Goal: Information Seeking & Learning: Find specific fact

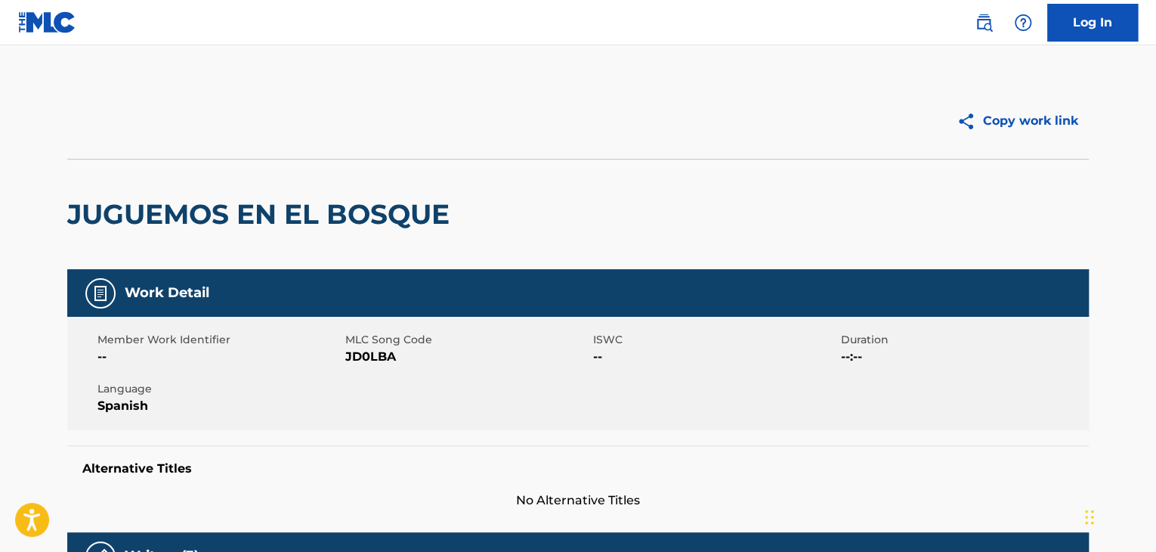
click at [261, 214] on h2 "JUGUEMOS EN EL BOSQUE" at bounding box center [262, 214] width 390 height 34
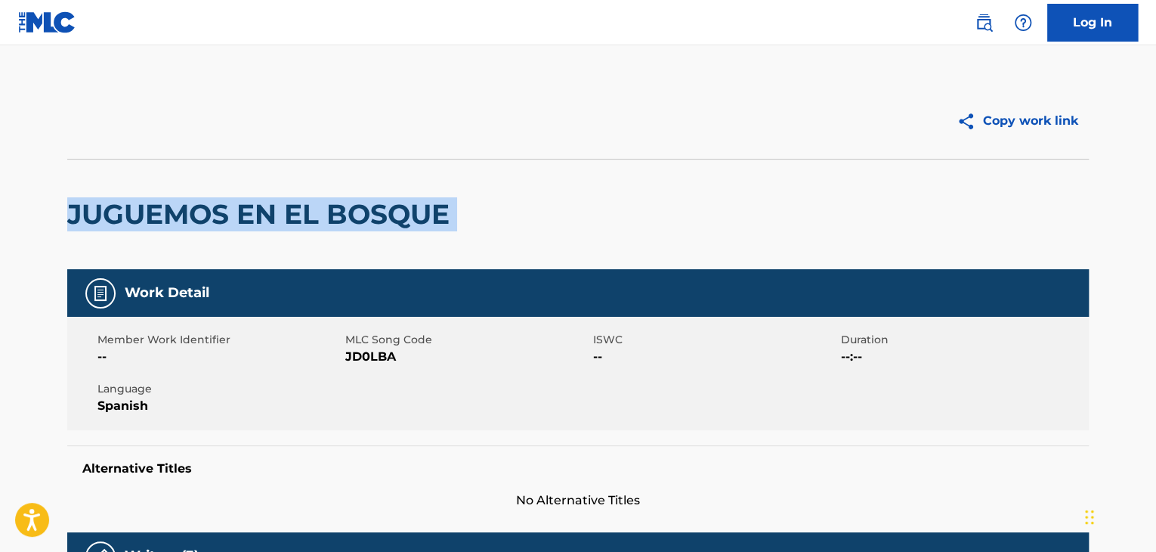
click at [261, 214] on h2 "JUGUEMOS EN EL BOSQUE" at bounding box center [262, 214] width 390 height 34
copy div "JUGUEMOS EN EL BOSQUE"
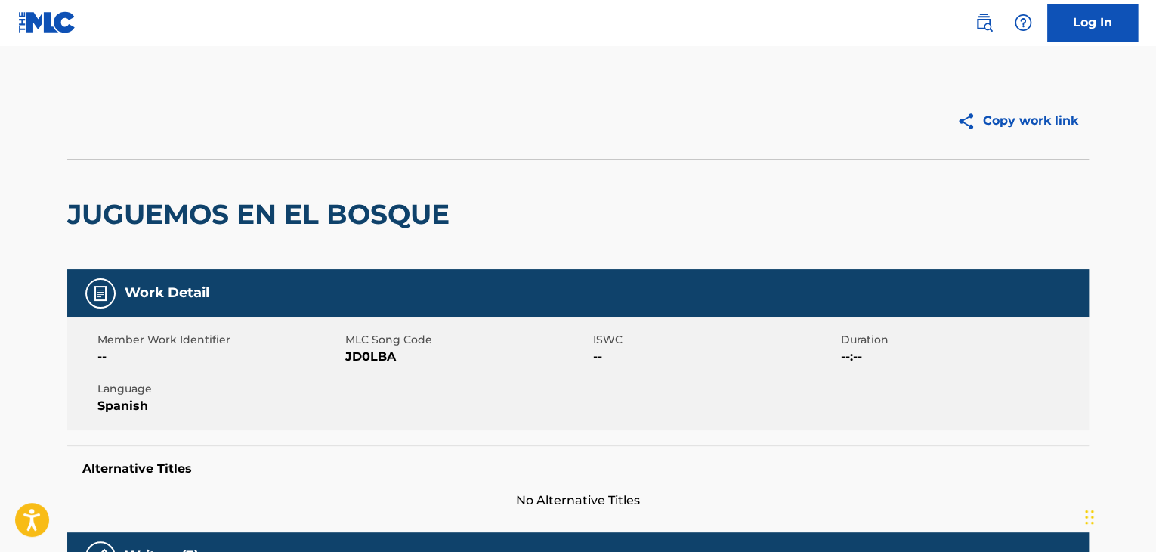
click at [366, 357] on span "JD0LBA" at bounding box center [467, 357] width 244 height 18
copy span "JD0LBA"
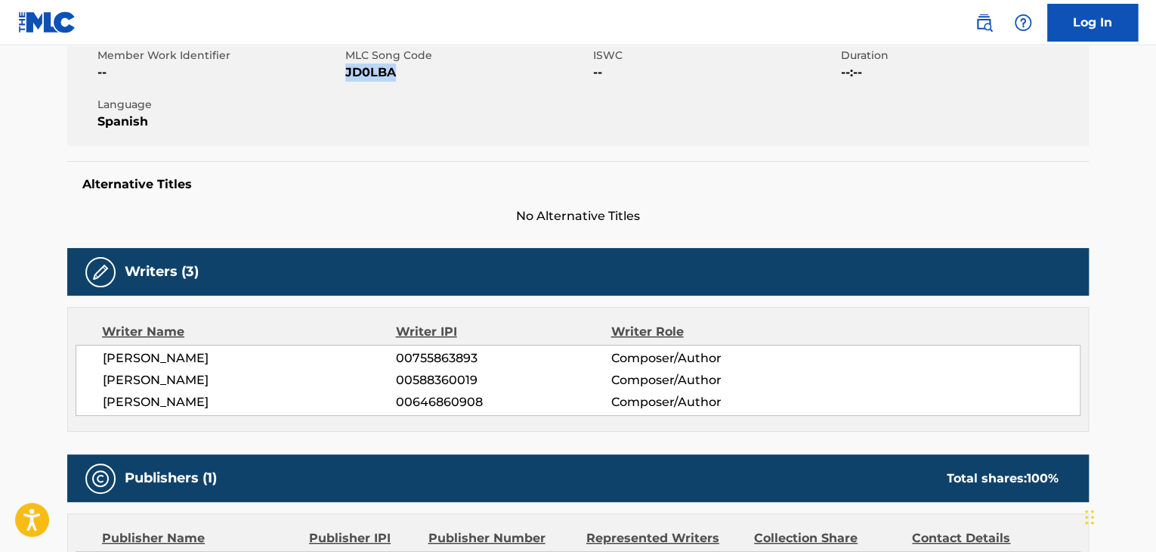
scroll to position [378, 0]
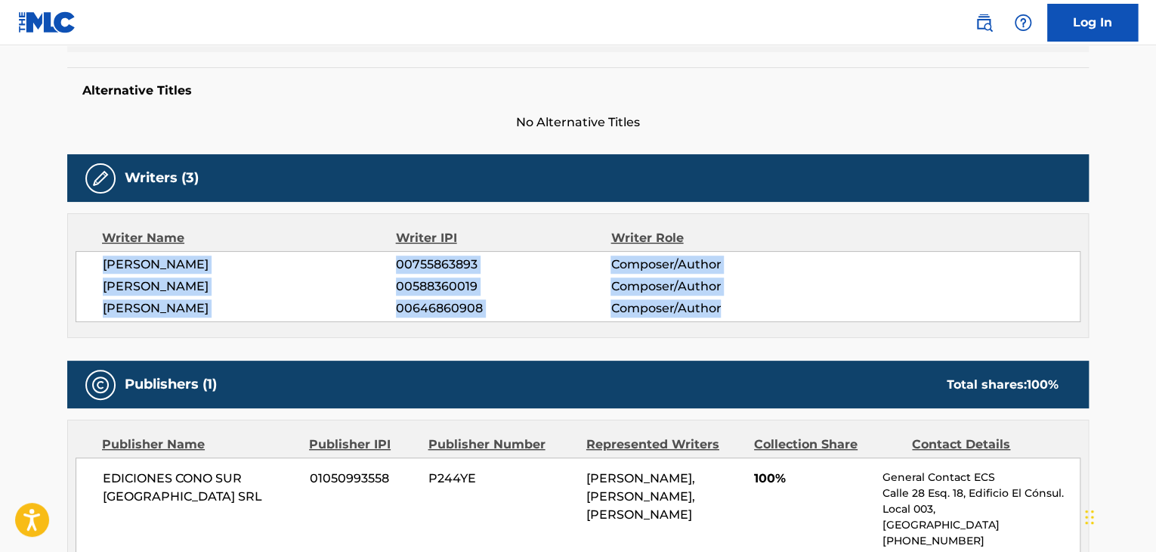
drag, startPoint x: 104, startPoint y: 261, endPoint x: 725, endPoint y: 307, distance: 621.9
click at [725, 307] on div "MAURICIO GERMAN ZUBIRI 00755863893 Composer/Author HUGO ALEJANDRO FIGUERAS 0058…" at bounding box center [578, 286] width 1005 height 71
copy div "MAURICIO GERMAN ZUBIRI 00755863893 Composer/Author HUGO ALEJANDRO FIGUERAS 0058…"
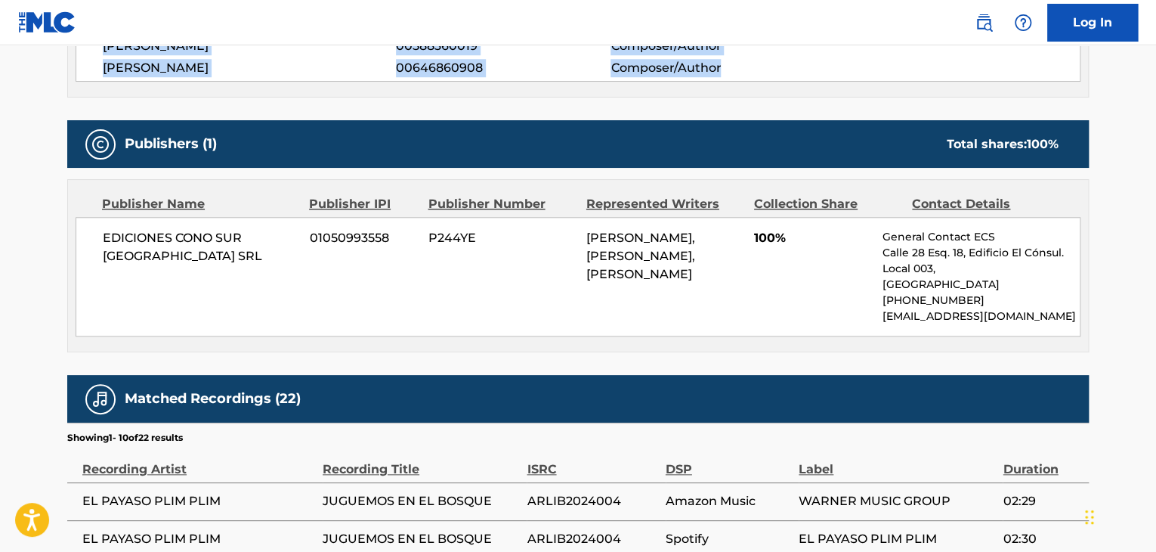
scroll to position [629, 0]
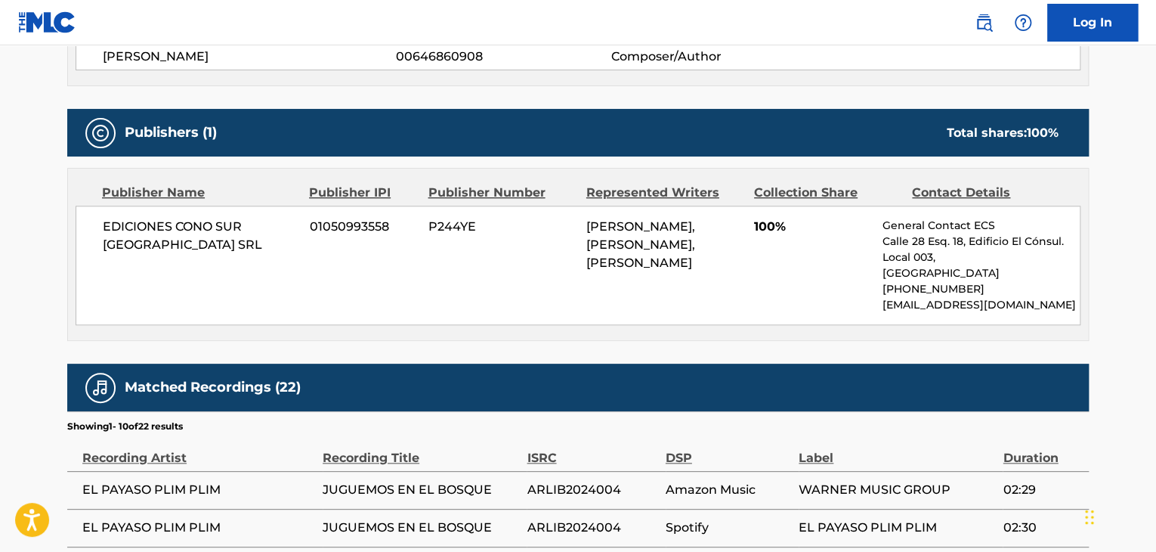
click at [193, 258] on div "EDICIONES CONO SUR URUGUAY SRL 01050993558 P244YE MAURICIO GERMAN ZUBIRI, HUGO …" at bounding box center [578, 264] width 1005 height 119
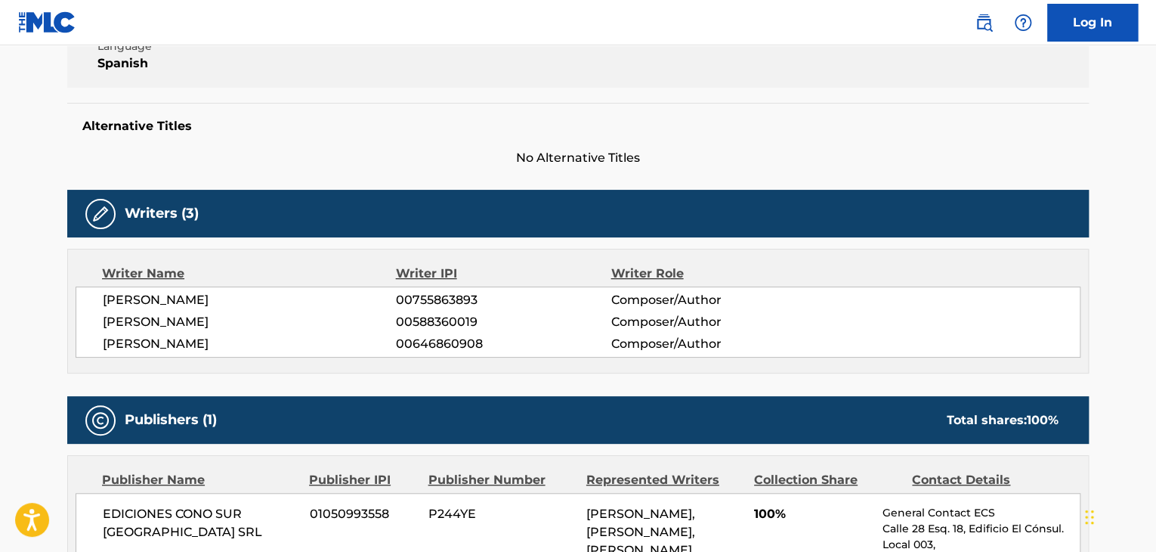
scroll to position [0, 0]
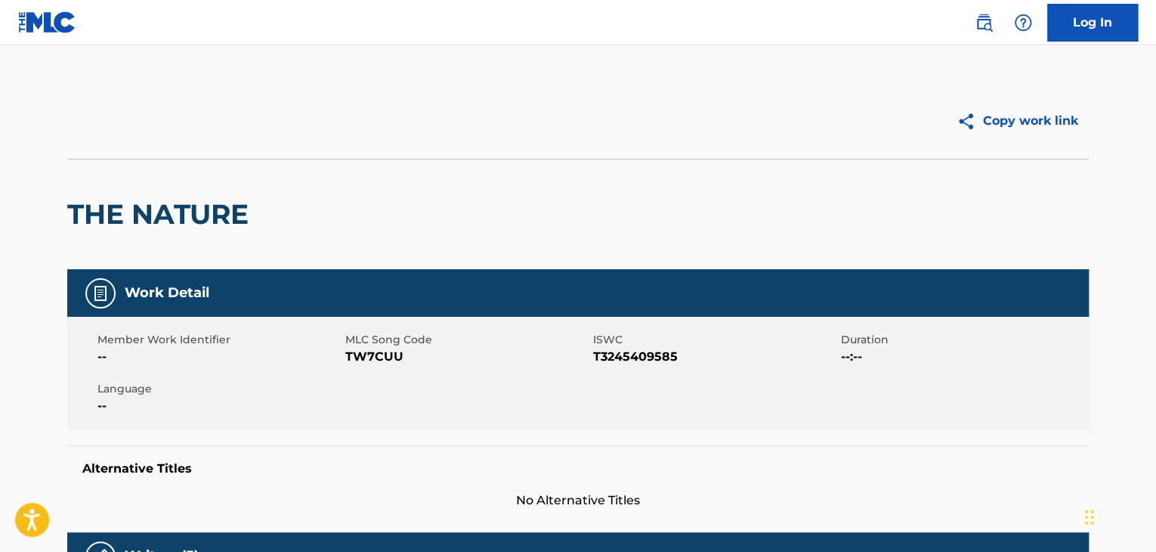
click at [184, 206] on h2 "THE NATURE" at bounding box center [161, 214] width 189 height 34
copy div "THE NATURE"
click at [370, 365] on div "Member Work Identifier -- MLC Song Code TW7CUU ISWC T3245409585 Duration --:-- …" at bounding box center [577, 373] width 1021 height 113
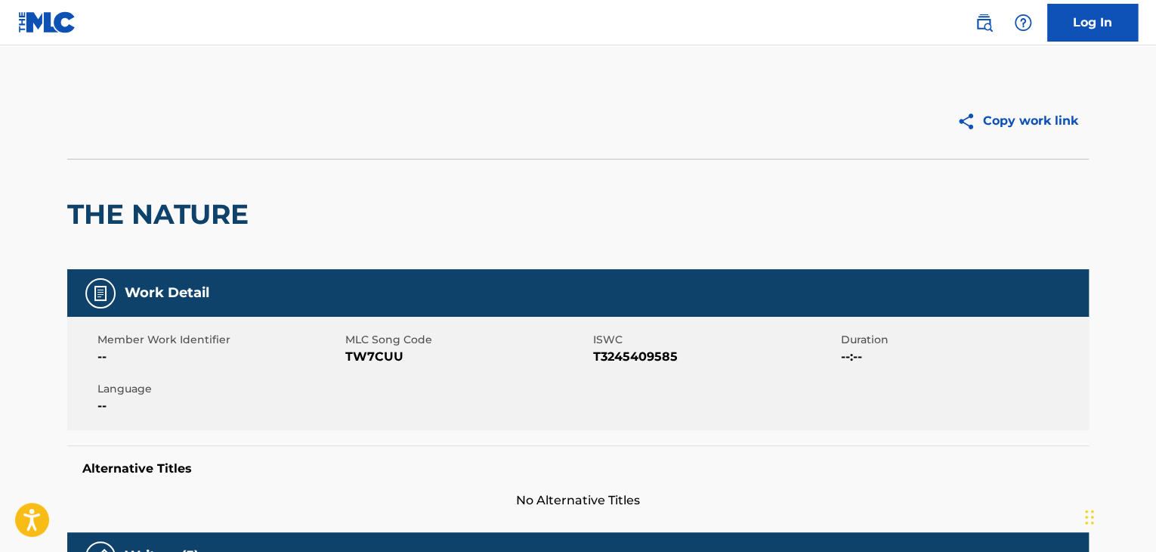
click at [369, 364] on span "TW7CUU" at bounding box center [467, 357] width 244 height 18
click at [369, 363] on span "TW7CUU" at bounding box center [467, 357] width 244 height 18
click at [601, 356] on span "T3245409585" at bounding box center [715, 357] width 244 height 18
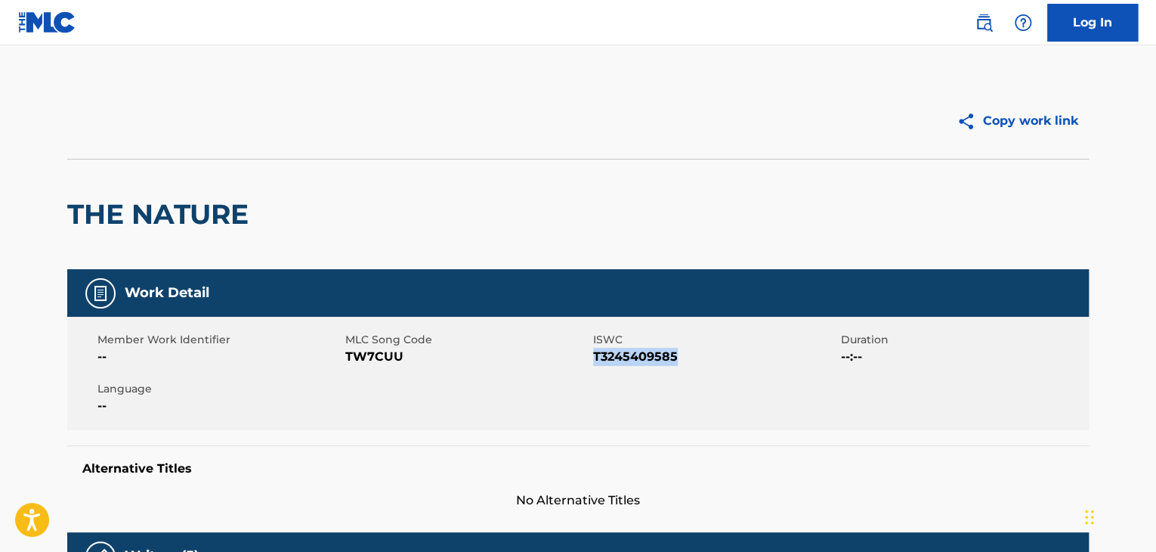
copy span "T3245409585"
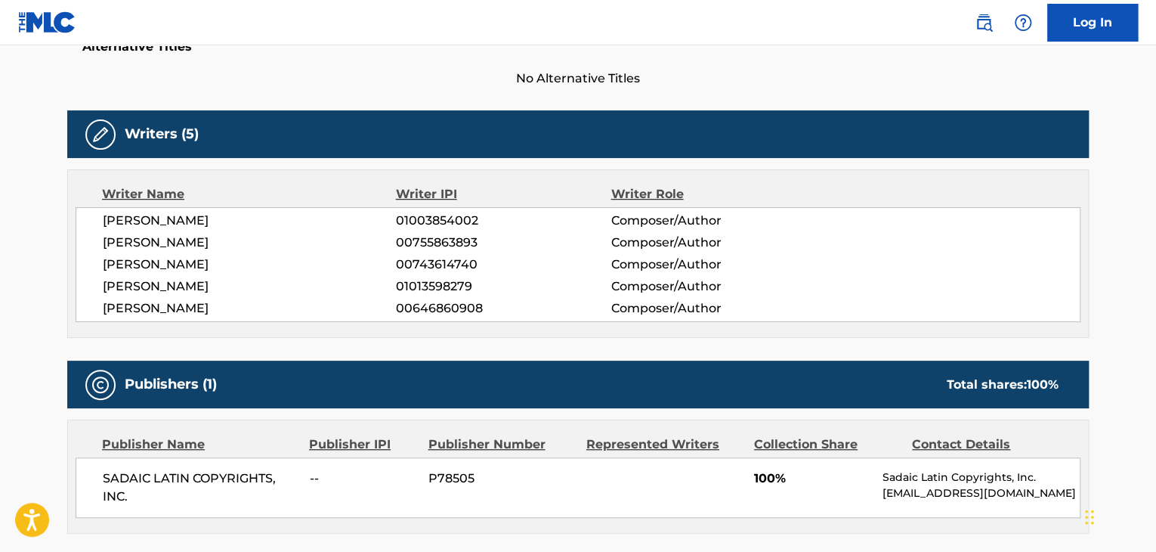
scroll to position [378, 0]
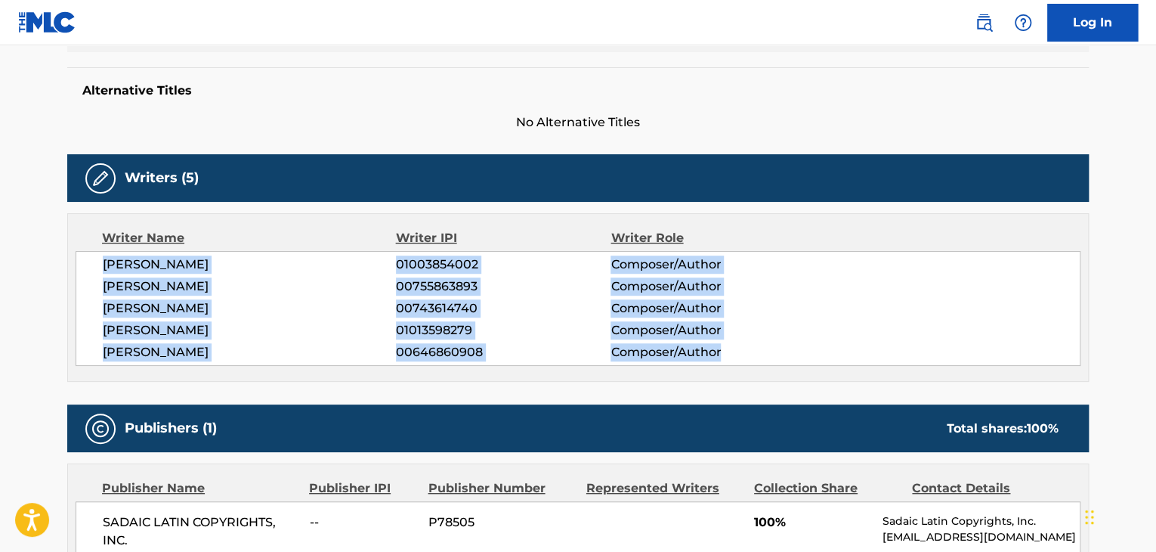
drag, startPoint x: 107, startPoint y: 264, endPoint x: 731, endPoint y: 366, distance: 632.9
click at [732, 366] on div "Writer Name Writer IPI Writer Role CARLOS MARIA ETCHEVERS 01003854002 Composer/…" at bounding box center [577, 297] width 1021 height 168
copy div "CARLOS MARIA ETCHEVERS 01003854002 Composer/Author MAURICIO GERMAN ZUBIRI 00755…"
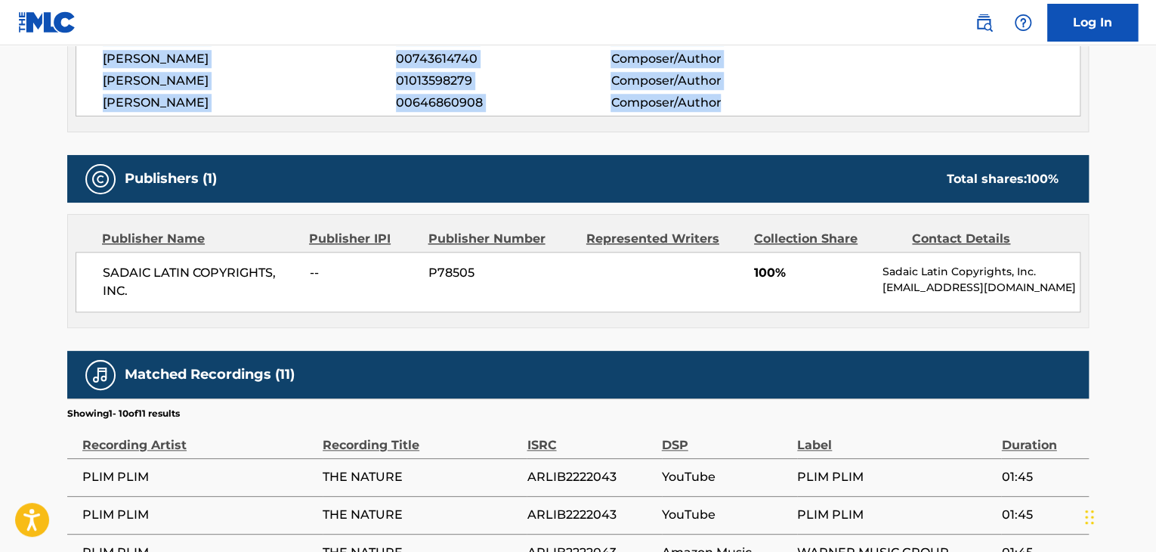
scroll to position [503, 0]
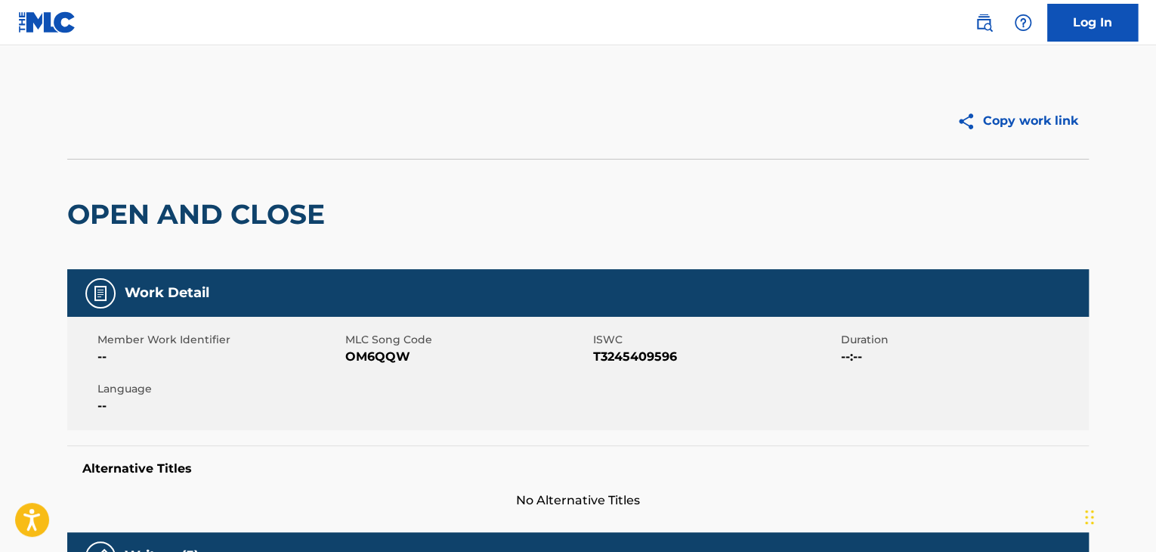
click at [227, 212] on h2 "OPEN AND CLOSE" at bounding box center [199, 214] width 265 height 34
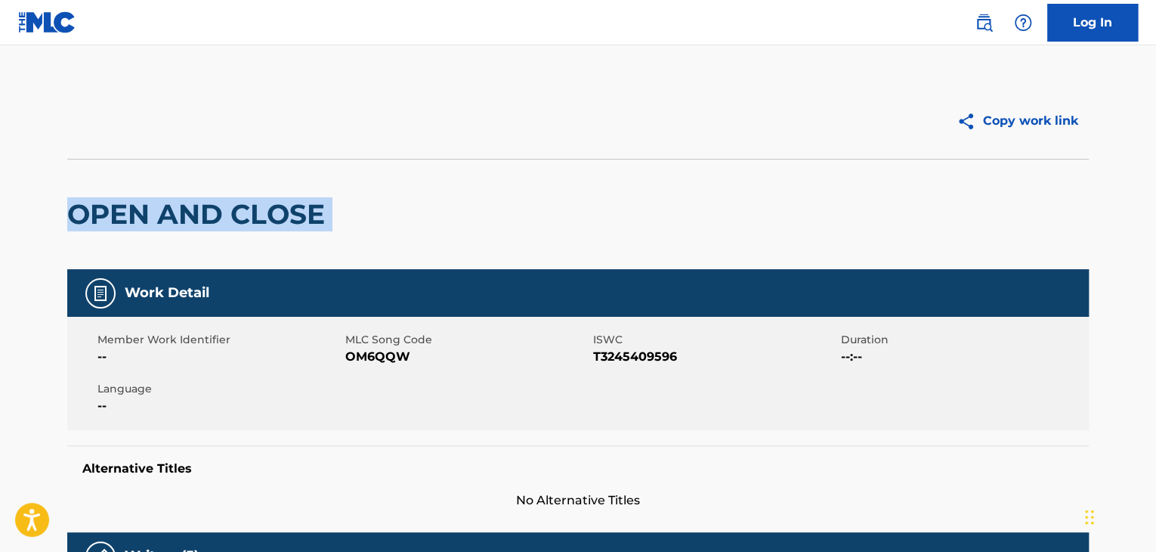
click at [227, 212] on h2 "OPEN AND CLOSE" at bounding box center [199, 214] width 265 height 34
copy div "OPEN AND CLOSE"
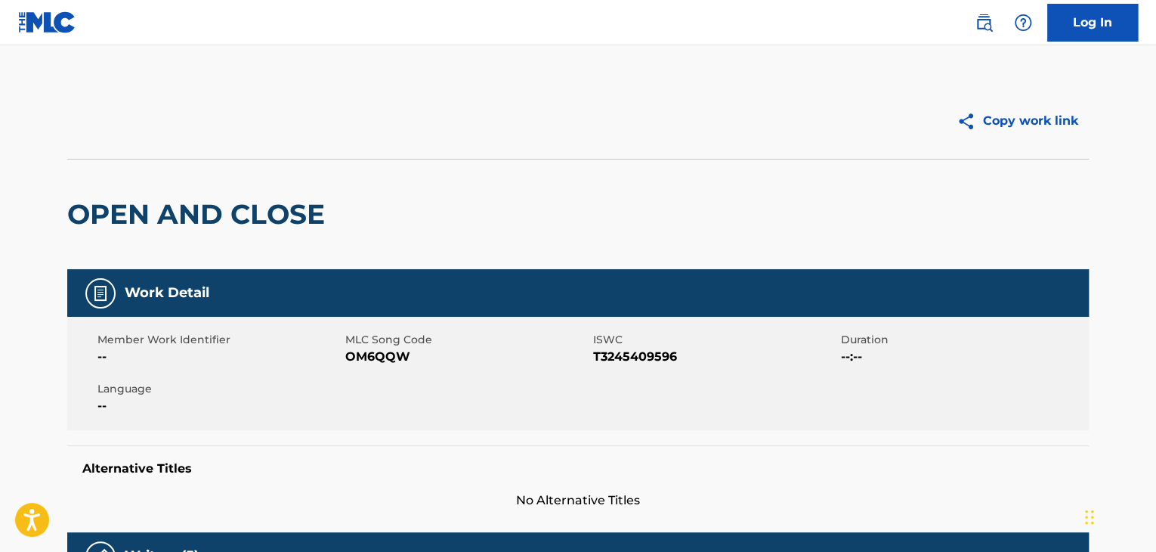
click at [394, 354] on span "OM6QQW" at bounding box center [467, 357] width 244 height 18
copy span "OM6QQW"
click at [610, 354] on span "T3245409596" at bounding box center [715, 357] width 244 height 18
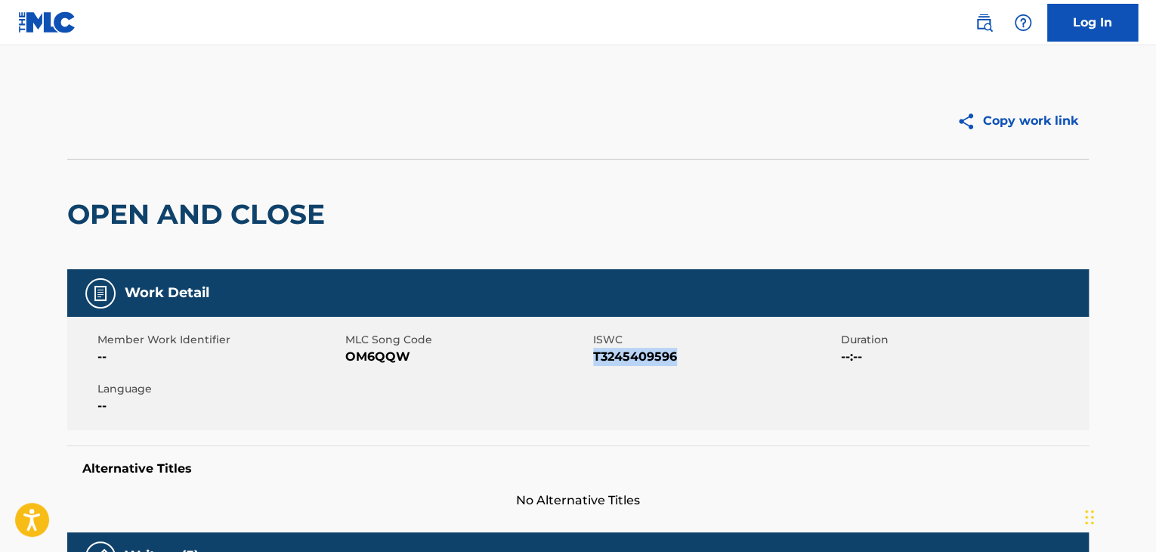
copy span "T3245409596"
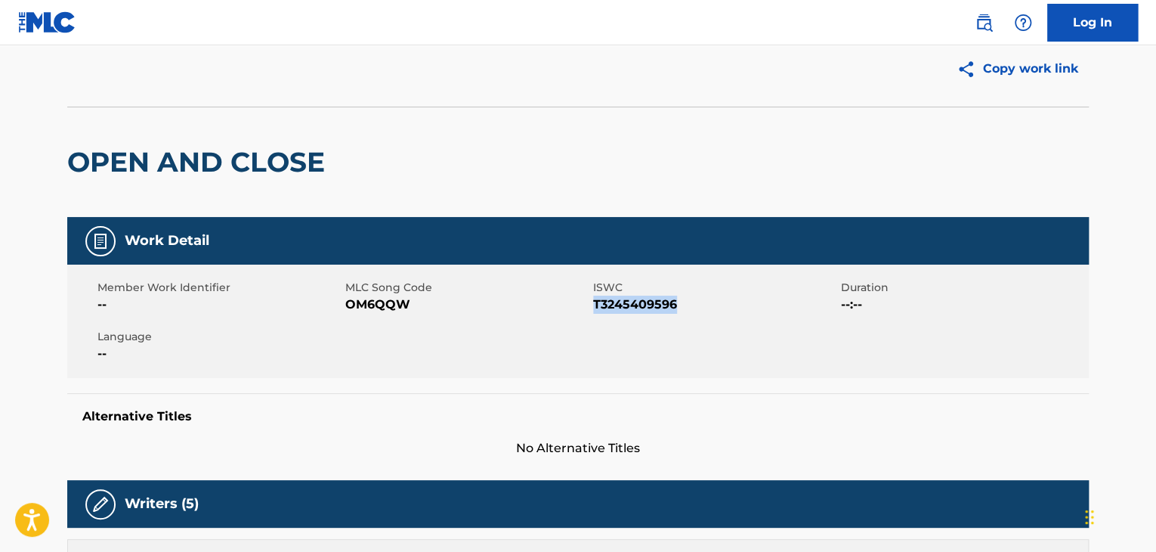
scroll to position [378, 0]
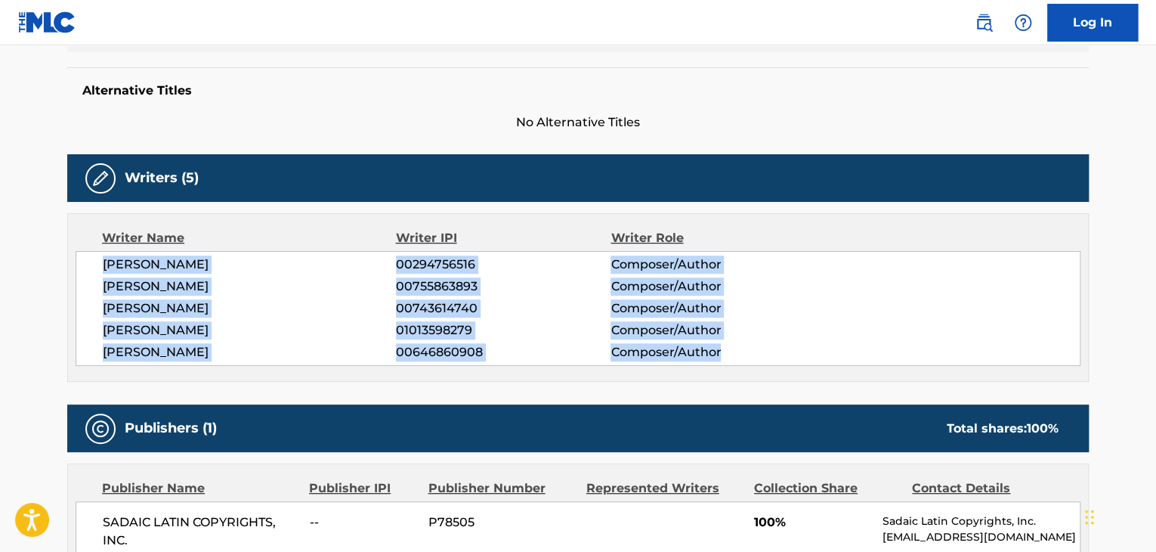
drag, startPoint x: 99, startPoint y: 267, endPoint x: 778, endPoint y: 348, distance: 684.1
click at [778, 348] on div "SILVIO LEONARDO SETTEMBRINO 00294756516 Composer/Author MAURICIO GERMAN ZUBIRI …" at bounding box center [578, 308] width 1005 height 115
copy div "SILVIO LEONARDO SETTEMBRINO 00294756516 Composer/Author MAURICIO GERMAN ZUBIRI …"
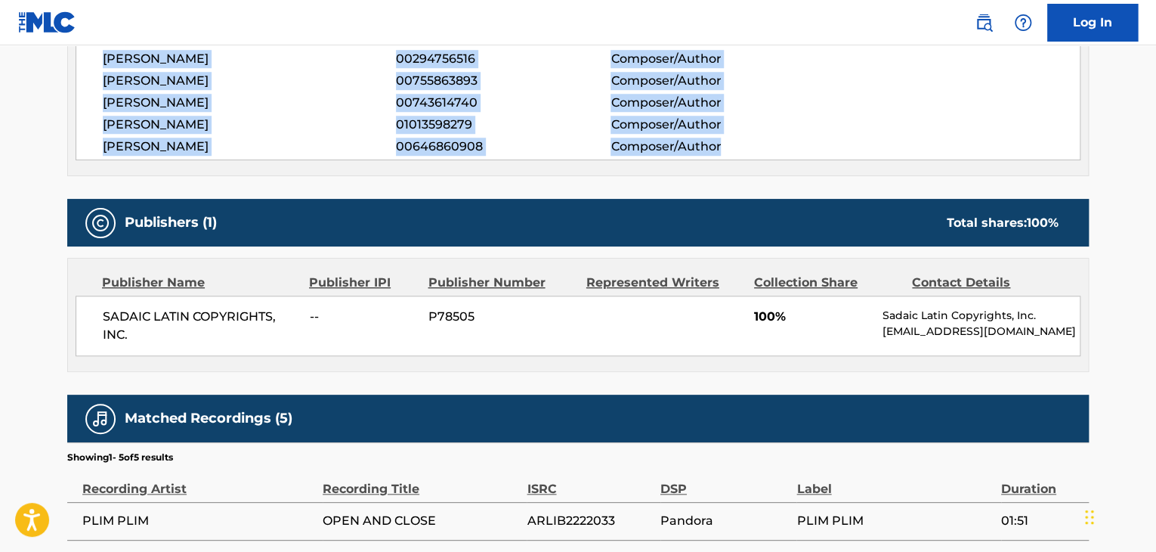
scroll to position [629, 0]
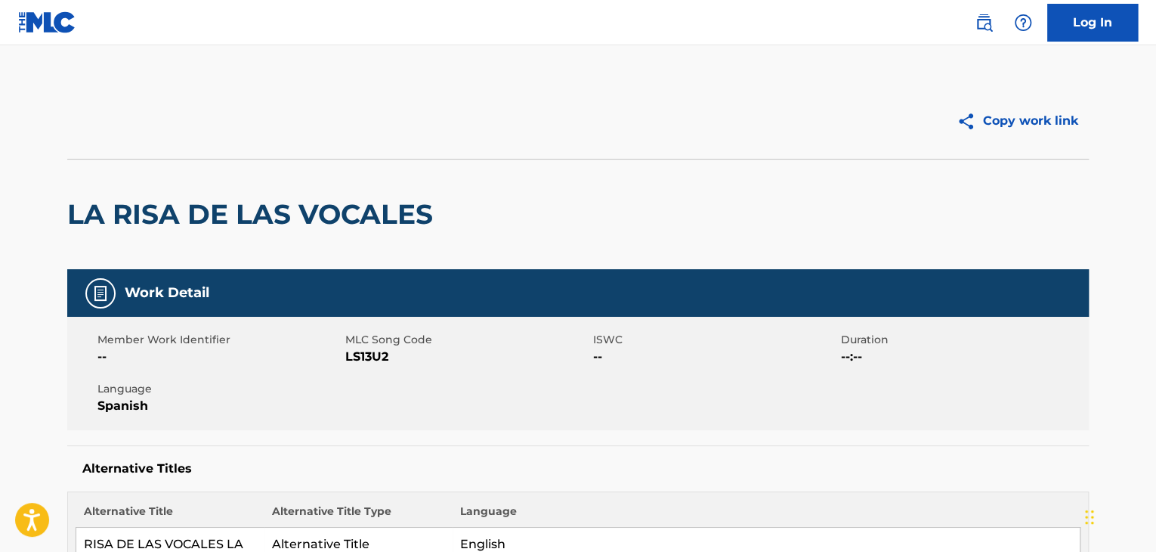
click at [129, 209] on h2 "LA RISA DE LAS VOCALES" at bounding box center [253, 214] width 373 height 34
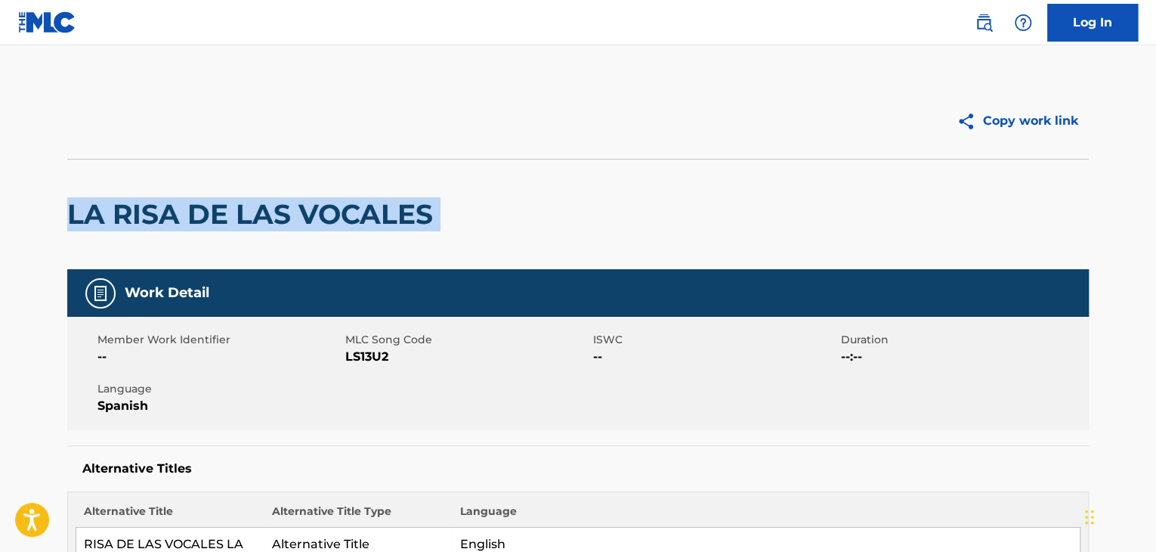
click at [129, 209] on h2 "LA RISA DE LAS VOCALES" at bounding box center [253, 214] width 373 height 34
copy div "LA RISA DE LAS VOCALES"
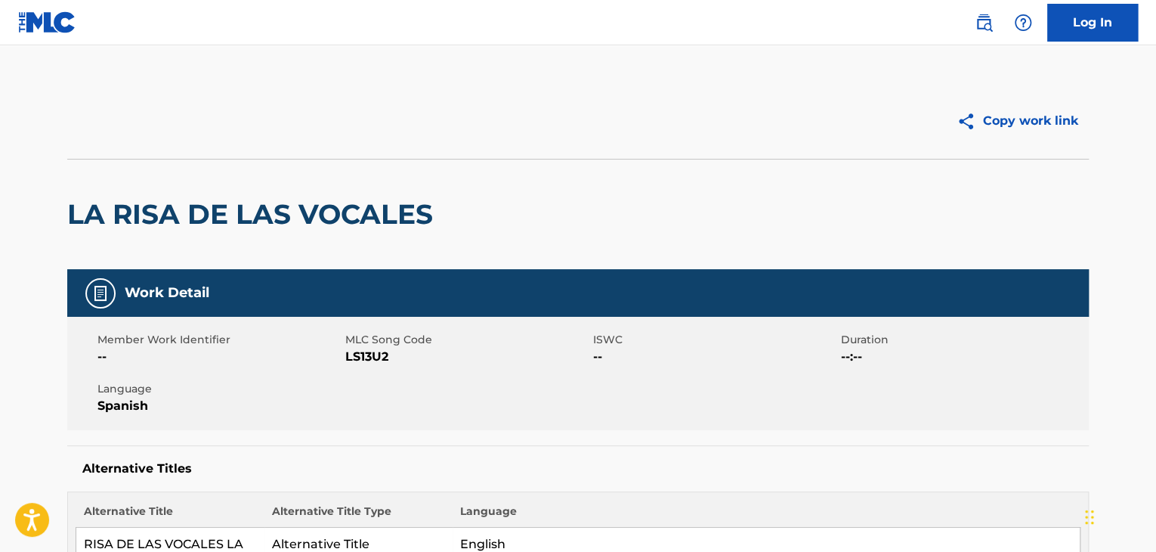
click at [375, 359] on span "LS13U2" at bounding box center [467, 357] width 244 height 18
copy span "LS13U2"
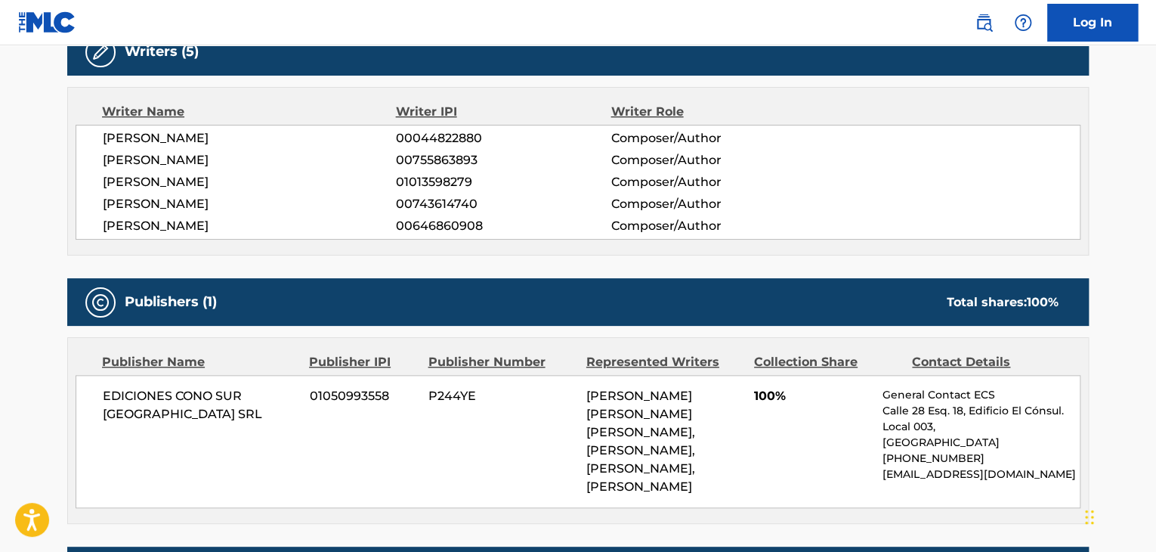
scroll to position [503, 0]
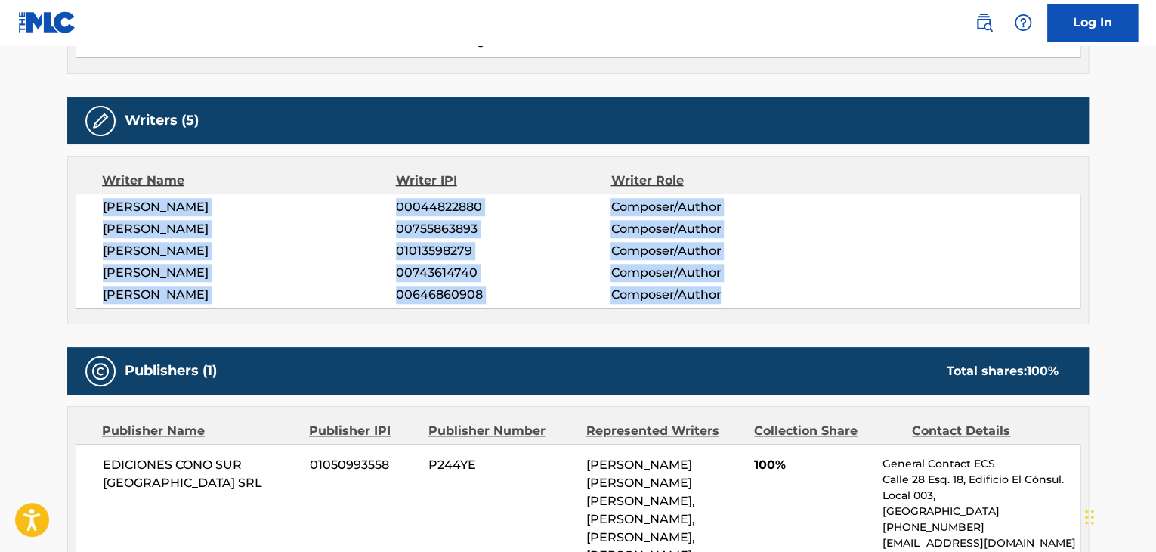
drag, startPoint x: 175, startPoint y: 207, endPoint x: 731, endPoint y: 289, distance: 561.4
click at [731, 289] on div "LUJAN AMER ALMENDRA 00044822880 Composer/Author MAURICIO GERMAN ZUBIRI 00755863…" at bounding box center [578, 250] width 1005 height 115
copy div "LUJAN AMER ALMENDRA 00044822880 Composer/Author MAURICIO GERMAN ZUBIRI 00755863…"
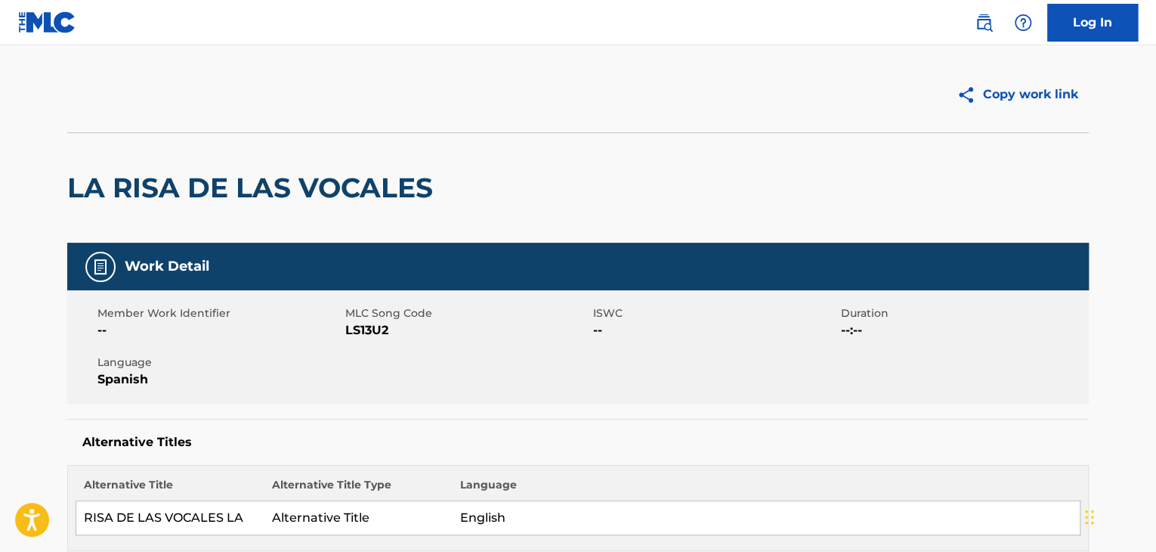
scroll to position [0, 0]
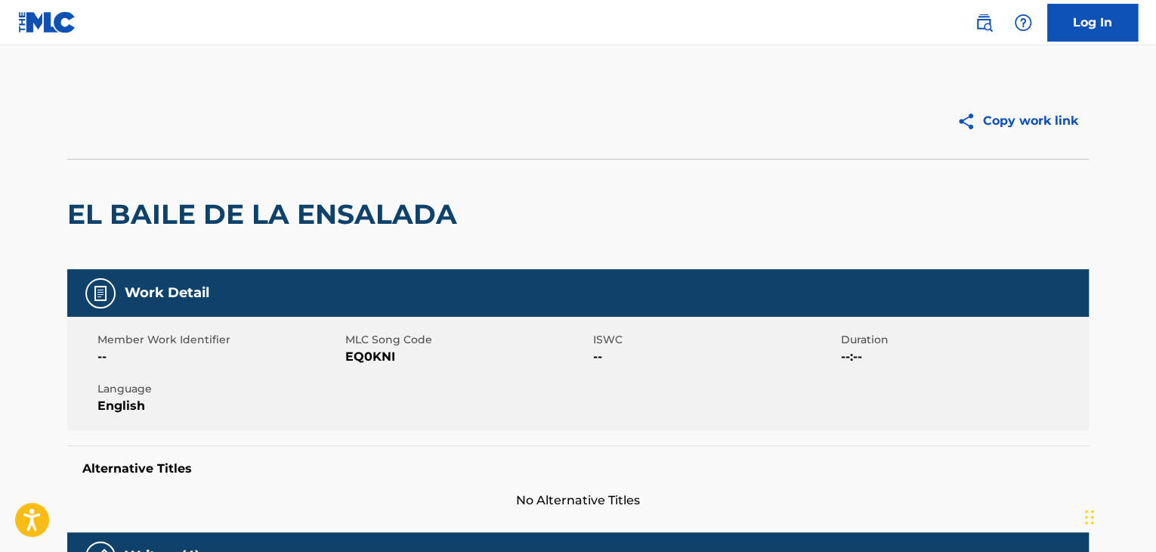
click at [322, 208] on h2 "EL BAILE DE LA ENSALADA" at bounding box center [265, 214] width 397 height 34
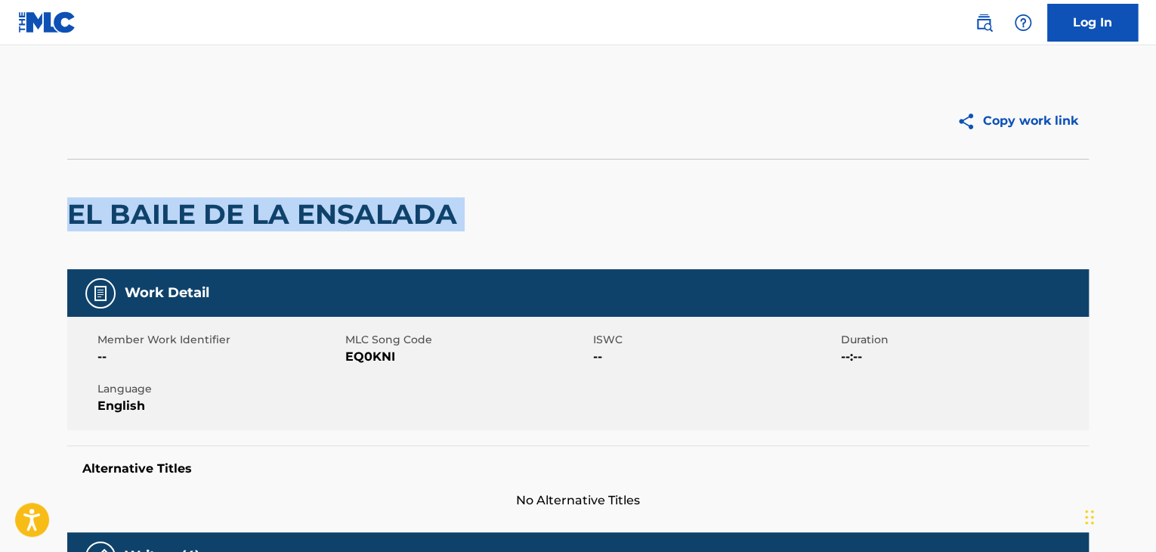
click at [322, 208] on h2 "EL BAILE DE LA ENSALADA" at bounding box center [265, 214] width 397 height 34
copy div "EL BAILE DE LA ENSALADA"
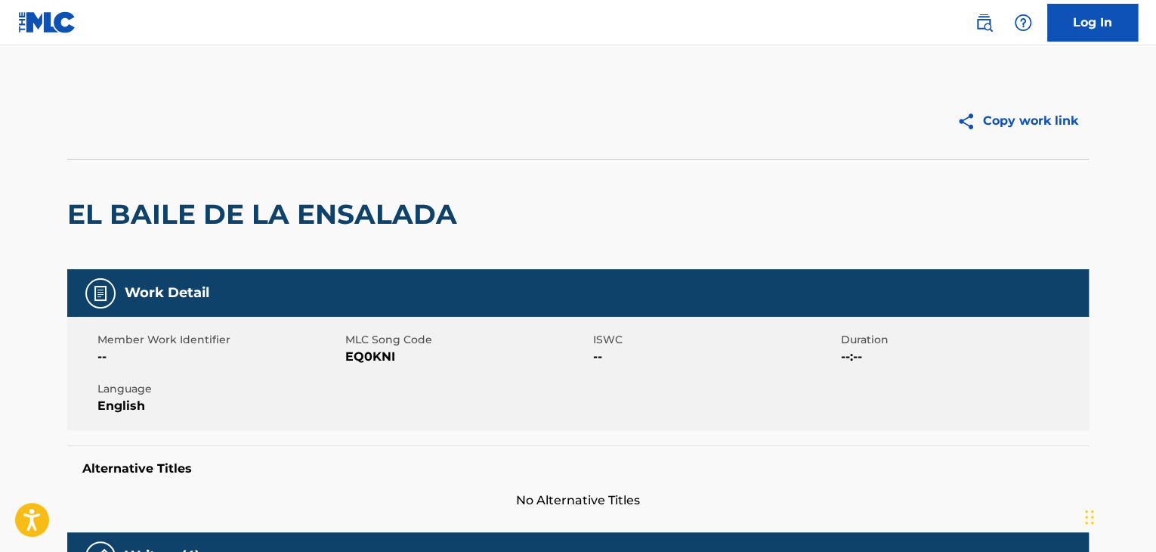
click at [375, 356] on span "EQ0KNI" at bounding box center [467, 357] width 244 height 18
copy span "EQ0KNI"
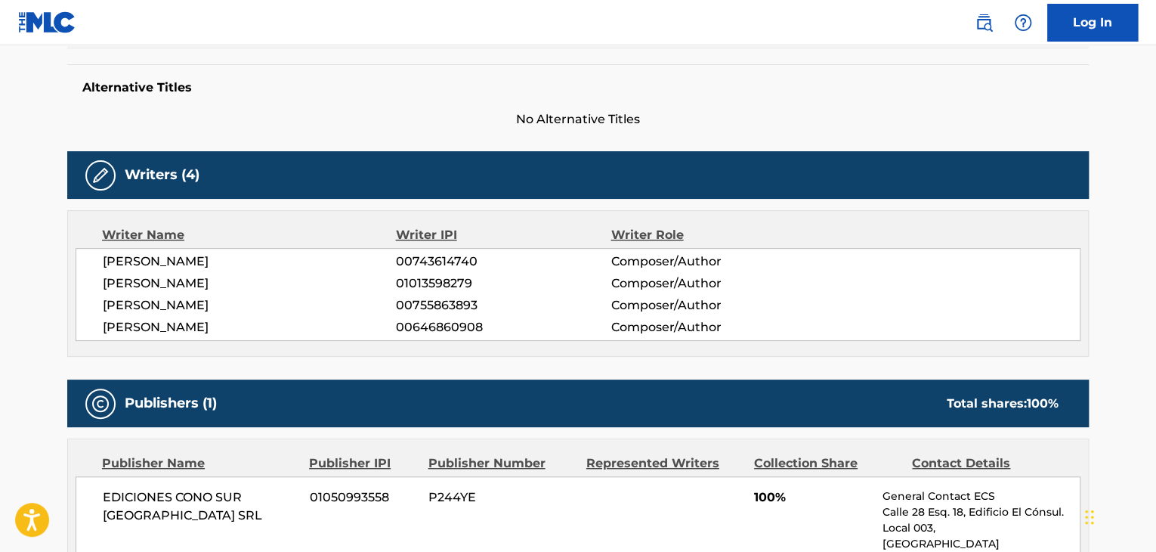
scroll to position [503, 0]
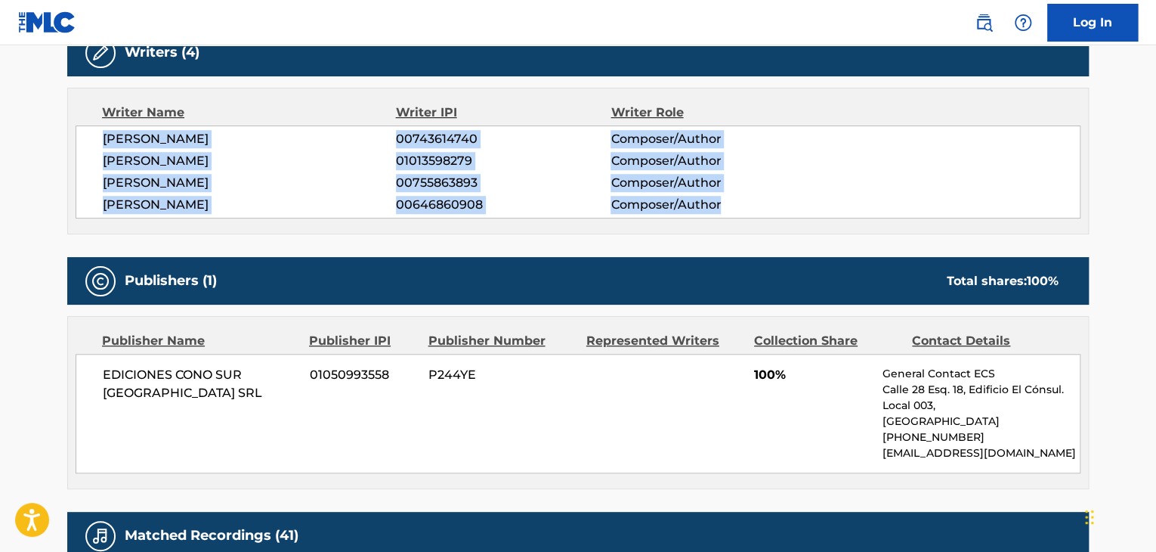
drag, startPoint x: 97, startPoint y: 138, endPoint x: 753, endPoint y: 214, distance: 660.9
click at [753, 214] on div "SERGIO ENRIQUE IRIBARNE 00743614740 Composer/Author PABLO LUCINI 01013598279 Co…" at bounding box center [578, 171] width 1005 height 93
copy div "SERGIO ENRIQUE IRIBARNE 00743614740 Composer/Author PABLO LUCINI 01013598279 Co…"
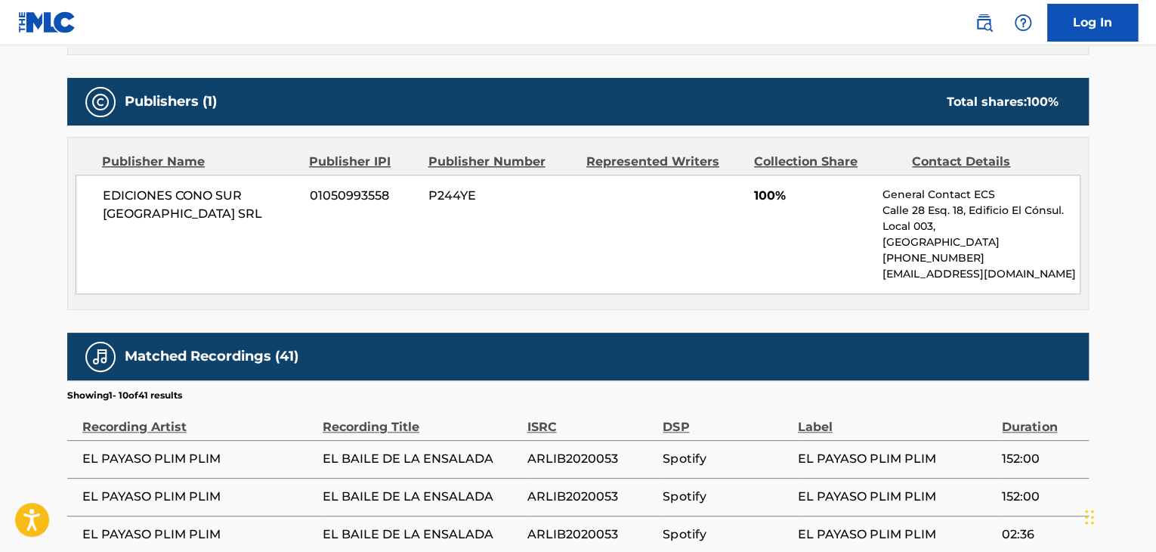
scroll to position [755, 0]
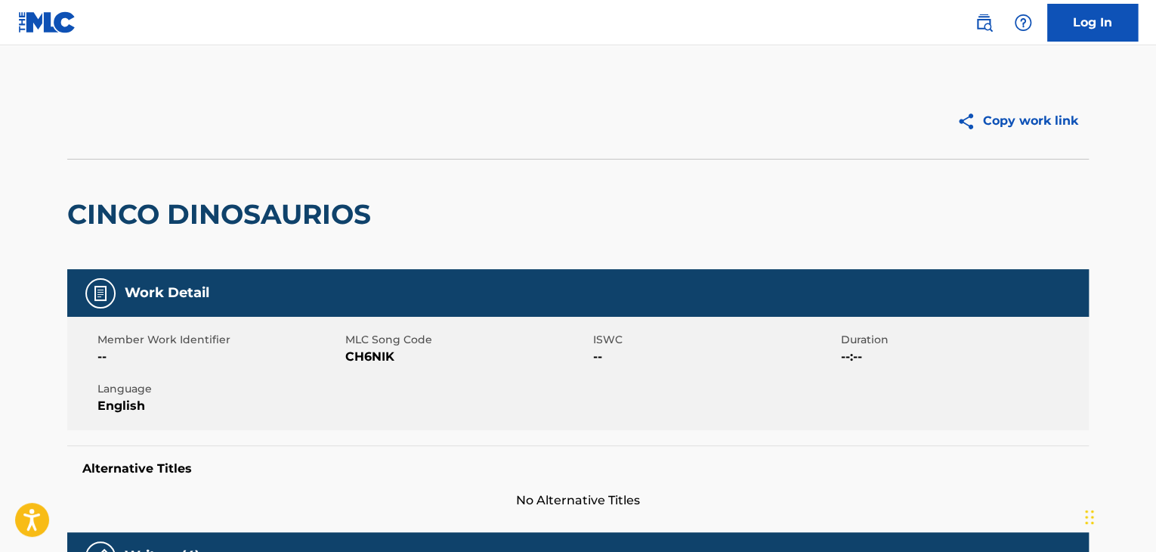
click at [212, 195] on div "CINCO DINOSAURIOS" at bounding box center [222, 214] width 311 height 110
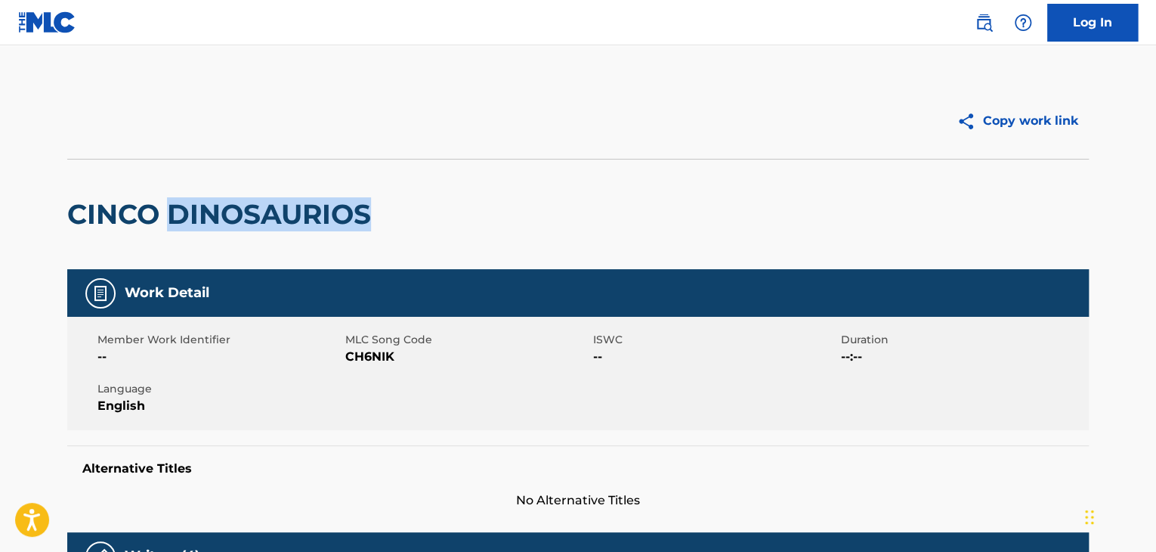
click at [212, 195] on div "CINCO DINOSAURIOS" at bounding box center [222, 214] width 311 height 110
copy div "CINCO DINOSAURIOS"
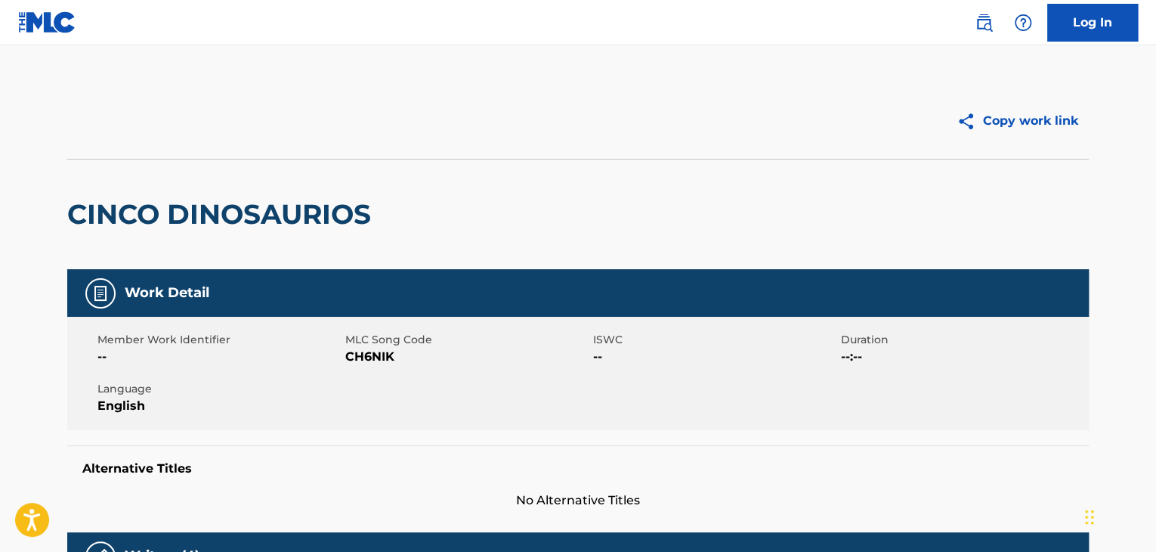
click at [360, 349] on span "CH6NIK" at bounding box center [467, 357] width 244 height 18
copy span "CH6NIK"
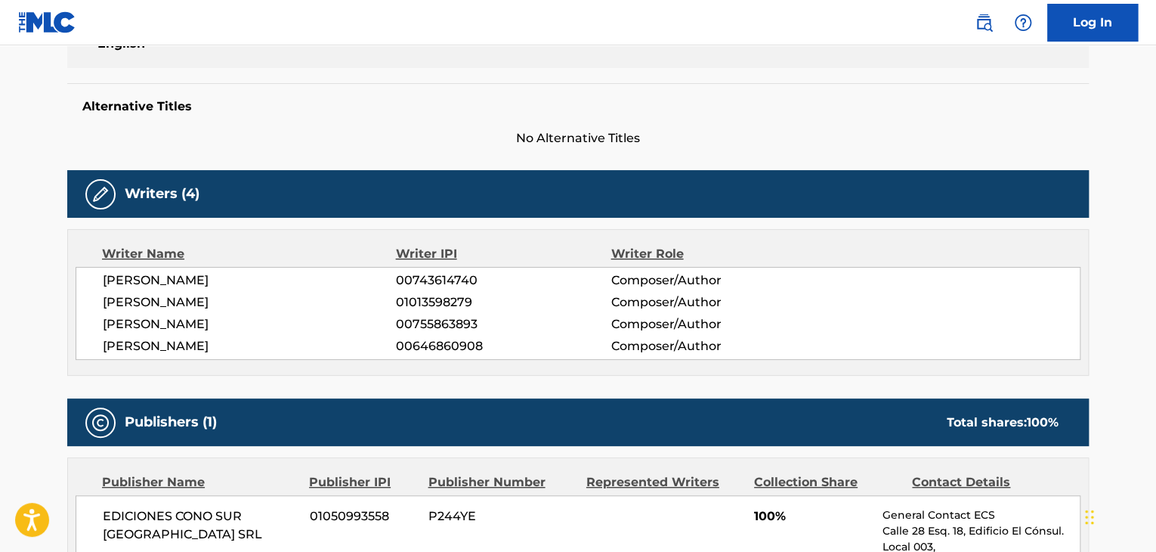
scroll to position [378, 0]
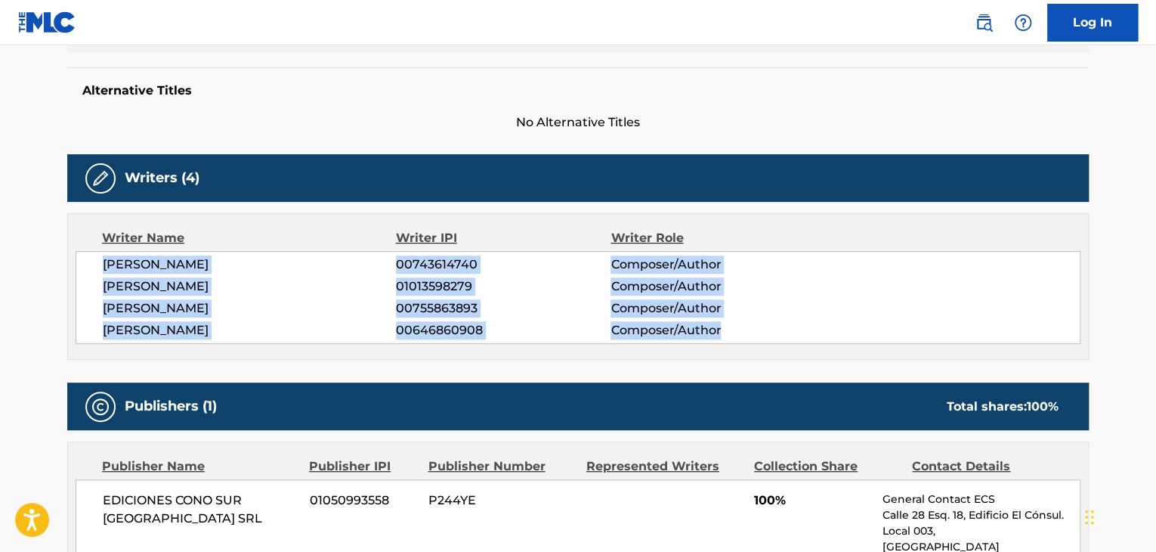
drag, startPoint x: 105, startPoint y: 263, endPoint x: 728, endPoint y: 329, distance: 626.7
click at [728, 329] on div "SERGIO ENRIQUE IRIBARNE 00743614740 Composer/Author PABLO LUCINI 01013598279 Co…" at bounding box center [578, 297] width 1005 height 93
copy div "SERGIO ENRIQUE IRIBARNE 00743614740 Composer/Author PABLO LUCINI 01013598279 Co…"
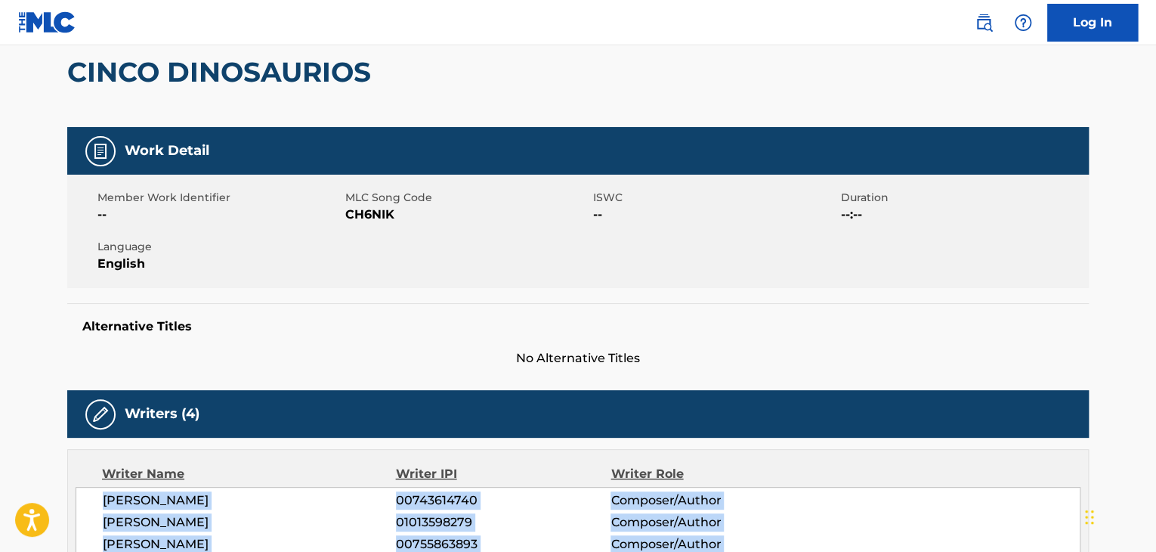
scroll to position [0, 0]
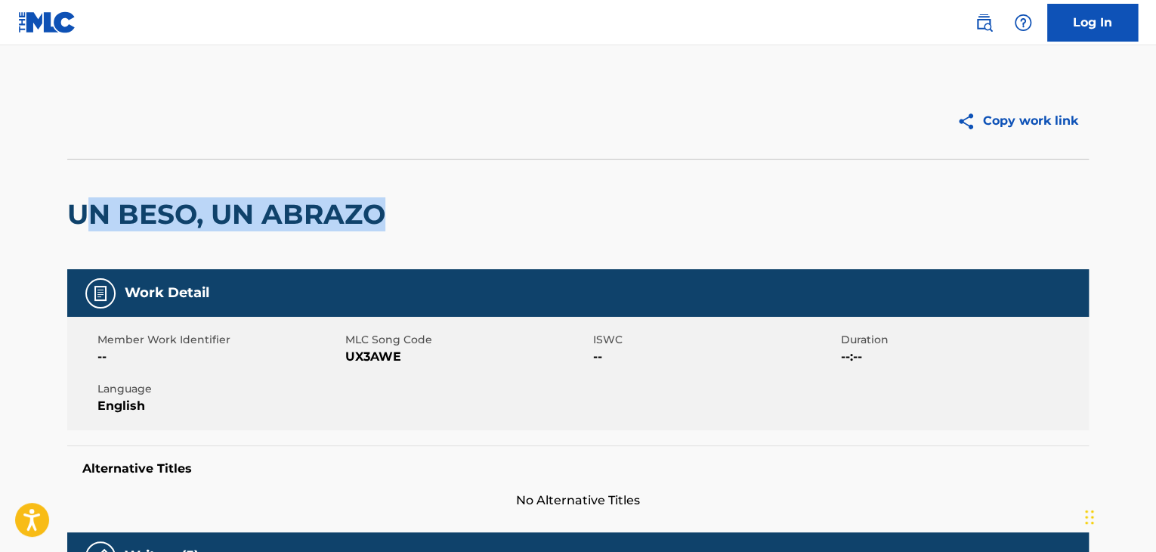
drag, startPoint x: 79, startPoint y: 207, endPoint x: 394, endPoint y: 231, distance: 316.0
click at [394, 231] on div "UN BESO, UN ABRAZO" at bounding box center [577, 214] width 1021 height 110
click at [400, 233] on div "UN BESO, UN ABRAZO" at bounding box center [577, 214] width 1021 height 110
click at [408, 215] on div "UN BESO, UN ABRAZO" at bounding box center [577, 214] width 1021 height 110
drag, startPoint x: 66, startPoint y: 209, endPoint x: 448, endPoint y: 203, distance: 382.3
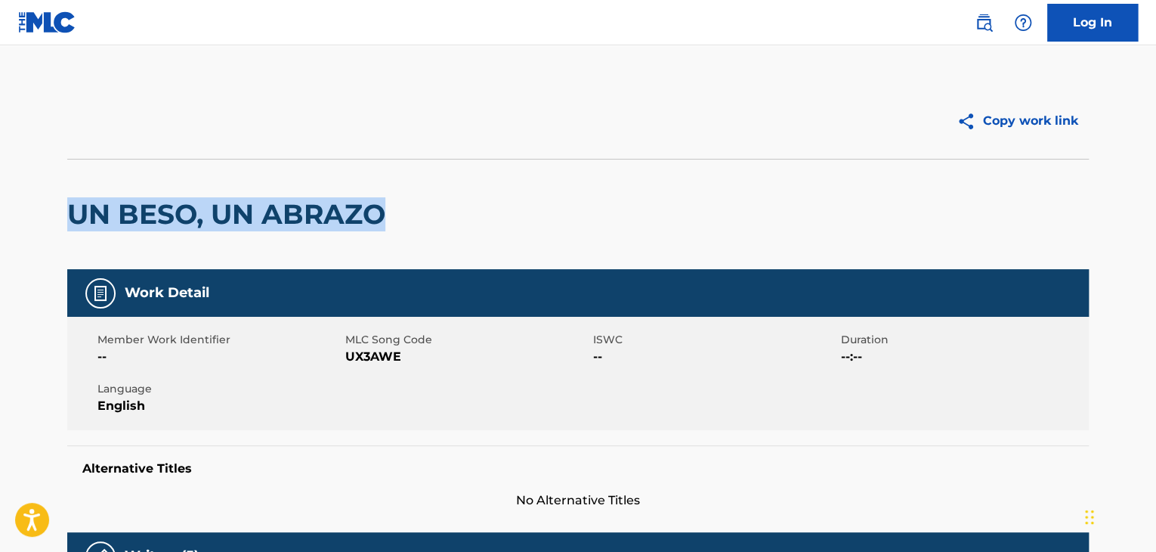
copy h2 "UN BESO, UN ABRAZO"
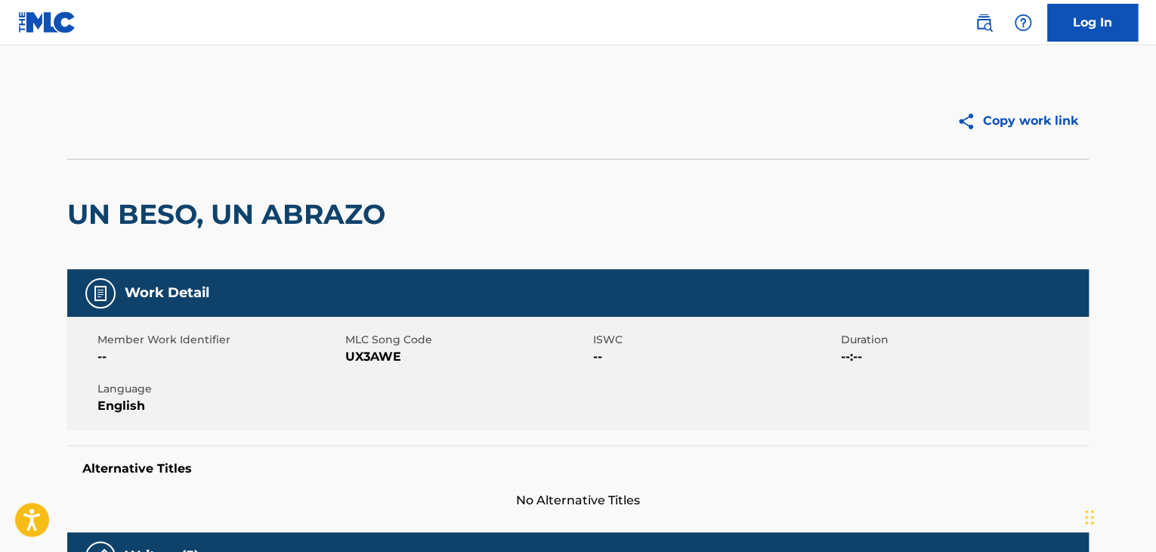
click at [365, 360] on span "UX3AWE" at bounding box center [467, 357] width 244 height 18
copy span "UX3AWE"
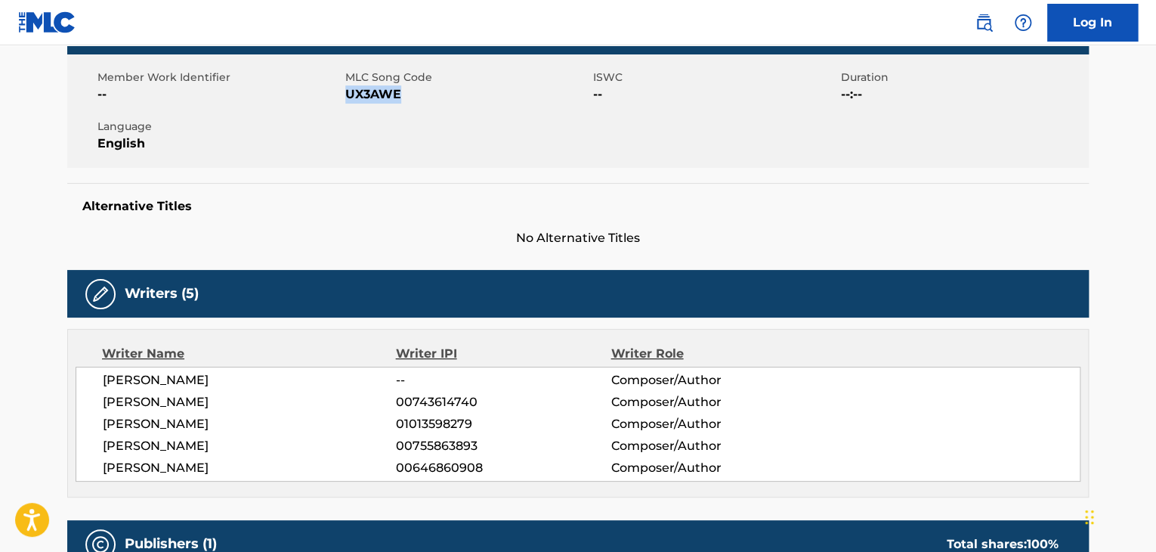
scroll to position [378, 0]
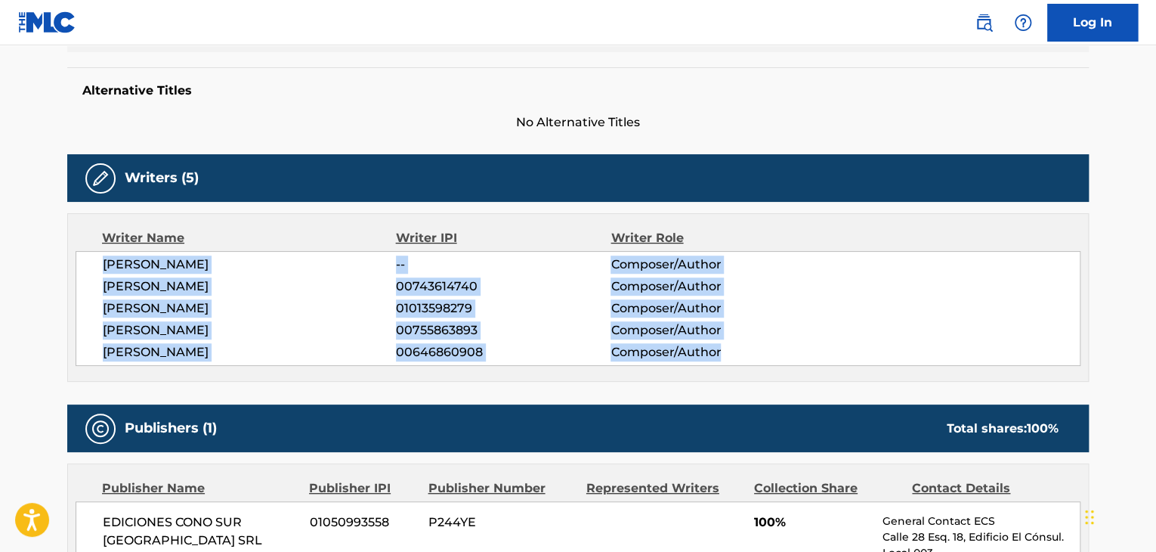
drag, startPoint x: 103, startPoint y: 267, endPoint x: 784, endPoint y: 345, distance: 686.0
click at [784, 345] on div "LUJÁN AMER ALMENDRA -- Composer/Author SERGIO ENRIQUE IRIBARNE 00743614740 Comp…" at bounding box center [578, 308] width 1005 height 115
copy div "LUJÁN AMER ALMENDRA -- Composer/Author SERGIO ENRIQUE IRIBARNE 00743614740 Comp…"
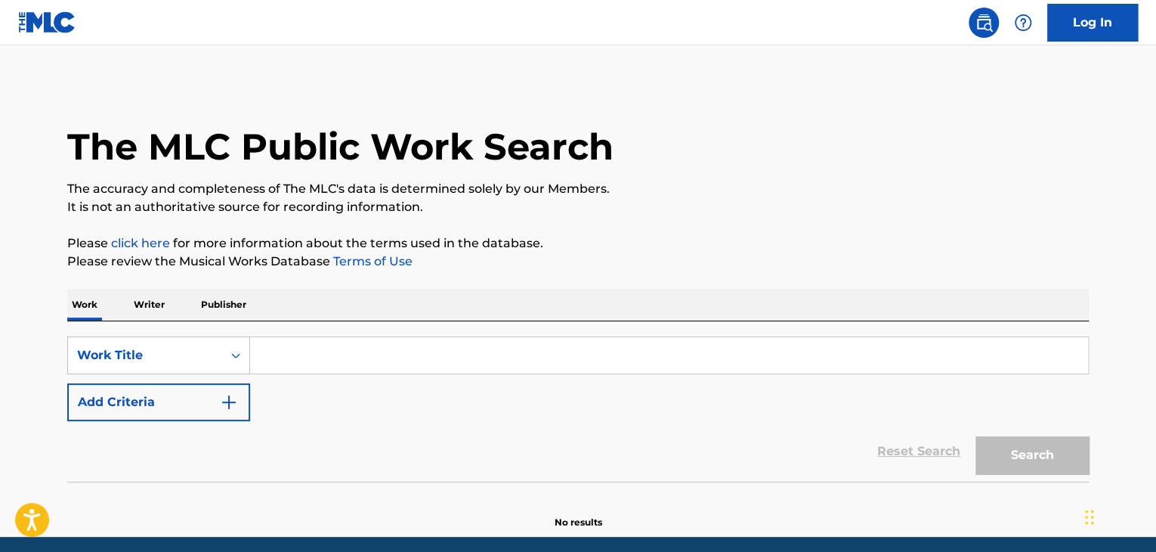
click at [359, 348] on input "Search Form" at bounding box center [669, 355] width 838 height 36
paste input "Cinco Dinossaurios"
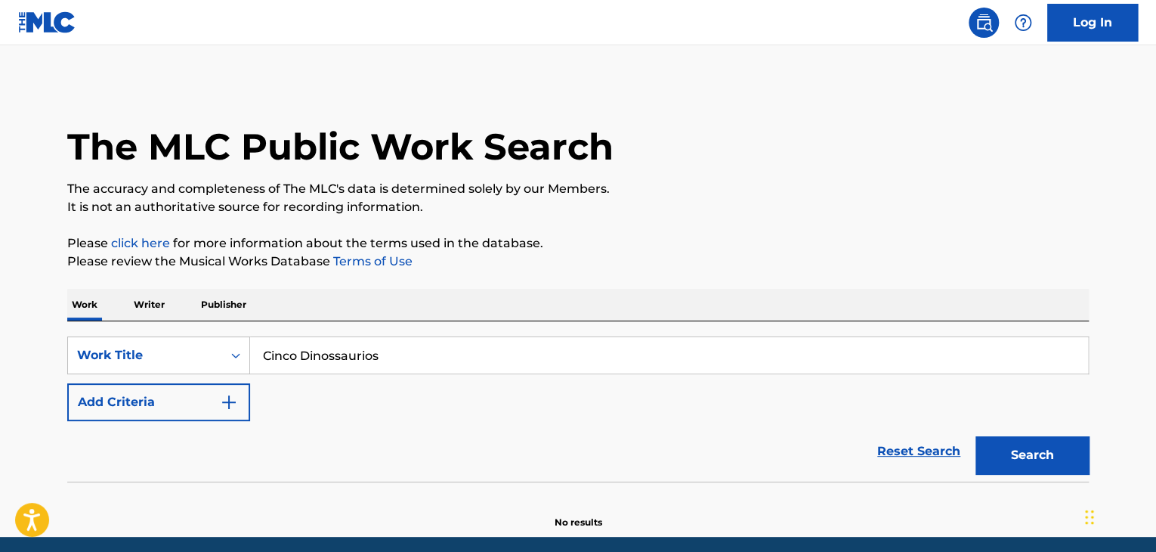
type input "Cinco Dinossaurios"
click at [975, 436] on button "Search" at bounding box center [1031, 455] width 113 height 38
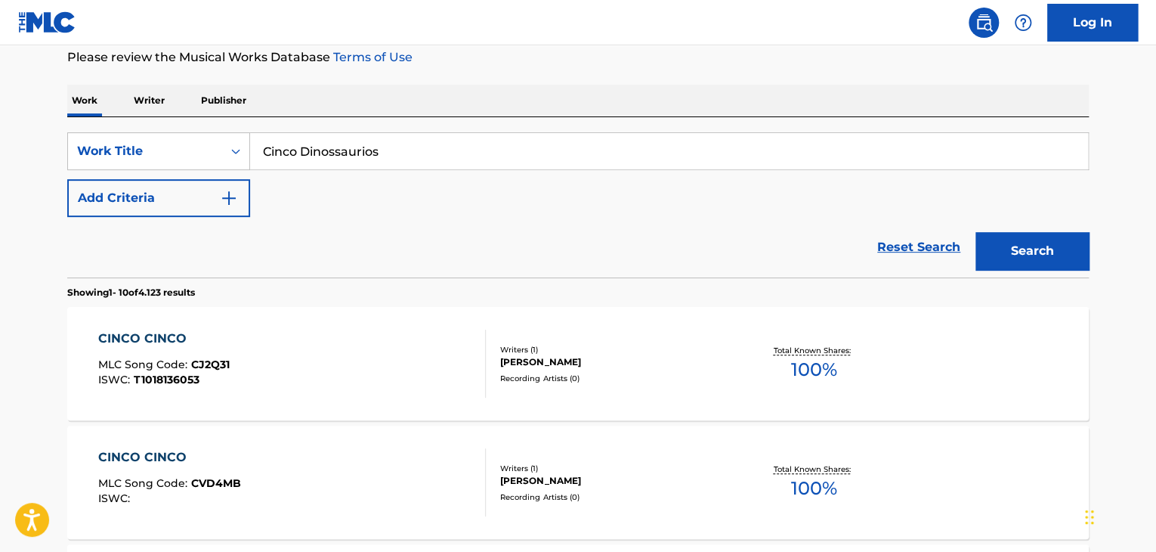
scroll to position [233, 0]
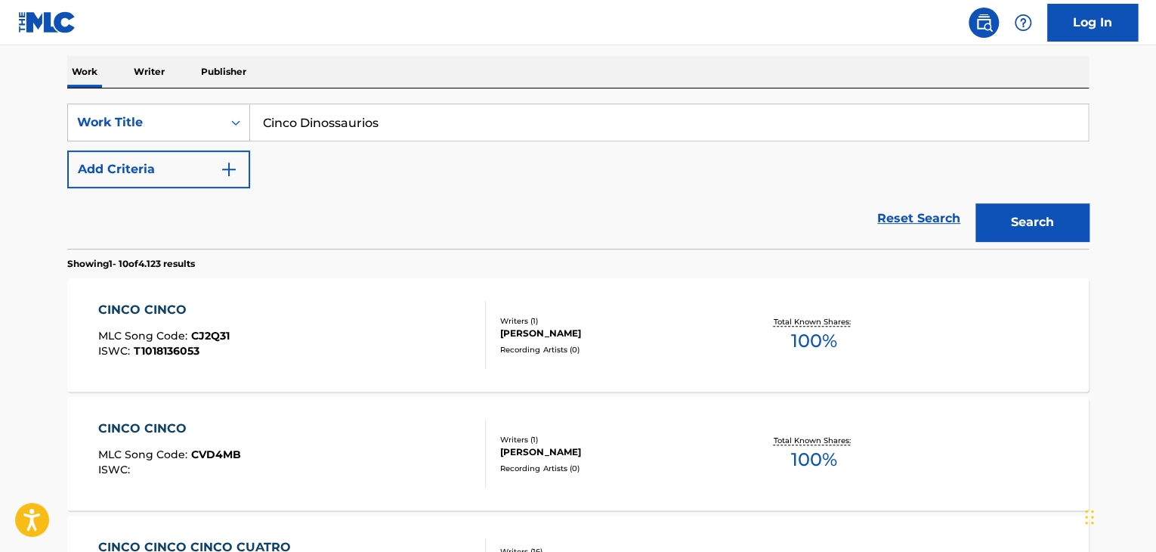
click at [209, 156] on button "Add Criteria" at bounding box center [158, 169] width 183 height 38
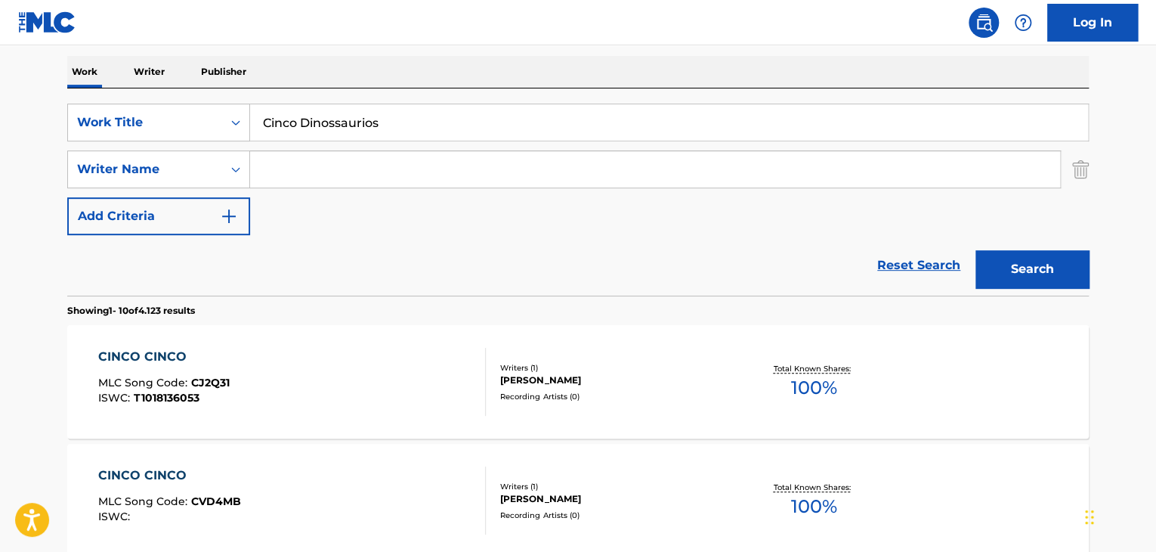
click at [331, 172] on input "Search Form" at bounding box center [655, 169] width 810 height 36
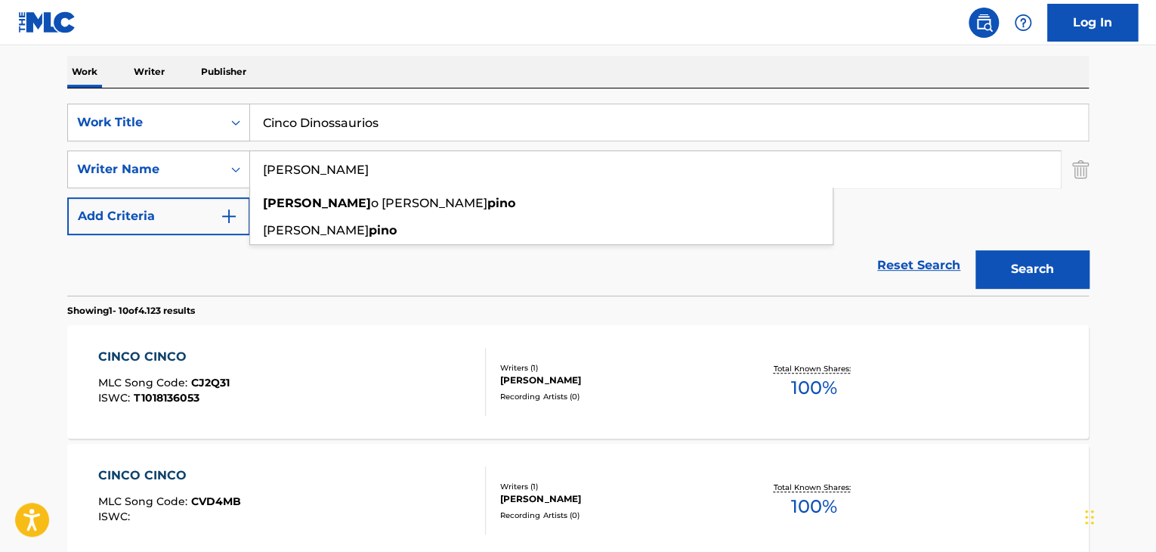
type input "[PERSON_NAME]"
click at [975, 250] on button "Search" at bounding box center [1031, 269] width 113 height 38
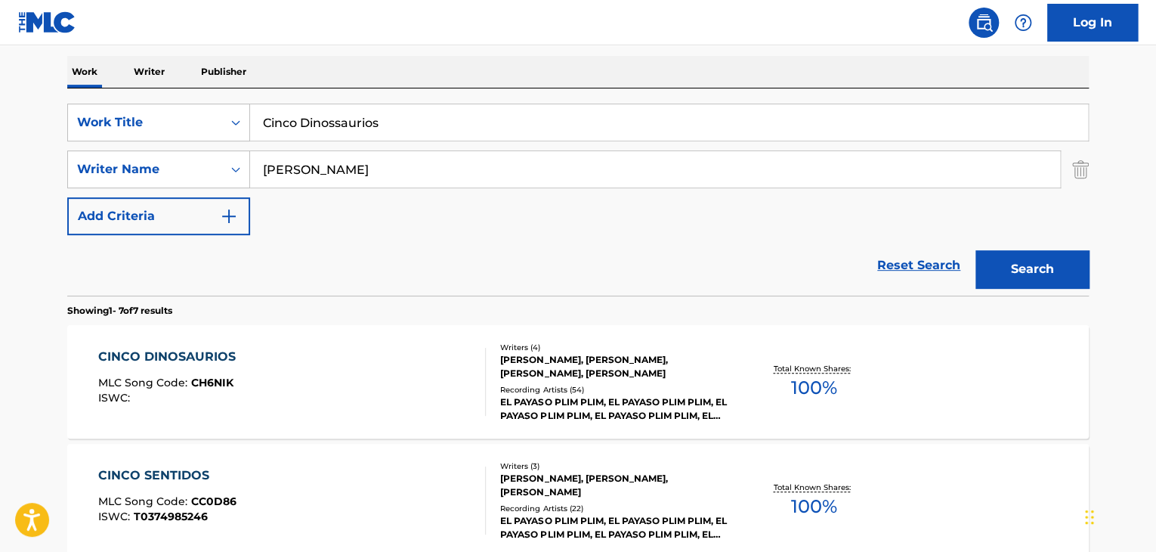
click at [1119, 30] on link "Log In" at bounding box center [1092, 23] width 91 height 38
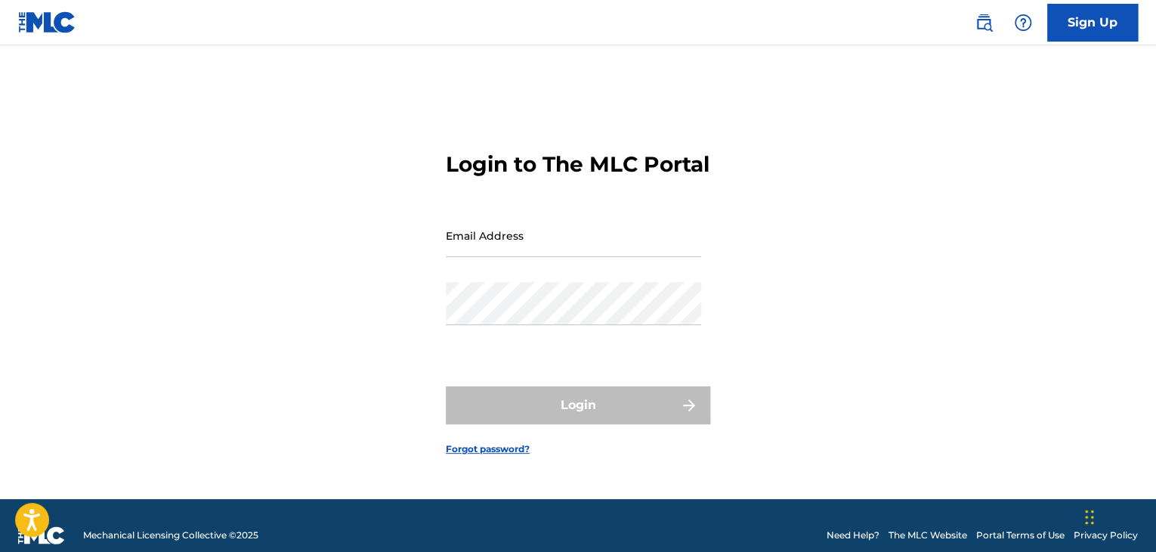
drag, startPoint x: 524, startPoint y: 233, endPoint x: 529, endPoint y: 252, distance: 19.4
click at [524, 233] on input "Email Address" at bounding box center [573, 235] width 255 height 43
click at [530, 252] on input "Email Address" at bounding box center [573, 235] width 255 height 43
type input "[PERSON_NAME][EMAIL_ADDRESS][DOMAIN_NAME]"
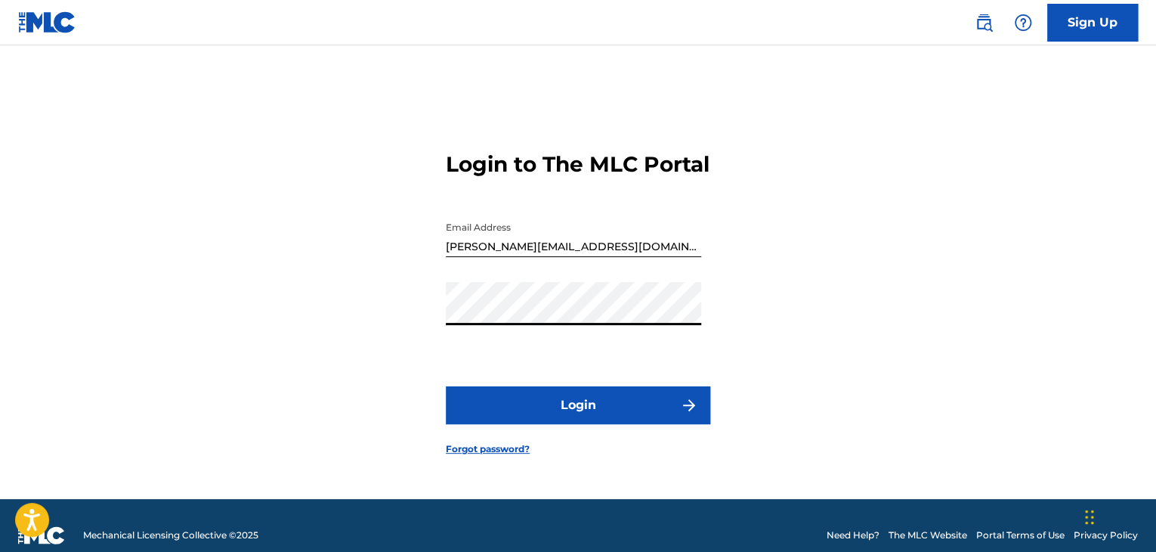
click at [446, 386] on button "Login" at bounding box center [578, 405] width 264 height 38
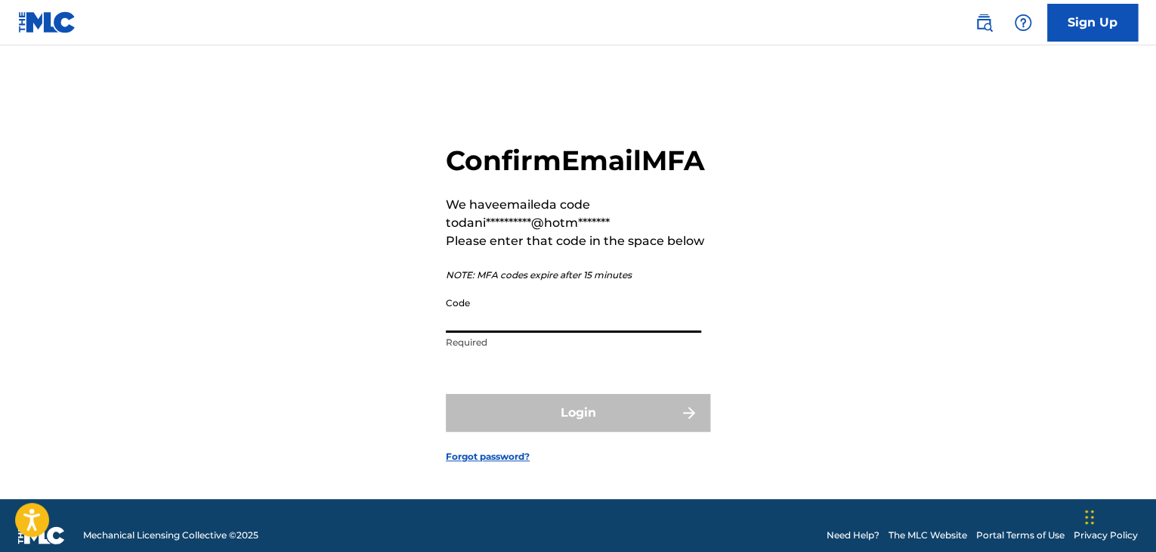
drag, startPoint x: 553, startPoint y: 267, endPoint x: 502, endPoint y: 317, distance: 71.1
click at [502, 317] on input "Code" at bounding box center [573, 310] width 255 height 43
click at [490, 321] on input "Code" at bounding box center [573, 310] width 255 height 43
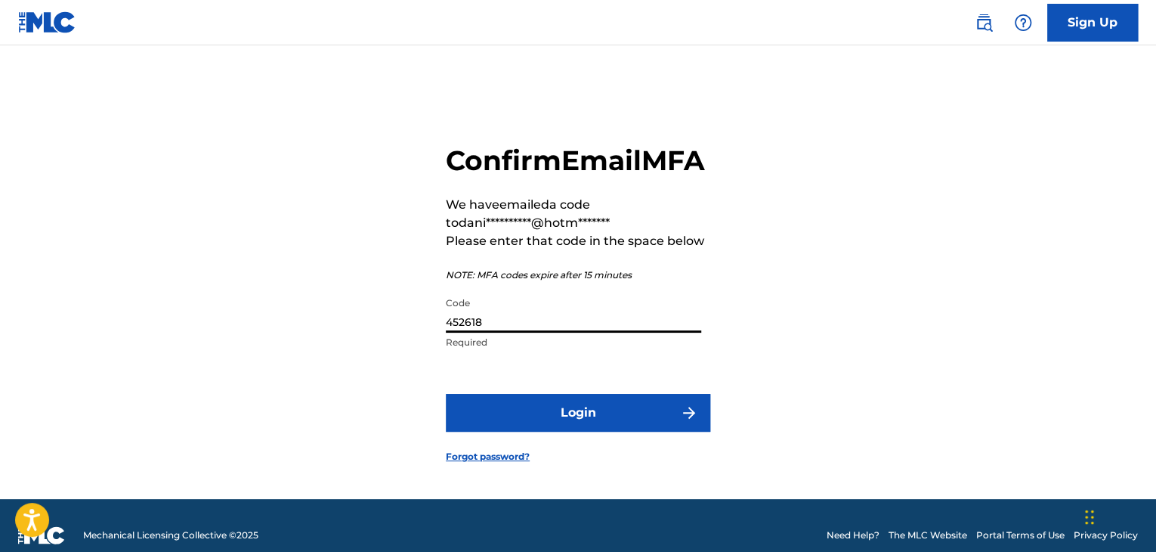
type input "452618"
click at [446, 394] on button "Login" at bounding box center [578, 413] width 264 height 38
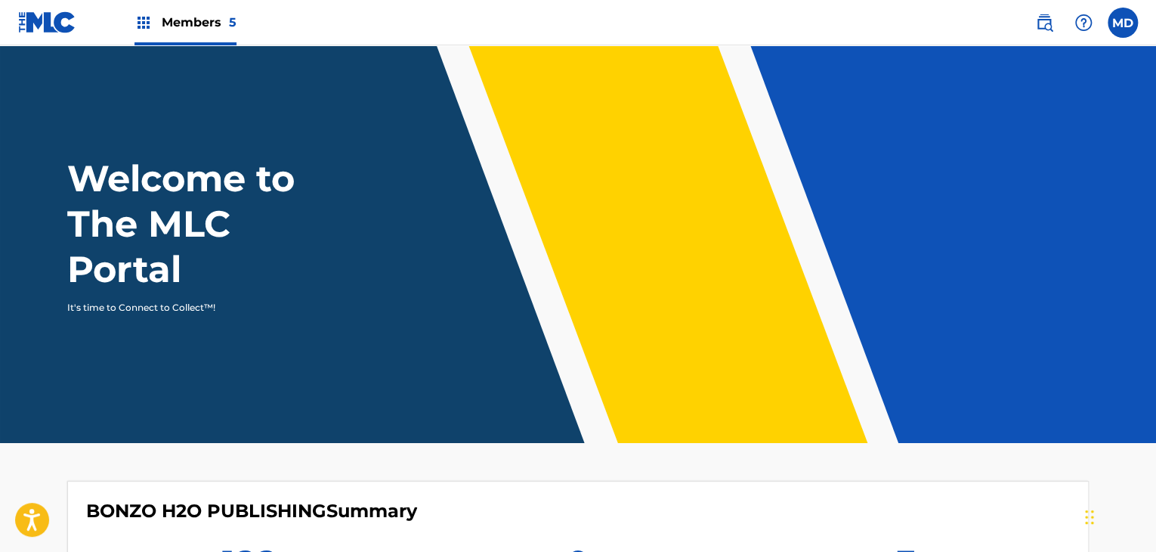
click at [218, 17] on span "Members 5" at bounding box center [199, 22] width 75 height 17
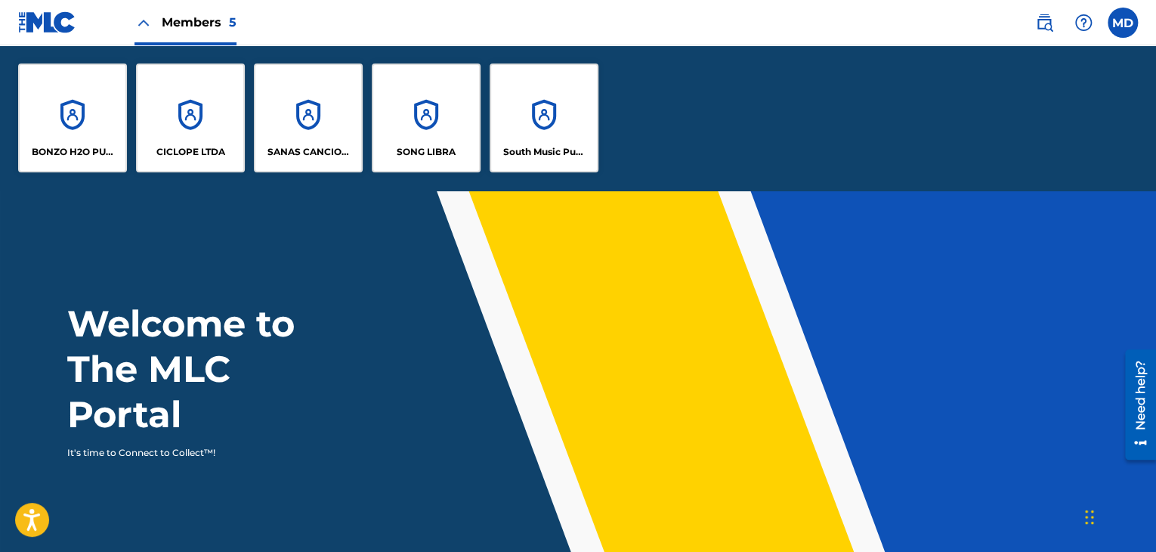
click at [527, 132] on div "South Music Publishing" at bounding box center [544, 117] width 109 height 109
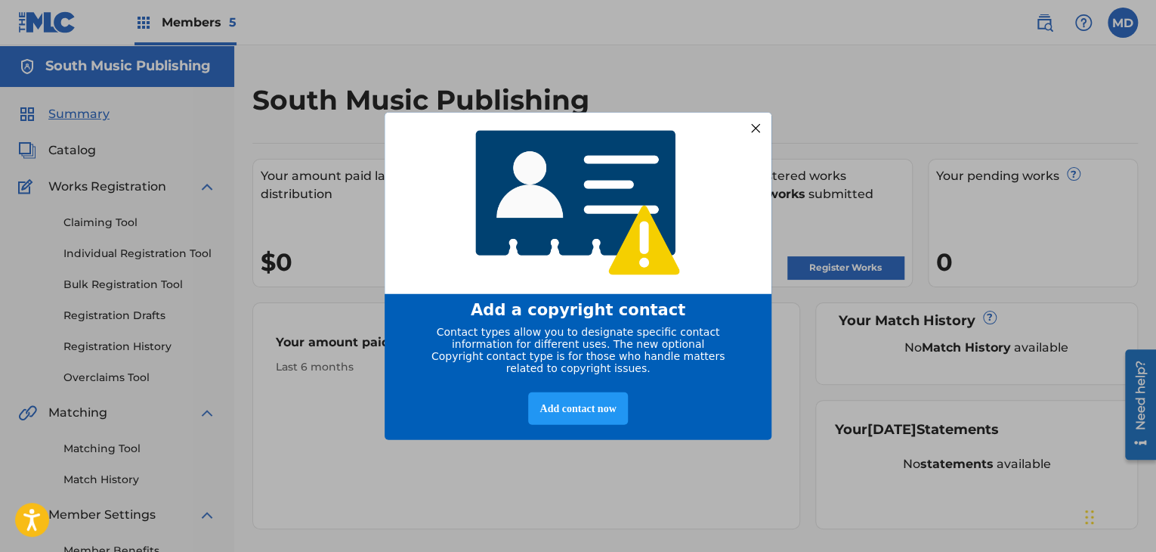
click at [755, 122] on div at bounding box center [756, 128] width 20 height 20
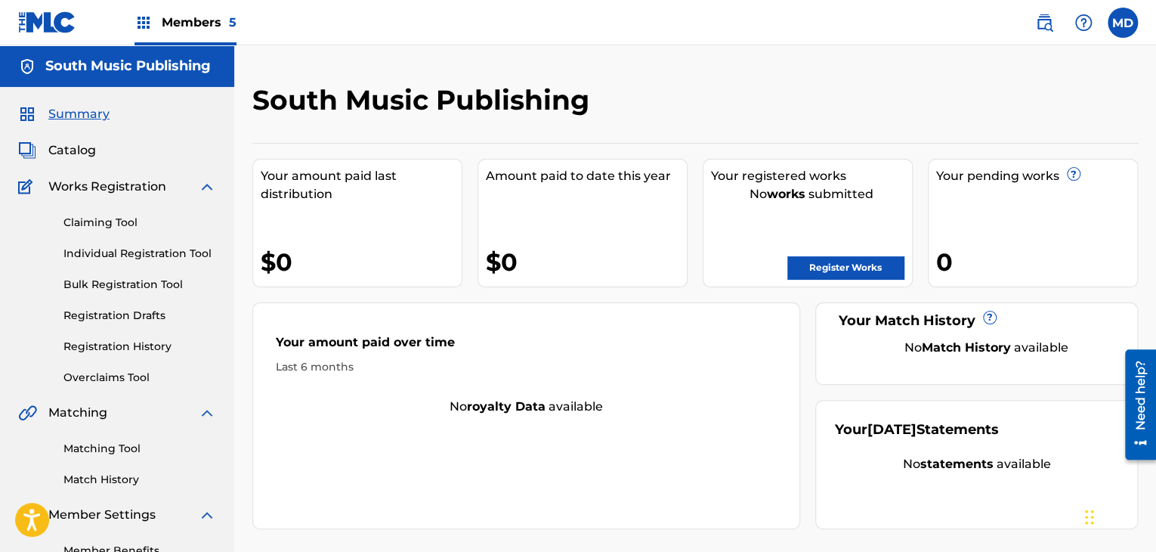
click at [82, 145] on span "Catalog" at bounding box center [72, 150] width 48 height 18
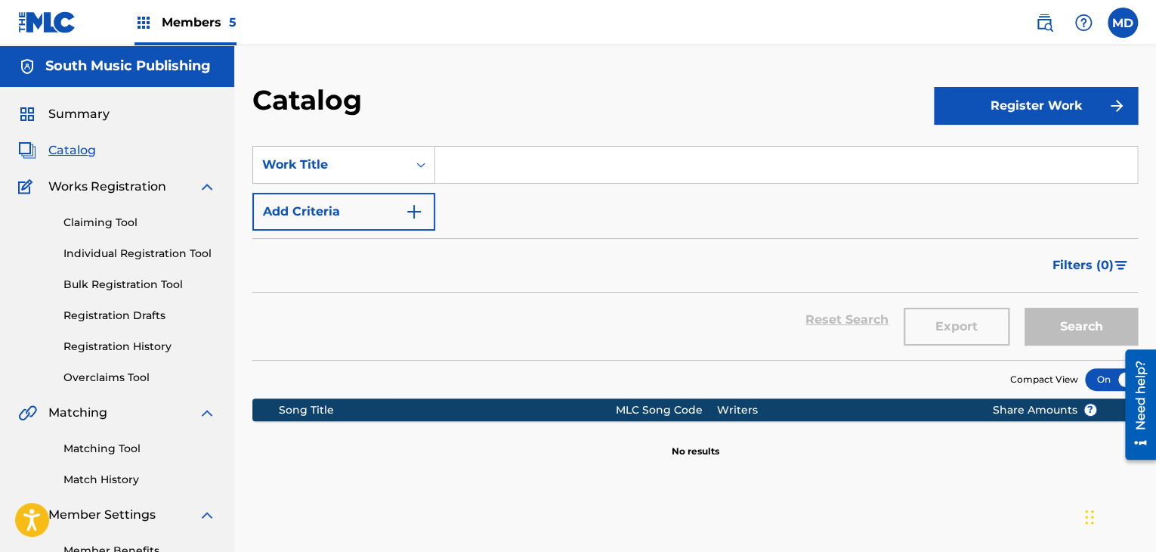
click at [1108, 28] on div "MD MD Martina Daniele danielemartina@hotmail.com Notification Preferences Profi…" at bounding box center [1079, 23] width 118 height 30
click at [1123, 20] on label at bounding box center [1123, 23] width 30 height 30
click at [1123, 23] on input "MD Martina Daniele danielemartina@hotmail.com Notification Preferences Profile …" at bounding box center [1123, 23] width 0 height 0
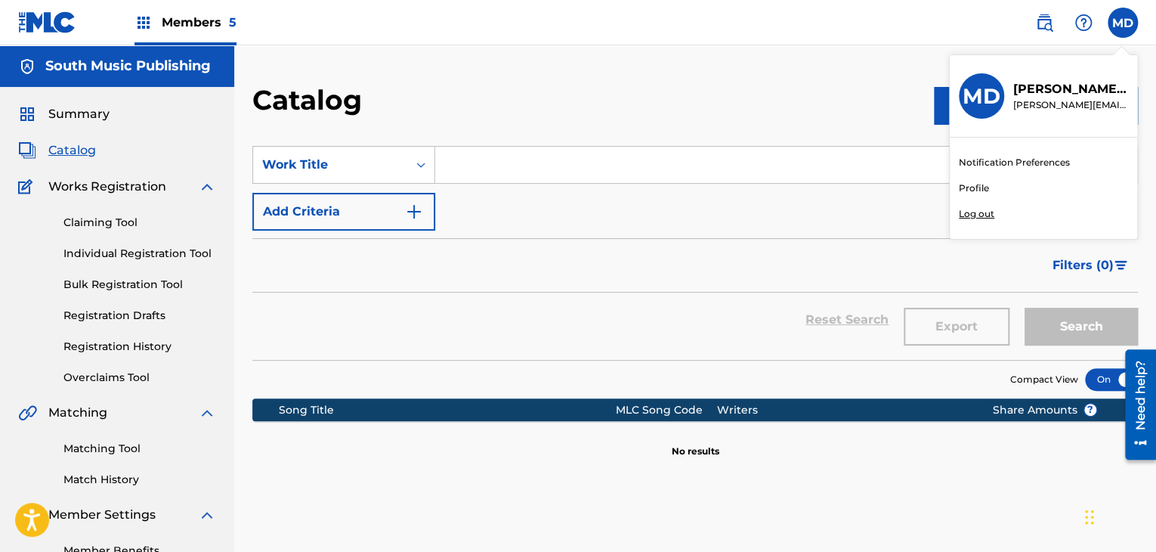
click at [1027, 156] on link "Notification Preferences" at bounding box center [1014, 163] width 111 height 14
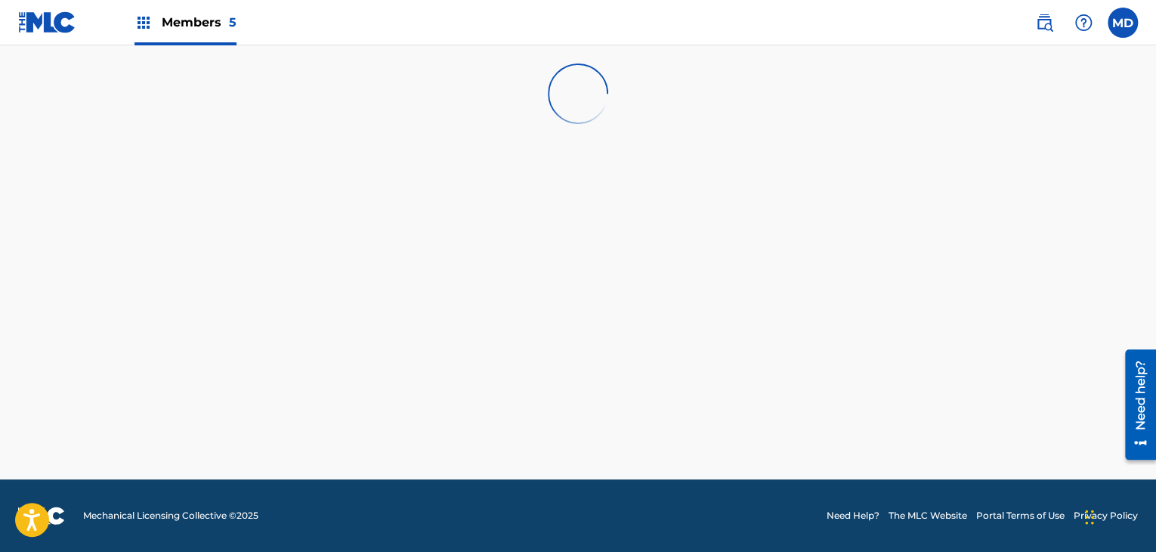
click at [221, 19] on span "Members 5" at bounding box center [199, 22] width 75 height 17
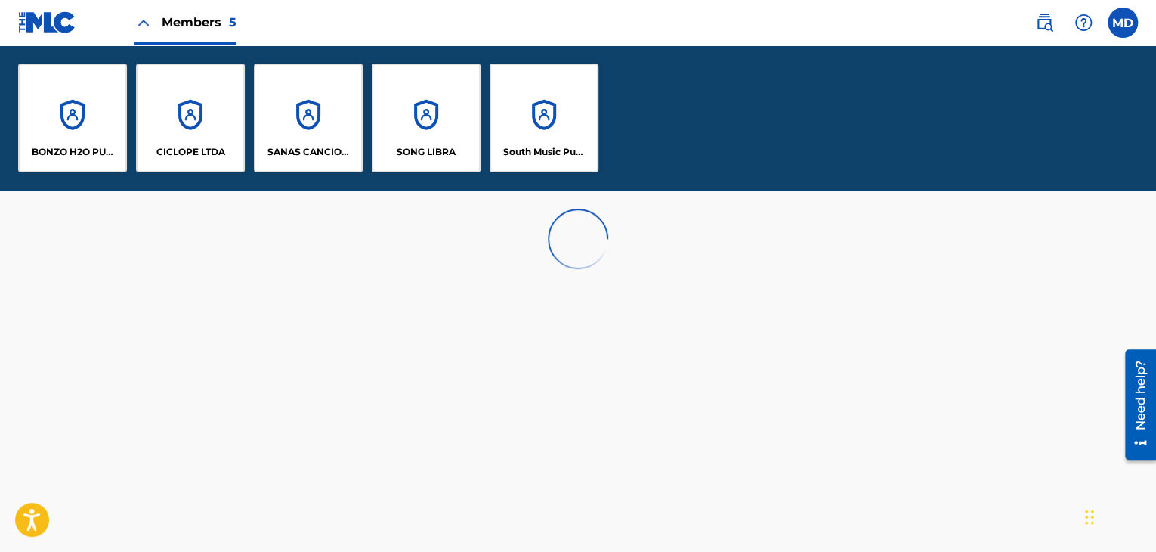
click at [524, 124] on div "South Music Publishing" at bounding box center [544, 117] width 109 height 109
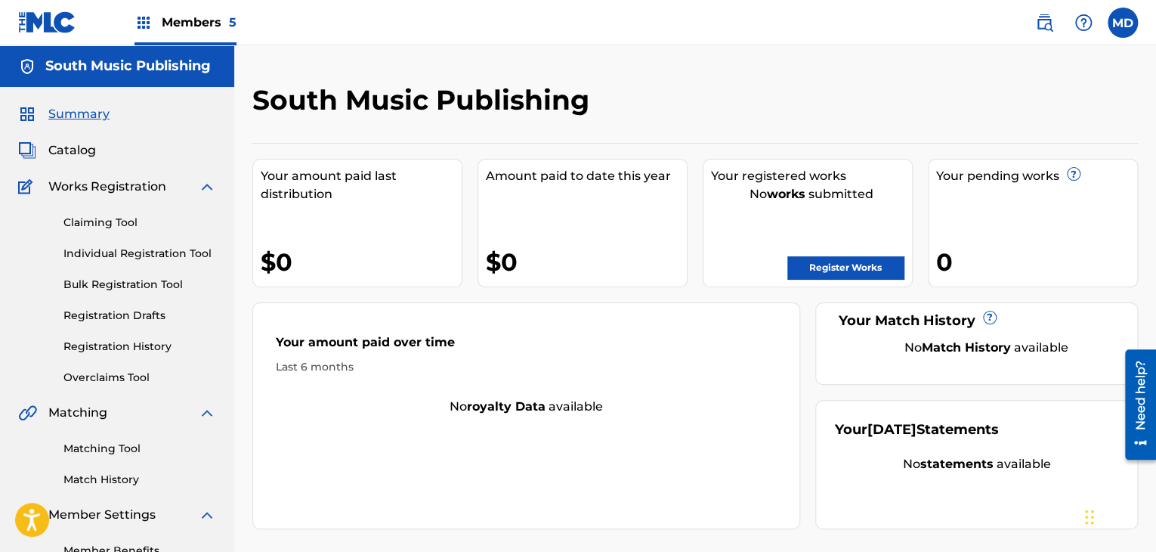
click at [140, 308] on link "Registration Drafts" at bounding box center [139, 315] width 153 height 16
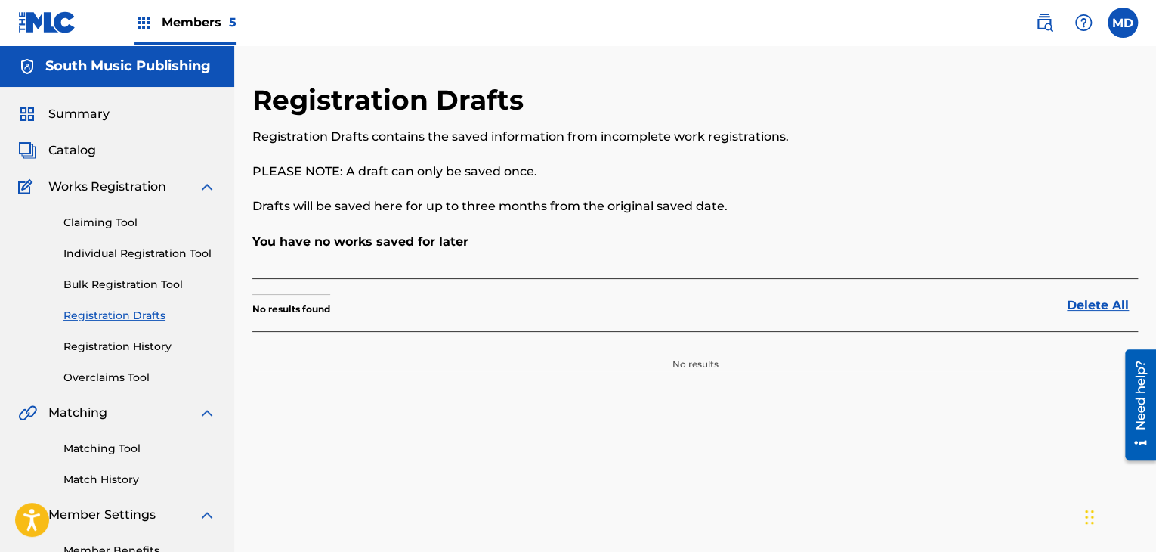
click at [100, 348] on link "Registration History" at bounding box center [139, 346] width 153 height 16
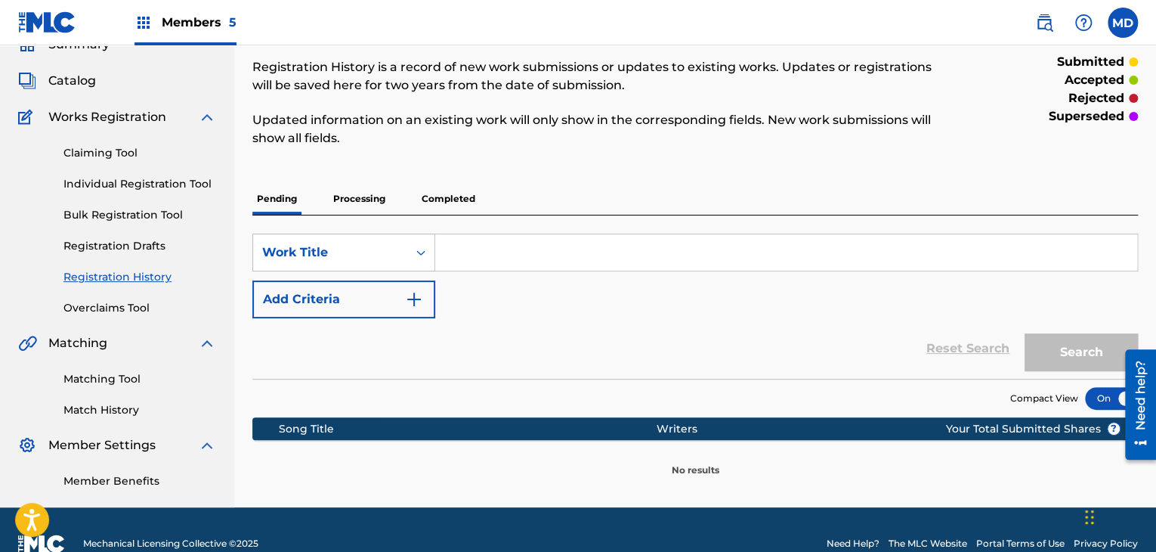
scroll to position [97, 0]
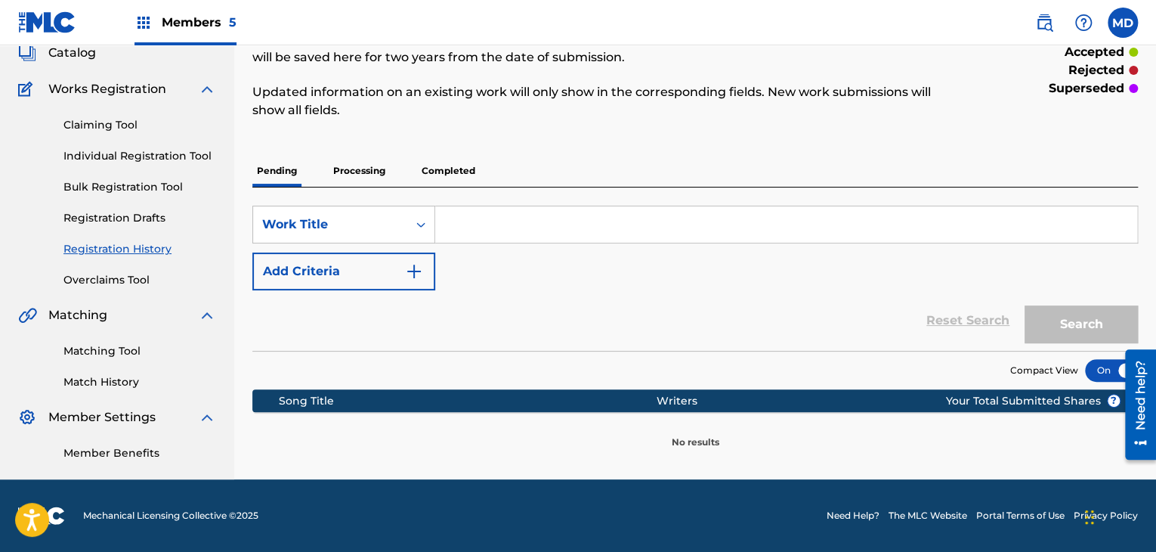
click at [363, 159] on p "Processing" at bounding box center [359, 171] width 61 height 32
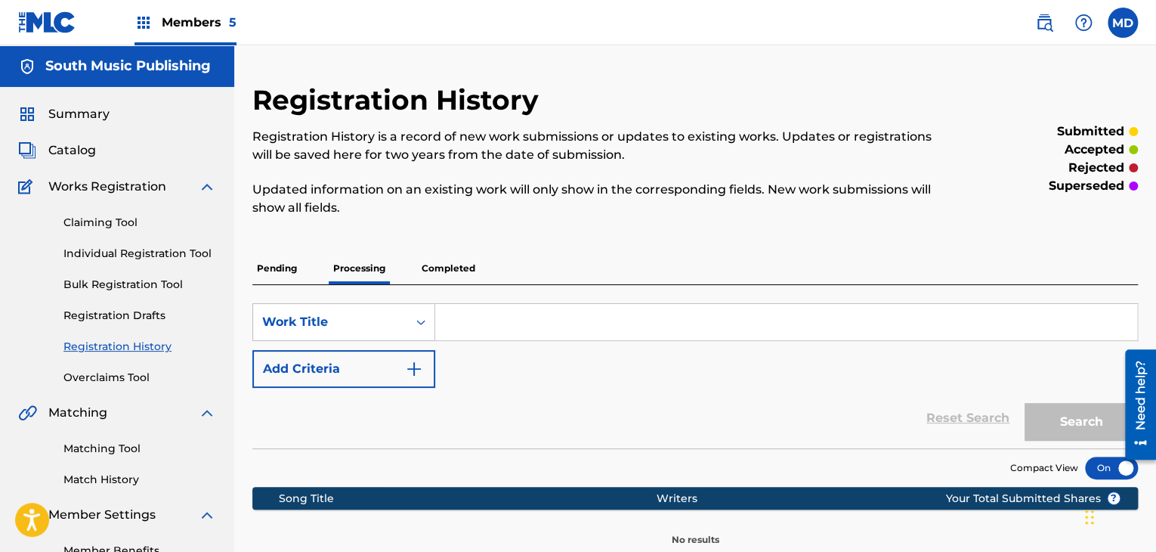
click at [418, 277] on p "Completed" at bounding box center [448, 268] width 63 height 32
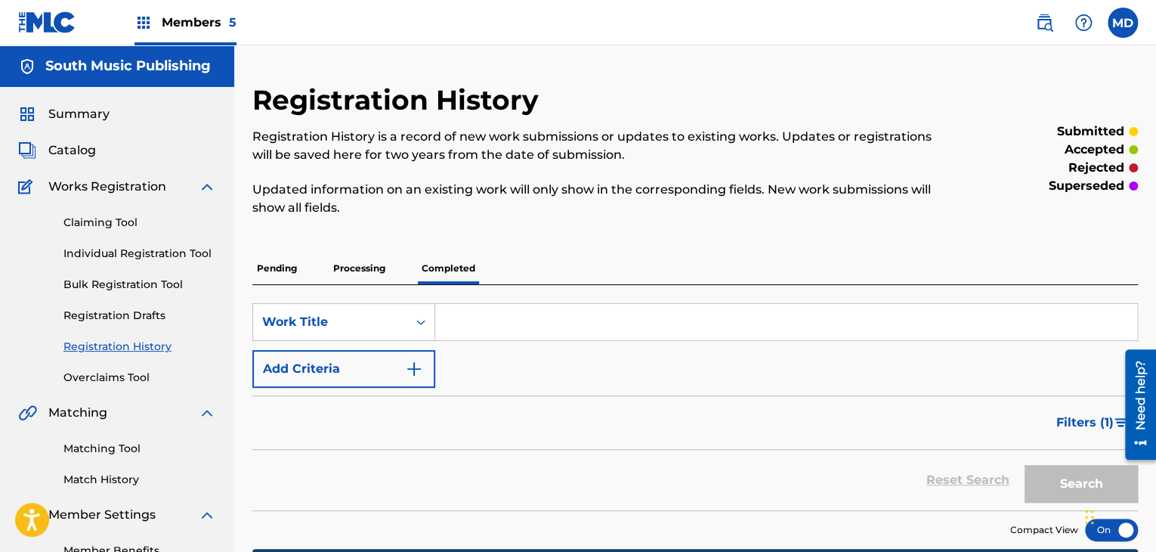
click at [288, 267] on p "Pending" at bounding box center [276, 268] width 49 height 32
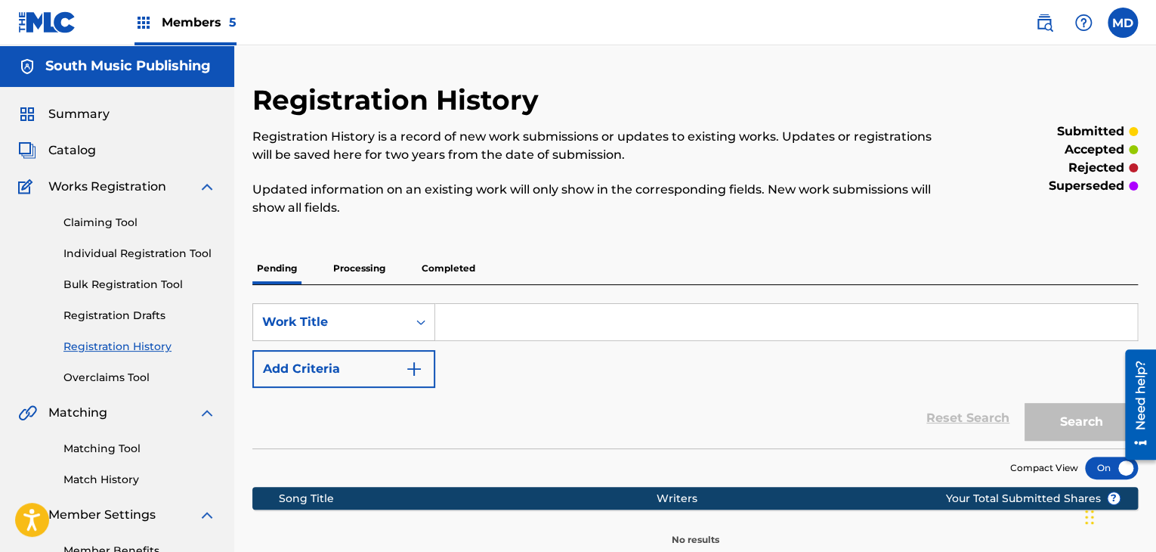
click at [1032, 22] on link at bounding box center [1044, 23] width 30 height 30
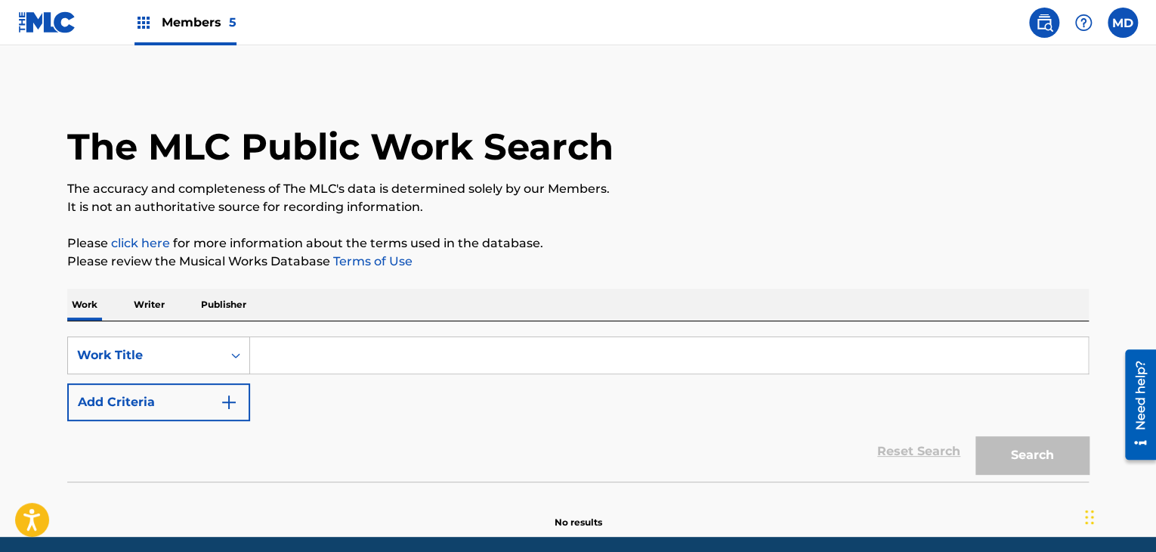
click at [331, 330] on div "SearchWithCriteria4a51b1e9-0014-4fbc-9c0c-dc4a01977062 Work Title Add Criteria …" at bounding box center [577, 401] width 1021 height 160
click at [338, 345] on input "Search Form" at bounding box center [669, 355] width 838 height 36
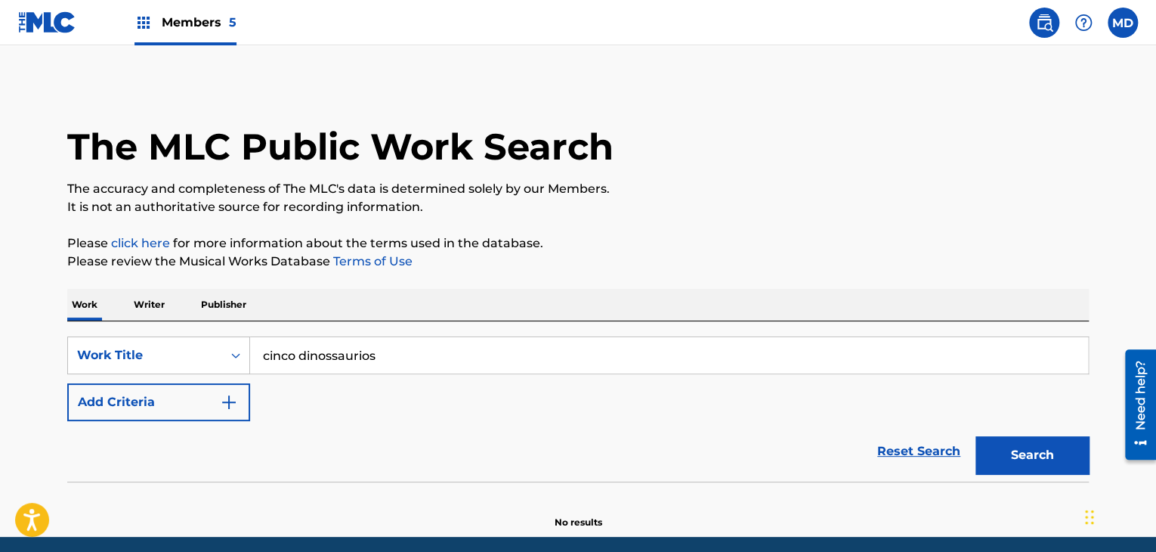
click at [975, 436] on button "Search" at bounding box center [1031, 455] width 113 height 38
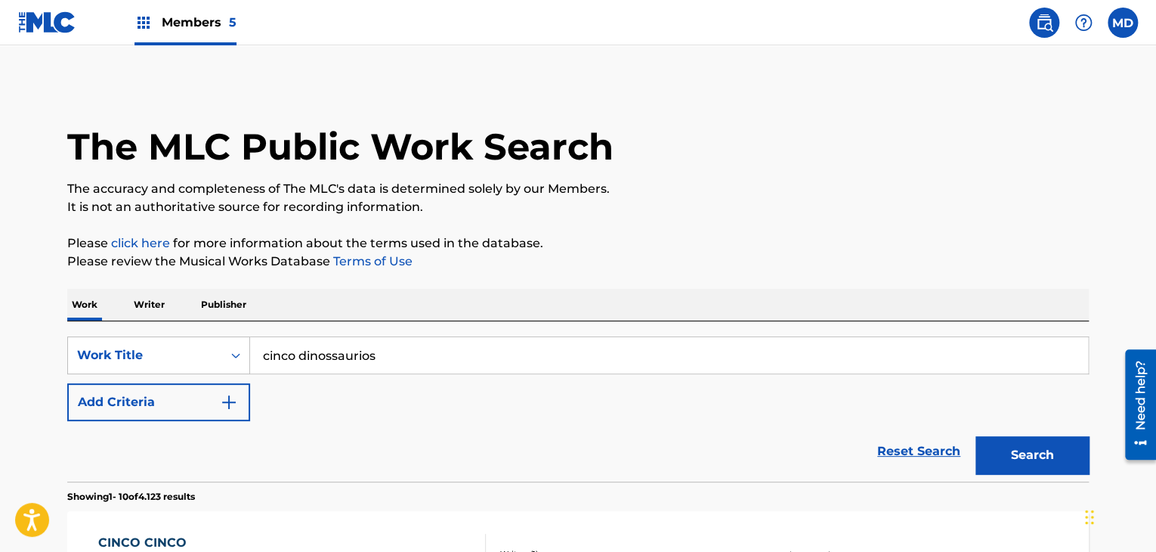
click at [373, 357] on input "cinco dinossaurios" at bounding box center [669, 355] width 838 height 36
paste input "A Roda do Ônibus Nos Ecossistema"
type input "A Roda do Ônibus Nos Ecossistemas"
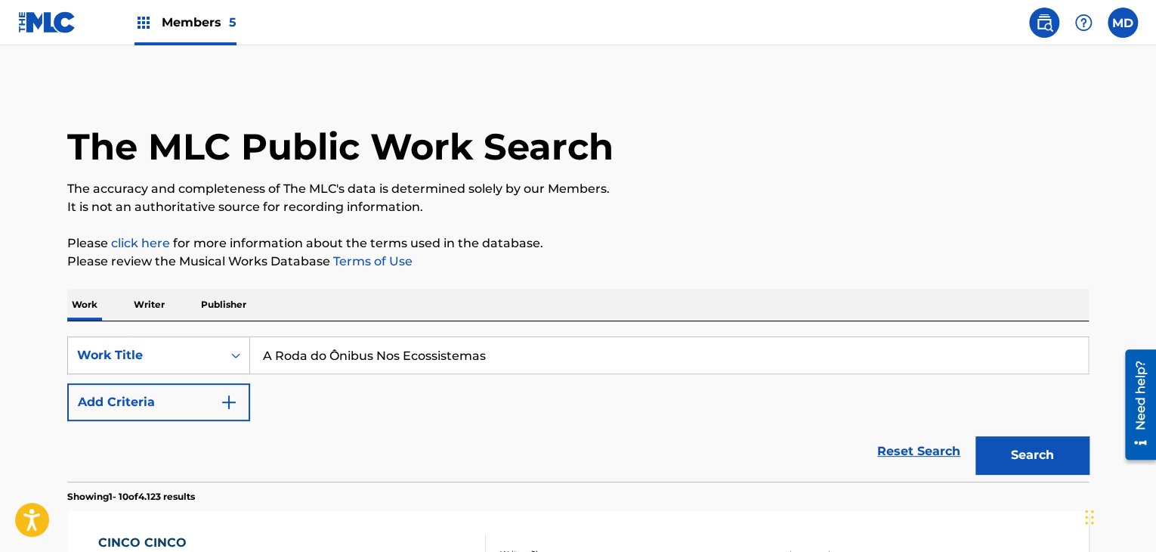
click at [975, 436] on button "Search" at bounding box center [1031, 455] width 113 height 38
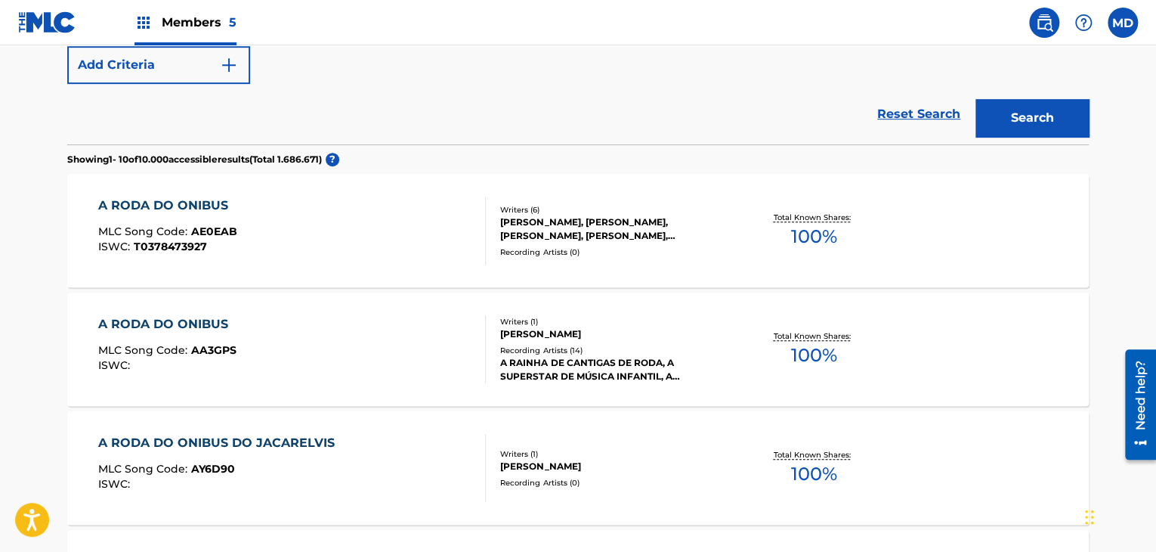
scroll to position [359, 0]
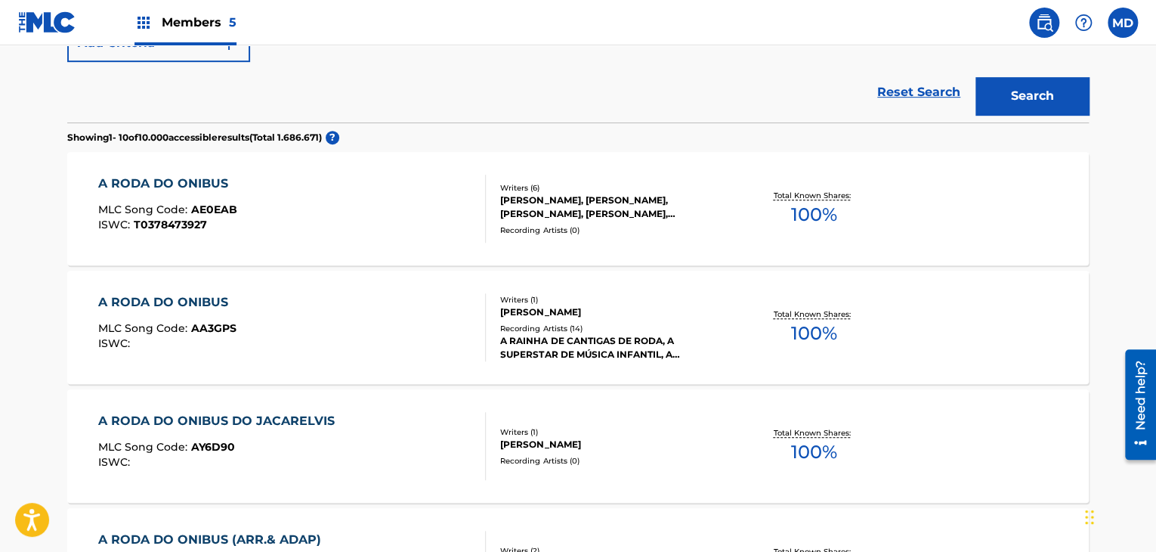
click at [582, 220] on div "Writers ( 6 ) HUGO ALEJANDRO FIGUERAS, MAURICIO GERMAN ZUBIRI, PABLO LUCINI, DA…" at bounding box center [607, 209] width 243 height 54
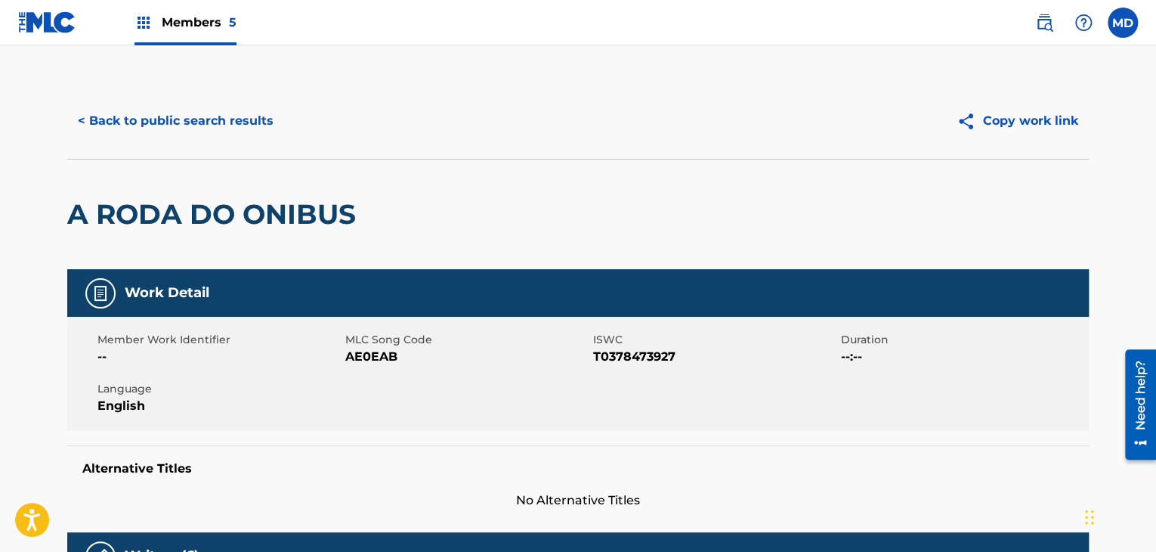
drag, startPoint x: 215, startPoint y: 85, endPoint x: 221, endPoint y: 98, distance: 14.9
click at [217, 87] on div "< Back to public search results Copy work link" at bounding box center [577, 121] width 1021 height 76
click at [230, 126] on button "< Back to public search results" at bounding box center [175, 121] width 217 height 38
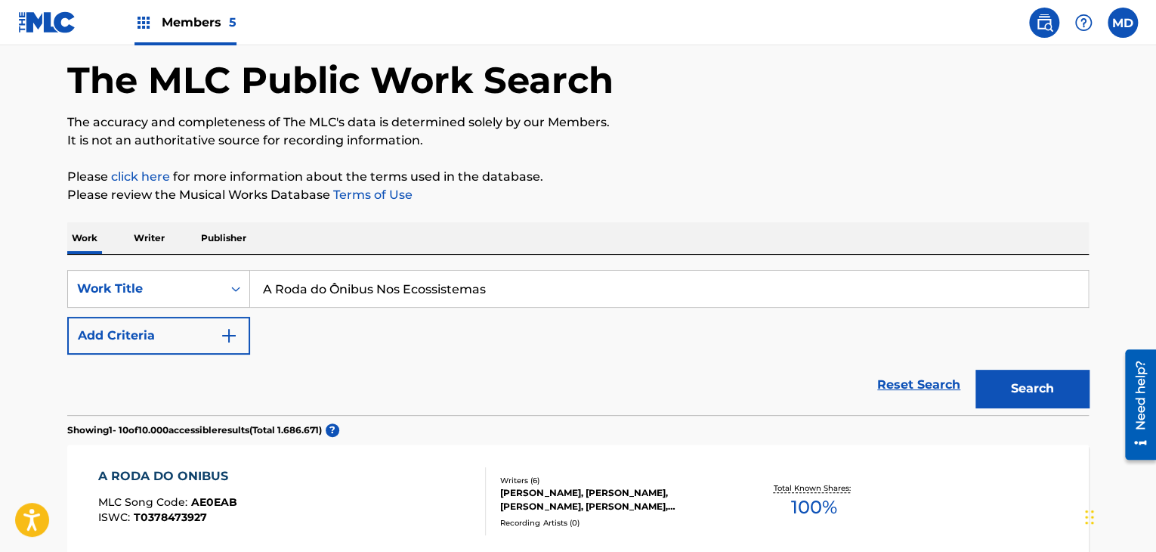
scroll to position [20, 0]
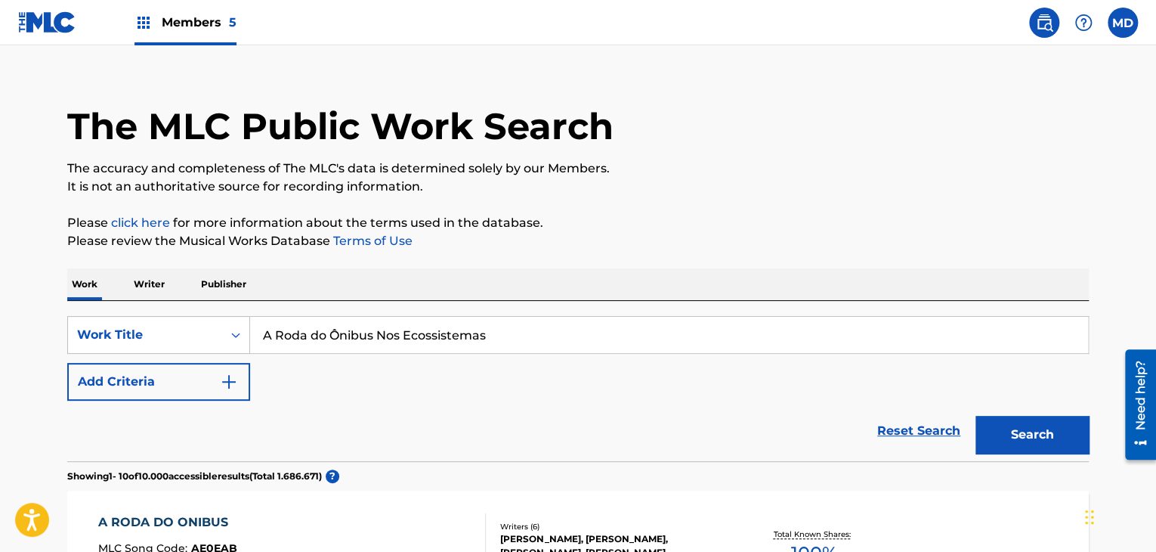
click at [143, 276] on p "Writer" at bounding box center [149, 284] width 40 height 32
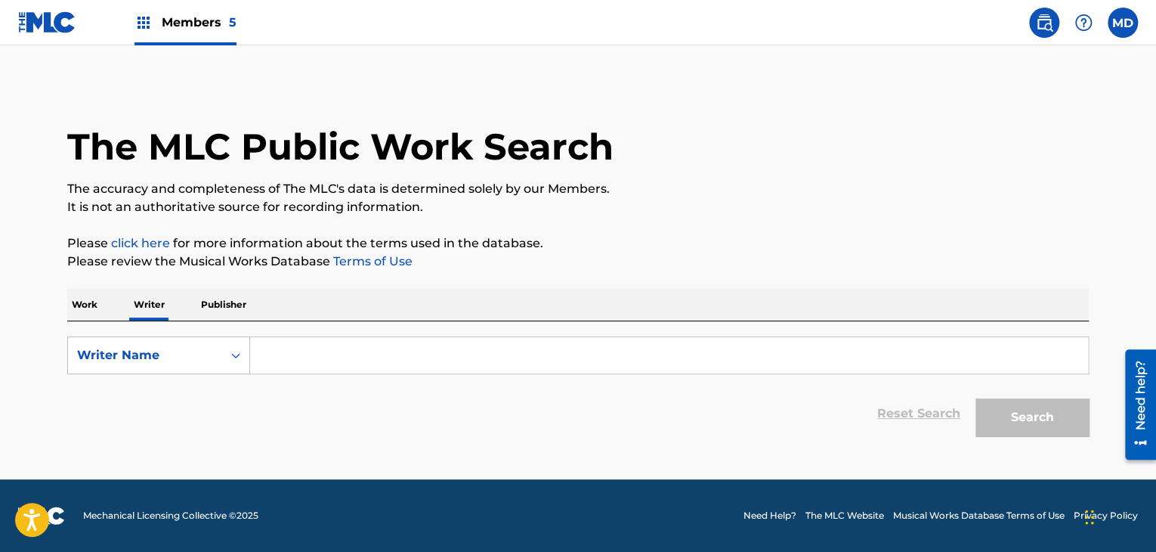
click at [366, 358] on input "Search Form" at bounding box center [669, 355] width 838 height 36
click at [199, 386] on div "Reset Search Search" at bounding box center [577, 413] width 1021 height 60
click at [216, 363] on div "Writer Name" at bounding box center [145, 355] width 154 height 29
click at [216, 362] on div "Writer Name" at bounding box center [145, 355] width 154 height 29
click at [304, 354] on input "Search Form" at bounding box center [669, 355] width 838 height 36
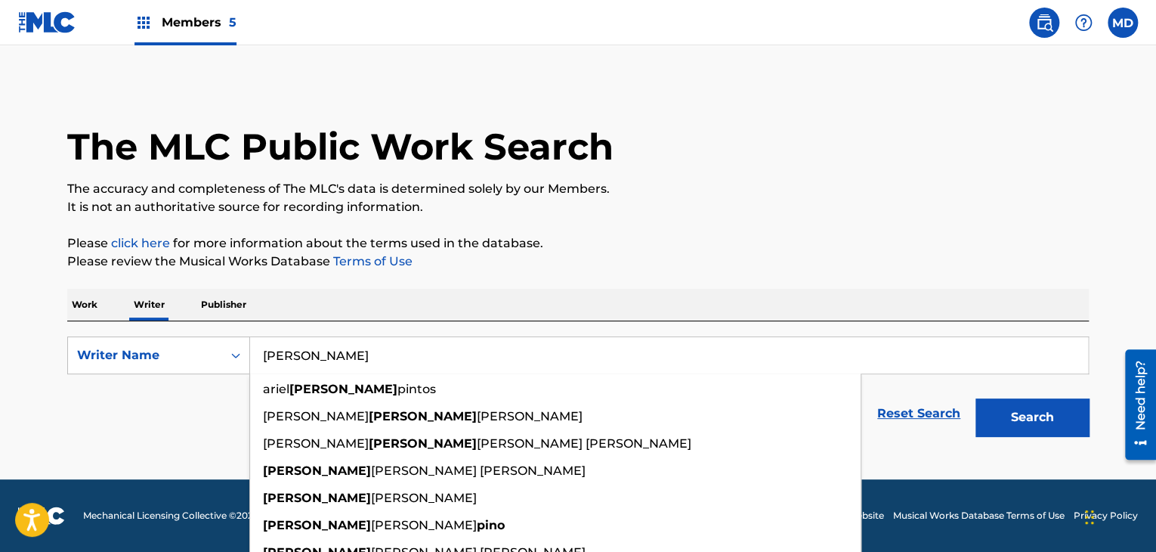
type input "guillermo pino"
click at [975, 398] on button "Search" at bounding box center [1031, 417] width 113 height 38
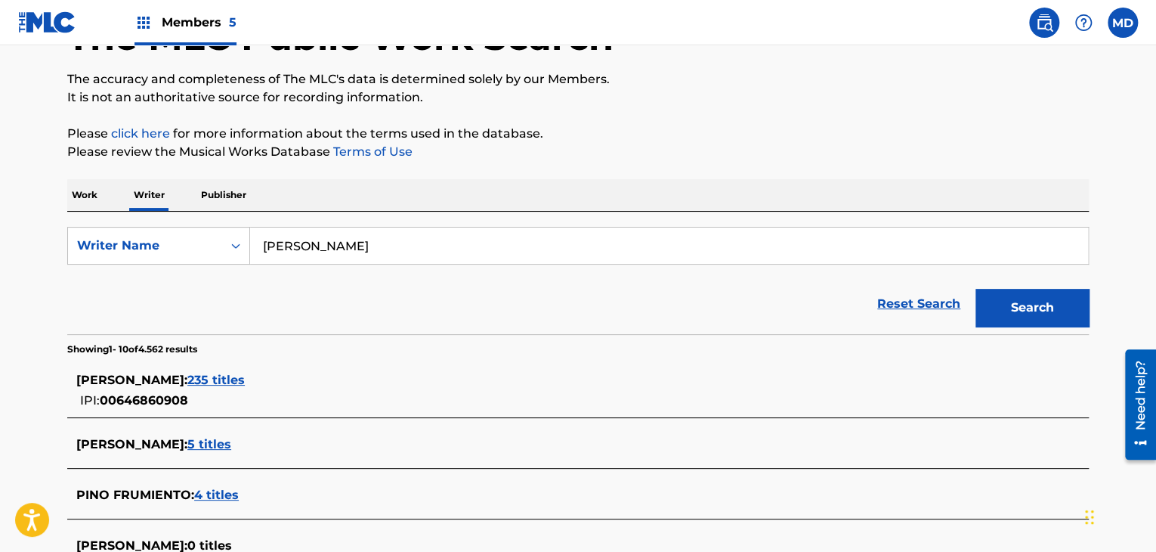
scroll to position [252, 0]
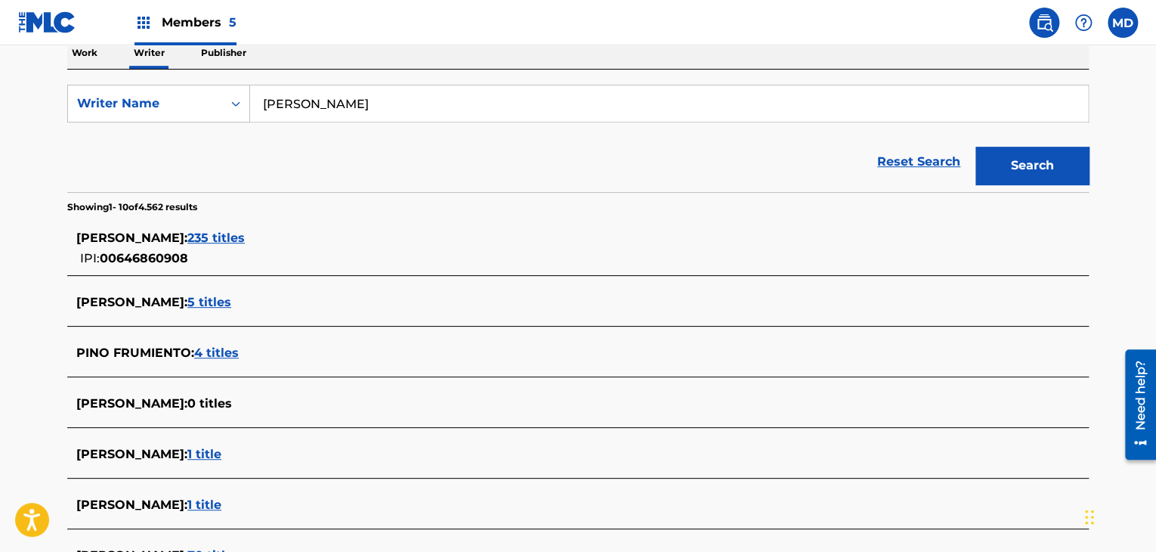
click at [245, 236] on span "235 titles" at bounding box center [215, 237] width 57 height 14
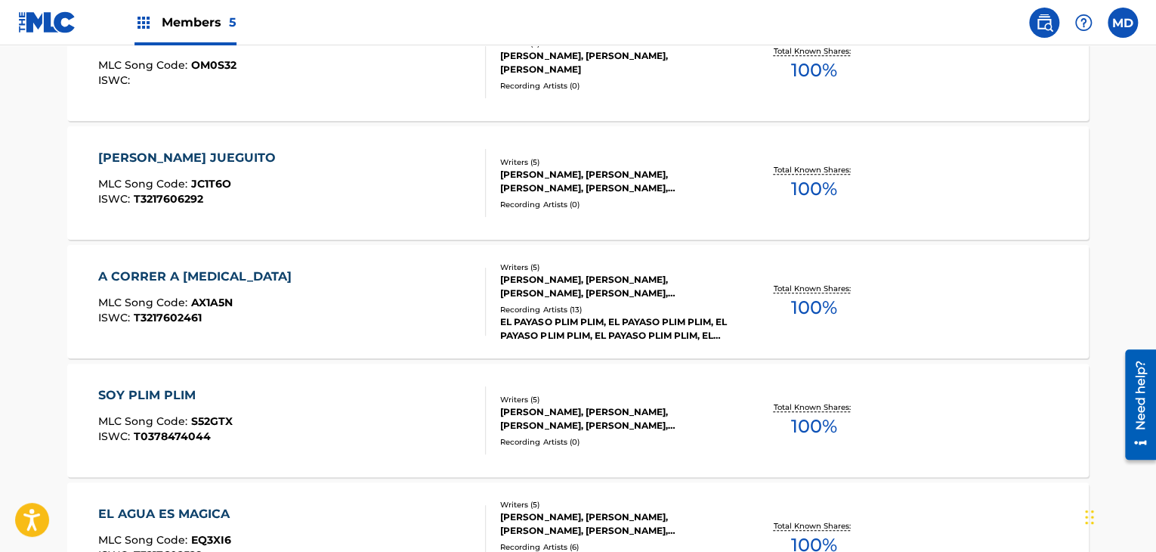
scroll to position [0, 0]
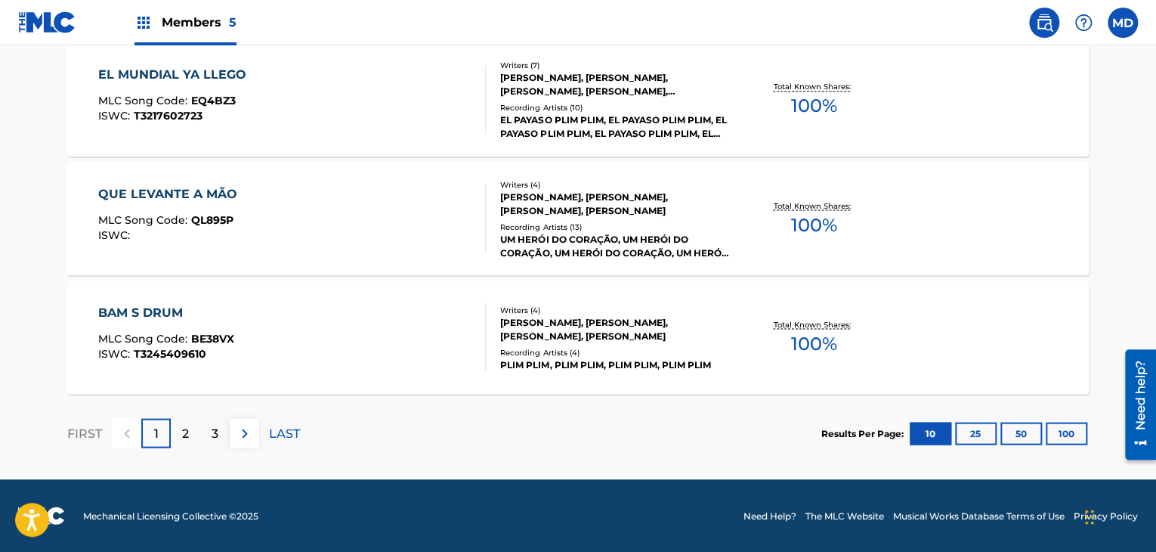
click at [1062, 433] on button "100" at bounding box center [1067, 433] width 42 height 23
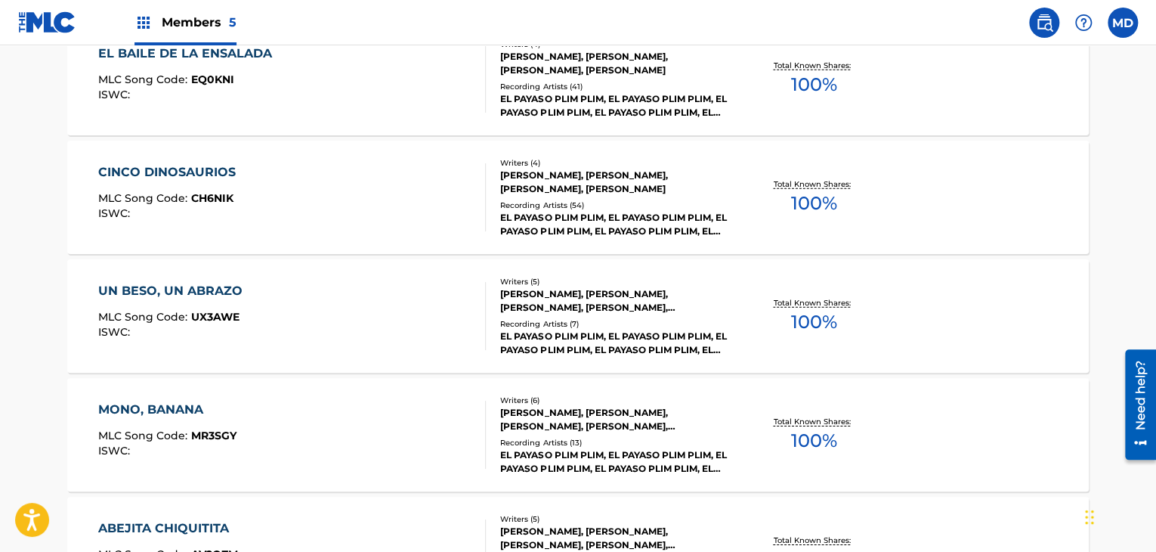
scroll to position [2179, 0]
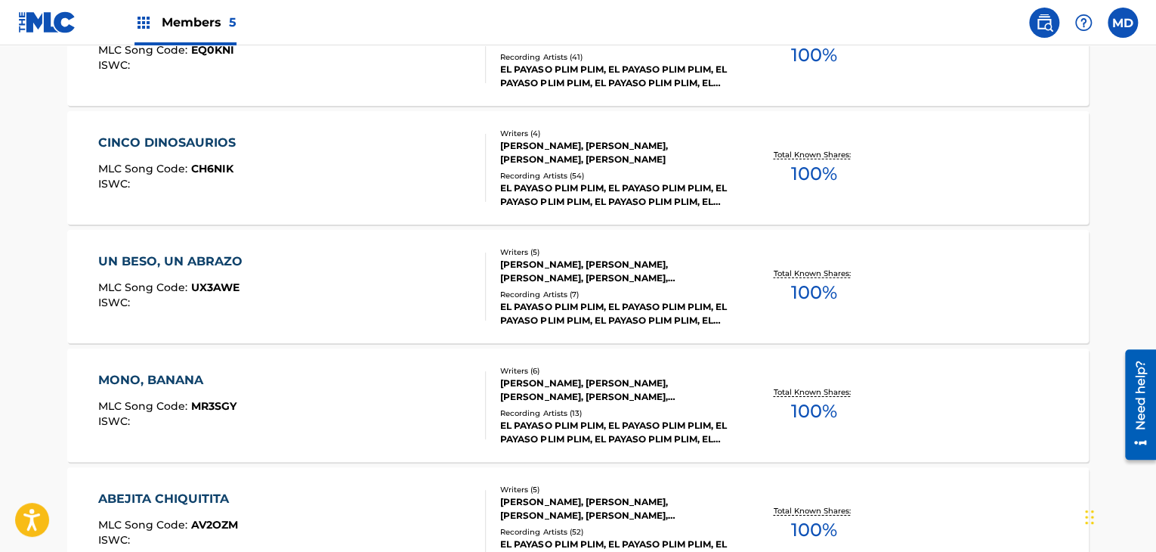
click at [382, 158] on div "CINCO DINOSAURIOS MLC Song Code : CH6NIK ISWC :" at bounding box center [292, 168] width 388 height 68
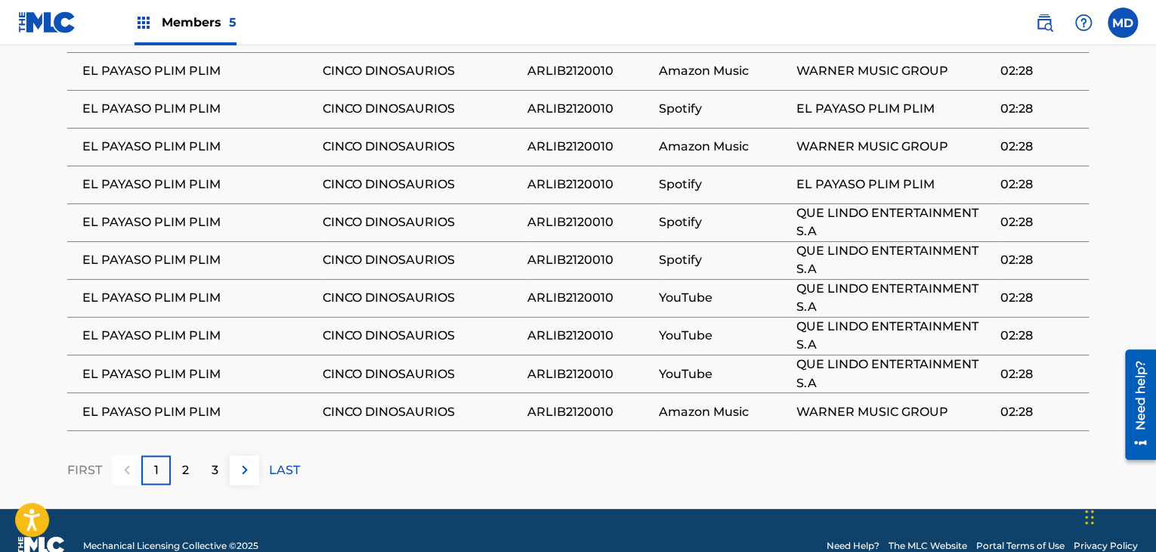
scroll to position [1097, 0]
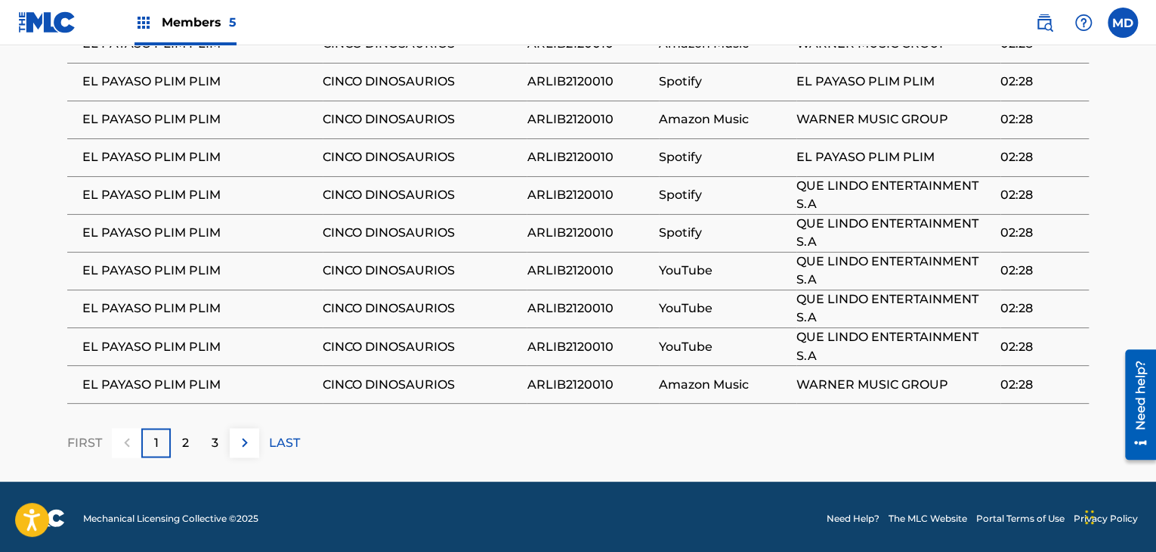
click at [188, 433] on p "2" at bounding box center [185, 442] width 7 height 18
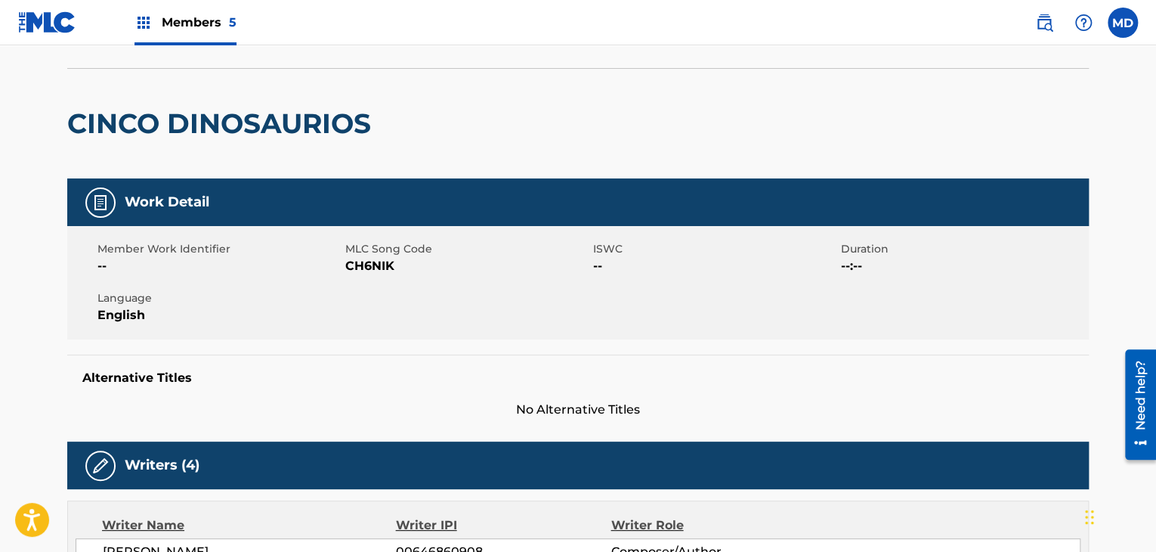
scroll to position [98, 0]
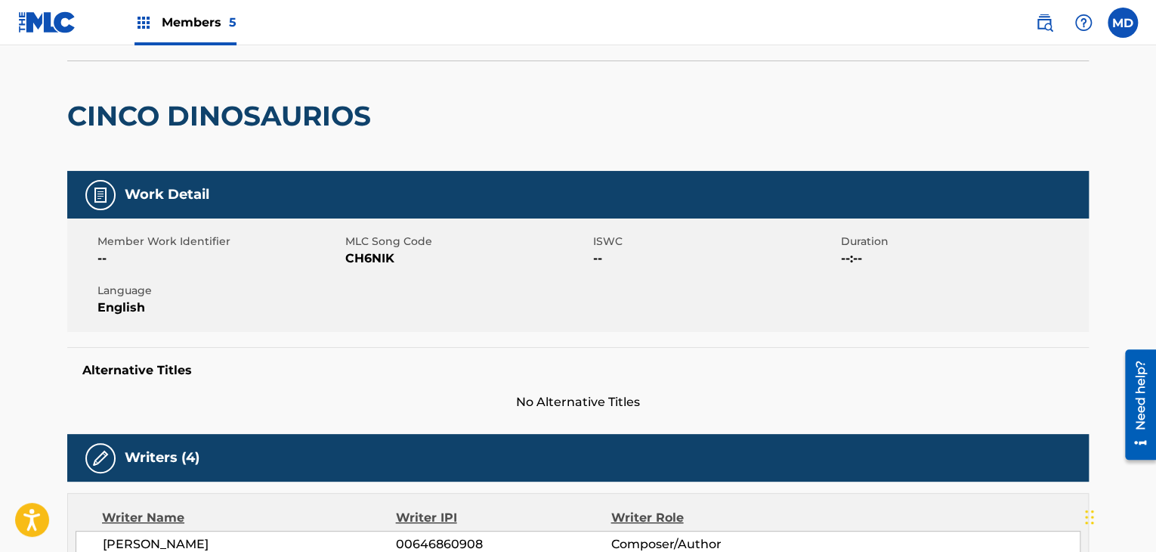
click at [372, 258] on span "CH6NIK" at bounding box center [467, 258] width 244 height 18
copy span "CH6NIK"
click at [390, 273] on div "Member Work Identifier -- MLC Song Code CH6NIK ISWC -- Duration --:-- Language …" at bounding box center [577, 274] width 1021 height 113
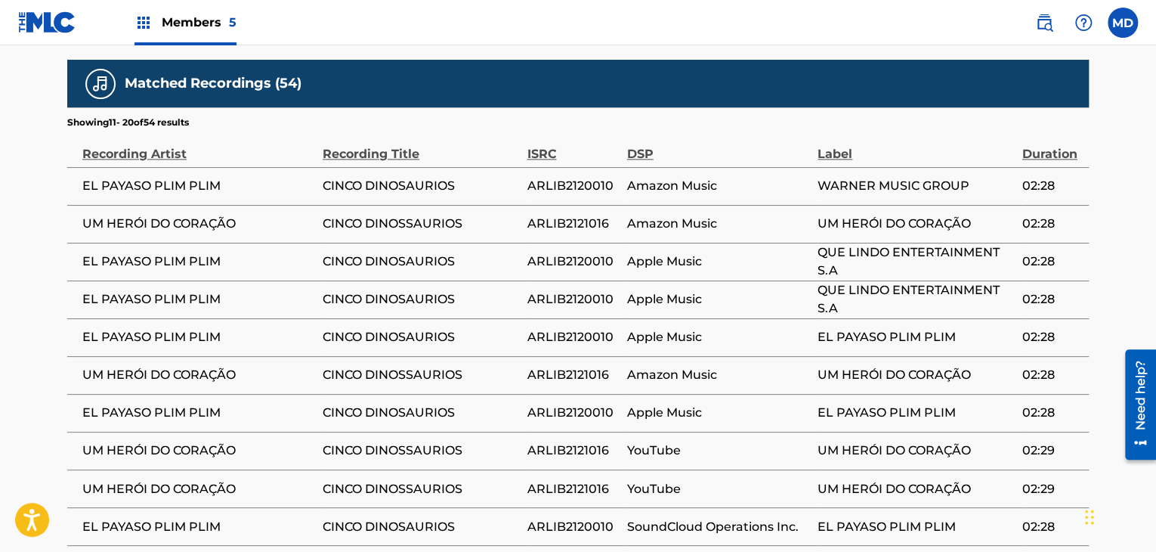
scroll to position [962, 0]
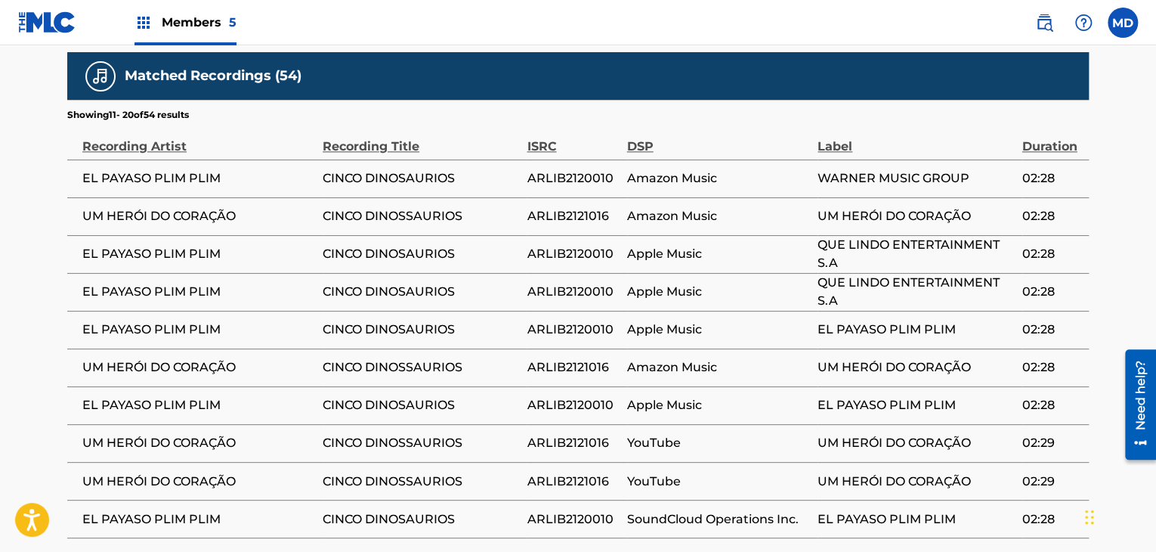
click at [291, 229] on td "UM HERÓI DO CORAÇÃO" at bounding box center [194, 216] width 255 height 38
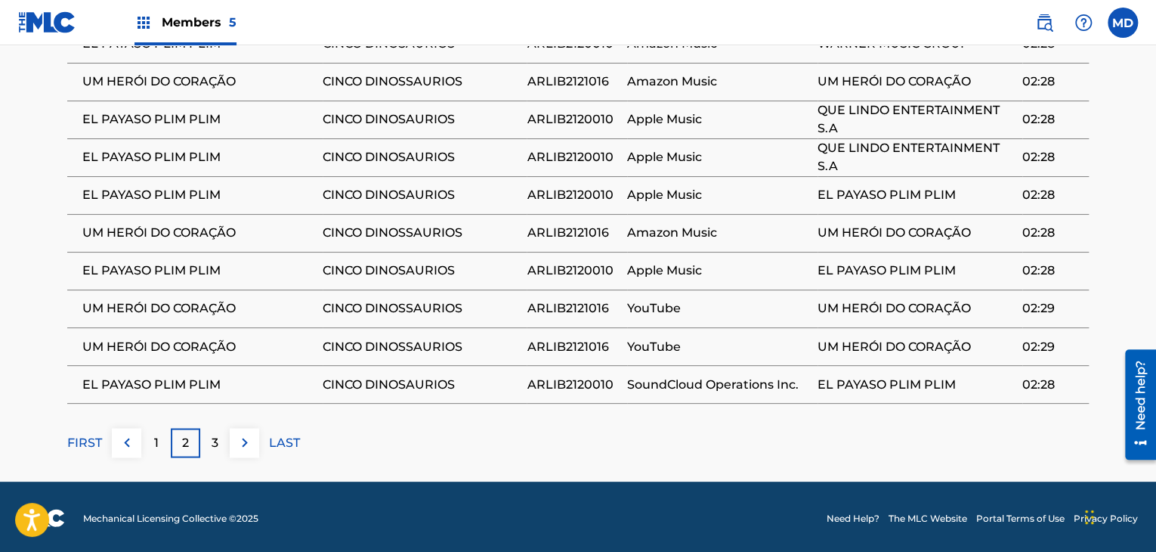
click at [275, 439] on p "LAST" at bounding box center [284, 442] width 31 height 18
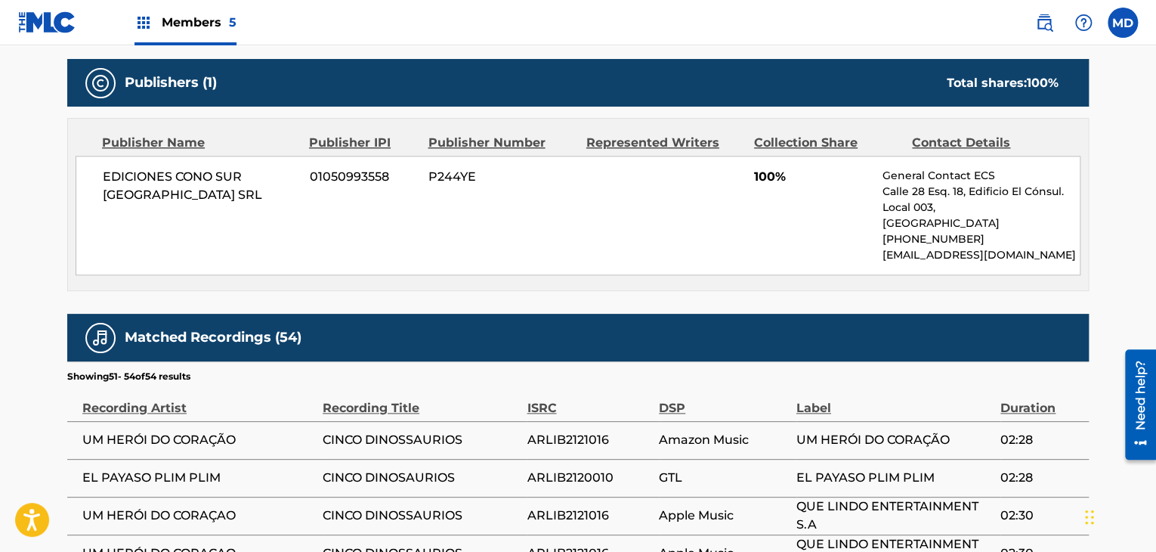
scroll to position [870, 0]
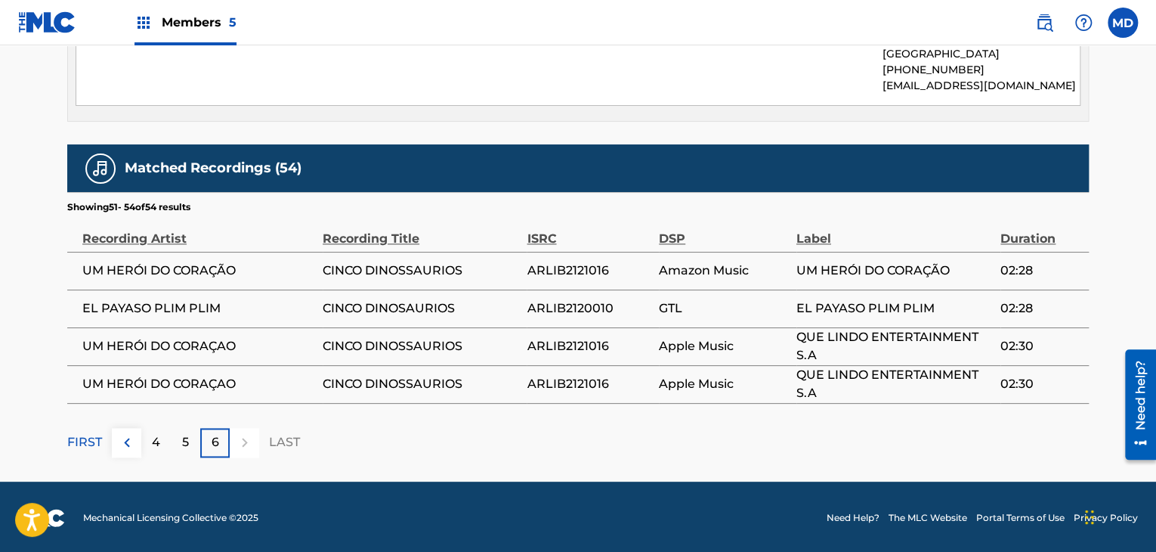
click at [97, 443] on p "FIRST" at bounding box center [84, 442] width 35 height 18
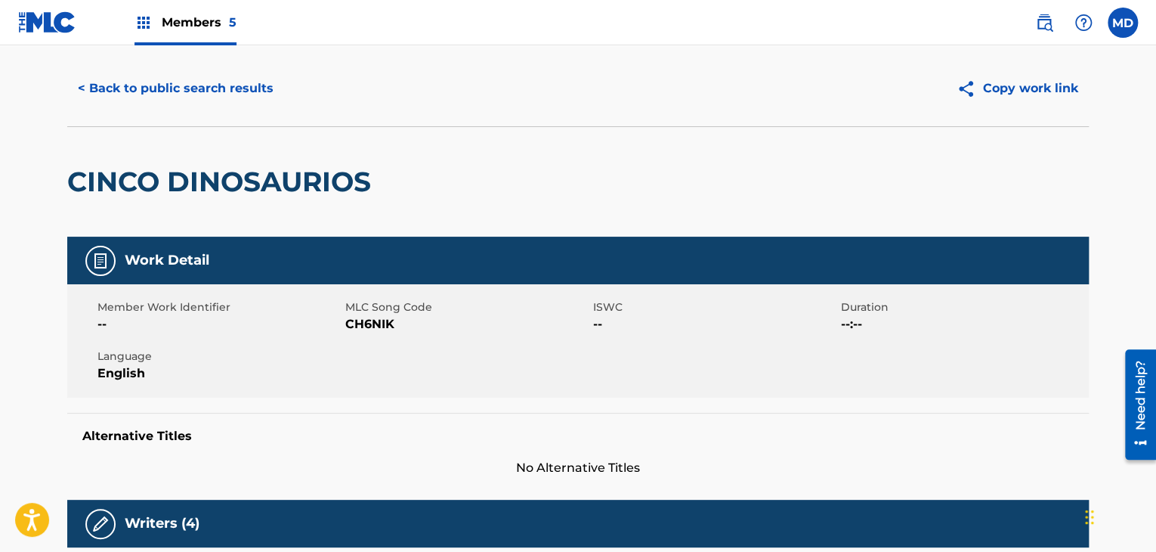
scroll to position [0, 0]
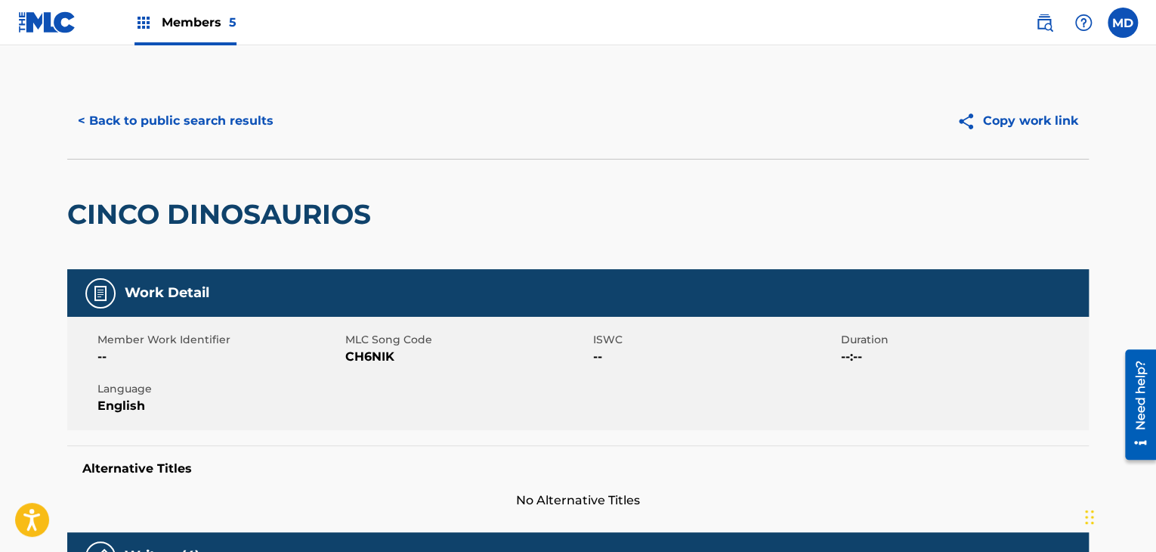
click at [154, 104] on button "< Back to public search results" at bounding box center [175, 121] width 217 height 38
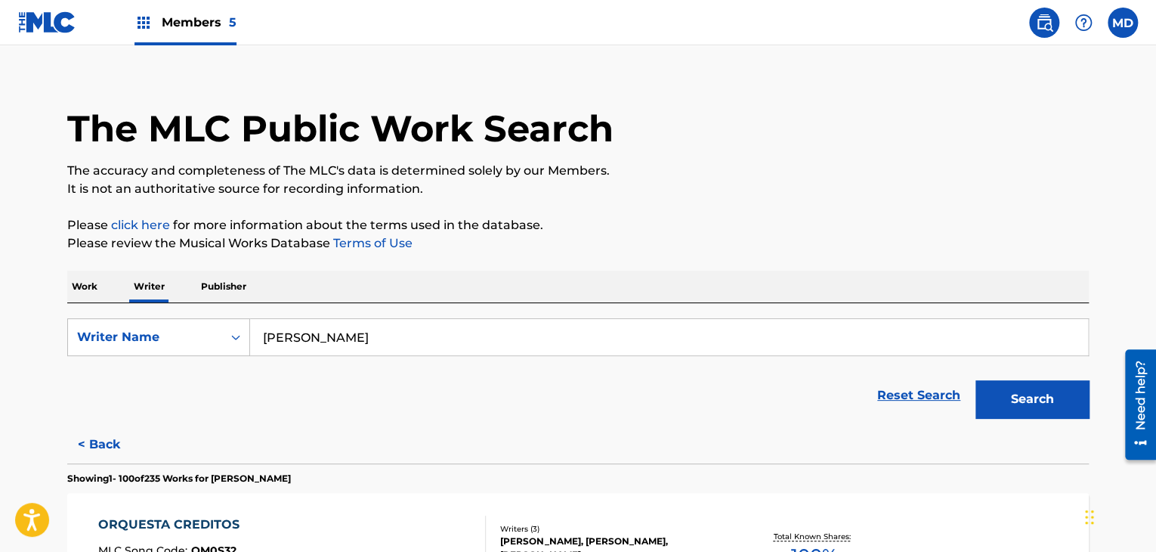
click at [325, 337] on input "guillermo pino" at bounding box center [669, 337] width 838 height 36
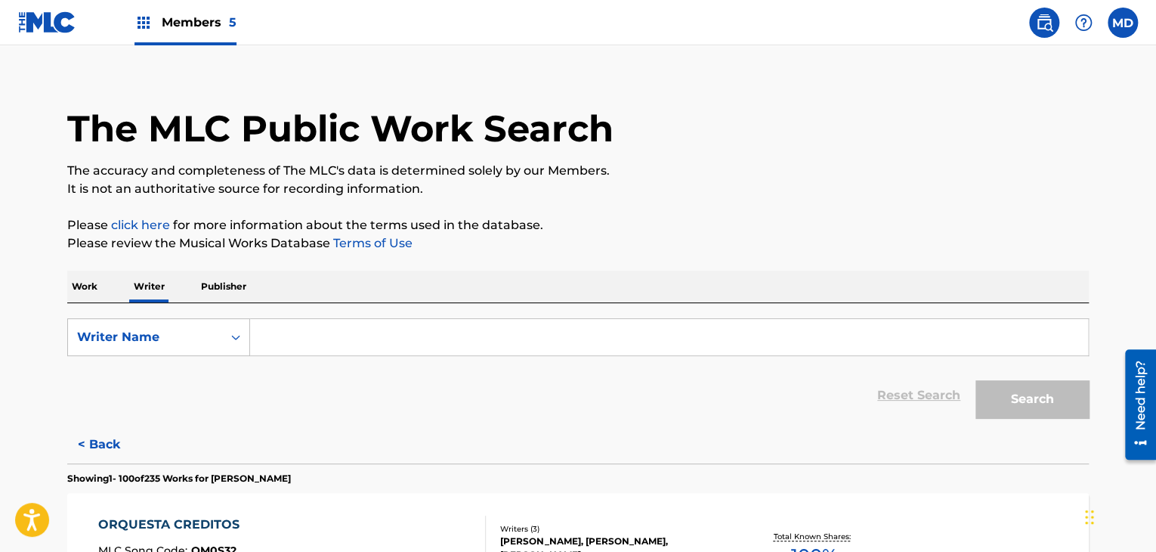
click at [187, 36] on div "Members 5" at bounding box center [185, 22] width 102 height 45
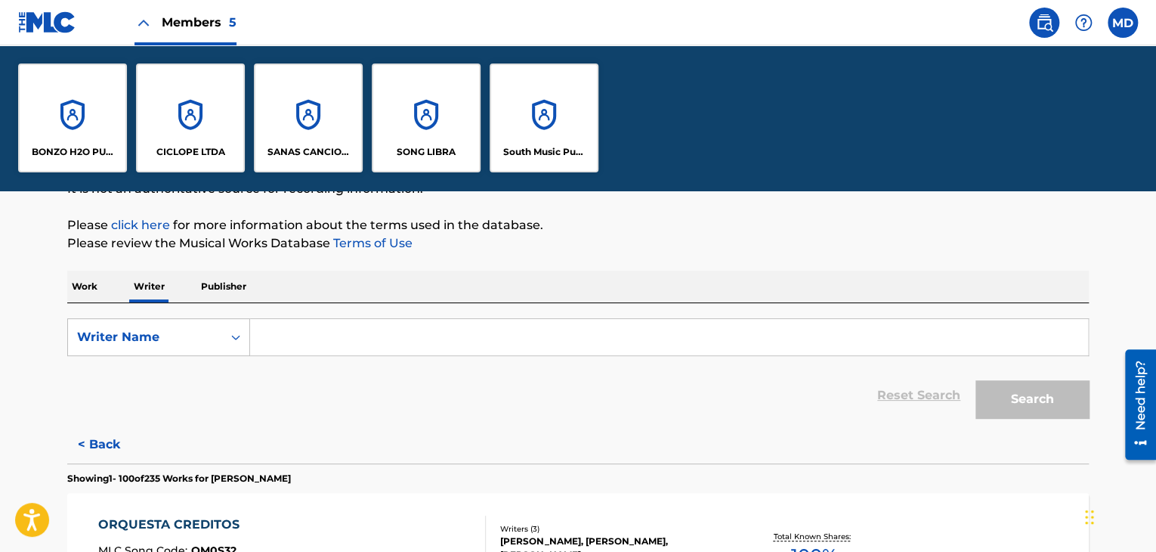
click at [537, 133] on div "South Music Publishing" at bounding box center [544, 117] width 109 height 109
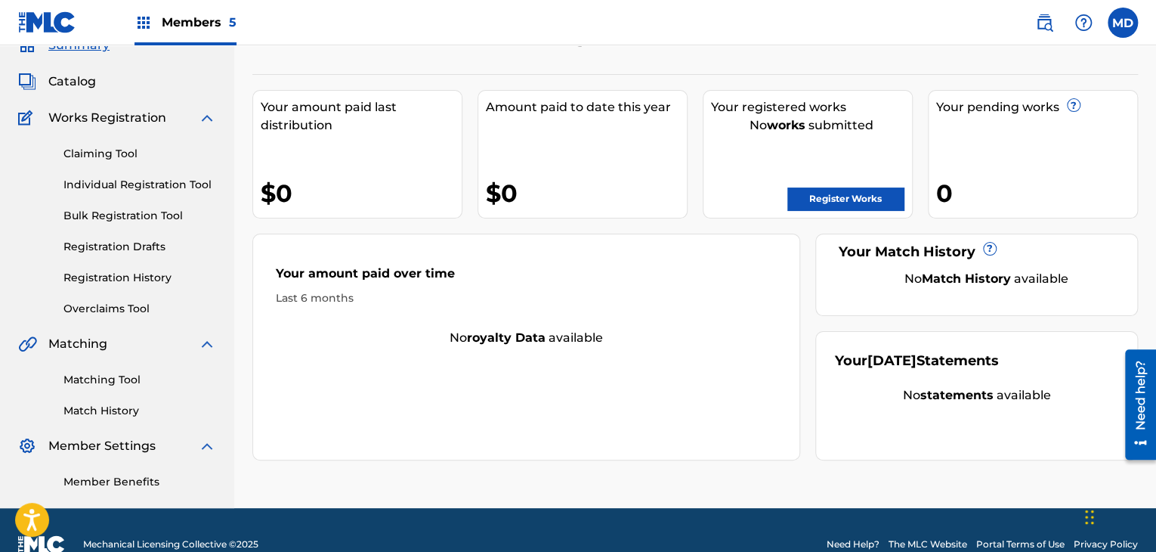
scroll to position [97, 0]
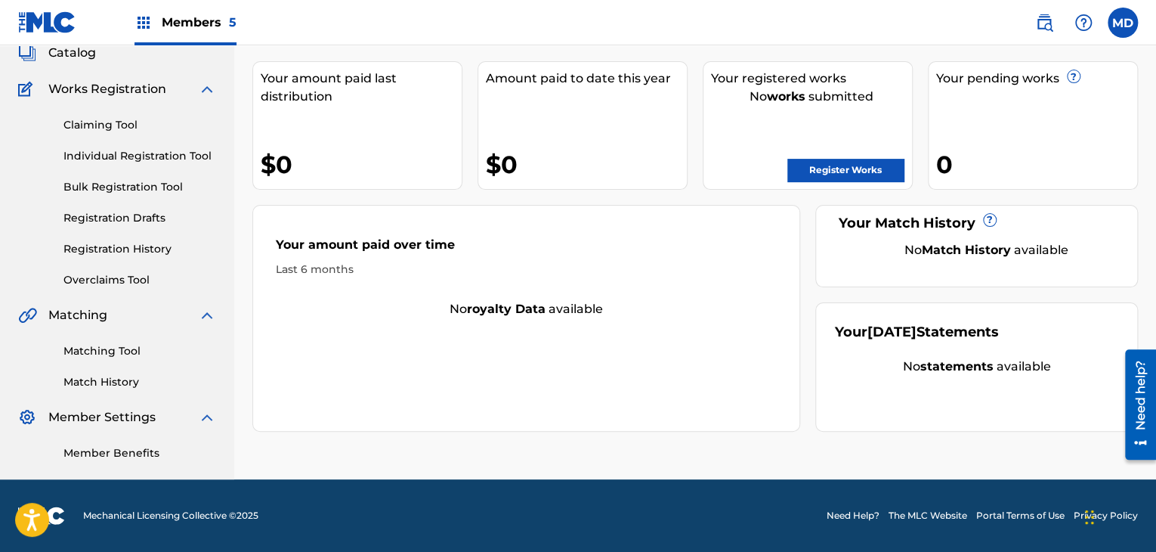
click at [146, 159] on link "Individual Registration Tool" at bounding box center [139, 156] width 153 height 16
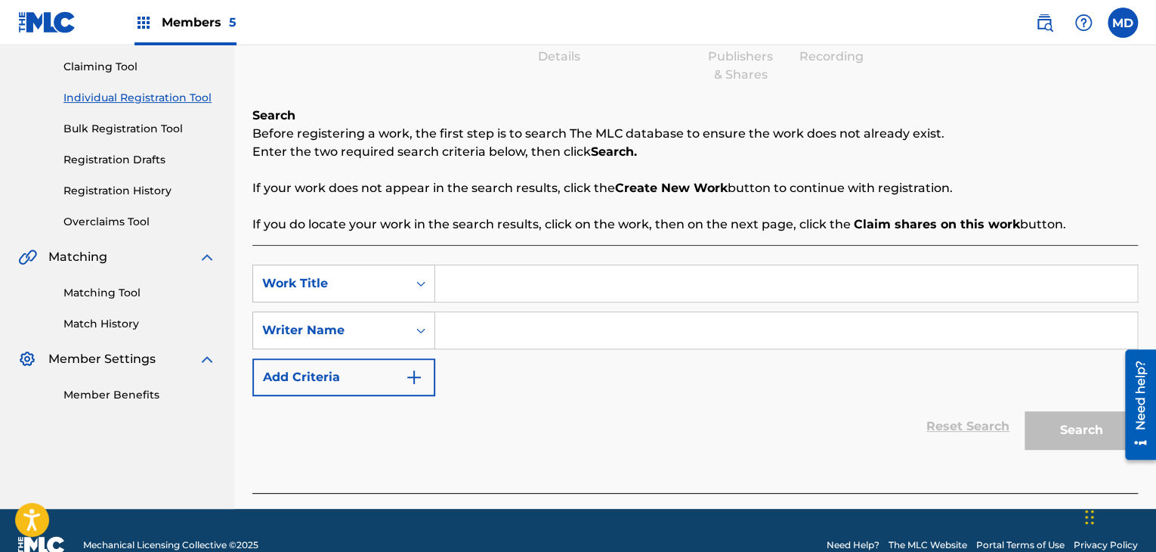
scroll to position [184, 0]
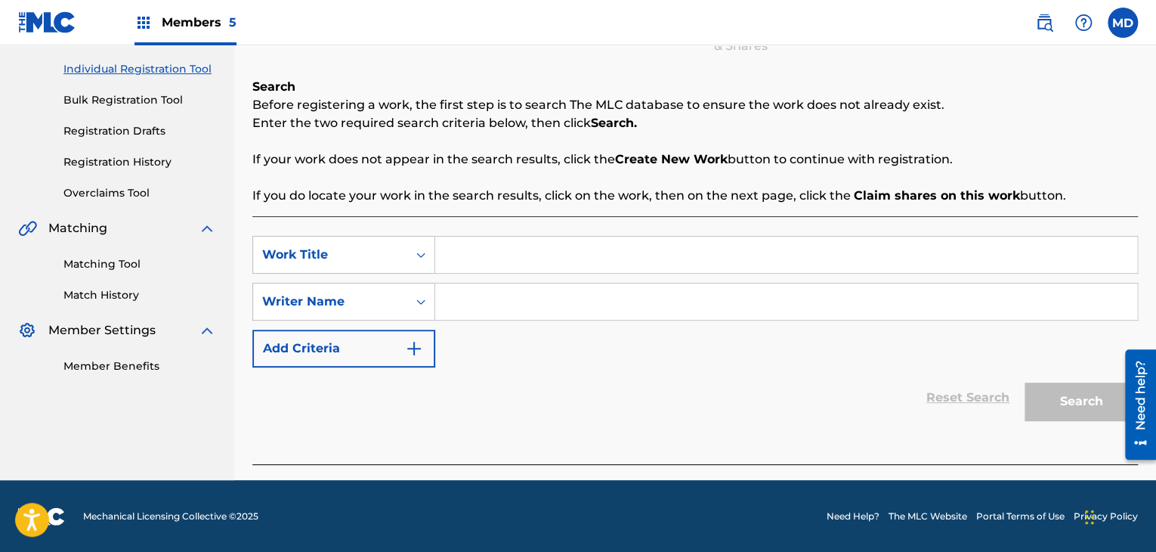
click at [910, 401] on div "Reset Search Search" at bounding box center [694, 397] width 885 height 60
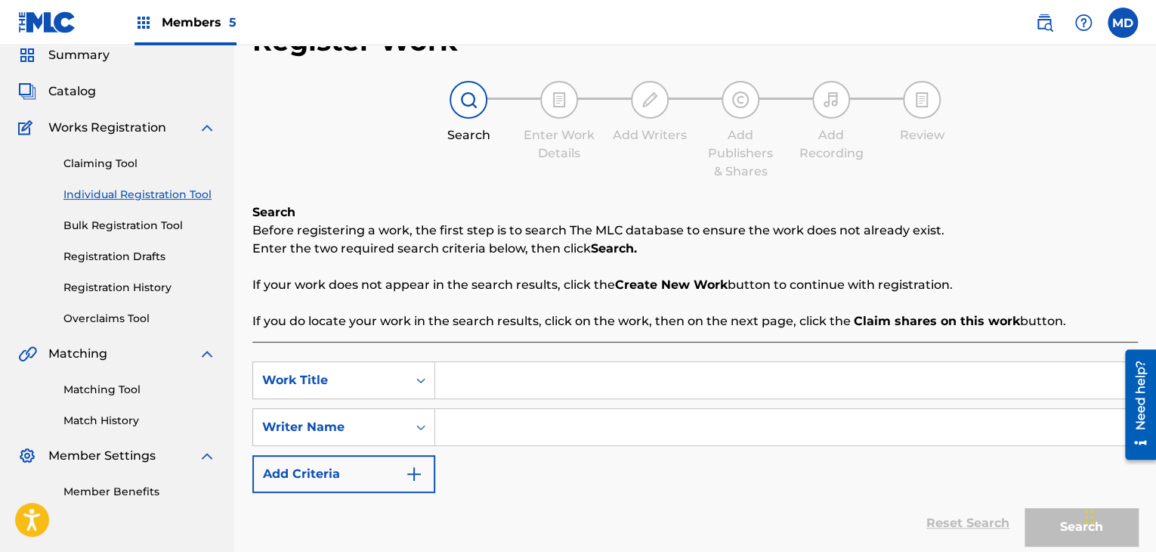
click at [89, 93] on span "Catalog" at bounding box center [72, 91] width 48 height 18
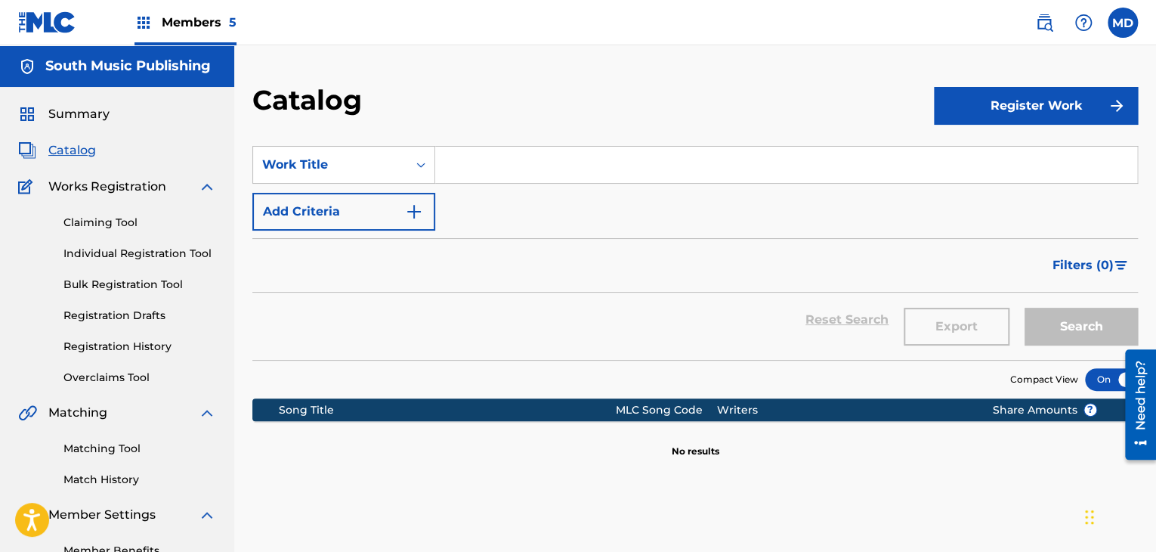
click at [231, 20] on span "5" at bounding box center [233, 22] width 8 height 14
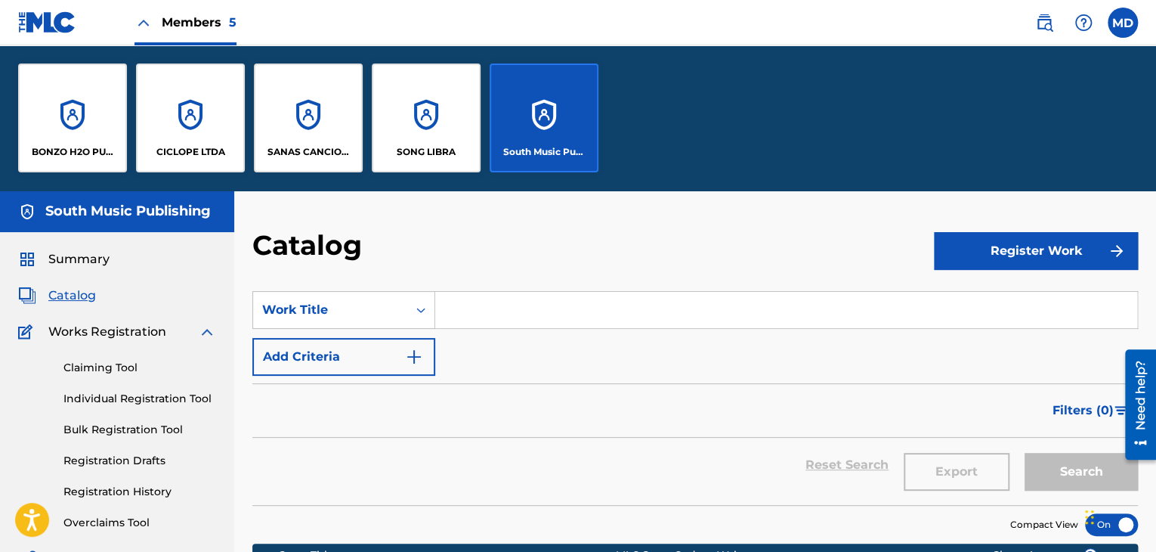
drag, startPoint x: 533, startPoint y: 101, endPoint x: 562, endPoint y: 80, distance: 36.3
click at [534, 101] on div "South Music Publishing" at bounding box center [544, 117] width 109 height 109
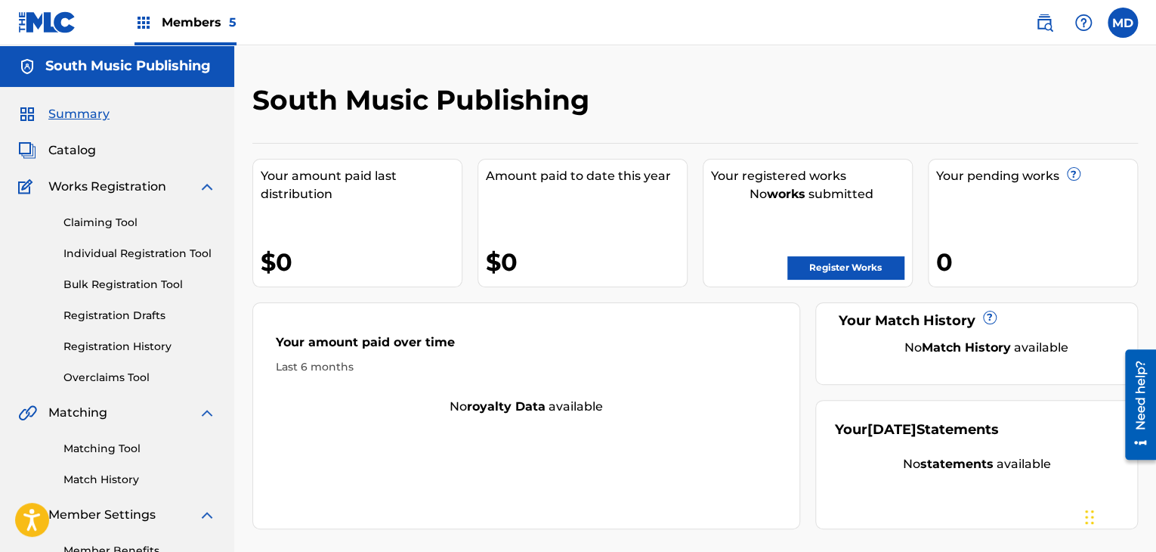
click at [44, 150] on link "Catalog" at bounding box center [57, 150] width 78 height 18
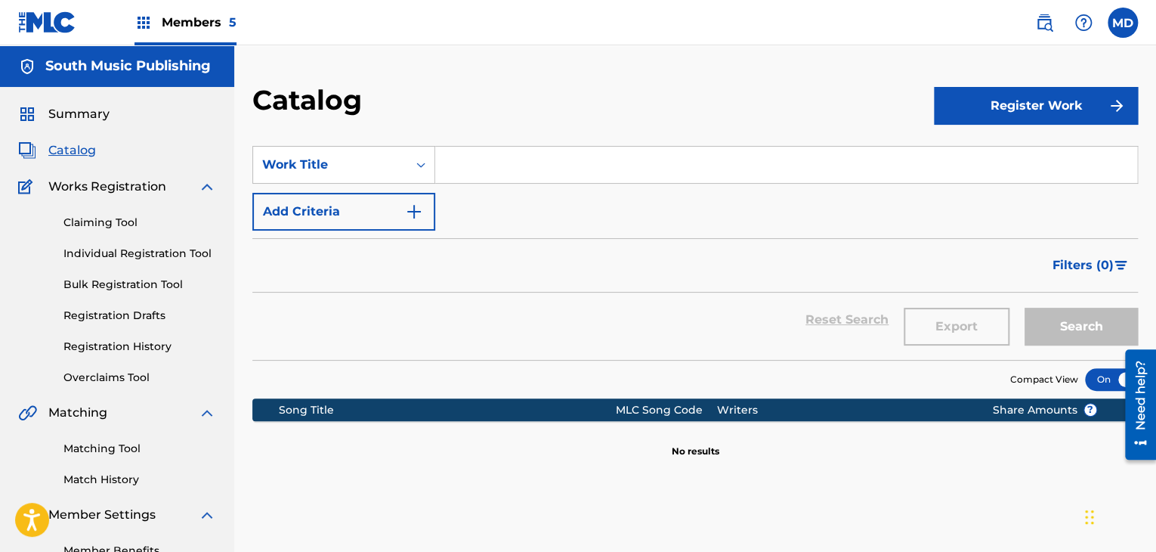
click at [215, 40] on div "Members 5" at bounding box center [185, 22] width 102 height 45
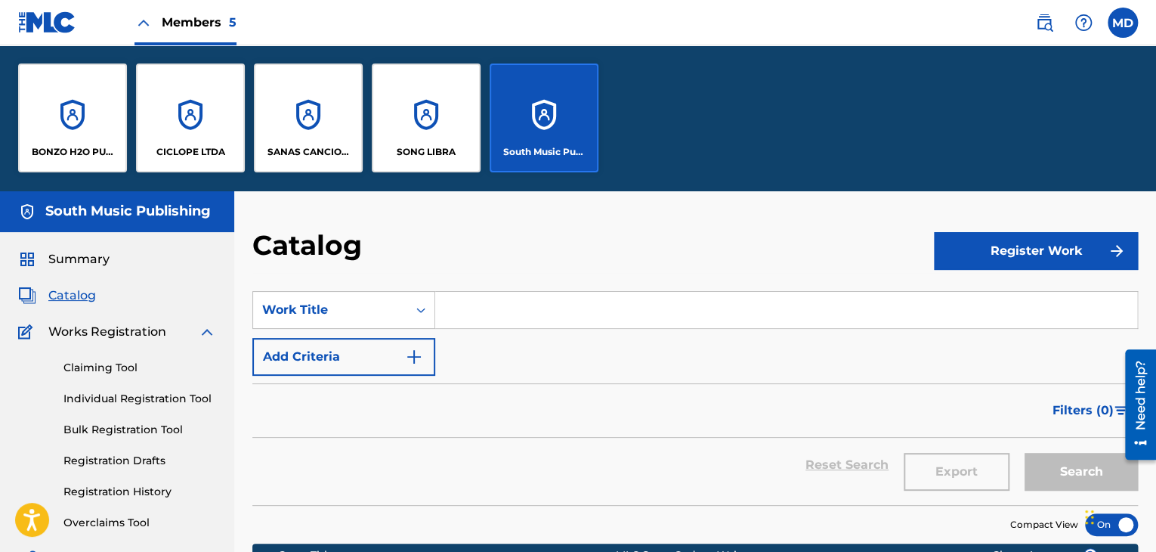
click at [218, 31] on span "Members 5" at bounding box center [199, 22] width 75 height 17
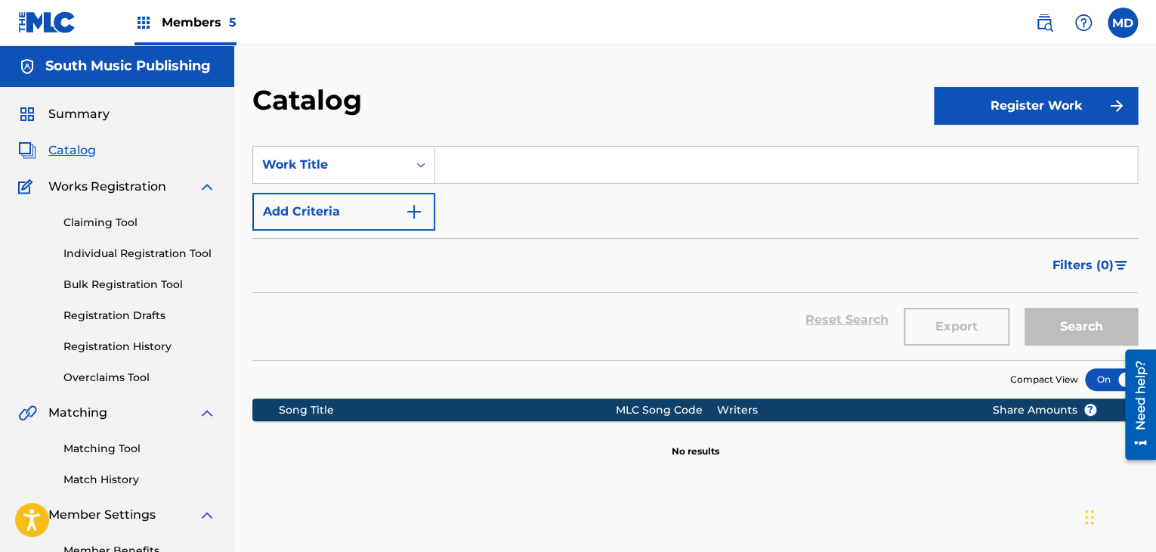
click at [1047, 19] on img at bounding box center [1044, 23] width 18 height 18
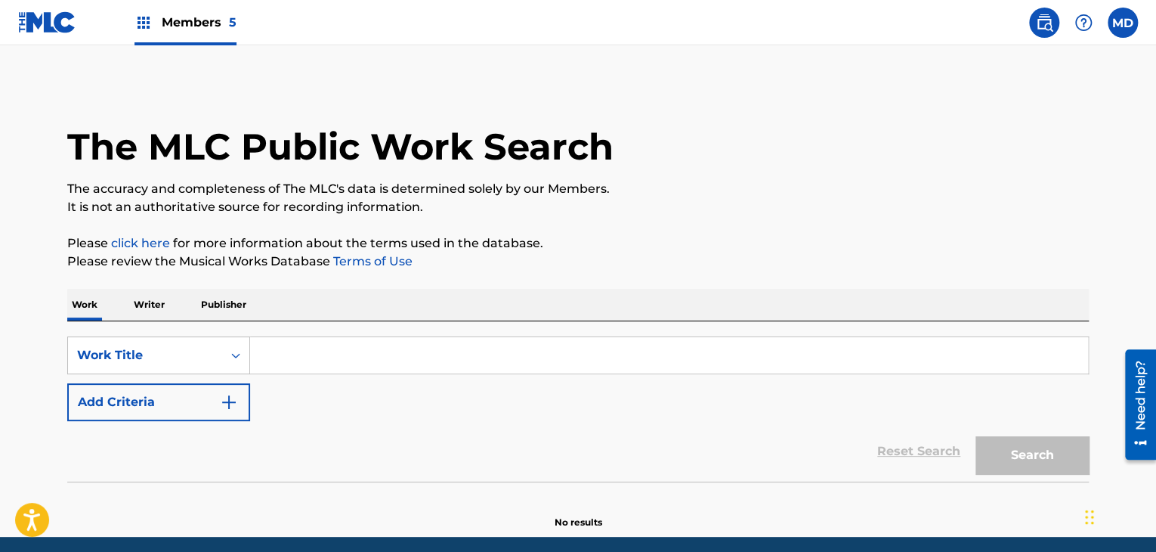
click at [157, 306] on p "Writer" at bounding box center [149, 305] width 40 height 32
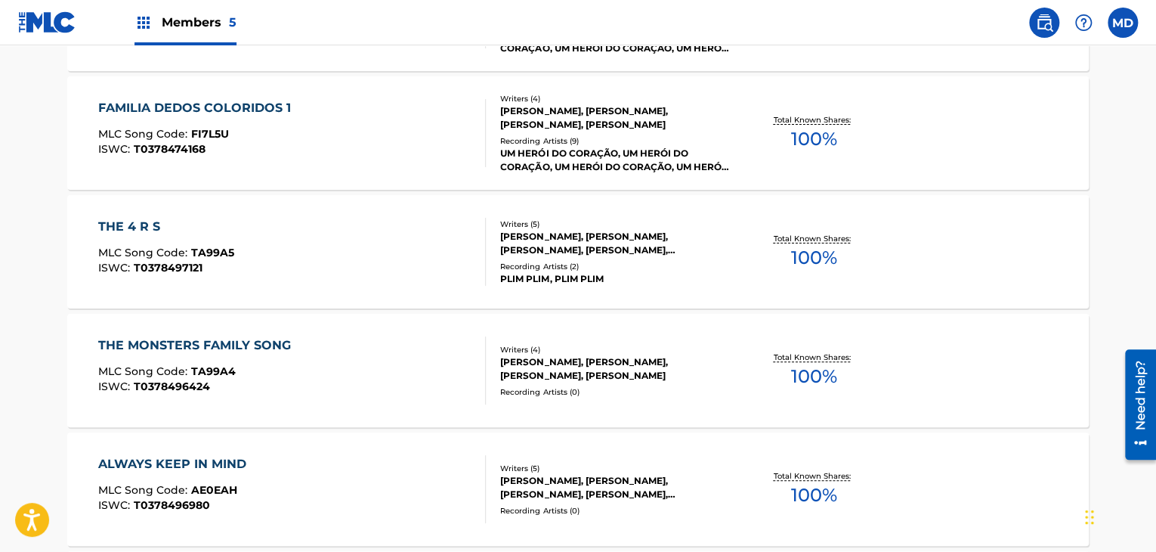
scroll to position [11973, 0]
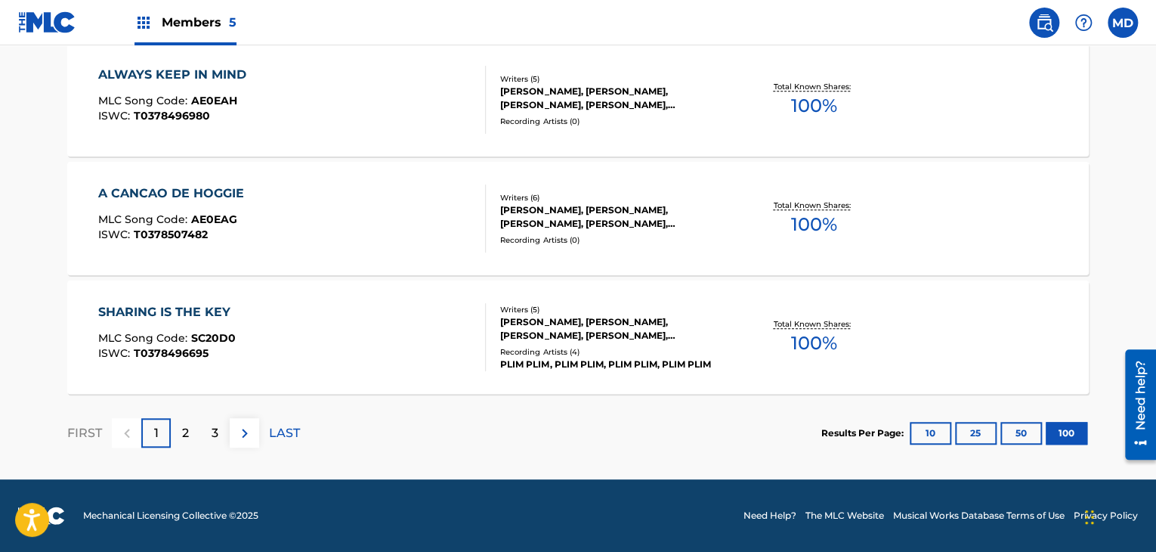
click at [178, 443] on div "2" at bounding box center [185, 432] width 29 height 29
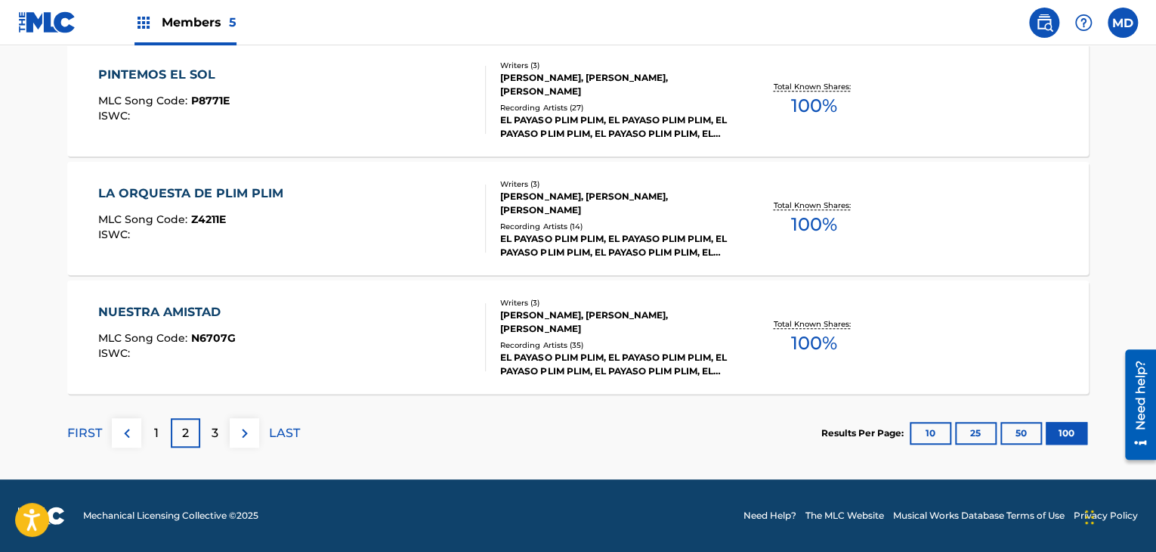
click at [219, 434] on div "3" at bounding box center [214, 432] width 29 height 29
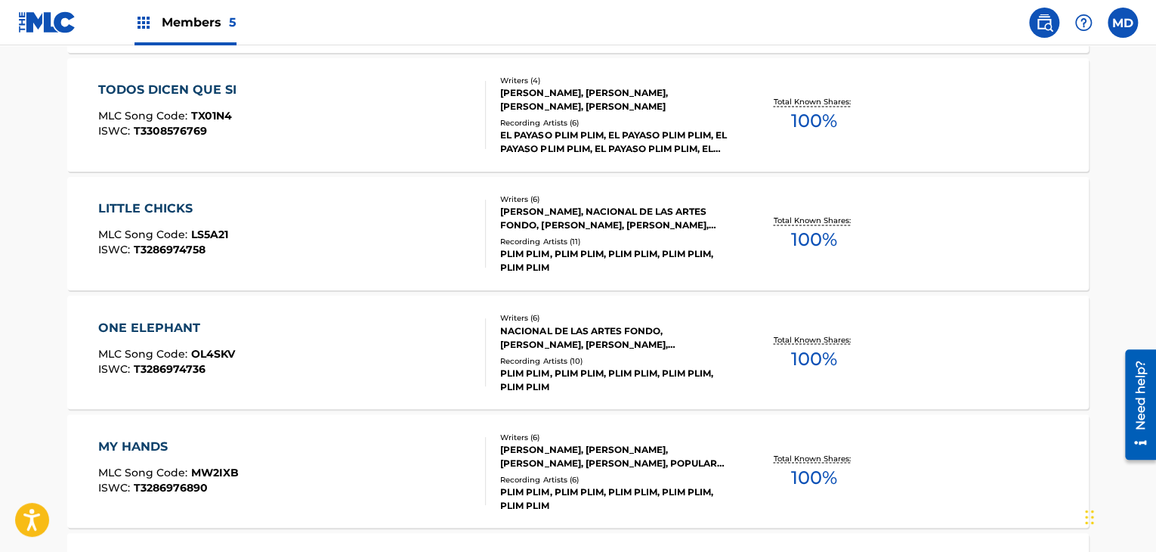
scroll to position [4263, 0]
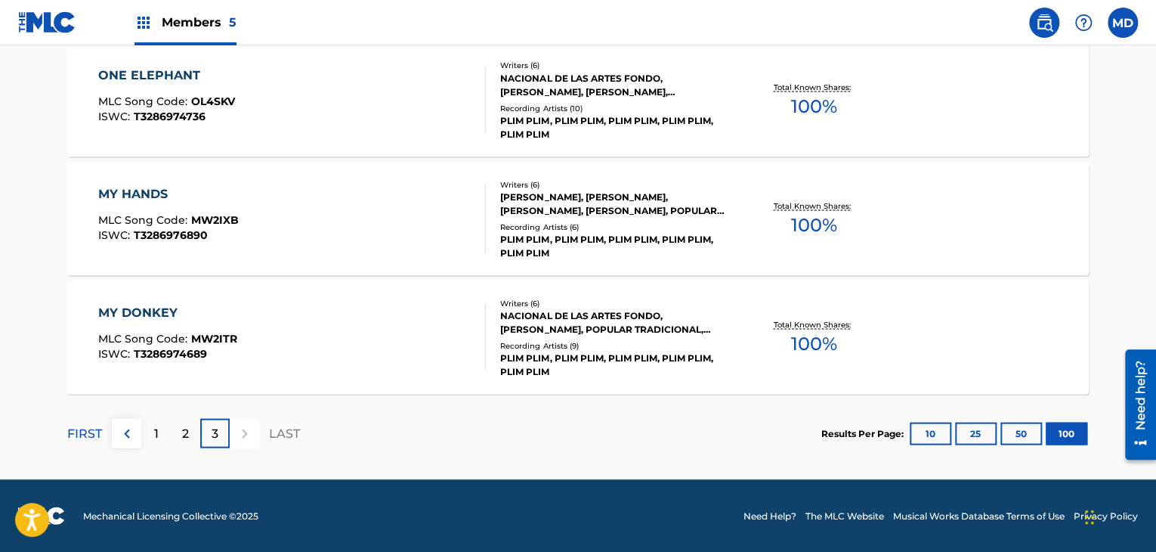
click at [147, 437] on div "1" at bounding box center [155, 432] width 29 height 29
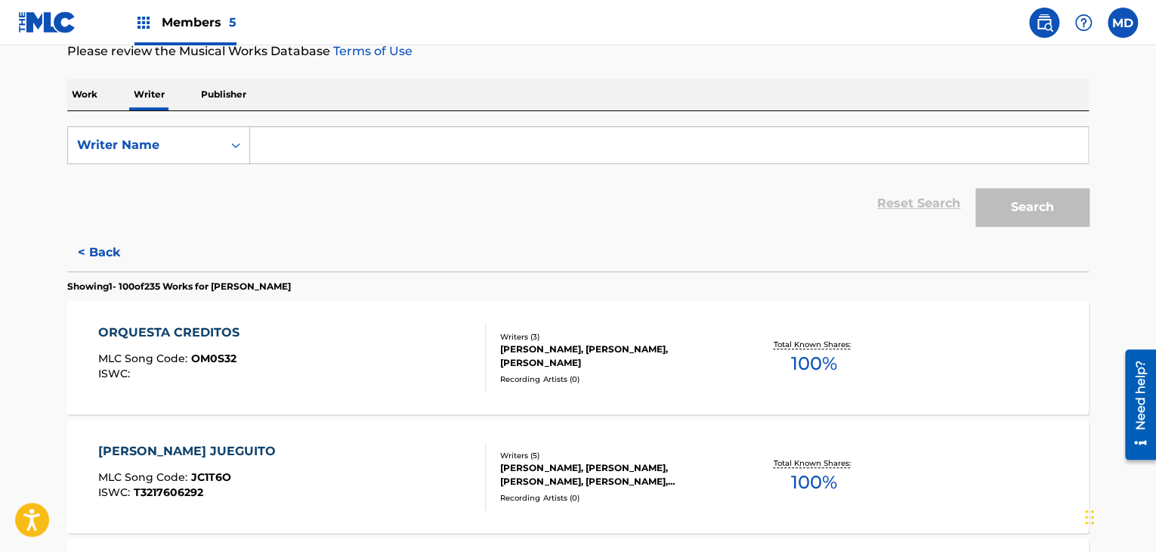
scroll to position [252, 0]
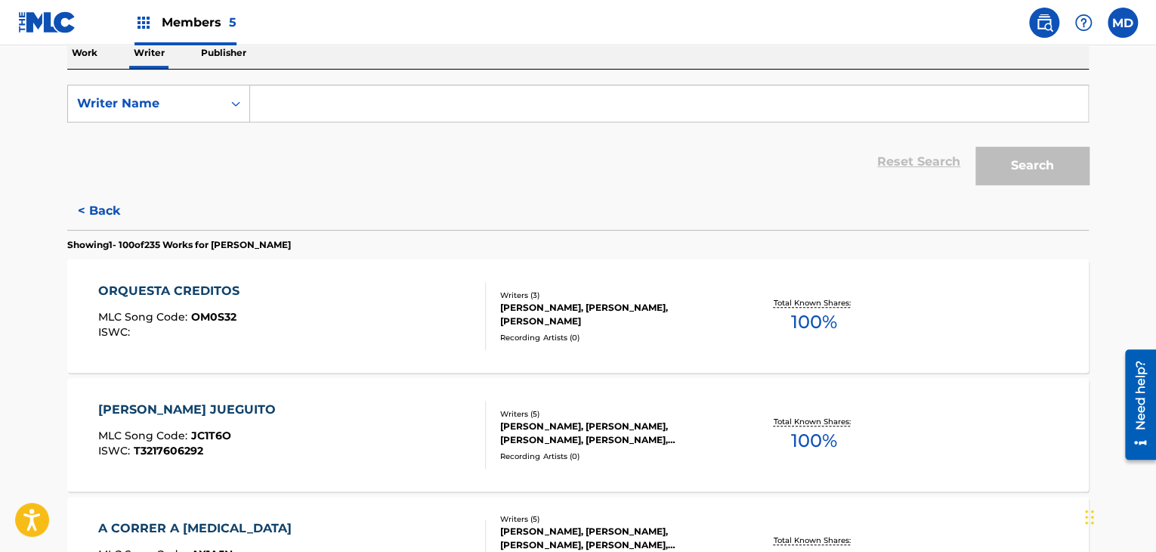
drag, startPoint x: 222, startPoint y: 239, endPoint x: 384, endPoint y: 239, distance: 161.7
click at [384, 239] on section "Showing 1 - 100 of 235 Works for GUILLERMO HORACIO PINO" at bounding box center [577, 241] width 1021 height 22
click at [226, 248] on p "Showing 1 - 100 of 235 Works for GUILLERMO HORACIO PINO" at bounding box center [179, 245] width 224 height 14
click at [291, 239] on p "Showing 1 - 100 of 235 Works for GUILLERMO HORACIO PINO" at bounding box center [179, 245] width 224 height 14
click at [360, 242] on section "Showing 1 - 100 of 235 Works for GUILLERMO HORACIO PINO" at bounding box center [577, 241] width 1021 height 22
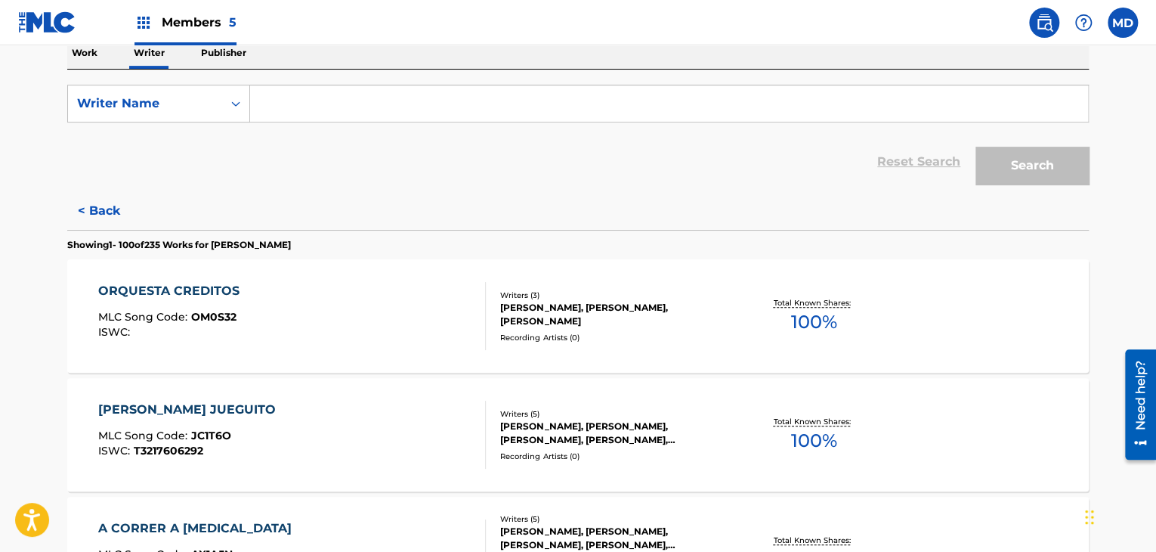
click at [360, 242] on section "Showing 1 - 100 of 235 Works for GUILLERMO HORACIO PINO" at bounding box center [577, 241] width 1021 height 22
click at [272, 249] on p "Showing 1 - 100 of 235 Works for GUILLERMO HORACIO PINO" at bounding box center [179, 245] width 224 height 14
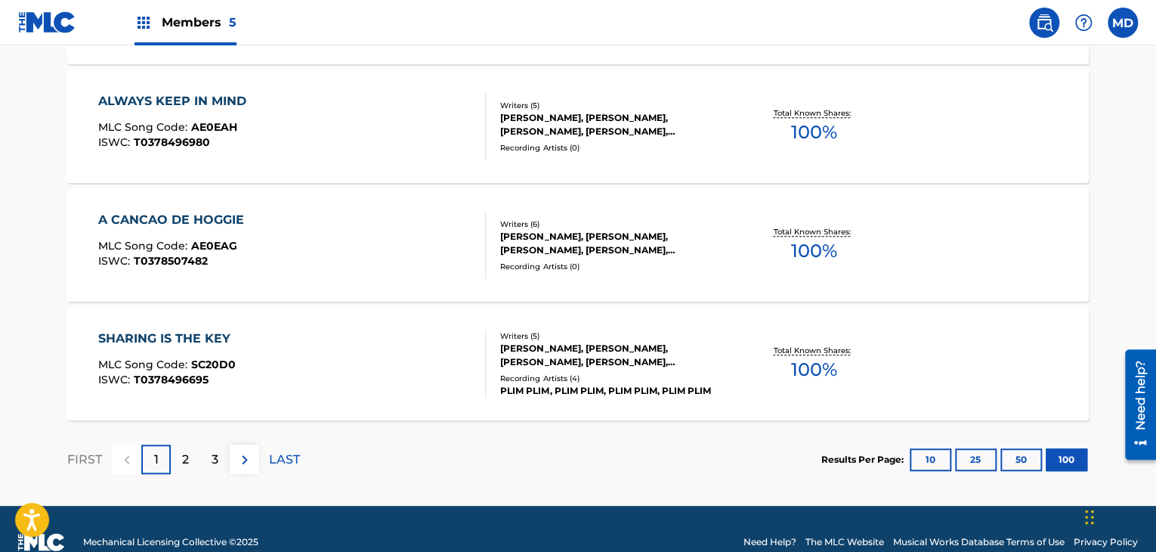
scroll to position [11973, 0]
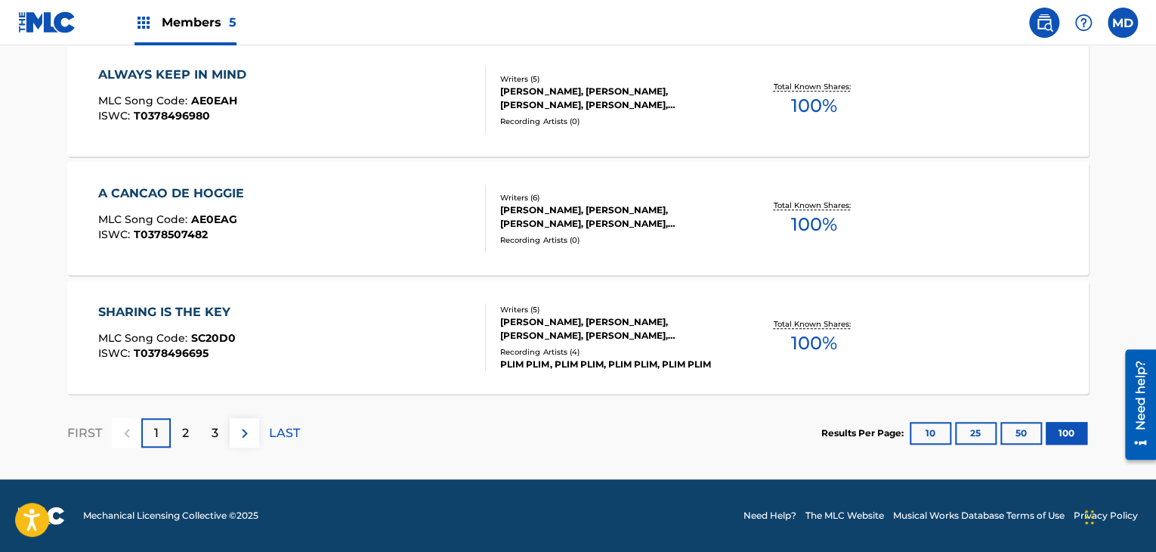
click at [157, 432] on p "1" at bounding box center [156, 433] width 5 height 18
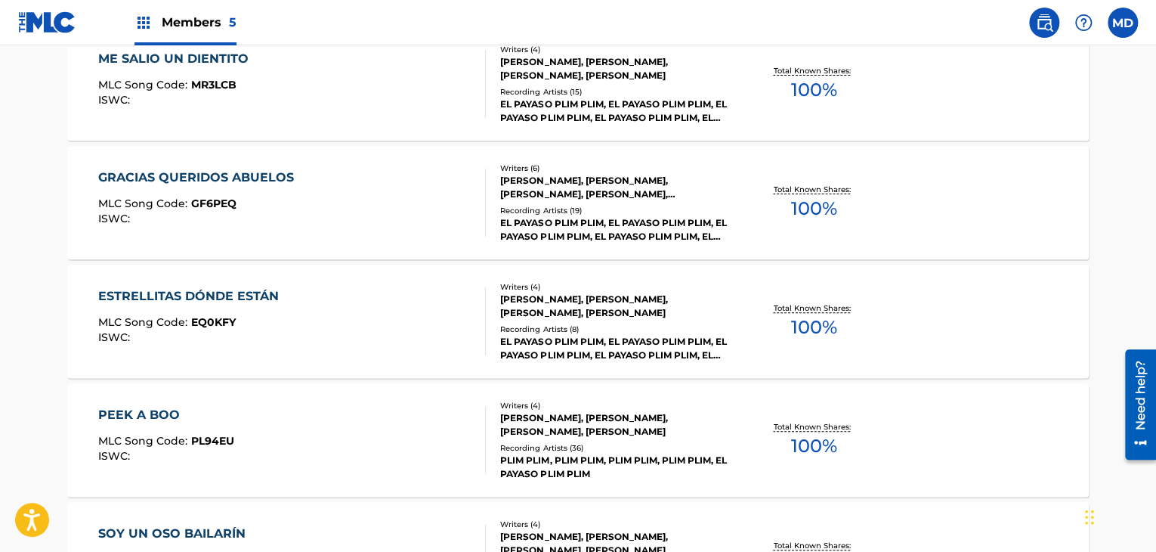
scroll to position [3033, 0]
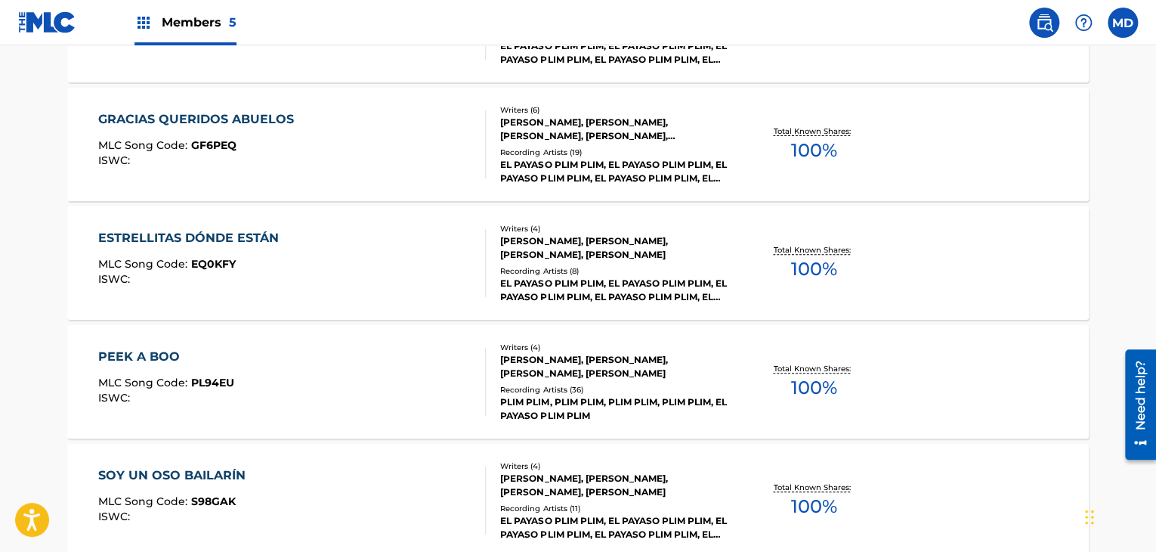
click at [309, 263] on div "ESTRELLITAS DÓNDE ESTÁN MLC Song Code : EQ0KFY ISWC :" at bounding box center [292, 263] width 388 height 68
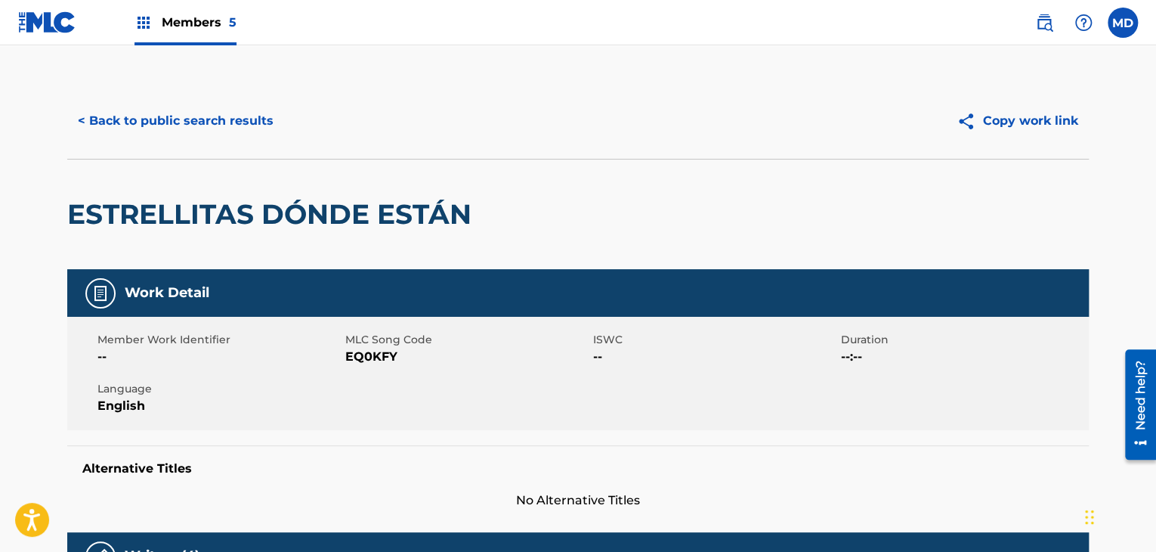
click at [435, 230] on h2 "ESTRELLITAS DÓNDE ESTÁN" at bounding box center [273, 214] width 412 height 34
click at [440, 224] on h2 "ESTRELLITAS DÓNDE ESTÁN" at bounding box center [273, 214] width 412 height 34
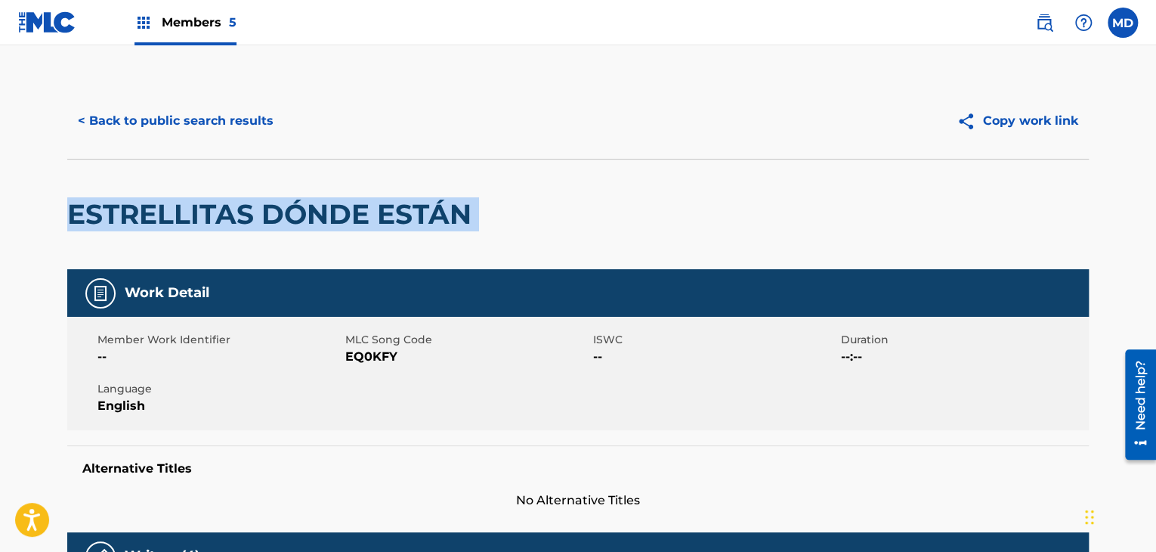
click at [440, 224] on h2 "ESTRELLITAS DÓNDE ESTÁN" at bounding box center [273, 214] width 412 height 34
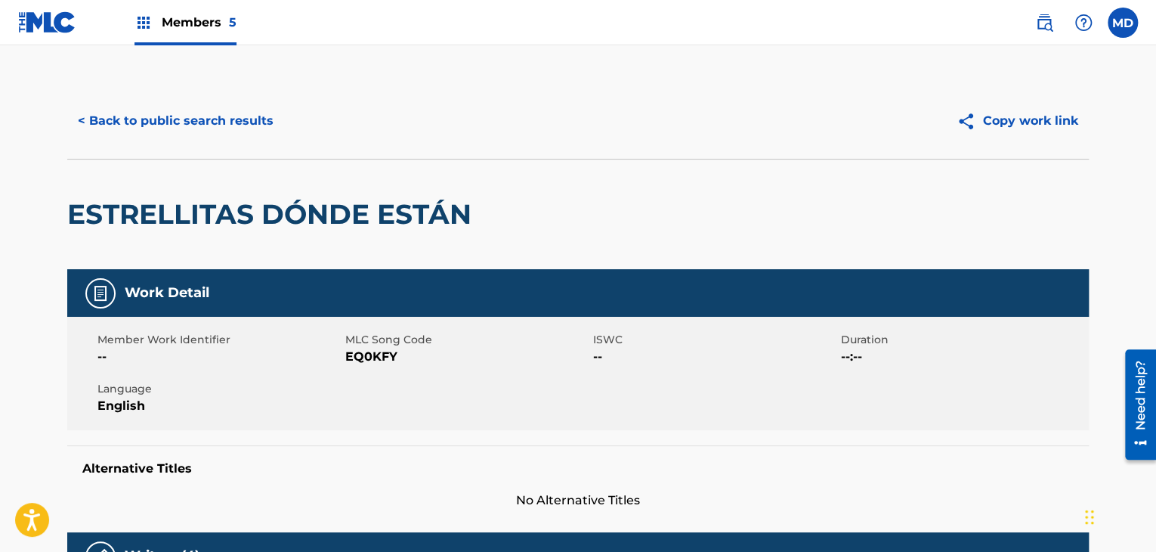
click at [366, 360] on span "EQ0KFY" at bounding box center [467, 357] width 244 height 18
copy span "EQ0KFY"
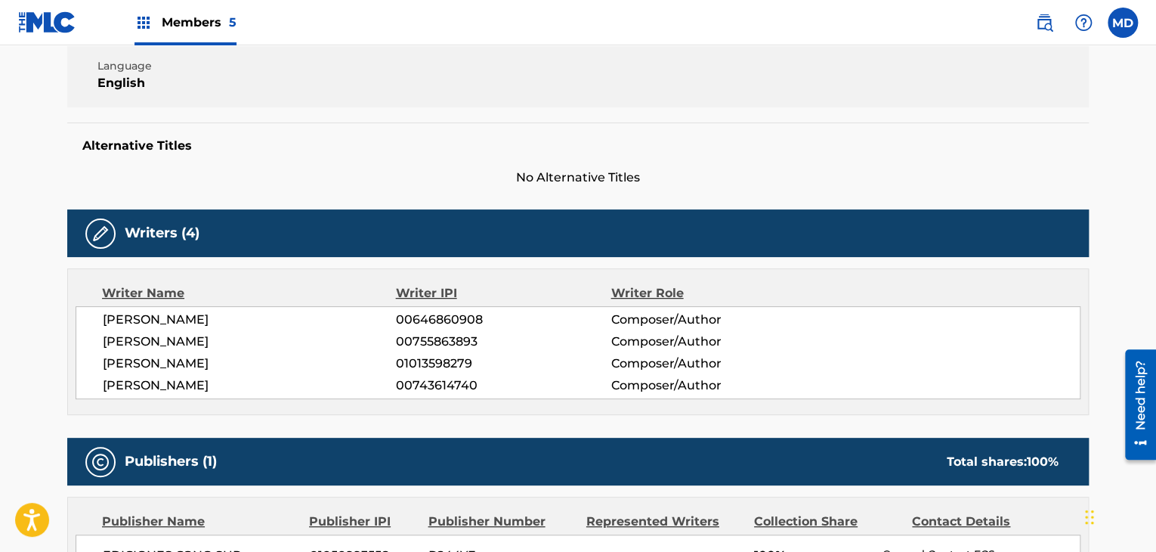
scroll to position [504, 0]
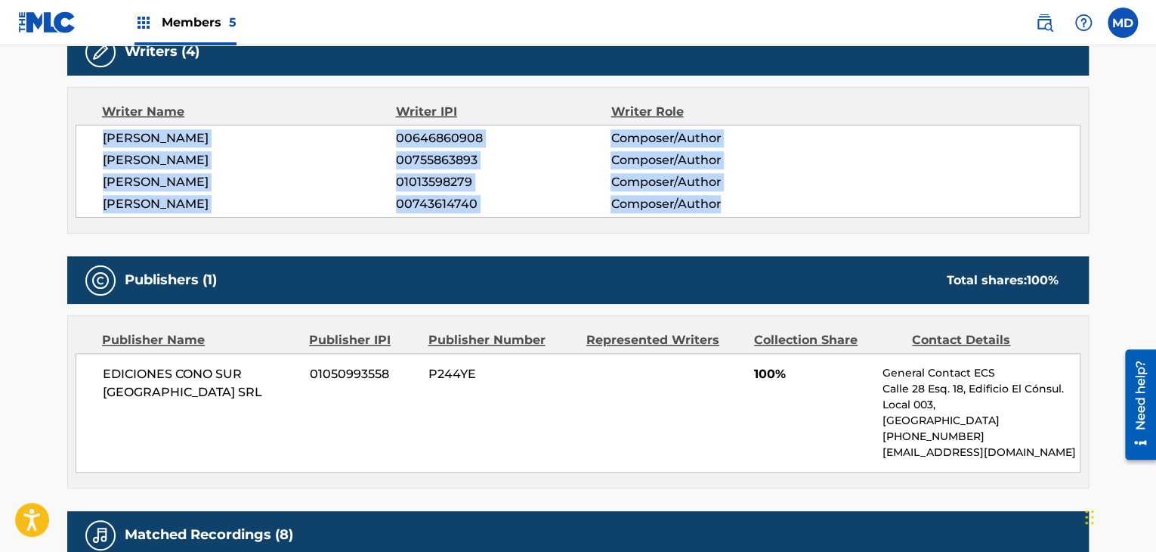
drag, startPoint x: 102, startPoint y: 140, endPoint x: 725, endPoint y: 215, distance: 627.0
click at [725, 215] on div "GUILLERMO HORACIO PINO 00646860908 Composer/Author MAURICIO GERMAN ZUBIRI 00755…" at bounding box center [578, 171] width 1005 height 93
copy div "GUILLERMO HORACIO PINO 00646860908 Composer/Author MAURICIO GERMAN ZUBIRI 00755…"
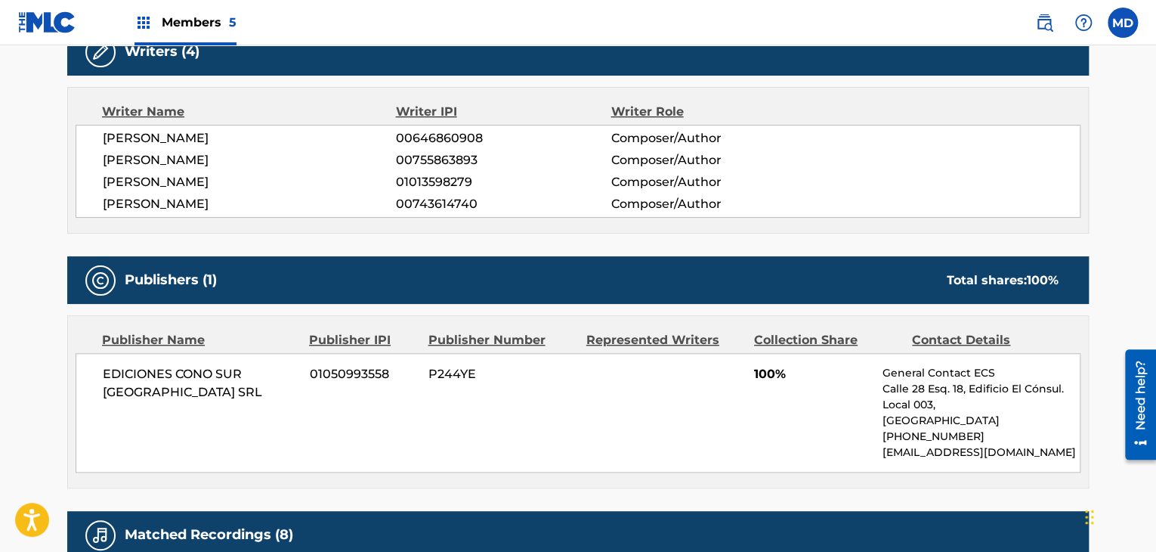
click at [385, 370] on span "01050993558" at bounding box center [363, 374] width 107 height 18
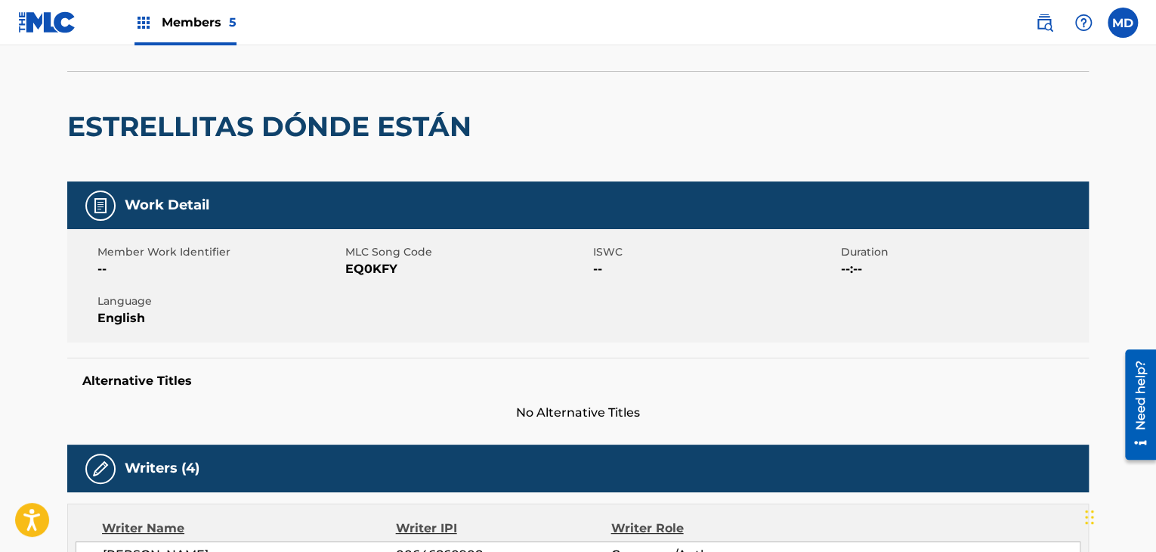
scroll to position [0, 0]
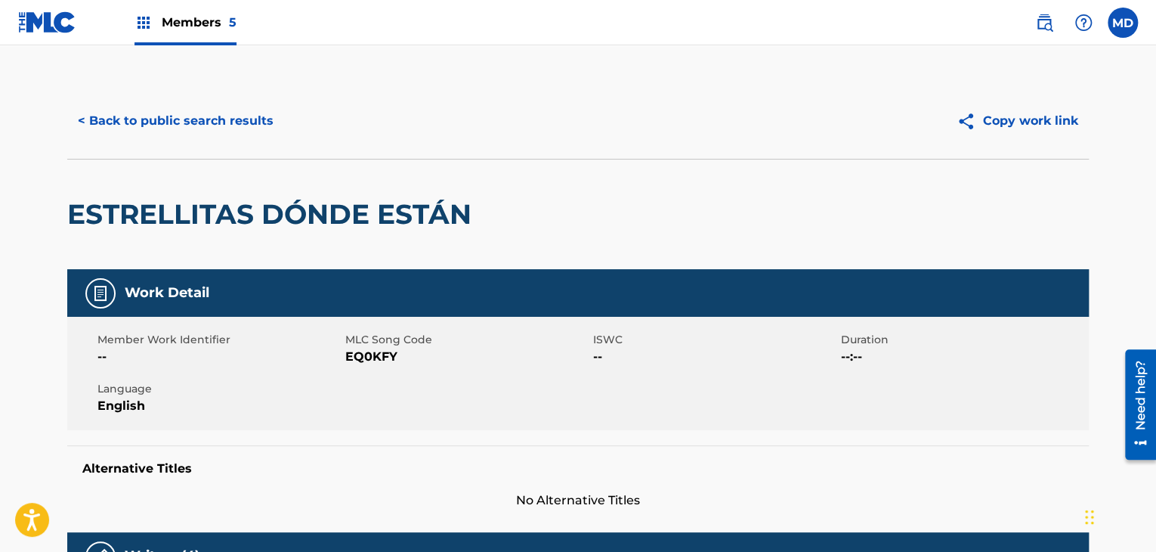
click at [178, 110] on button "< Back to public search results" at bounding box center [175, 121] width 217 height 38
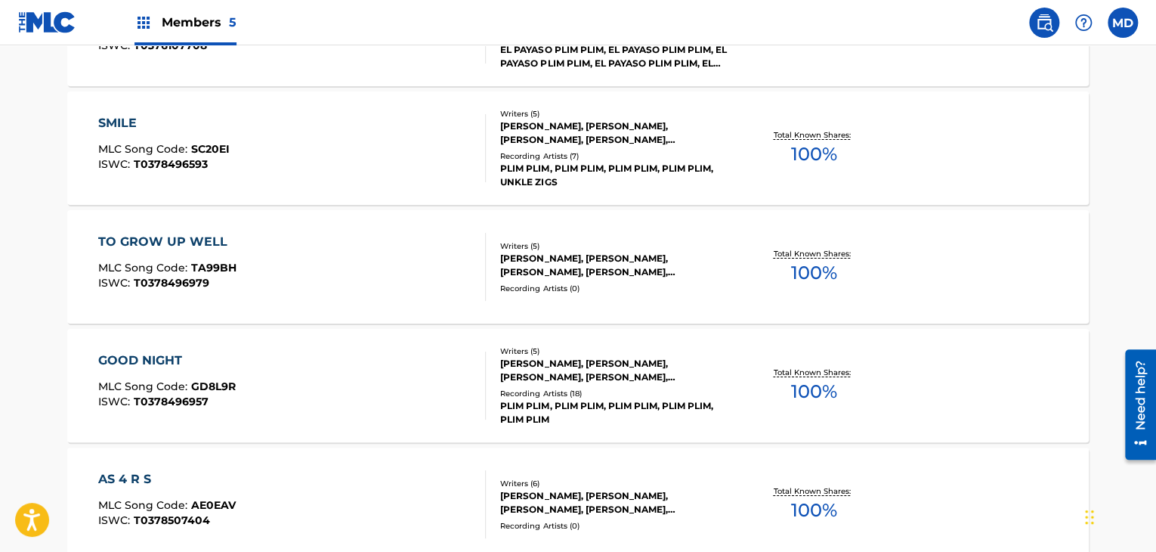
scroll to position [5307, 0]
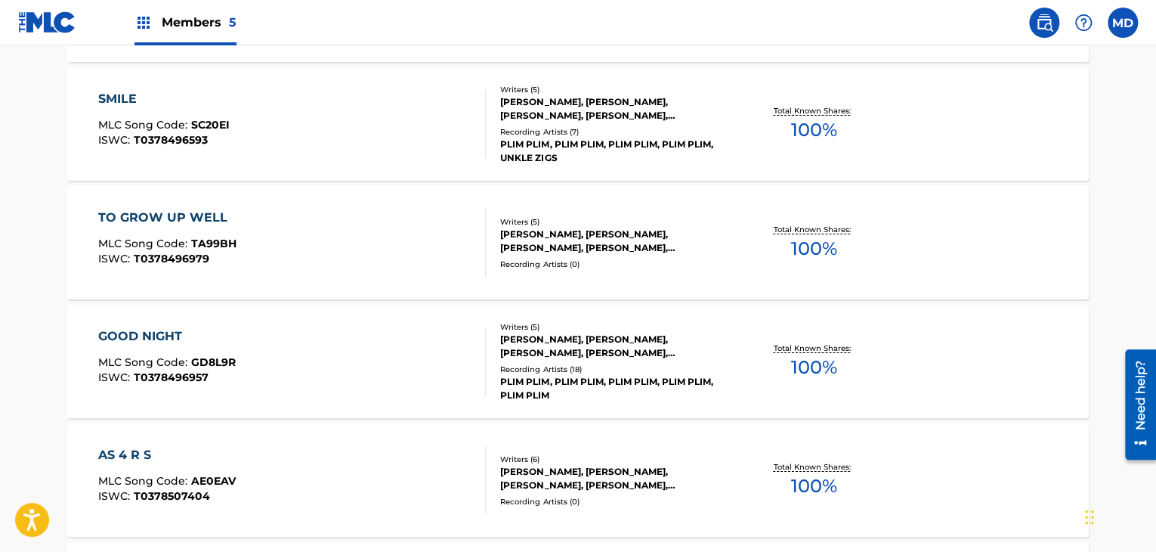
drag, startPoint x: 281, startPoint y: 119, endPoint x: 509, endPoint y: 14, distance: 250.8
click at [284, 104] on div "SMILE MLC Song Code : SC20EI ISWC : T0378496593" at bounding box center [292, 124] width 388 height 68
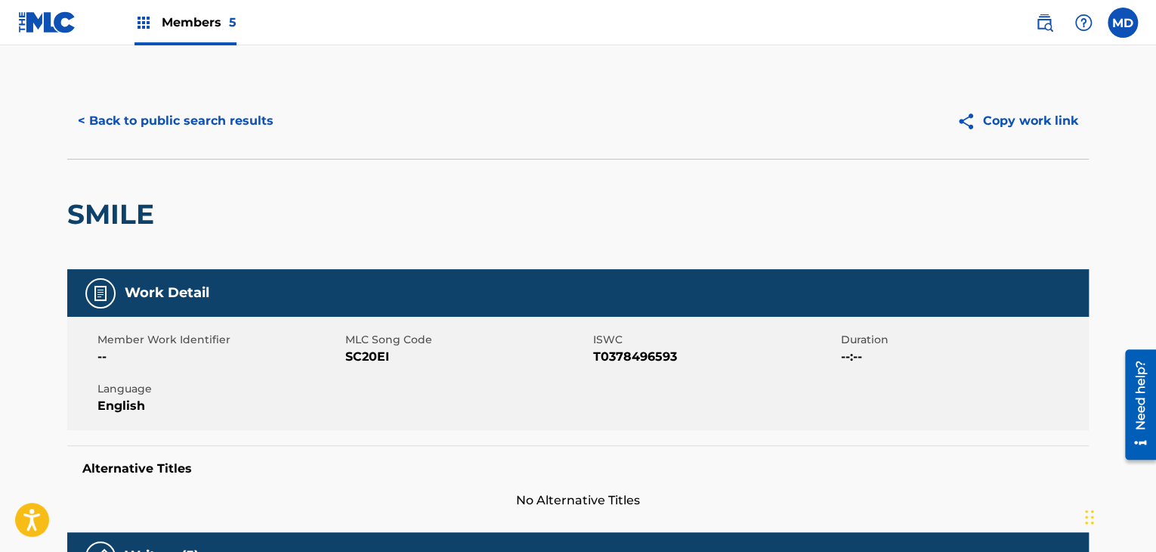
click at [98, 212] on h2 "SMILE" at bounding box center [114, 214] width 94 height 34
copy h2 "SMILE"
click at [374, 365] on span "SC20EI" at bounding box center [467, 357] width 244 height 18
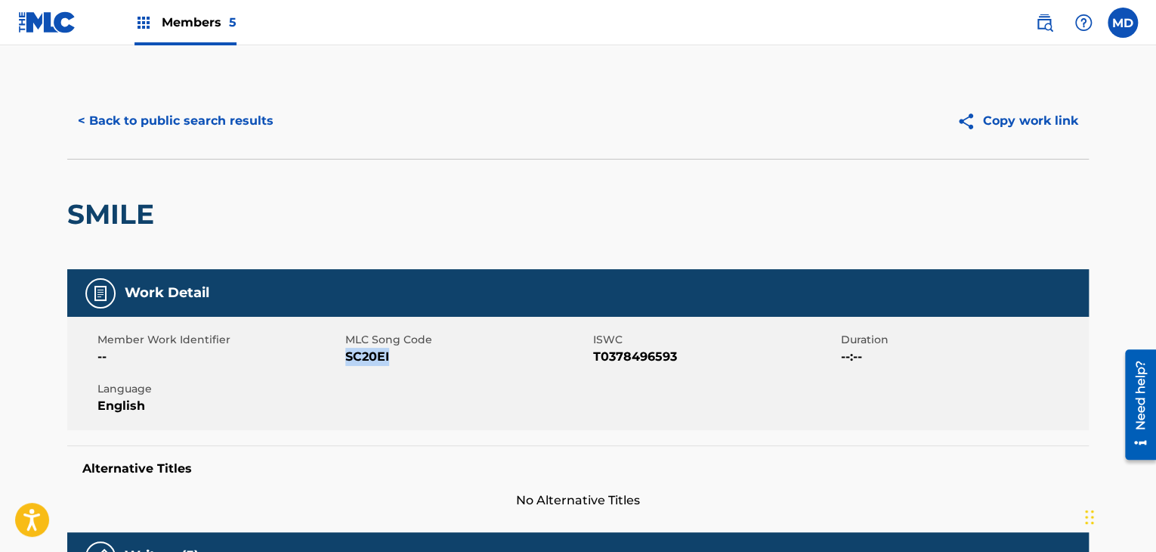
copy span "SC20EI"
click at [608, 360] on span "T0378496593" at bounding box center [715, 357] width 244 height 18
copy span "T0378496593"
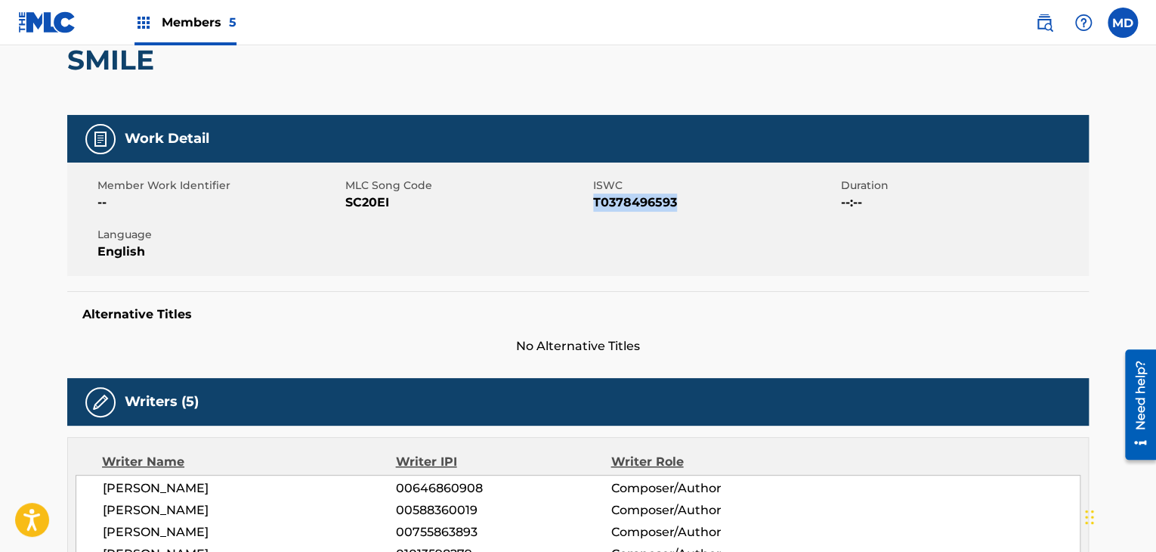
scroll to position [378, 0]
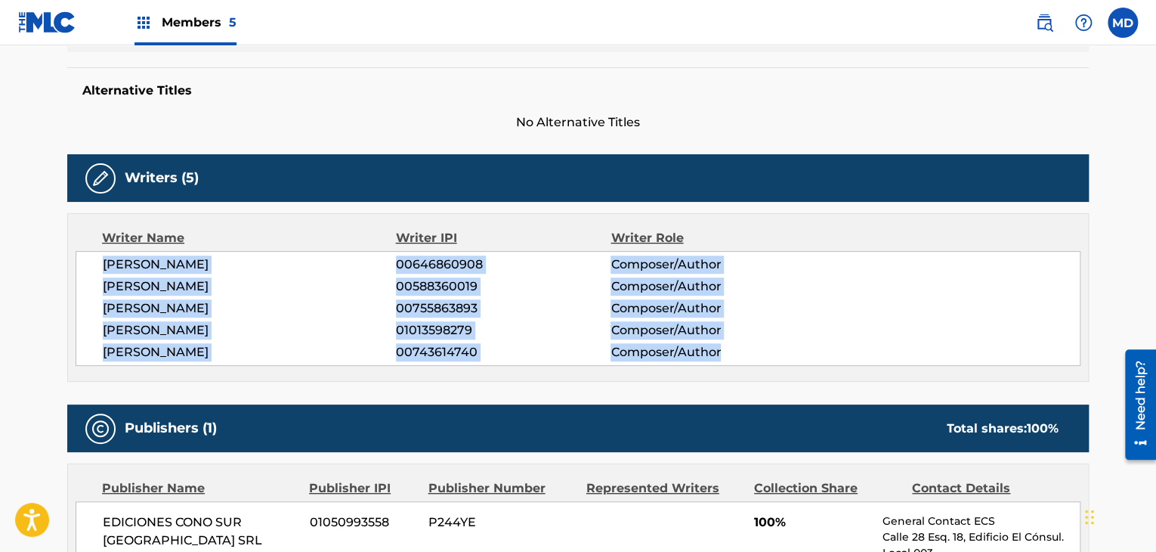
drag, startPoint x: 105, startPoint y: 258, endPoint x: 765, endPoint y: 358, distance: 667.9
click at [765, 358] on div "GUILLERMO HORACIO PINO 00646860908 Composer/Author HUGO ALEJANDRO FIGUERAS 0058…" at bounding box center [578, 308] width 1005 height 115
copy div "GUILLERMO HORACIO PINO 00646860908 Composer/Author HUGO ALEJANDRO FIGUERAS 0058…"
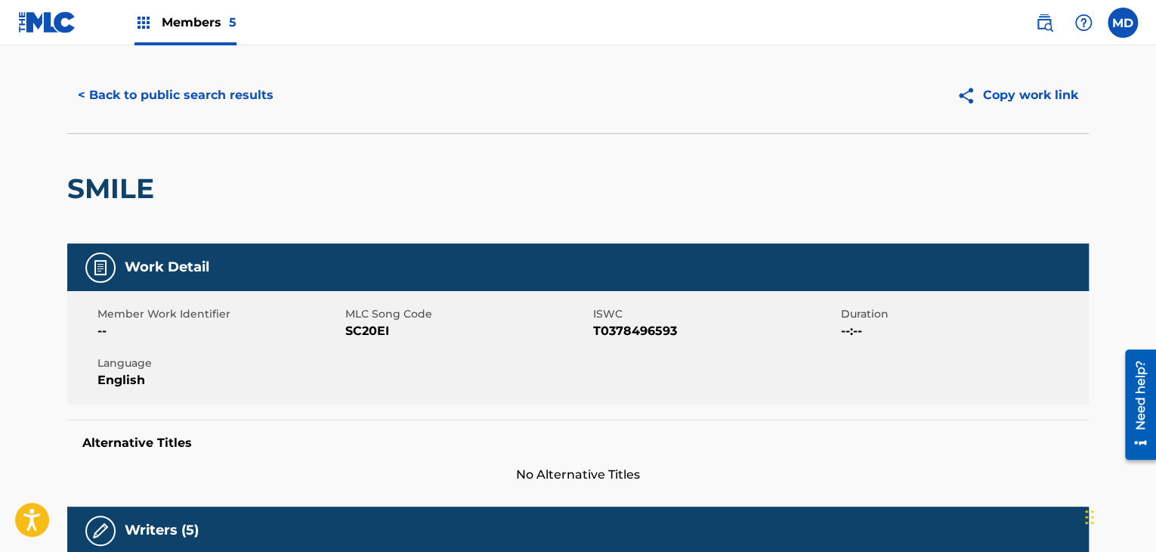
scroll to position [0, 0]
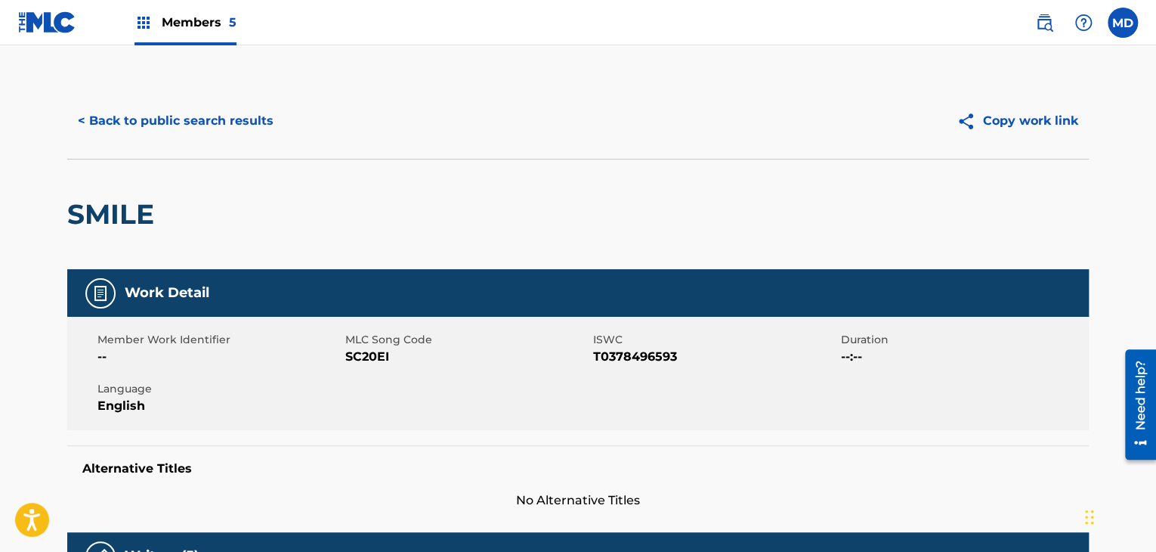
click at [143, 119] on button "< Back to public search results" at bounding box center [175, 121] width 217 height 38
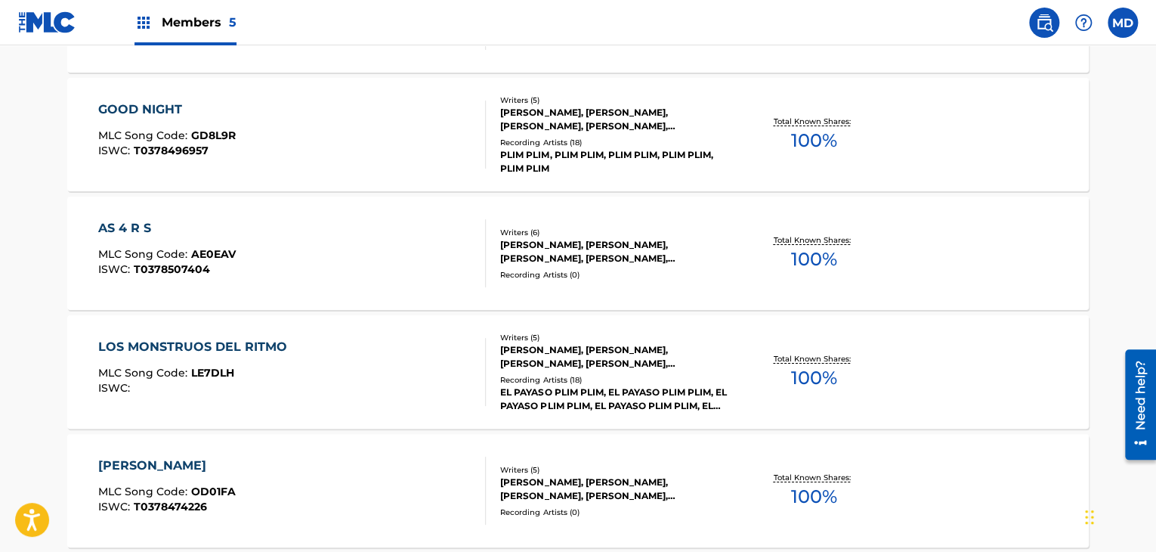
scroll to position [5558, 0]
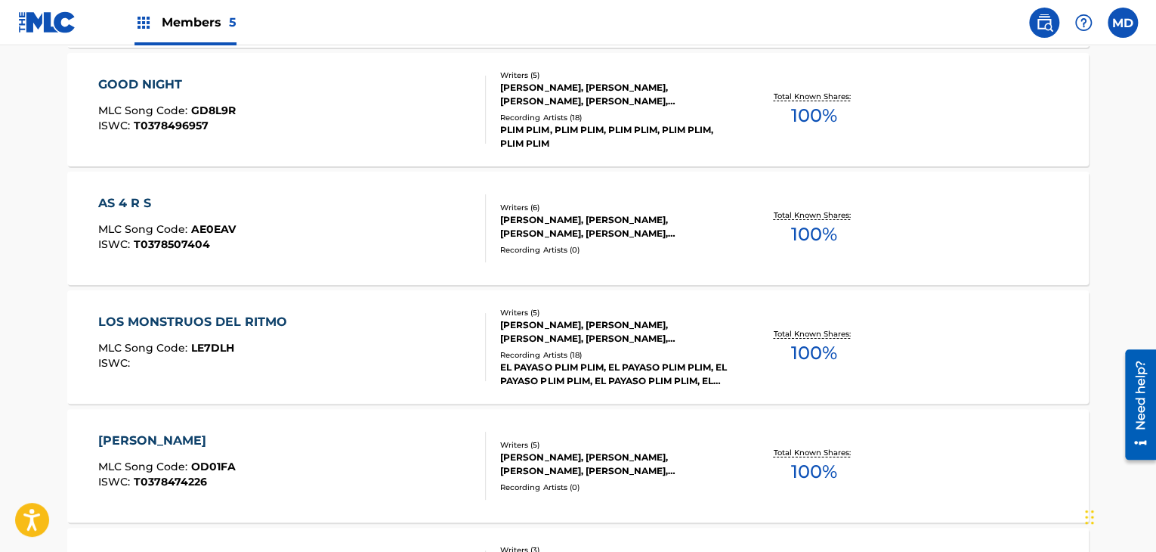
drag, startPoint x: 261, startPoint y: 457, endPoint x: 295, endPoint y: 419, distance: 51.4
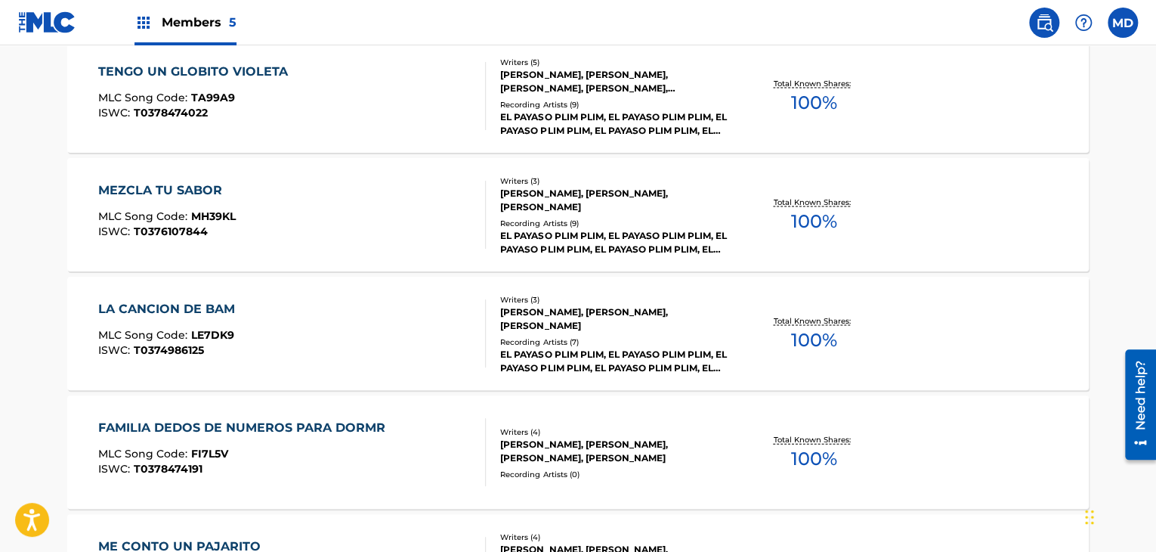
scroll to position [10090, 0]
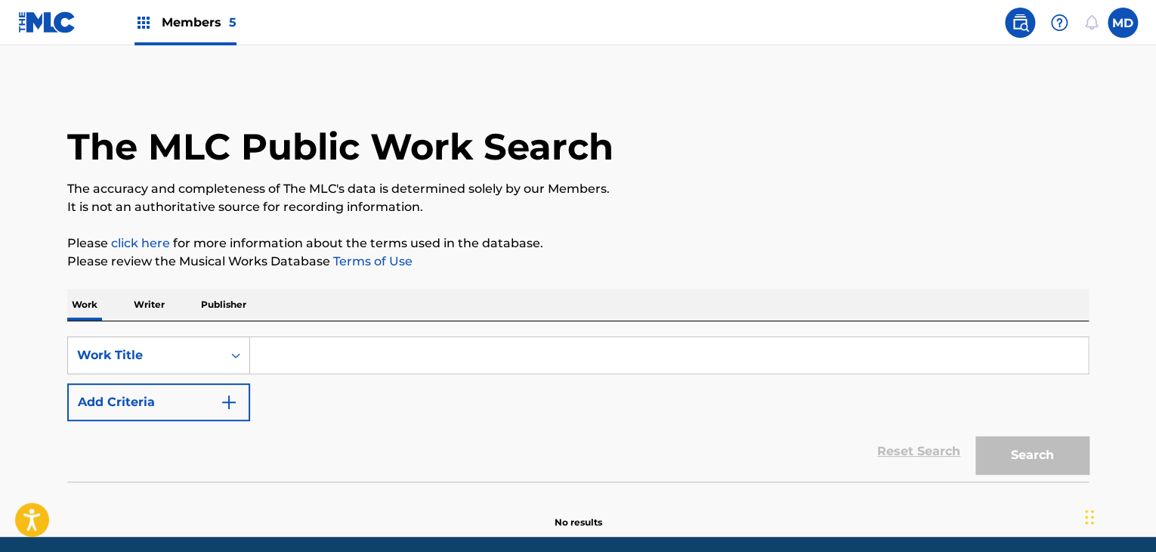
click at [325, 334] on div "SearchWithCriteria4550cf4e-a385-4789-8ca9-9906c6f3674d Work Title Add Criteria …" at bounding box center [577, 401] width 1021 height 160
click at [328, 344] on input "Search Form" at bounding box center [669, 355] width 838 height 36
paste input "La Ovejita Negra Se Manchó"
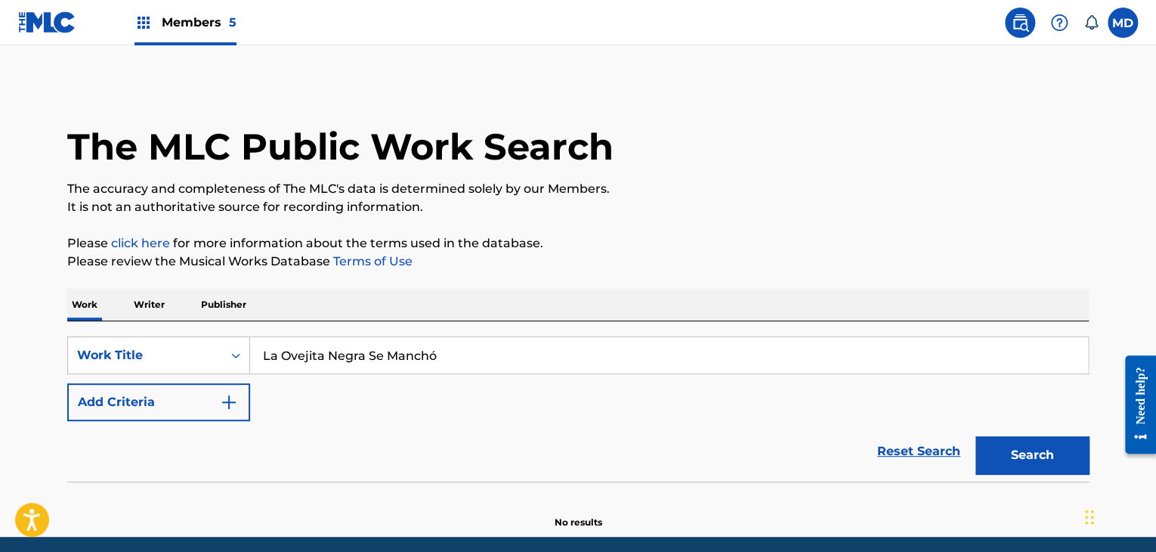
type input "La Ovejita Negra Se Manchó"
click at [975, 436] on button "Search" at bounding box center [1031, 455] width 113 height 38
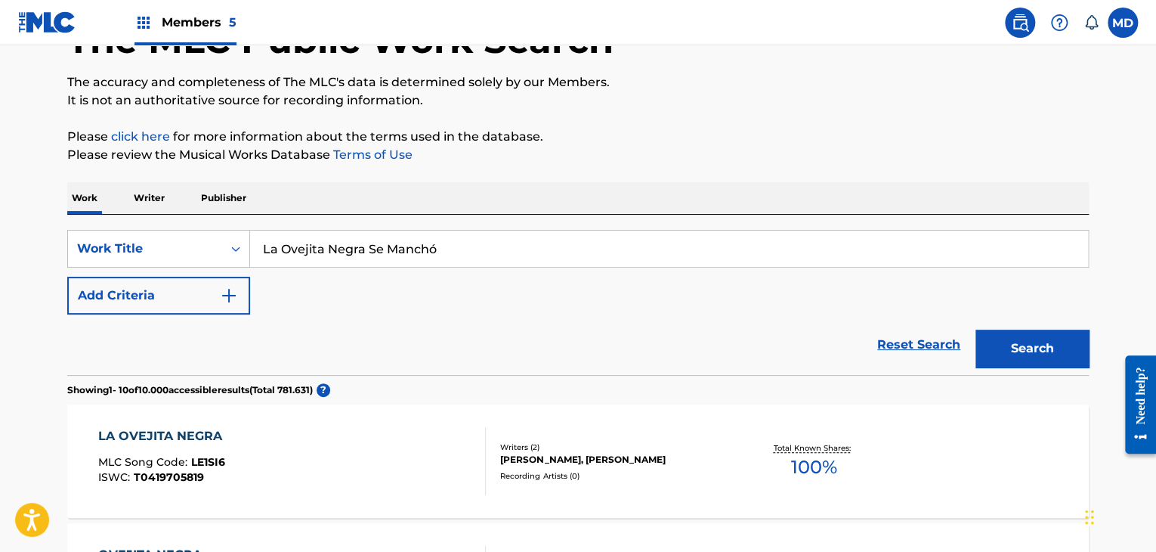
scroll to position [233, 0]
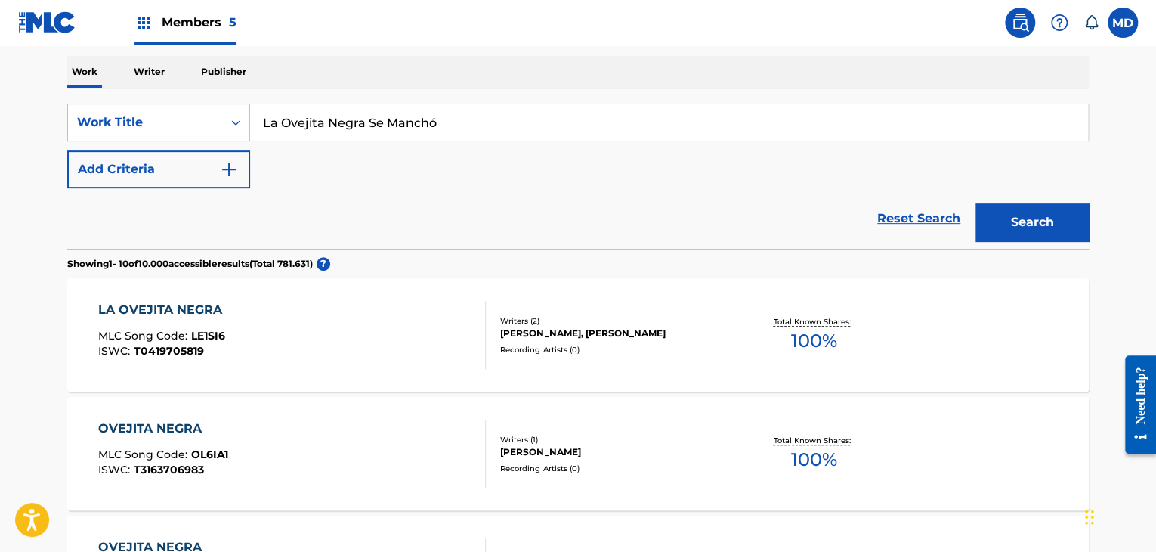
click at [184, 224] on div "Reset Search Search" at bounding box center [577, 218] width 1021 height 60
click at [205, 178] on button "Add Criteria" at bounding box center [158, 169] width 183 height 38
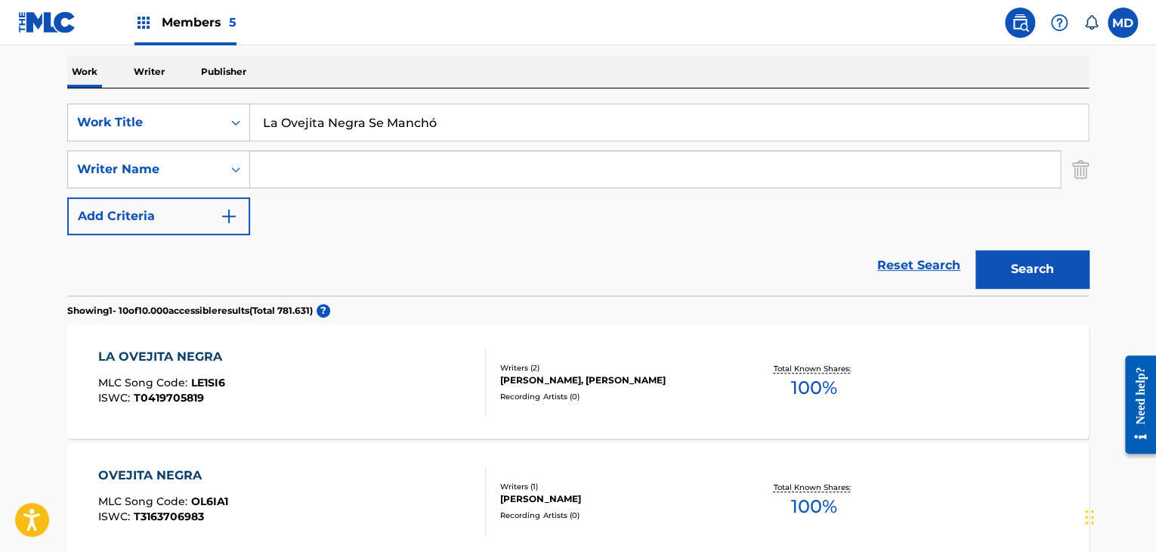
click at [350, 179] on input "Search Form" at bounding box center [655, 169] width 810 height 36
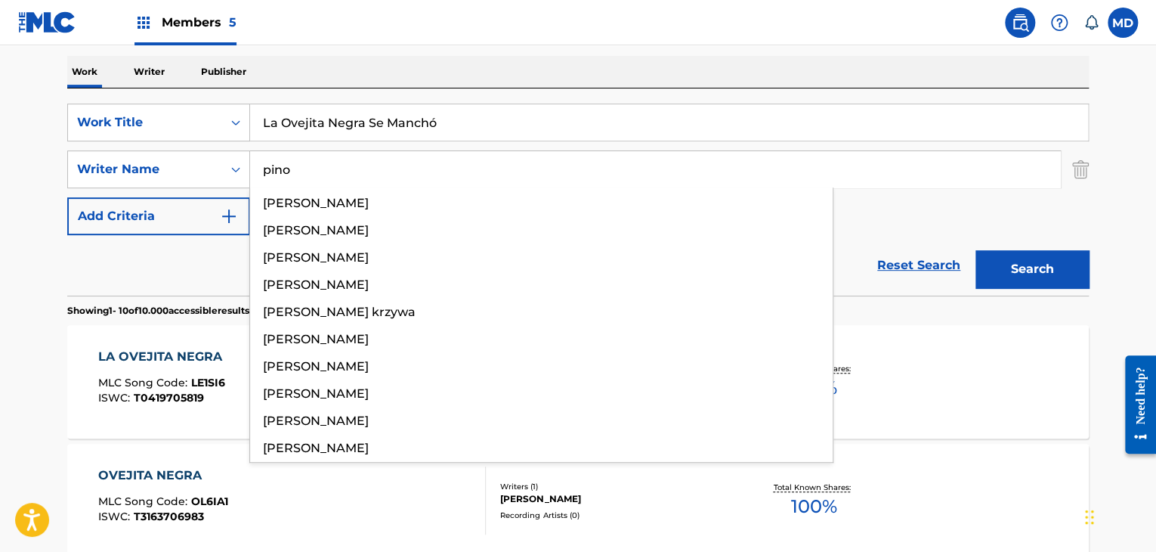
type input "pino"
click at [975, 250] on button "Search" at bounding box center [1031, 269] width 113 height 38
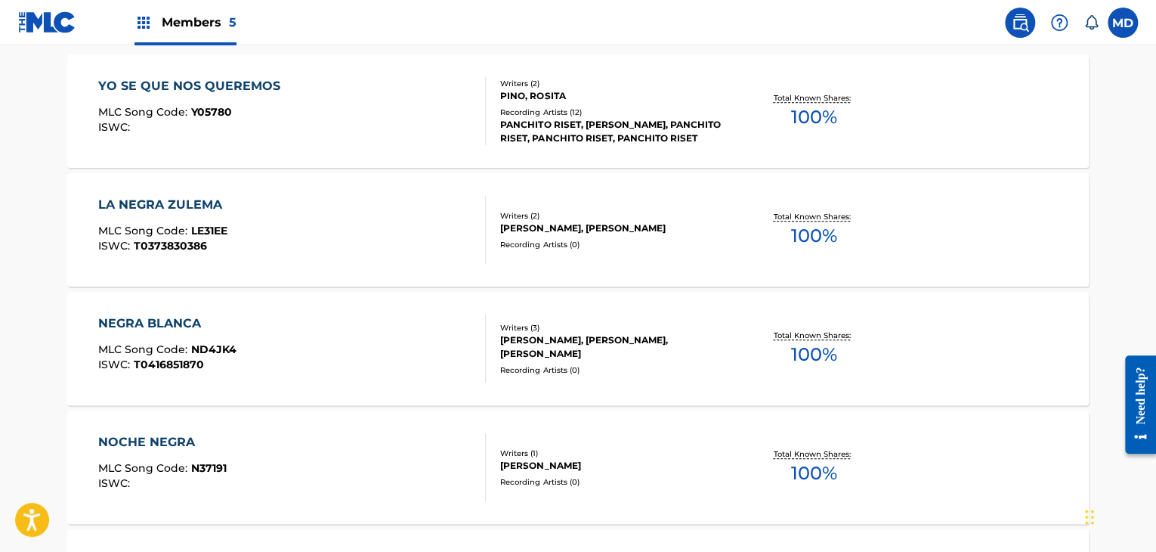
scroll to position [0, 0]
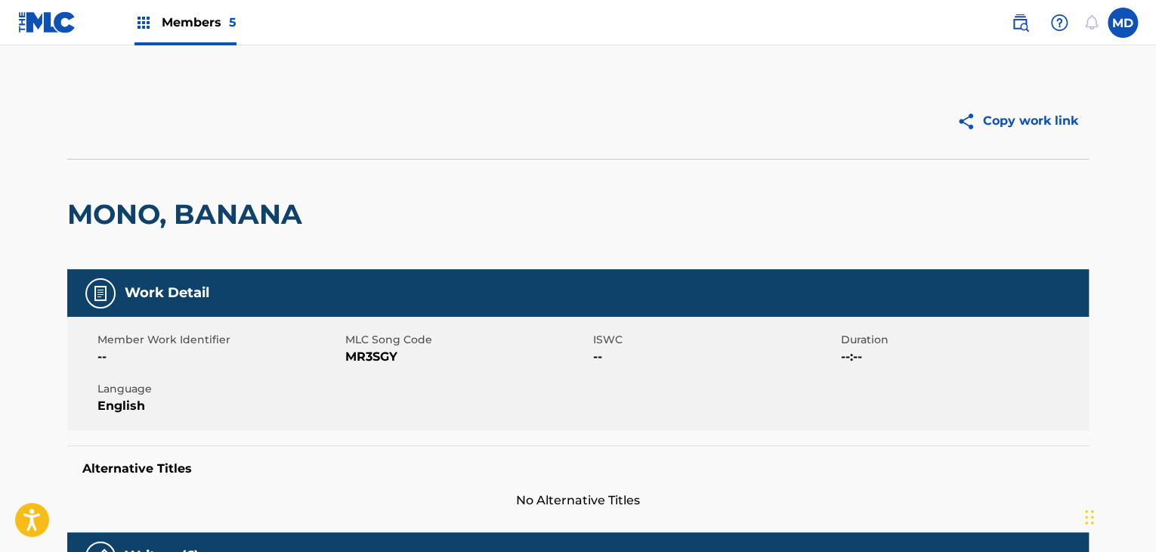
drag, startPoint x: 146, startPoint y: 187, endPoint x: 132, endPoint y: 211, distance: 27.1
click at [144, 190] on div "MONO, BANANA" at bounding box center [188, 214] width 243 height 110
click at [132, 212] on h2 "MONO, BANANA" at bounding box center [188, 214] width 243 height 34
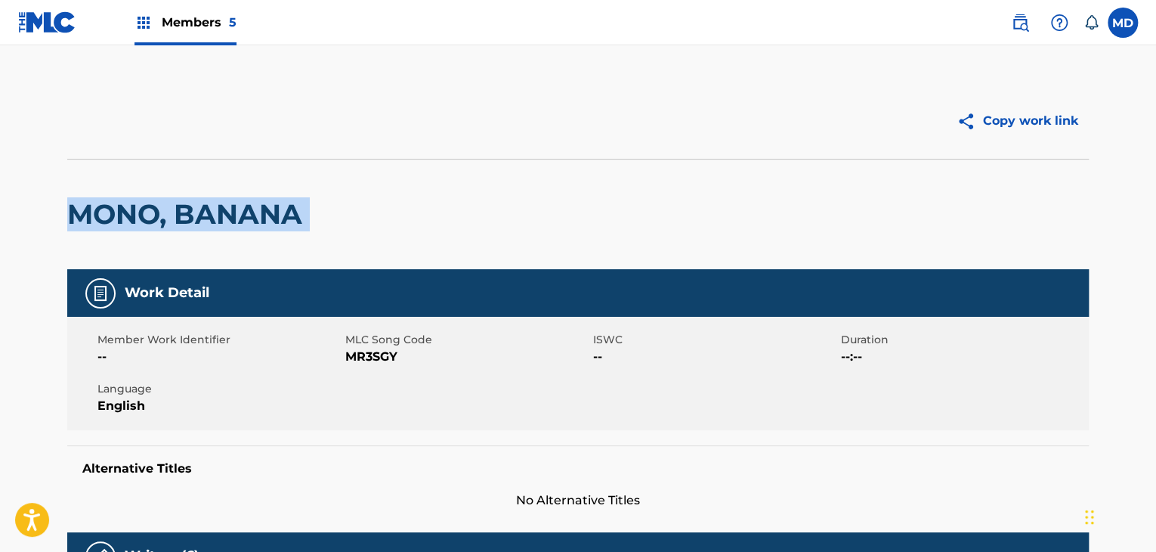
click at [132, 212] on h2 "MONO, BANANA" at bounding box center [188, 214] width 243 height 34
copy div "MONO, BANANA"
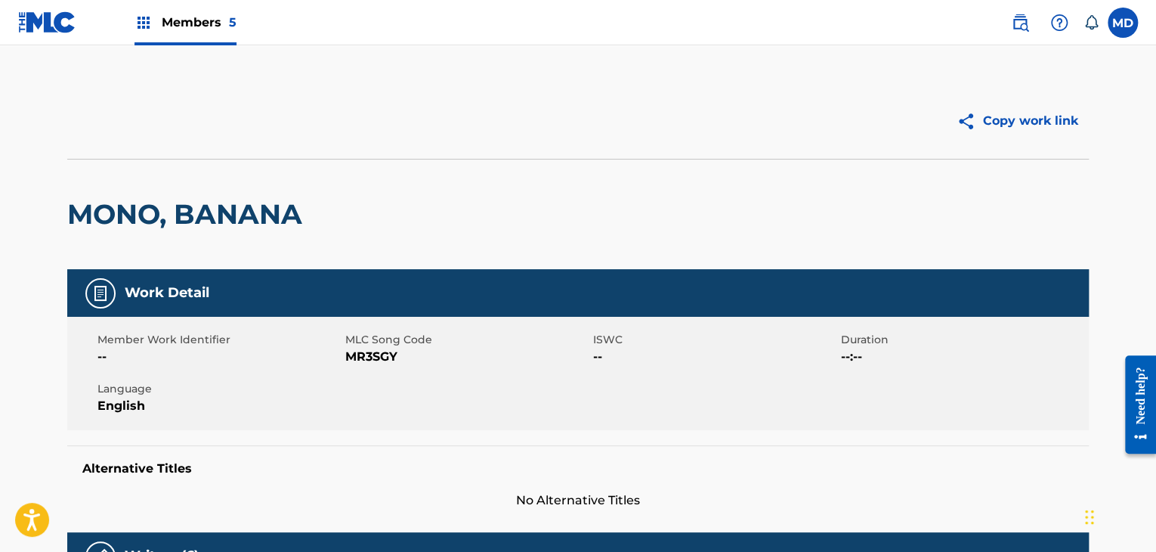
click at [380, 366] on div "Member Work Identifier -- MLC Song Code MR3SGY ISWC -- Duration --:-- Language …" at bounding box center [577, 373] width 1021 height 113
copy span "MR3SGY"
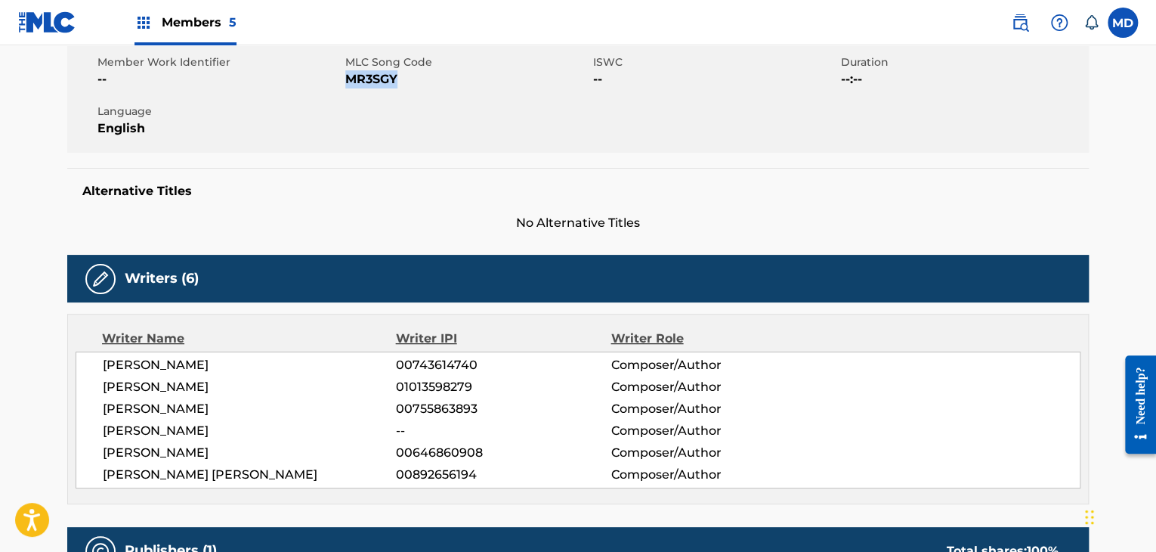
scroll to position [378, 0]
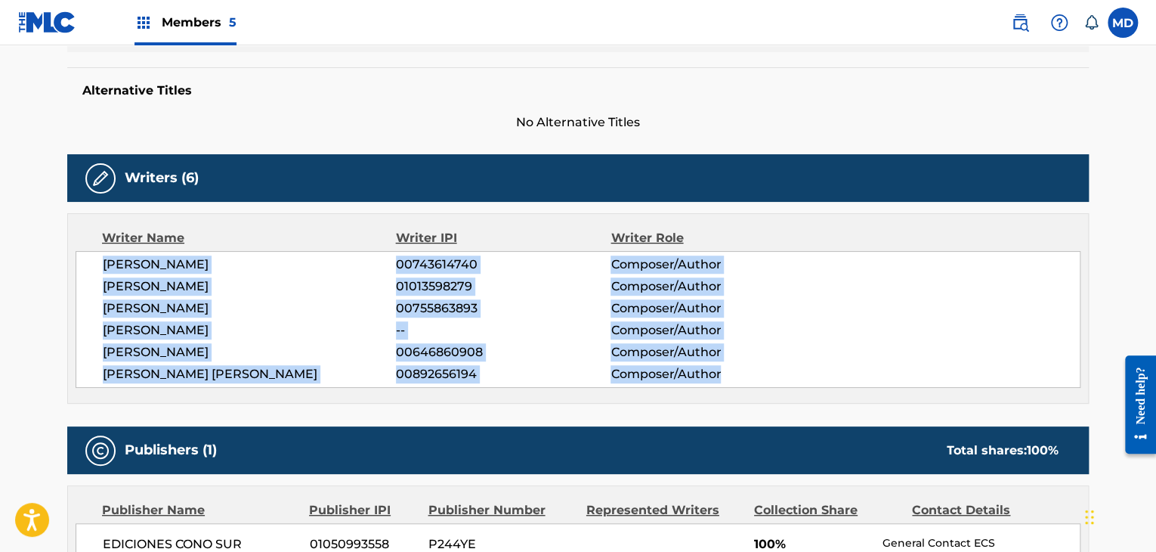
drag, startPoint x: 104, startPoint y: 266, endPoint x: 746, endPoint y: 365, distance: 649.7
click at [746, 365] on div "SERGIO ENRIQUE IRIBARNE 00743614740 Composer/Author PABLO LUCINI 01013598279 Co…" at bounding box center [578, 319] width 1005 height 137
copy div "SERGIO ENRIQUE IRIBARNE 00743614740 Composer/Author PABLO LUCINI 01013598279 Co…"
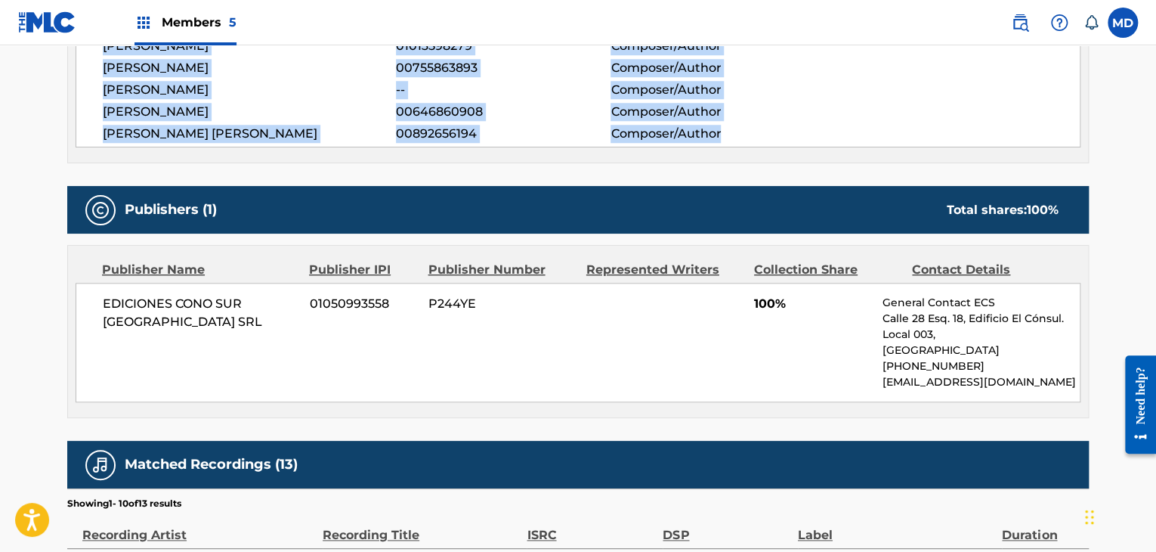
scroll to position [629, 0]
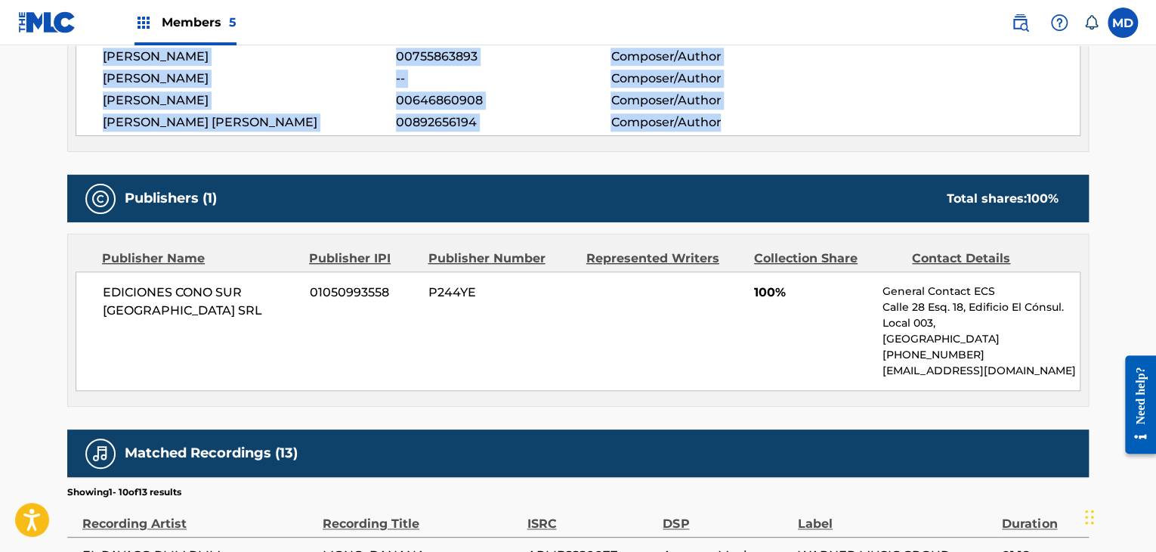
click at [667, 145] on div "Writer Name Writer IPI Writer Role SERGIO ENRIQUE IRIBARNE 00743614740 Composer…" at bounding box center [577, 56] width 1021 height 190
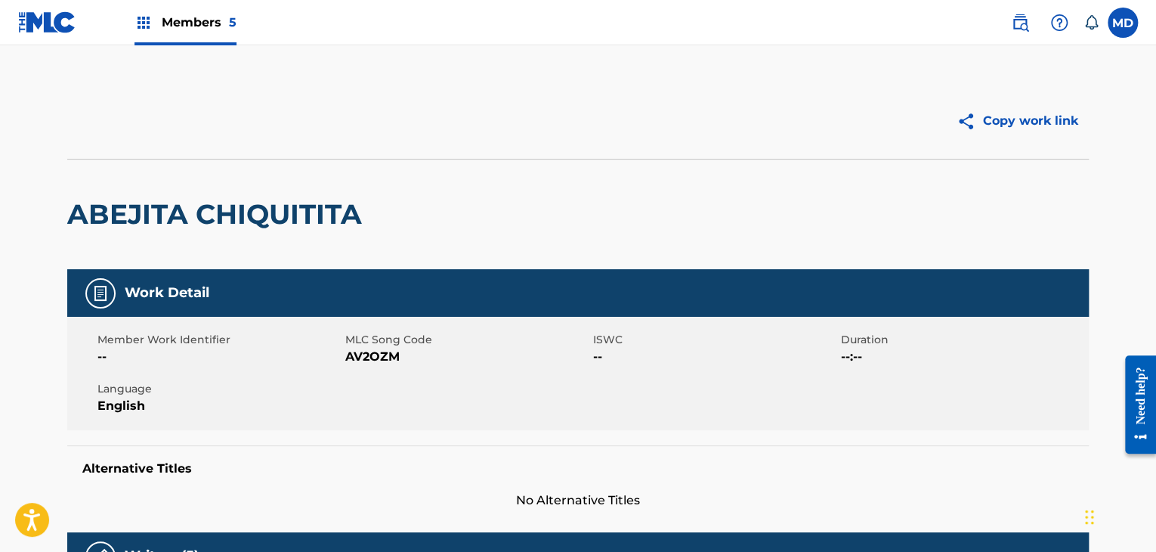
click at [115, 188] on div "ABEJITA CHIQUITITA" at bounding box center [218, 214] width 302 height 110
drag, startPoint x: 115, startPoint y: 188, endPoint x: 115, endPoint y: 208, distance: 19.6
click at [114, 197] on div "ABEJITA CHIQUITITA" at bounding box center [218, 214] width 302 height 110
click at [118, 211] on h2 "ABEJITA CHIQUITITA" at bounding box center [218, 214] width 302 height 34
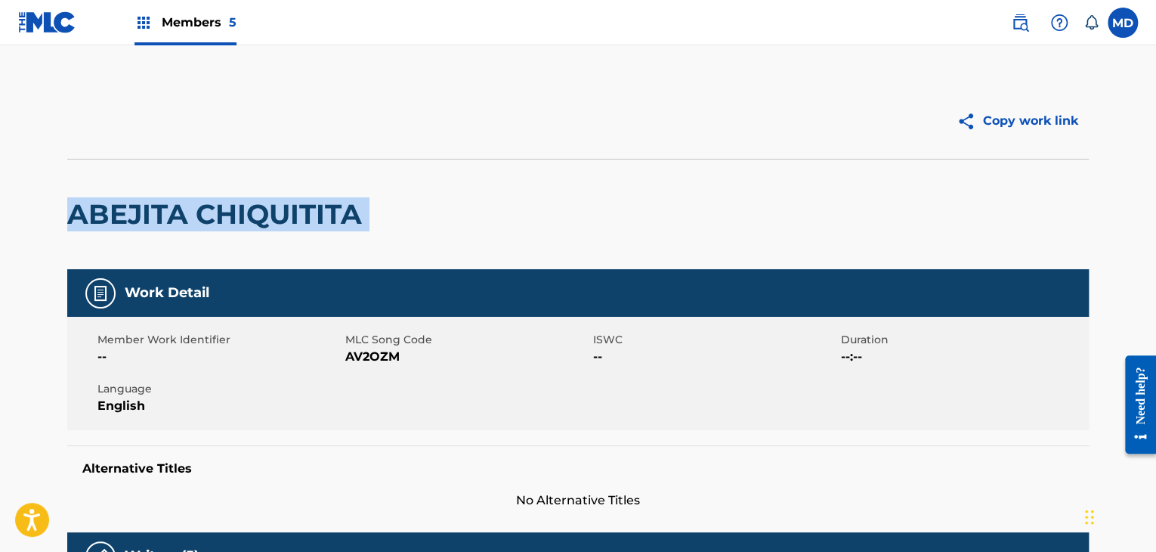
click at [118, 211] on h2 "ABEJITA CHIQUITITA" at bounding box center [218, 214] width 302 height 34
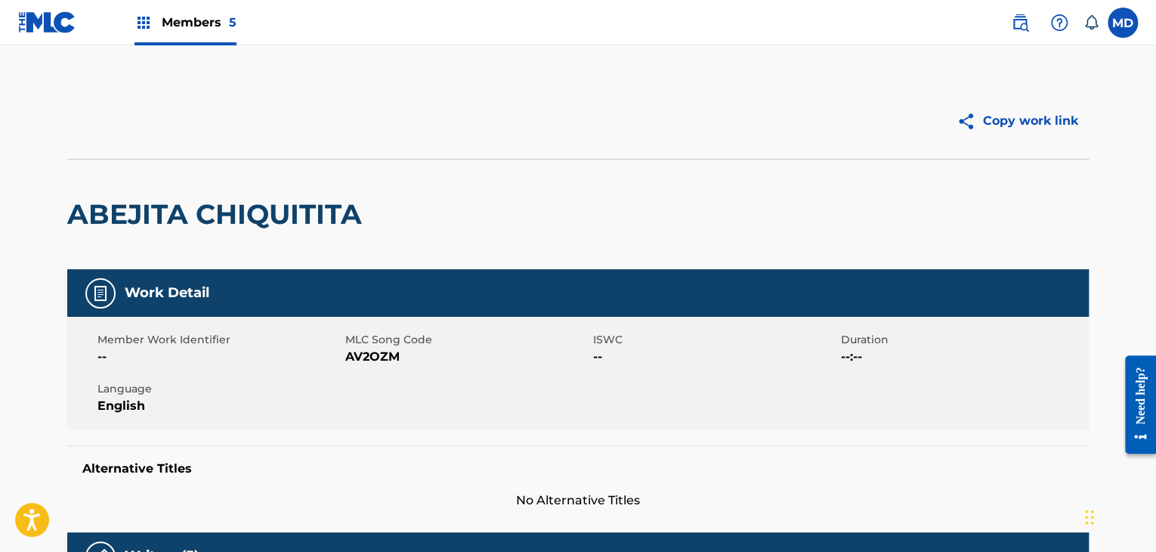
click at [376, 360] on span "AV2OZM" at bounding box center [467, 357] width 244 height 18
copy span "AV2OZM"
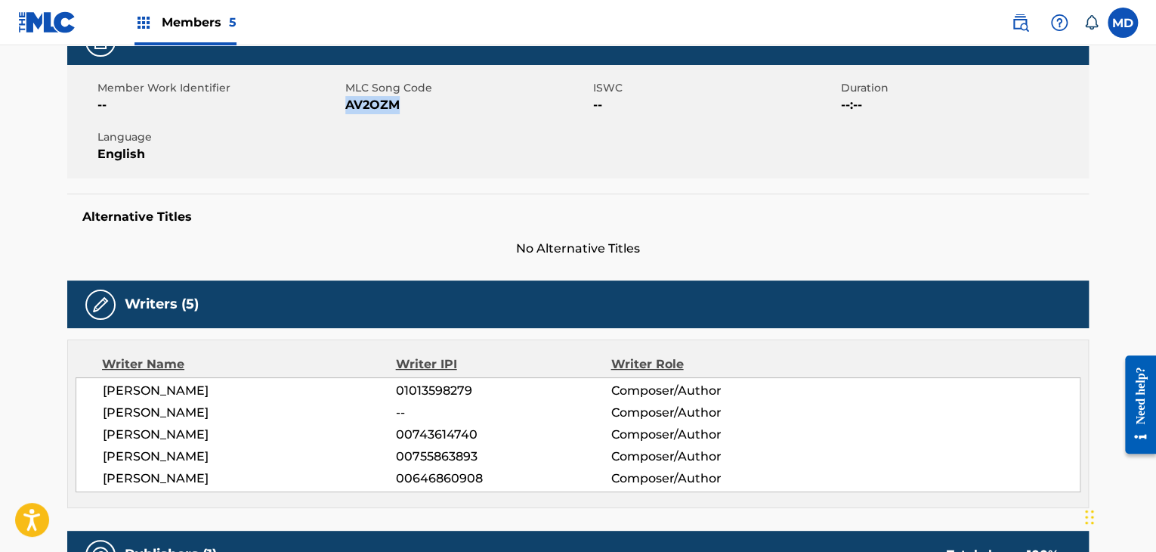
scroll to position [378, 0]
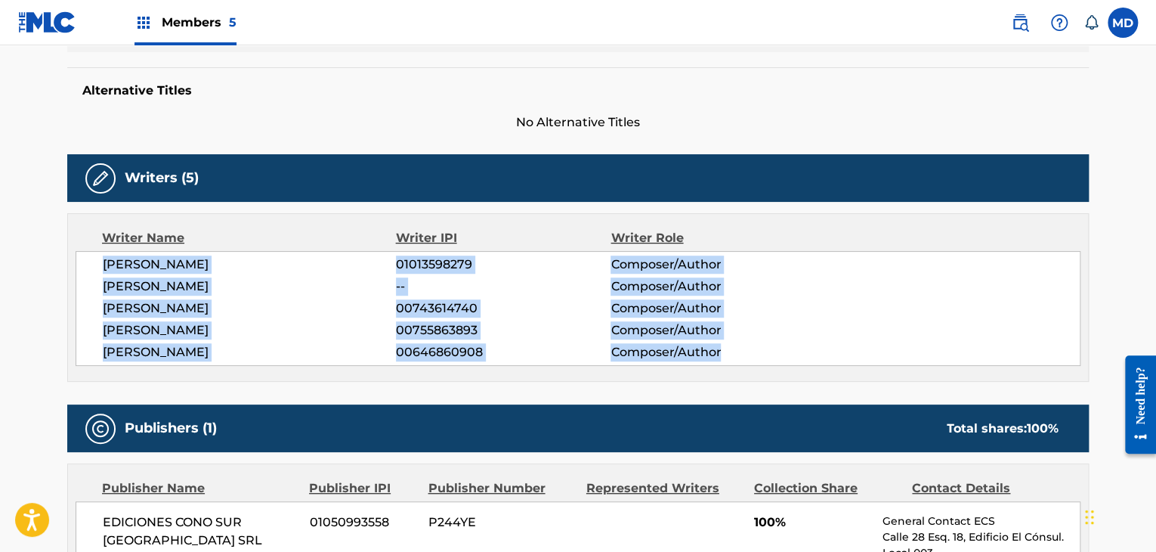
drag, startPoint x: 104, startPoint y: 264, endPoint x: 759, endPoint y: 345, distance: 660.8
click at [759, 345] on div "[PERSON_NAME] 01013598279 Composer/Author [PERSON_NAME] -- Composer/Author [PER…" at bounding box center [578, 308] width 1005 height 115
copy div "[PERSON_NAME] 01013598279 Composer/Author [PERSON_NAME] -- Composer/Author [PER…"
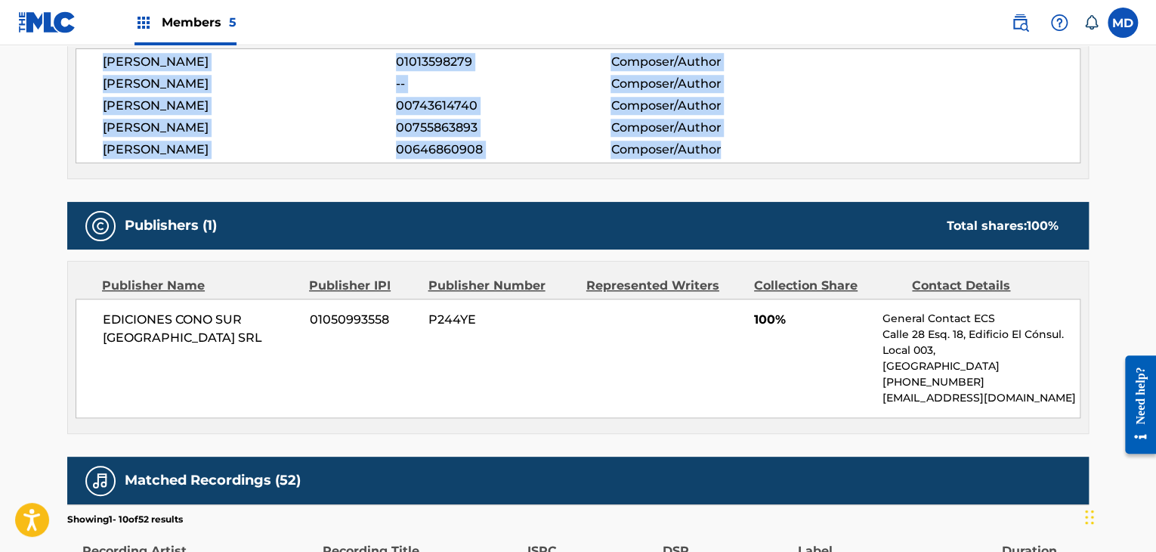
scroll to position [503, 0]
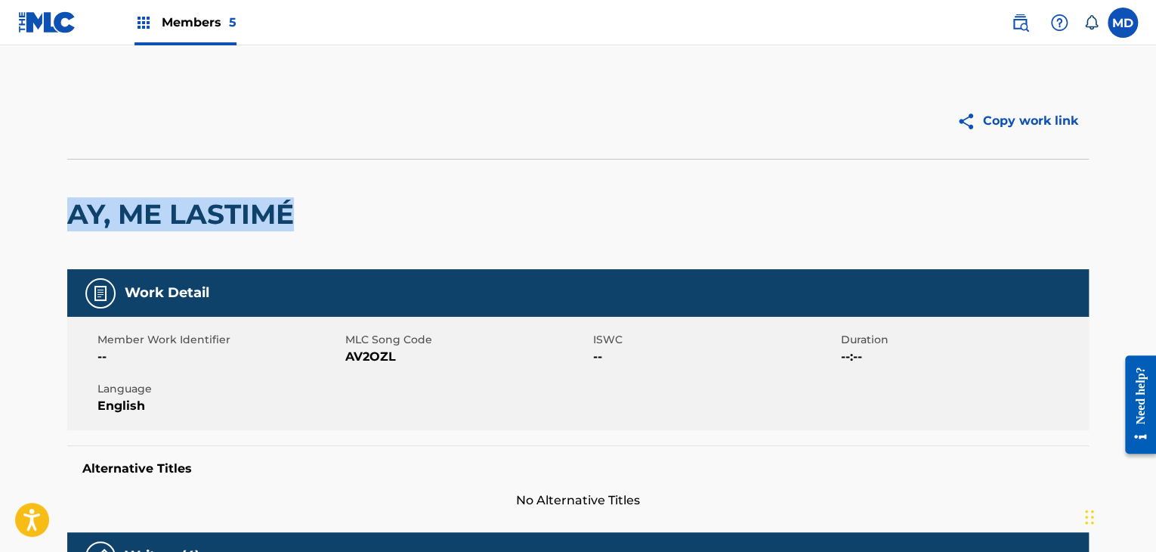
drag, startPoint x: 70, startPoint y: 208, endPoint x: 319, endPoint y: 175, distance: 251.4
click at [319, 175] on div "AY, ME LASTIMÉ" at bounding box center [577, 214] width 1021 height 110
copy h2 "AY, ME LASTIMÉ"
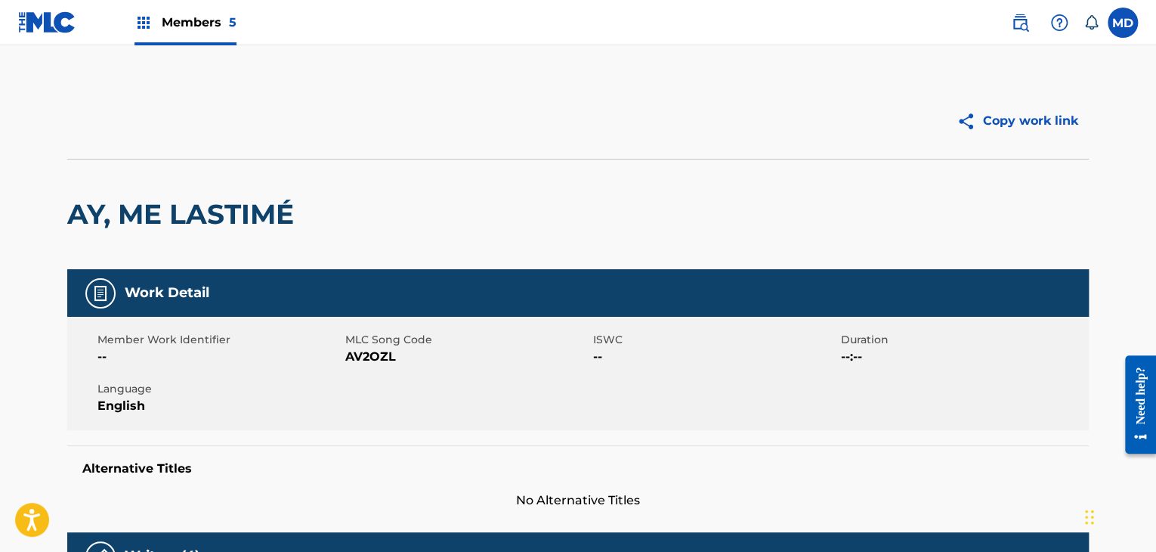
click at [369, 357] on span "AV2OZL" at bounding box center [467, 357] width 244 height 18
copy span "AV2OZL"
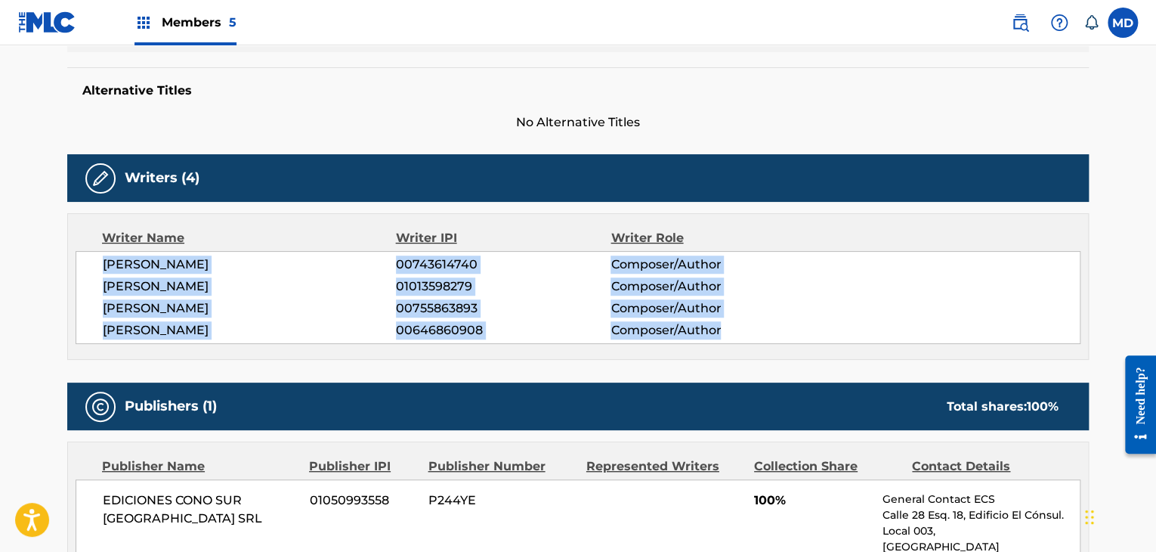
drag, startPoint x: 97, startPoint y: 259, endPoint x: 741, endPoint y: 321, distance: 647.4
click at [741, 321] on div "SERGIO ENRIQUE IRIBARNE 00743614740 Composer/Author PABLO LUCINI 01013598279 Co…" at bounding box center [578, 297] width 1005 height 93
copy div "SERGIO ENRIQUE IRIBARNE 00743614740 Composer/Author PABLO LUCINI 01013598279 Co…"
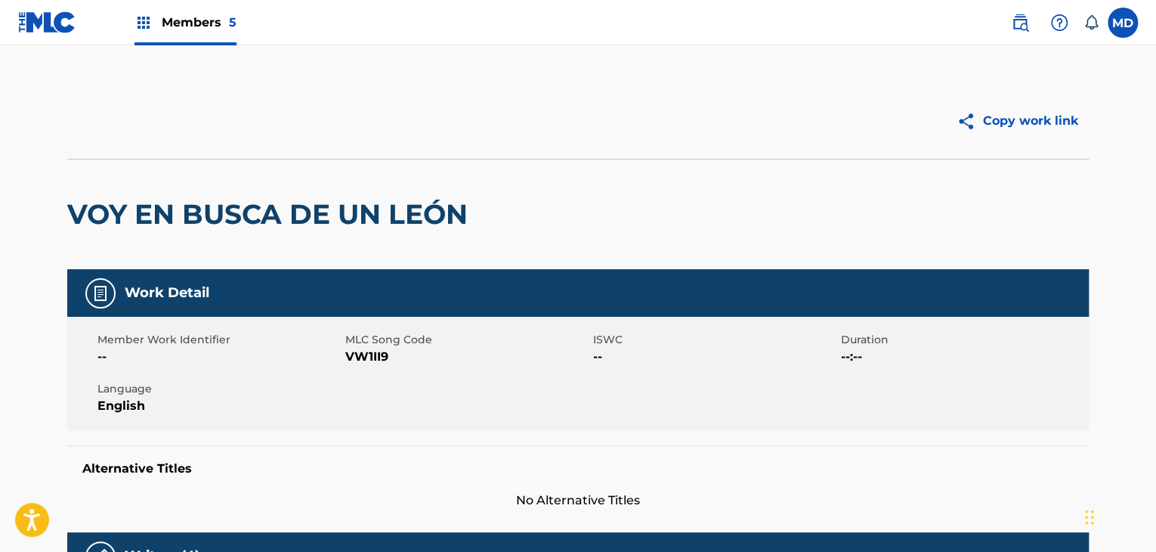
click at [303, 210] on h2 "VOY EN BUSCA DE UN LEÓN" at bounding box center [271, 214] width 408 height 34
click at [302, 210] on h2 "VOY EN BUSCA DE UN LEÓN" at bounding box center [271, 214] width 408 height 34
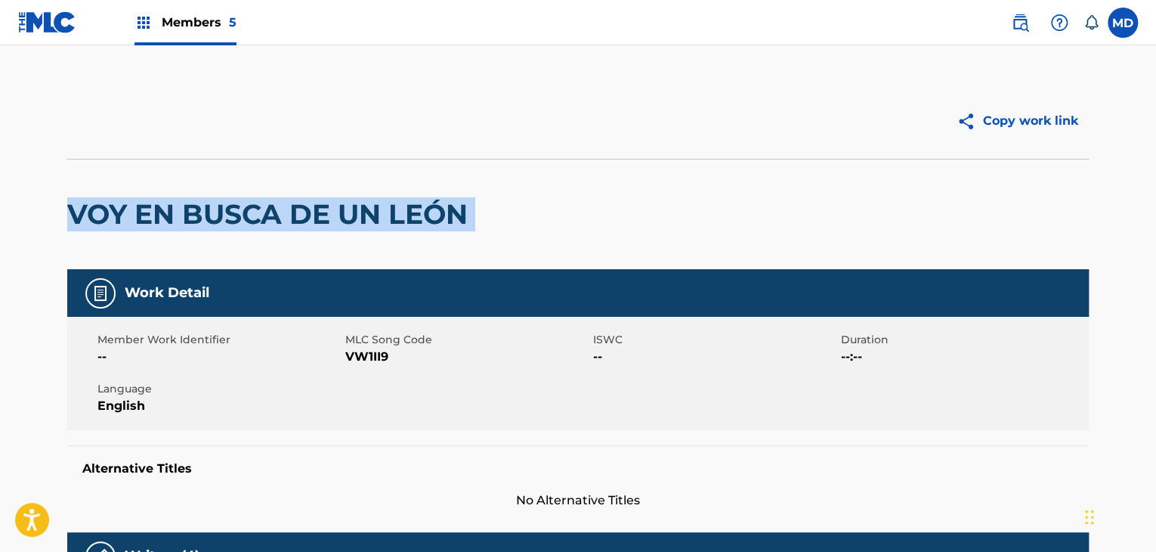
click at [302, 210] on h2 "VOY EN BUSCA DE UN LEÓN" at bounding box center [271, 214] width 408 height 34
copy div "VOY EN BUSCA DE UN LEÓN"
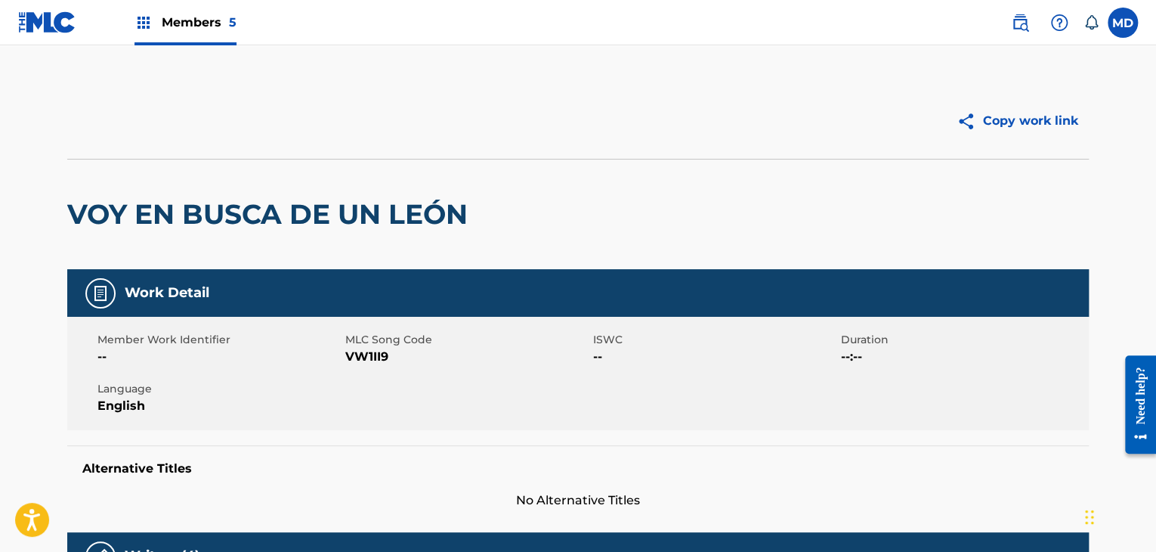
click at [370, 365] on span "VW1II9" at bounding box center [467, 357] width 244 height 18
click at [372, 366] on div "Member Work Identifier -- MLC Song Code VW1II9 ISWC -- Duration --:-- Language …" at bounding box center [577, 373] width 1021 height 113
copy span "VW1II9"
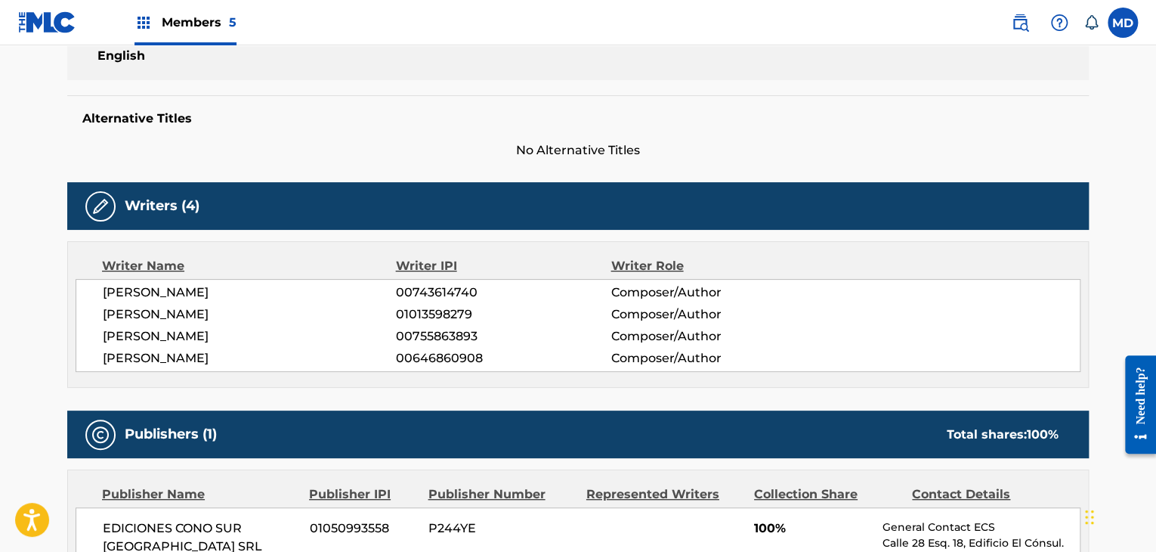
scroll to position [378, 0]
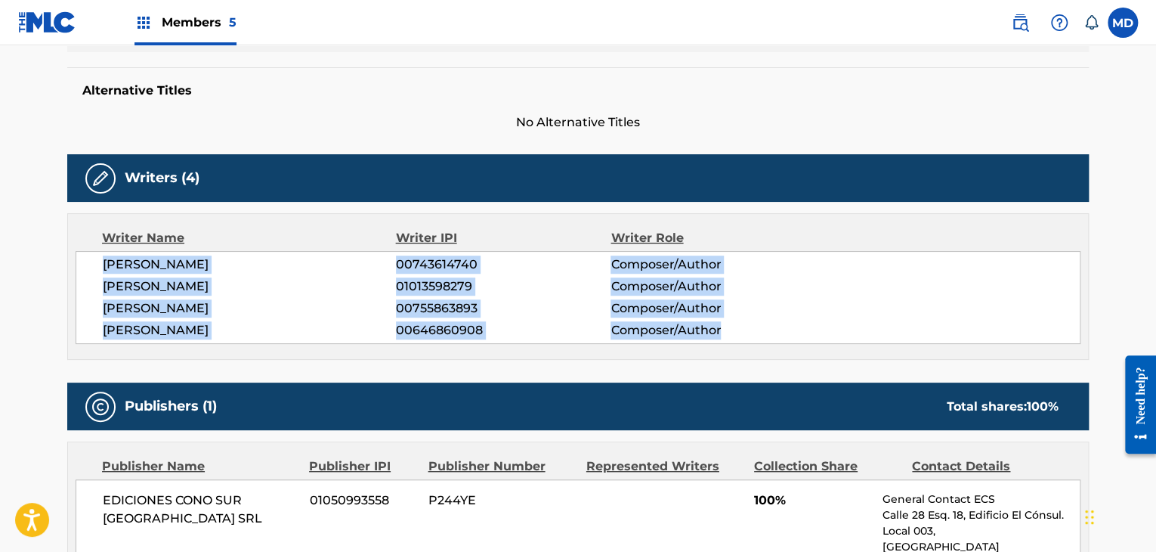
drag, startPoint x: 100, startPoint y: 268, endPoint x: 728, endPoint y: 322, distance: 630.8
click at [728, 322] on div "[PERSON_NAME] 00743614740 Composer/Author [PERSON_NAME] 01013598279 Composer/Au…" at bounding box center [578, 297] width 1005 height 93
copy div "[PERSON_NAME] 00743614740 Composer/Author [PERSON_NAME] 01013598279 Composer/Au…"
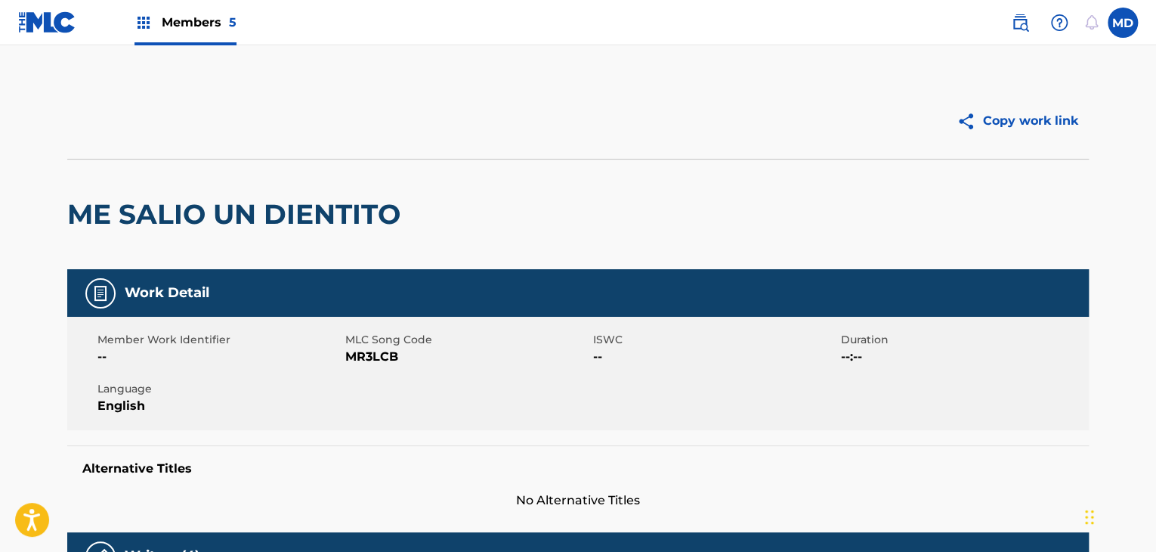
click at [289, 242] on div "ME SALIO UN DIENTITO" at bounding box center [237, 214] width 341 height 110
click at [304, 217] on h2 "ME SALIO UN DIENTITO" at bounding box center [237, 214] width 341 height 34
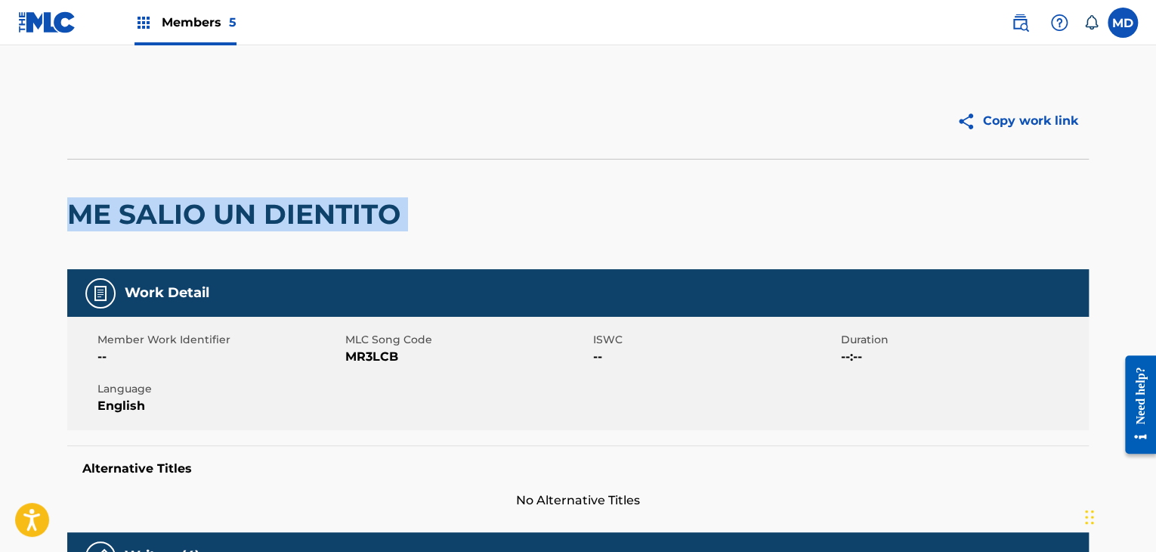
click at [304, 217] on h2 "ME SALIO UN DIENTITO" at bounding box center [237, 214] width 341 height 34
copy div "ME SALIO UN DIENTITO"
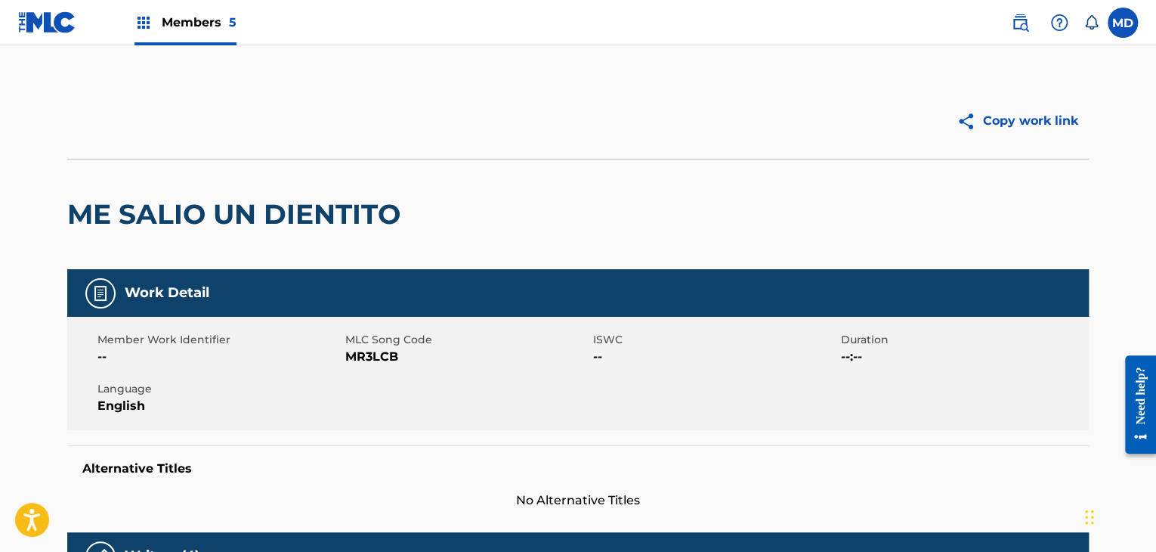
click at [364, 351] on span "MR3LCB" at bounding box center [467, 357] width 244 height 18
copy span "MR3LCB"
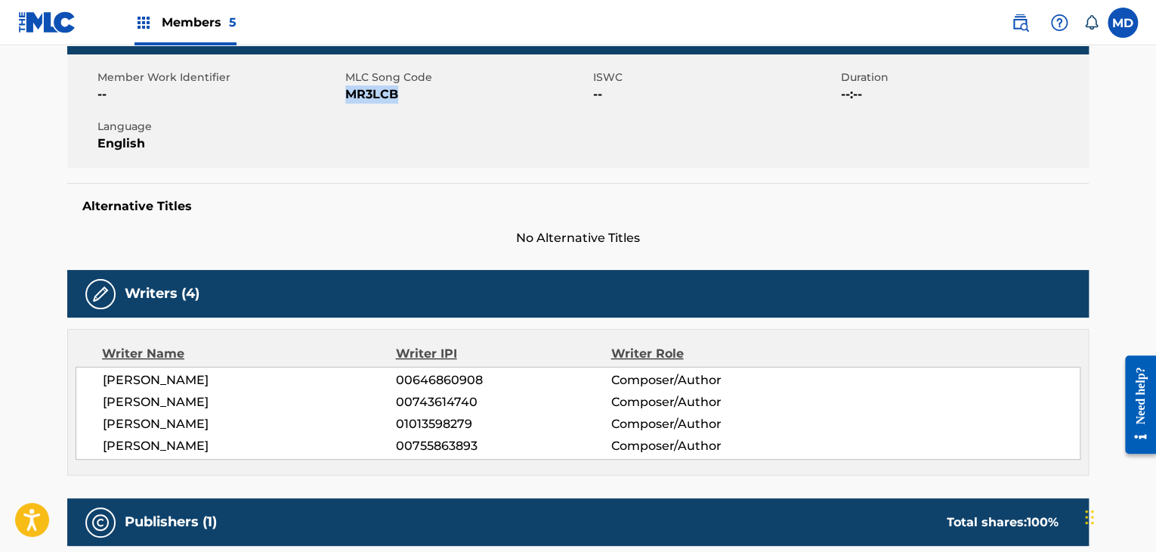
scroll to position [378, 0]
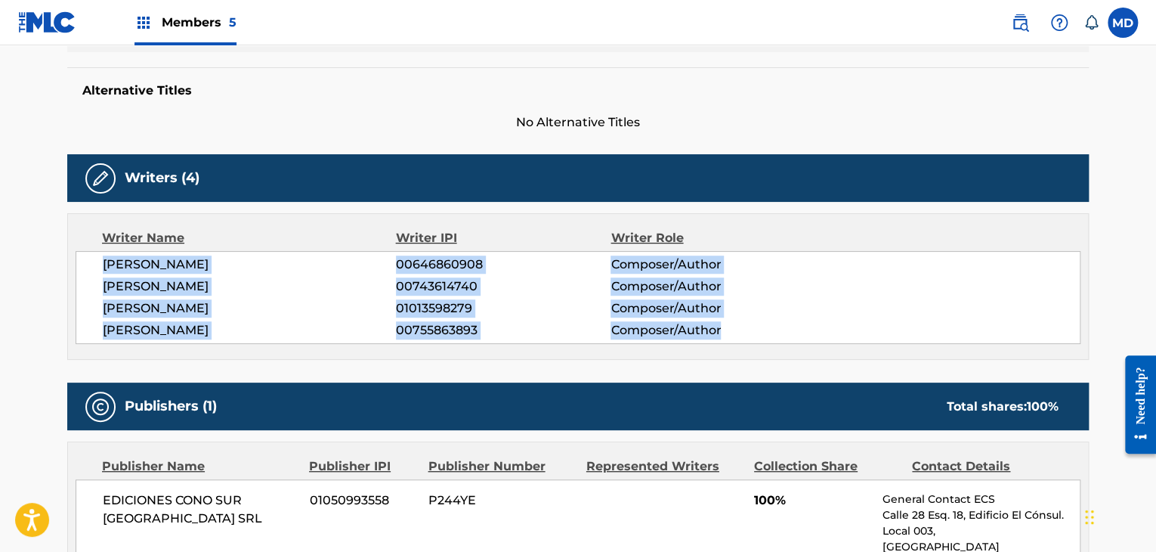
drag, startPoint x: 94, startPoint y: 266, endPoint x: 746, endPoint y: 345, distance: 657.5
click at [746, 345] on div "Writer Name Writer IPI Writer Role GUILLERMO HORACIO PINO 00646860908 Composer/…" at bounding box center [577, 286] width 1021 height 147
copy div "GUILLERMO HORACIO PINO 00646860908 Composer/Author SERGIO ENRIQUE IRIBARNE 0074…"
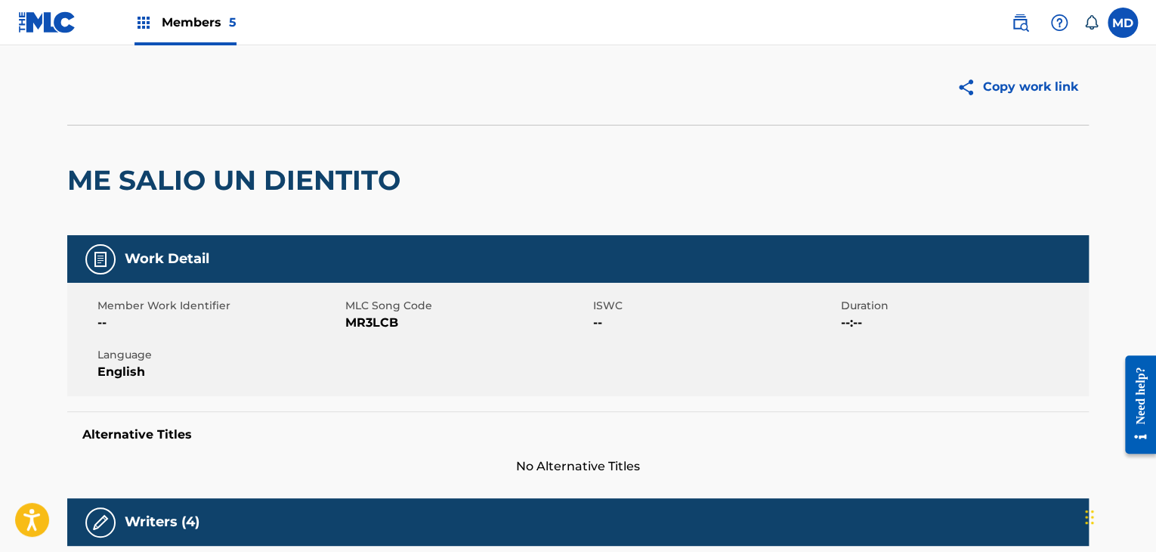
scroll to position [0, 0]
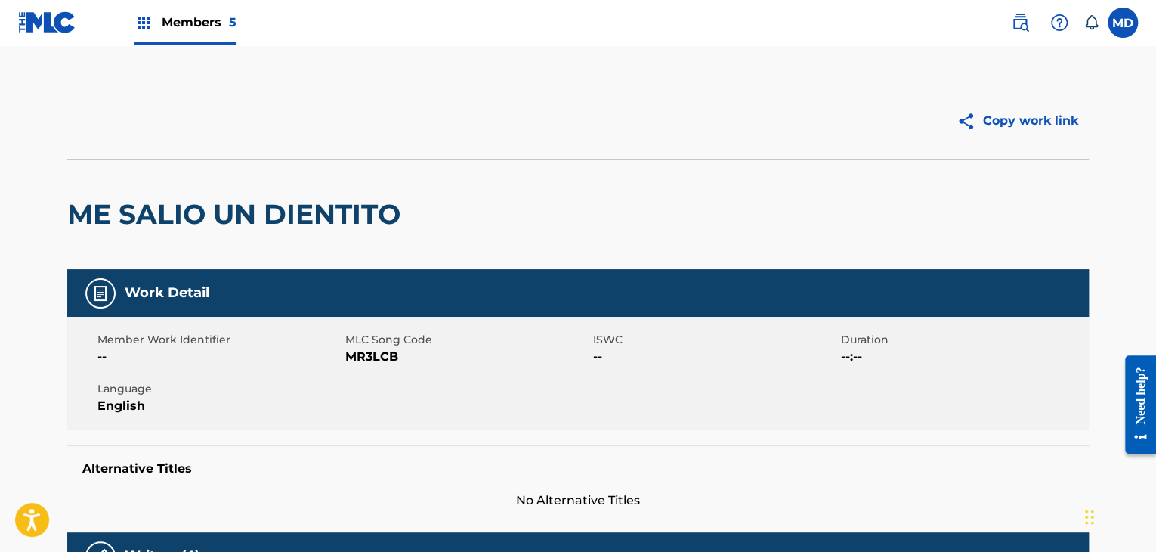
click at [214, 19] on span "Members 5" at bounding box center [199, 22] width 75 height 17
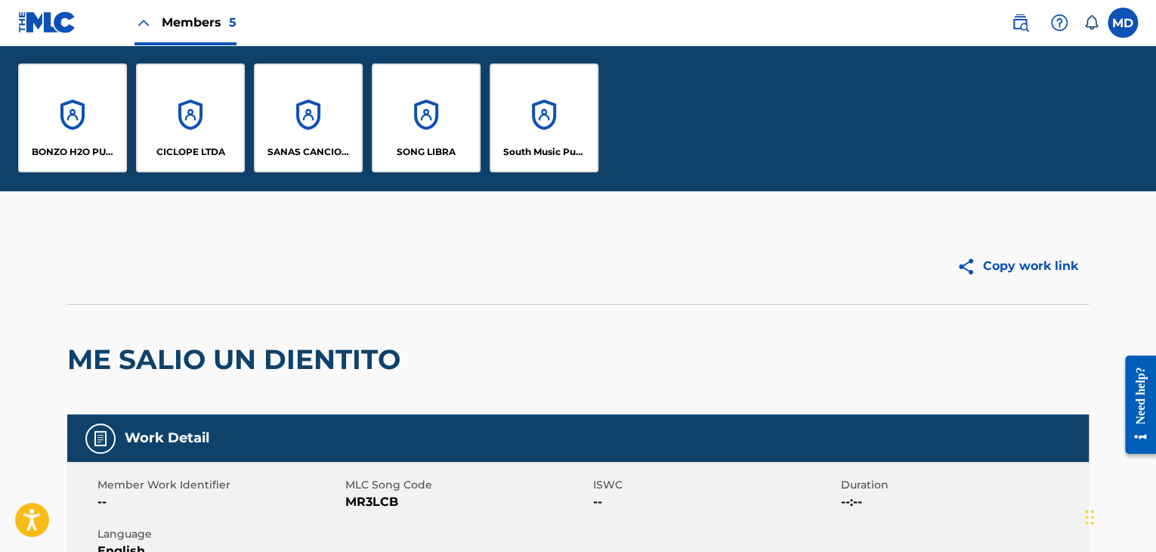
click at [521, 125] on div "South Music Publishing" at bounding box center [544, 117] width 109 height 109
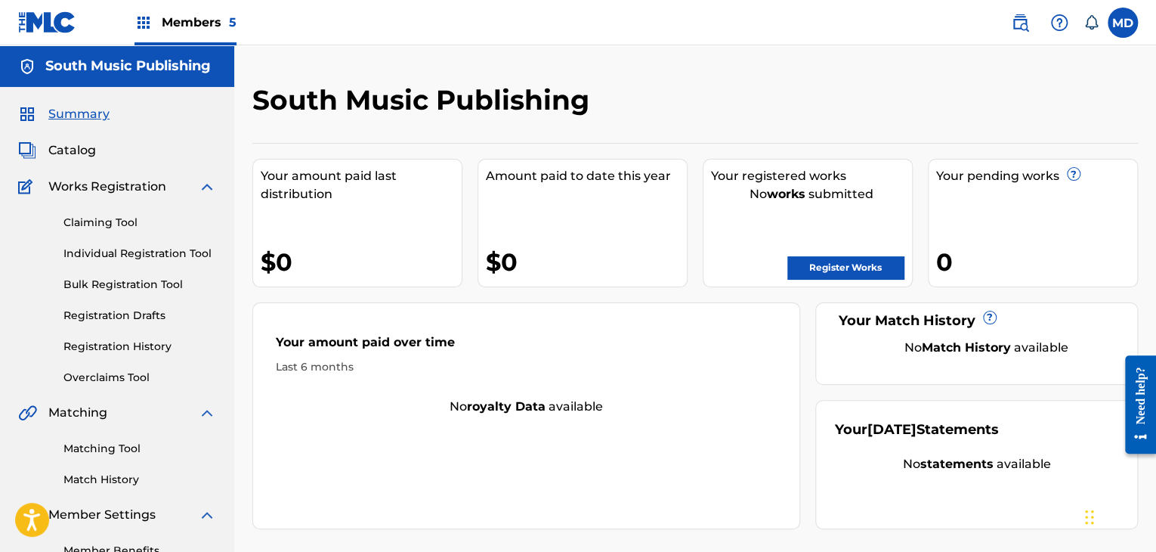
click at [94, 381] on link "Overclaims Tool" at bounding box center [139, 377] width 153 height 16
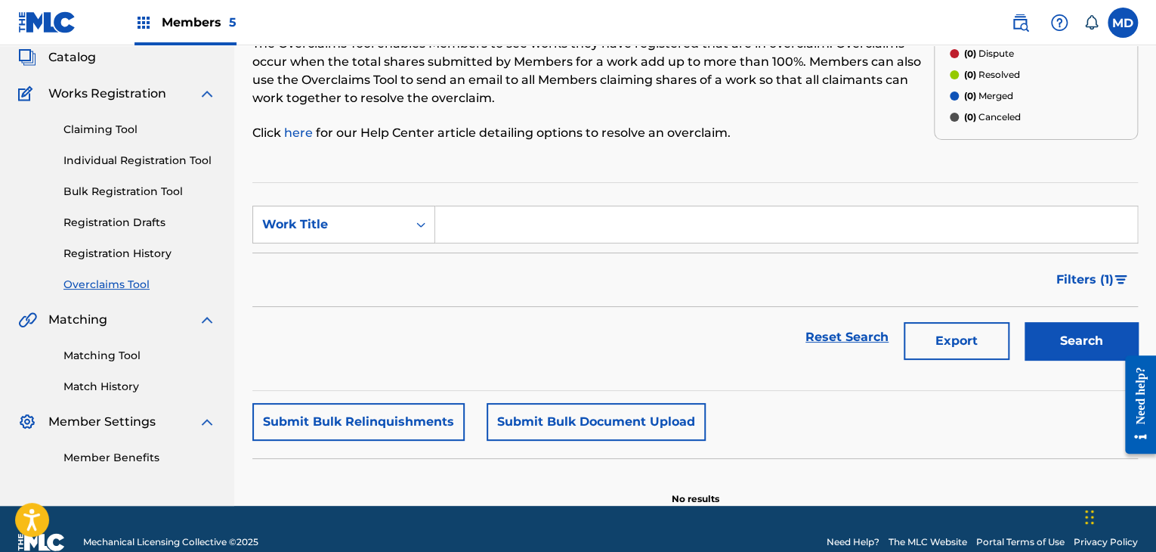
scroll to position [119, 0]
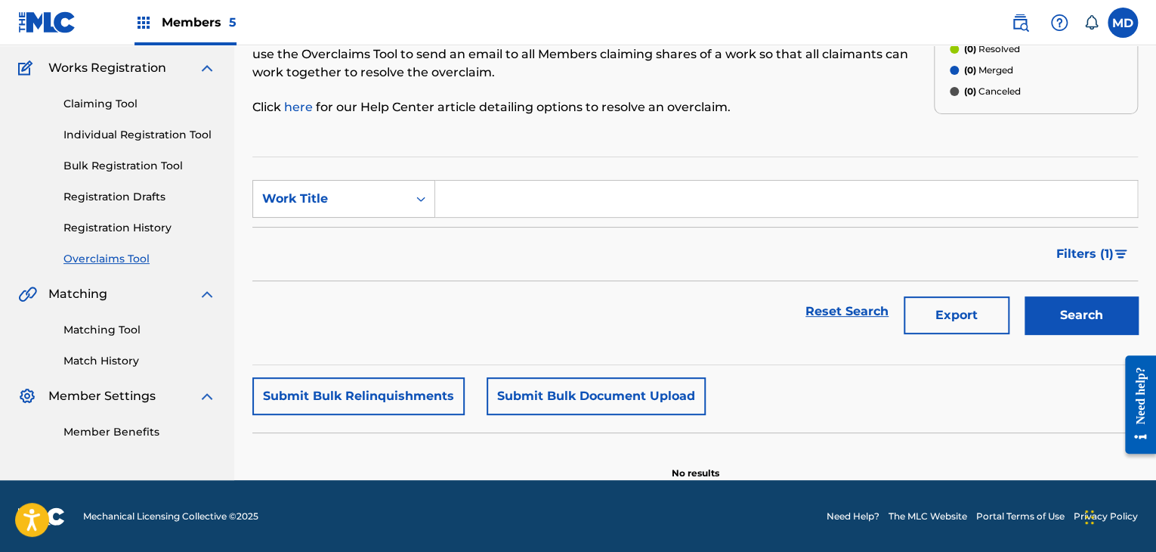
click at [544, 397] on button "Submit Bulk Document Upload" at bounding box center [596, 396] width 219 height 38
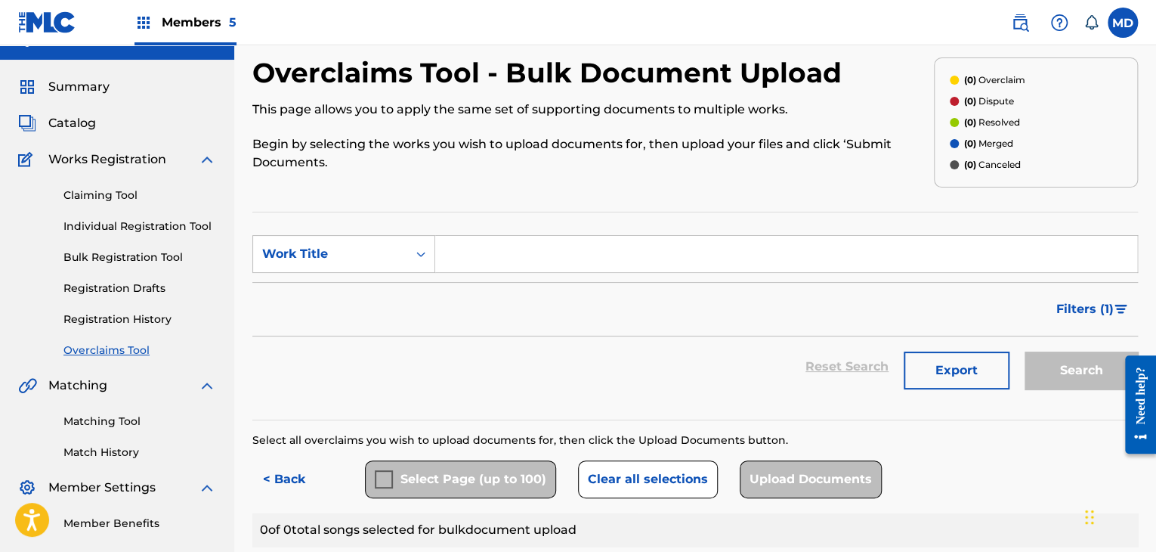
scroll to position [0, 0]
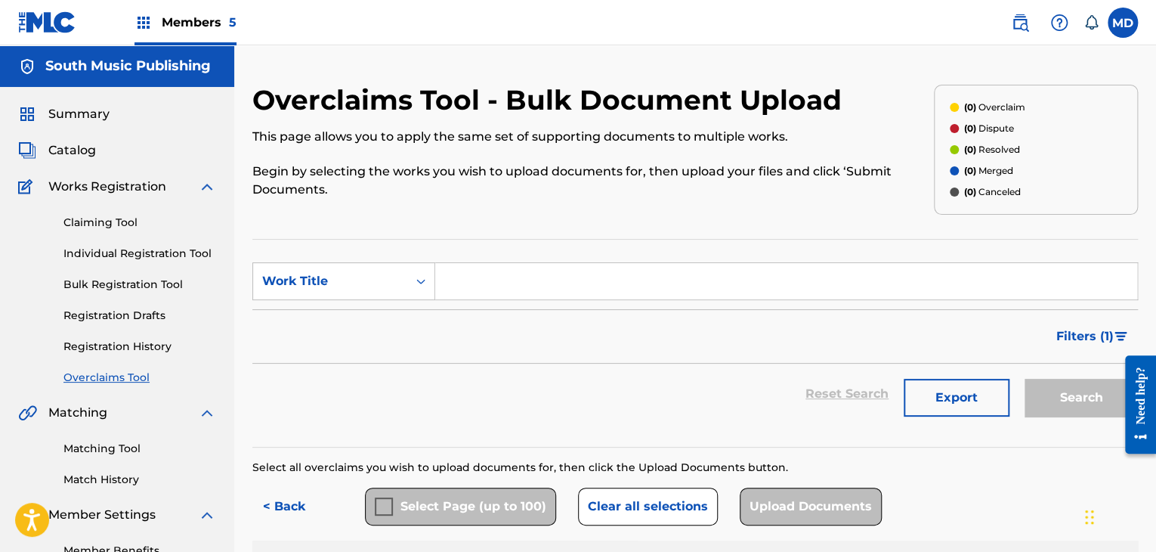
click at [505, 279] on input "Search Form" at bounding box center [786, 281] width 702 height 36
paste input "AV2OZM"
type input "AV2OZM"
click at [357, 278] on div "Work Title" at bounding box center [330, 281] width 136 height 18
click at [365, 326] on div "MLC Song Code" at bounding box center [343, 319] width 181 height 38
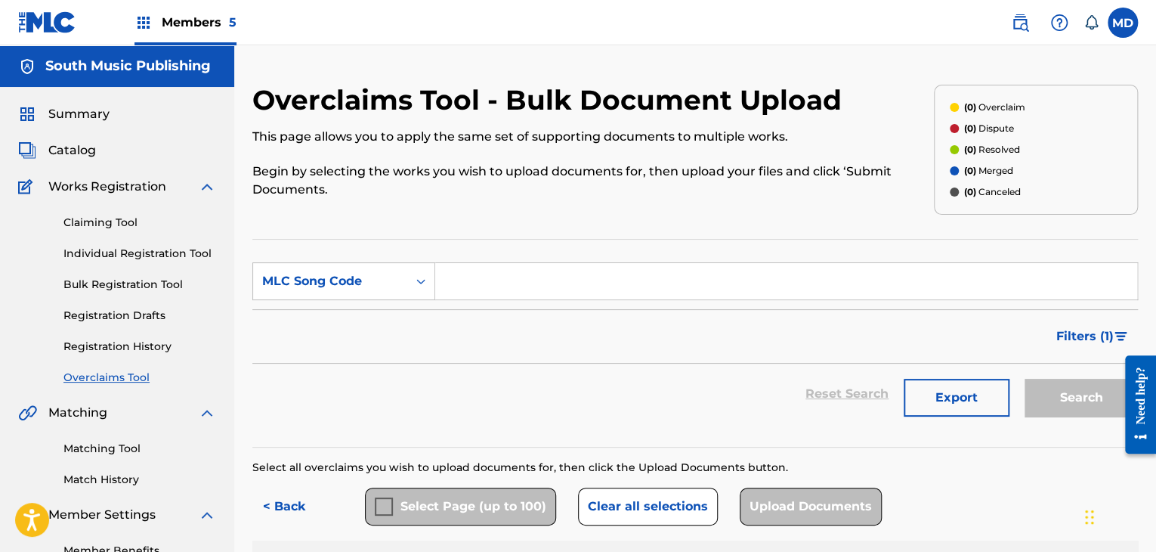
click at [455, 294] on input "Search Form" at bounding box center [786, 281] width 702 height 36
paste input "AV2OZM"
type input "AV2OZM"
click at [991, 291] on input "AV2OZM" at bounding box center [786, 281] width 702 height 36
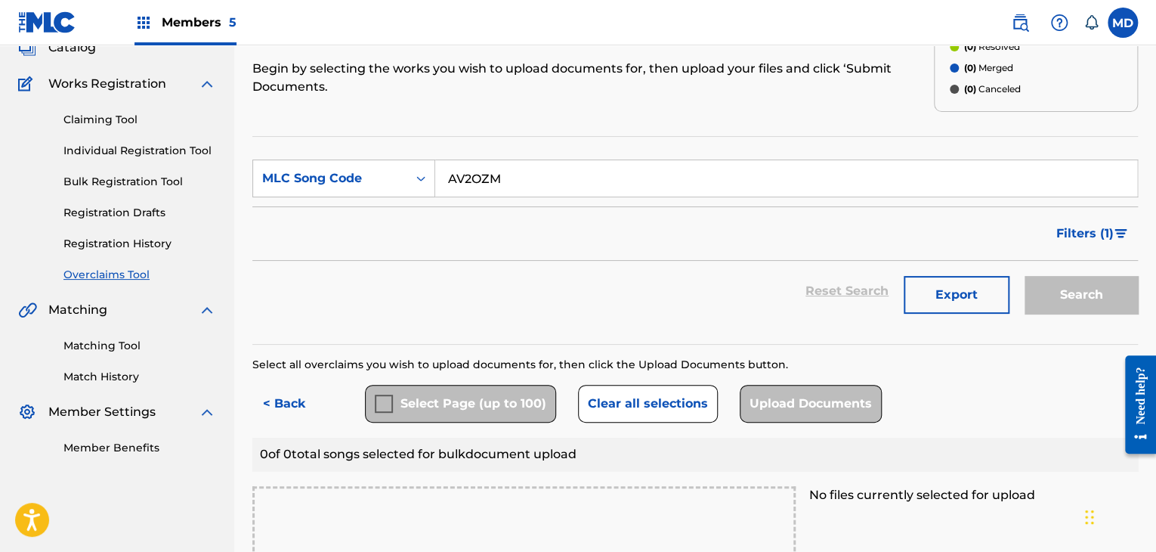
scroll to position [125, 0]
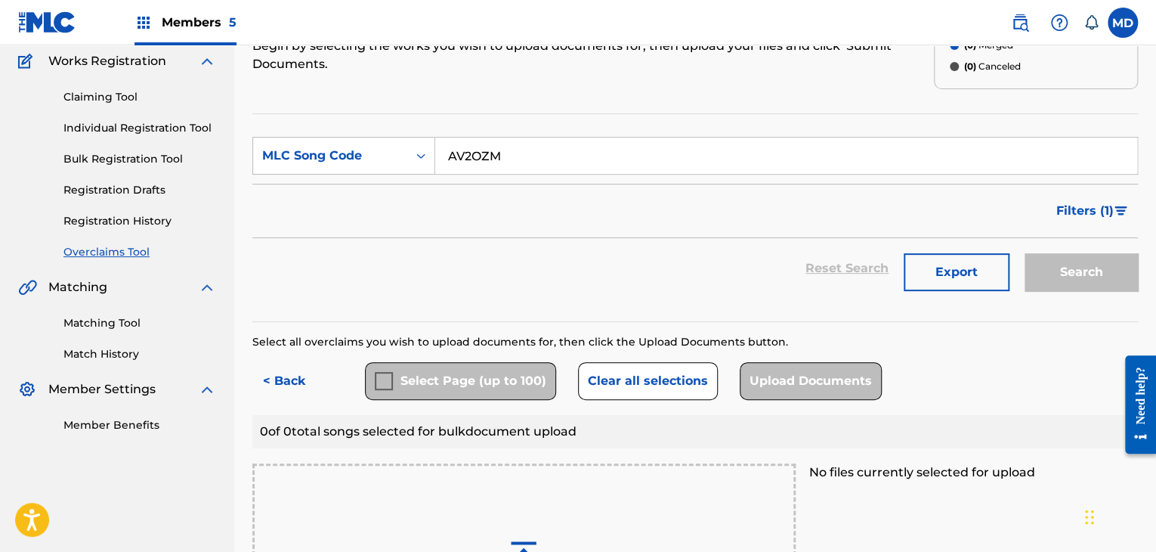
click at [1069, 255] on div "Search" at bounding box center [1077, 268] width 121 height 60
drag, startPoint x: 1072, startPoint y: 264, endPoint x: 474, endPoint y: 202, distance: 601.5
click at [1069, 264] on div "Search" at bounding box center [1077, 268] width 121 height 60
click at [505, 163] on input "AV2OZM" at bounding box center [786, 155] width 702 height 36
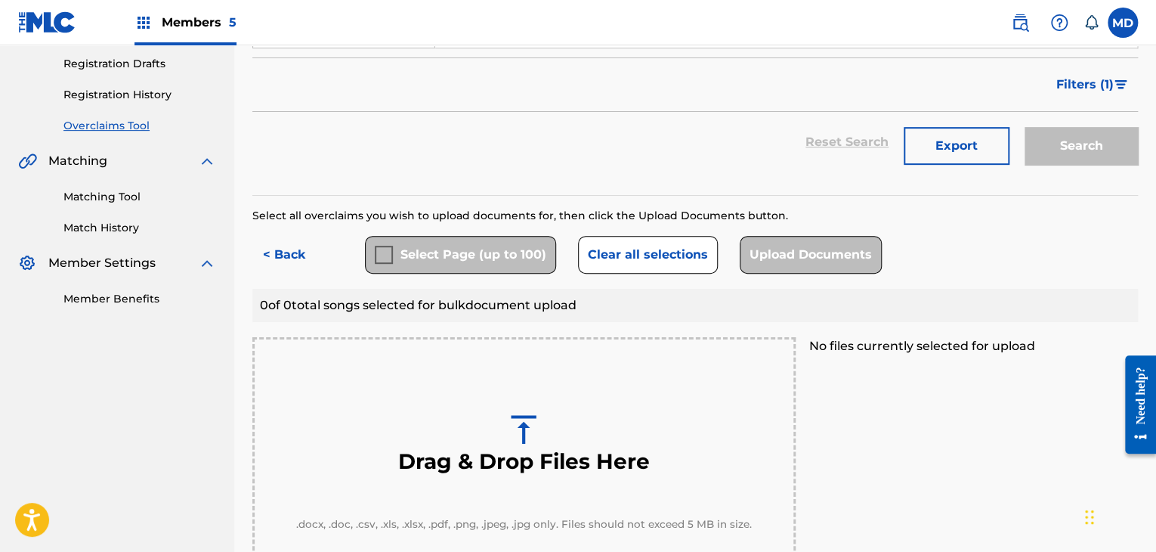
click at [305, 270] on button "< Back" at bounding box center [297, 255] width 91 height 38
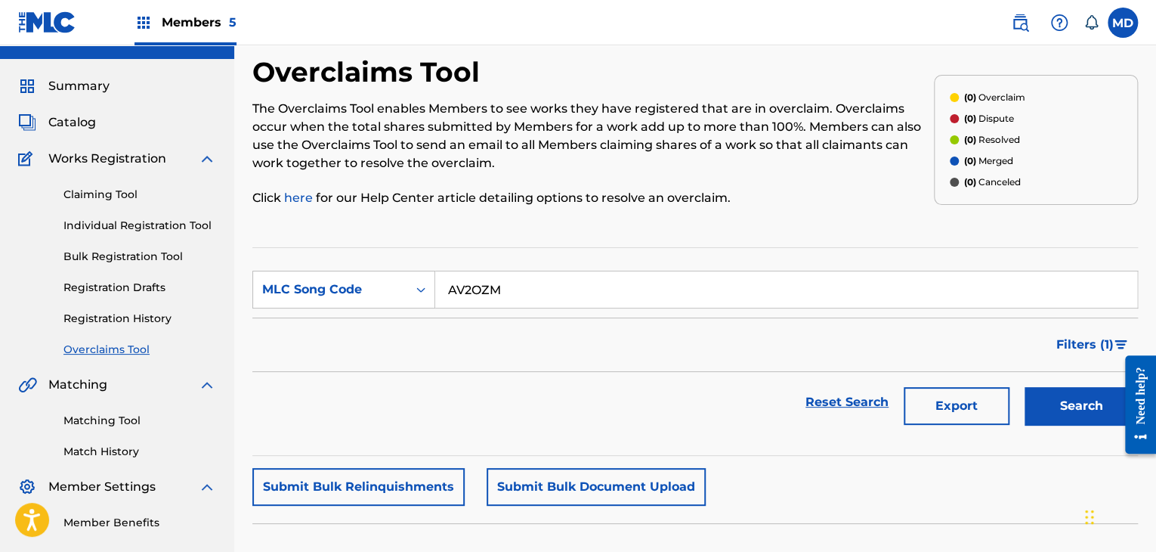
scroll to position [0, 0]
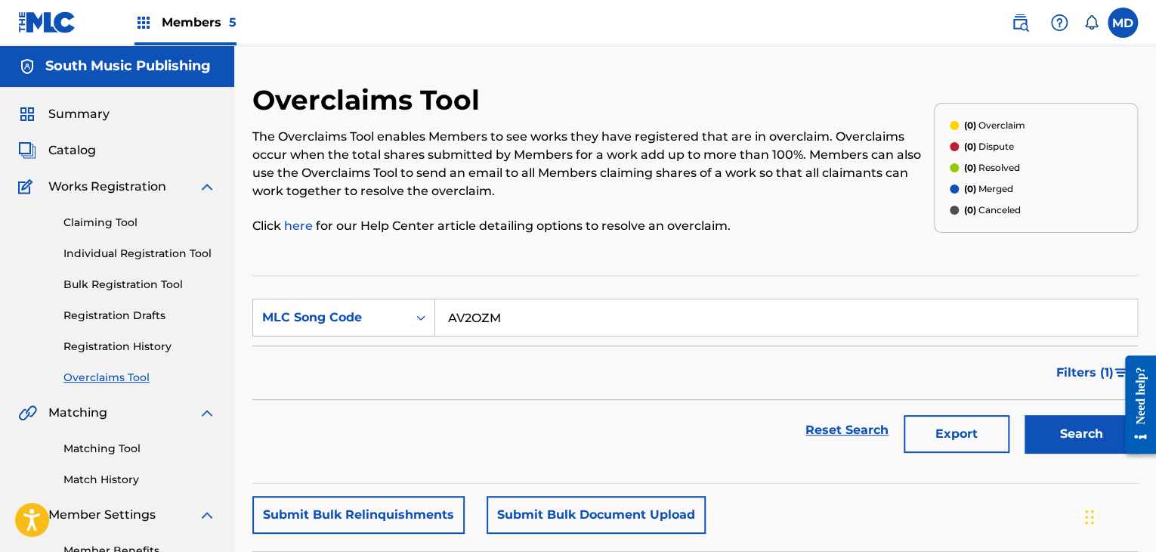
click at [538, 320] on input "AV2OZM" at bounding box center [786, 317] width 702 height 36
click at [1082, 430] on button "Search" at bounding box center [1080, 434] width 113 height 38
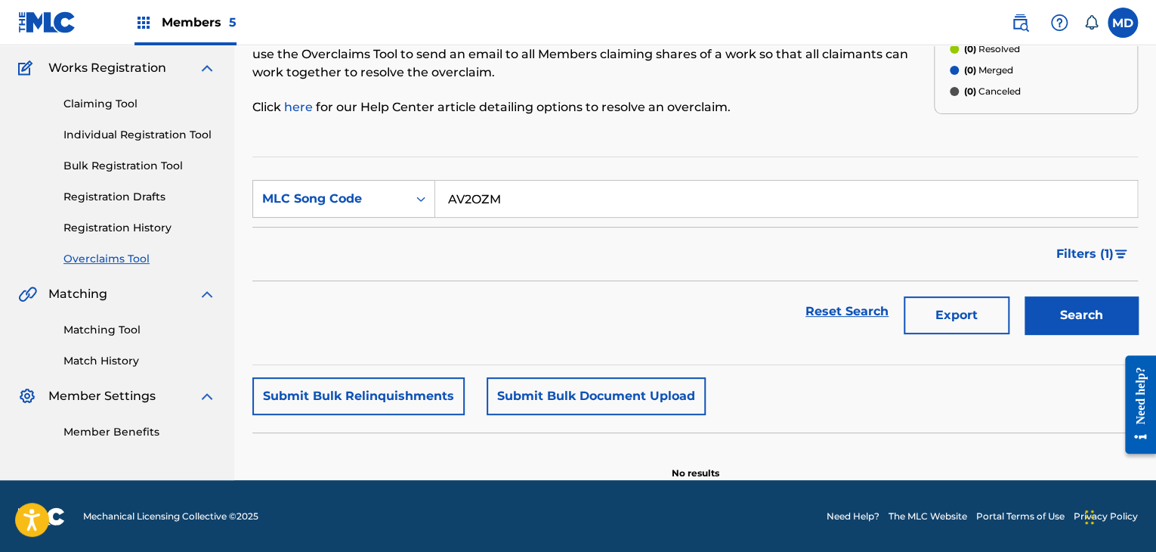
click at [1076, 311] on button "Search" at bounding box center [1080, 315] width 113 height 38
click at [1108, 255] on span "Filters ( 1 )" at bounding box center [1084, 254] width 57 height 18
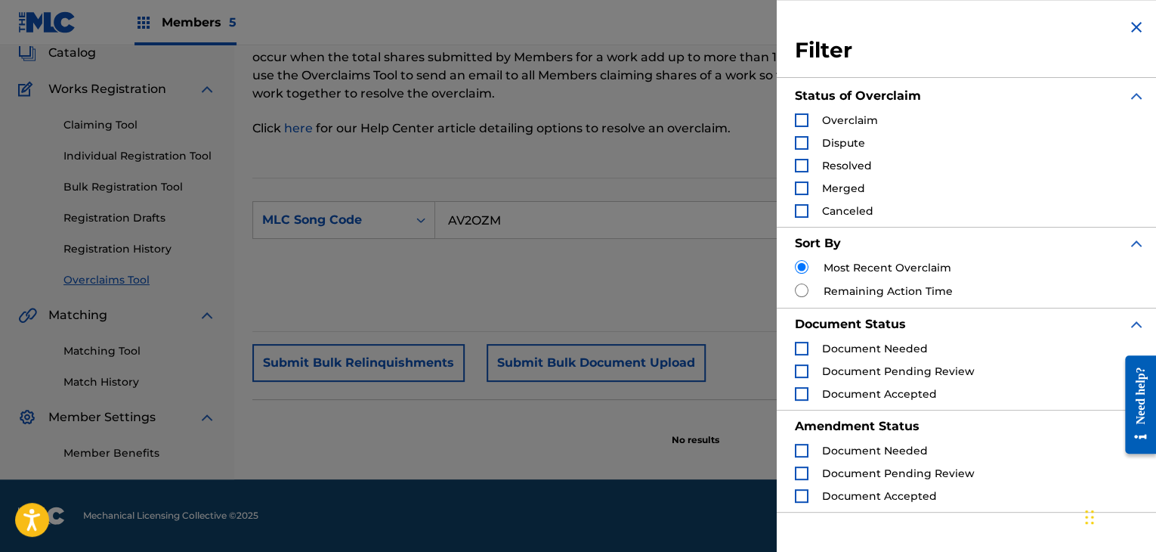
click at [1132, 27] on img "Search Form" at bounding box center [1136, 27] width 18 height 18
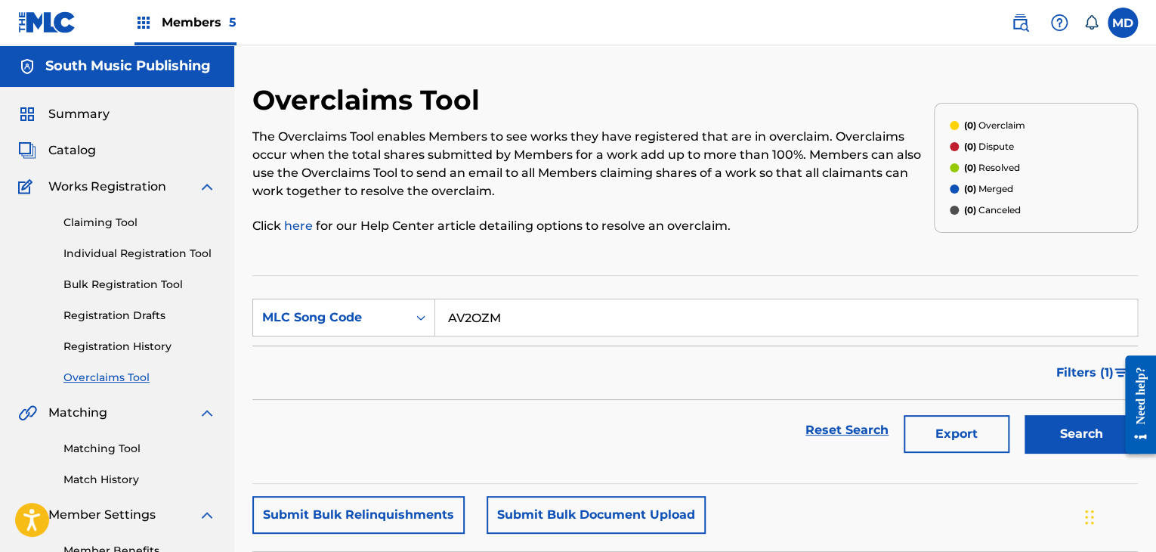
click at [97, 223] on link "Claiming Tool" at bounding box center [139, 223] width 153 height 16
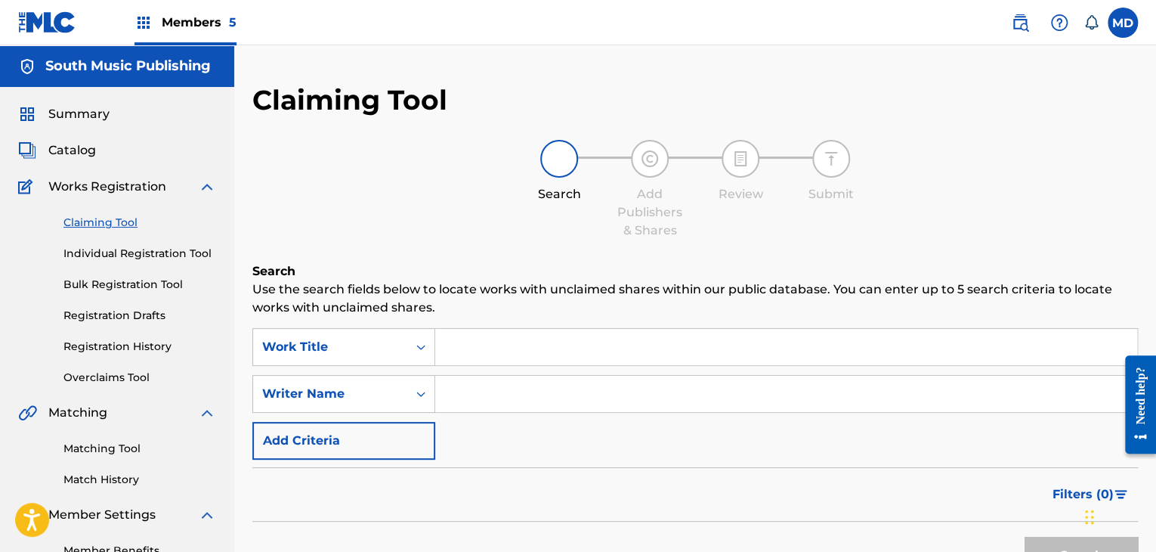
click at [511, 324] on div "Search Use the search fields below to locate works with unclaimed shares within…" at bounding box center [694, 459] width 885 height 395
click at [355, 354] on div "Work Title" at bounding box center [343, 347] width 183 height 38
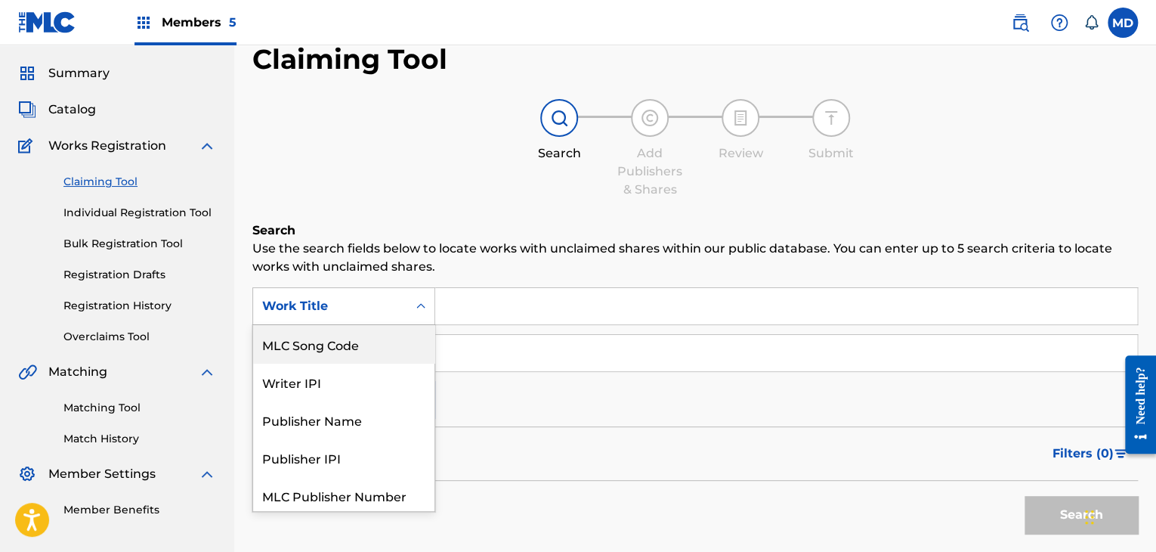
scroll to position [42, 0]
drag, startPoint x: 362, startPoint y: 338, endPoint x: 441, endPoint y: 327, distance: 80.0
click at [364, 335] on div "MLC Song Code" at bounding box center [343, 343] width 181 height 38
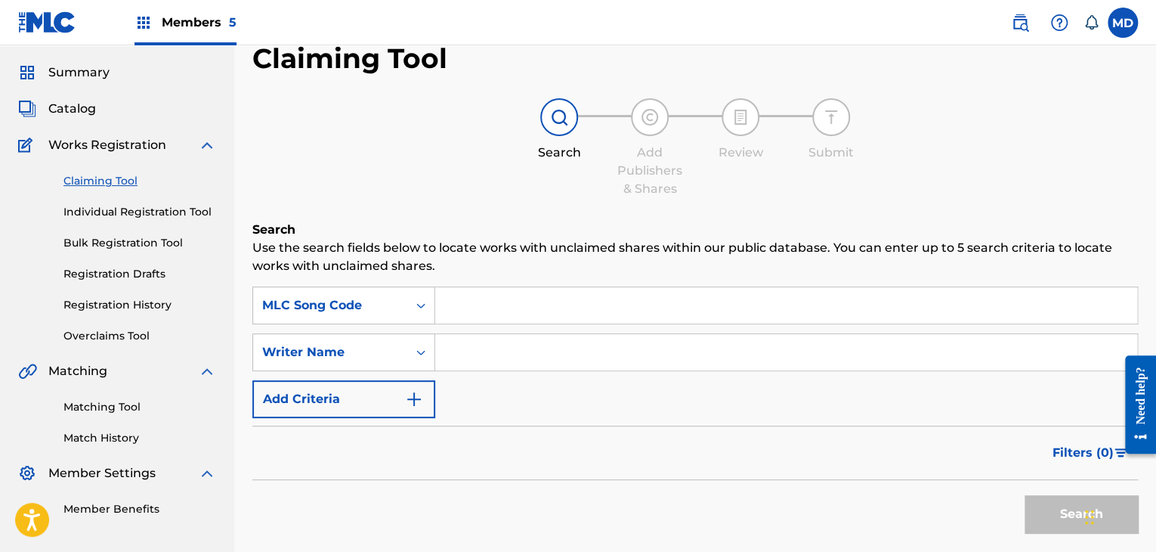
click at [514, 300] on input "Search Form" at bounding box center [786, 305] width 702 height 36
paste input "AV2OZM"
type input "AV2OZM"
click at [1024, 495] on button "Search" at bounding box center [1080, 514] width 113 height 38
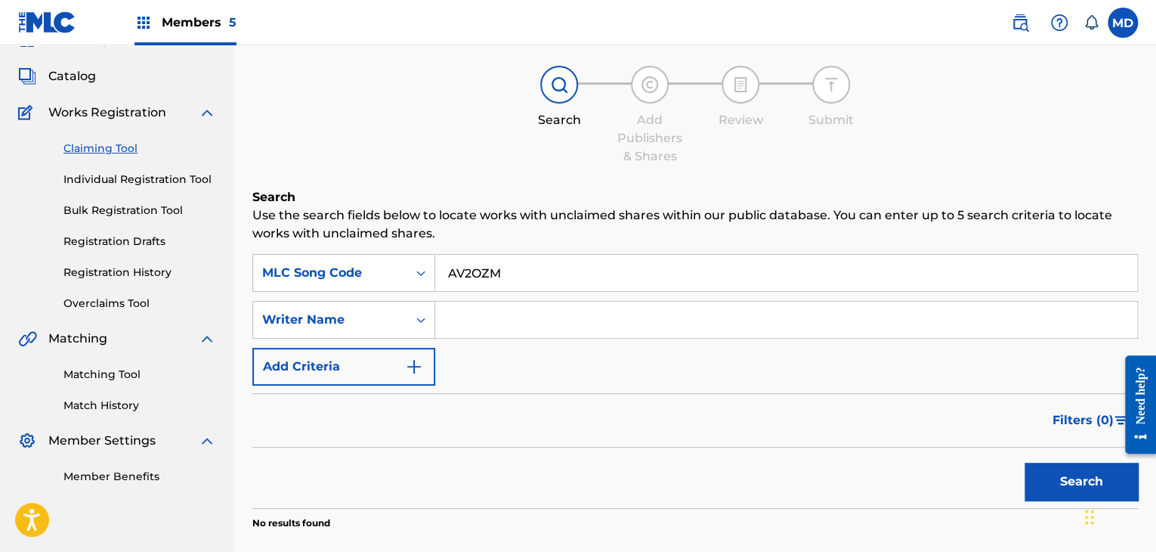
scroll to position [0, 0]
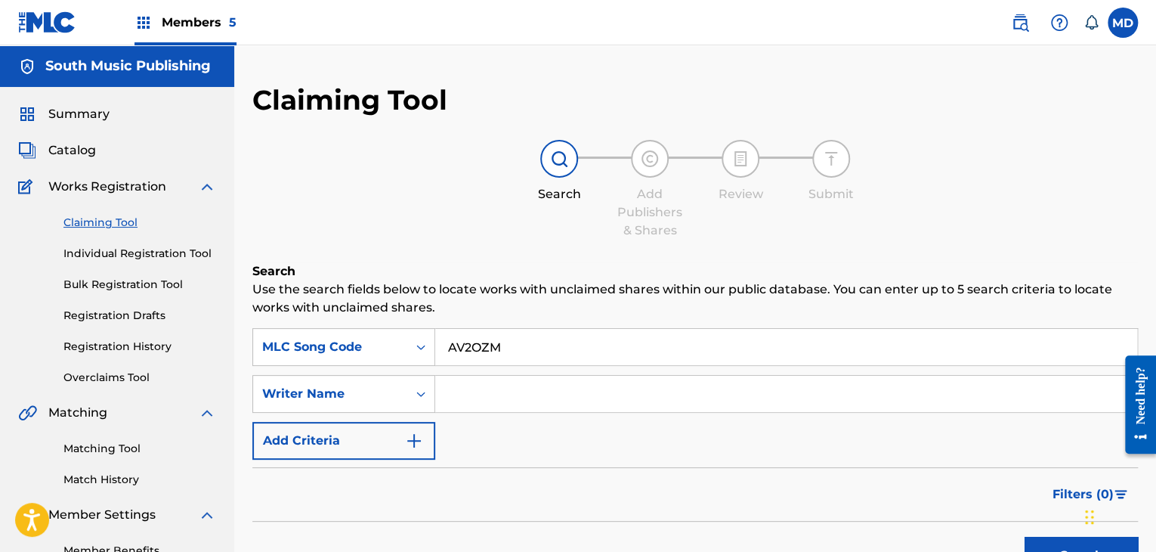
drag, startPoint x: 141, startPoint y: 259, endPoint x: 199, endPoint y: 262, distance: 58.3
click at [141, 260] on link "Individual Registration Tool" at bounding box center [139, 254] width 153 height 16
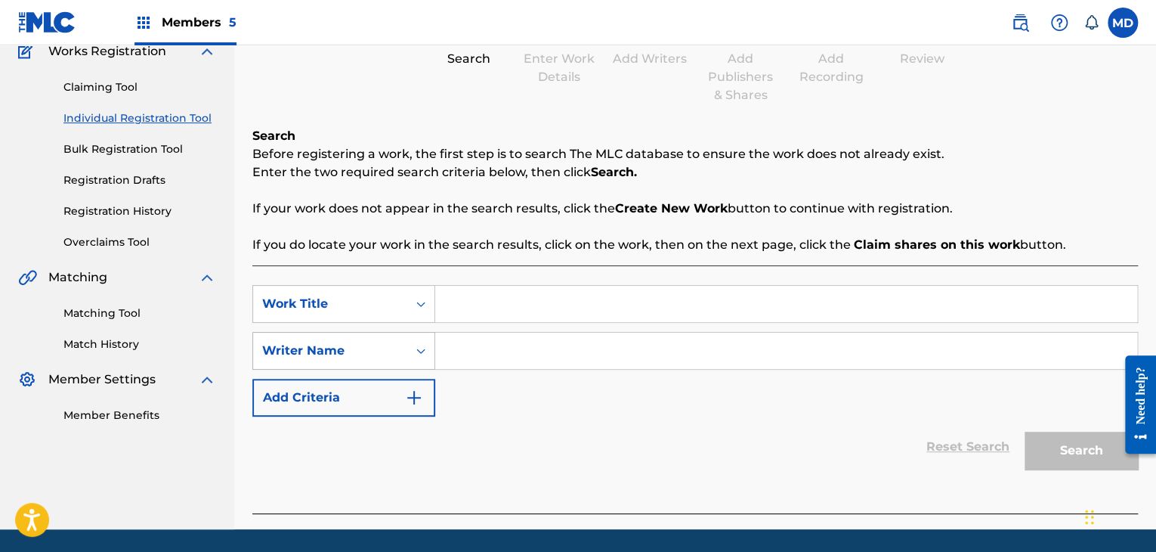
scroll to position [184, 0]
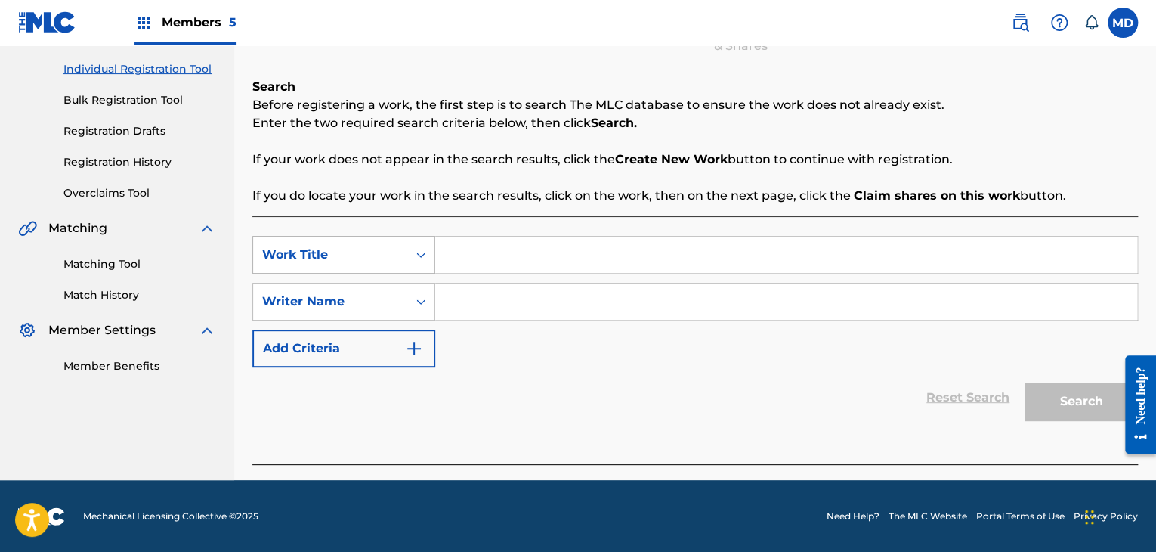
click at [341, 250] on div "Work Title" at bounding box center [330, 255] width 136 height 18
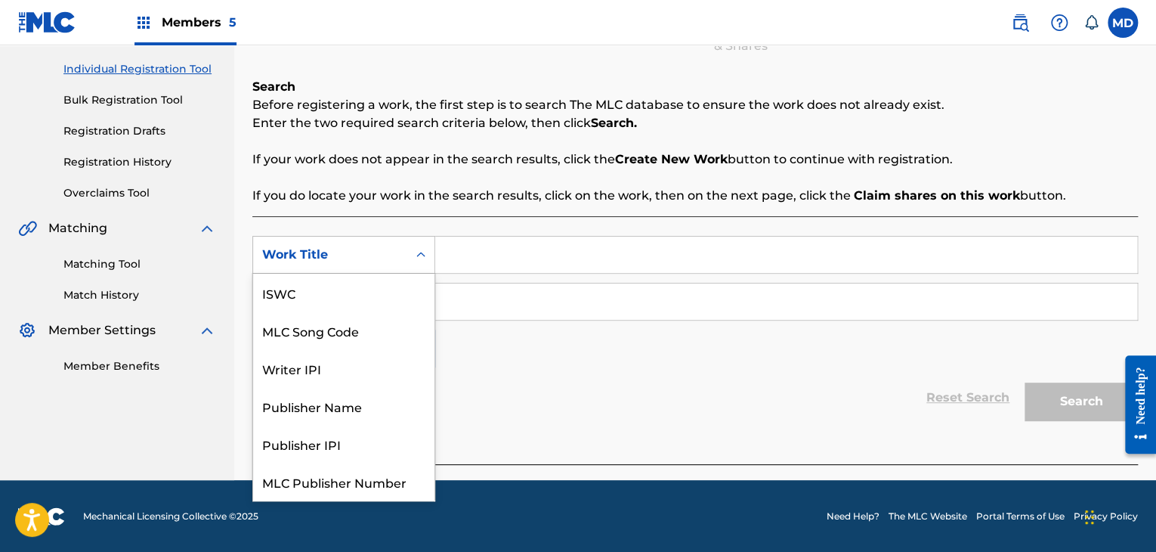
scroll to position [38, 0]
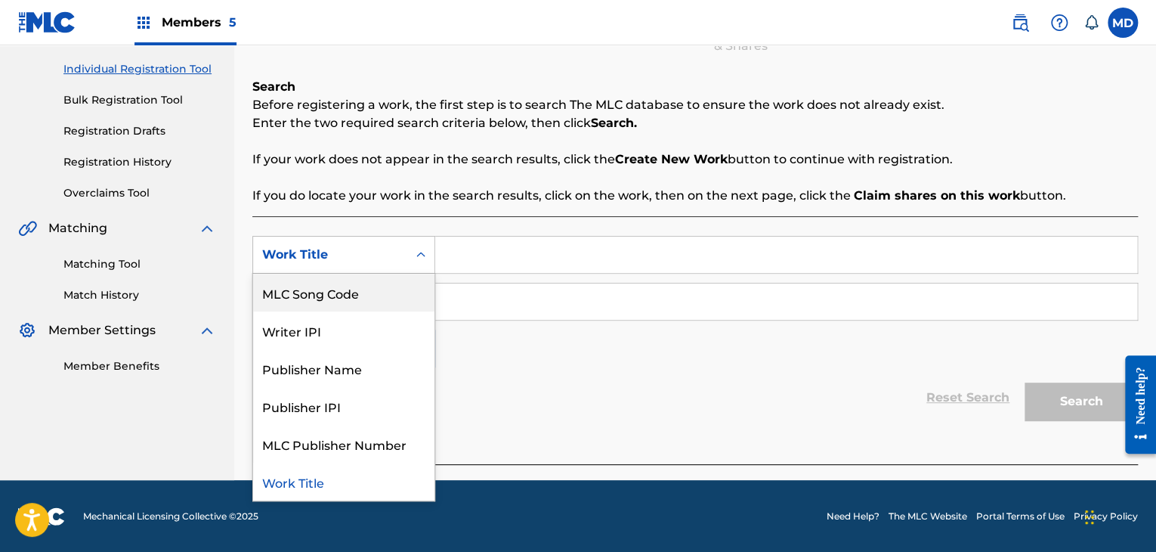
click at [341, 297] on div "MLC Song Code" at bounding box center [343, 292] width 181 height 38
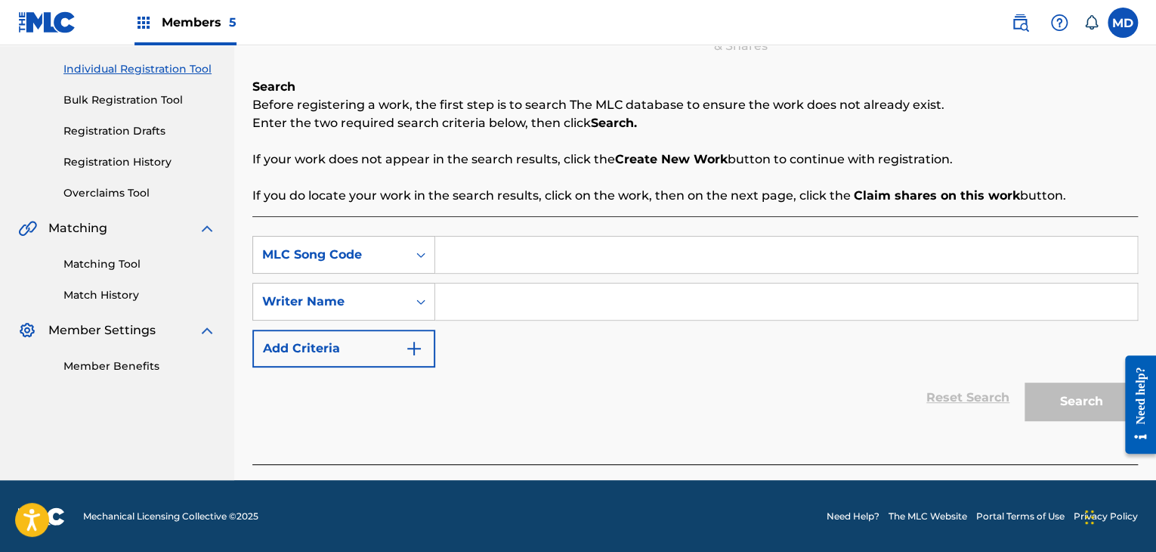
click at [507, 270] on input "Search Form" at bounding box center [786, 254] width 702 height 36
paste input "AV2OZM"
click at [811, 248] on input "AV2OZM" at bounding box center [786, 254] width 702 height 36
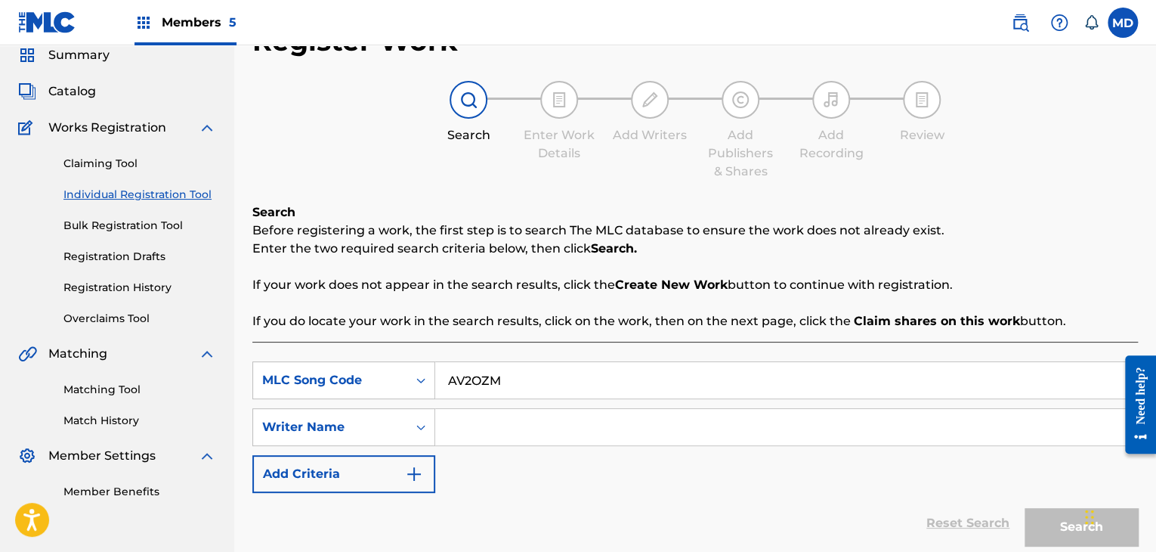
click at [457, 373] on input "AV2OZM" at bounding box center [786, 380] width 702 height 36
type input "abejita chiquitita"
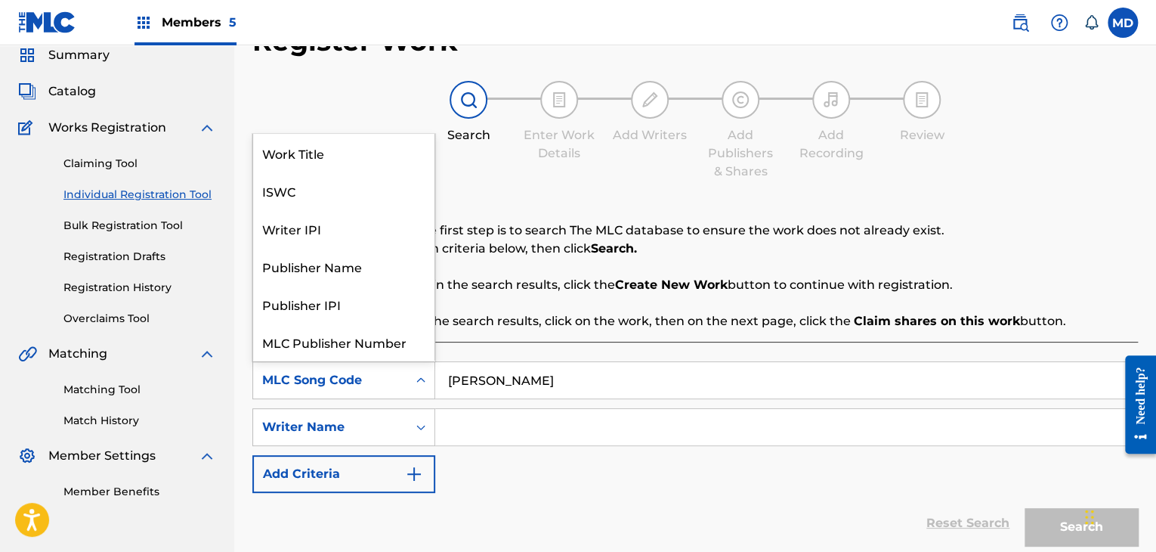
click at [381, 387] on div "MLC Song Code" at bounding box center [330, 380] width 136 height 18
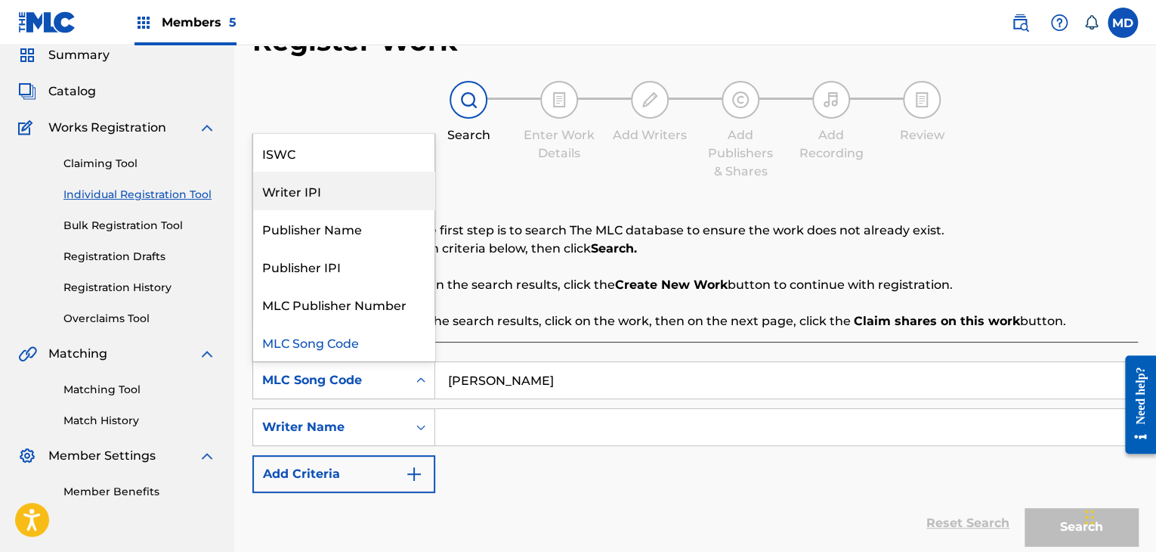
scroll to position [0, 0]
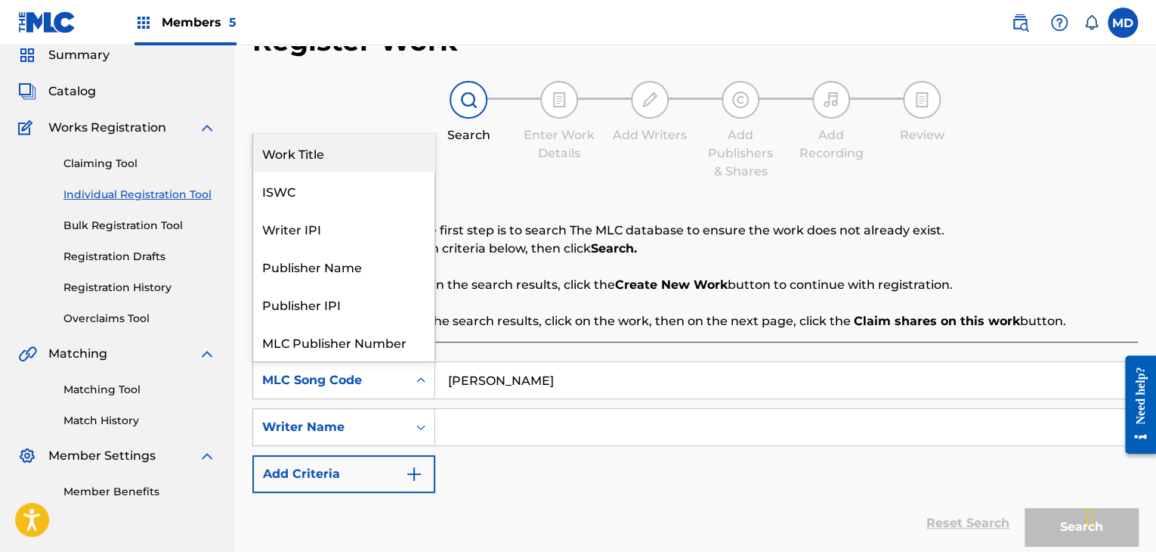
click at [358, 136] on div "Work Title" at bounding box center [343, 153] width 181 height 38
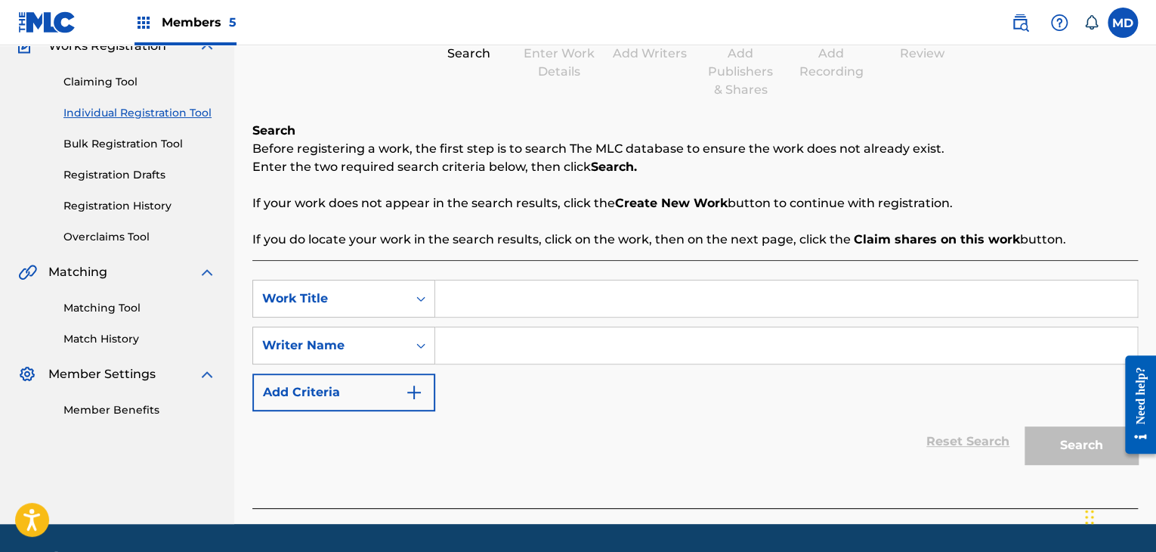
scroll to position [153, 0]
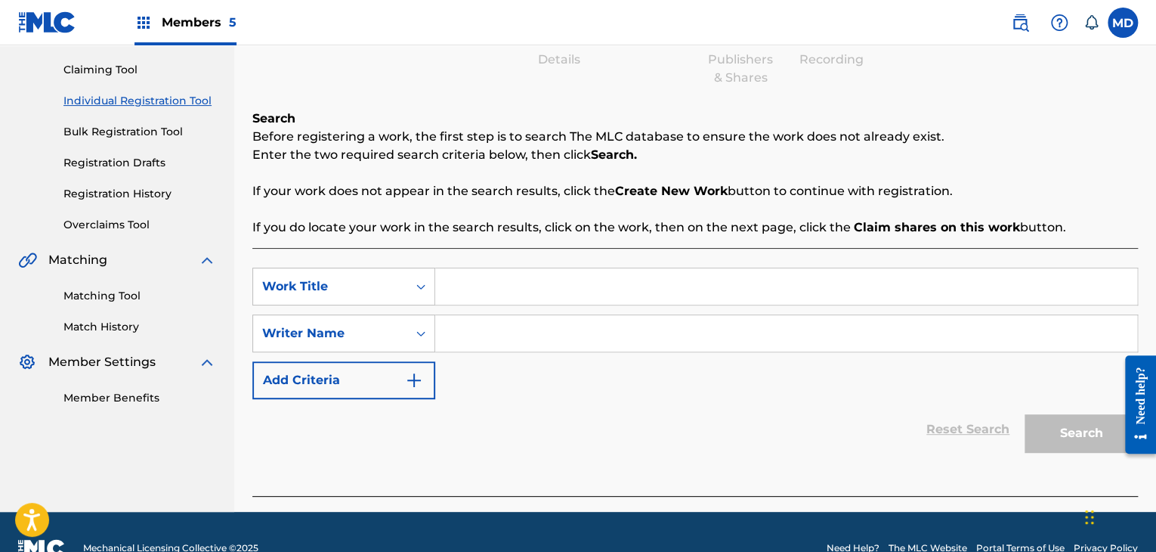
click at [643, 287] on input "Search Form" at bounding box center [786, 286] width 702 height 36
type input "abejita chiquitita"
click at [643, 287] on input "abejita chiquitita" at bounding box center [786, 286] width 702 height 36
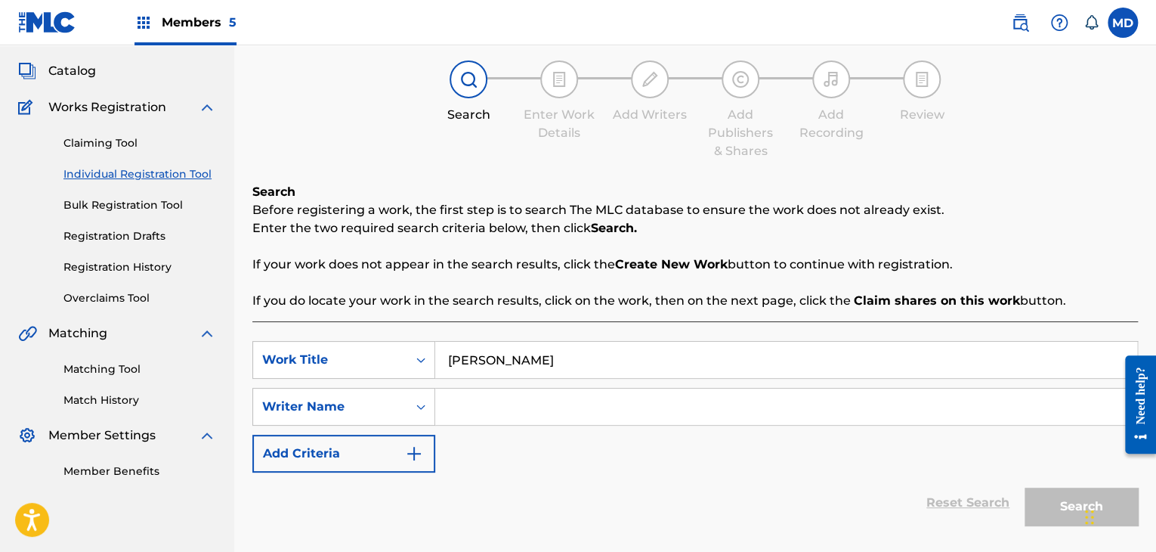
scroll to position [0, 0]
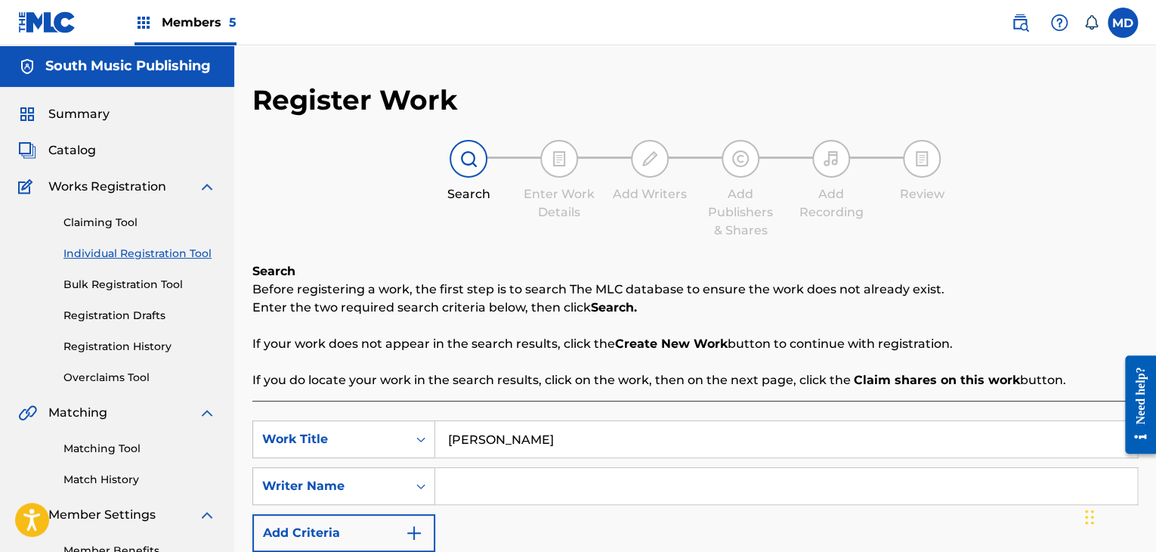
click at [195, 249] on link "Individual Registration Tool" at bounding box center [139, 254] width 153 height 16
click at [195, 250] on link "Individual Registration Tool" at bounding box center [139, 254] width 153 height 16
click at [109, 221] on link "Claiming Tool" at bounding box center [139, 223] width 153 height 16
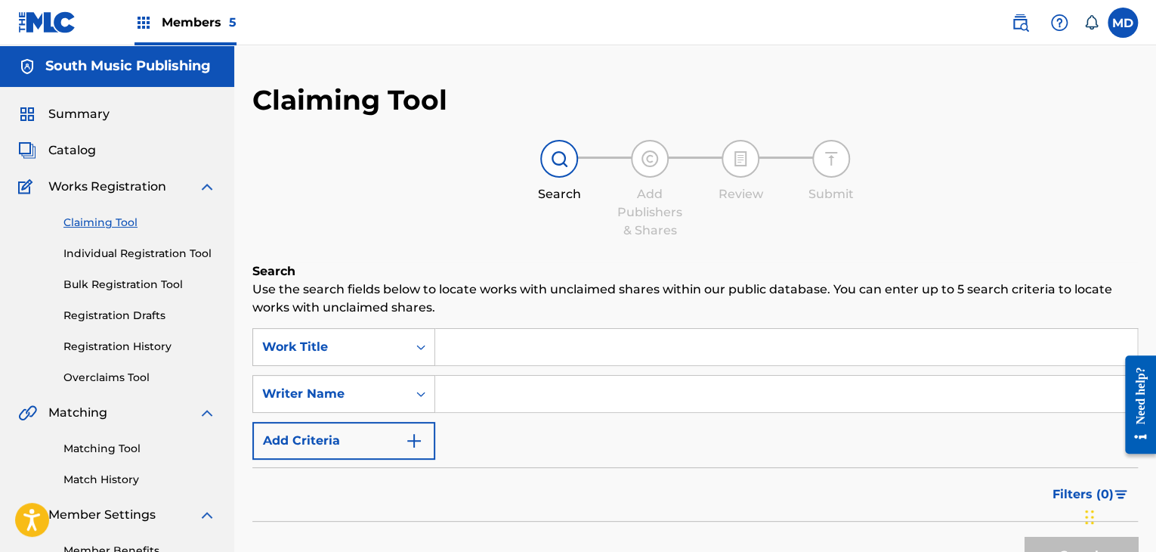
click at [119, 262] on div "Claiming Tool Individual Registration Tool Bulk Registration Tool Registration …" at bounding box center [117, 291] width 198 height 190
click at [122, 255] on link "Individual Registration Tool" at bounding box center [139, 254] width 153 height 16
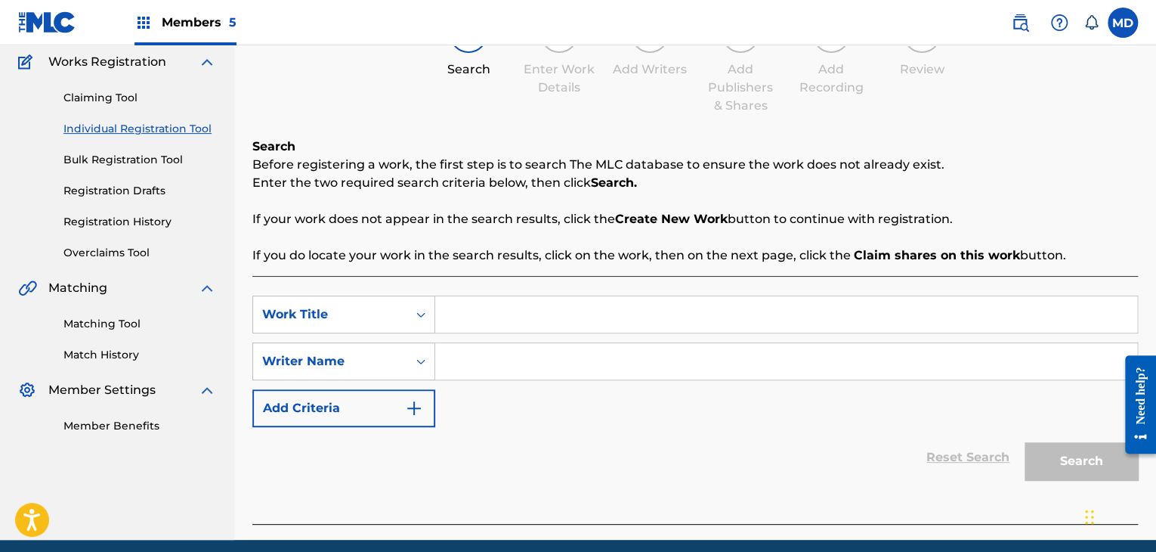
scroll to position [184, 0]
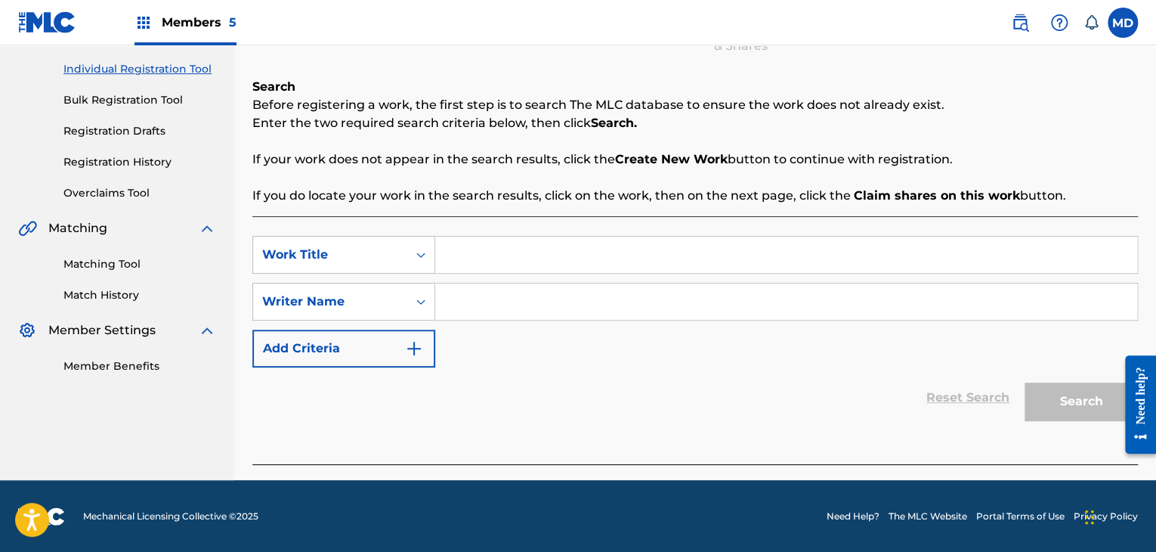
click at [1076, 388] on div "Search" at bounding box center [1077, 397] width 121 height 60
click at [518, 269] on input "Search Form" at bounding box center [786, 254] width 702 height 36
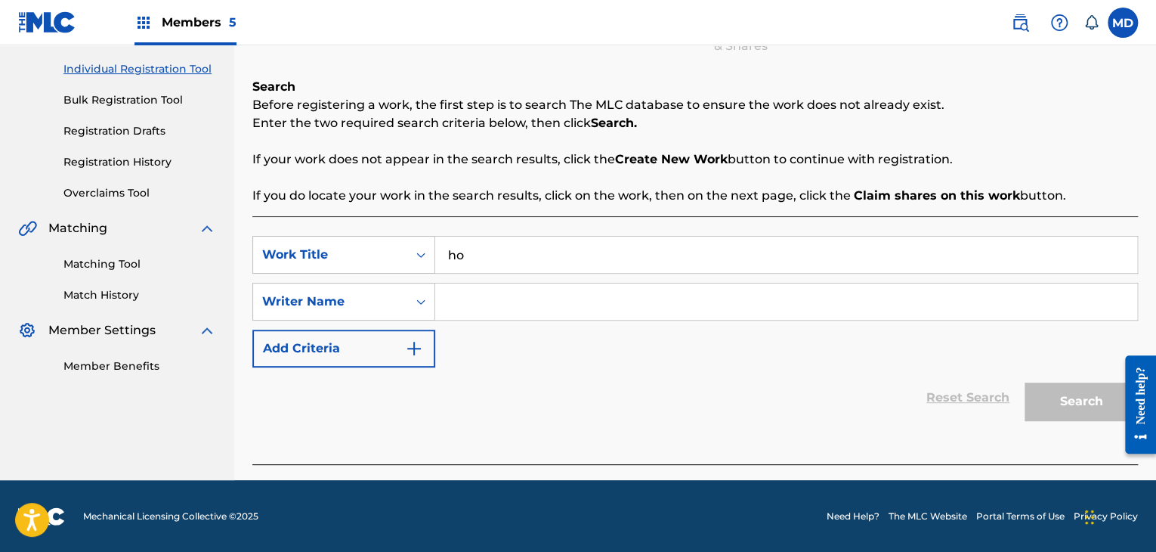
type input "h"
type input "abejita chiquitita"
click at [534, 322] on div "SearchWithCriteriaadf14d5f-8a42-4986-b64f-b3728568a39b Work Title abejita chiqu…" at bounding box center [694, 301] width 885 height 131
click at [557, 302] on input "Search Form" at bounding box center [786, 301] width 702 height 36
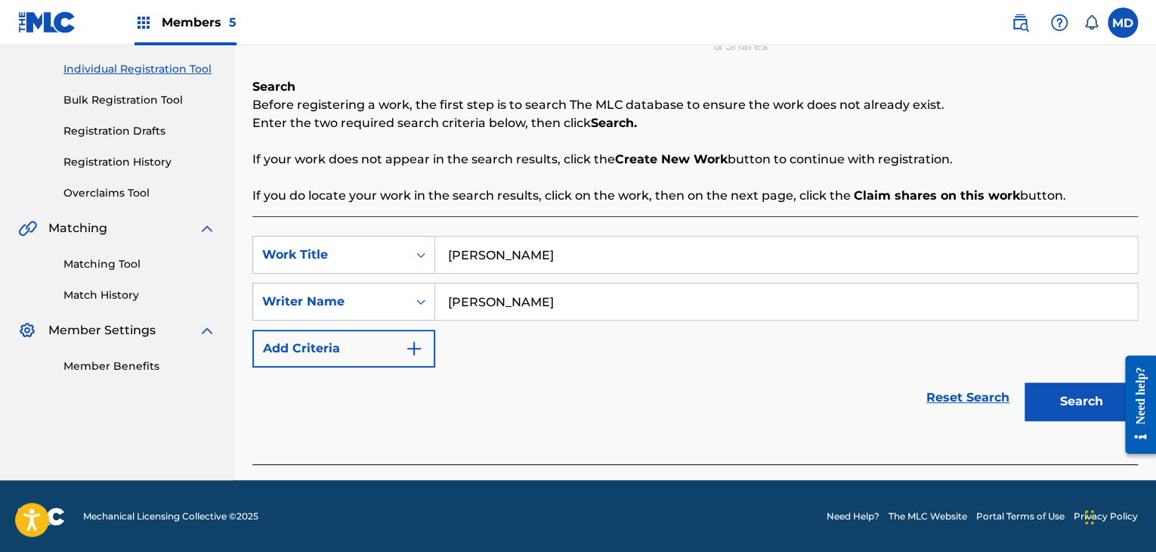
type input "guillermo pino"
click at [1024, 382] on button "Search" at bounding box center [1080, 401] width 113 height 38
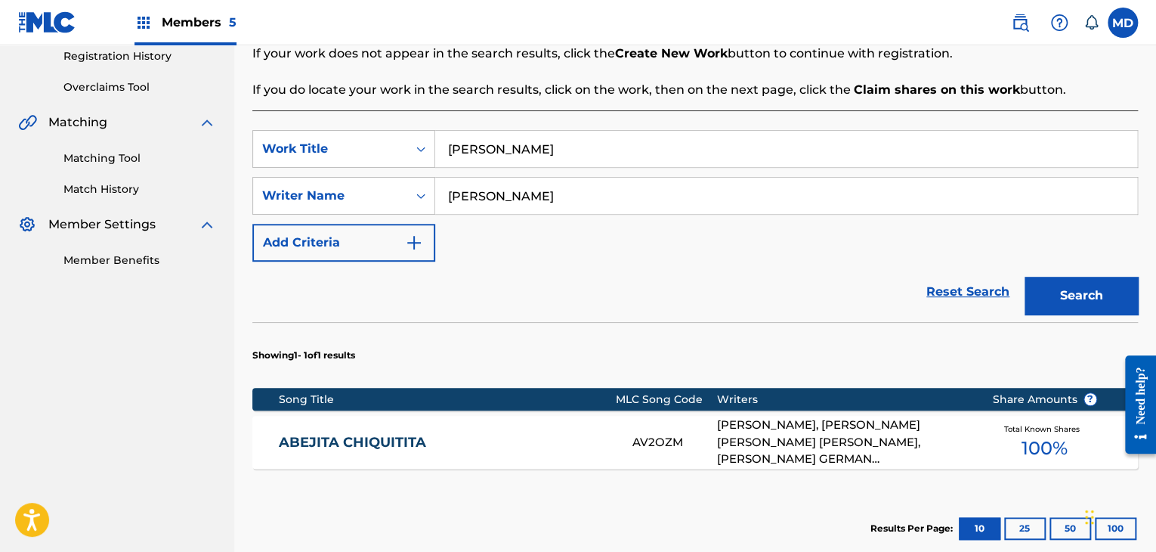
scroll to position [296, 0]
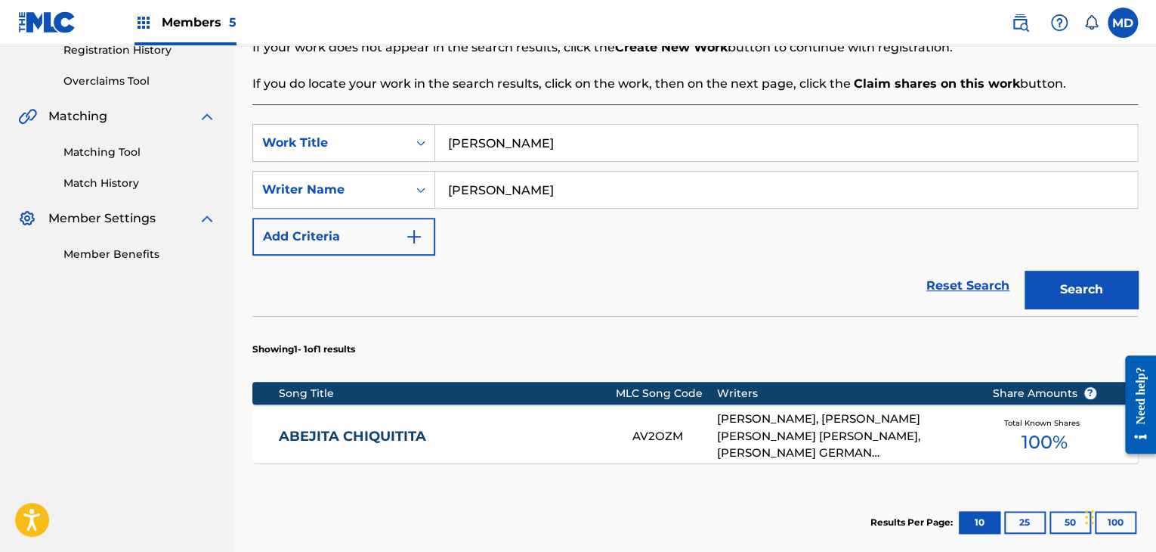
click at [576, 421] on div "ABEJITA CHIQUITITA AV2OZM PABLO LUCINI, LUJÁN AMER ALMENDRA, SERGIO ENRIQUE IRI…" at bounding box center [694, 435] width 885 height 53
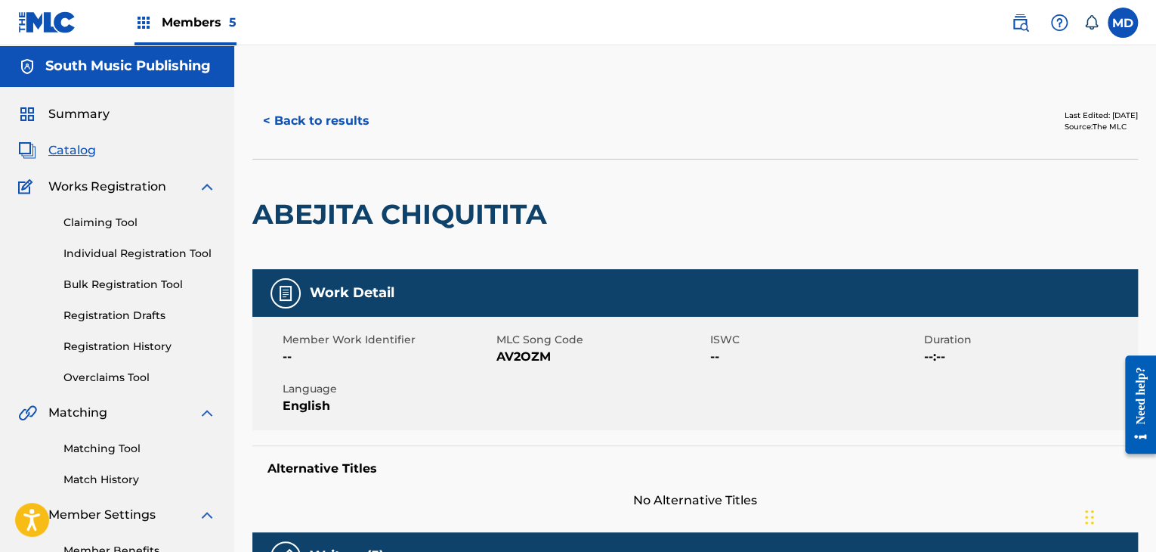
click at [323, 116] on button "< Back to results" at bounding box center [316, 121] width 128 height 38
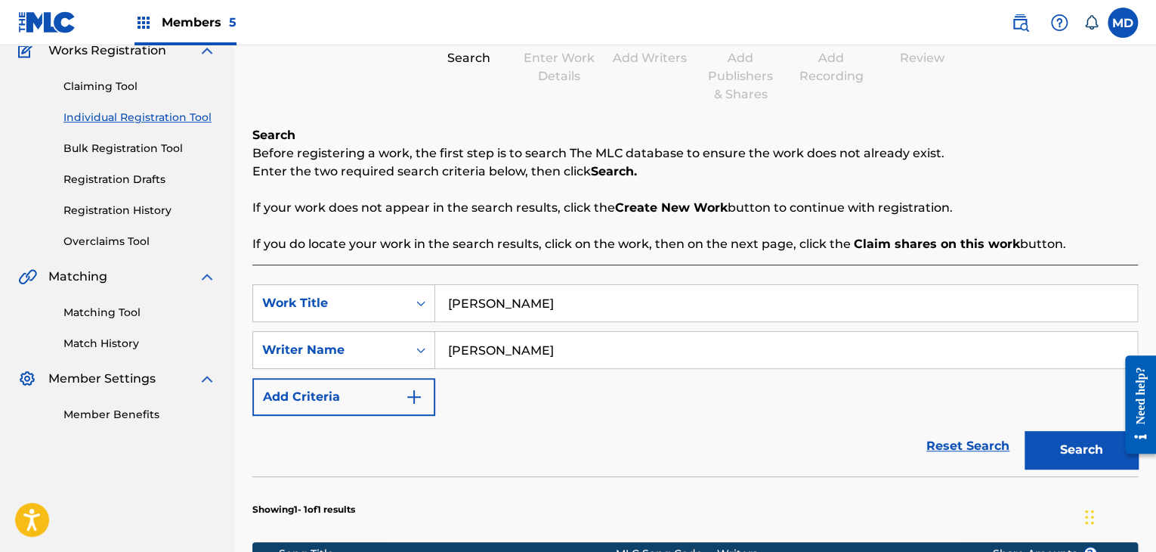
scroll to position [465, 0]
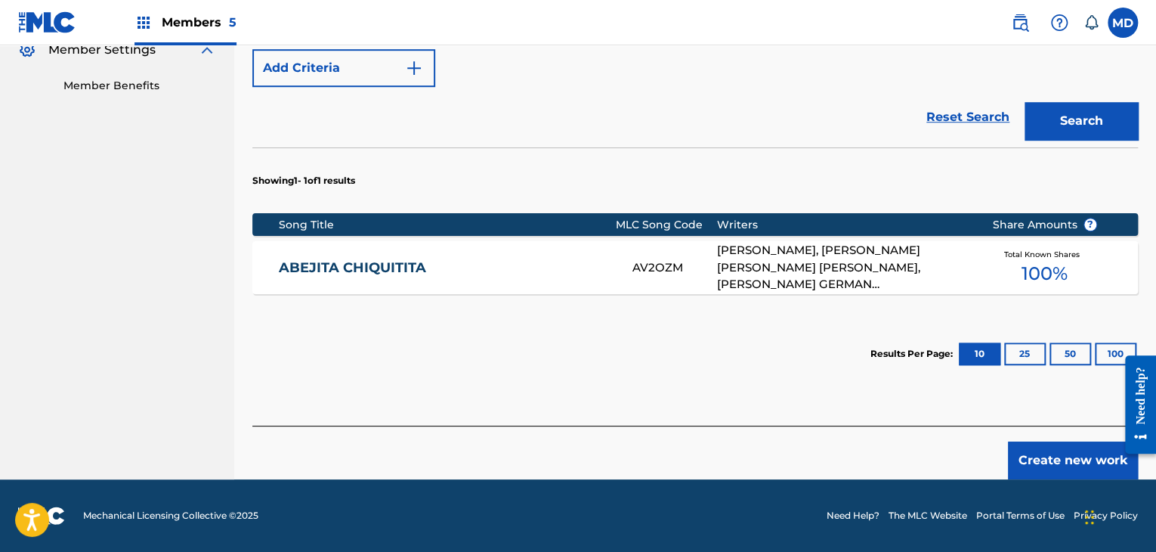
click at [573, 241] on div "ABEJITA CHIQUITITA AV2OZM PABLO LUCINI, LUJÁN AMER ALMENDRA, SERGIO ENRIQUE IRI…" at bounding box center [694, 267] width 885 height 53
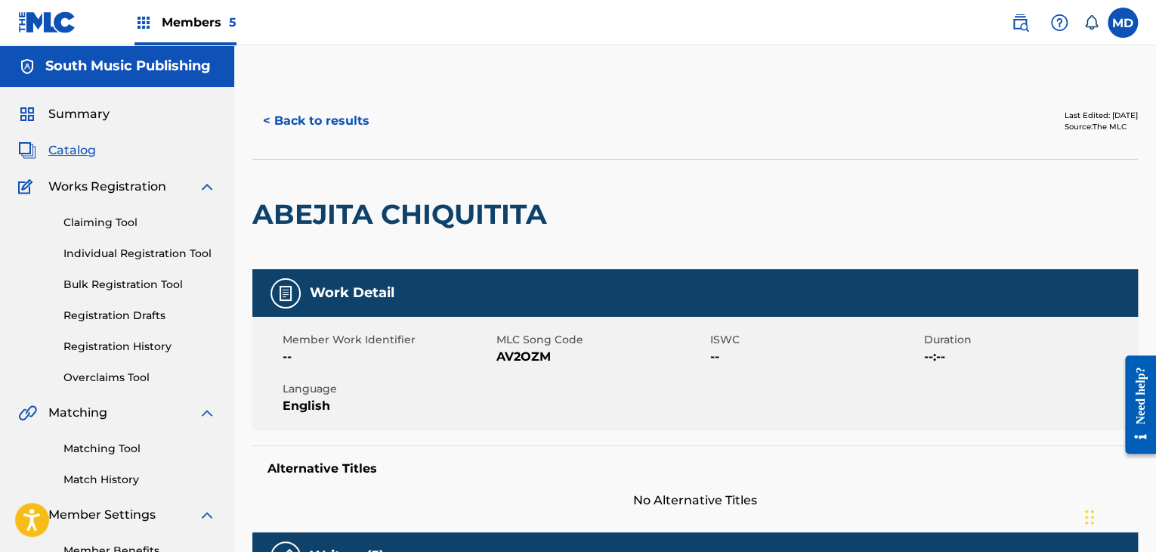
click at [499, 363] on span "AV2OZM" at bounding box center [601, 357] width 210 height 18
click at [311, 104] on button "< Back to results" at bounding box center [316, 121] width 128 height 38
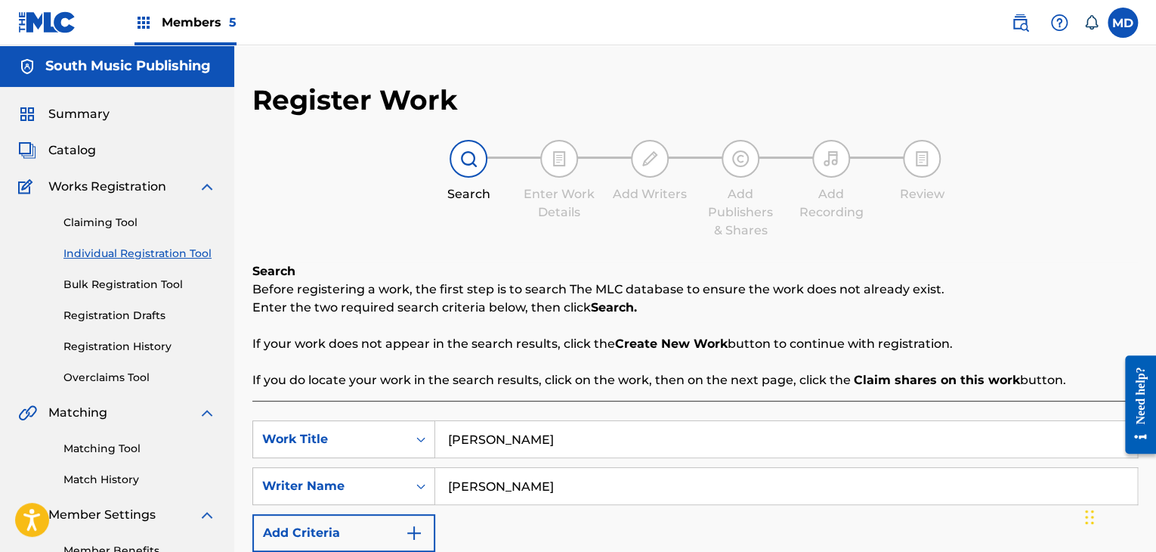
click at [1003, 12] on div "MD MD Martina Daniele danielemartina@hotmail.com Notification Preferences Profi…" at bounding box center [1067, 23] width 142 height 30
click at [1006, 14] on link at bounding box center [1020, 23] width 30 height 30
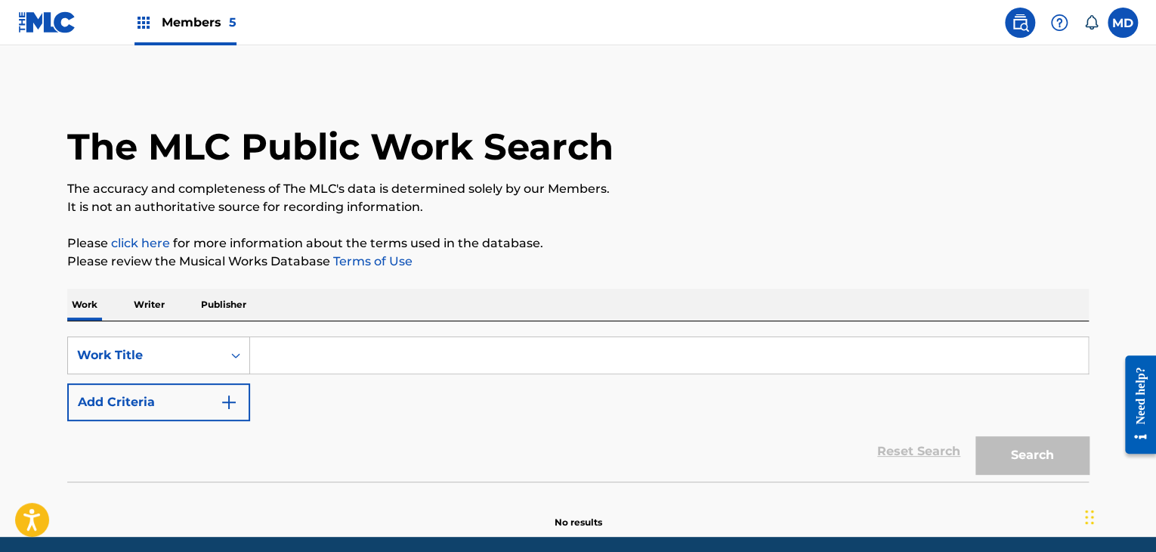
click at [236, 299] on p "Publisher" at bounding box center [223, 305] width 54 height 32
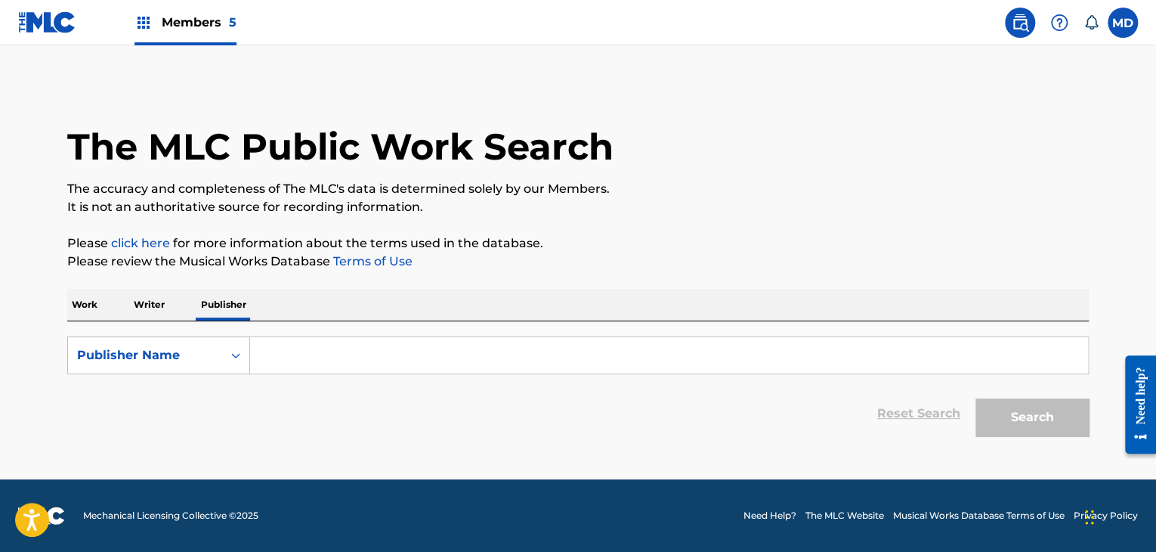
click at [250, 342] on input "Search Form" at bounding box center [669, 355] width 838 height 36
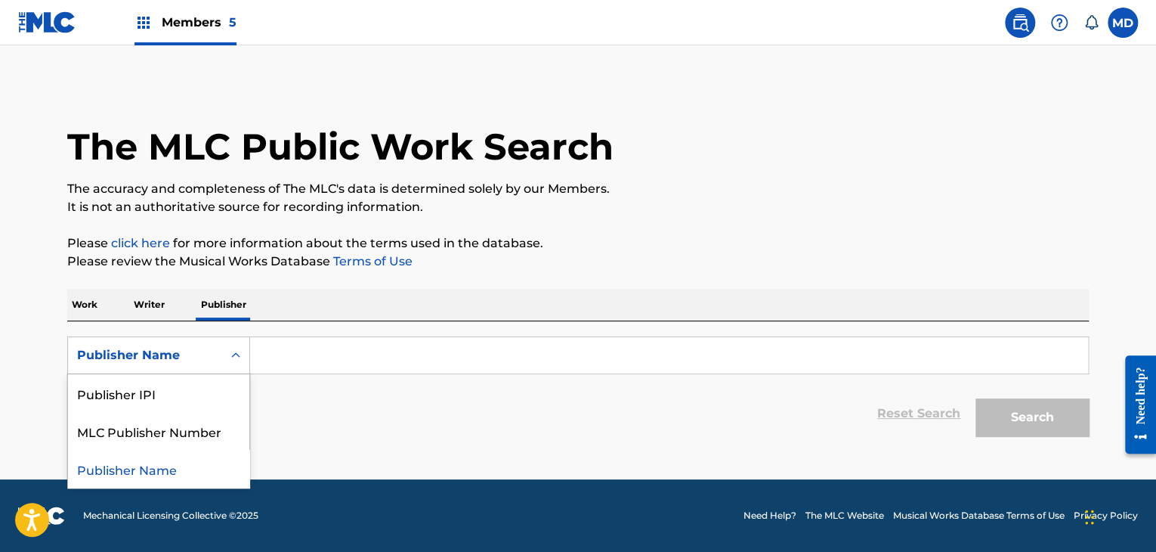
click at [211, 351] on div "Publisher Name" at bounding box center [145, 355] width 136 height 18
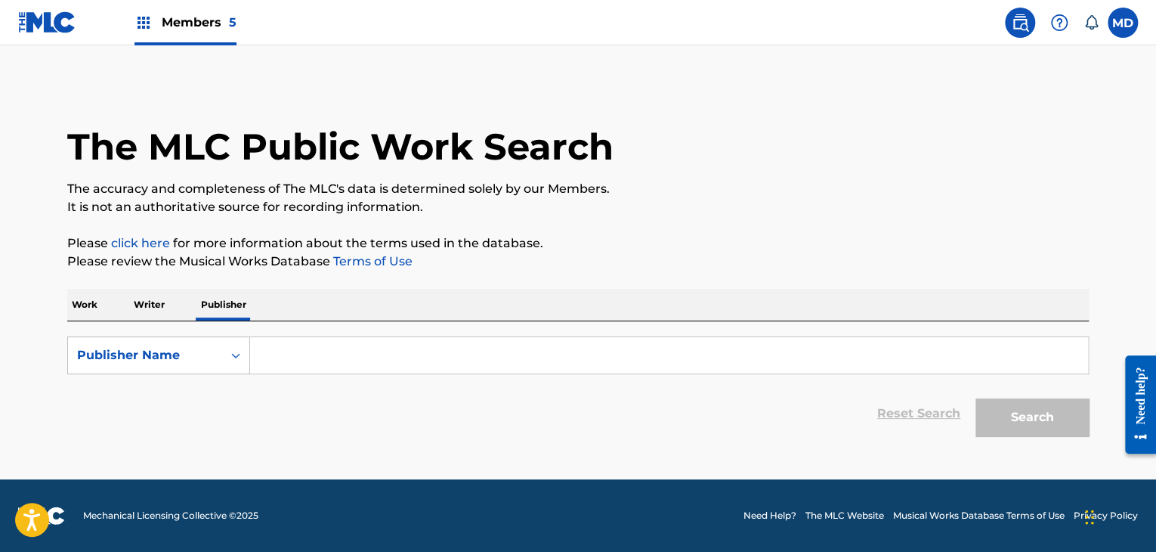
click at [303, 351] on input "Search Form" at bounding box center [669, 355] width 838 height 36
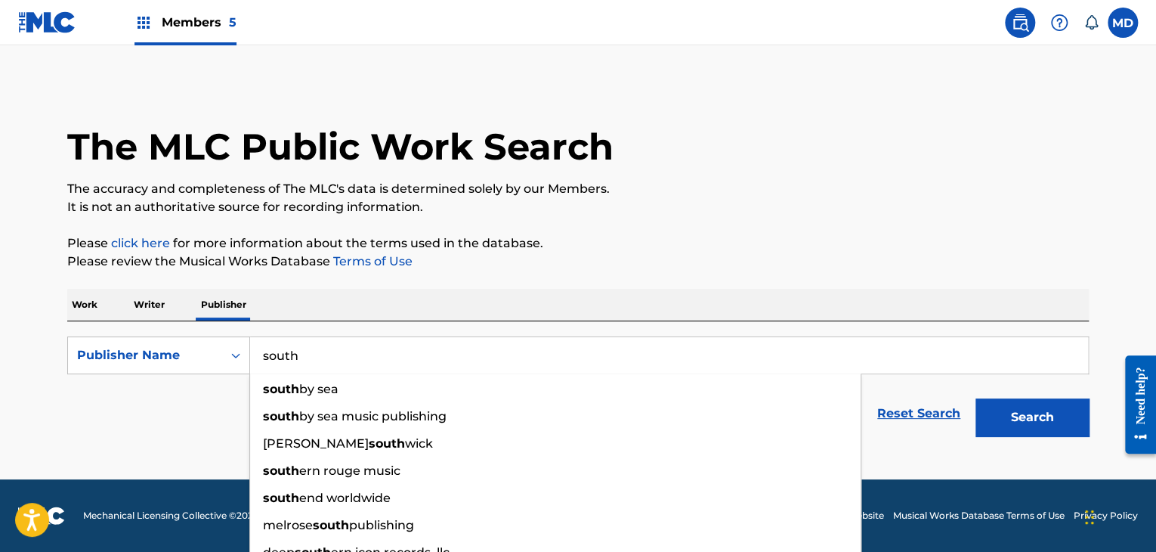
type input "south"
click at [975, 398] on button "Search" at bounding box center [1031, 417] width 113 height 38
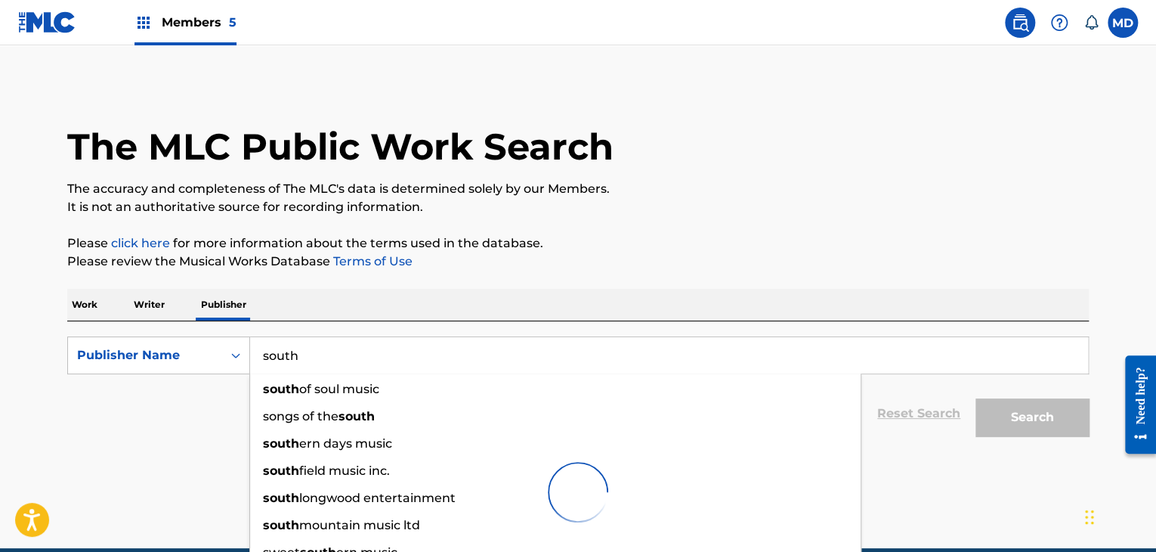
scroll to position [97, 0]
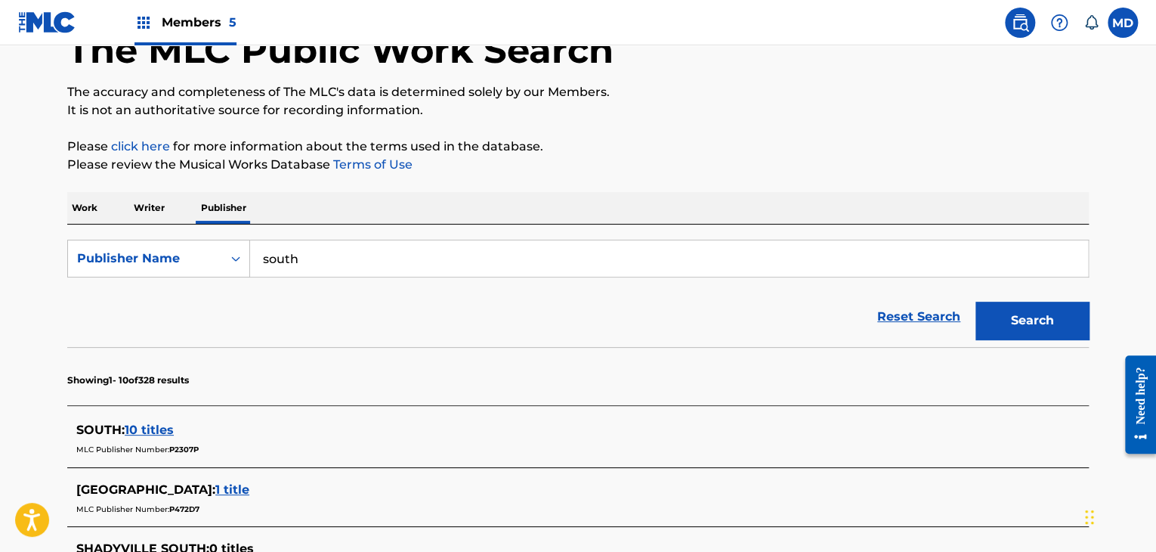
click at [40, 382] on main "The MLC Public Work Search The accuracy and completeness of The MLC's data is d…" at bounding box center [578, 557] width 1156 height 1216
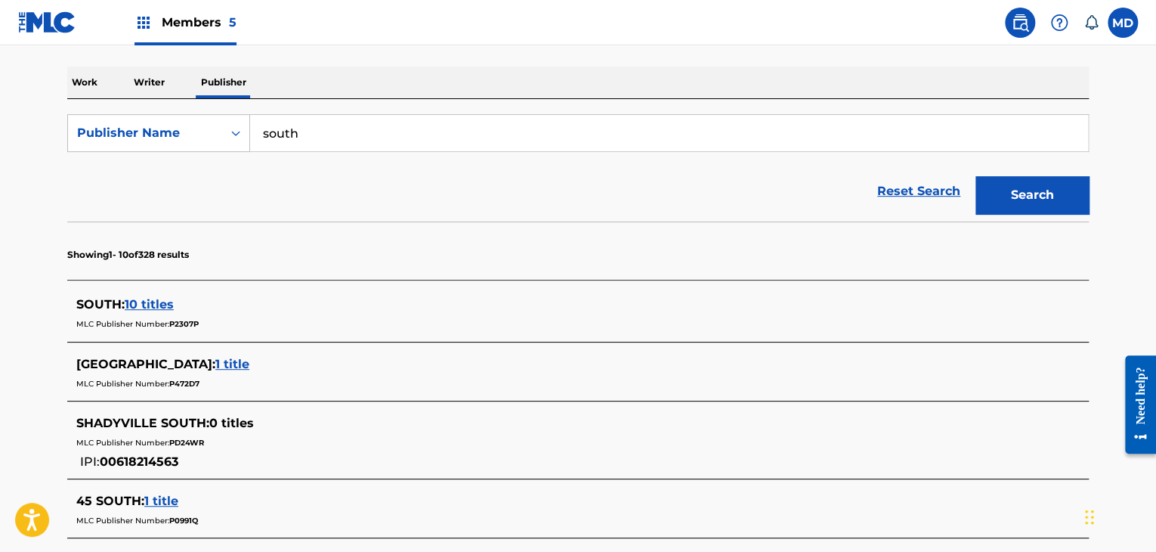
click at [188, 29] on span "Members 5" at bounding box center [199, 22] width 75 height 17
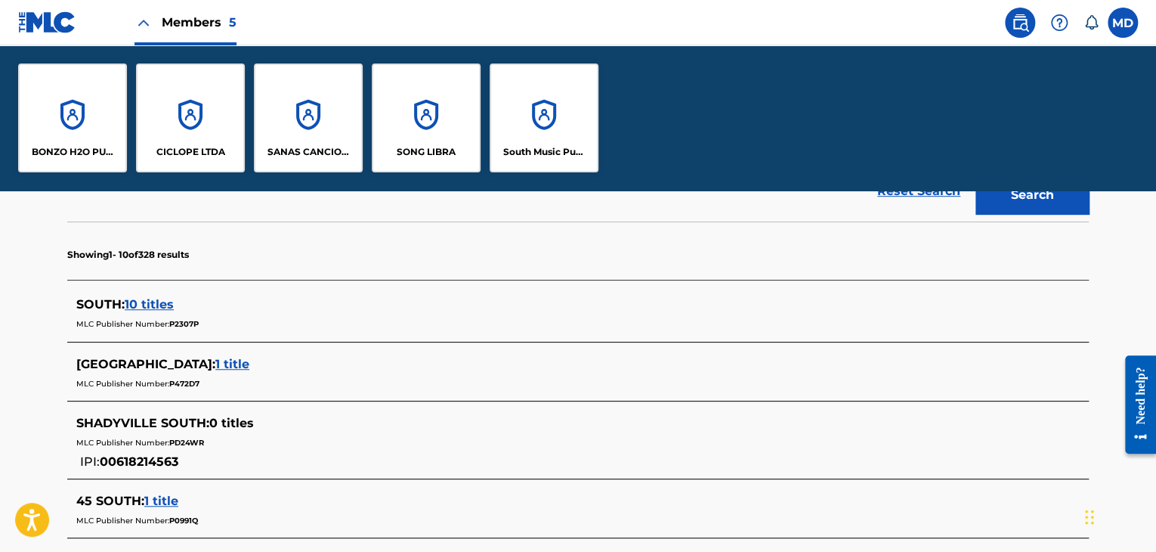
click at [544, 131] on div "South Music Publishing" at bounding box center [544, 117] width 109 height 109
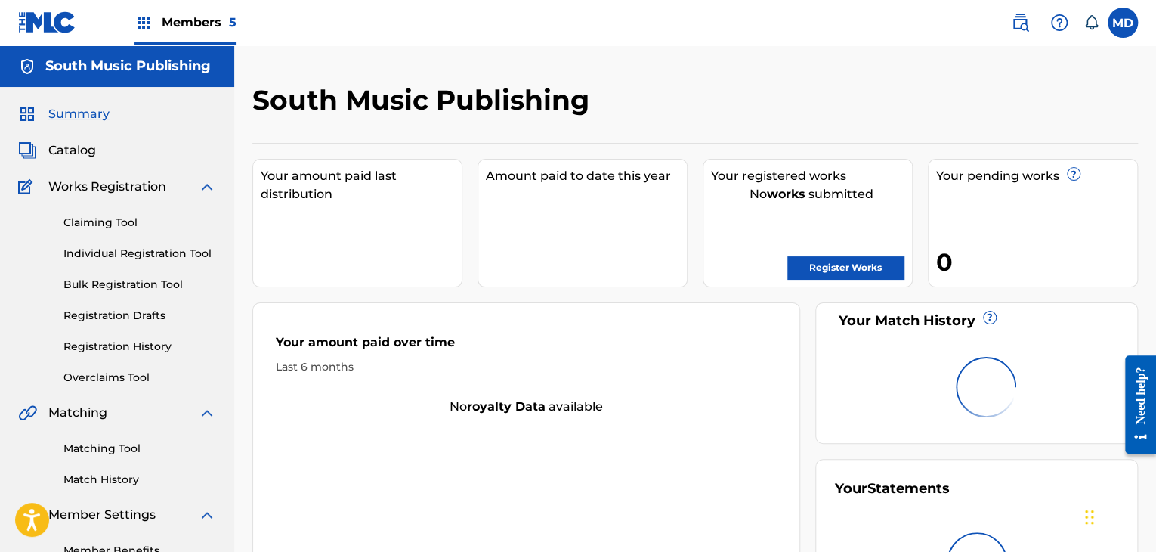
click at [178, 24] on span "Members 5" at bounding box center [199, 22] width 75 height 17
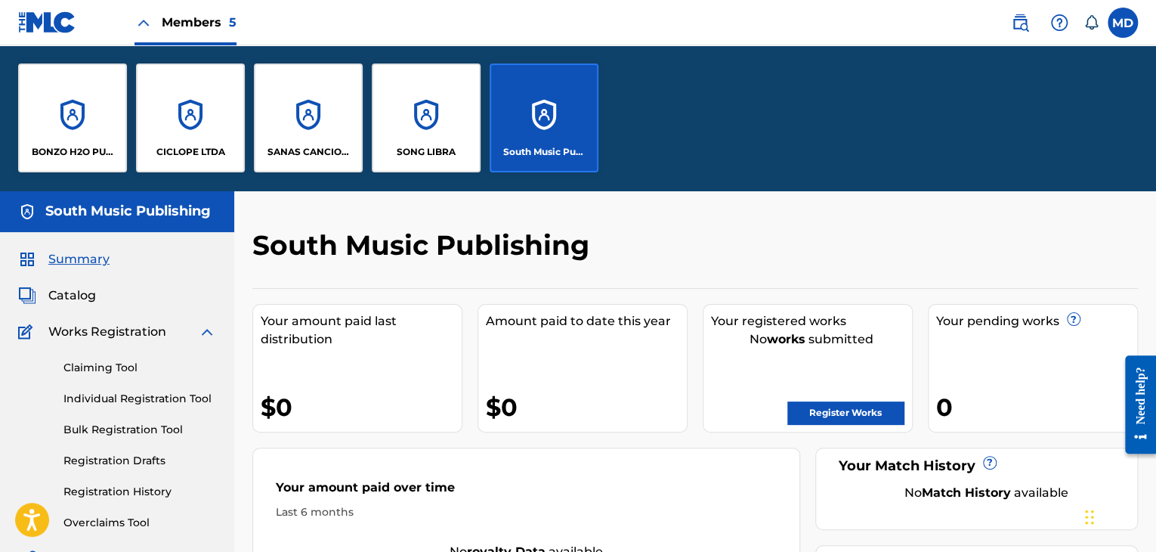
click at [447, 236] on h2 "South Music Publishing" at bounding box center [424, 245] width 345 height 34
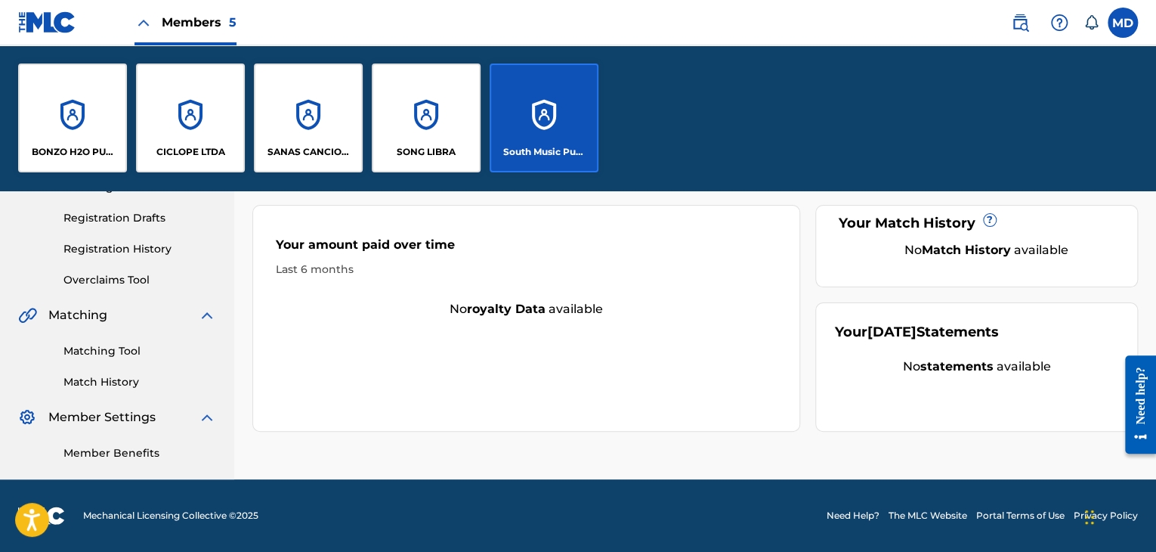
click at [210, 313] on img at bounding box center [207, 315] width 18 height 18
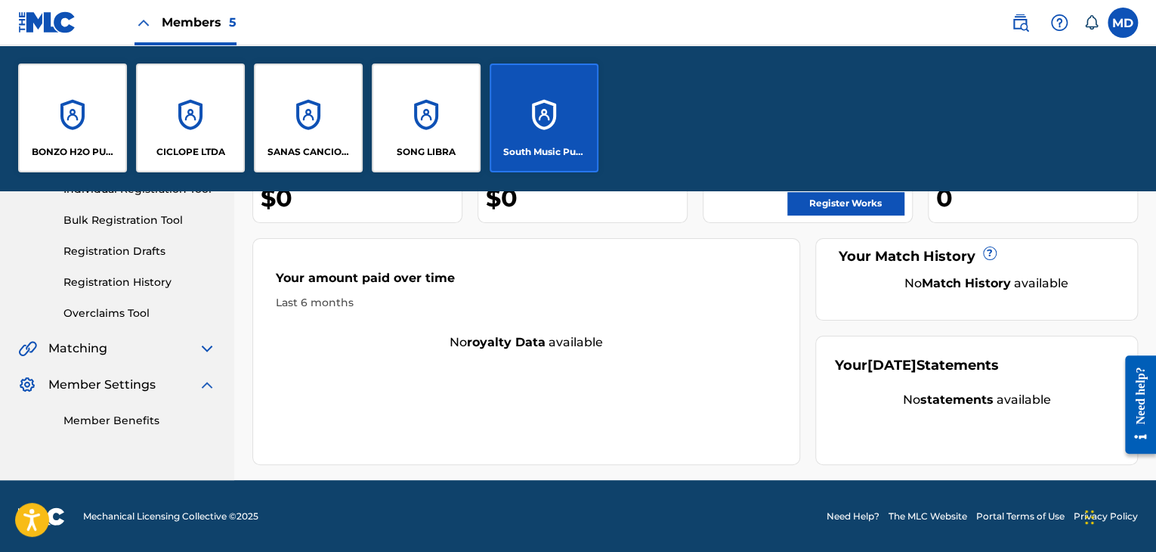
click at [157, 20] on div "Members 5" at bounding box center [185, 22] width 102 height 45
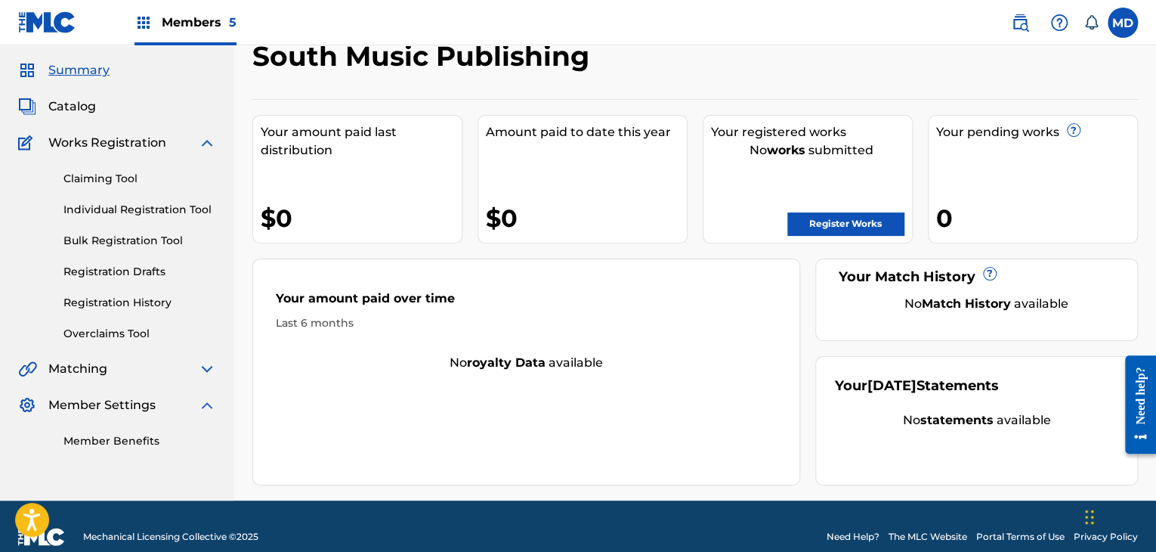
scroll to position [64, 0]
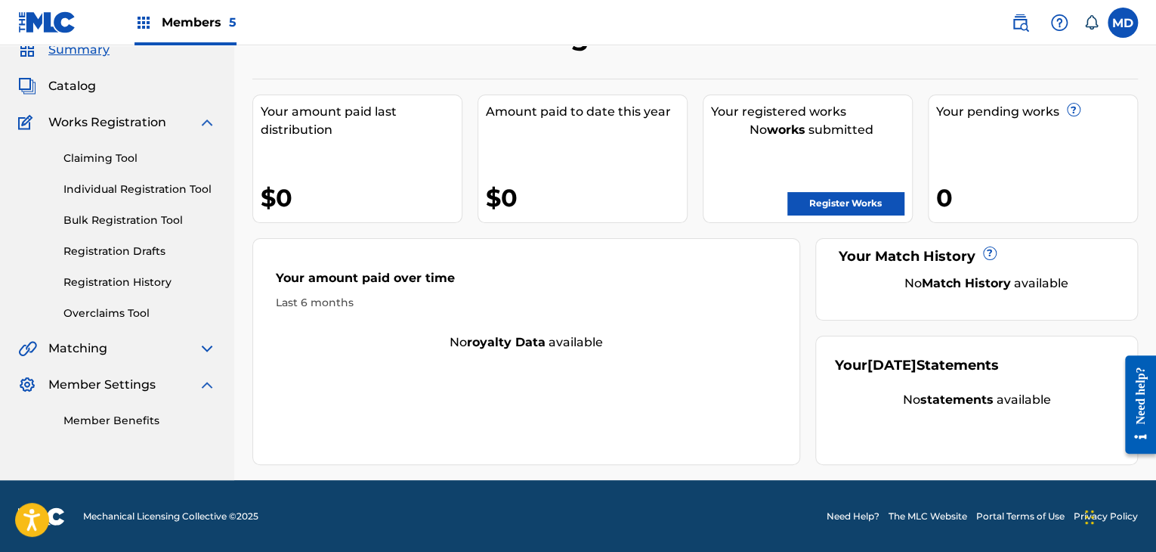
click at [104, 340] on span "Matching" at bounding box center [77, 348] width 59 height 18
click at [209, 387] on img at bounding box center [207, 384] width 18 height 18
click at [209, 385] on img at bounding box center [207, 384] width 18 height 18
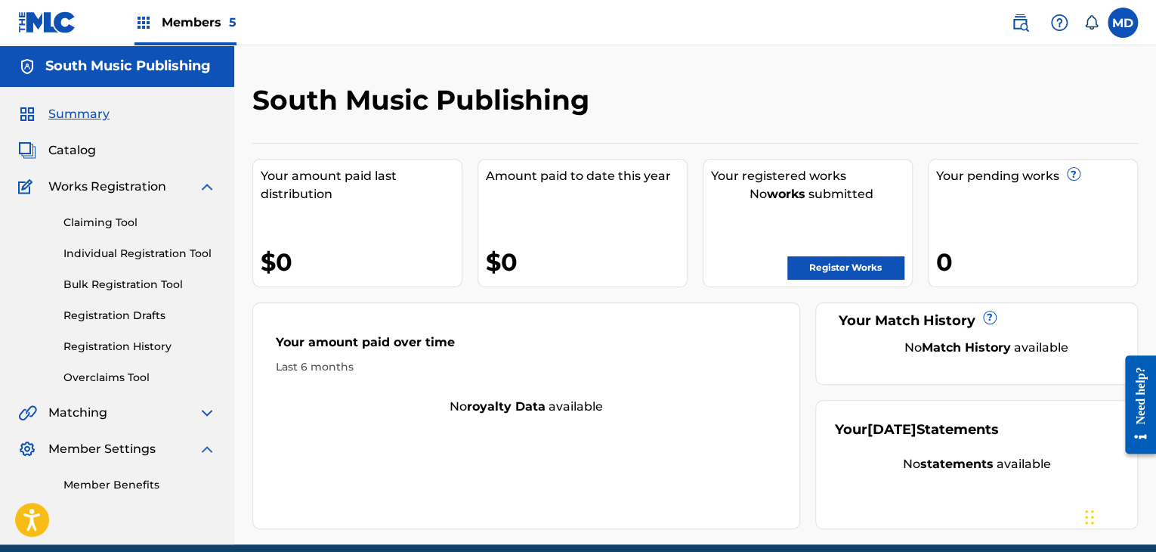
click at [85, 152] on span "Catalog" at bounding box center [72, 150] width 48 height 18
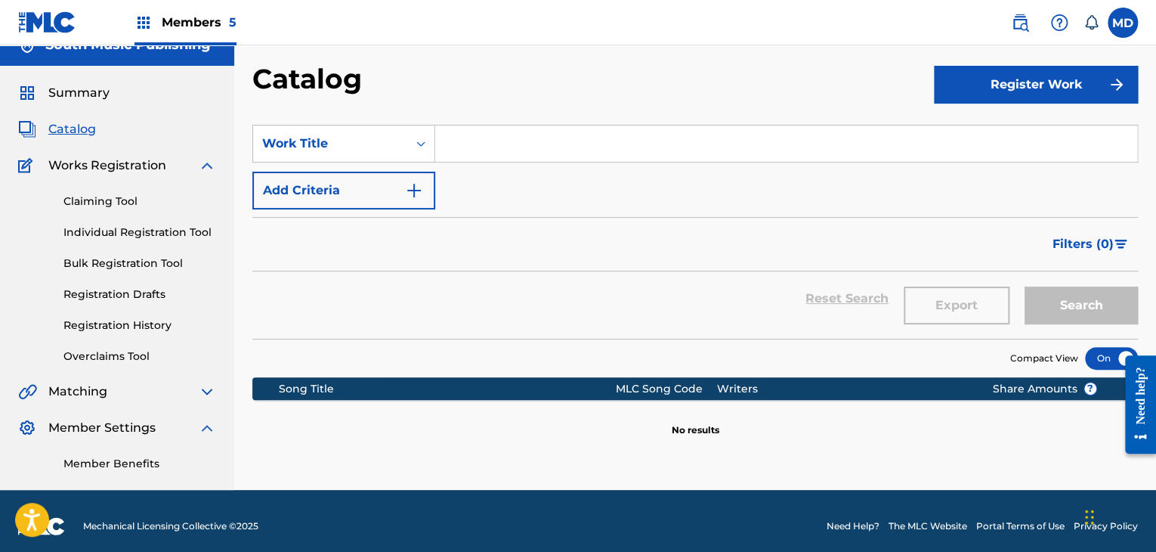
scroll to position [32, 0]
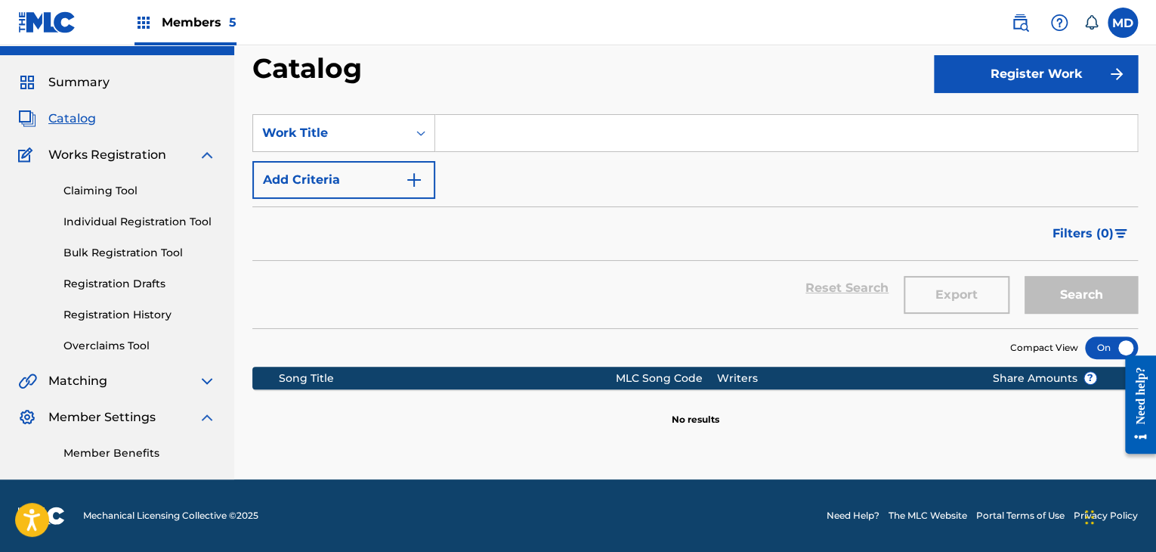
click at [116, 385] on div "Matching" at bounding box center [117, 381] width 198 height 18
click at [90, 53] on div "South Music Publishing" at bounding box center [117, 35] width 234 height 42
click at [88, 70] on div "Summary Catalog Works Registration Claiming Tool Individual Registration Tool B…" at bounding box center [117, 267] width 234 height 424
click at [88, 82] on span "Summary" at bounding box center [78, 82] width 61 height 18
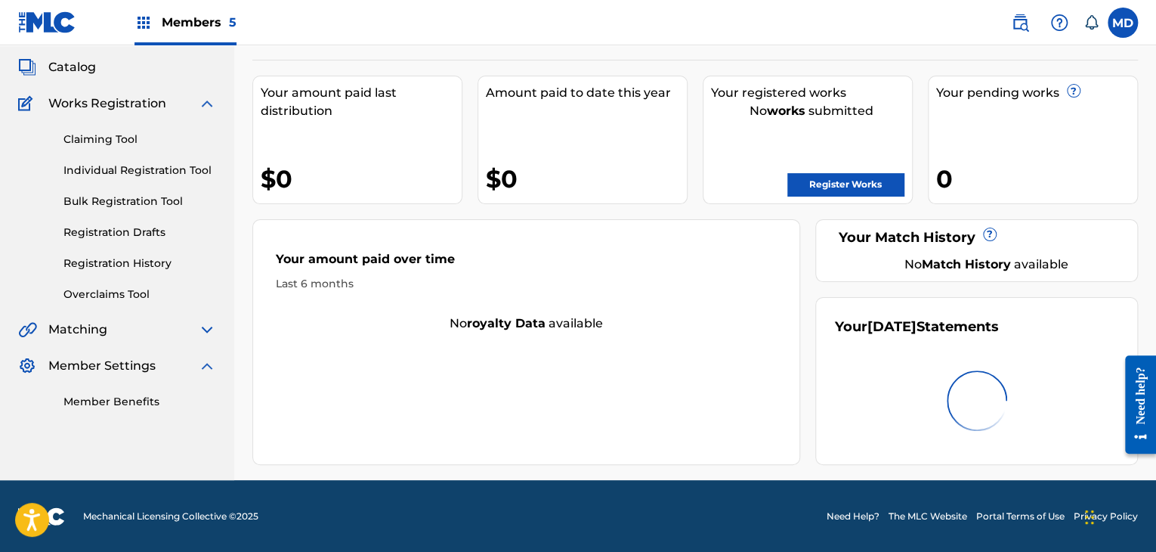
scroll to position [64, 0]
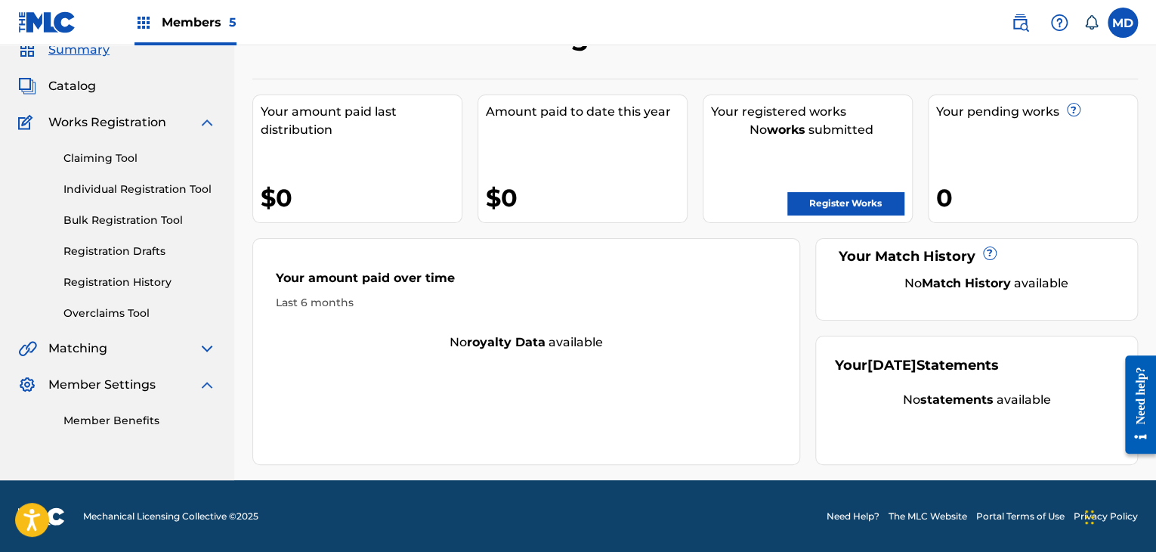
click at [137, 418] on link "Member Benefits" at bounding box center [139, 420] width 153 height 16
click at [136, 385] on span "Member Settings" at bounding box center [101, 384] width 107 height 18
click at [339, 76] on div "South Music Publishing Your amount paid last distribution $0 Amount paid to dat…" at bounding box center [694, 242] width 885 height 446
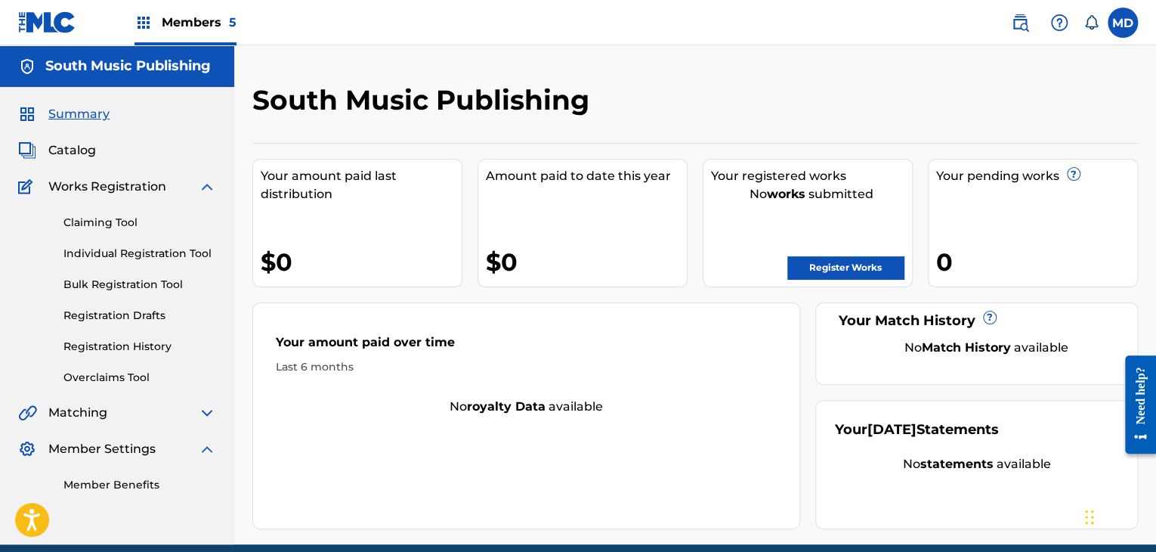
click at [88, 117] on span "Summary" at bounding box center [78, 114] width 61 height 18
click at [106, 74] on h5 "South Music Publishing" at bounding box center [127, 65] width 165 height 17
click at [178, 25] on span "Members 5" at bounding box center [199, 22] width 75 height 17
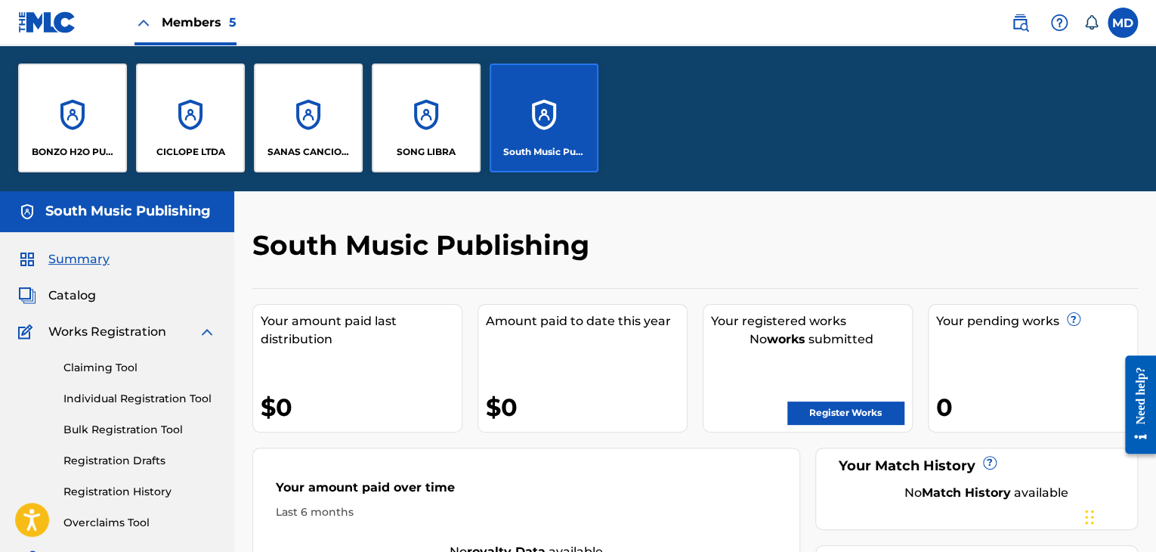
click at [178, 29] on span "Members 5" at bounding box center [199, 22] width 75 height 17
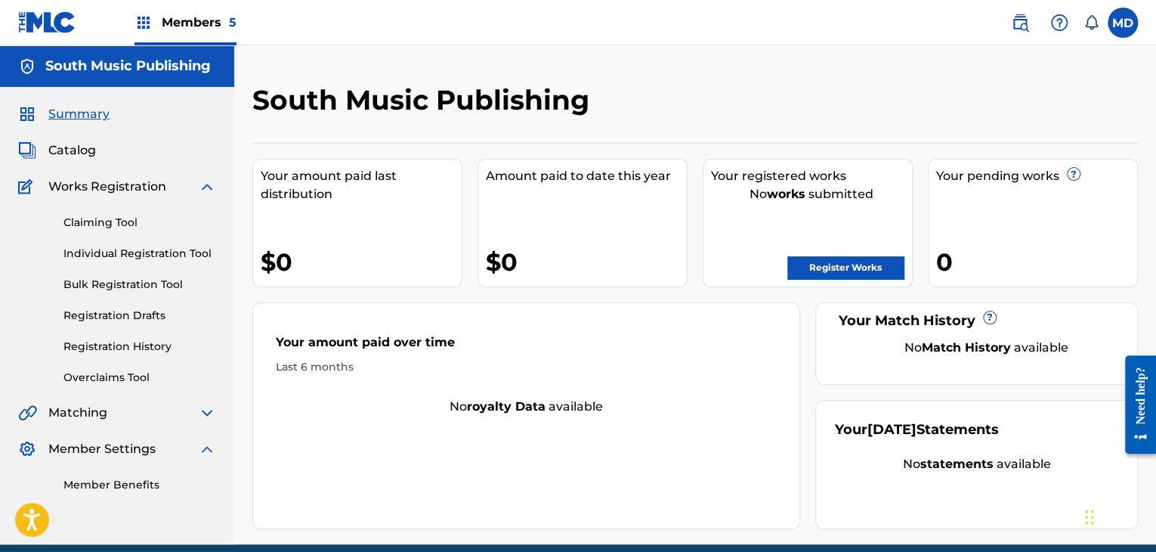
click at [181, 80] on div "South Music Publishing" at bounding box center [117, 66] width 234 height 42
click at [180, 66] on h5 "South Music Publishing" at bounding box center [127, 65] width 165 height 17
click at [142, 387] on div "Summary Catalog Works Registration Claiming Tool Individual Registration Tool B…" at bounding box center [117, 299] width 234 height 424
click at [142, 378] on link "Overclaims Tool" at bounding box center [139, 377] width 153 height 16
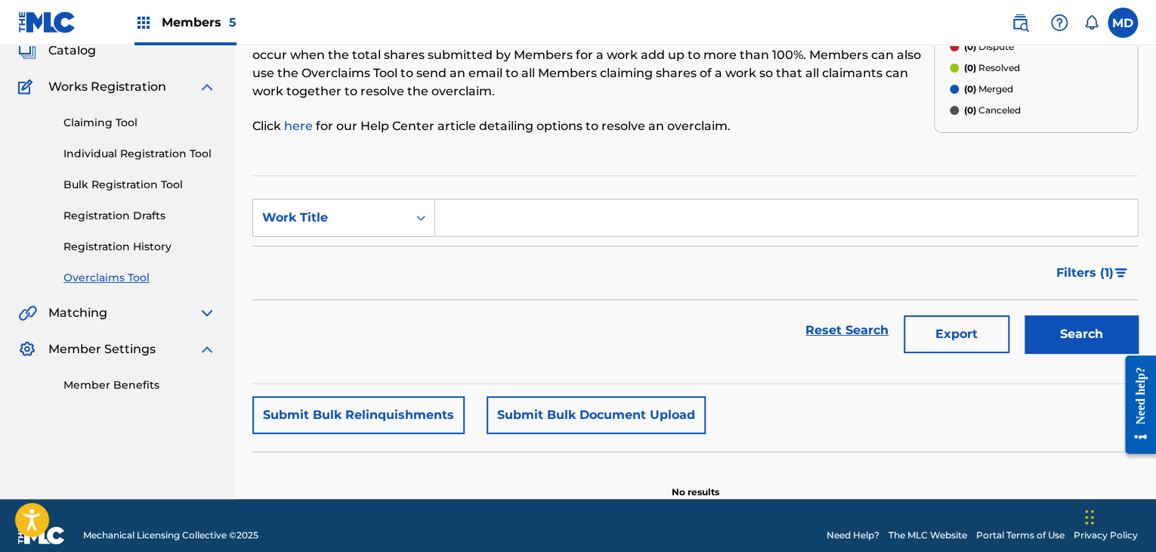
scroll to position [119, 0]
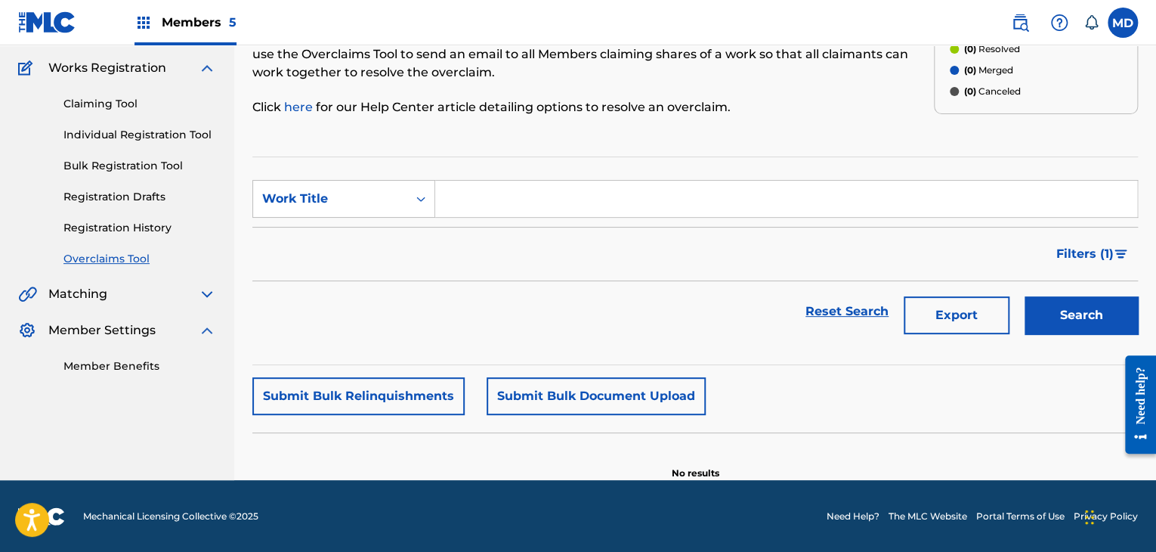
click at [561, 388] on button "Submit Bulk Document Upload" at bounding box center [596, 396] width 219 height 38
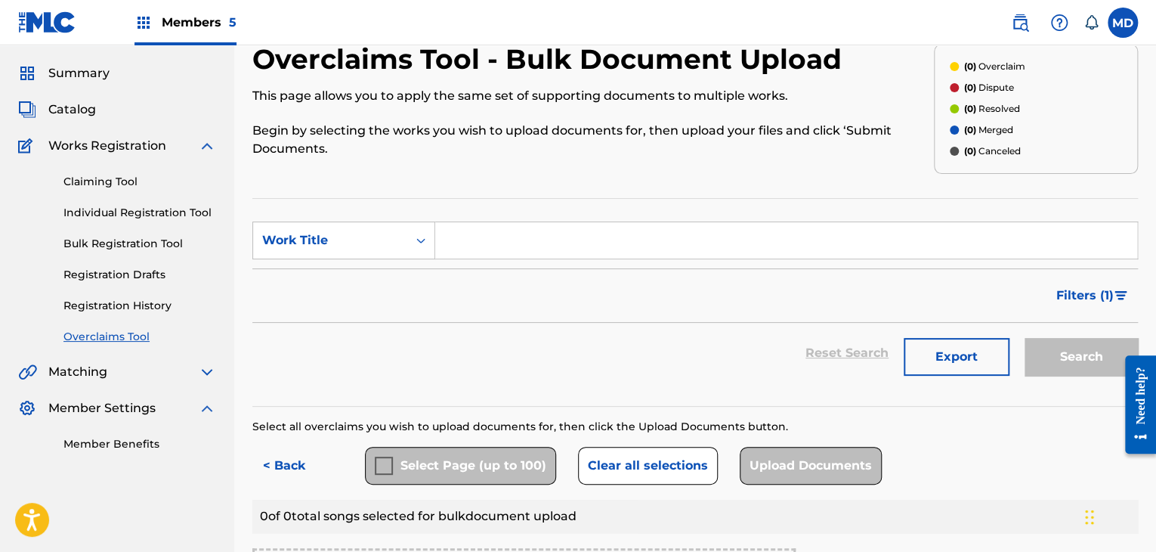
scroll to position [30, 0]
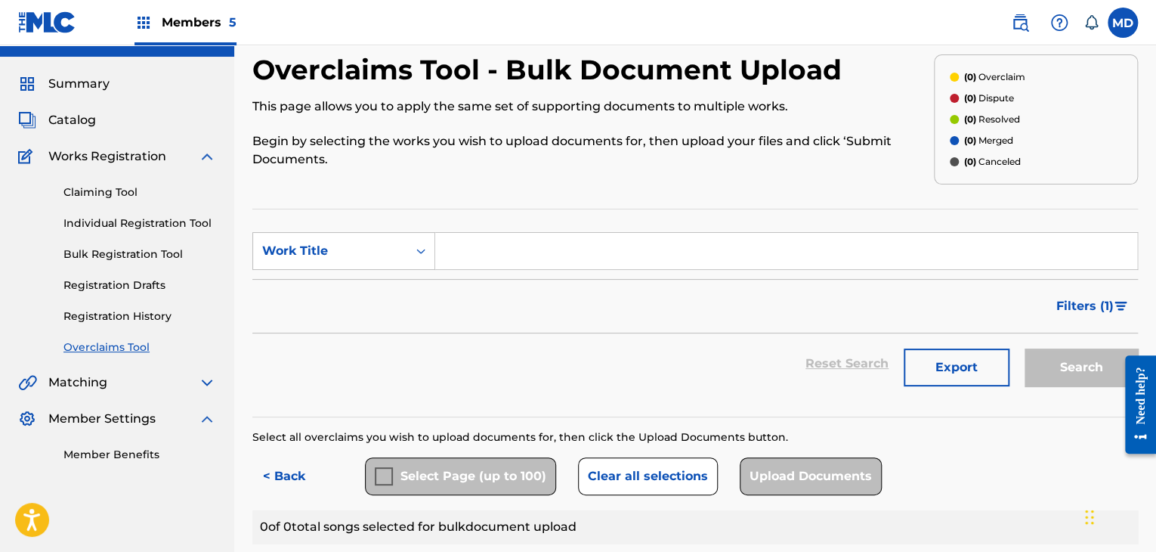
click at [650, 183] on div "Overclaims Tool - Bulk Document Upload This page allows you to apply the same s…" at bounding box center [592, 119] width 681 height 133
click at [624, 233] on input "Search Form" at bounding box center [786, 251] width 702 height 36
click at [708, 173] on div "Overclaims Tool - Bulk Document Upload This page allows you to apply the same s…" at bounding box center [592, 119] width 681 height 133
click at [651, 166] on p "Begin by selecting the works you wish to upload documents for, then upload your…" at bounding box center [592, 150] width 681 height 36
click at [647, 179] on div "Overclaims Tool - Bulk Document Upload This page allows you to apply the same s…" at bounding box center [592, 119] width 681 height 133
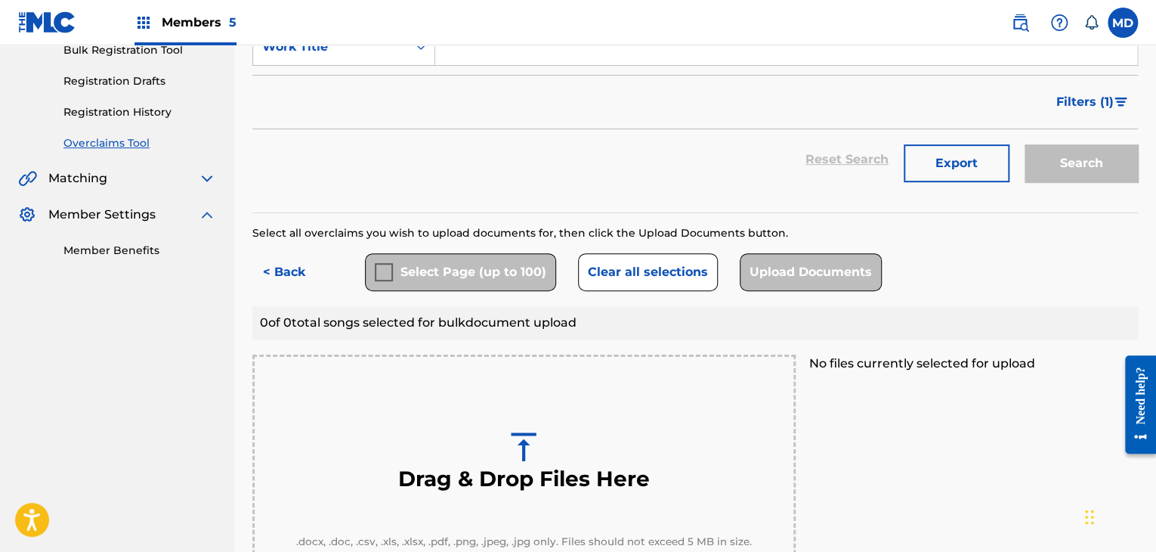
scroll to position [0, 0]
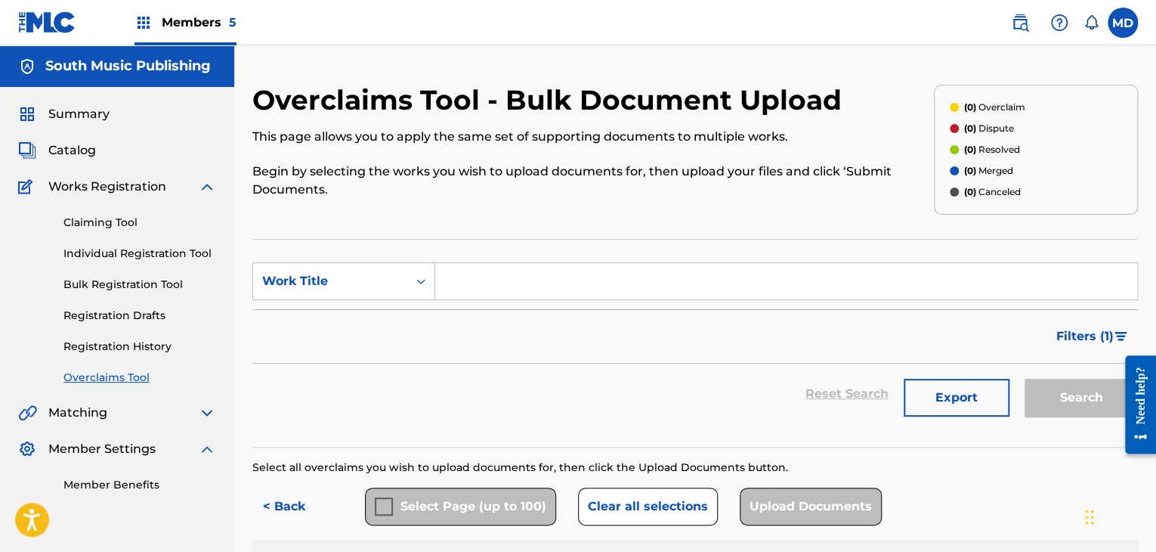
click at [767, 245] on section "SearchWithCriteria65613d53-13bb-4c36-81a2-7a1ee07e878c Work Title Filter Status…" at bounding box center [694, 343] width 885 height 209
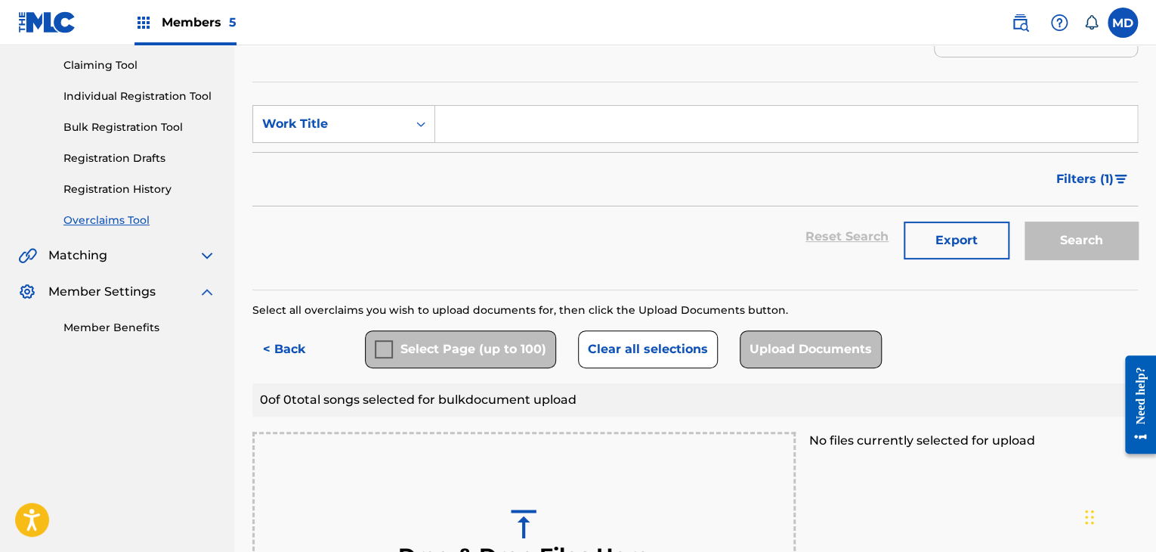
scroll to position [160, 0]
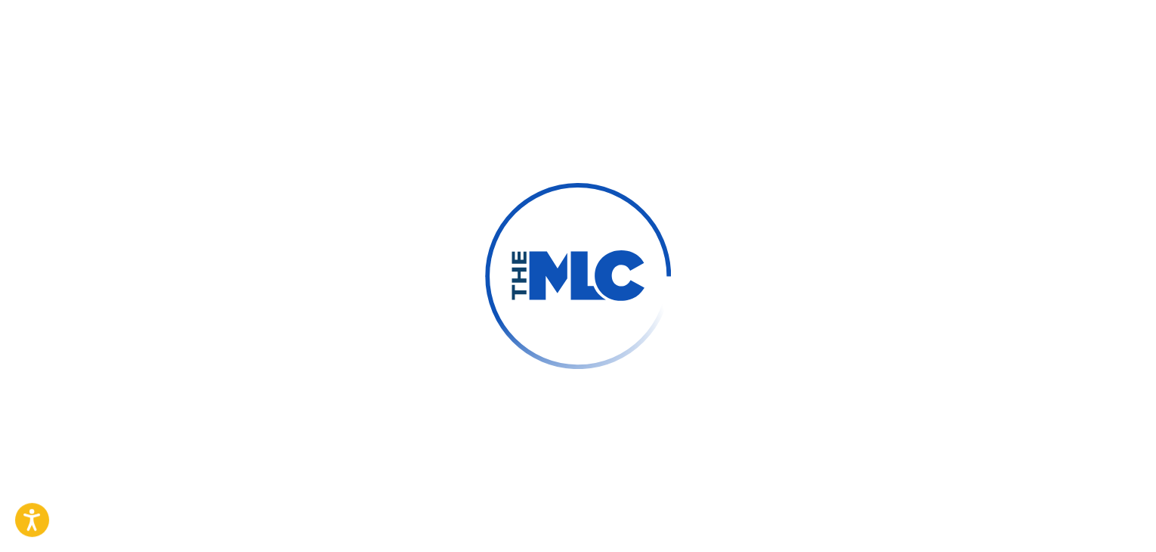
type input "[PERSON_NAME]"
type input "[PERSON_NAME][EMAIL_ADDRESS][DOMAIN_NAME]"
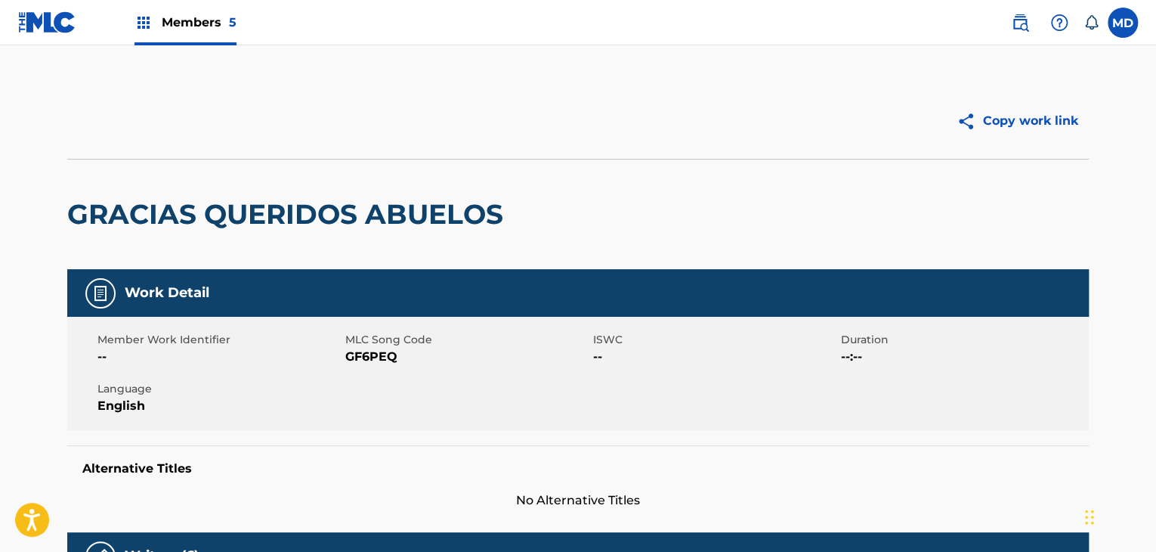
click at [139, 205] on h2 "GRACIAS QUERIDOS ABUELOS" at bounding box center [288, 214] width 443 height 34
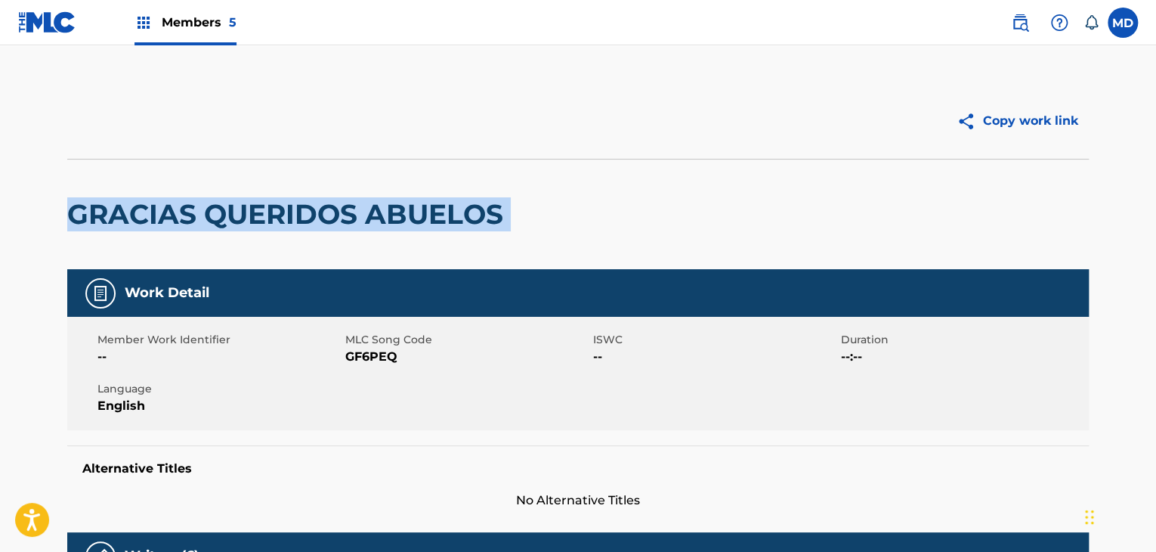
click at [139, 205] on h2 "GRACIAS QUERIDOS ABUELOS" at bounding box center [288, 214] width 443 height 34
copy div "GRACIAS QUERIDOS ABUELOS"
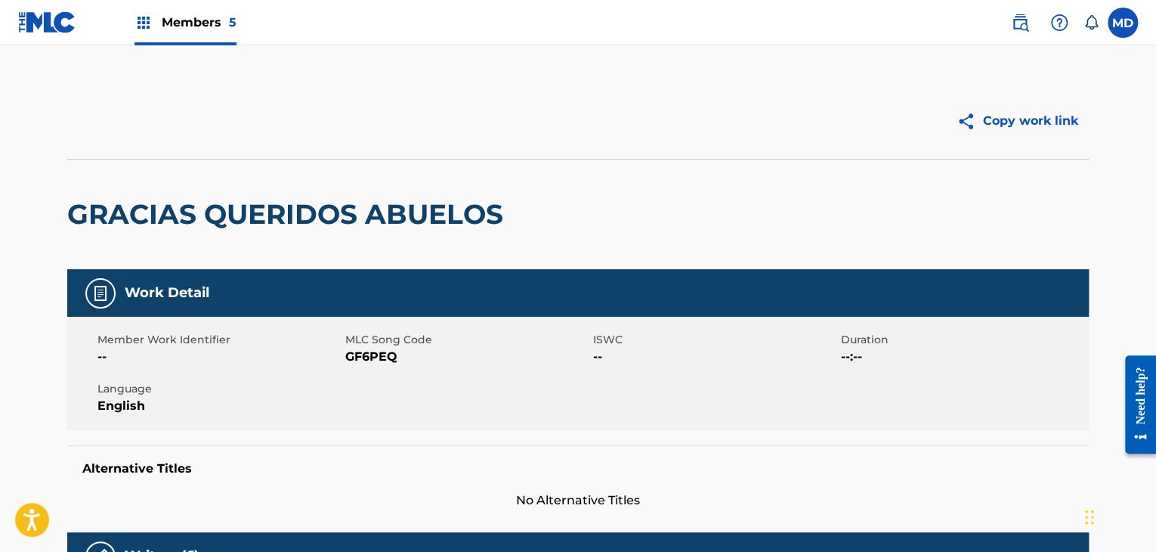
click at [385, 352] on span "GF6PEQ" at bounding box center [467, 357] width 244 height 18
copy span "GF6PEQ"
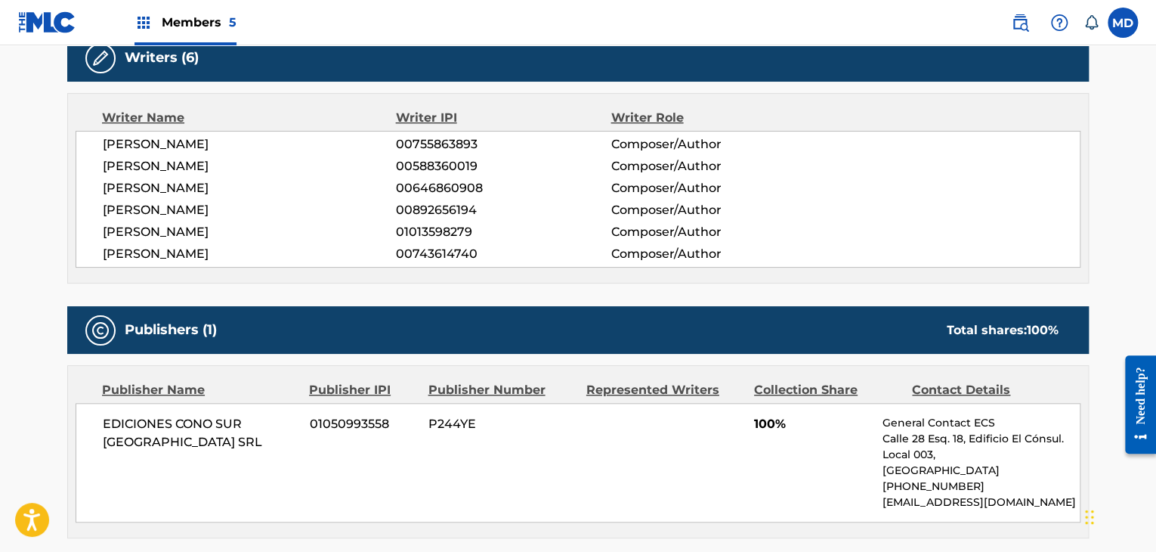
scroll to position [503, 0]
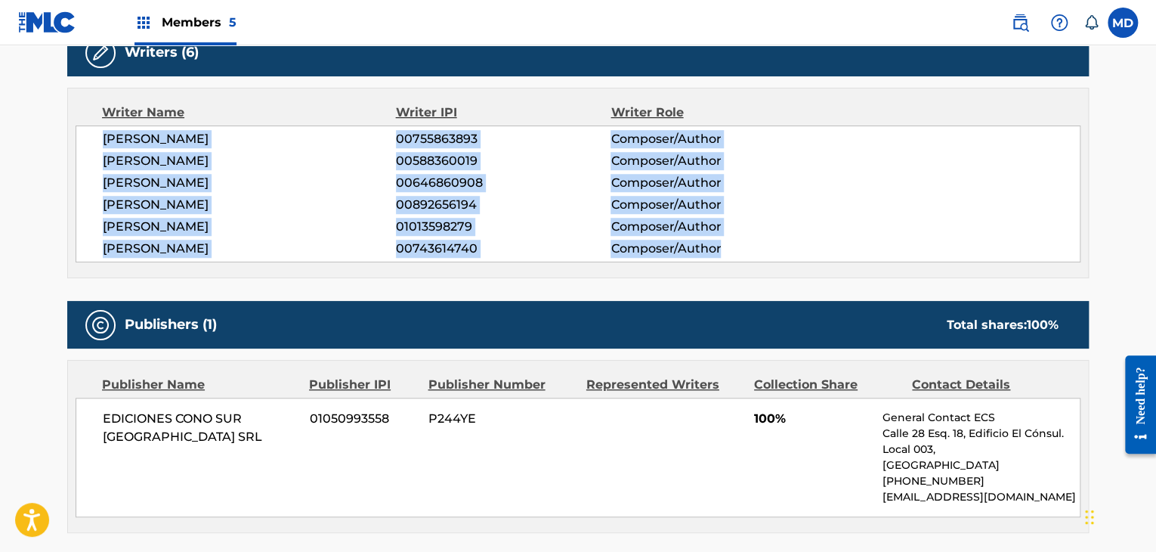
drag, startPoint x: 98, startPoint y: 143, endPoint x: 759, endPoint y: 242, distance: 667.7
click at [759, 239] on div "MAURICIO GERMAN ZUBIRI 00755863893 Composer/Author HUGO ALEJANDRO FIGUERAS 0058…" at bounding box center [578, 193] width 1005 height 137
copy div "MAURICIO GERMAN ZUBIRI 00755863893 Composer/Author HUGO ALEJANDRO FIGUERAS 0058…"
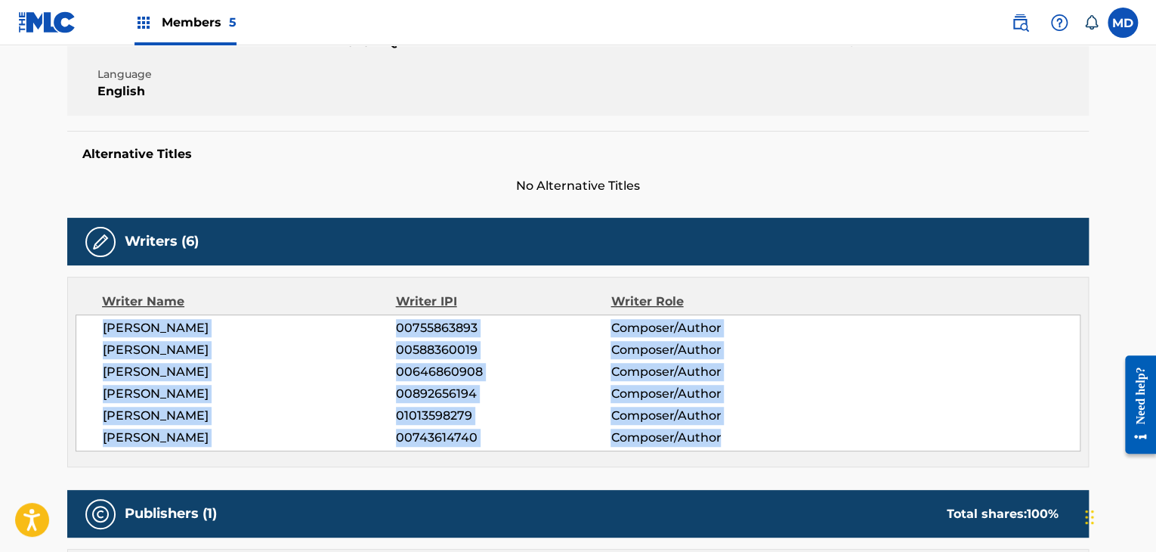
scroll to position [0, 0]
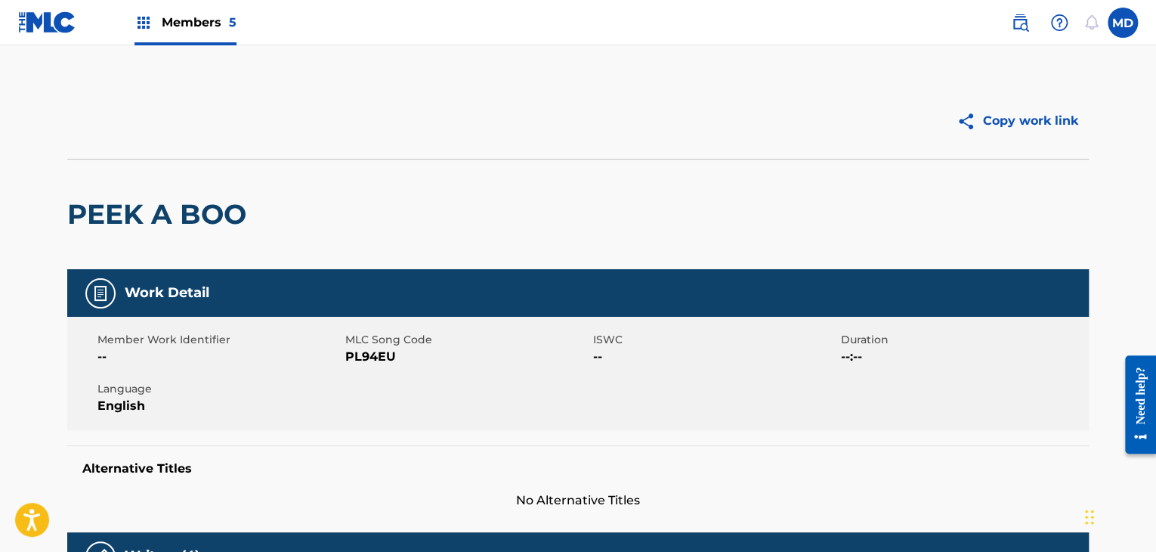
click at [207, 213] on h2 "PEEK A BOO" at bounding box center [160, 214] width 187 height 34
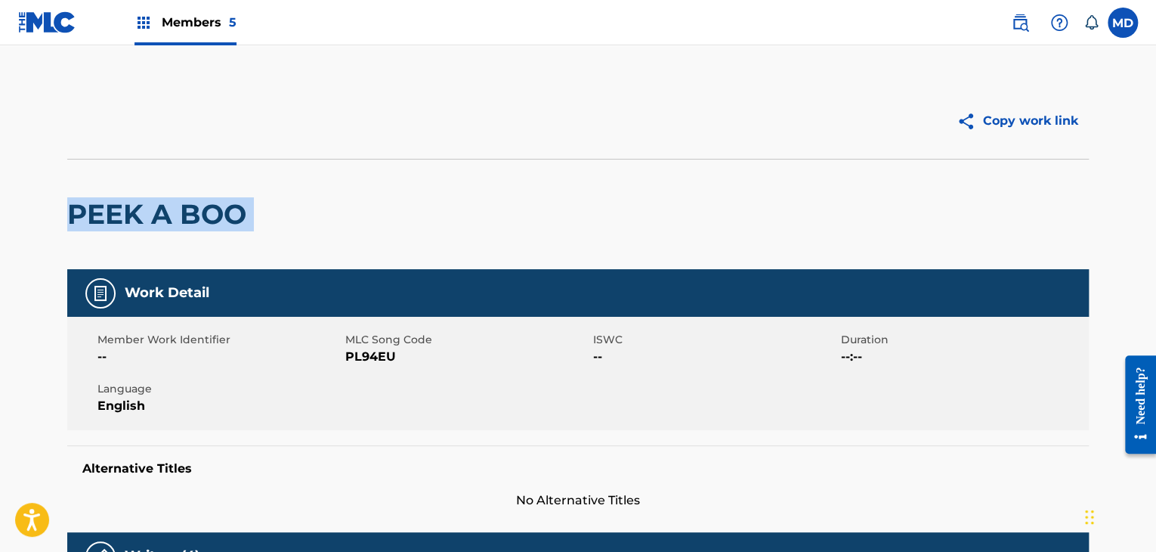
click at [207, 213] on h2 "PEEK A BOO" at bounding box center [160, 214] width 187 height 34
copy div "PEEK A BOO"
drag, startPoint x: 368, startPoint y: 345, endPoint x: 374, endPoint y: 352, distance: 9.1
click at [370, 348] on div "MLC Song Code PL94EU" at bounding box center [469, 349] width 248 height 34
click at [374, 352] on span "PL94EU" at bounding box center [467, 357] width 244 height 18
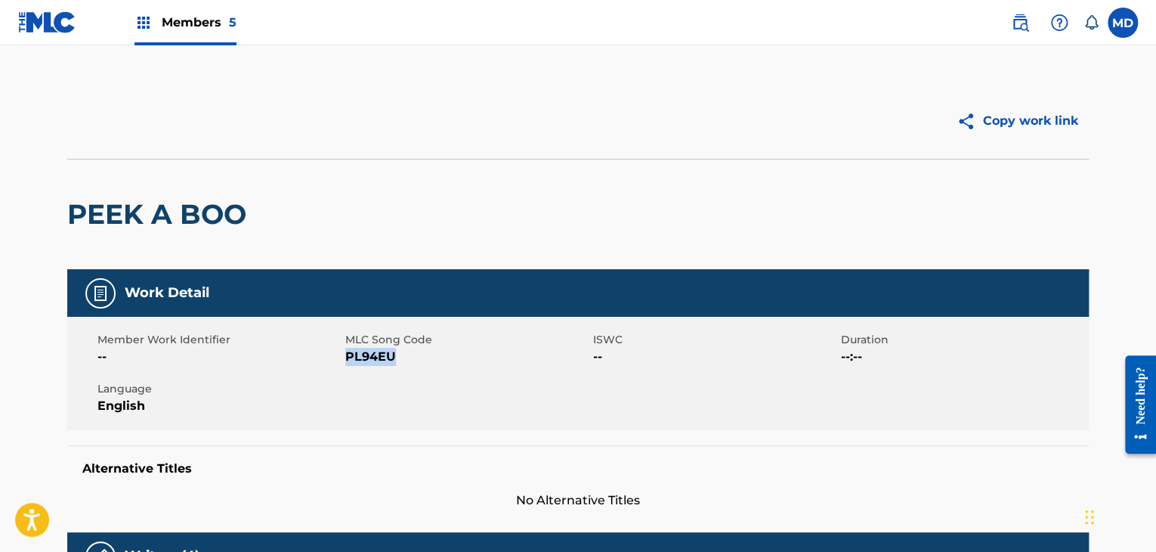
click at [374, 352] on span "PL94EU" at bounding box center [467, 357] width 244 height 18
copy span "PL94EU"
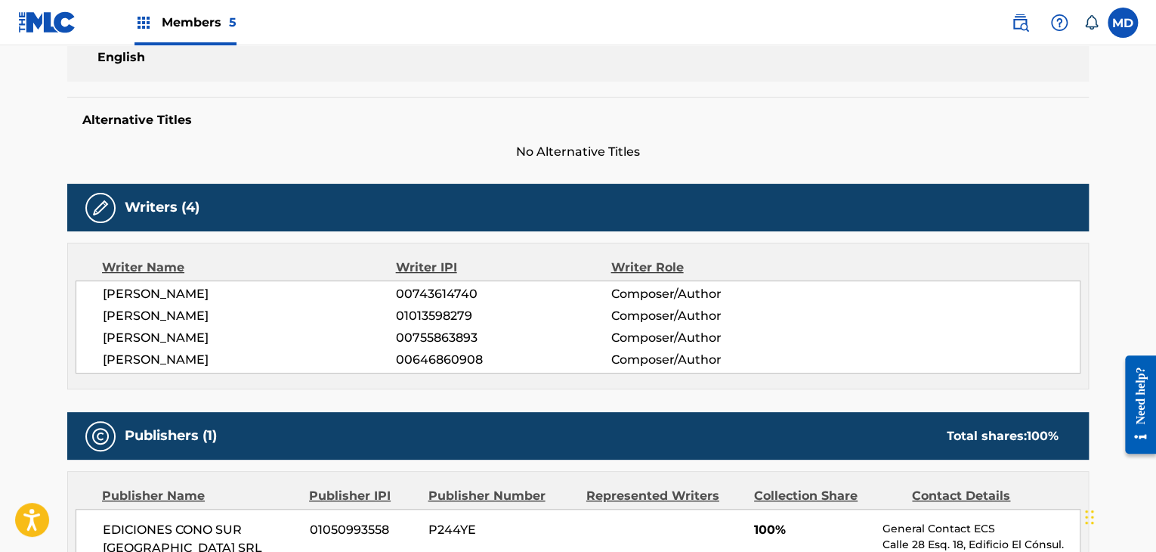
scroll to position [378, 0]
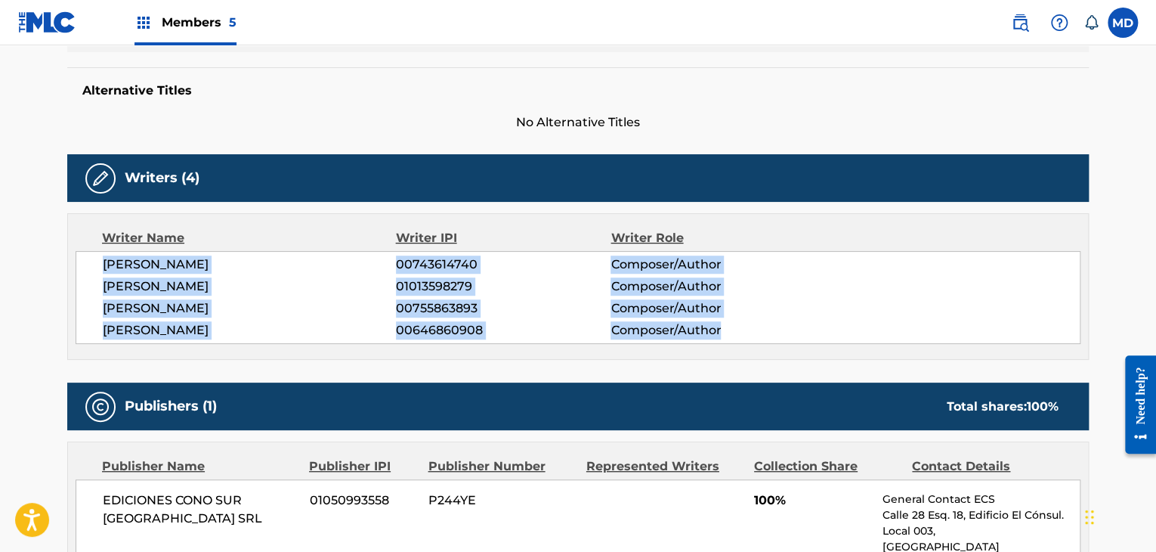
drag, startPoint x: 96, startPoint y: 264, endPoint x: 749, endPoint y: 329, distance: 656.7
click at [749, 329] on div "[PERSON_NAME] 00743614740 Composer/Author [PERSON_NAME] 01013598279 Composer/Au…" at bounding box center [578, 297] width 1005 height 93
copy div "[PERSON_NAME] 00743614740 Composer/Author [PERSON_NAME] 01013598279 Composer/Au…"
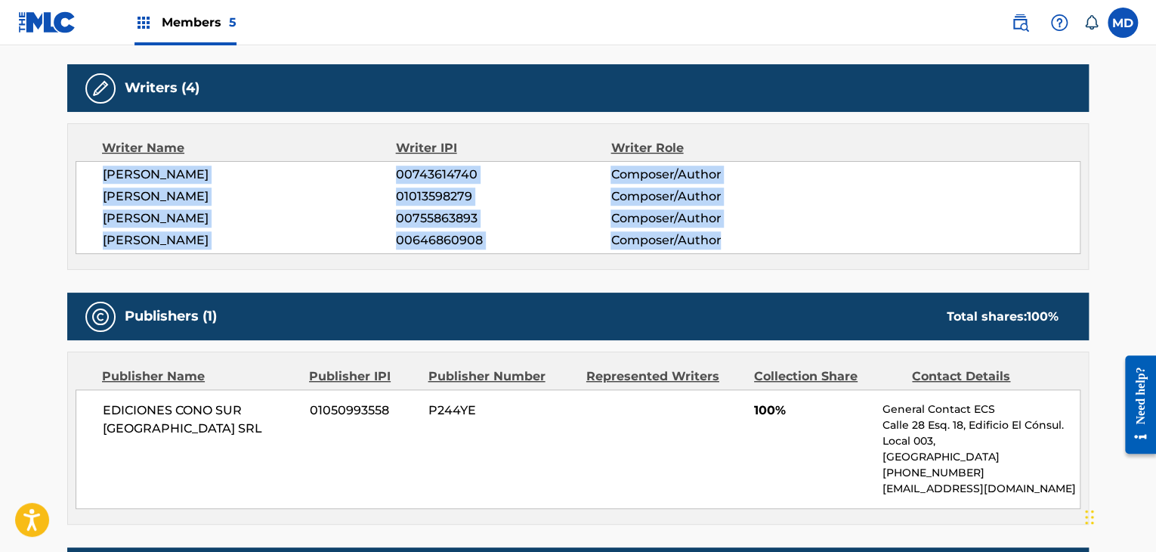
scroll to position [594, 0]
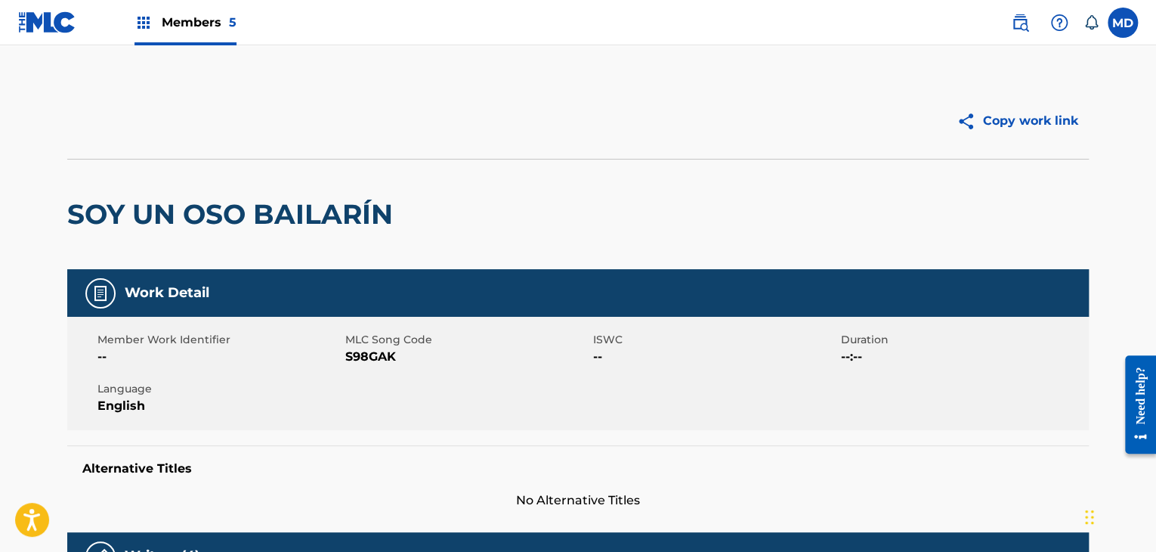
click at [112, 215] on h2 "SOY UN OSO BAILARÍN" at bounding box center [233, 214] width 333 height 34
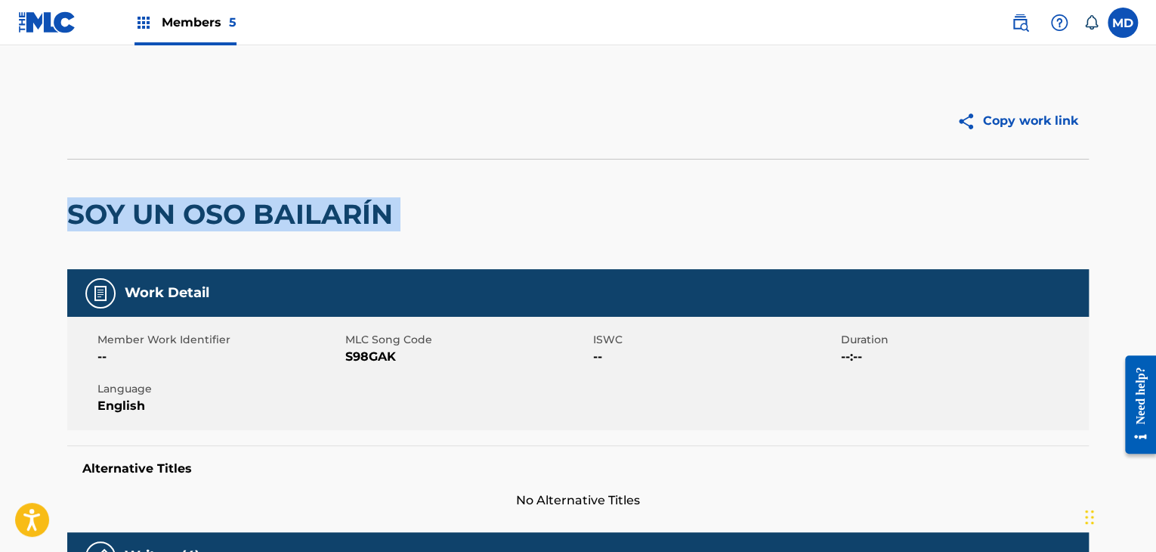
click at [112, 215] on h2 "SOY UN OSO BAILARÍN" at bounding box center [233, 214] width 333 height 34
copy div "SOY UN OSO BAILARÍN"
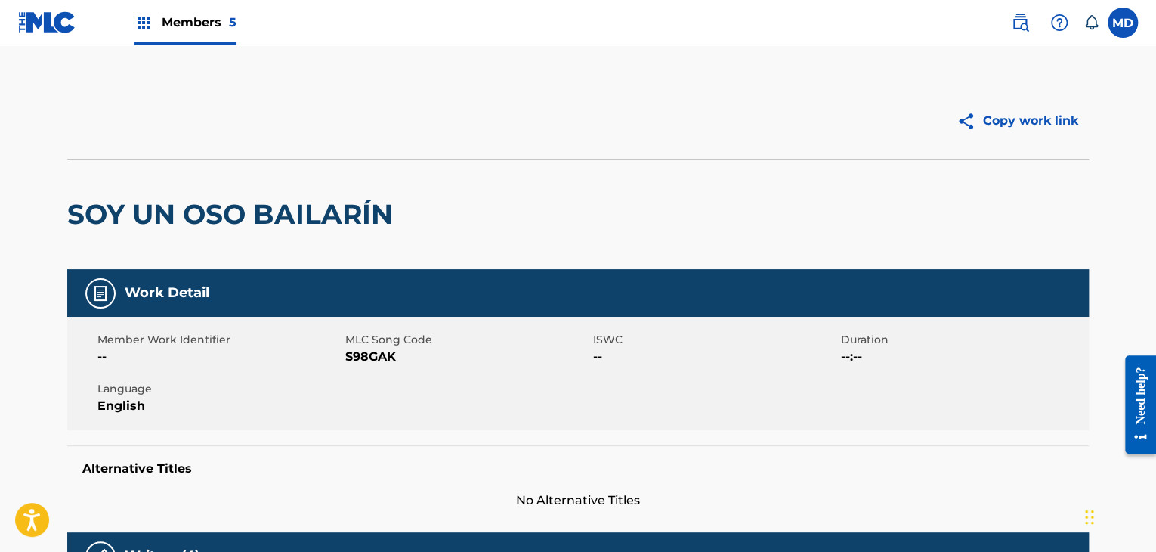
click at [357, 345] on span "MLC Song Code" at bounding box center [467, 340] width 244 height 16
click at [356, 360] on span "S98GAK" at bounding box center [467, 357] width 244 height 18
copy span "S98GAK"
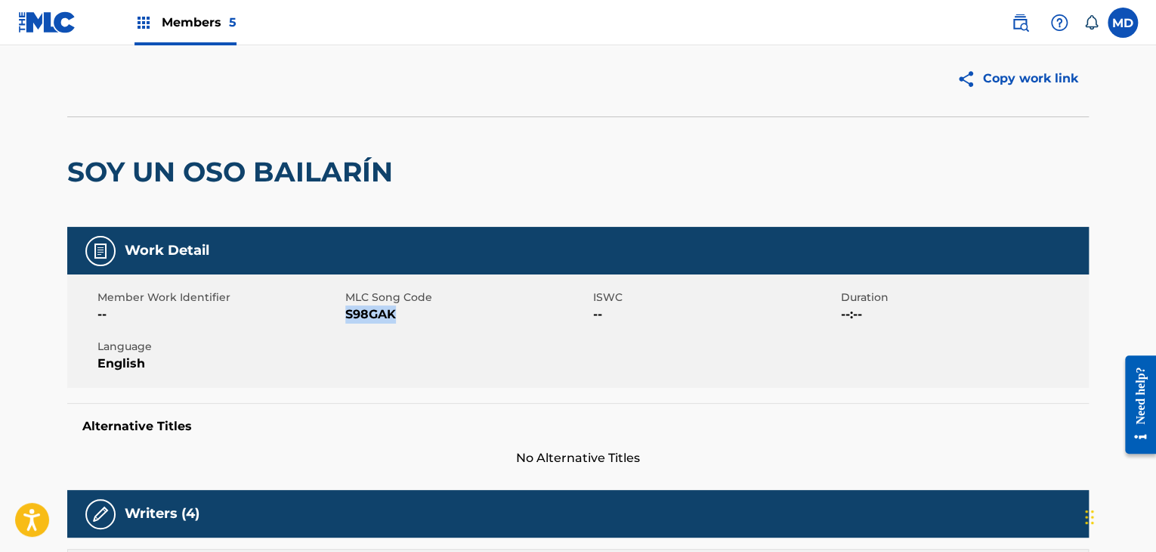
scroll to position [378, 0]
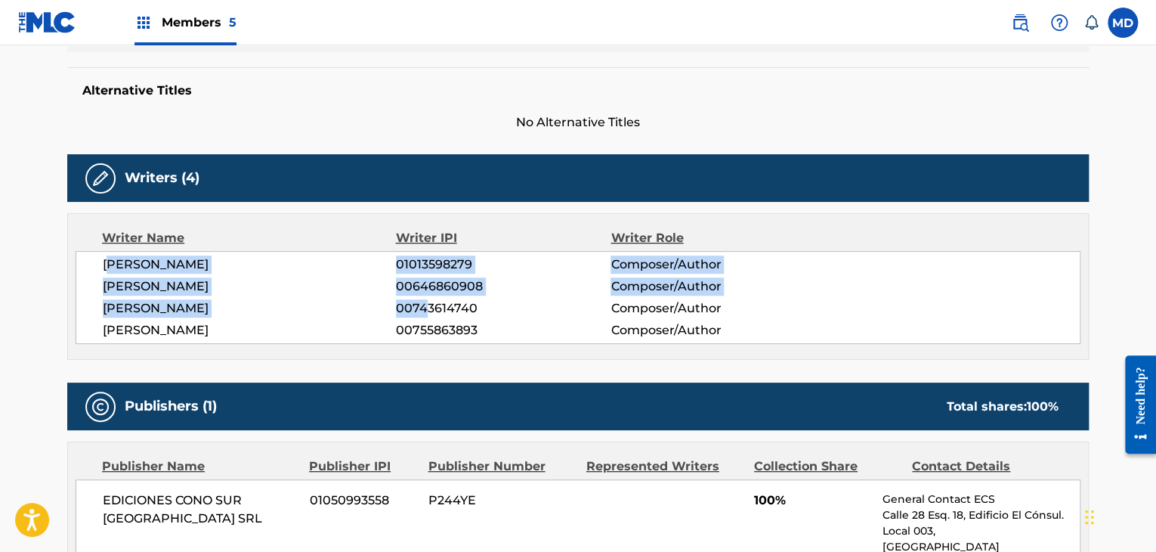
drag, startPoint x: 107, startPoint y: 267, endPoint x: 445, endPoint y: 312, distance: 340.6
click at [437, 310] on div "[PERSON_NAME] 01013598279 Composer/Author [PERSON_NAME] 00646860908 Composer/Au…" at bounding box center [578, 297] width 1005 height 93
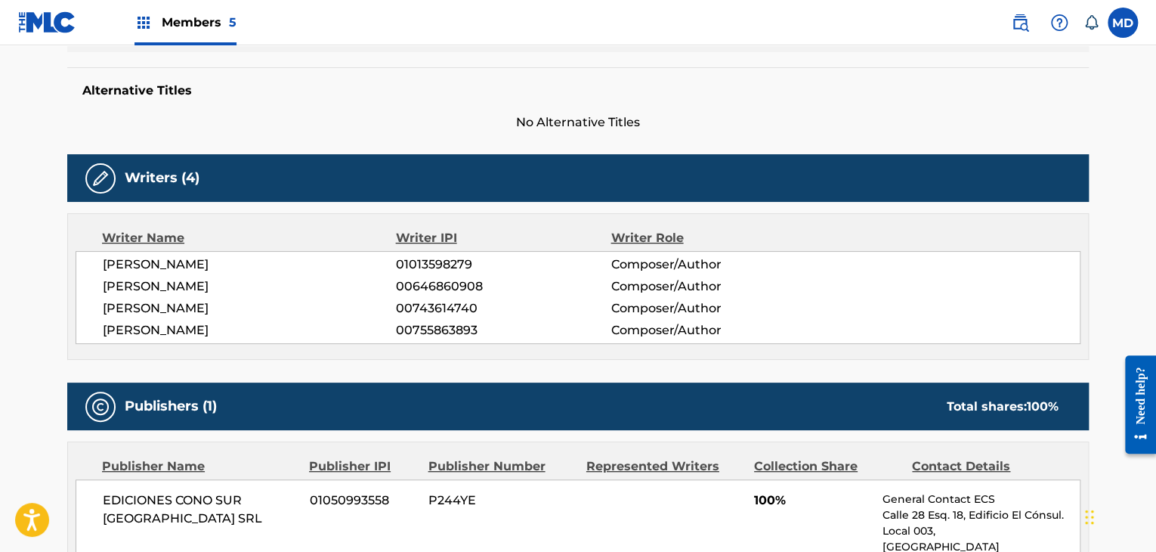
click at [529, 311] on span "00743614740" at bounding box center [503, 308] width 215 height 18
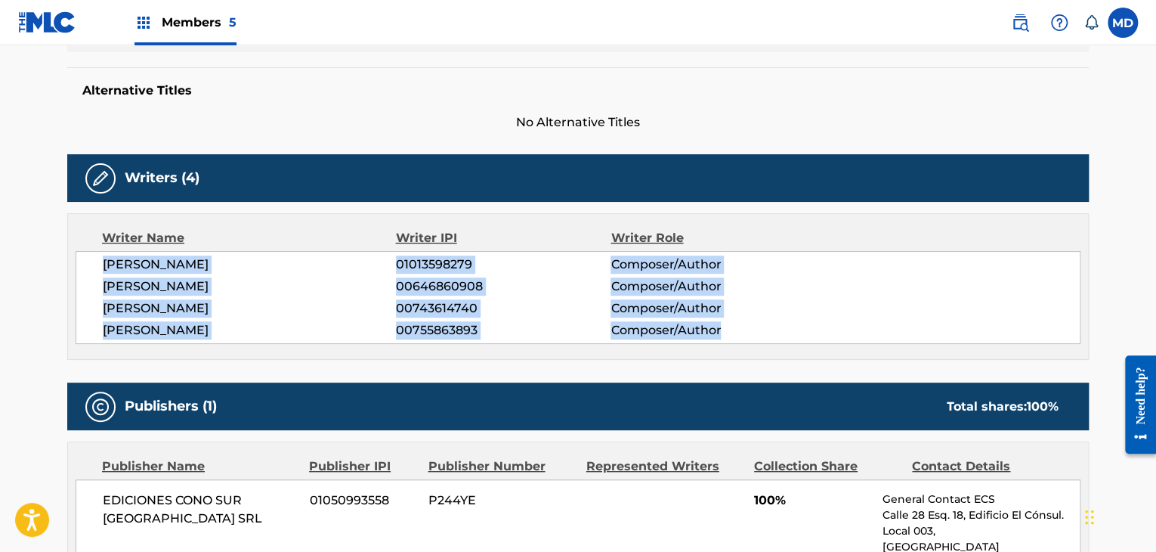
drag, startPoint x: 745, startPoint y: 329, endPoint x: 101, endPoint y: 255, distance: 647.9
click at [101, 255] on div "[PERSON_NAME] 01013598279 Composer/Author [PERSON_NAME] 00646860908 Composer/Au…" at bounding box center [578, 297] width 1005 height 93
copy div "[PERSON_NAME] 01013598279 Composer/Author [PERSON_NAME] 00646860908 Composer/Au…"
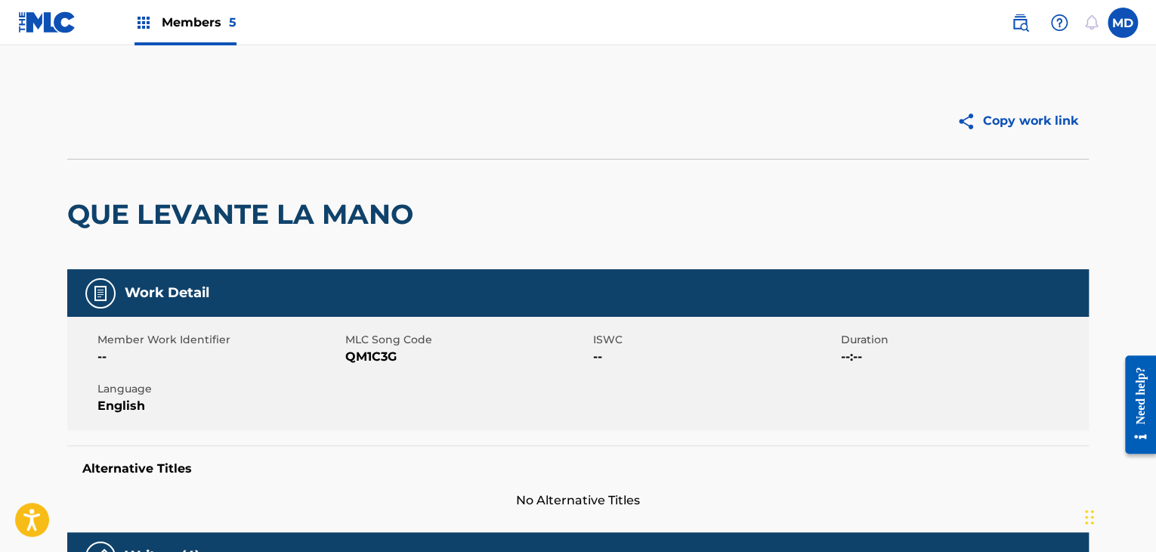
click at [305, 212] on h2 "QUE LEVANTE LA MANO" at bounding box center [244, 214] width 354 height 34
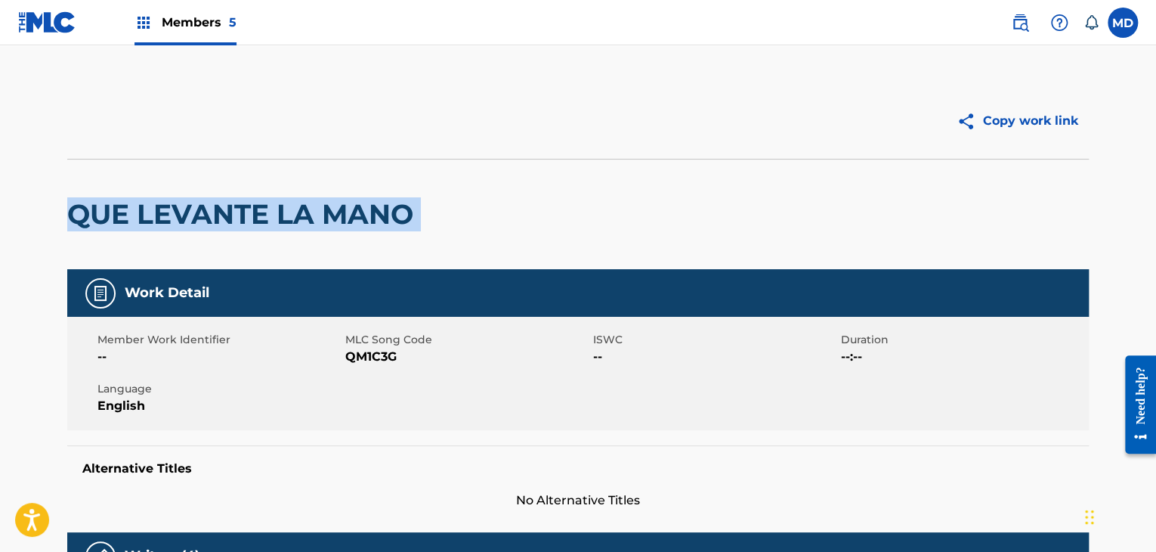
click at [305, 212] on h2 "QUE LEVANTE LA MANO" at bounding box center [244, 214] width 354 height 34
copy div "QUE LEVANTE LA MANO"
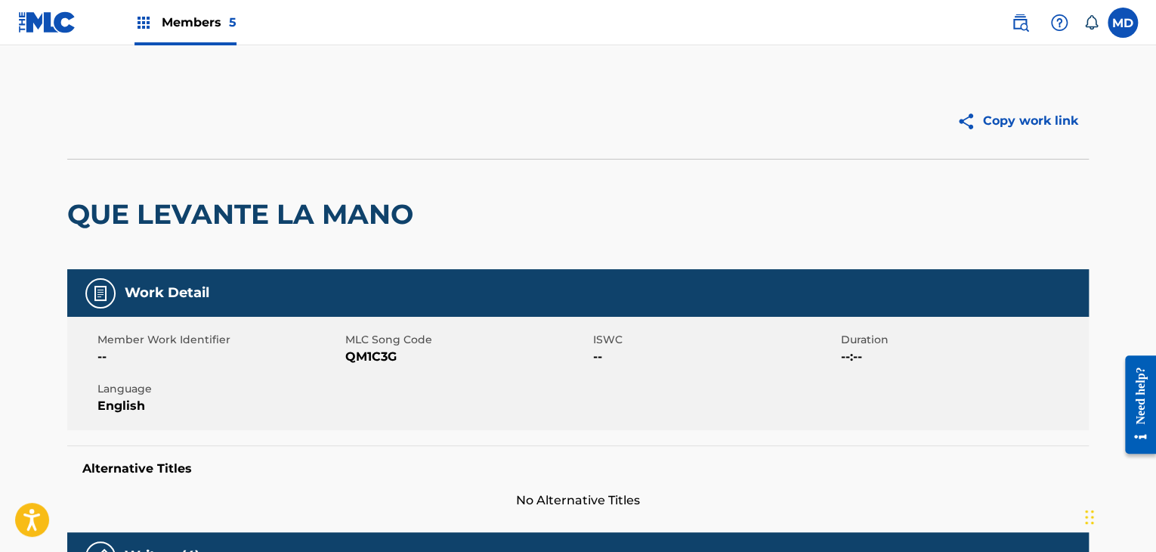
click at [351, 344] on span "MLC Song Code" at bounding box center [467, 340] width 244 height 16
click at [360, 358] on span "QM1C3G" at bounding box center [467, 357] width 244 height 18
copy span "QM1C3G"
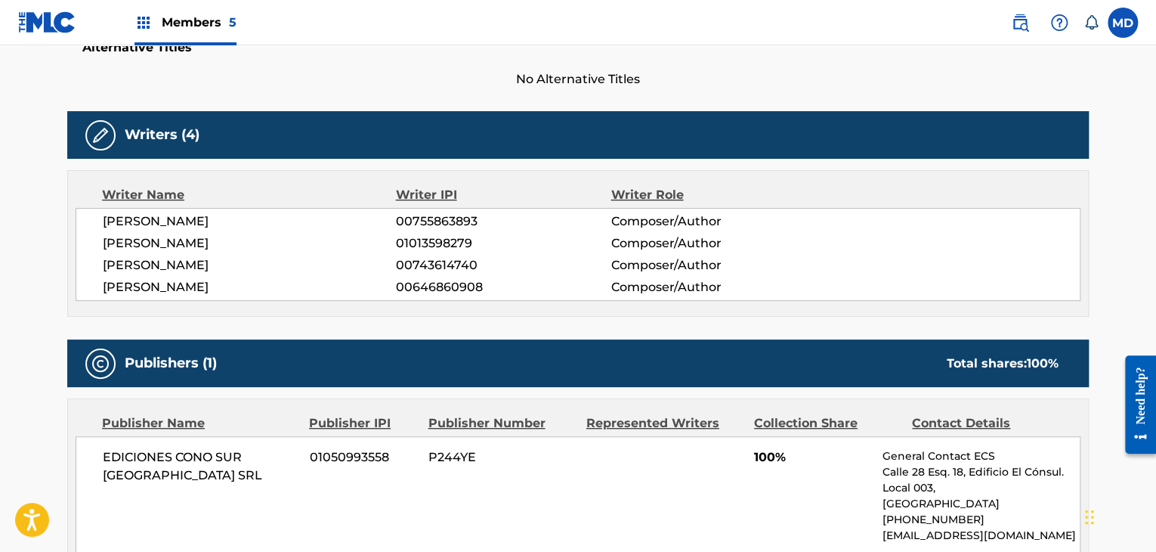
scroll to position [503, 0]
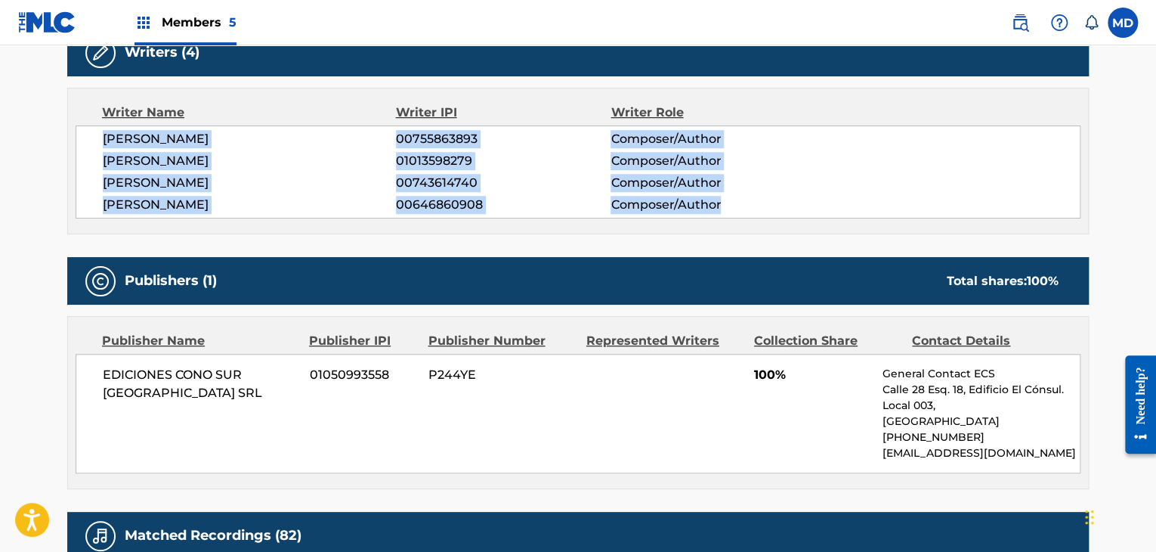
drag, startPoint x: 119, startPoint y: 150, endPoint x: 768, endPoint y: 202, distance: 651.0
click at [768, 202] on div "[PERSON_NAME] ZUBIRI 00755863893 Composer/Author [PERSON_NAME] 01013598279 Comp…" at bounding box center [578, 171] width 1005 height 93
copy div "[PERSON_NAME] ZUBIRI 00755863893 Composer/Author [PERSON_NAME] 01013598279 Comp…"
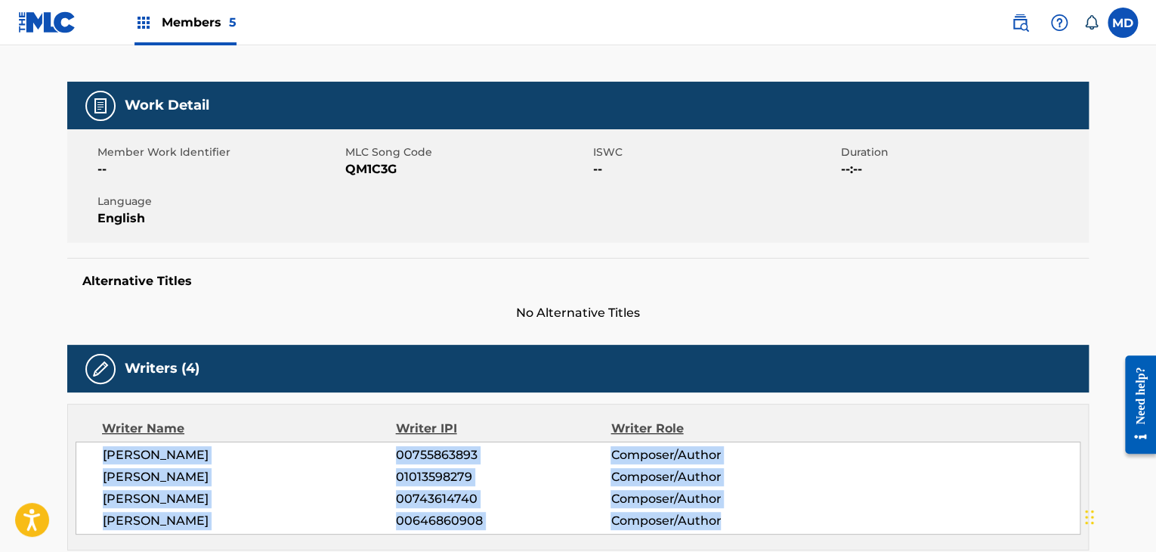
scroll to position [0, 0]
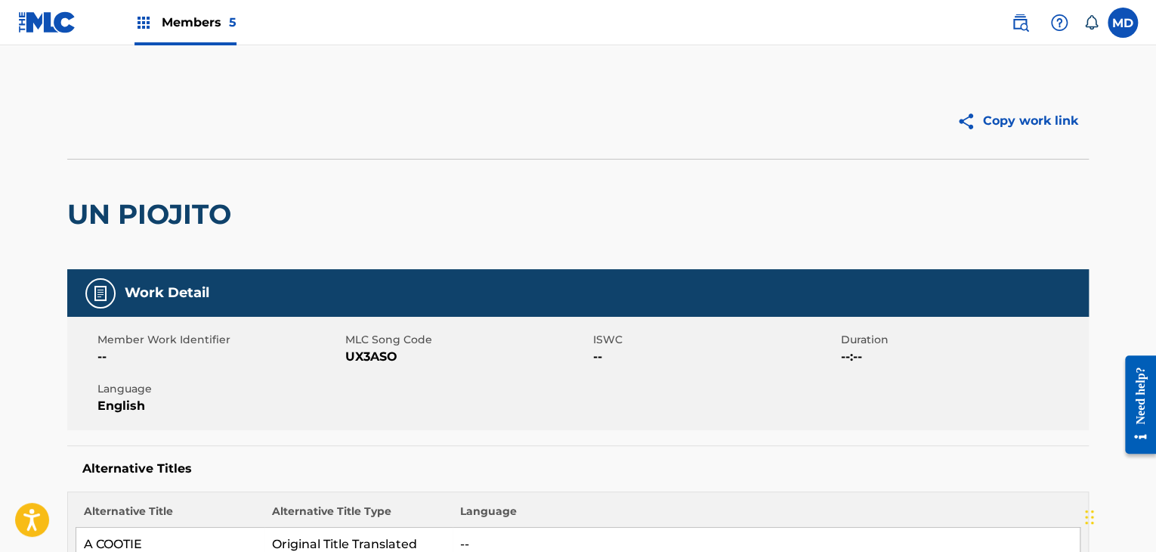
click at [166, 200] on h2 "UN PIOJITO" at bounding box center [152, 214] width 171 height 34
copy div "UN PIOJITO"
click at [361, 361] on span "UX3ASO" at bounding box center [467, 357] width 244 height 18
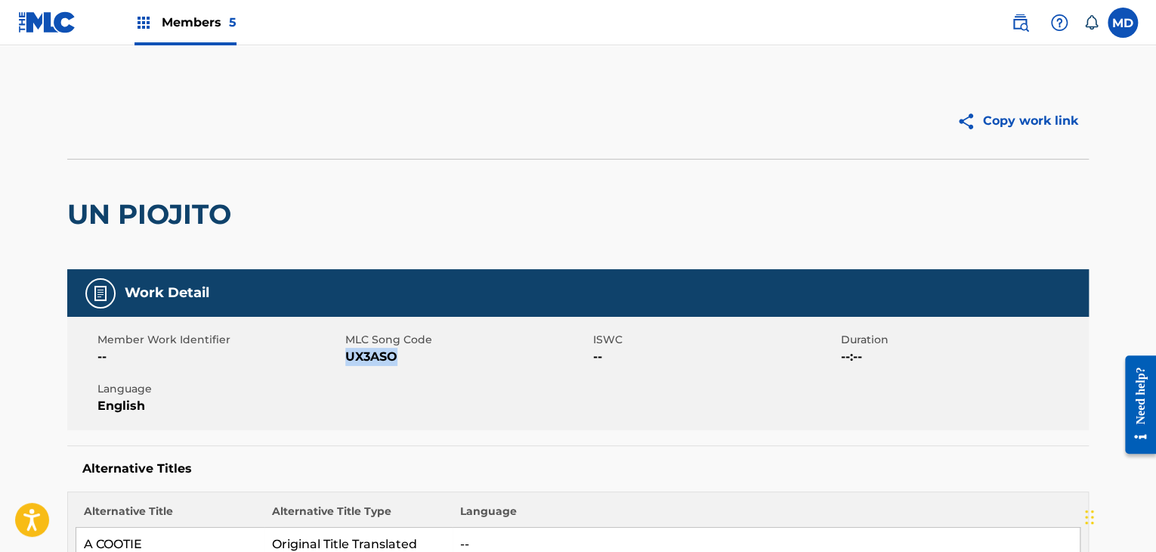
click at [361, 361] on span "UX3ASO" at bounding box center [467, 357] width 244 height 18
copy span "UX3ASO"
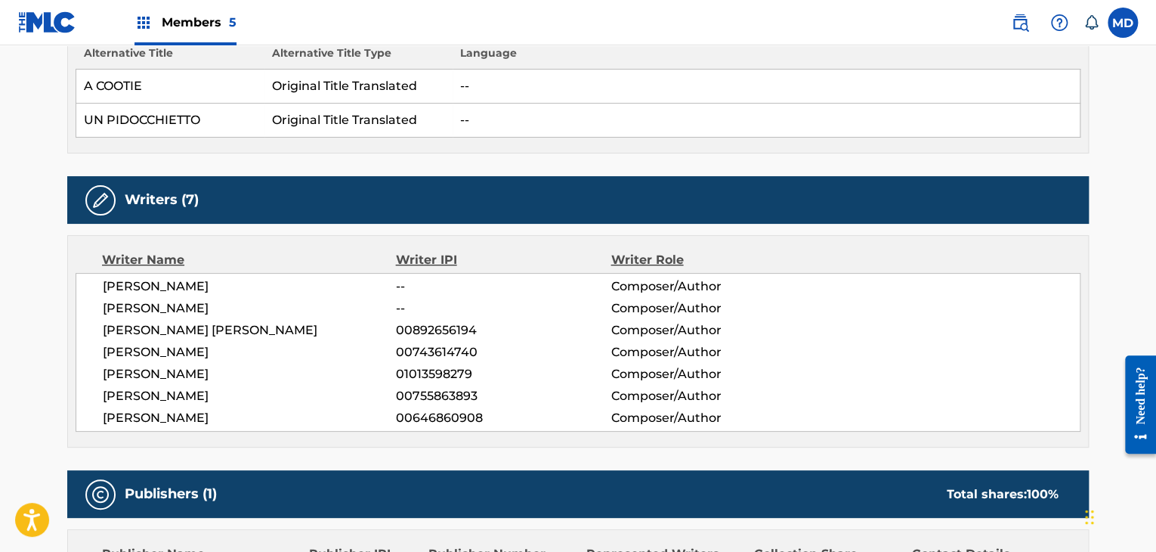
scroll to position [503, 0]
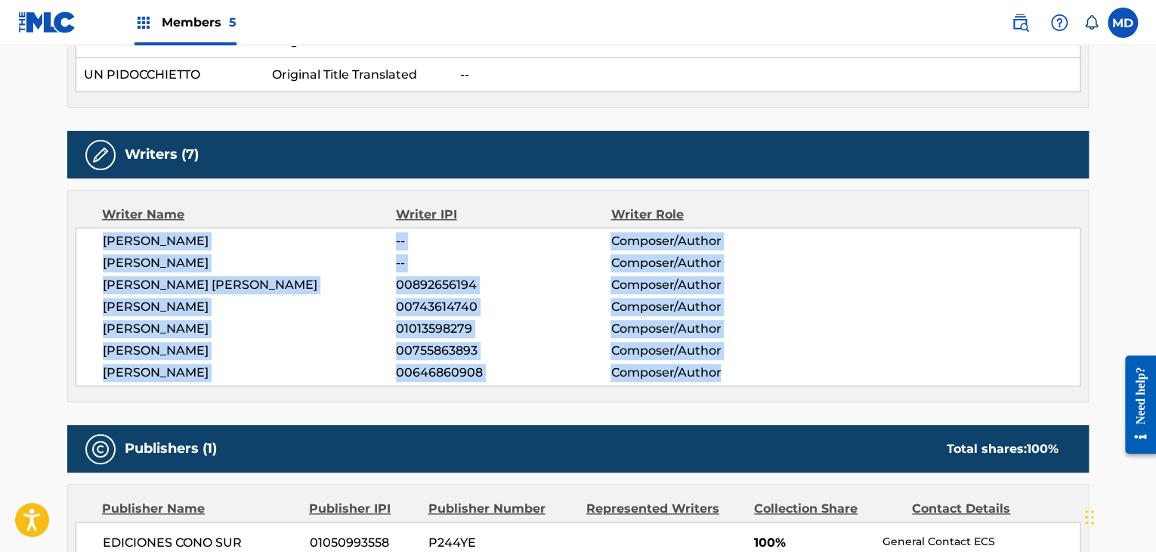
drag, startPoint x: 100, startPoint y: 239, endPoint x: 765, endPoint y: 379, distance: 678.8
click at [765, 379] on div "PABLO MOURELLE -- Composer/Author JUAN TONELLI -- Composer/Author DAMIAN ENRIQU…" at bounding box center [578, 306] width 1005 height 159
copy div "PABLO MOURELLE -- Composer/Author JUAN TONELLI -- Composer/Author DAMIAN ENRIQU…"
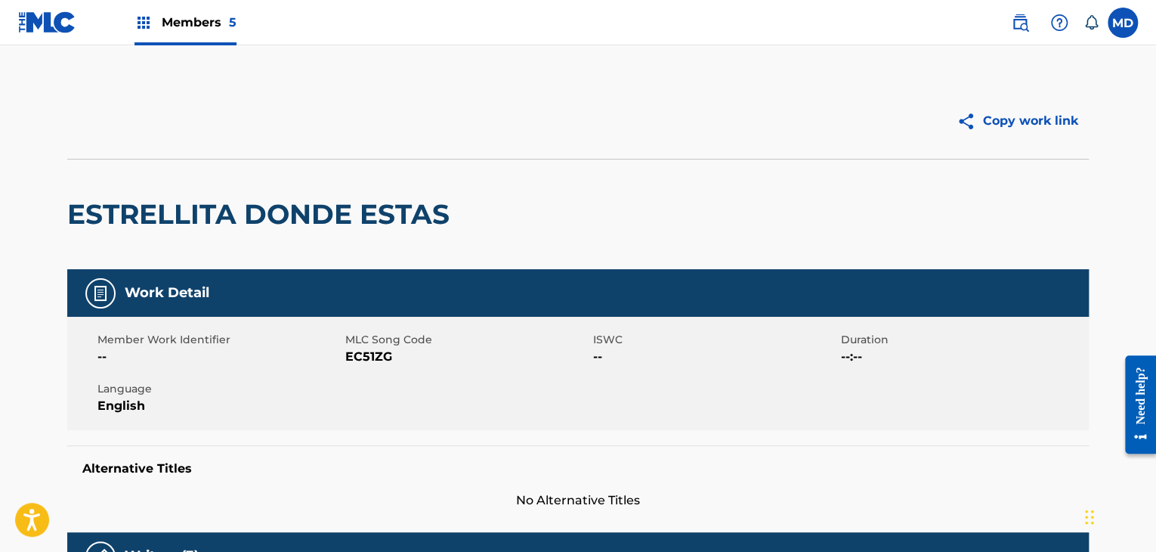
click at [130, 224] on h2 "ESTRELLITA DONDE ESTAS" at bounding box center [262, 214] width 390 height 34
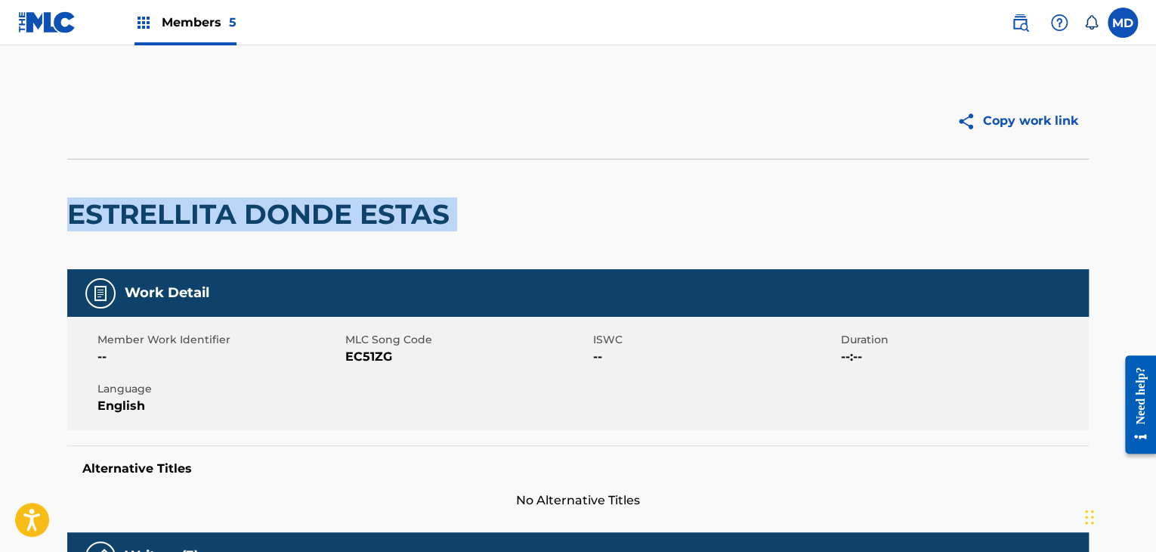
click at [130, 224] on h2 "ESTRELLITA DONDE ESTAS" at bounding box center [262, 214] width 390 height 34
copy div "ESTRELLITA DONDE ESTAS"
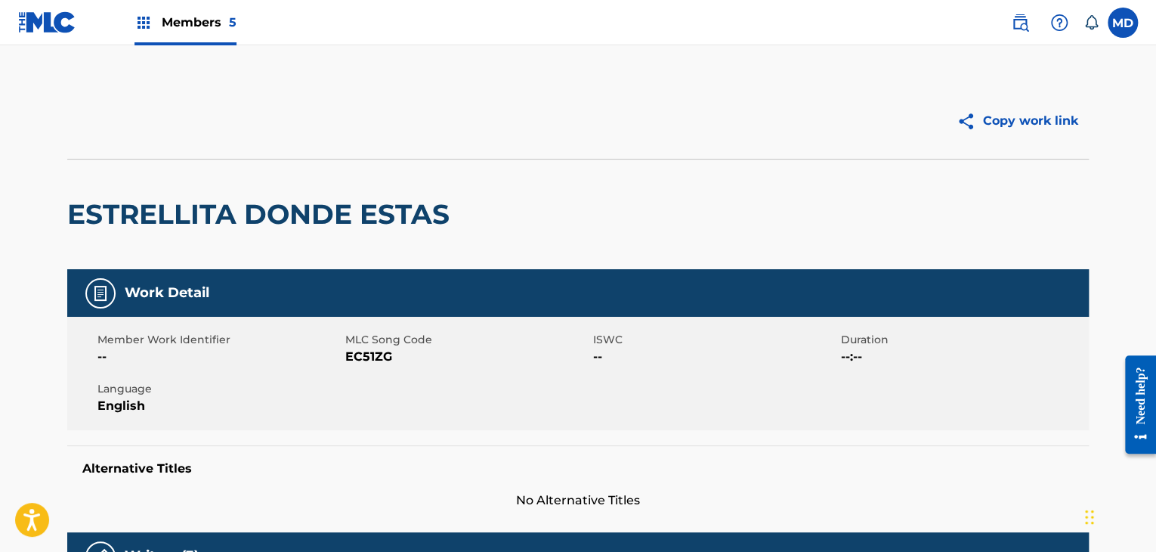
click at [377, 361] on span "EC51ZG" at bounding box center [467, 357] width 244 height 18
click at [378, 361] on span "EC51ZG" at bounding box center [467, 357] width 244 height 18
copy span "EC51ZG"
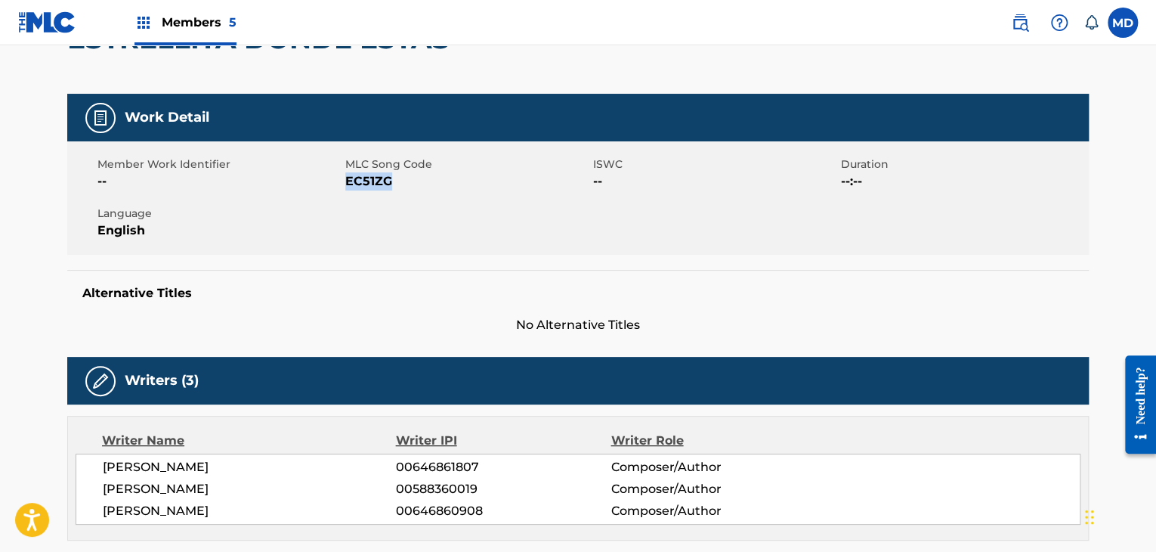
scroll to position [378, 0]
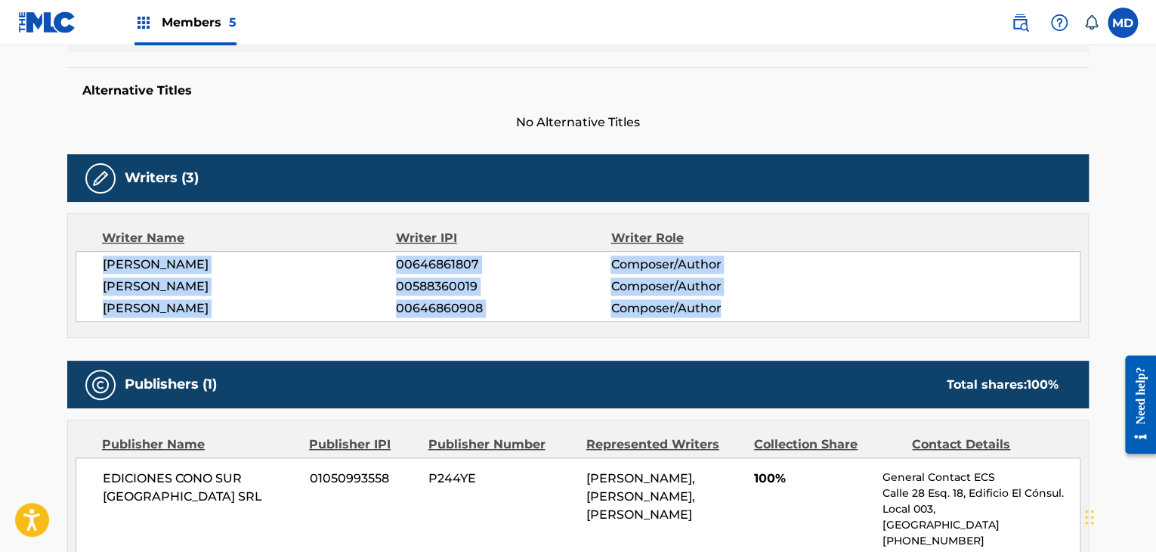
drag, startPoint x: 100, startPoint y: 267, endPoint x: 754, endPoint y: 254, distance: 654.4
click at [737, 315] on div "[PERSON_NAME] 00646861807 Composer/Author [PERSON_NAME] 00588360019 Composer/Au…" at bounding box center [578, 286] width 1005 height 71
copy div "[PERSON_NAME] 00646861807 Composer/Author [PERSON_NAME] 00588360019 Composer/Au…"
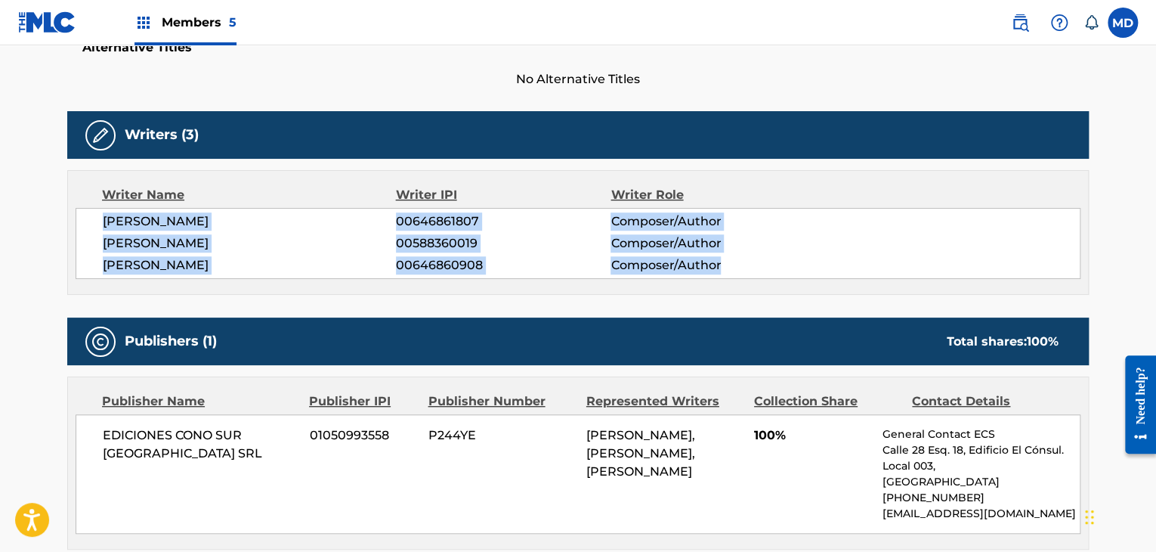
scroll to position [503, 0]
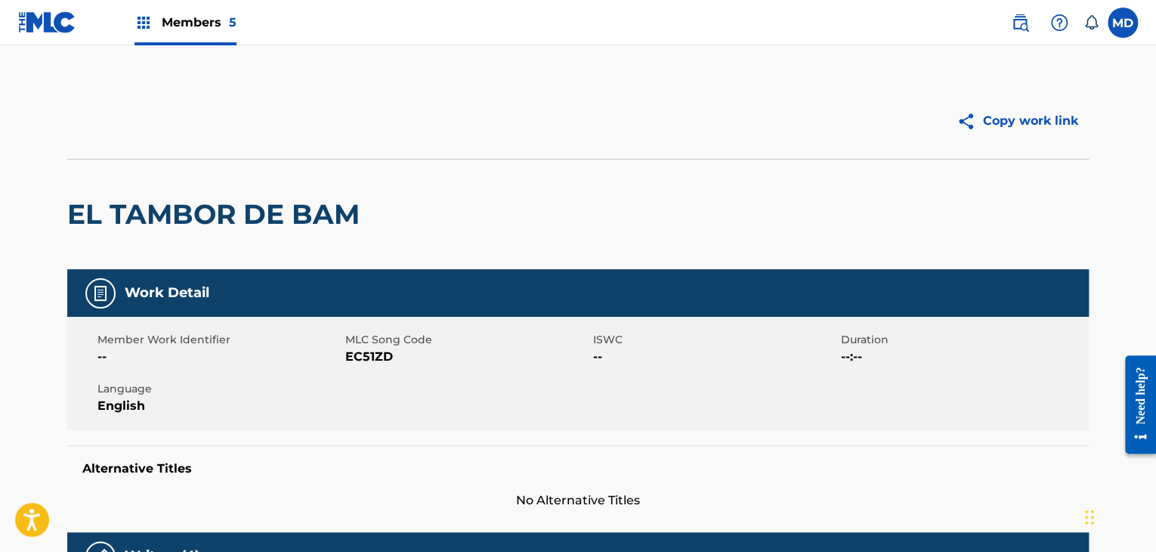
click at [184, 202] on h2 "EL TAMBOR DE BAM" at bounding box center [217, 214] width 300 height 34
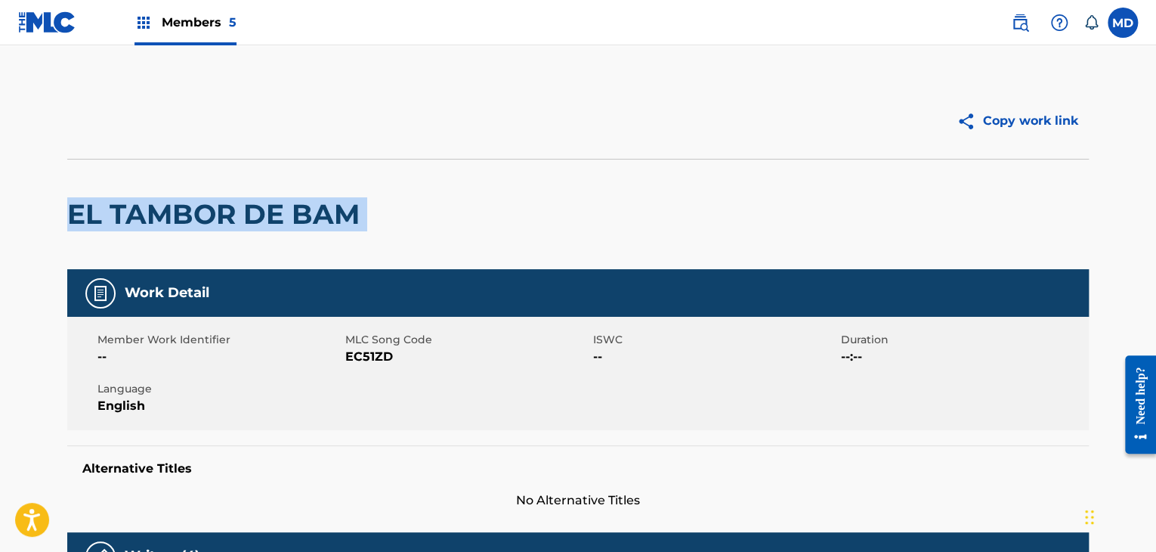
click at [184, 202] on h2 "EL TAMBOR DE BAM" at bounding box center [217, 214] width 300 height 34
copy div "EL TAMBOR DE BAM"
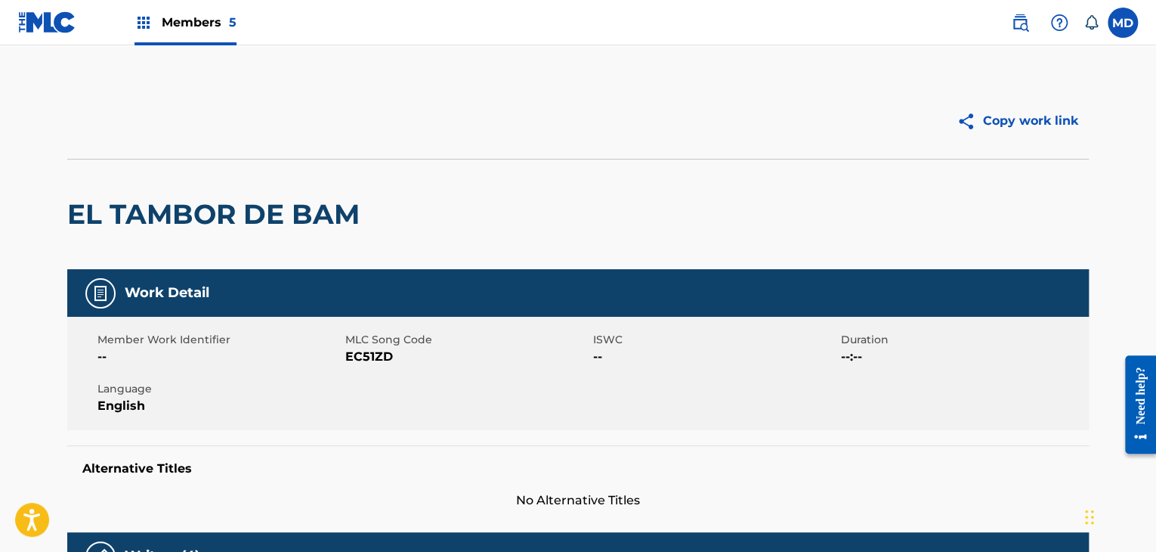
click at [380, 360] on span "EC51ZD" at bounding box center [467, 357] width 244 height 18
copy span "EC51ZD"
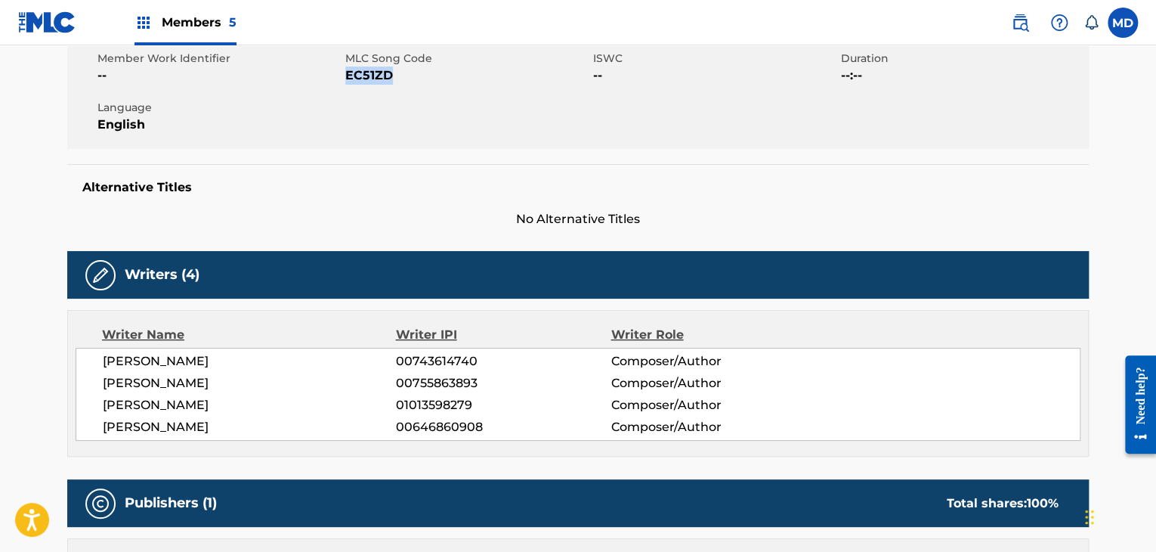
scroll to position [378, 0]
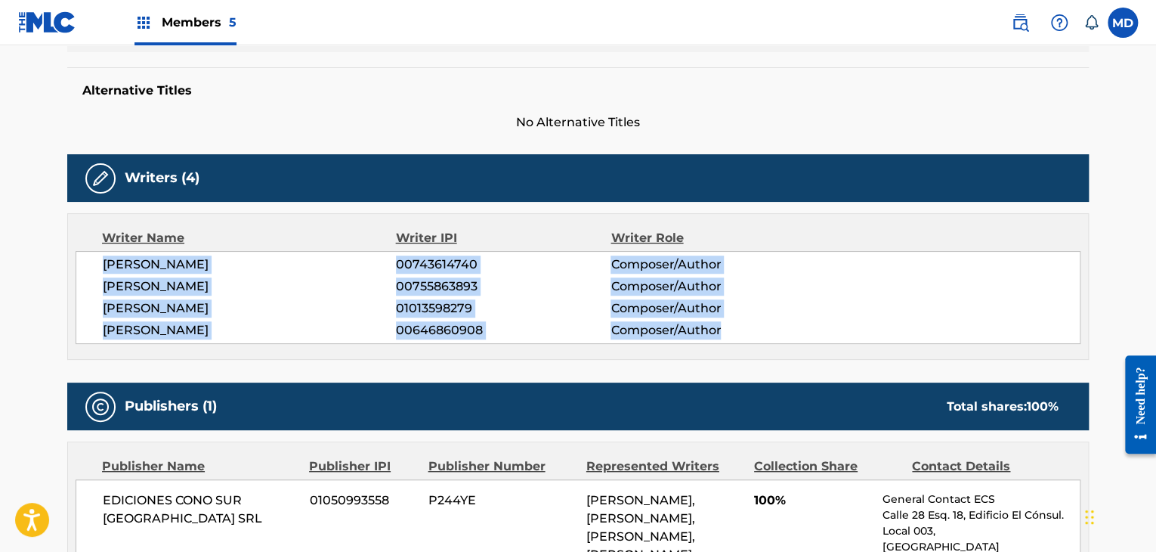
drag, startPoint x: 159, startPoint y: 264, endPoint x: 749, endPoint y: 327, distance: 594.2
click at [749, 327] on div "[PERSON_NAME] 00743614740 Composer/Author [PERSON_NAME] 00755863893 Composer/Au…" at bounding box center [578, 297] width 1005 height 93
copy div "[PERSON_NAME] 00743614740 Composer/Author [PERSON_NAME] 00755863893 Composer/Au…"
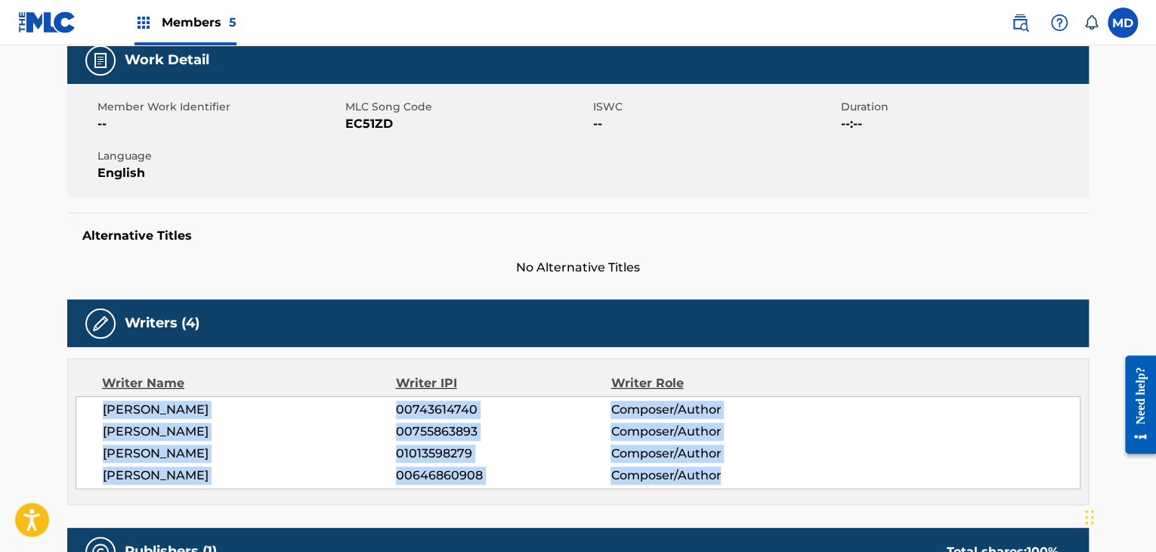
scroll to position [0, 0]
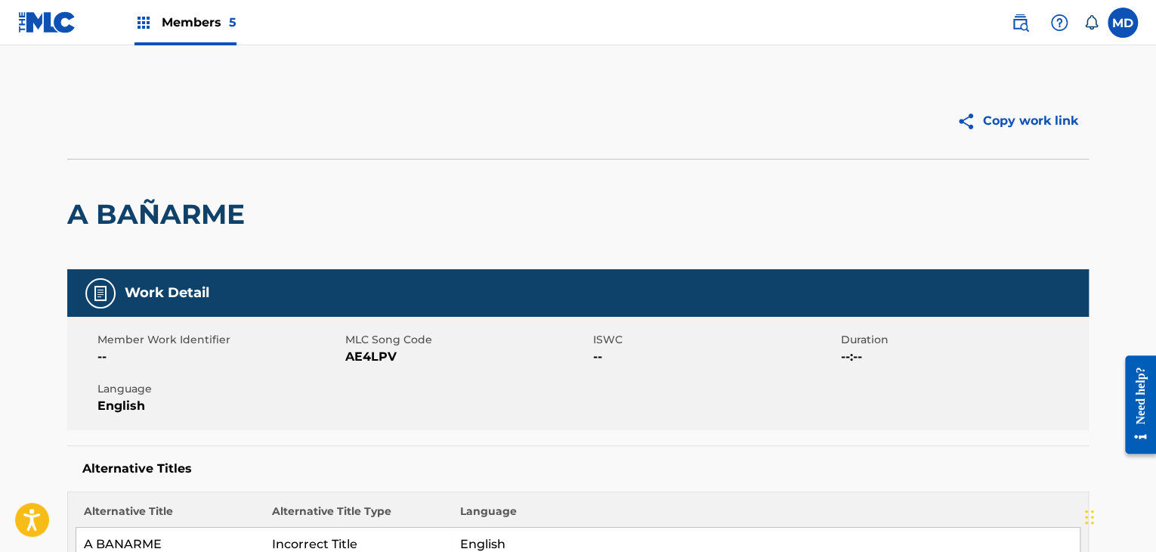
click at [211, 202] on h2 "A BAÑARME" at bounding box center [159, 214] width 185 height 34
copy div "A BAÑARME"
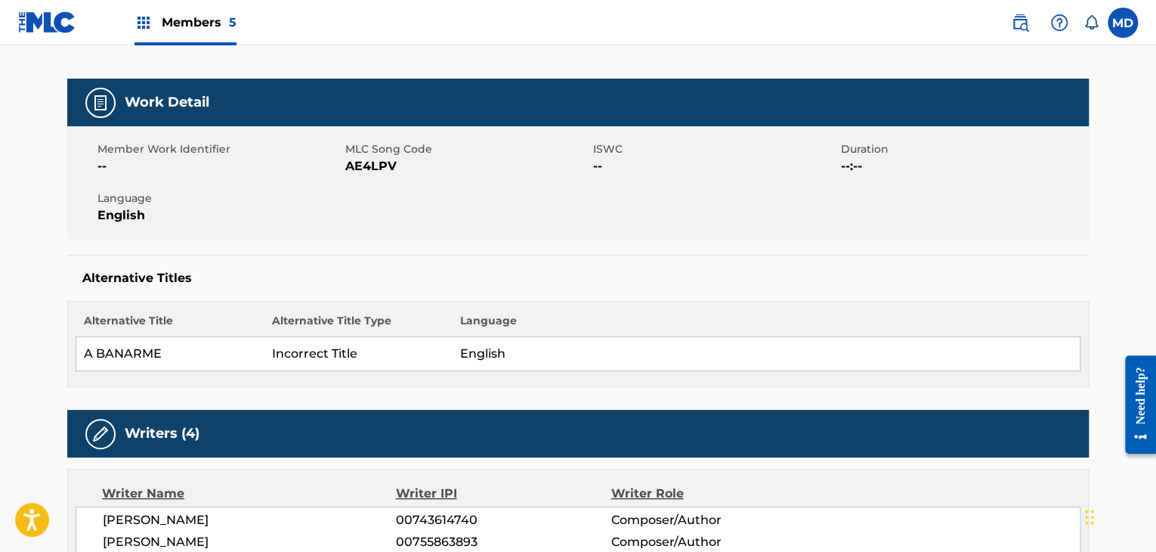
scroll to position [125, 0]
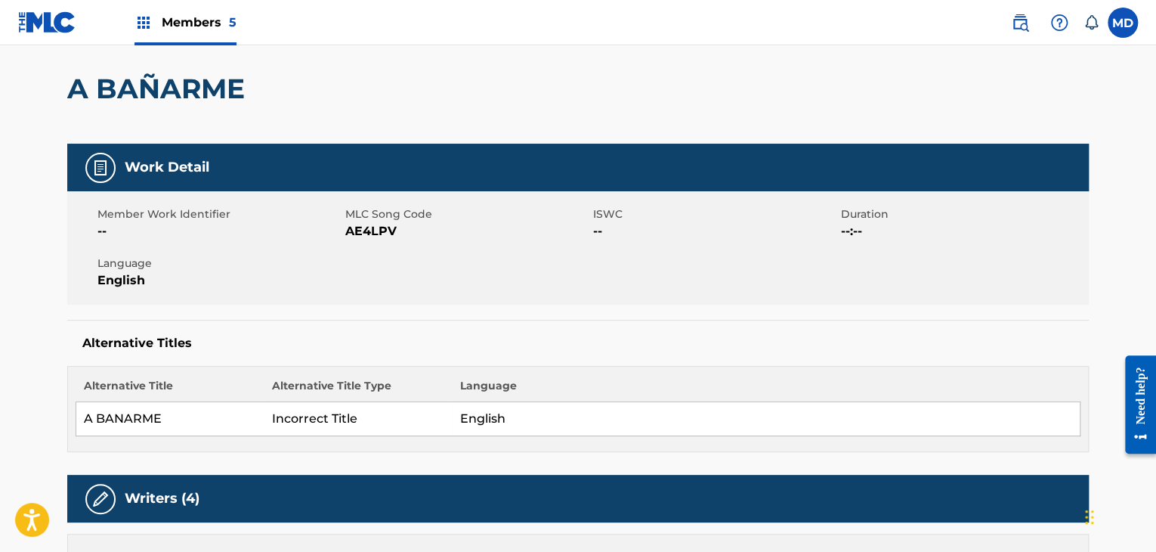
click at [400, 216] on span "MLC Song Code" at bounding box center [467, 214] width 244 height 16
click at [383, 222] on span "AE4LPV" at bounding box center [467, 231] width 244 height 18
copy span "AE4LPV"
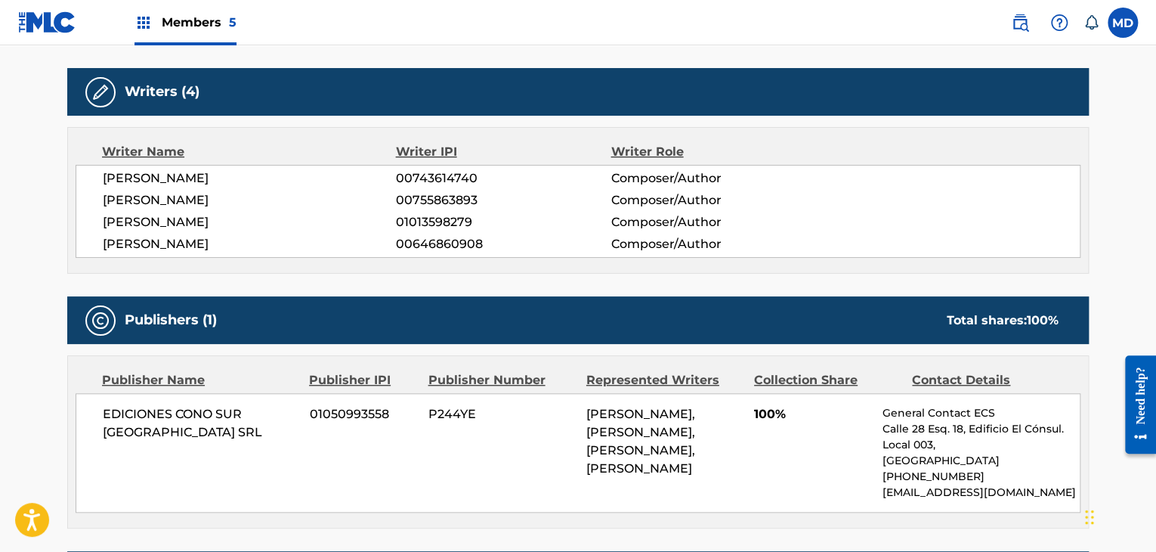
scroll to position [503, 0]
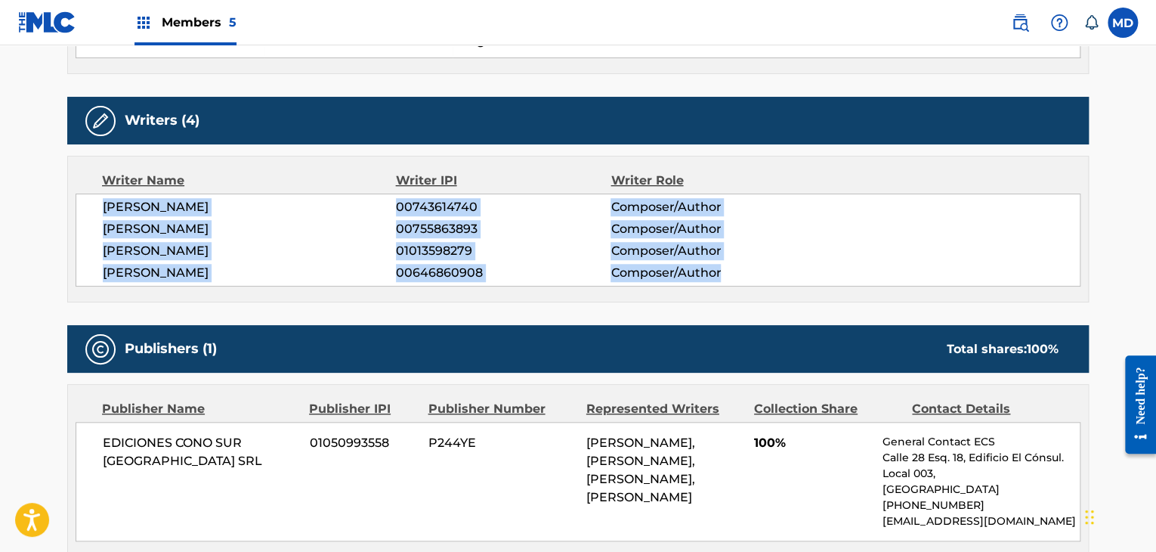
drag, startPoint x: 100, startPoint y: 206, endPoint x: 746, endPoint y: 247, distance: 648.0
click at [737, 273] on div "[PERSON_NAME] 00743614740 Composer/Author [PERSON_NAME] 00755863893 Composer/Au…" at bounding box center [578, 239] width 1005 height 93
copy div "[PERSON_NAME] 00743614740 Composer/Author [PERSON_NAME] 00755863893 Composer/Au…"
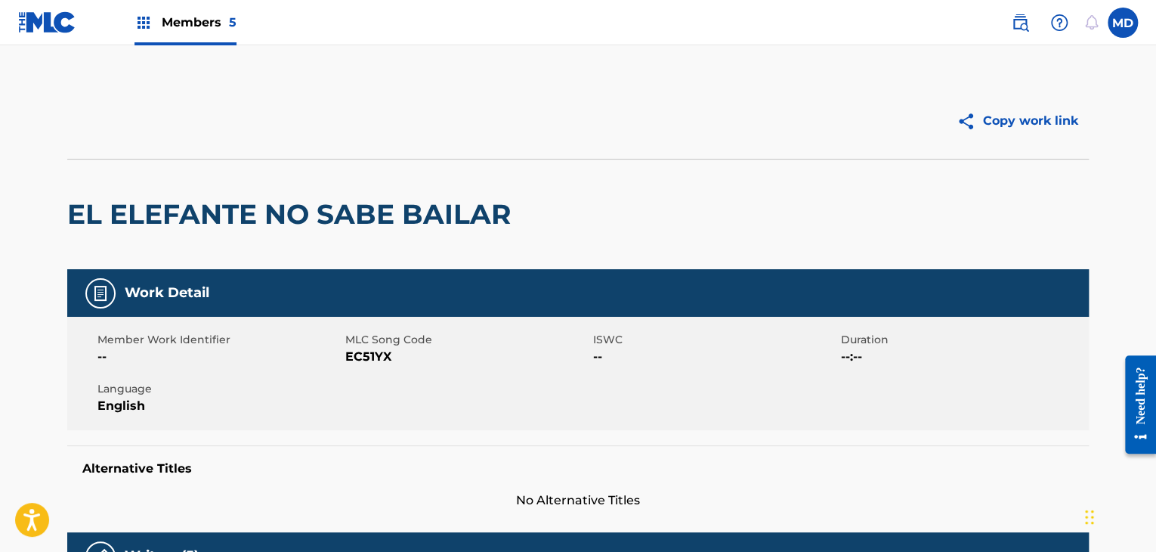
click at [181, 200] on h2 "EL ELEFANTE NO SABE BAILAR" at bounding box center [292, 214] width 451 height 34
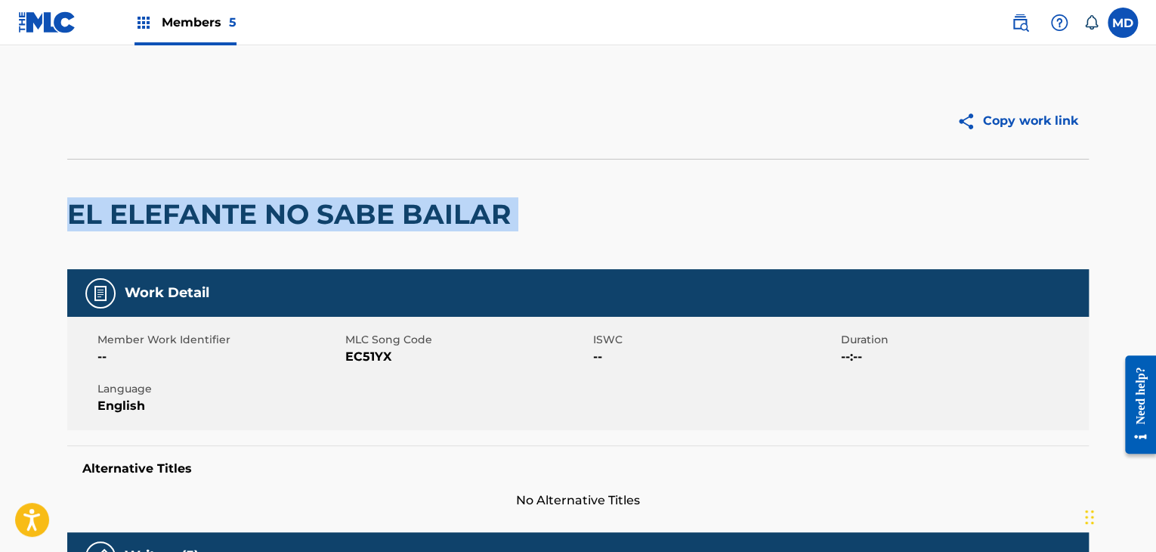
click at [181, 200] on h2 "EL ELEFANTE NO SABE BAILAR" at bounding box center [292, 214] width 451 height 34
copy div "EL ELEFANTE NO SABE BAILAR"
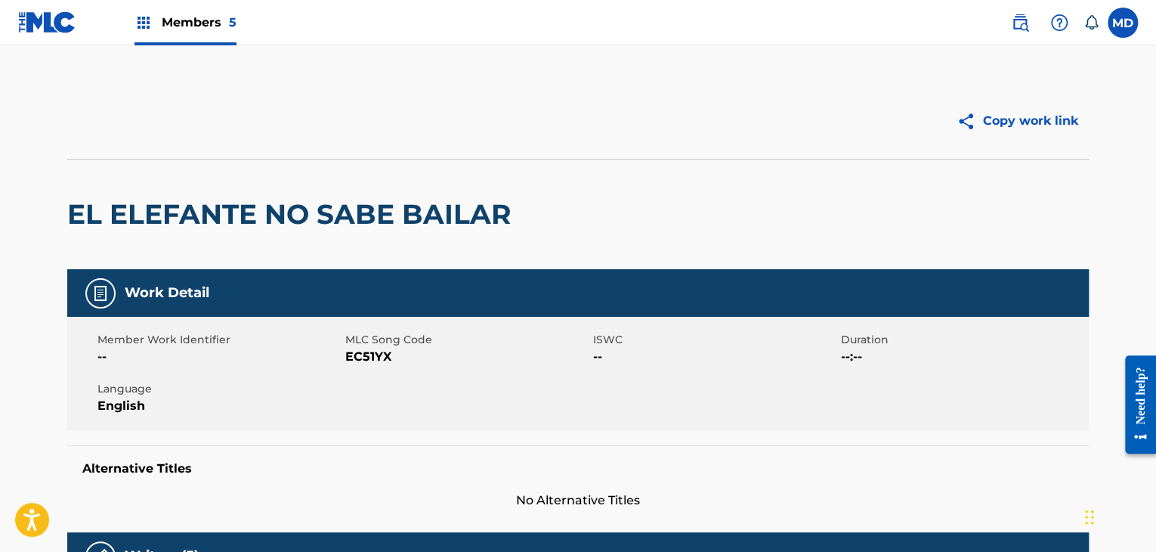
click at [372, 357] on span "EC51YX" at bounding box center [467, 357] width 244 height 18
copy span "EC51YX"
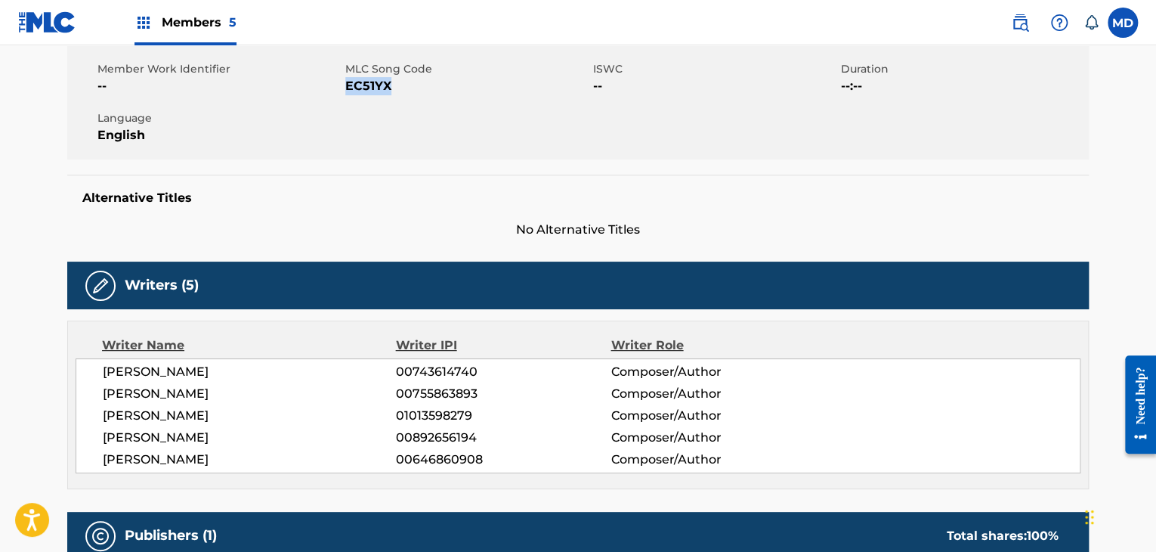
scroll to position [378, 0]
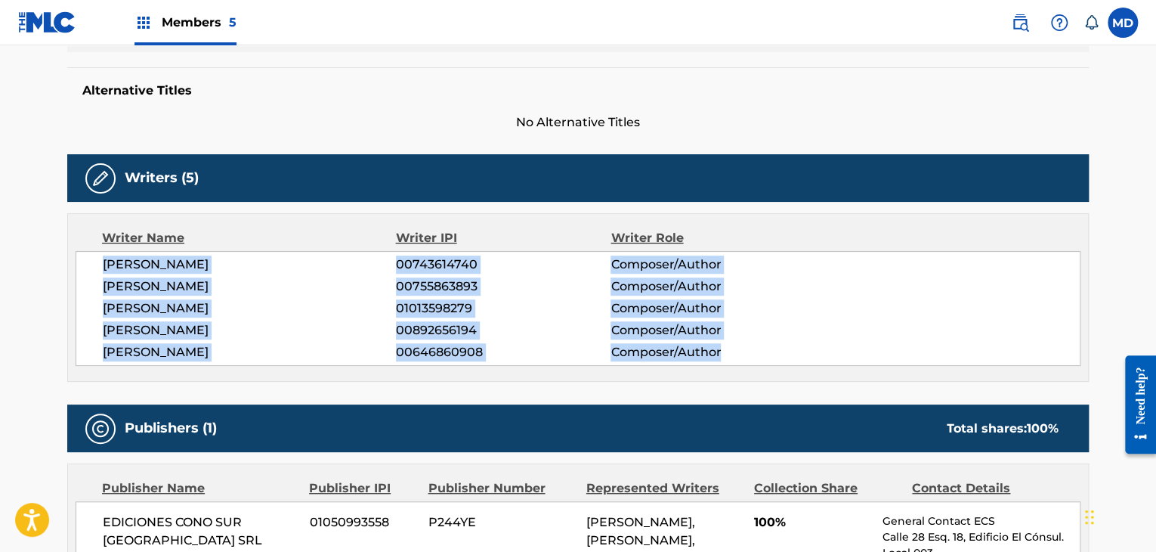
drag, startPoint x: 103, startPoint y: 264, endPoint x: 756, endPoint y: 348, distance: 659.0
click at [755, 347] on div "[PERSON_NAME] 00743614740 Composer/Author [PERSON_NAME] 00755863893 Composer/Au…" at bounding box center [578, 308] width 1005 height 115
copy div "[PERSON_NAME] 00743614740 Composer/Author [PERSON_NAME] 00755863893 Composer/Au…"
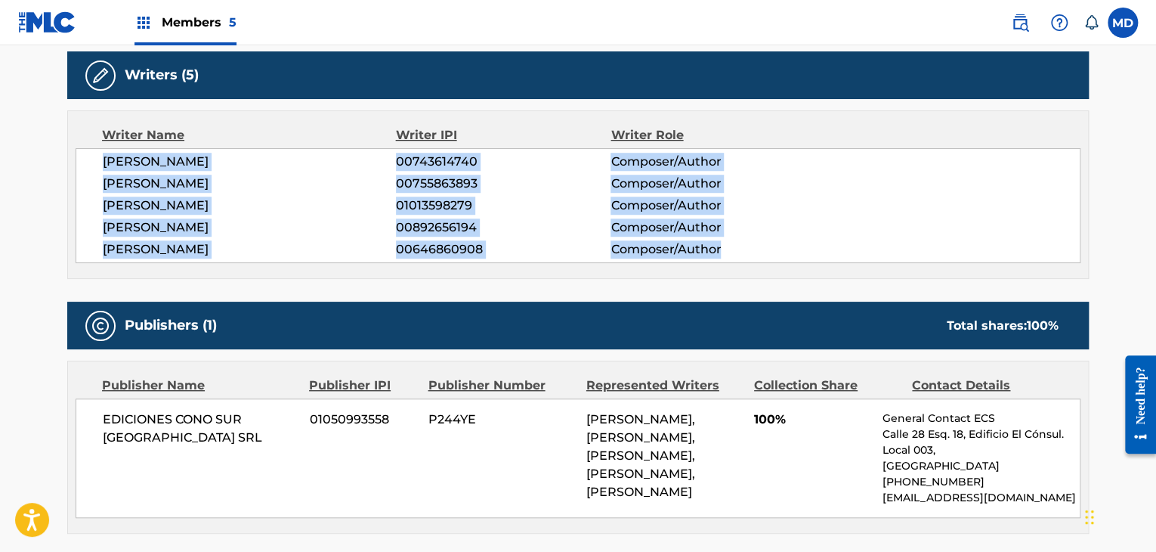
scroll to position [503, 0]
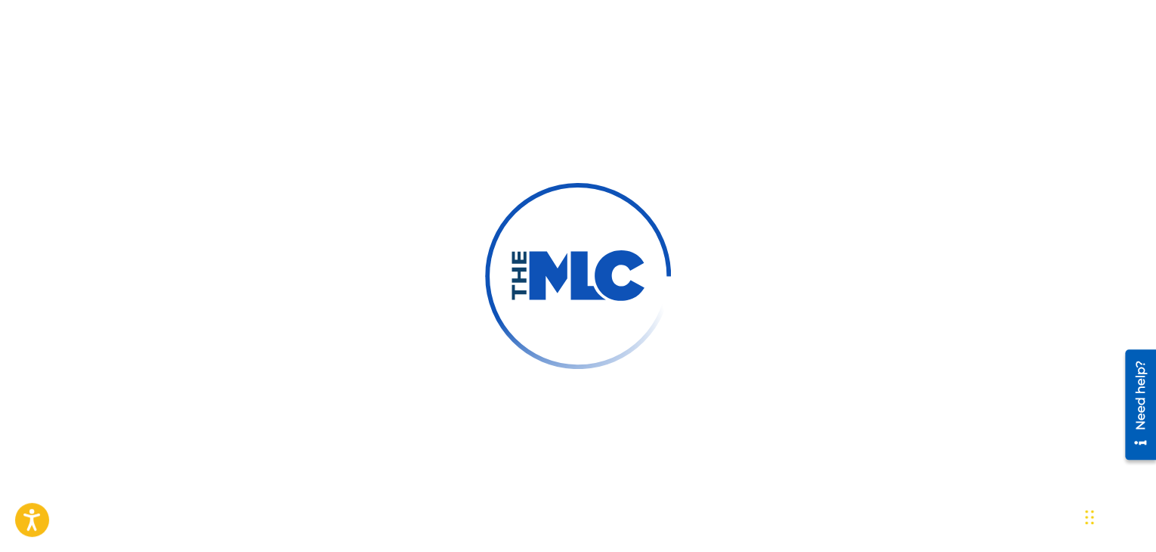
scroll to position [60, 0]
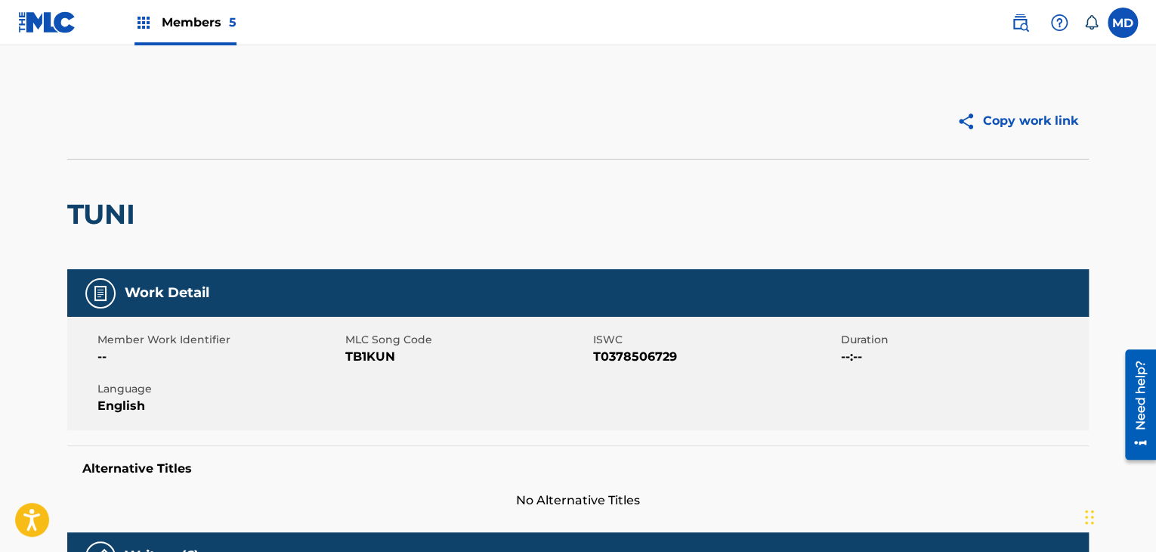
click at [127, 213] on h2 "TUNI" at bounding box center [105, 214] width 76 height 34
copy h2 "TUNI"
click at [354, 366] on div "Member Work Identifier -- MLC Song Code TB1KUN ISWC T0378506729 Duration --:-- …" at bounding box center [577, 373] width 1021 height 113
click at [360, 358] on span "TB1KUN" at bounding box center [467, 357] width 244 height 18
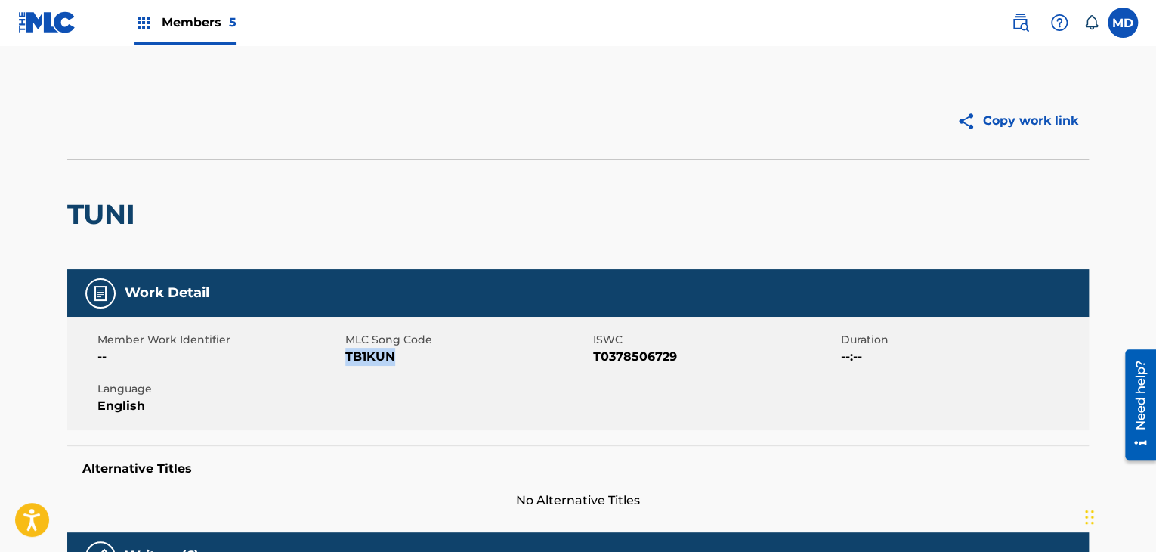
click at [360, 358] on span "TB1KUN" at bounding box center [467, 357] width 244 height 18
copy span "TB1KUN"
click at [601, 354] on span "T0378506729" at bounding box center [715, 357] width 244 height 18
copy span "T0378506729"
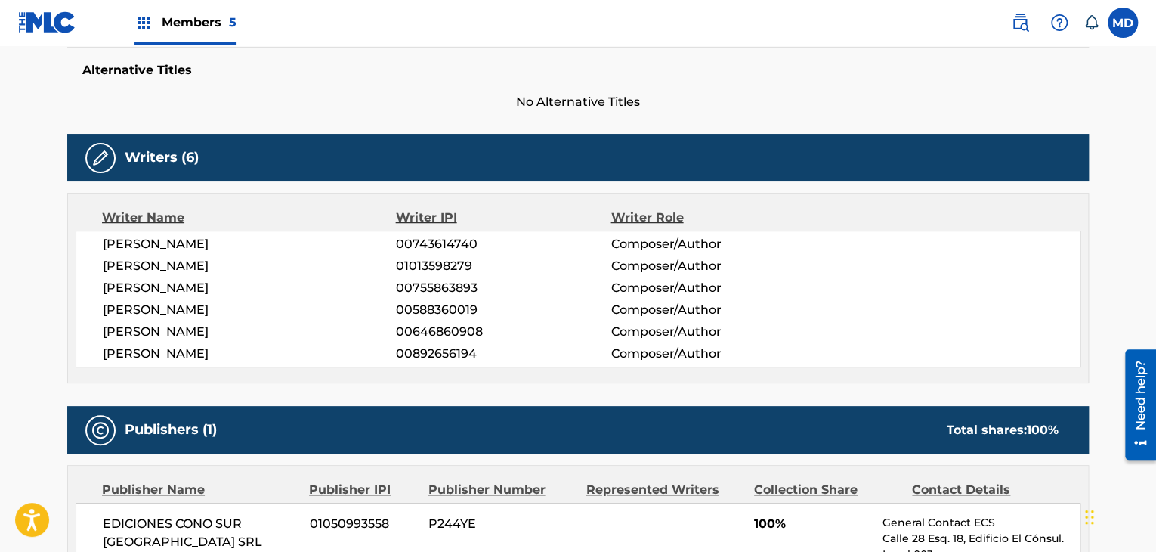
scroll to position [503, 0]
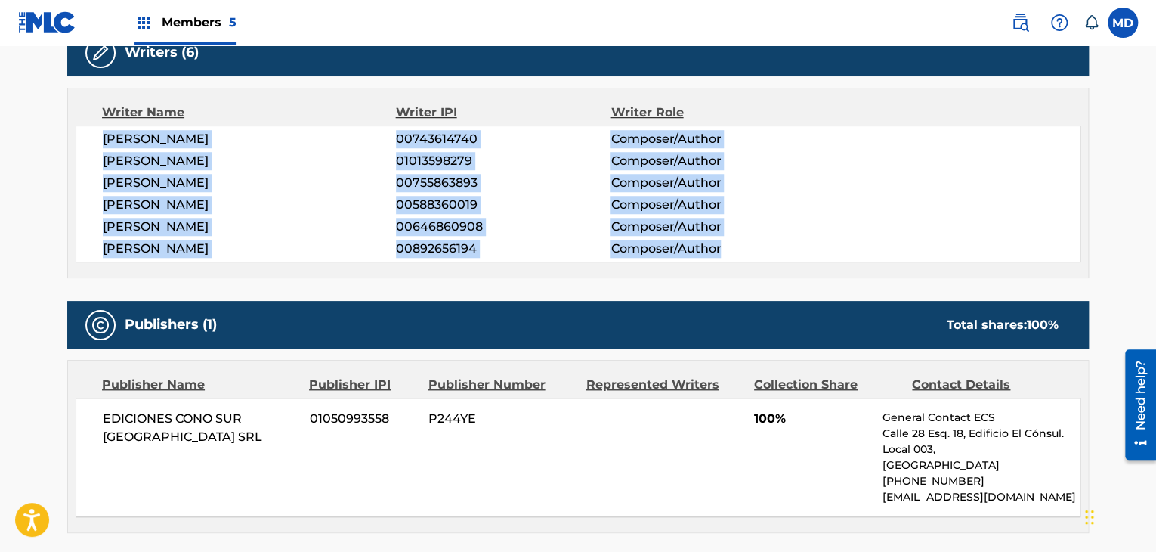
drag, startPoint x: 98, startPoint y: 135, endPoint x: 764, endPoint y: 253, distance: 675.9
click at [764, 253] on div "SERGIO ENRIQUE IRIBARNE 00743614740 Composer/Author PABLO LUCINI 01013598279 Co…" at bounding box center [578, 193] width 1005 height 137
copy div "SERGIO ENRIQUE IRIBARNE 00743614740 Composer/Author PABLO LUCINI 01013598279 Co…"
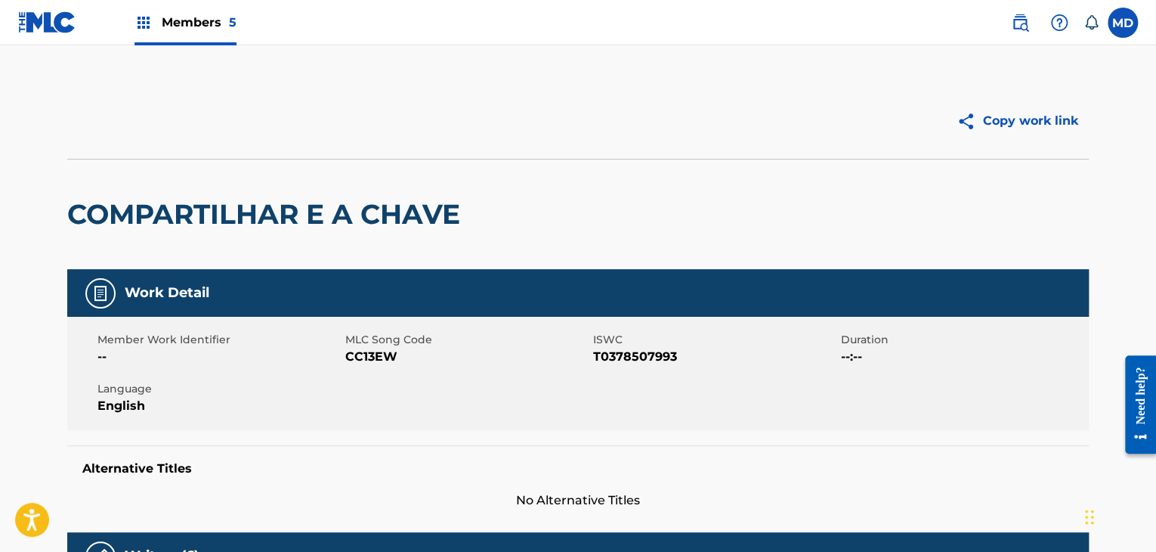
click at [97, 213] on h2 "COMPARTILHAR E A CHAVE" at bounding box center [267, 214] width 400 height 34
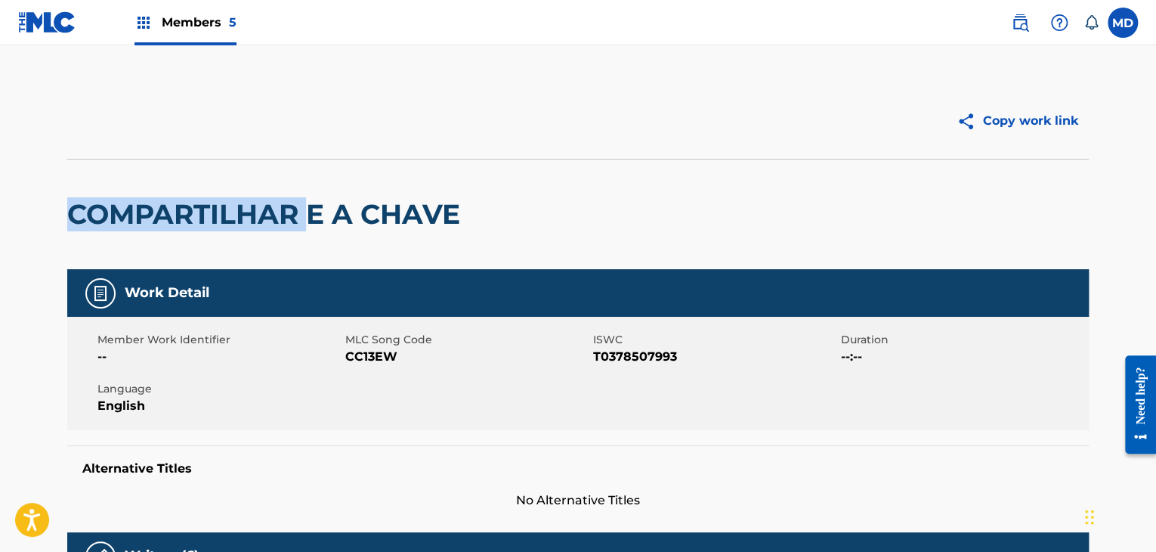
click at [97, 213] on h2 "COMPARTILHAR E A CHAVE" at bounding box center [267, 214] width 400 height 34
copy div "COMPARTILHAR E A CHAVE"
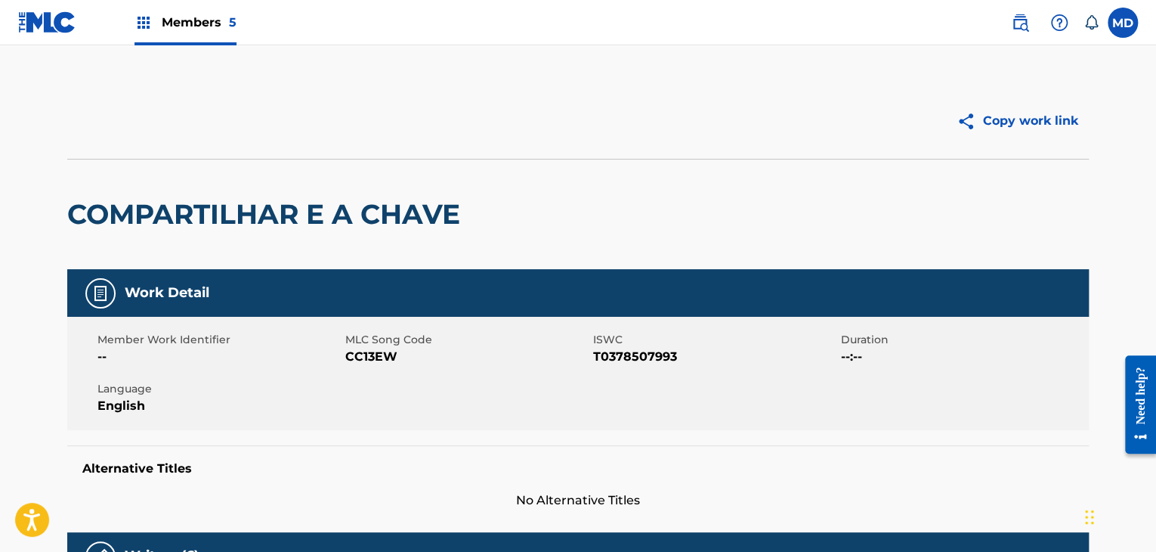
click at [368, 351] on span "CC13EW" at bounding box center [467, 357] width 244 height 18
copy span "CC13EW"
click at [620, 360] on span "T0378507993" at bounding box center [715, 357] width 244 height 18
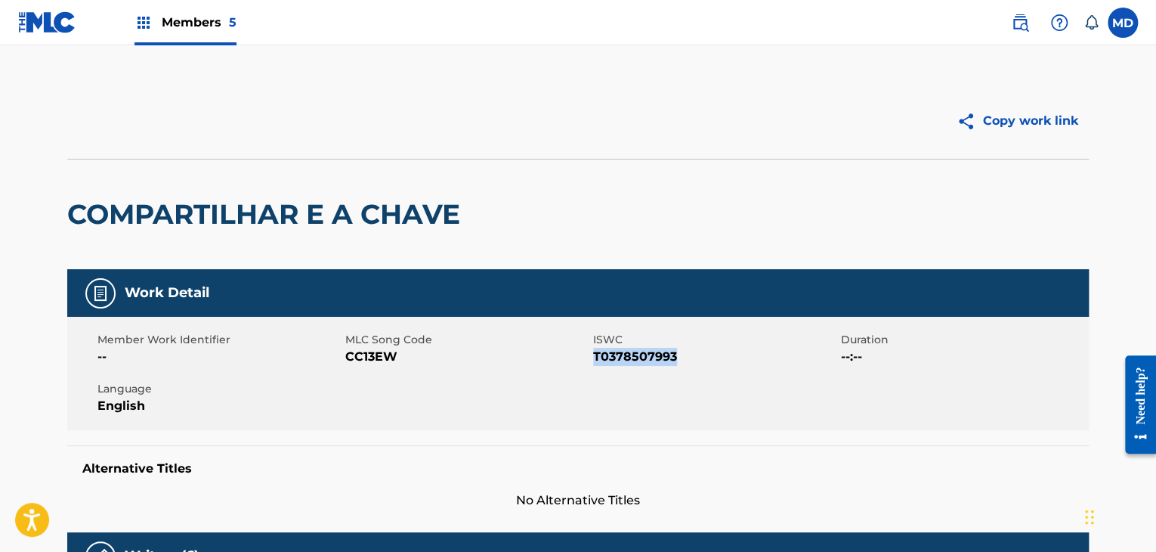
copy span "T0378507993"
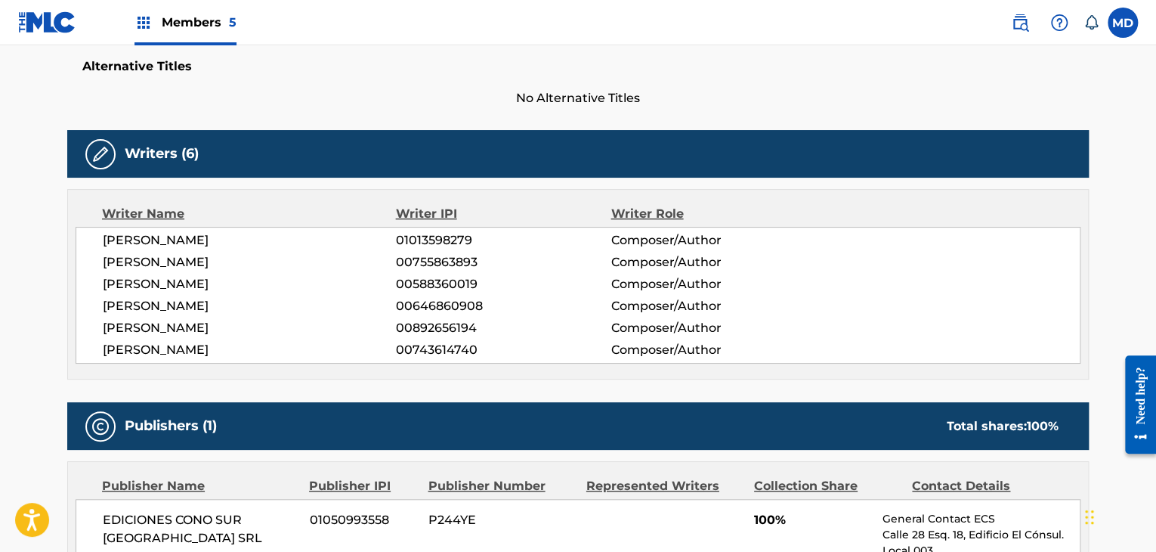
scroll to position [503, 0]
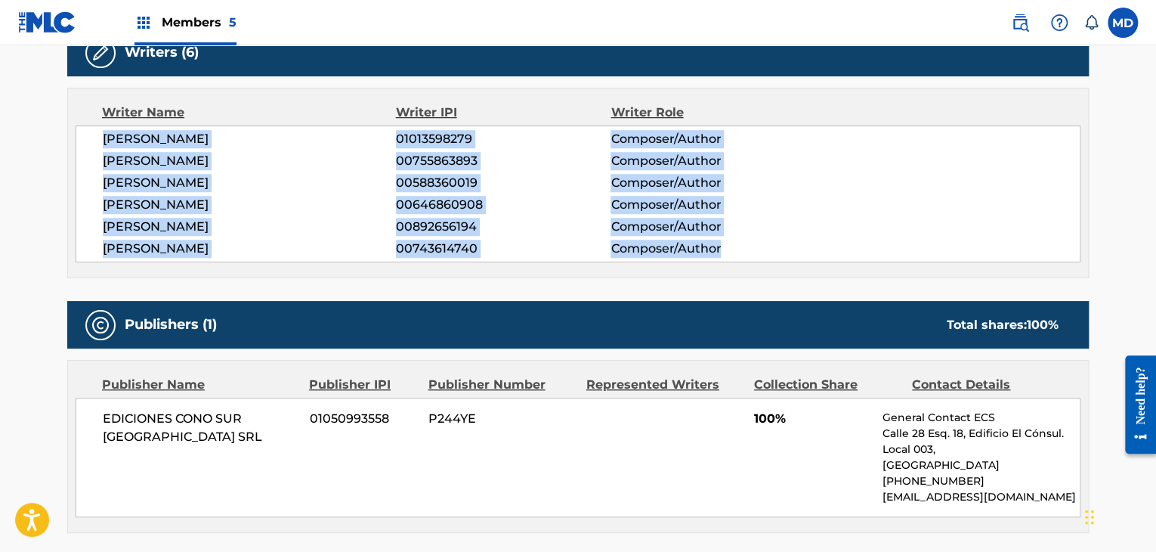
drag, startPoint x: 103, startPoint y: 132, endPoint x: 746, endPoint y: 245, distance: 653.4
click at [746, 245] on div "PABLO LUCINI 01013598279 Composer/Author MAURICIO GERMAN ZUBIRI 00755863893 Com…" at bounding box center [578, 193] width 1005 height 137
copy div "PABLO LUCINI 01013598279 Composer/Author MAURICIO GERMAN ZUBIRI 00755863893 Com…"
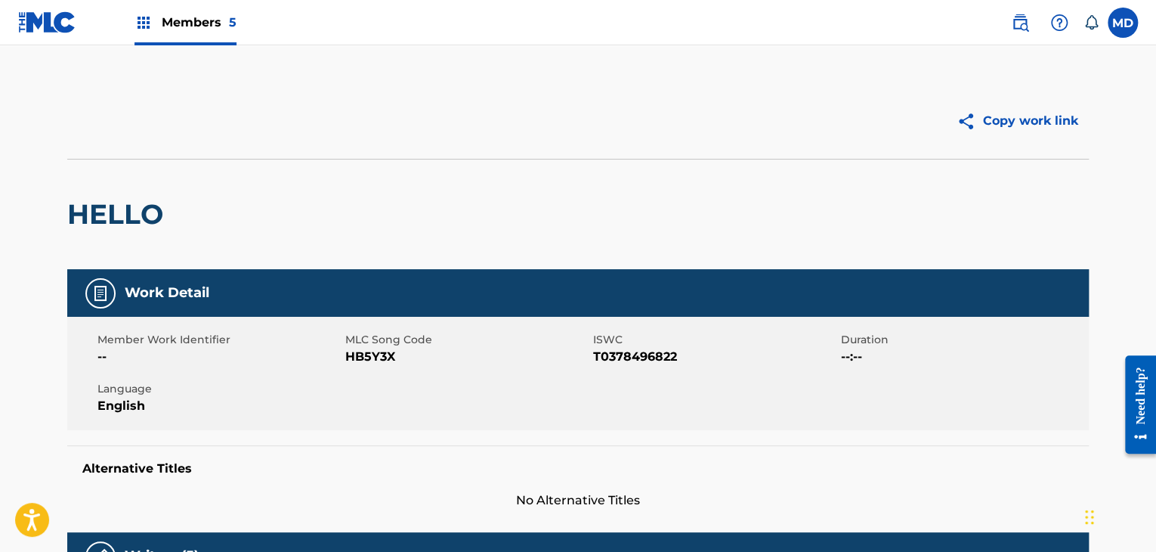
click at [148, 205] on h2 "HELLO" at bounding box center [119, 214] width 104 height 34
copy h2 "HELLO"
click at [387, 354] on span "HB5Y3X" at bounding box center [467, 357] width 244 height 18
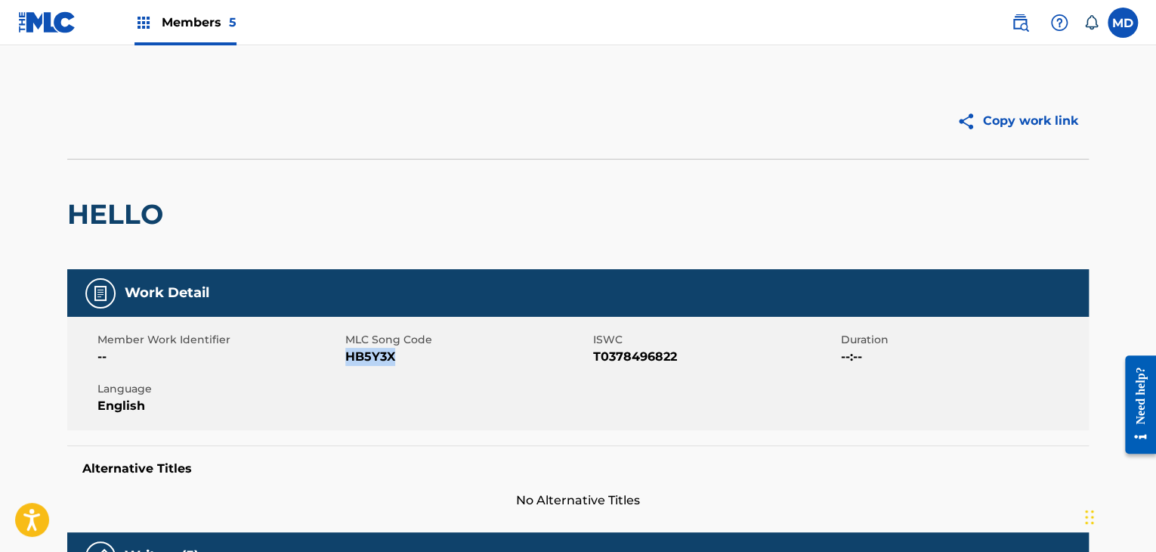
copy span "HB5Y3X"
click at [600, 360] on span "T0378496822" at bounding box center [715, 357] width 244 height 18
copy span "T0378496822"
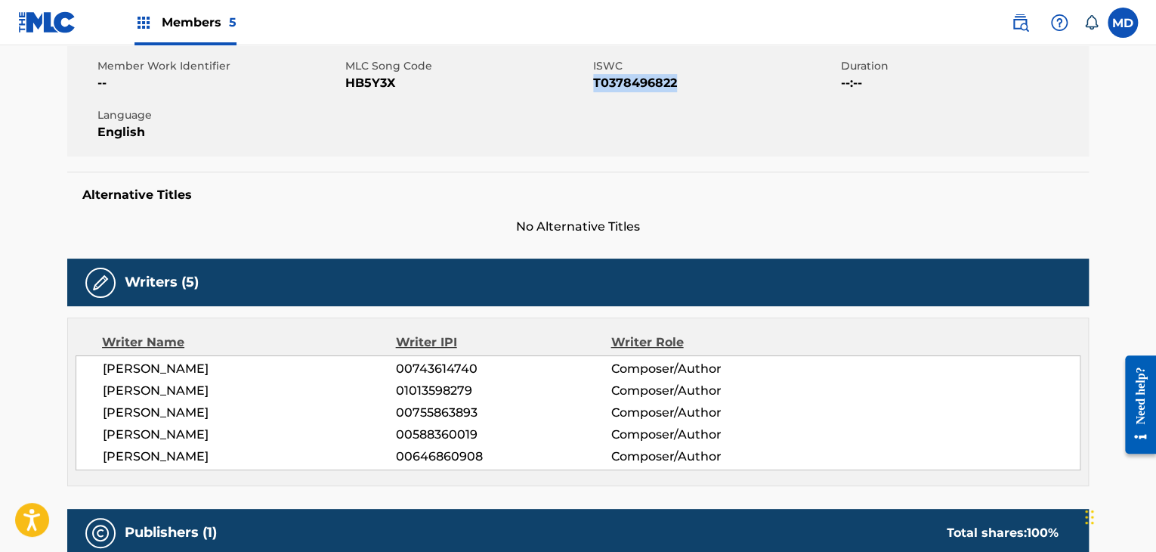
scroll to position [378, 0]
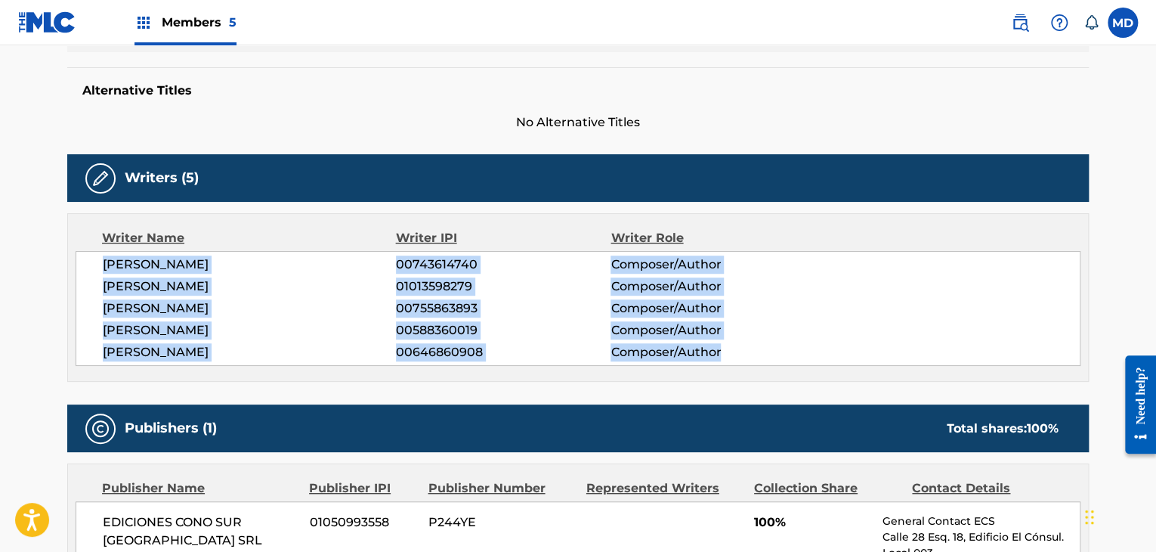
drag, startPoint x: 109, startPoint y: 267, endPoint x: 752, endPoint y: 348, distance: 648.0
click at [752, 348] on div "SERGIO ENRIQUE IRIBARNE 00743614740 Composer/Author PABLO LUCINI 01013598279 Co…" at bounding box center [578, 308] width 1005 height 115
copy div "SERGIO ENRIQUE IRIBARNE 00743614740 Composer/Author PABLO LUCINI 01013598279 Co…"
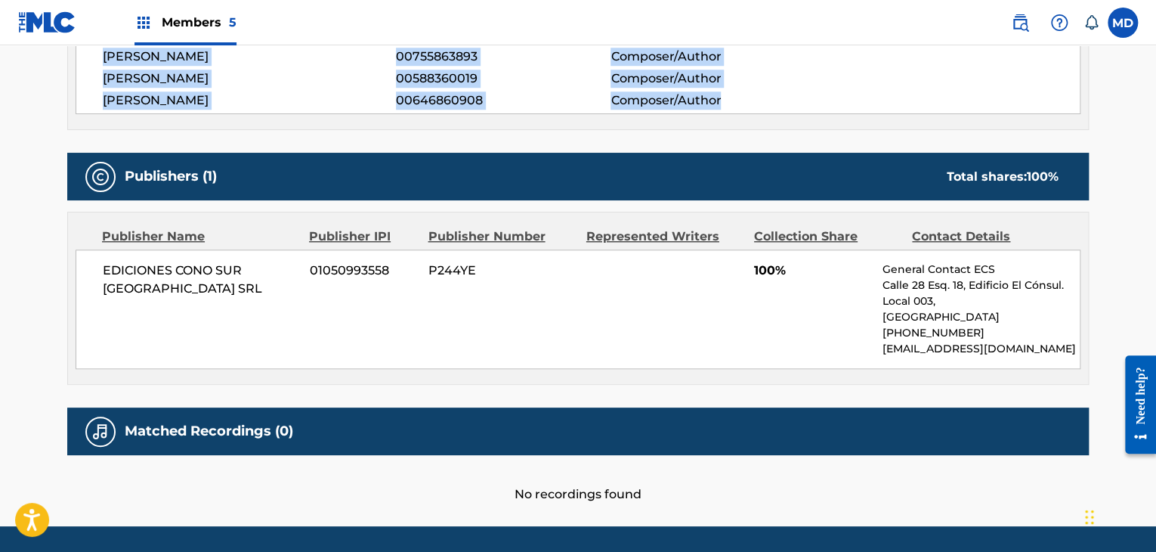
scroll to position [503, 0]
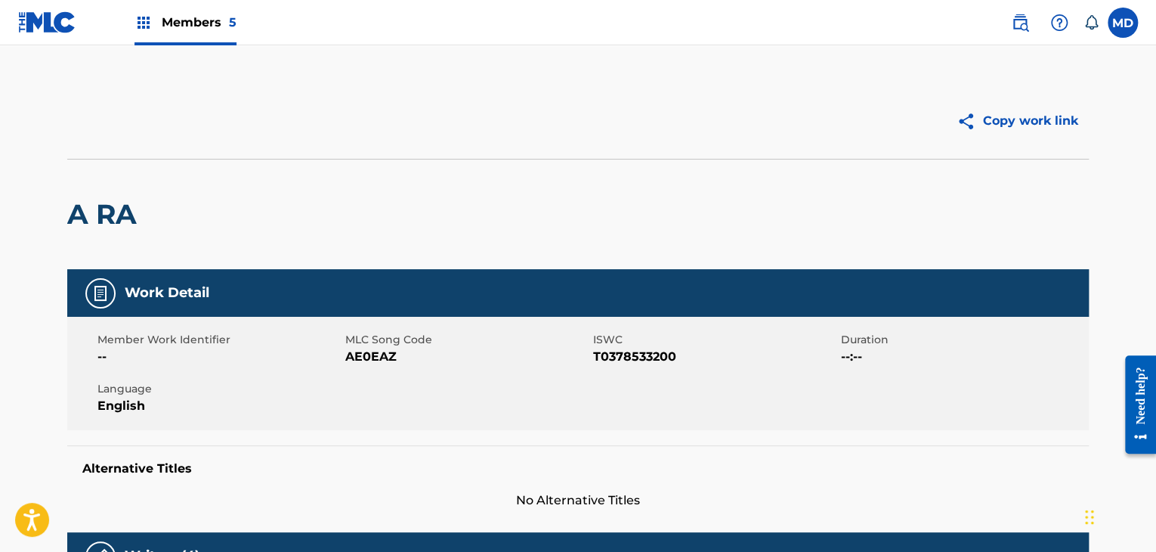
click at [386, 363] on span "AE0EAZ" at bounding box center [467, 357] width 244 height 18
copy span "AE0EAZ"
click at [125, 206] on h2 "A RA" at bounding box center [105, 214] width 77 height 34
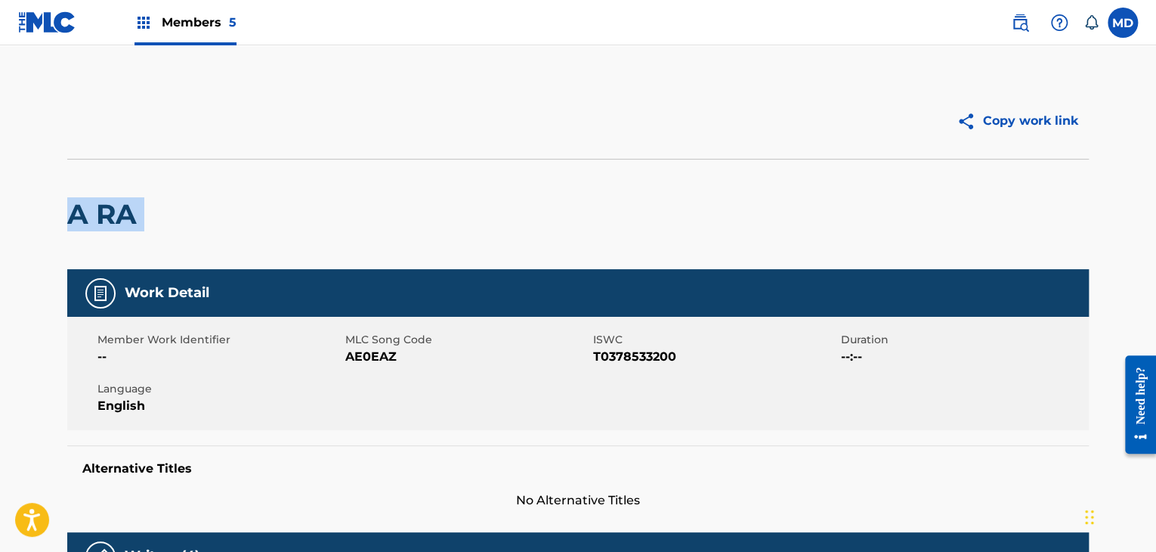
click at [125, 206] on h2 "A RA" at bounding box center [105, 214] width 77 height 34
copy div "A RA"
click at [627, 350] on span "T0378533200" at bounding box center [715, 357] width 244 height 18
copy span "T0378533200"
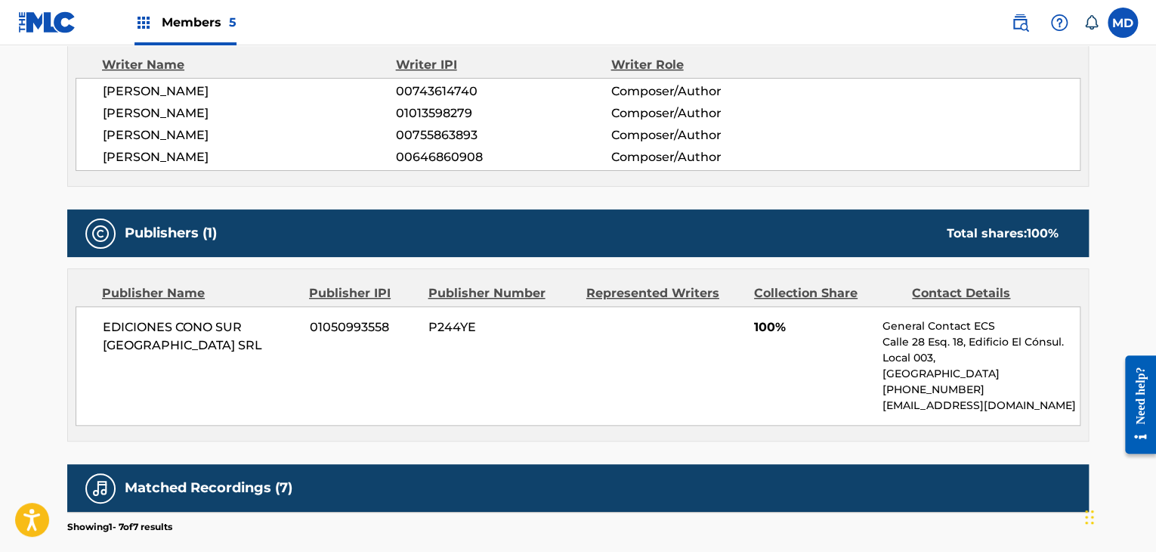
scroll to position [299, 0]
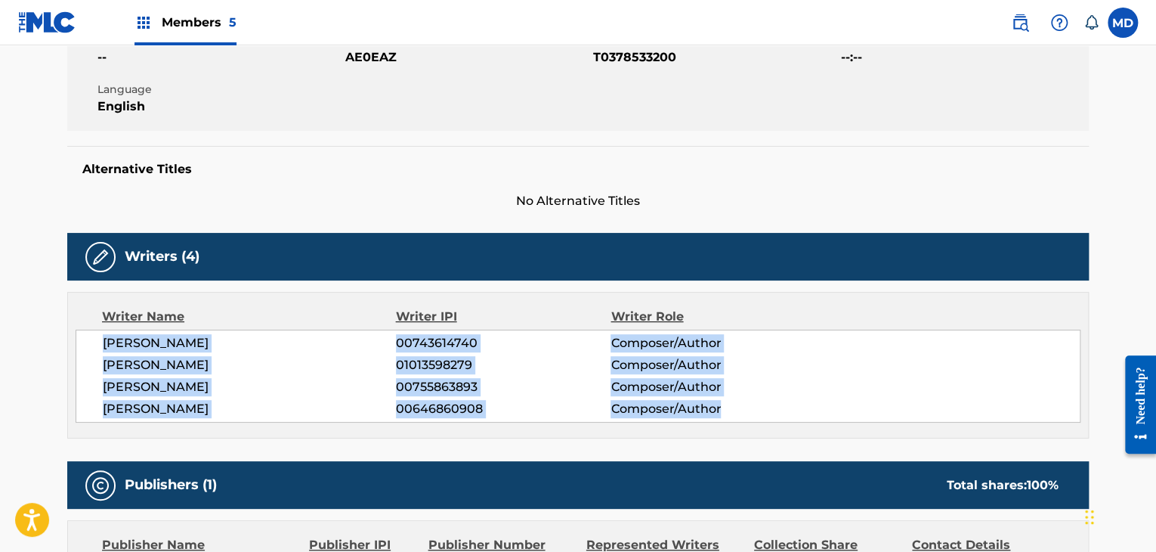
drag, startPoint x: 90, startPoint y: 342, endPoint x: 772, endPoint y: 406, distance: 685.2
click at [772, 406] on div "[PERSON_NAME] 00743614740 Composer/Author [PERSON_NAME] 01013598279 Composer/Au…" at bounding box center [578, 375] width 1005 height 93
copy div "[PERSON_NAME] 00743614740 Composer/Author [PERSON_NAME] 01013598279 Composer/Au…"
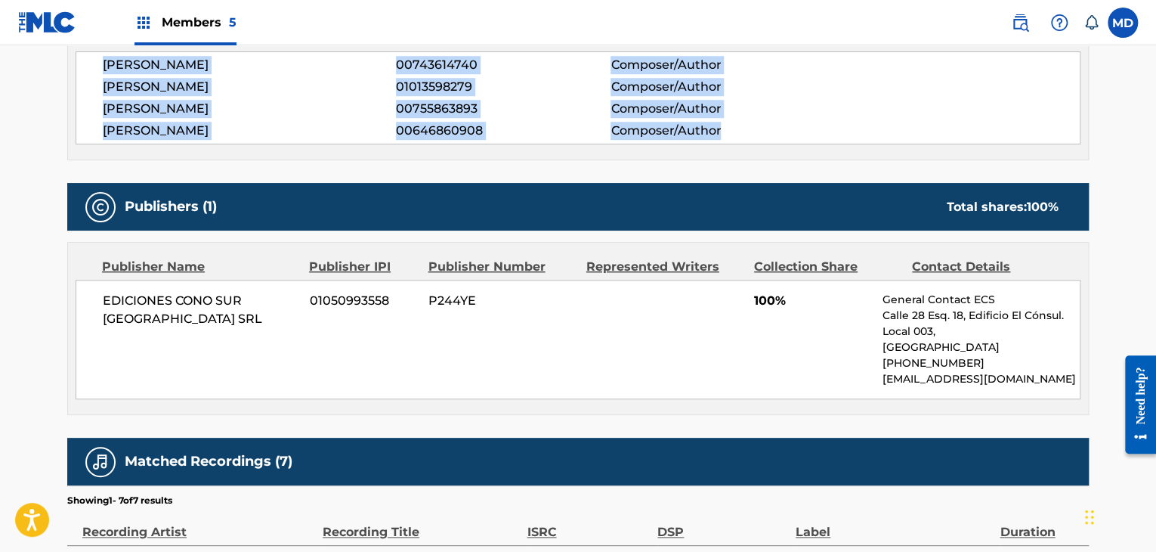
scroll to position [551, 0]
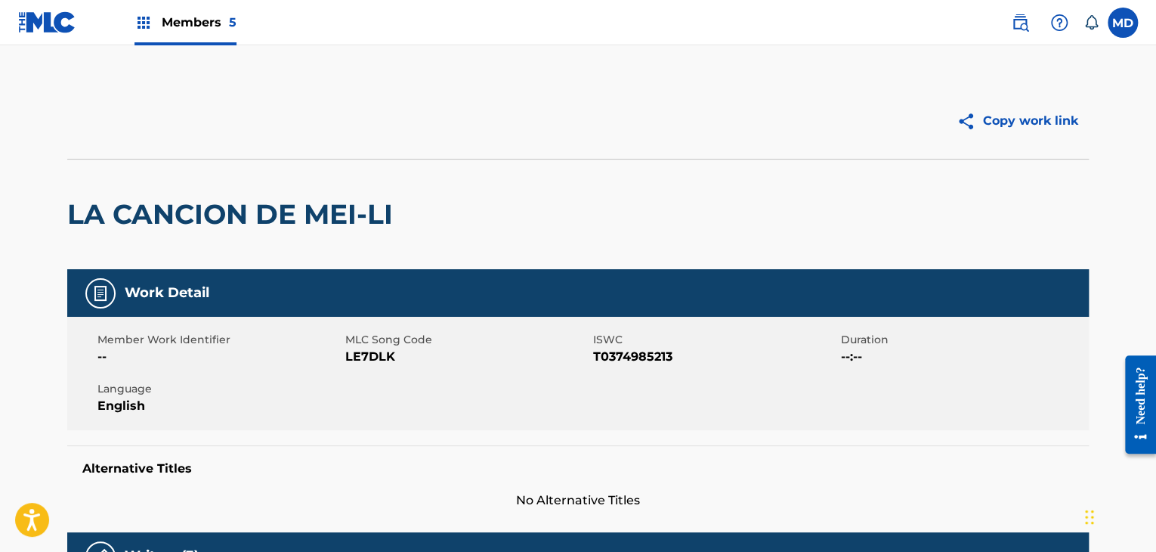
click at [298, 229] on h2 "LA CANCION DE MEI-LI" at bounding box center [233, 214] width 333 height 34
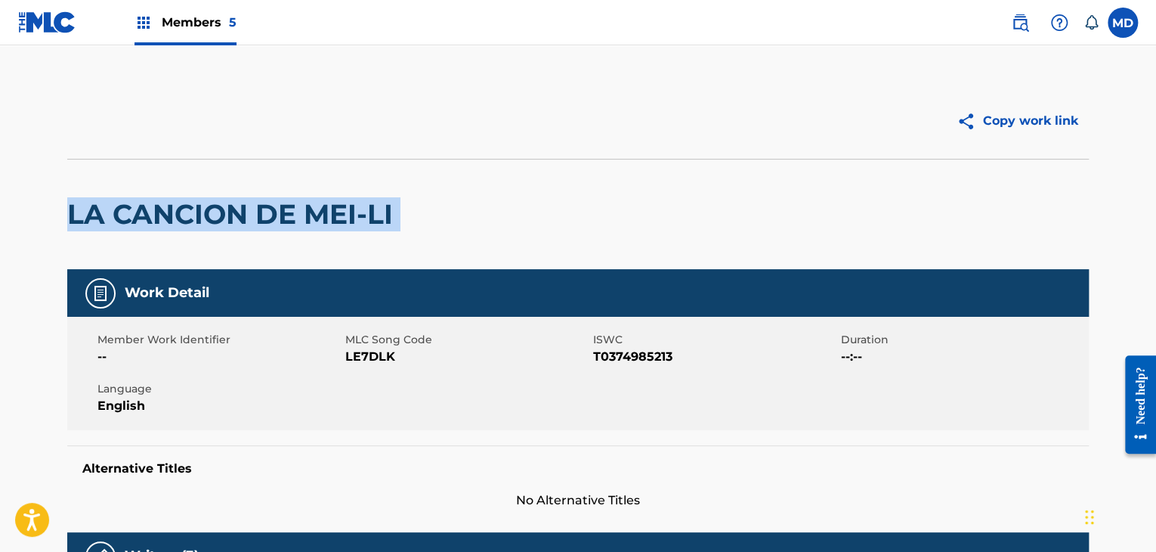
click at [298, 229] on h2 "LA CANCION DE MEI-LI" at bounding box center [233, 214] width 333 height 34
copy div "LA CANCION DE MEI-LI"
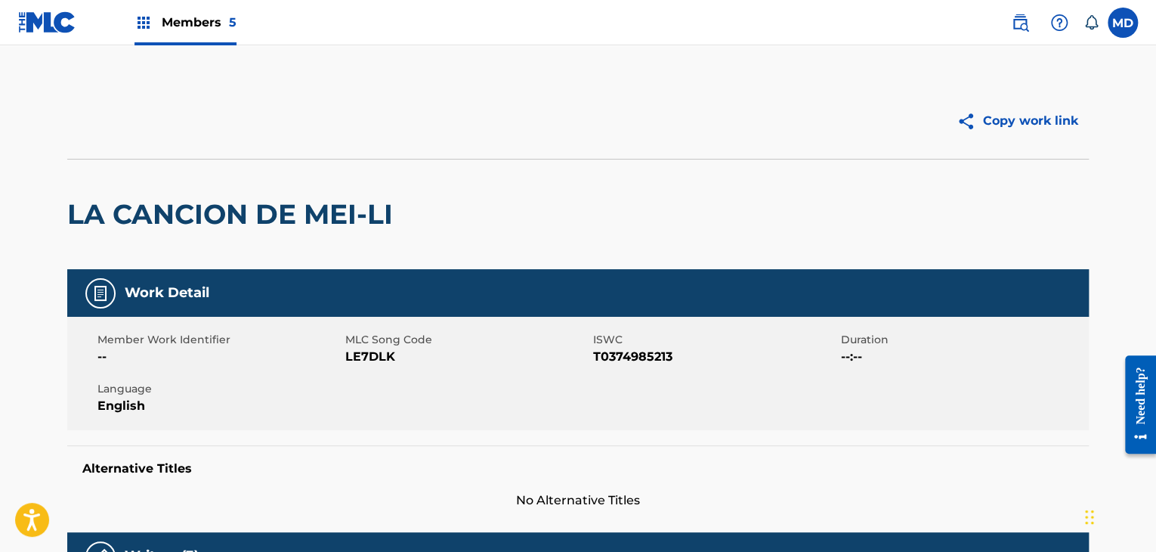
click at [375, 349] on span "LE7DLK" at bounding box center [467, 357] width 244 height 18
copy span "LE7DLK"
click at [619, 364] on span "T0374985213" at bounding box center [715, 357] width 244 height 18
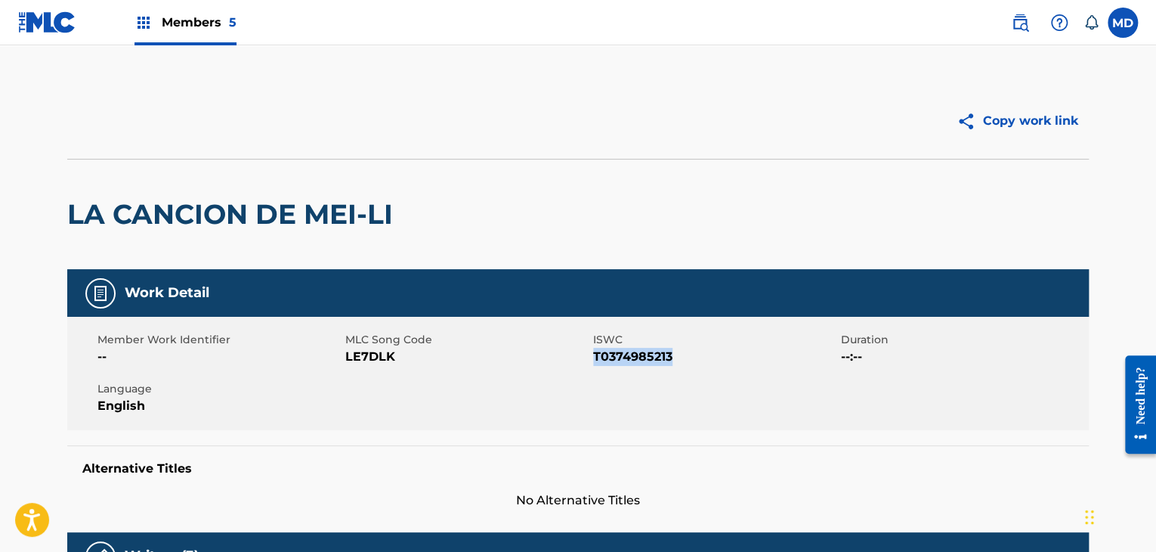
copy span "T0374985213"
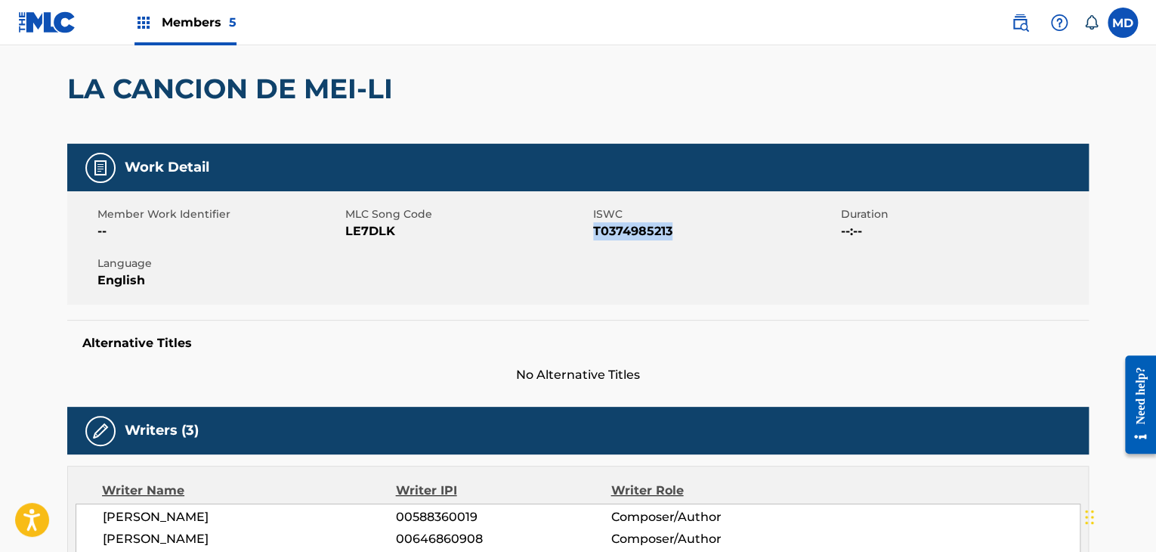
scroll to position [378, 0]
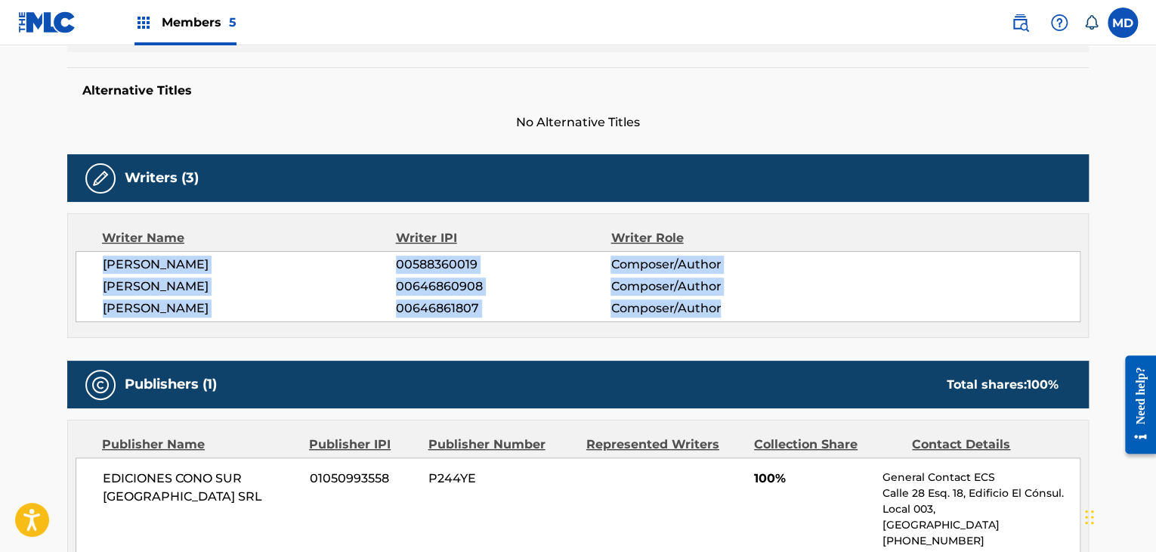
drag, startPoint x: 103, startPoint y: 259, endPoint x: 743, endPoint y: 307, distance: 641.7
click at [743, 308] on div "HUGO ALEJANDRO FIGUERAS 00588360019 Composer/Author GUILLERMO HORACIO PINO 0064…" at bounding box center [578, 286] width 1005 height 71
copy div "HUGO ALEJANDRO FIGUERAS 00588360019 Composer/Author GUILLERMO HORACIO PINO 0064…"
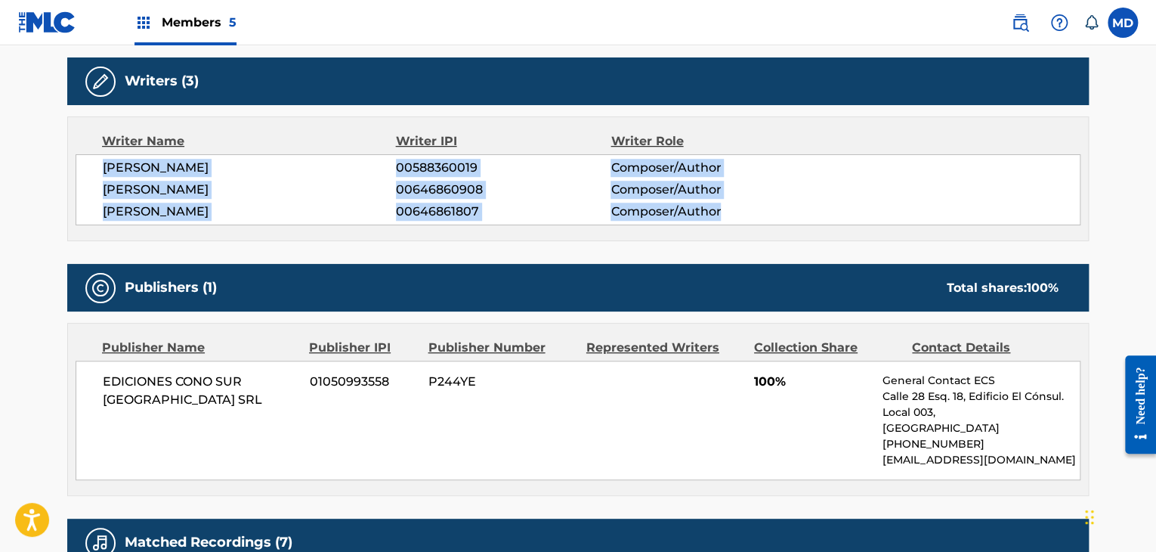
scroll to position [503, 0]
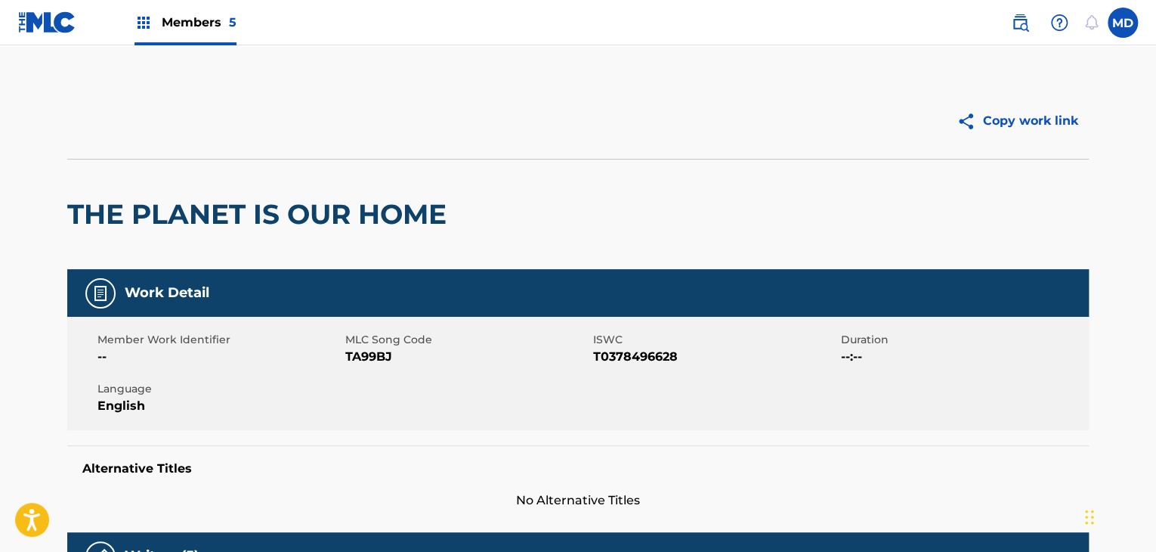
click at [287, 212] on h2 "THE PLANET IS OUR HOME" at bounding box center [260, 214] width 387 height 34
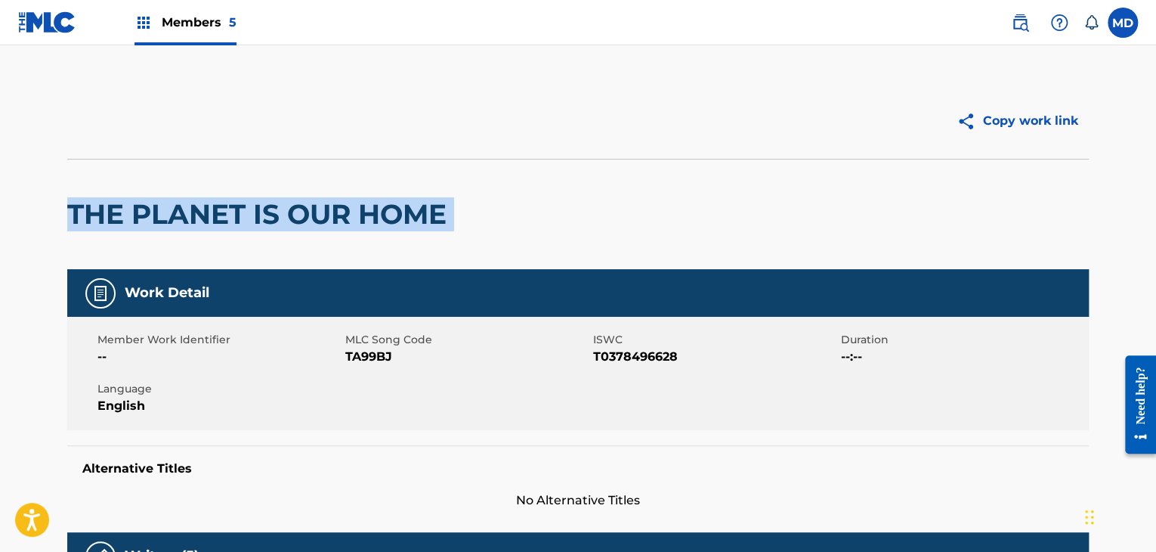
click at [287, 212] on h2 "THE PLANET IS OUR HOME" at bounding box center [260, 214] width 387 height 34
copy div "THE PLANET IS OUR HOME"
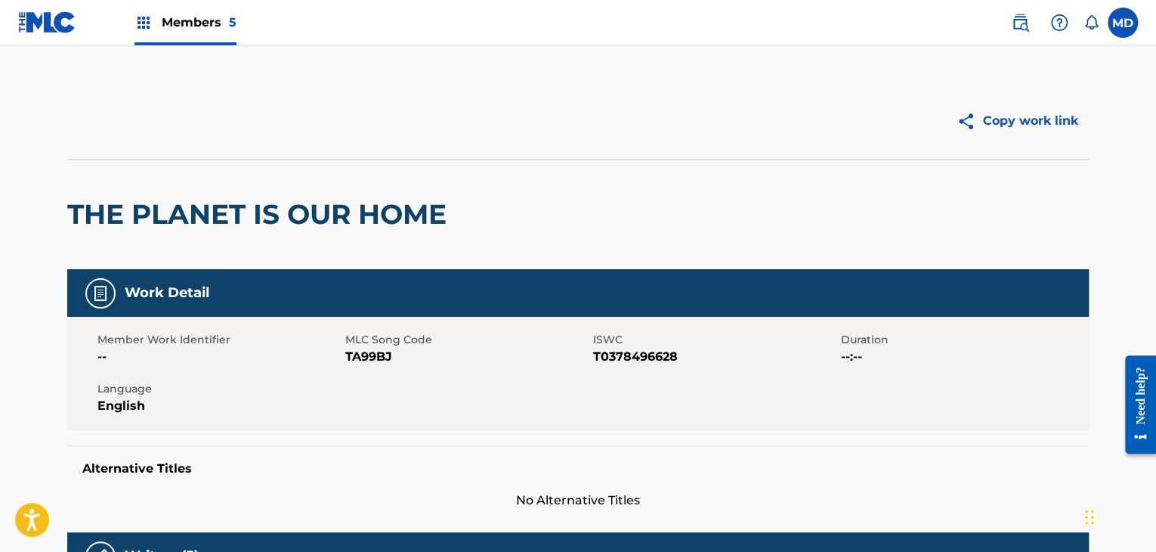
click at [369, 363] on span "TA99BJ" at bounding box center [467, 357] width 244 height 18
copy span "TA99BJ"
click at [580, 357] on span "TA99BJ" at bounding box center [467, 357] width 244 height 18
click at [601, 351] on span "T0378496628" at bounding box center [715, 357] width 244 height 18
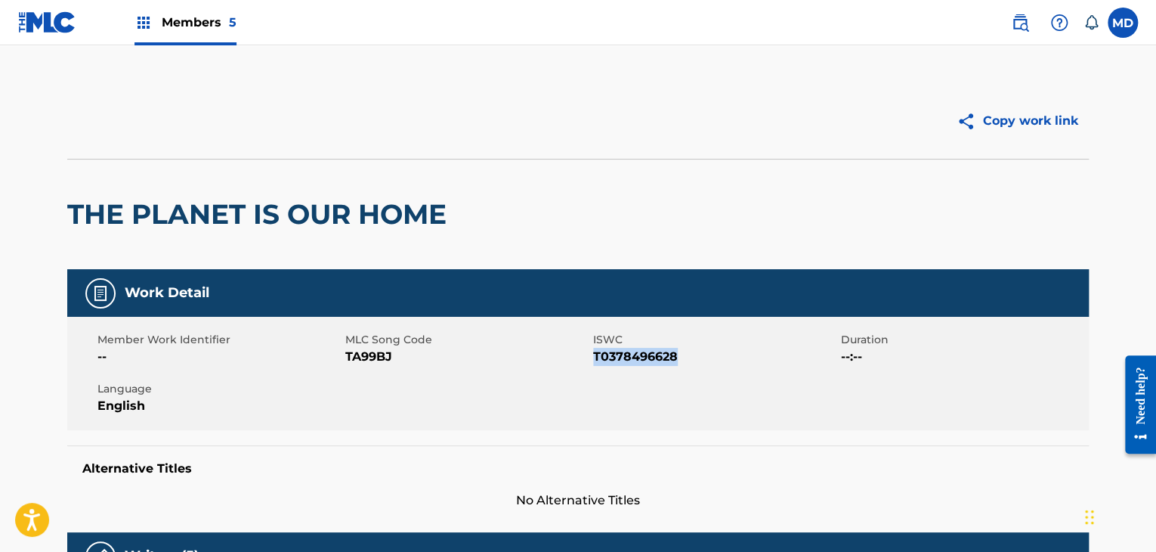
click at [601, 351] on span "T0378496628" at bounding box center [715, 357] width 244 height 18
copy span "T0378496628"
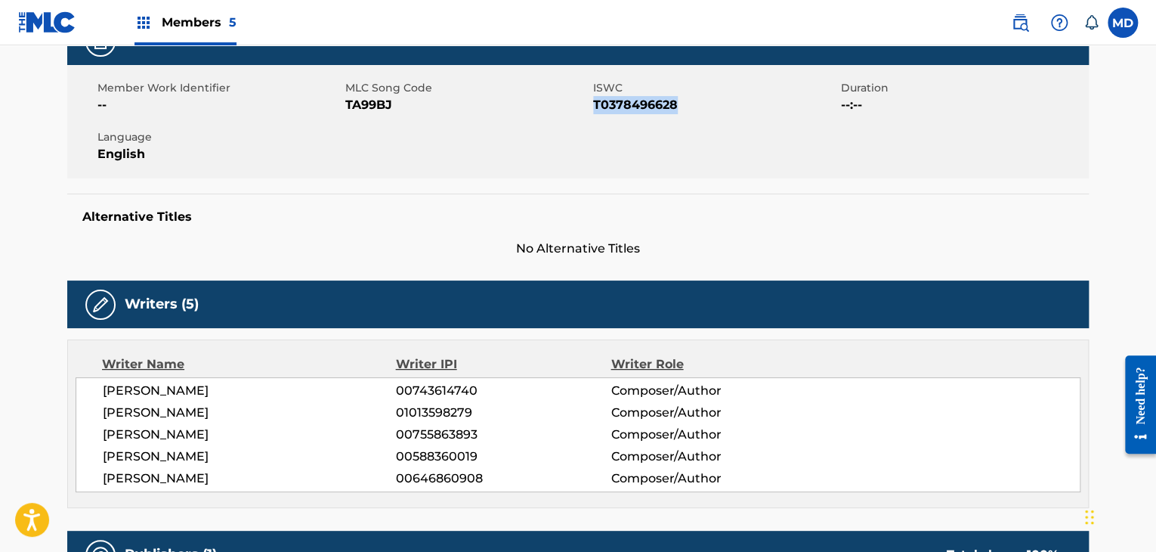
scroll to position [378, 0]
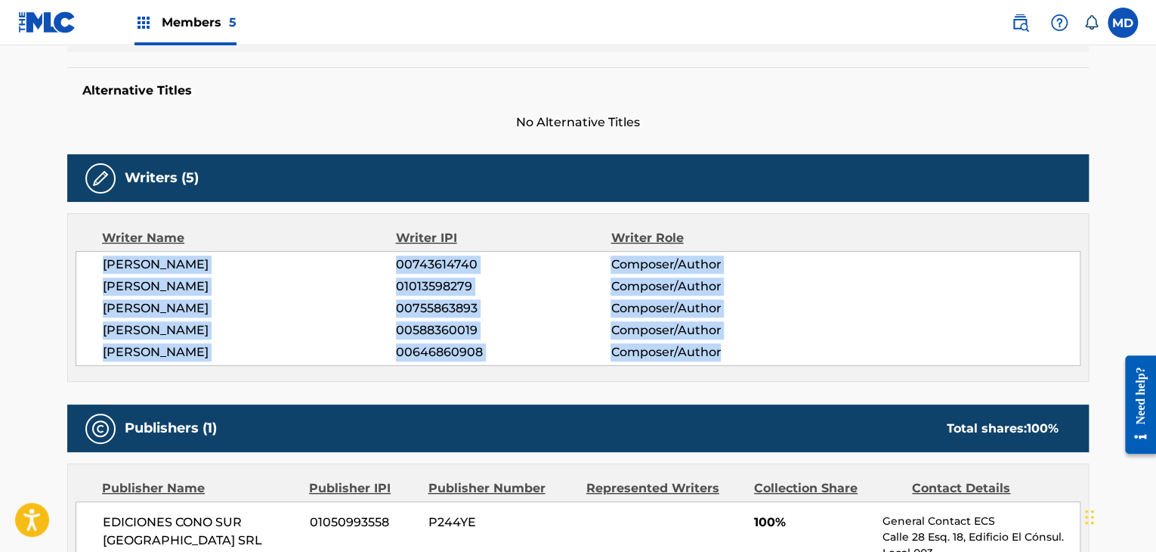
drag, startPoint x: 91, startPoint y: 261, endPoint x: 762, endPoint y: 354, distance: 677.2
click at [762, 354] on div "[PERSON_NAME] 00743614740 Composer/Author [PERSON_NAME] 01013598279 Composer/Au…" at bounding box center [578, 308] width 1005 height 115
copy div "[PERSON_NAME] 00743614740 Composer/Author [PERSON_NAME] 01013598279 Composer/Au…"
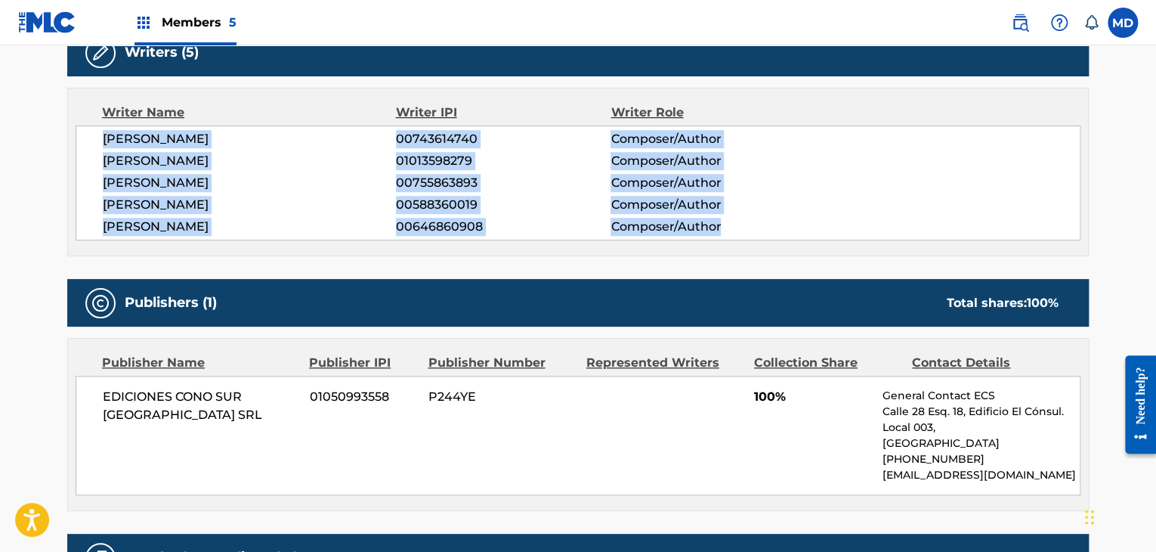
click at [588, 193] on div "[PERSON_NAME] 00743614740 Composer/Author [PERSON_NAME] 01013598279 Composer/Au…" at bounding box center [578, 182] width 1005 height 115
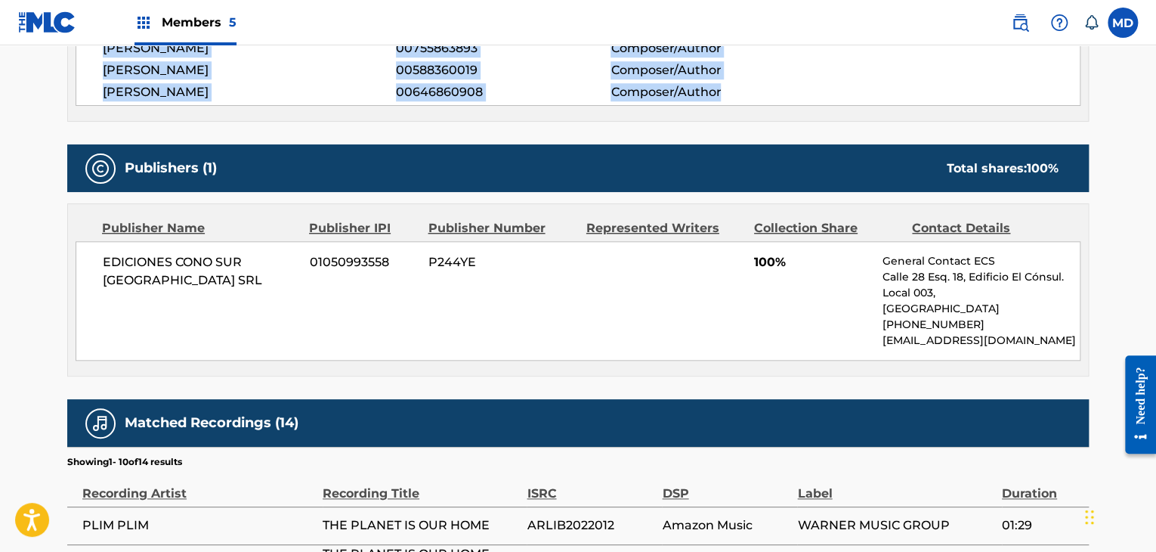
scroll to position [755, 0]
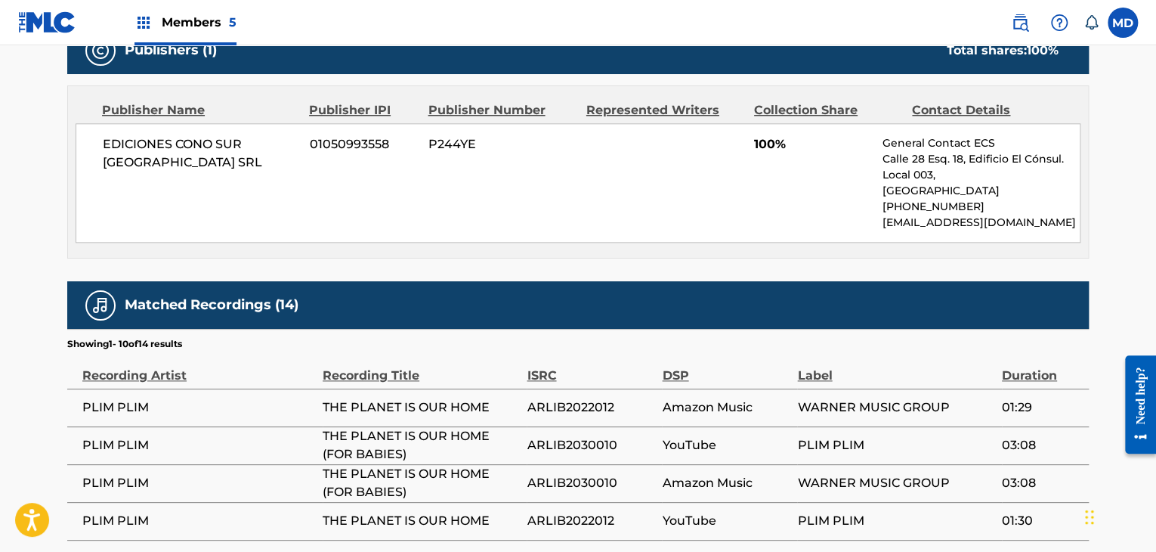
click at [453, 105] on div "Publisher Number" at bounding box center [501, 110] width 147 height 18
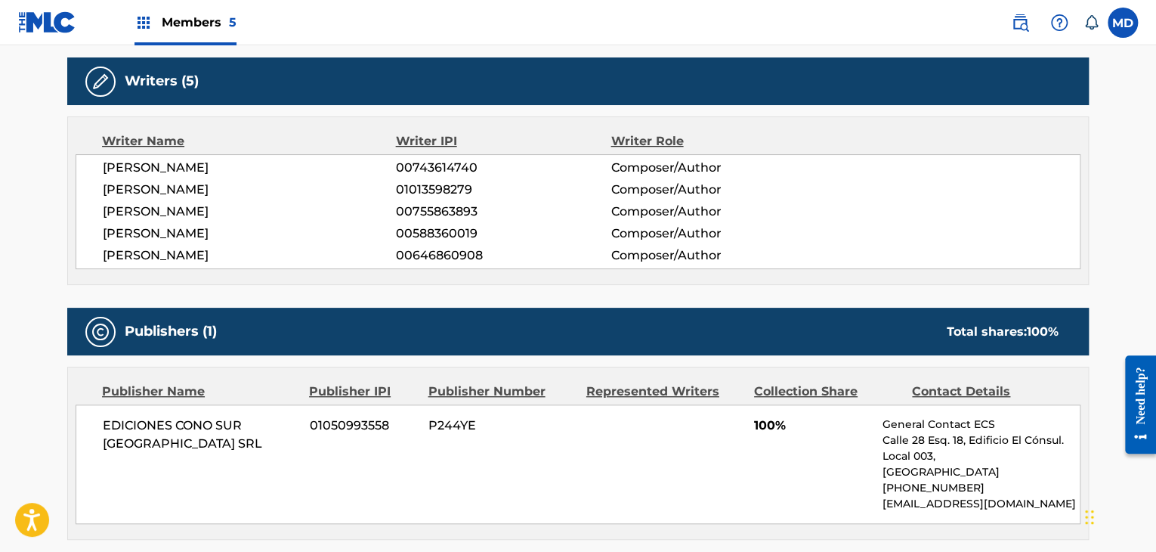
scroll to position [503, 0]
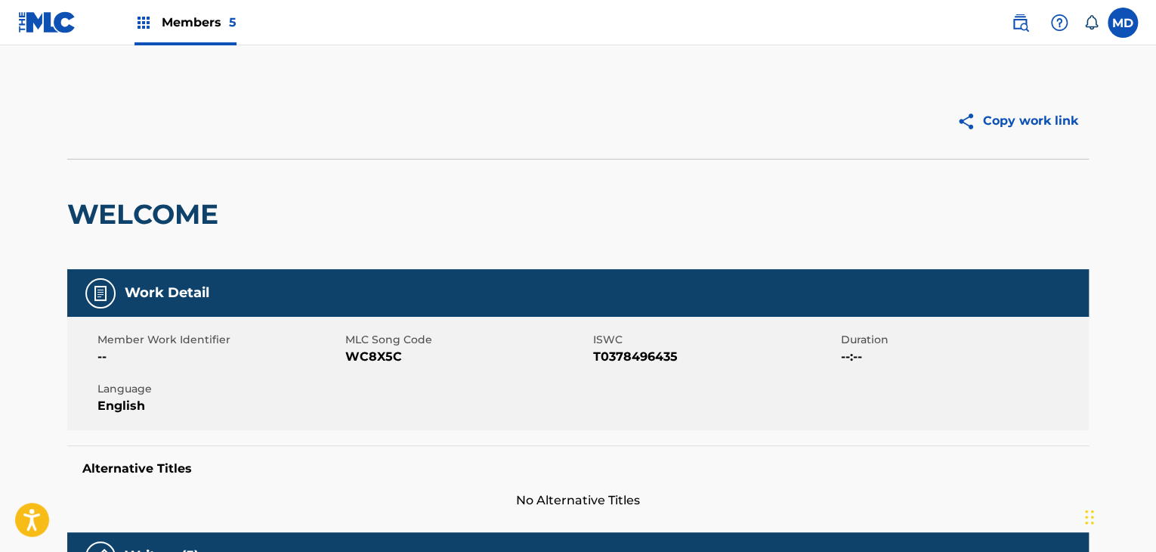
click at [198, 202] on h2 "WELCOME" at bounding box center [146, 214] width 159 height 34
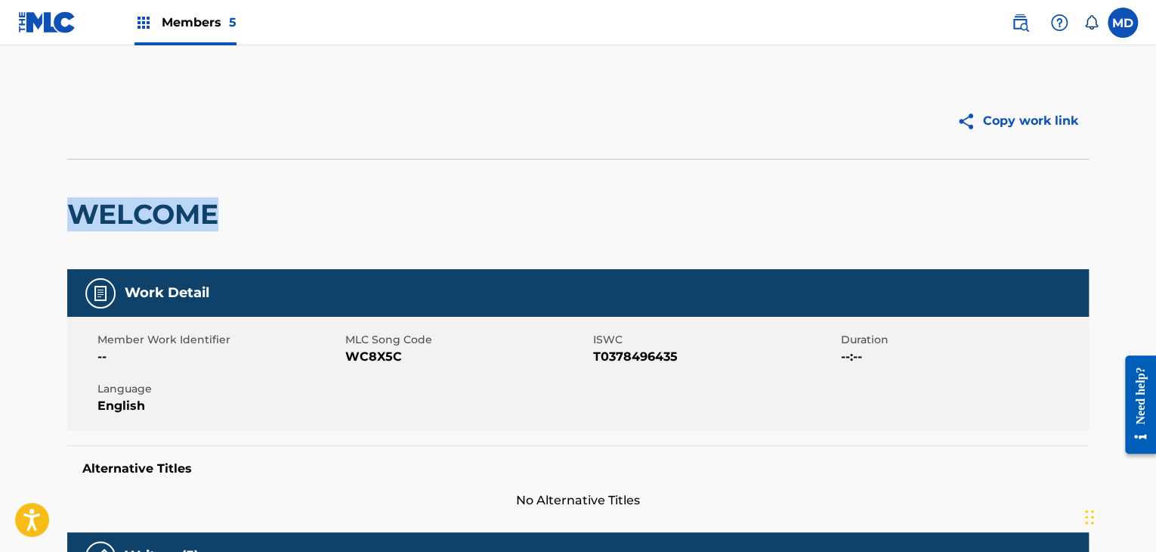
copy h2 "WELCOME"
click at [379, 351] on span "WC8X5C" at bounding box center [467, 357] width 244 height 18
copy span "WC8X5C"
click at [641, 356] on span "T0378496435" at bounding box center [715, 357] width 244 height 18
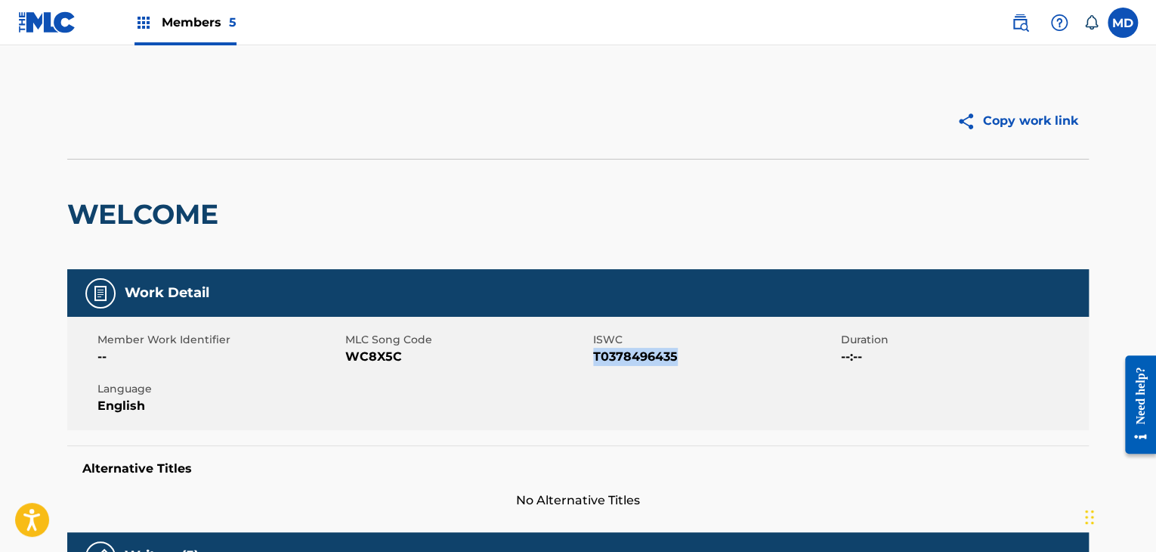
click at [641, 356] on span "T0378496435" at bounding box center [715, 357] width 244 height 18
copy span "T0378496435"
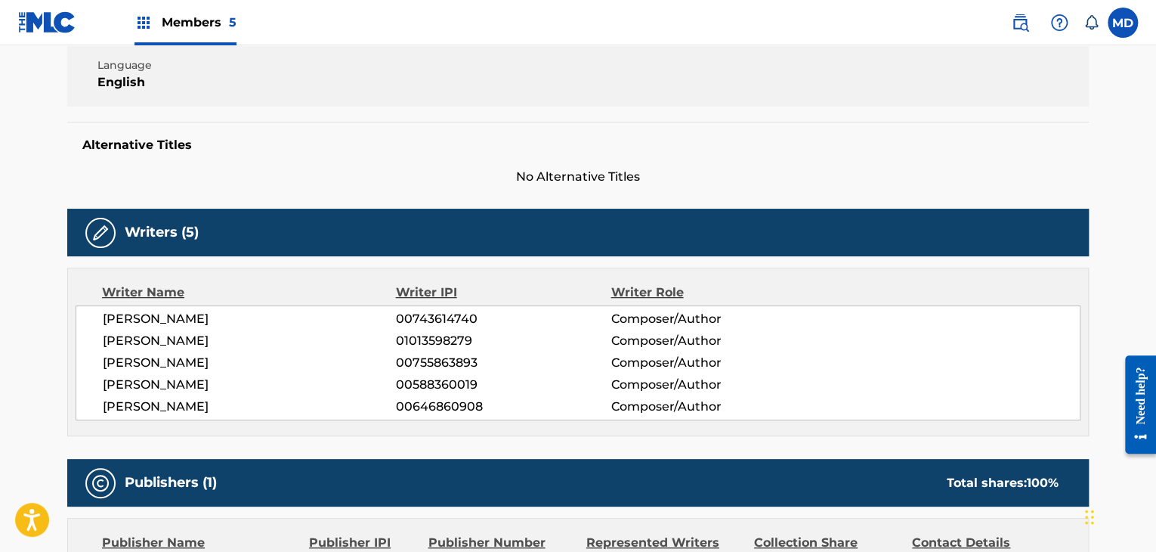
scroll to position [378, 0]
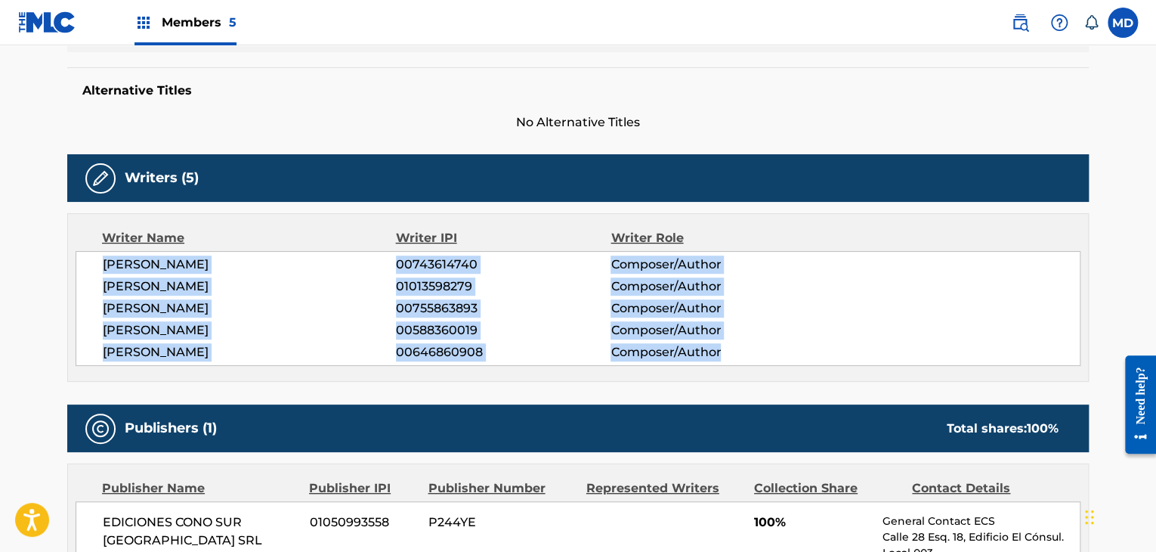
drag, startPoint x: 103, startPoint y: 259, endPoint x: 724, endPoint y: 365, distance: 630.0
click at [725, 366] on div "Writer Name Writer IPI Writer Role [PERSON_NAME] 00743614740 Composer/Author [P…" at bounding box center [577, 297] width 1021 height 168
copy div "SERGIO ENRIQUE IRIBARNE 00743614740 Composer/Author PABLO LUCINI 01013598279 Co…"
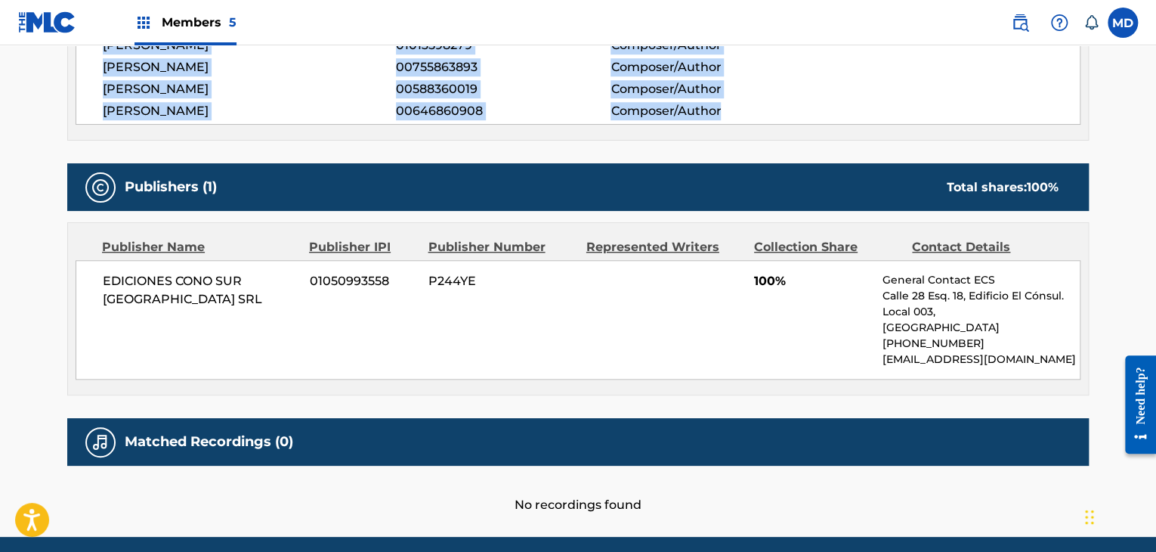
scroll to position [629, 0]
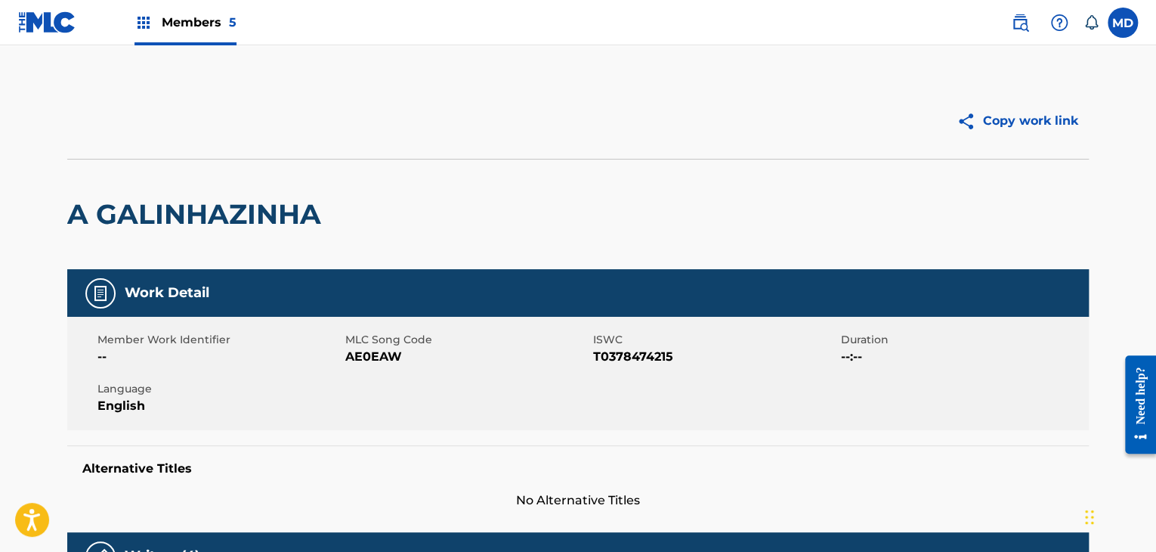
click at [166, 202] on h2 "A GALINHAZINHA" at bounding box center [197, 214] width 261 height 34
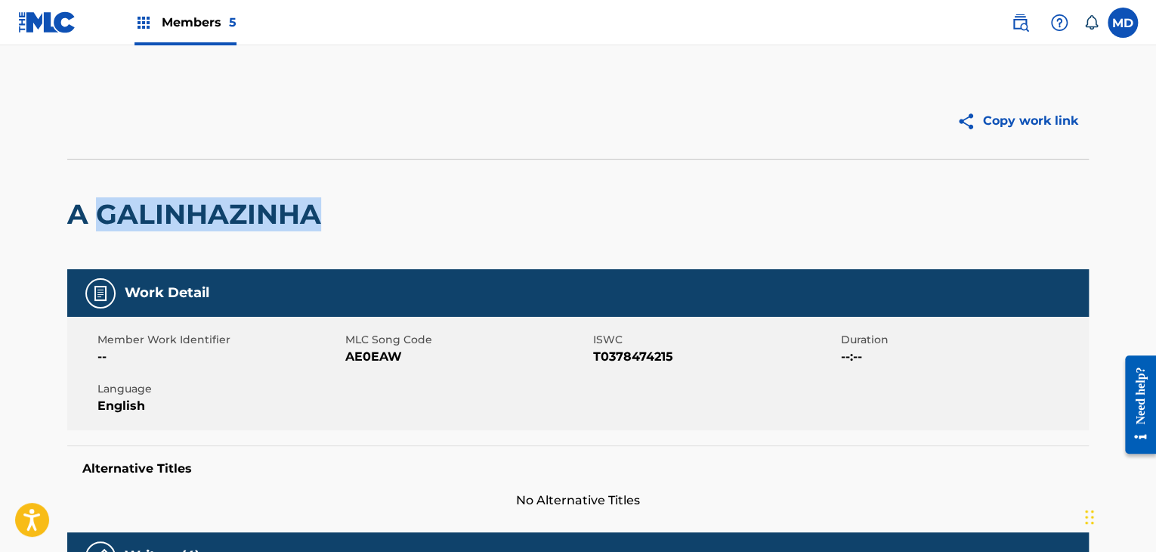
click at [166, 202] on h2 "A GALINHAZINHA" at bounding box center [197, 214] width 261 height 34
copy div "A GALINHAZINHA"
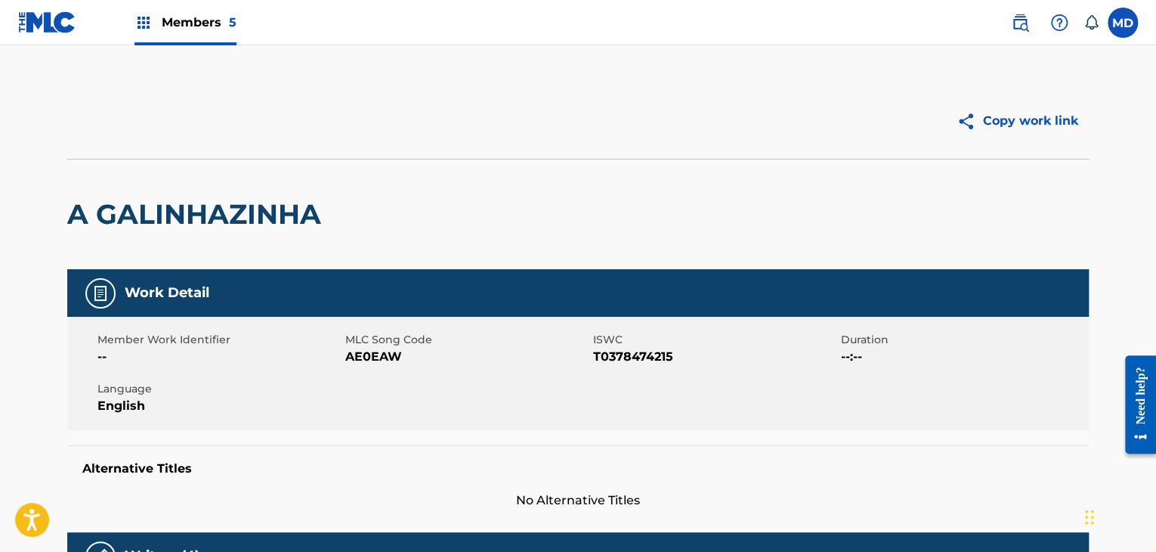
click at [375, 348] on span "AE0EAW" at bounding box center [467, 357] width 244 height 18
copy span "AE0EAW"
click at [628, 351] on span "T0378474215" at bounding box center [715, 357] width 244 height 18
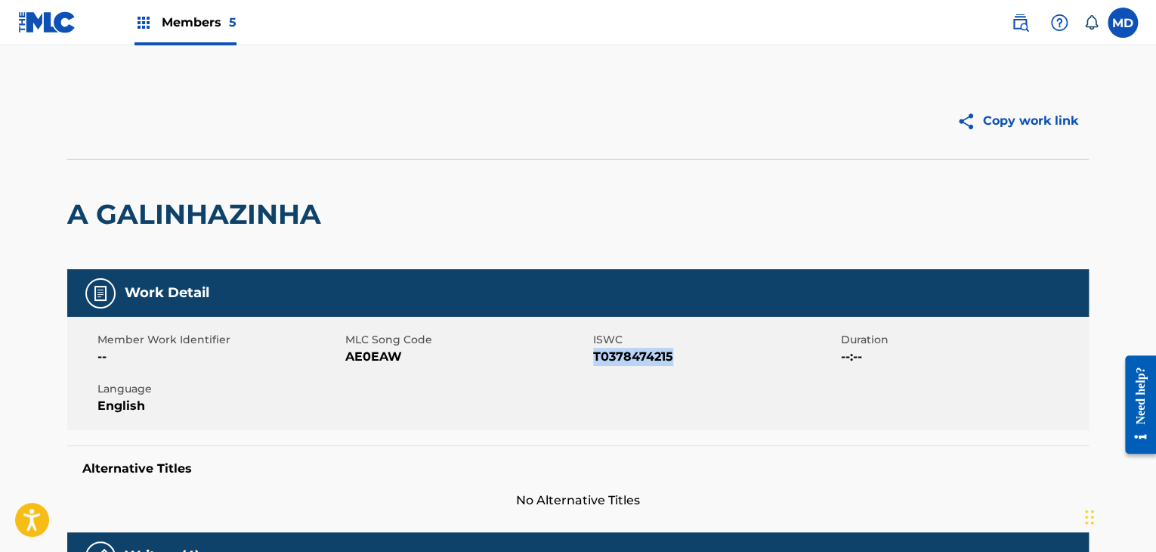
copy span "T0378474215"
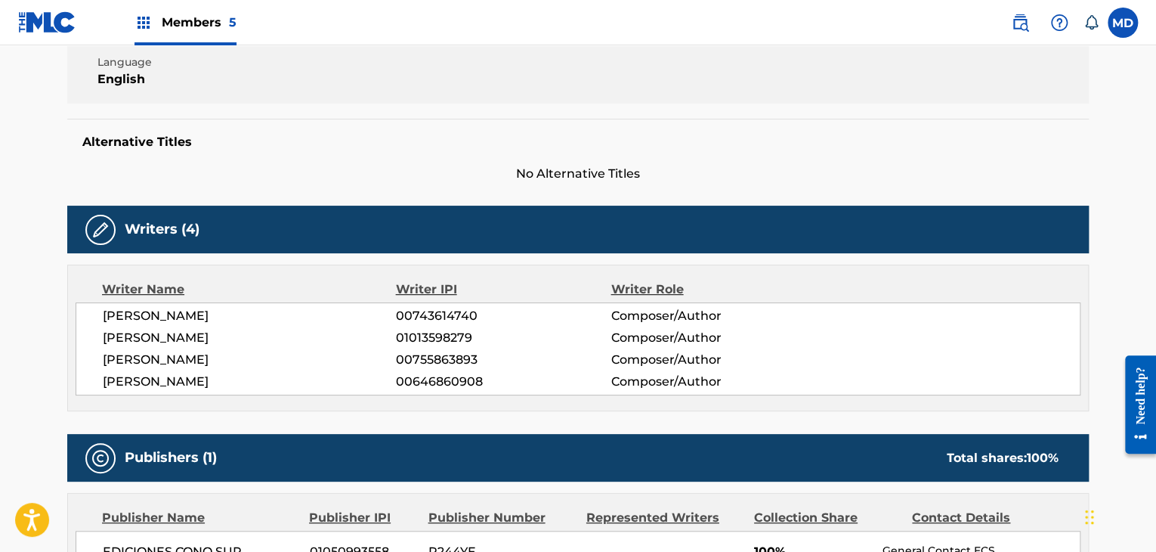
scroll to position [378, 0]
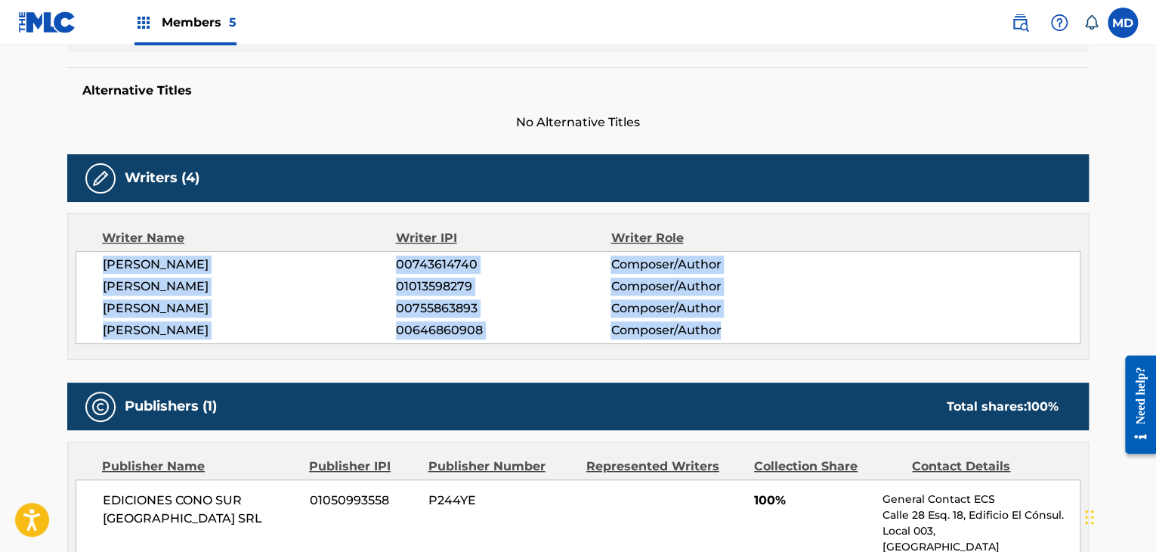
drag, startPoint x: 100, startPoint y: 267, endPoint x: 759, endPoint y: 321, distance: 660.3
click at [759, 321] on div "SERGIO ENRIQUE IRIBARNE 00743614740 Composer/Author PABLO LUCINI 01013598279 Co…" at bounding box center [578, 297] width 1005 height 93
copy div "SERGIO ENRIQUE IRIBARNE 00743614740 Composer/Author PABLO LUCINI 01013598279 Co…"
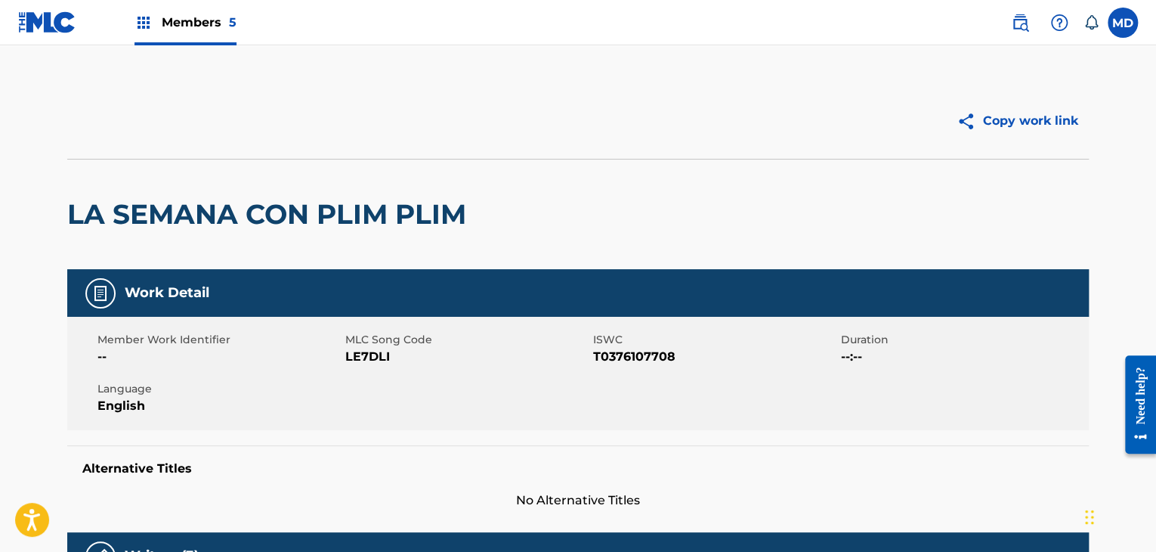
click at [240, 207] on h2 "LA SEMANA CON PLIM PLIM" at bounding box center [270, 214] width 406 height 34
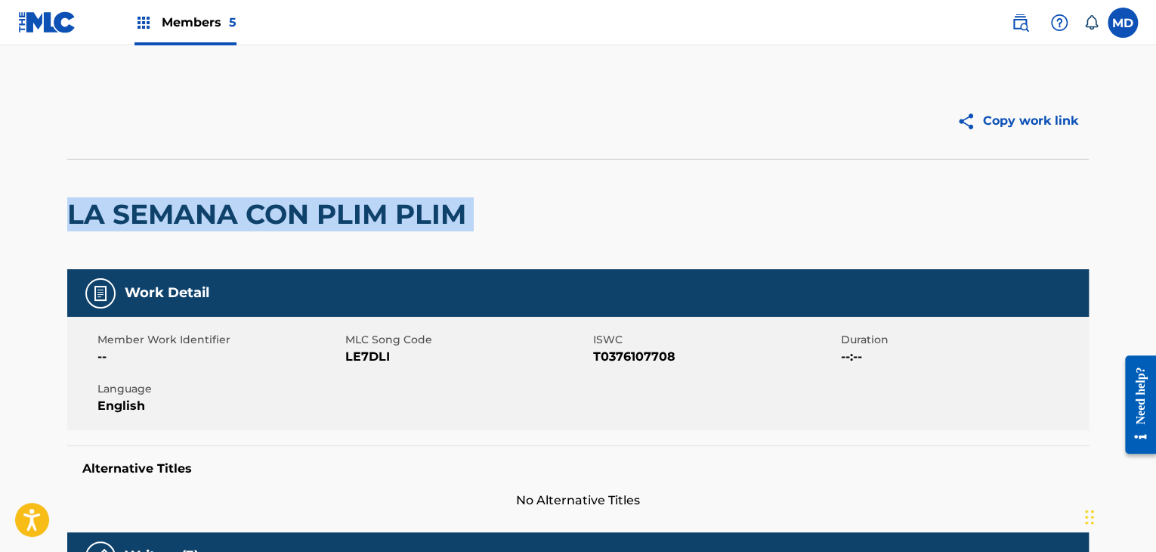
click at [240, 207] on h2 "LA SEMANA CON PLIM PLIM" at bounding box center [270, 214] width 406 height 34
copy div "LA SEMANA CON PLIM PLIM"
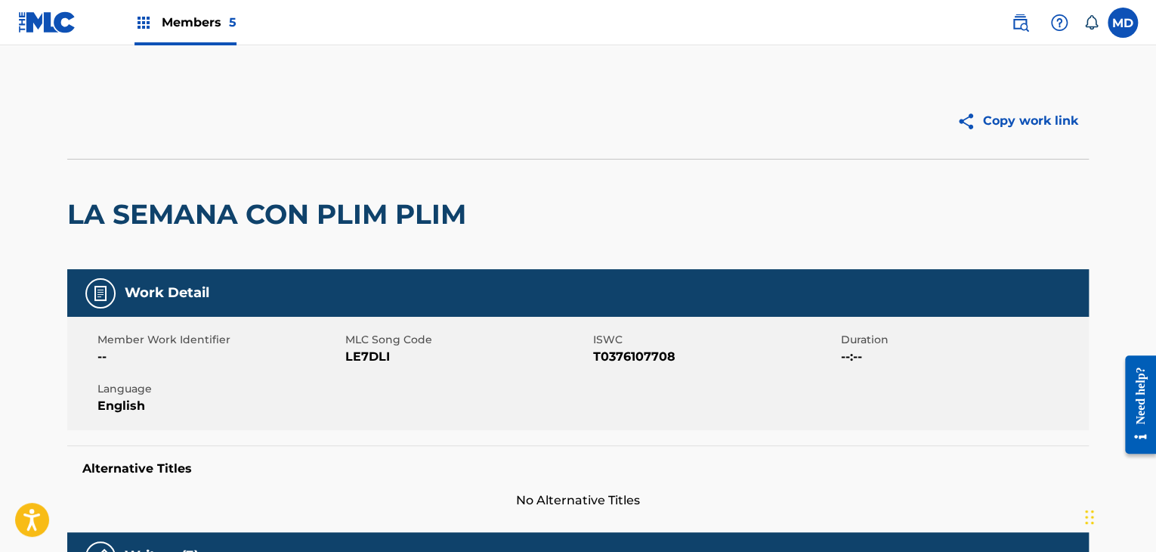
click at [363, 354] on span "LE7DLI" at bounding box center [467, 357] width 244 height 18
copy span "LE7DLI"
click at [618, 359] on span "T0376107708" at bounding box center [715, 357] width 244 height 18
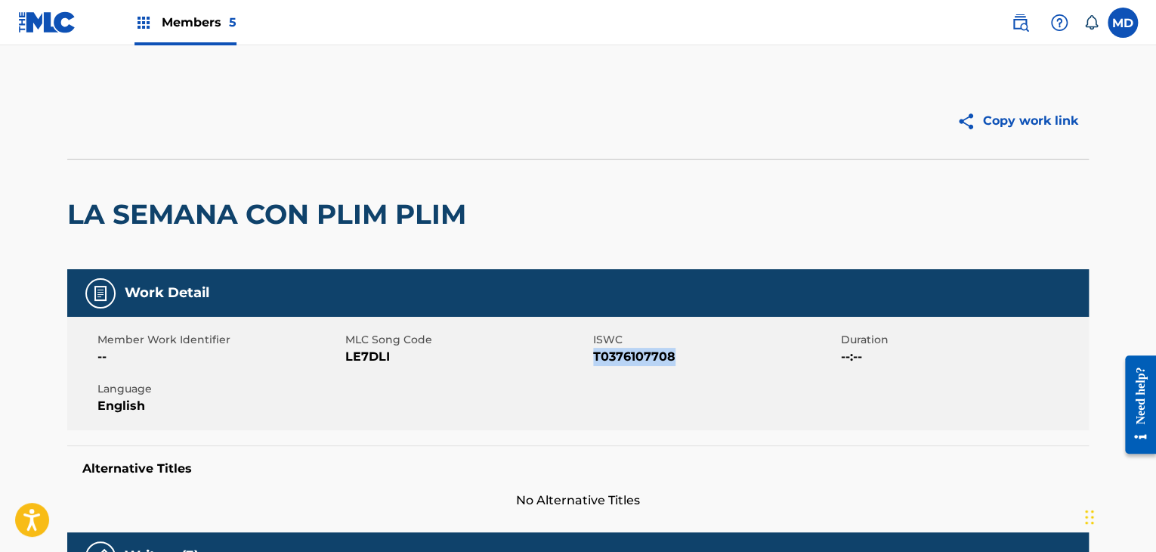
copy span "T0376107708"
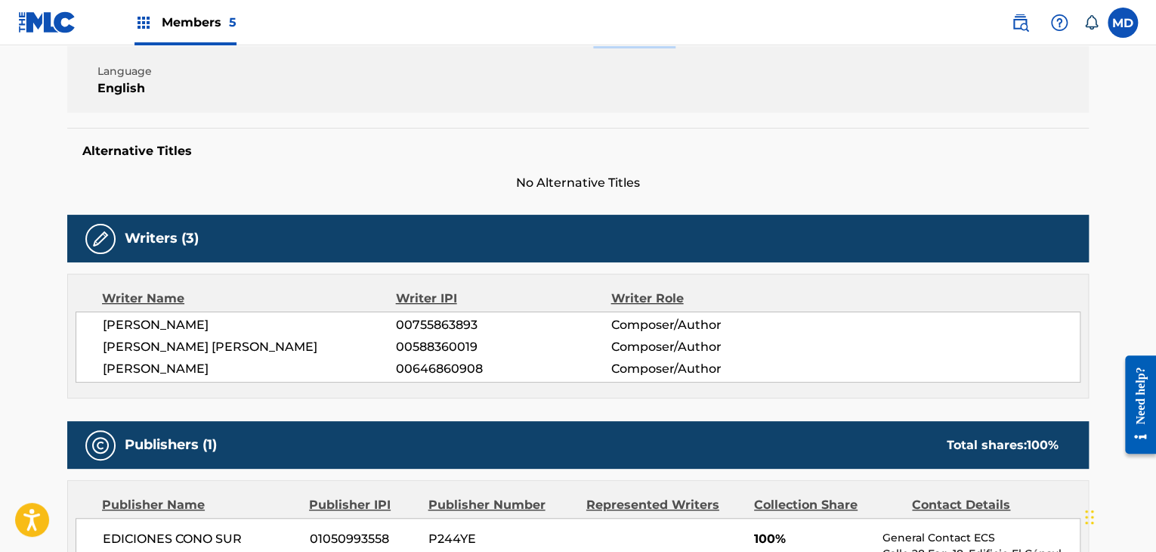
scroll to position [503, 0]
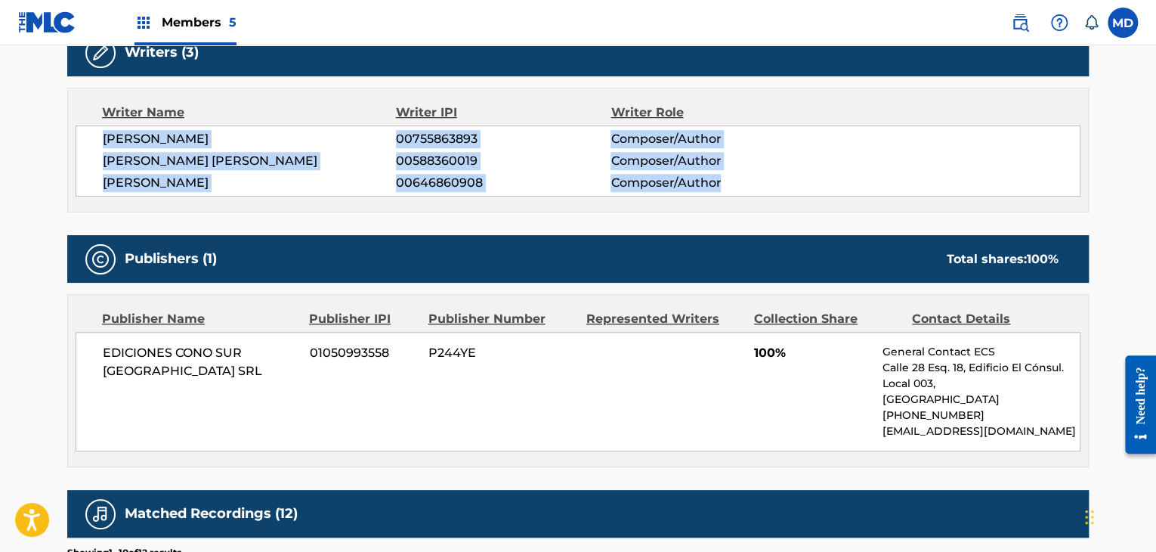
drag, startPoint x: 100, startPoint y: 143, endPoint x: 737, endPoint y: 188, distance: 637.7
click at [736, 188] on div "[PERSON_NAME] ZUBIRI 00755863893 Composer/Author [PERSON_NAME] [PERSON_NAME] 00…" at bounding box center [578, 160] width 1005 height 71
copy div "[PERSON_NAME] ZUBIRI 00755863893 Composer/Author [PERSON_NAME] [PERSON_NAME] 00…"
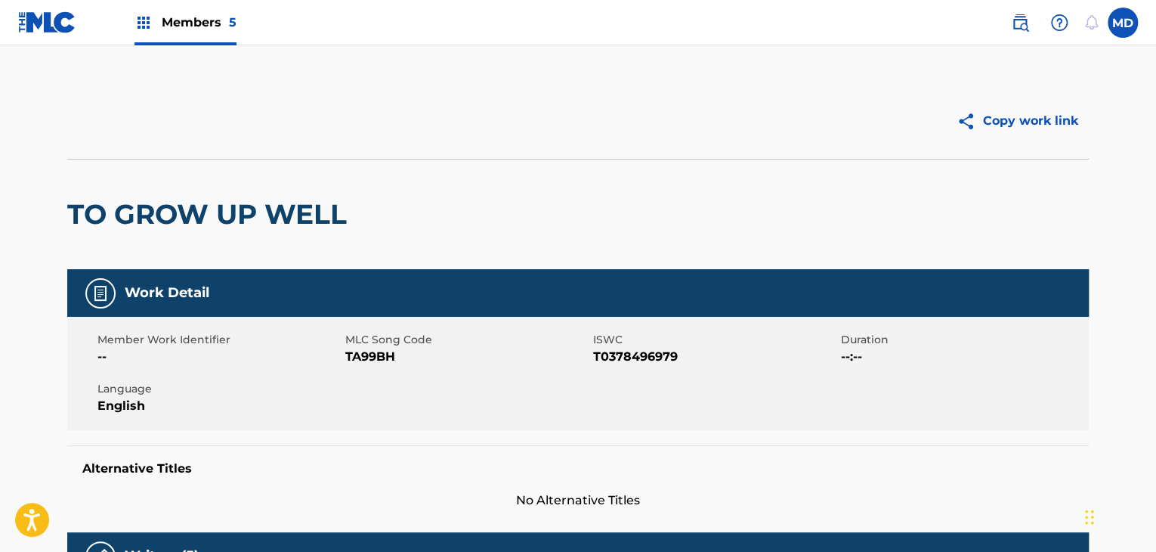
click at [132, 221] on h2 "TO GROW UP WELL" at bounding box center [210, 214] width 287 height 34
click at [133, 221] on h2 "TO GROW UP WELL" at bounding box center [210, 214] width 287 height 34
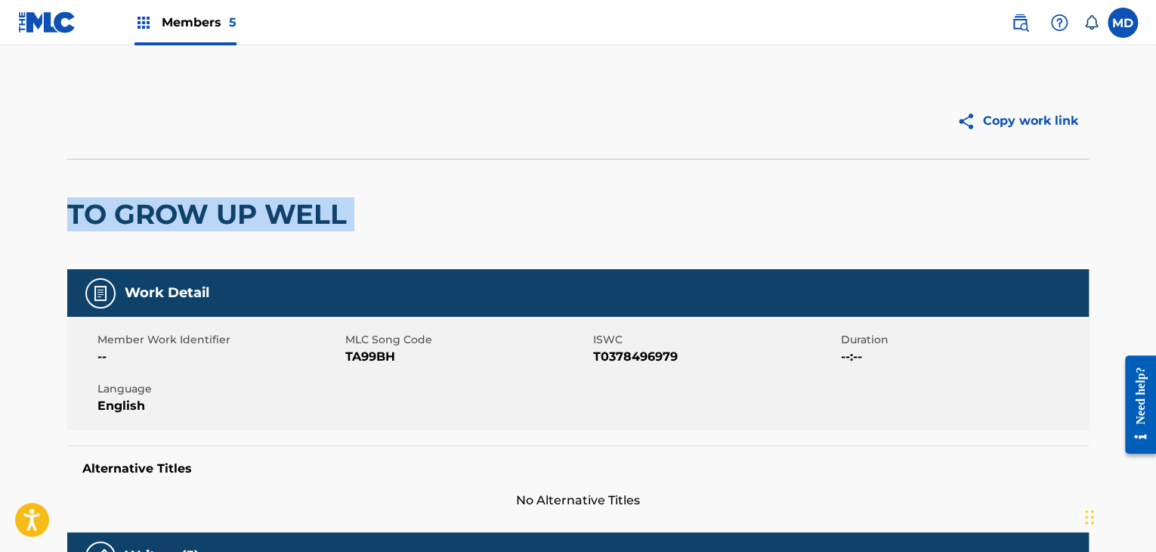
click at [133, 221] on h2 "TO GROW UP WELL" at bounding box center [210, 214] width 287 height 34
copy div "TO GROW UP WELL"
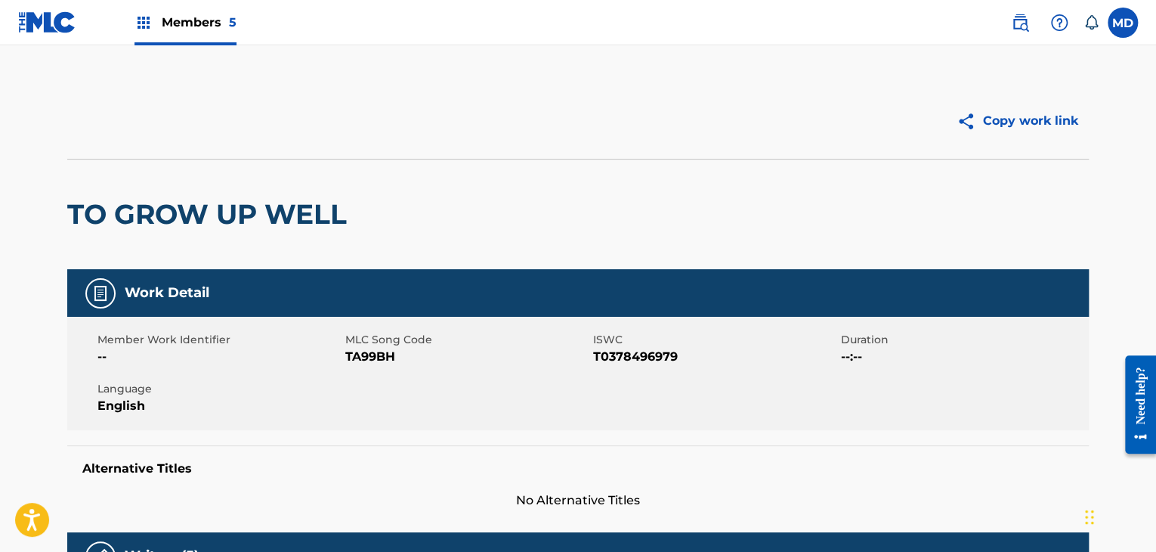
click at [354, 366] on div "Member Work Identifier -- MLC Song Code TA99BH ISWC T0378496979 Duration --:-- …" at bounding box center [577, 373] width 1021 height 113
copy span "TA99BH"
click at [647, 342] on span "ISWC" at bounding box center [715, 340] width 244 height 16
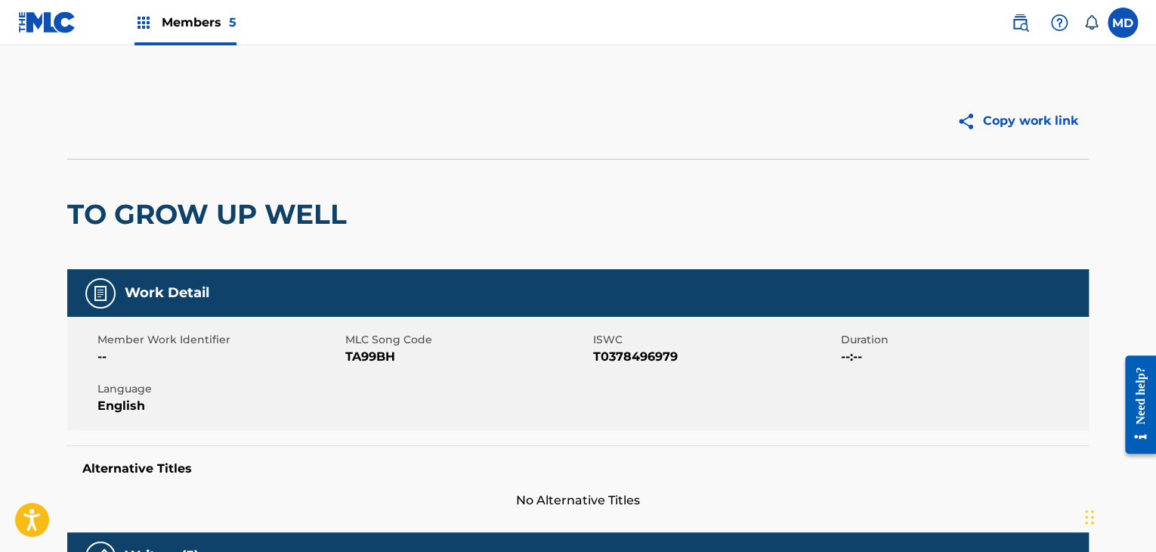
click at [644, 351] on span "T0378496979" at bounding box center [715, 357] width 244 height 18
copy span "T0378496979"
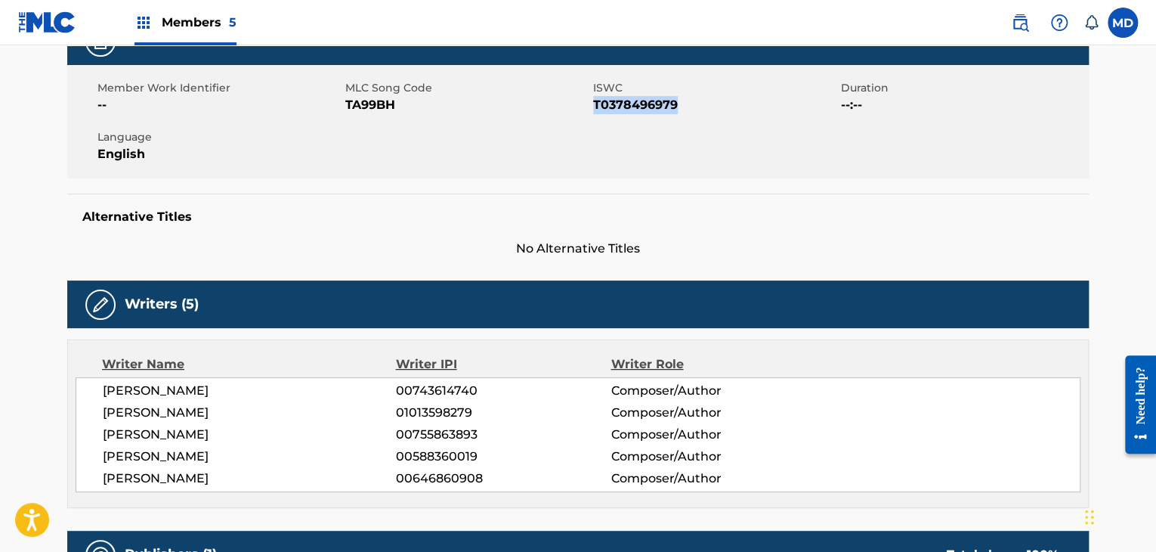
scroll to position [378, 0]
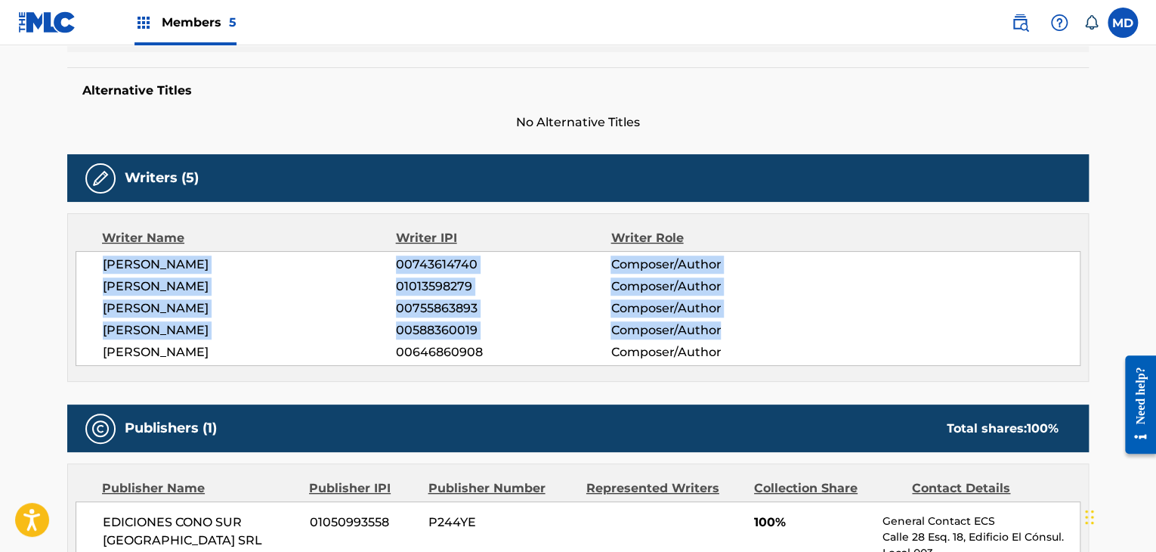
drag, startPoint x: 98, startPoint y: 267, endPoint x: 751, endPoint y: 336, distance: 656.4
click at [751, 336] on div "SERGIO ENRIQUE IRIBARNE 00743614740 Composer/Author PABLO LUCINI 01013598279 Co…" at bounding box center [578, 308] width 1005 height 115
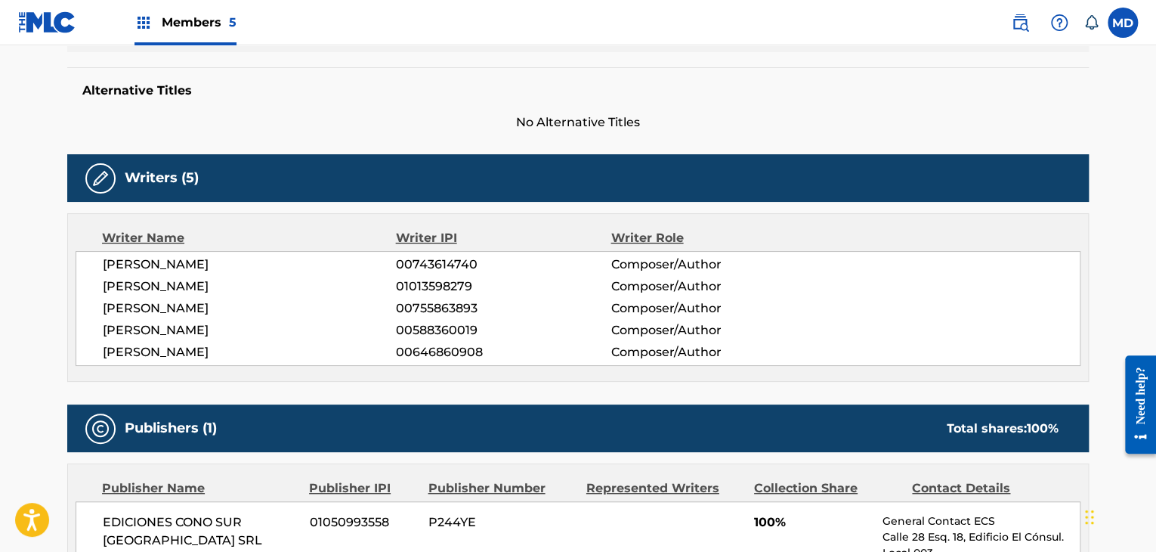
click at [715, 363] on div "SERGIO ENRIQUE IRIBARNE 00743614740 Composer/Author PABLO LUCINI 01013598279 Co…" at bounding box center [578, 308] width 1005 height 115
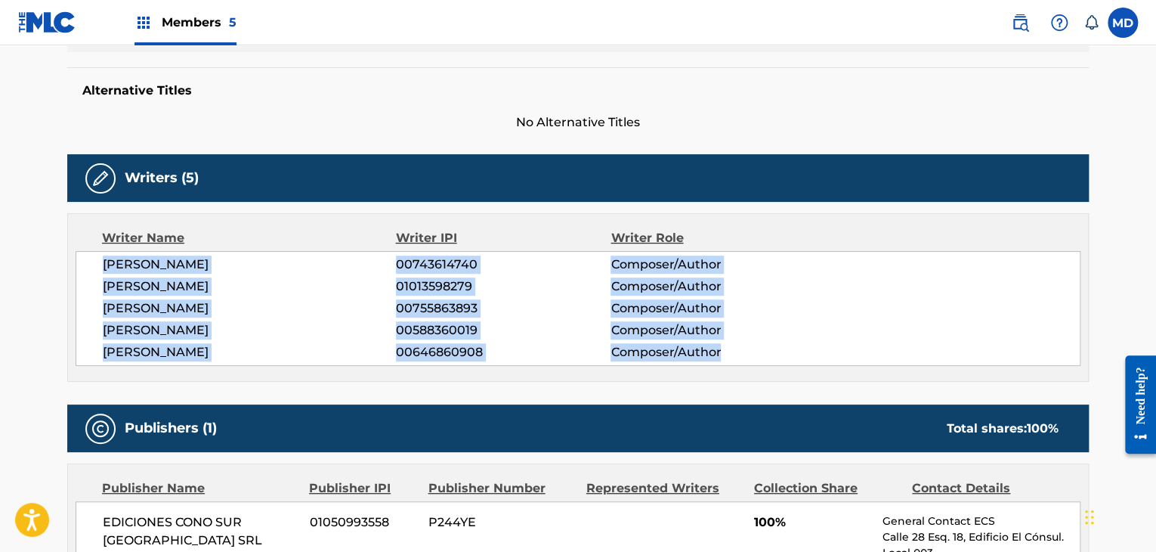
drag, startPoint x: 721, startPoint y: 354, endPoint x: 100, endPoint y: 269, distance: 627.5
click at [100, 269] on div "SERGIO ENRIQUE IRIBARNE 00743614740 Composer/Author PABLO LUCINI 01013598279 Co…" at bounding box center [578, 308] width 1005 height 115
copy div "SERGIO ENRIQUE IRIBARNE 00743614740 Composer/Author PABLO LUCINI 01013598279 Co…"
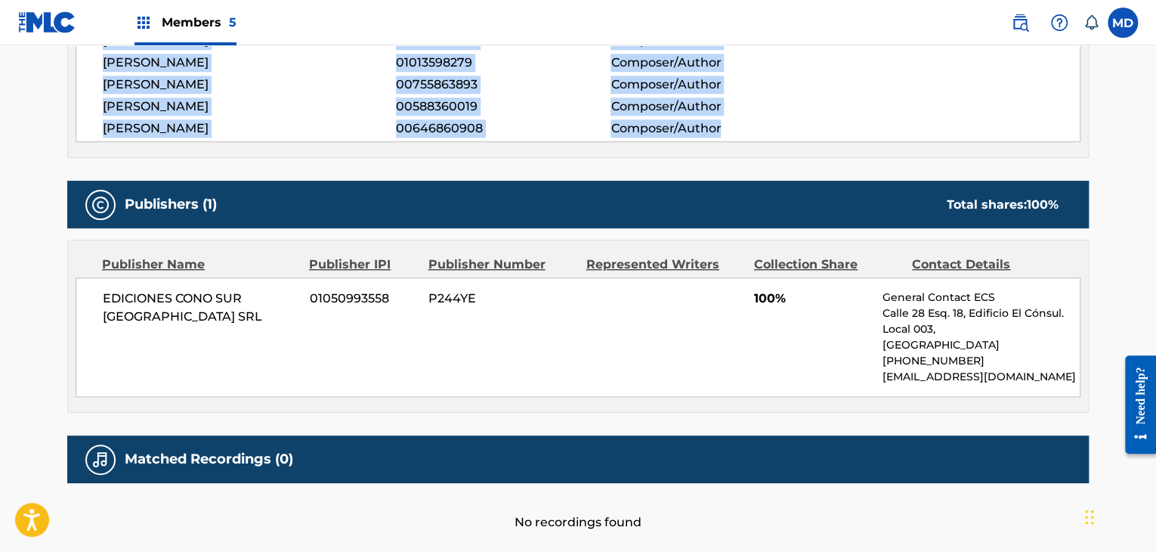
scroll to position [629, 0]
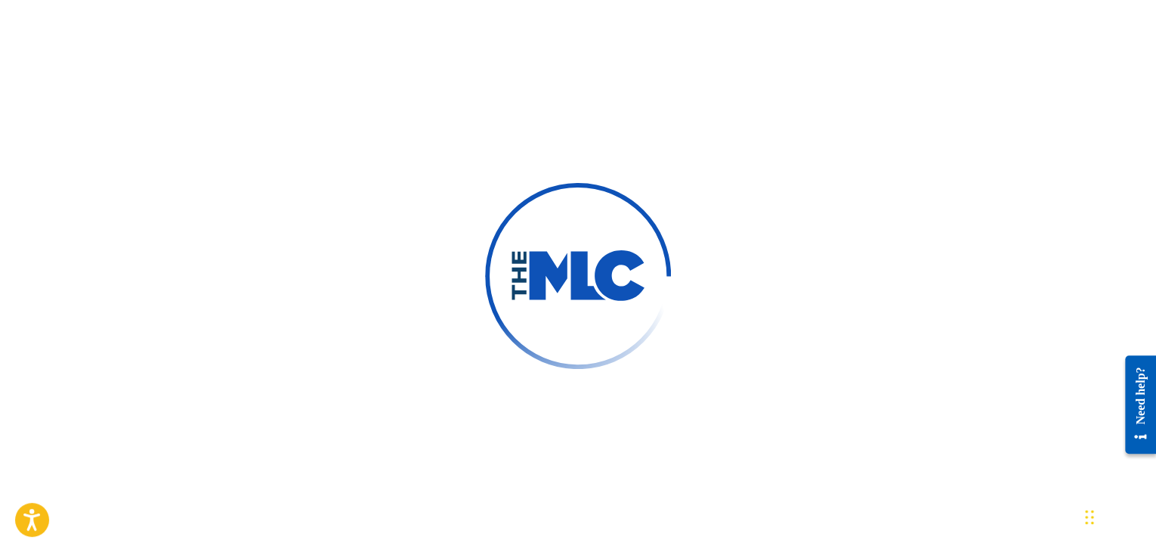
click at [170, 194] on div at bounding box center [578, 276] width 1156 height 552
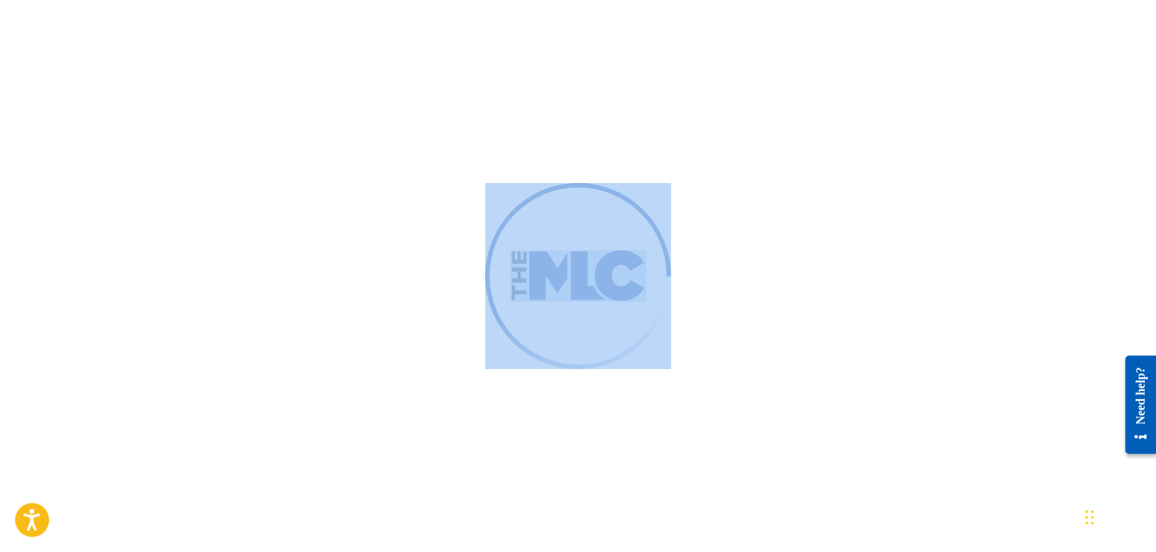
click at [170, 194] on div at bounding box center [578, 276] width 1156 height 552
click at [626, 215] on img at bounding box center [579, 276] width 246 height 246
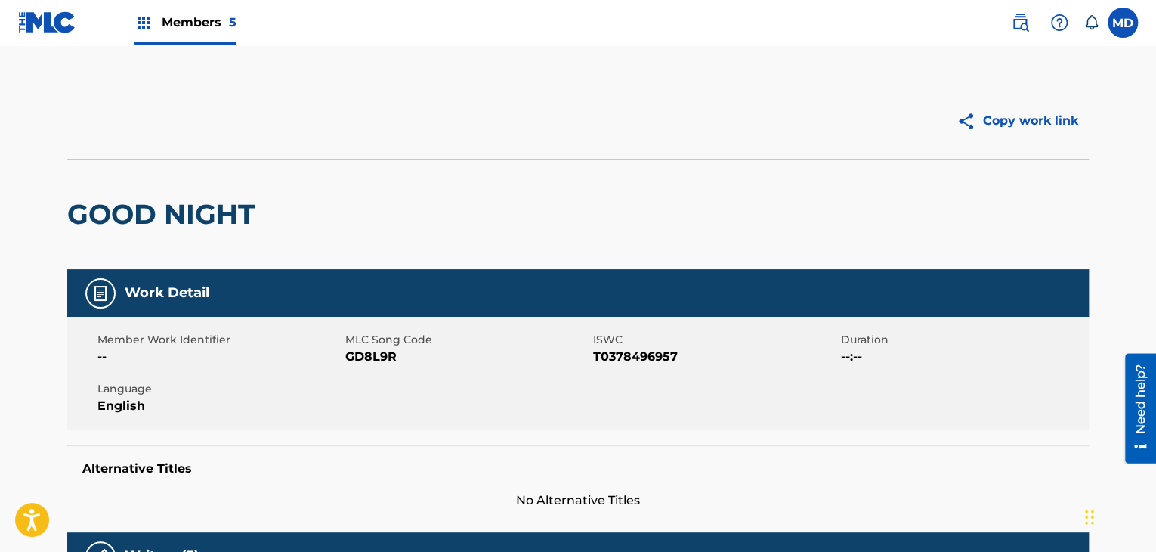
click at [187, 222] on h2 "GOOD NIGHT" at bounding box center [164, 214] width 195 height 34
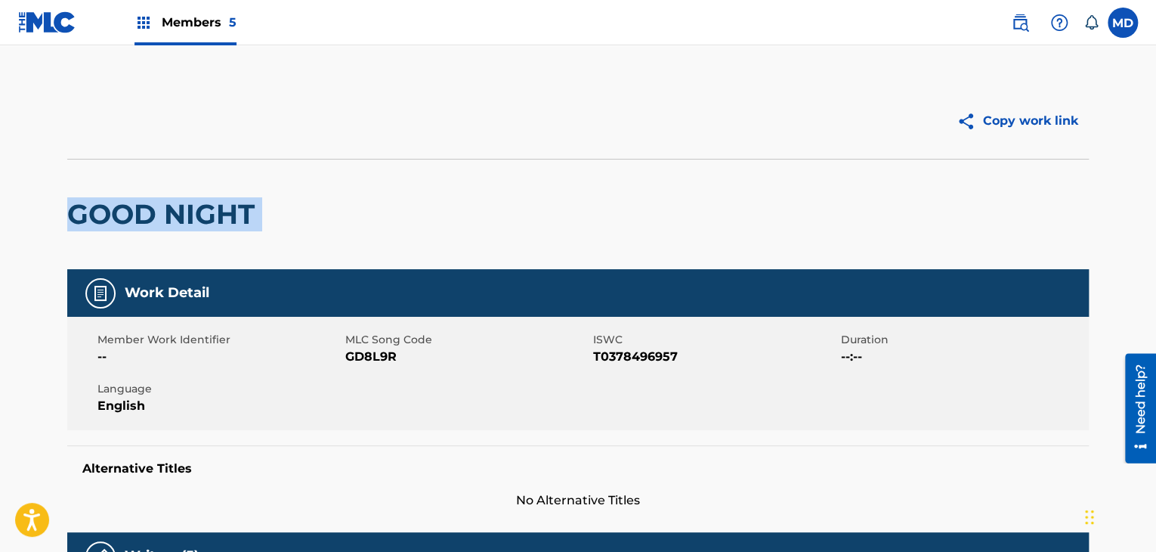
click at [187, 222] on h2 "GOOD NIGHT" at bounding box center [164, 214] width 195 height 34
copy div "GOOD NIGHT"
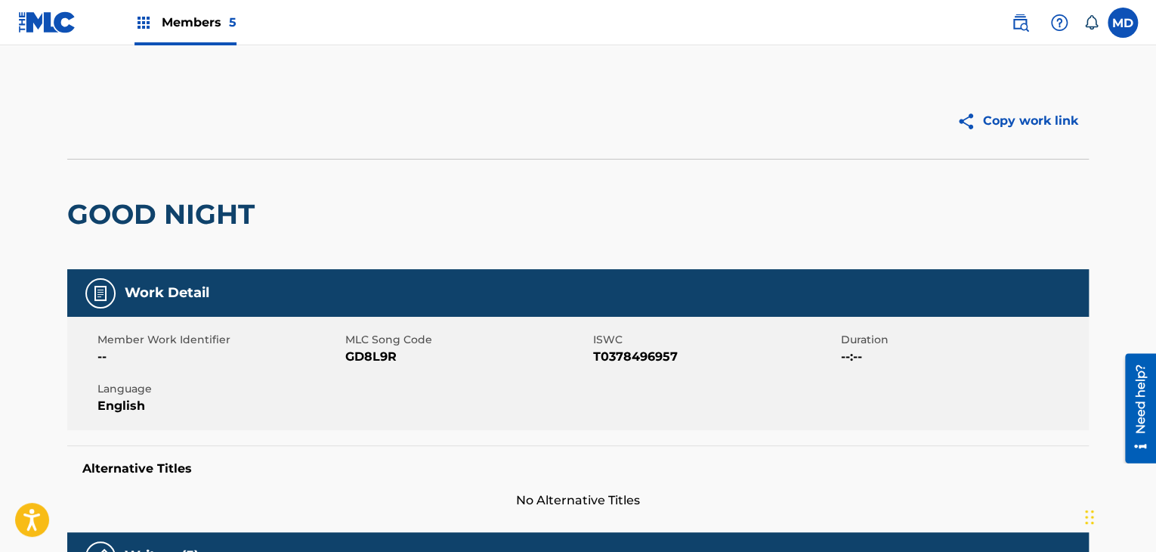
click at [382, 351] on span "GD8L9R" at bounding box center [467, 357] width 244 height 18
copy span "GD8L9R"
click at [621, 361] on span "T0378496957" at bounding box center [715, 357] width 244 height 18
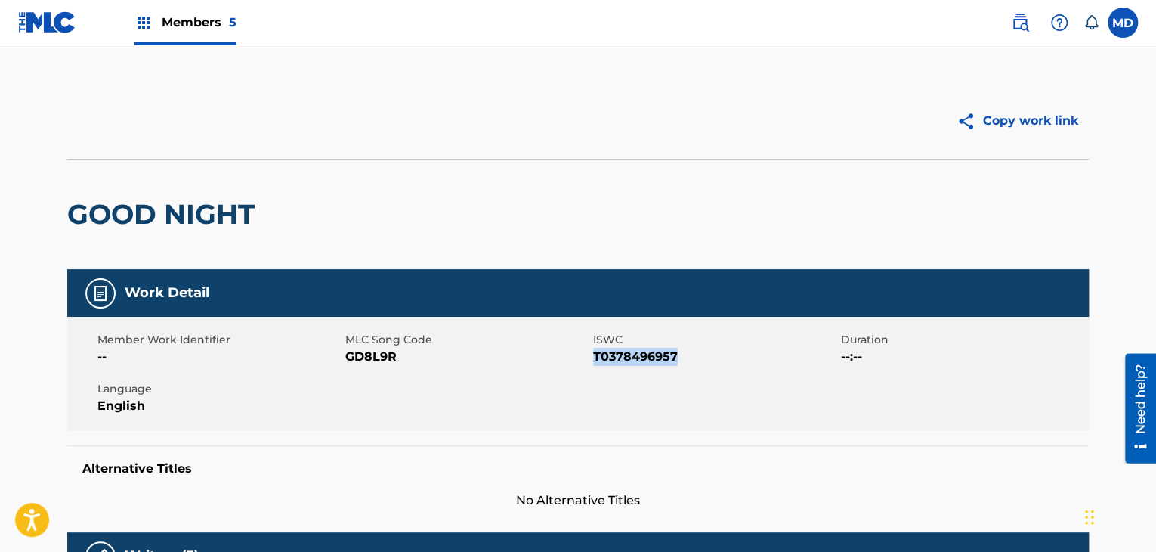
copy span "T0378496957"
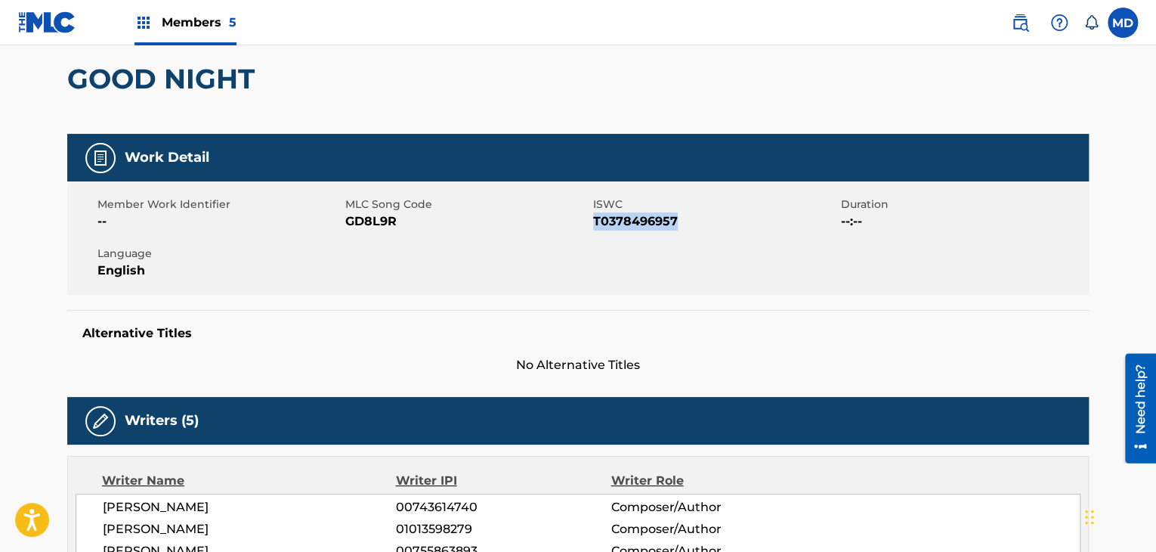
scroll to position [378, 0]
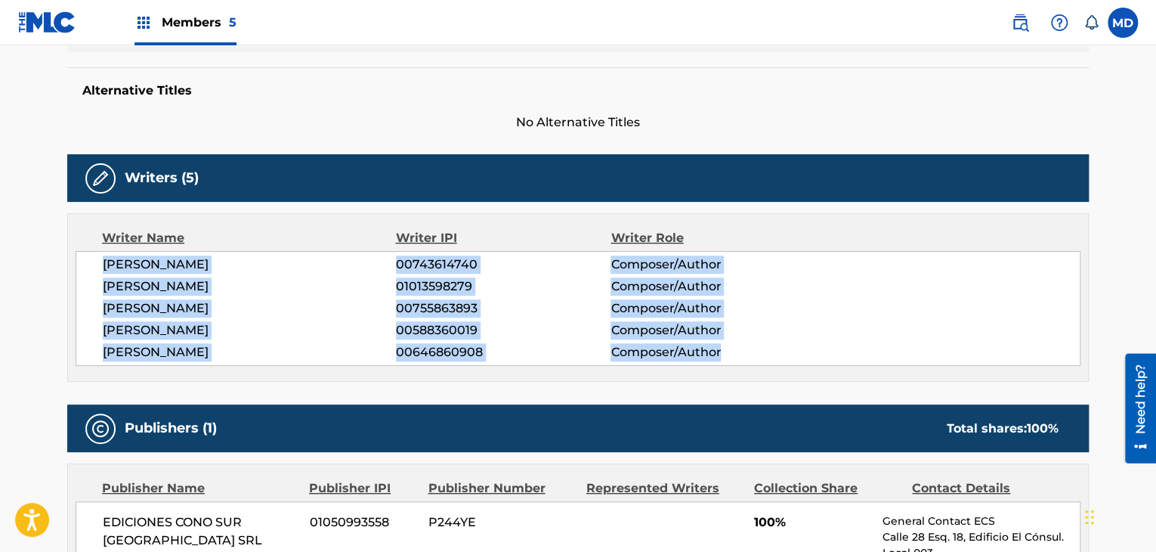
drag, startPoint x: 100, startPoint y: 257, endPoint x: 726, endPoint y: 345, distance: 632.5
click at [726, 345] on div "SERGIO ENRIQUE IRIBARNE 00743614740 Composer/Author PABLO LUCINI 01013598279 Co…" at bounding box center [578, 308] width 1005 height 115
copy div "SERGIO ENRIQUE IRIBARNE 00743614740 Composer/Author PABLO LUCINI 01013598279 Co…"
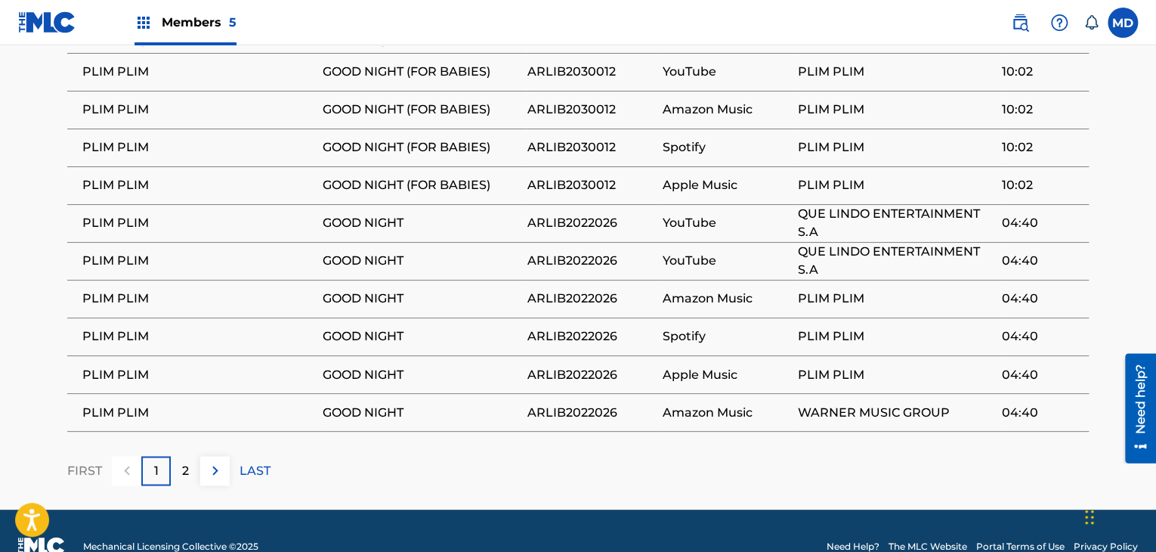
scroll to position [1119, 0]
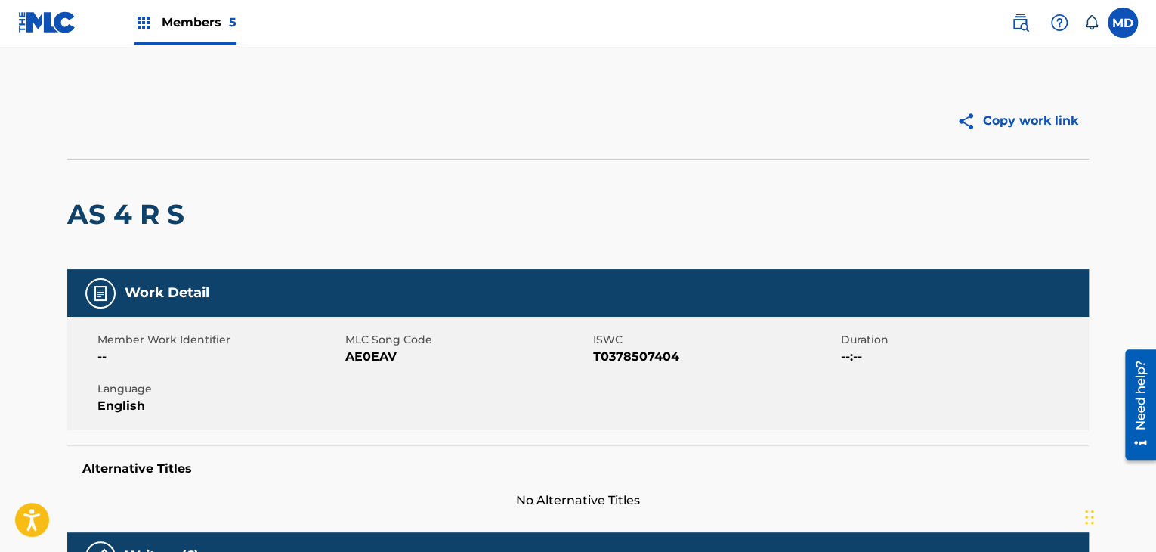
click at [123, 221] on h2 "AS 4 R S" at bounding box center [129, 214] width 125 height 34
copy div "AS 4 R S"
click at [378, 354] on span "AE0EAV" at bounding box center [467, 357] width 244 height 18
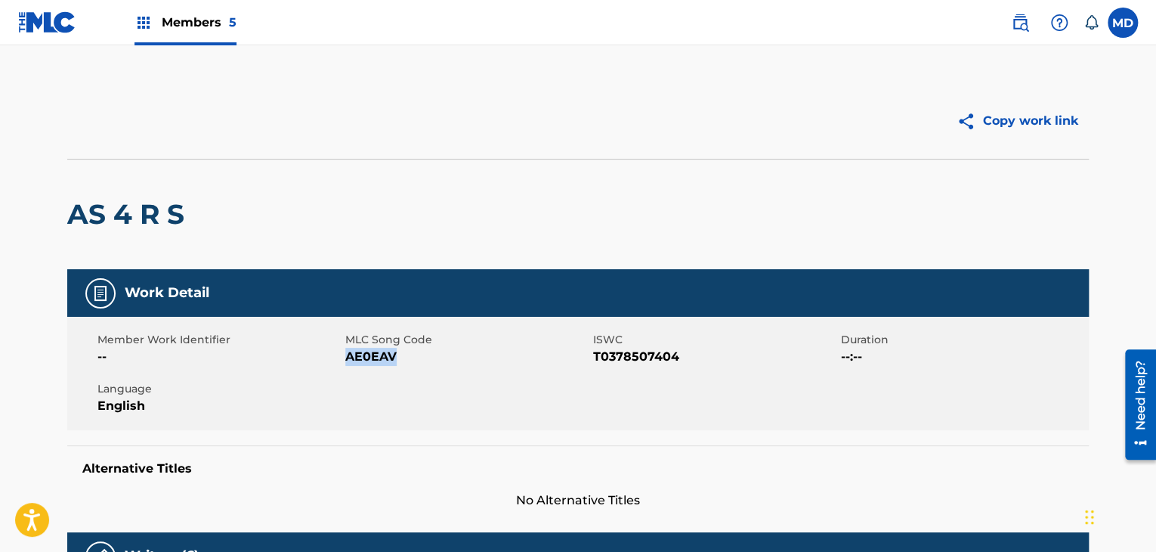
click at [378, 354] on span "AE0EAV" at bounding box center [467, 357] width 244 height 18
copy span "AE0EAV"
click at [616, 354] on span "T0378507404" at bounding box center [715, 357] width 244 height 18
click at [633, 354] on span "T0378507404" at bounding box center [715, 357] width 244 height 18
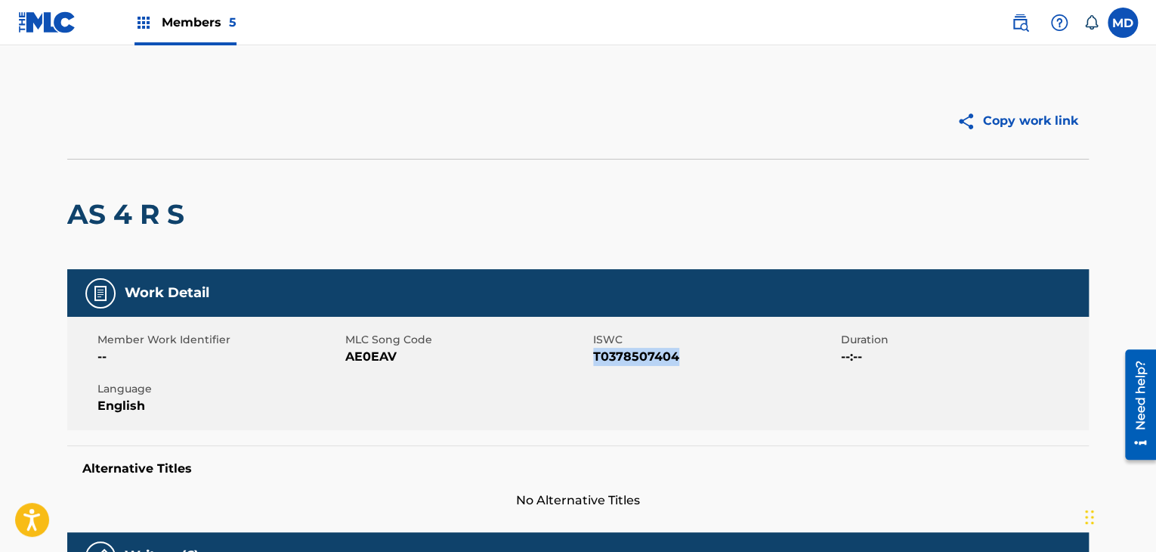
click at [633, 354] on span "T0378507404" at bounding box center [715, 357] width 244 height 18
copy span "T0378507404"
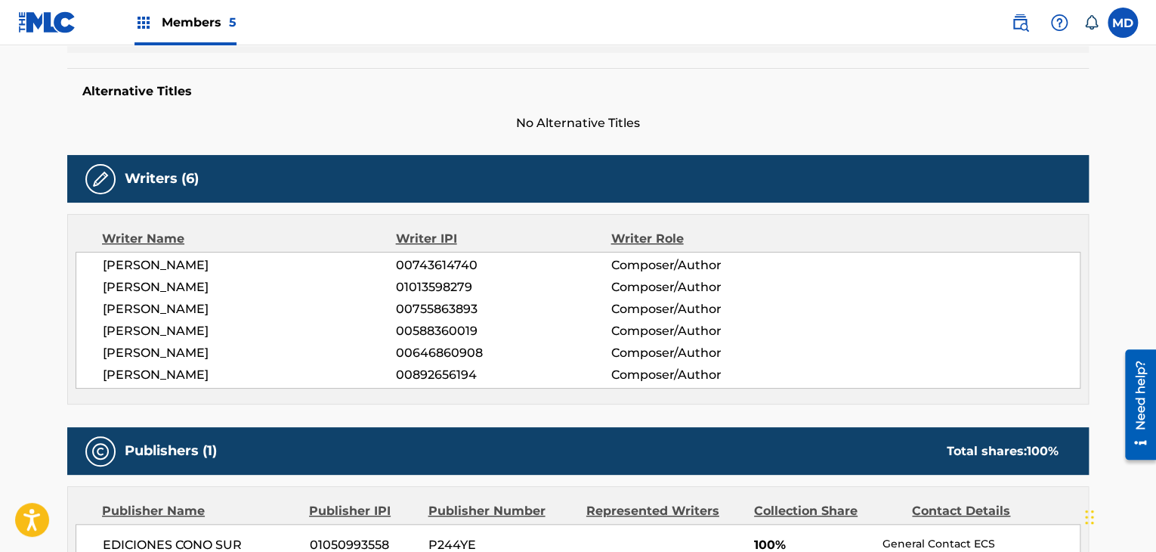
scroll to position [378, 0]
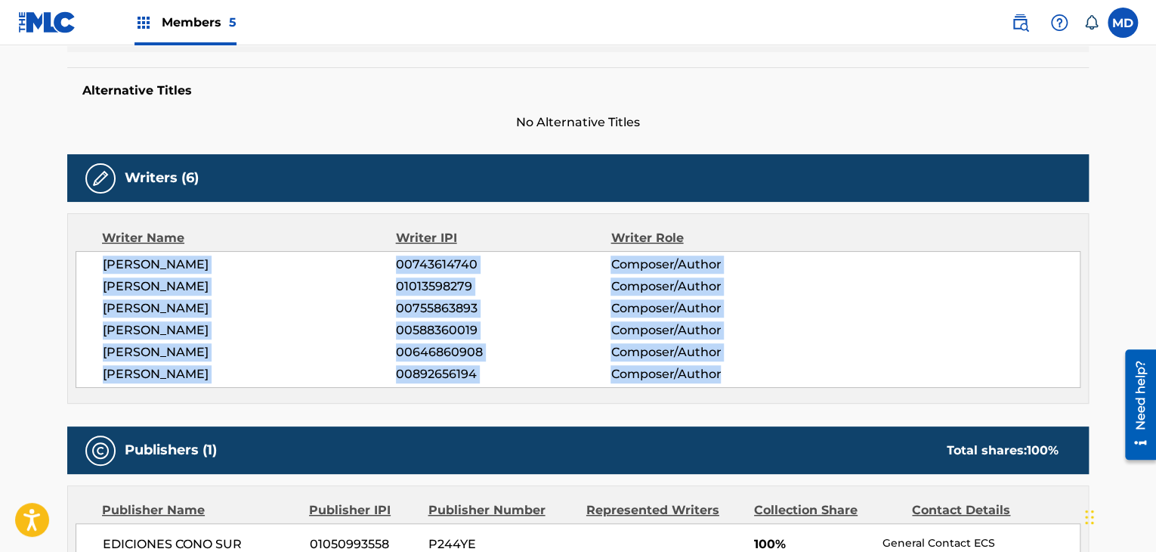
drag, startPoint x: 102, startPoint y: 261, endPoint x: 786, endPoint y: 372, distance: 692.8
click at [786, 372] on div "SERGIO ENRIQUE IRIBARNE 00743614740 Composer/Author PABLO LUCINI 01013598279 Co…" at bounding box center [578, 319] width 1005 height 137
copy div "SERGIO ENRIQUE IRIBARNE 00743614740 Composer/Author PABLO LUCINI 01013598279 Co…"
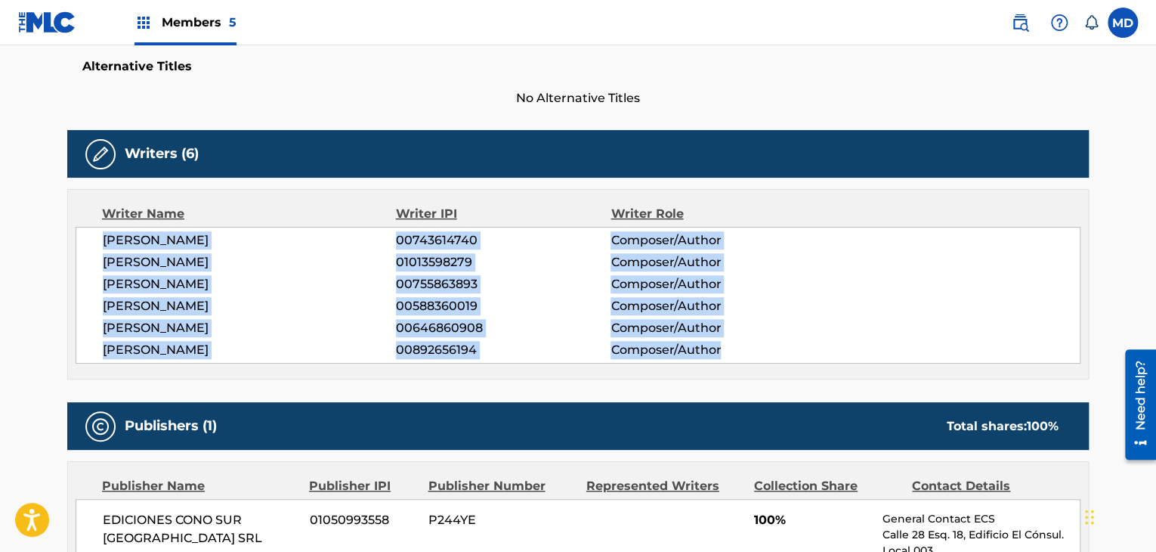
scroll to position [629, 0]
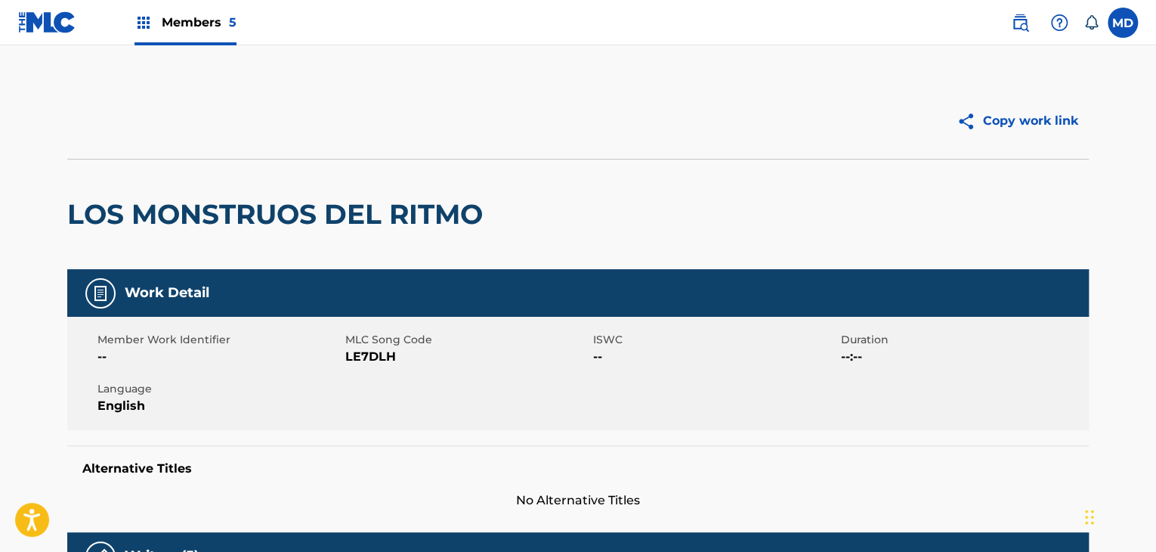
click at [165, 189] on div "LOS MONSTRUOS DEL RITMO" at bounding box center [278, 214] width 423 height 110
click at [162, 200] on h2 "LOS MONSTRUOS DEL RITMO" at bounding box center [278, 214] width 423 height 34
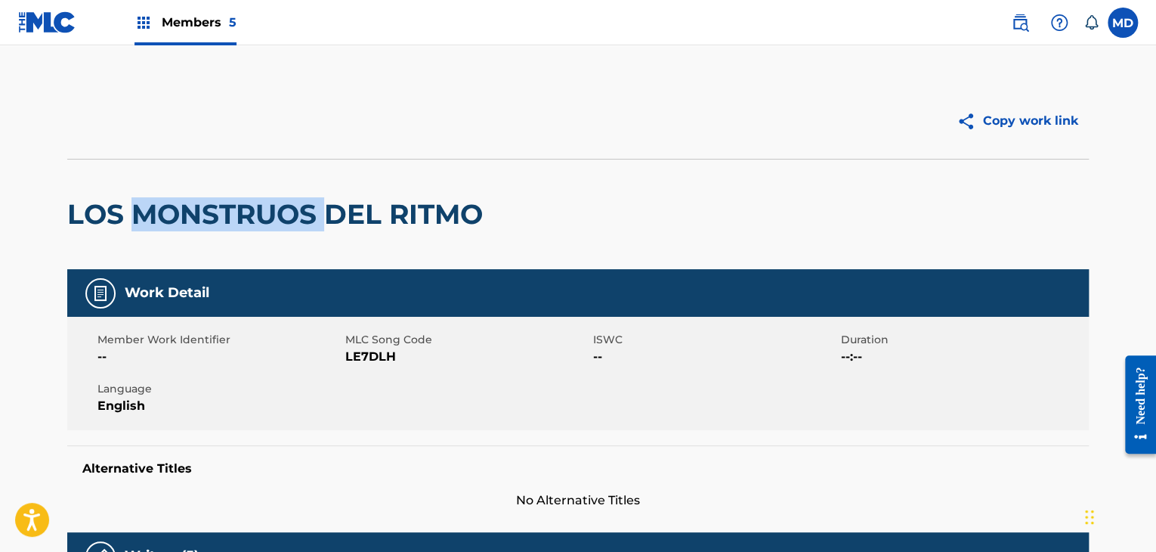
click at [162, 200] on h2 "LOS MONSTRUOS DEL RITMO" at bounding box center [278, 214] width 423 height 34
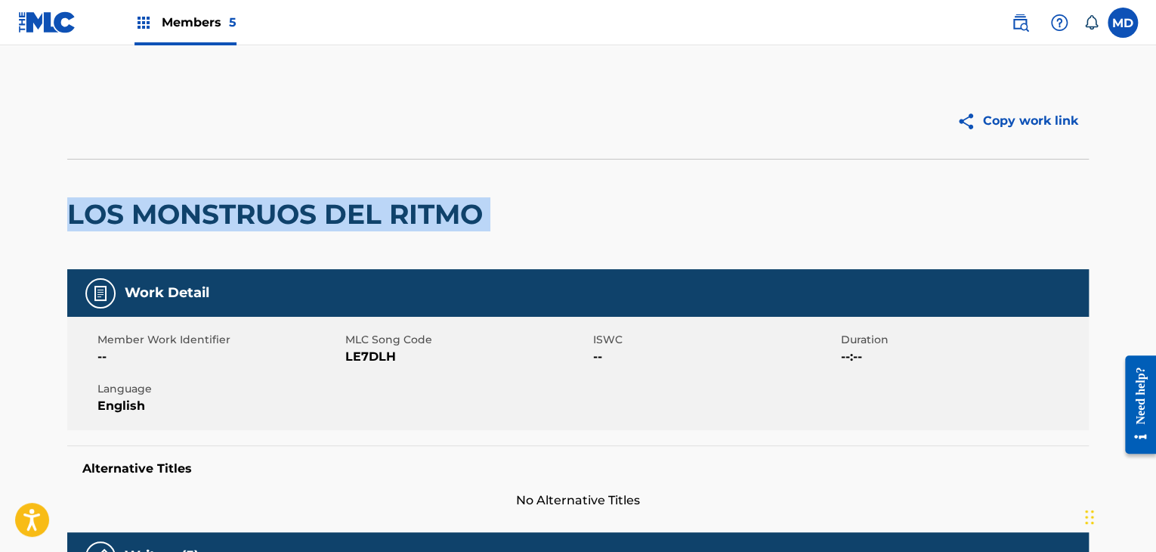
click at [162, 200] on h2 "LOS MONSTRUOS DEL RITMO" at bounding box center [278, 214] width 423 height 34
copy div "LOS MONSTRUOS DEL RITMO"
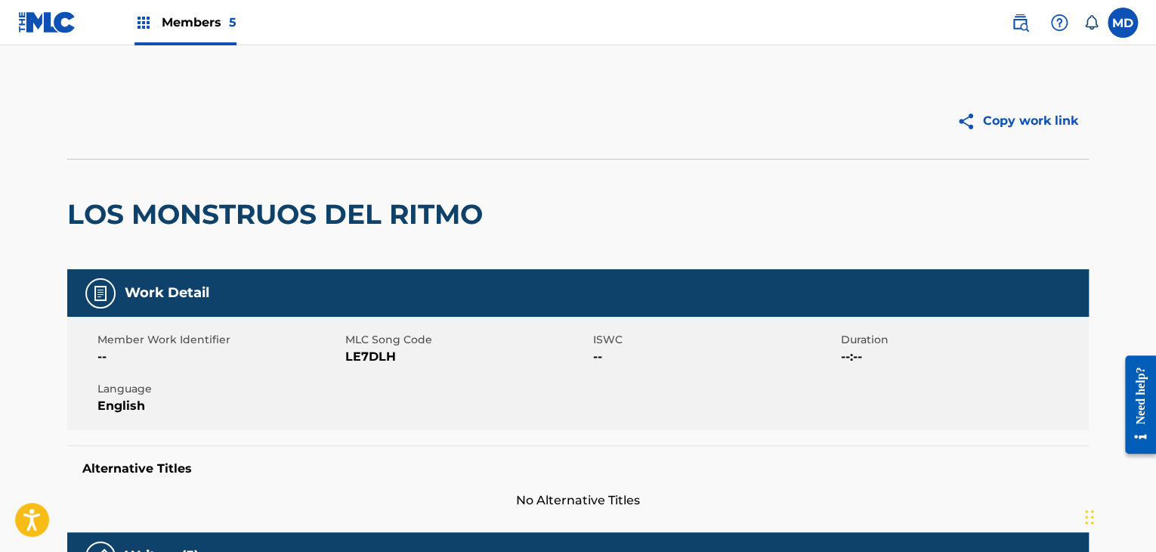
click at [360, 356] on span "LE7DLH" at bounding box center [467, 357] width 244 height 18
copy span "LE7DLH"
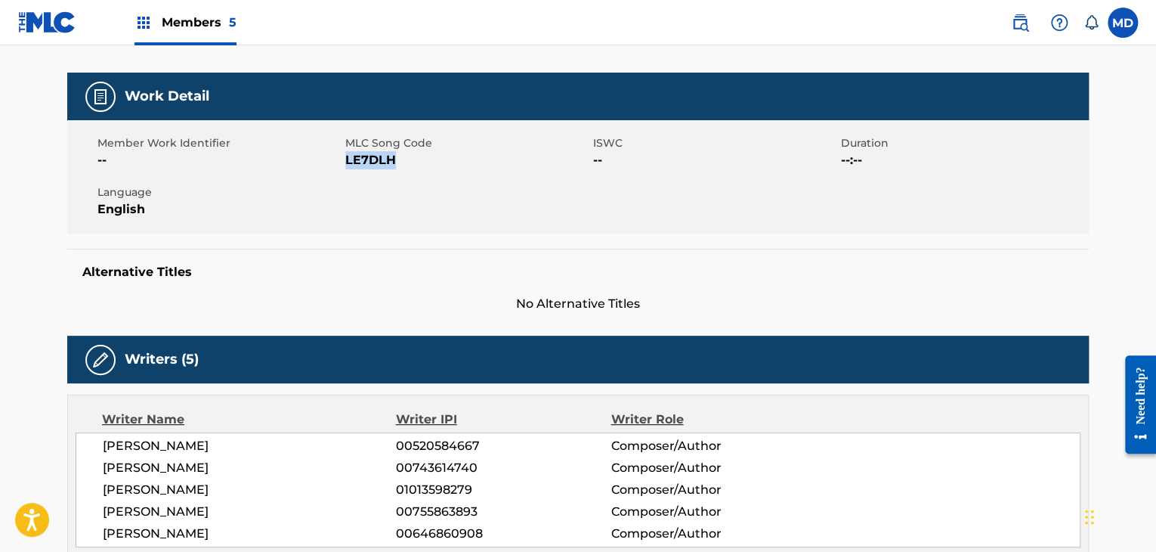
scroll to position [378, 0]
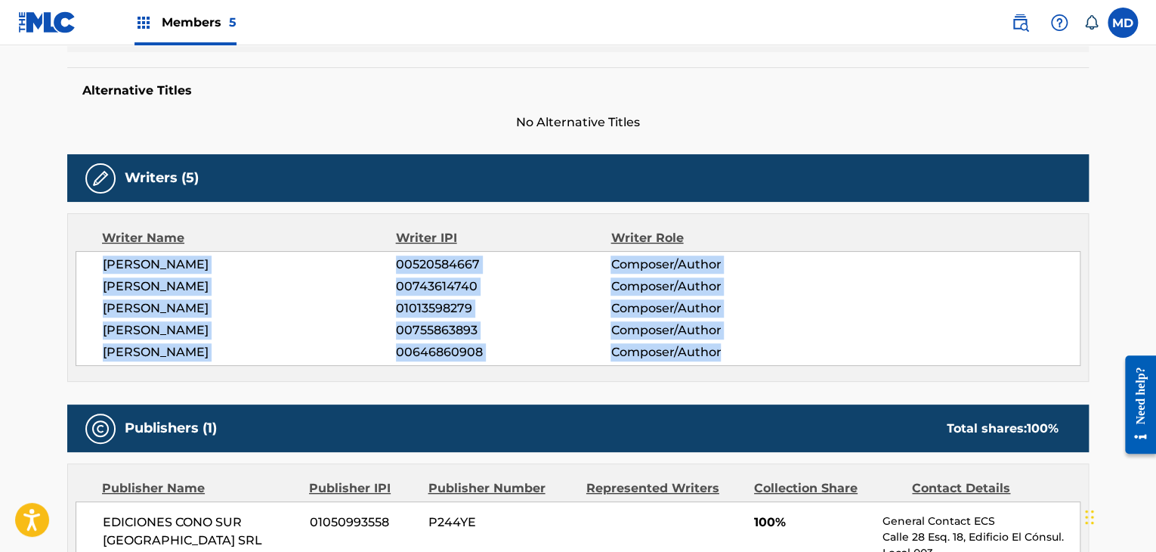
drag, startPoint x: 101, startPoint y: 264, endPoint x: 746, endPoint y: 352, distance: 651.1
click at [746, 352] on div "[PERSON_NAME] 00520584667 Composer/Author [PERSON_NAME] 00743614740 Composer/Au…" at bounding box center [578, 308] width 1005 height 115
copy div "[PERSON_NAME] 00520584667 Composer/Author [PERSON_NAME] 00743614740 Composer/Au…"
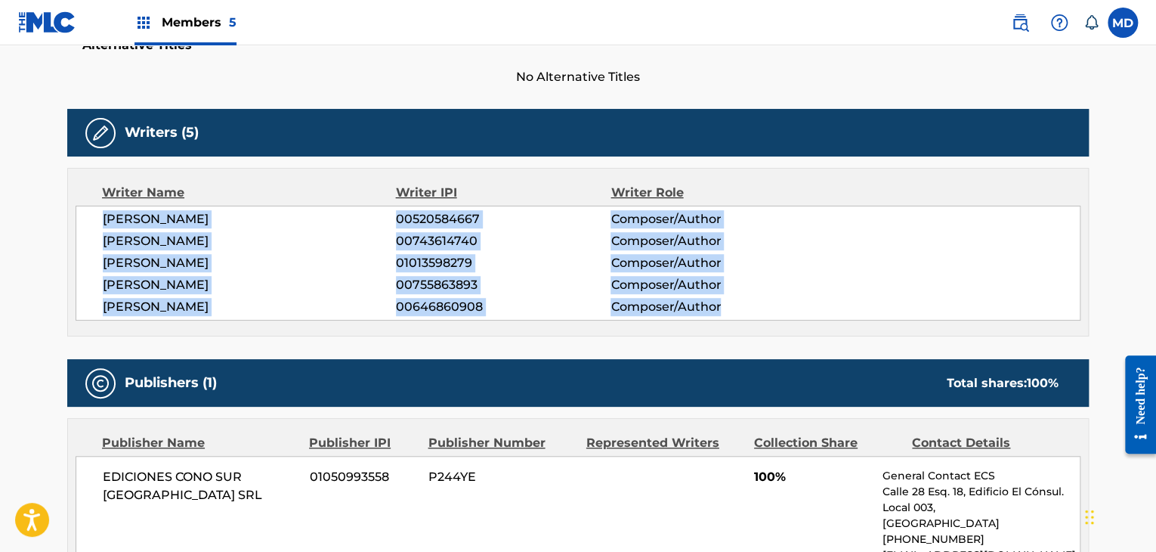
scroll to position [629, 0]
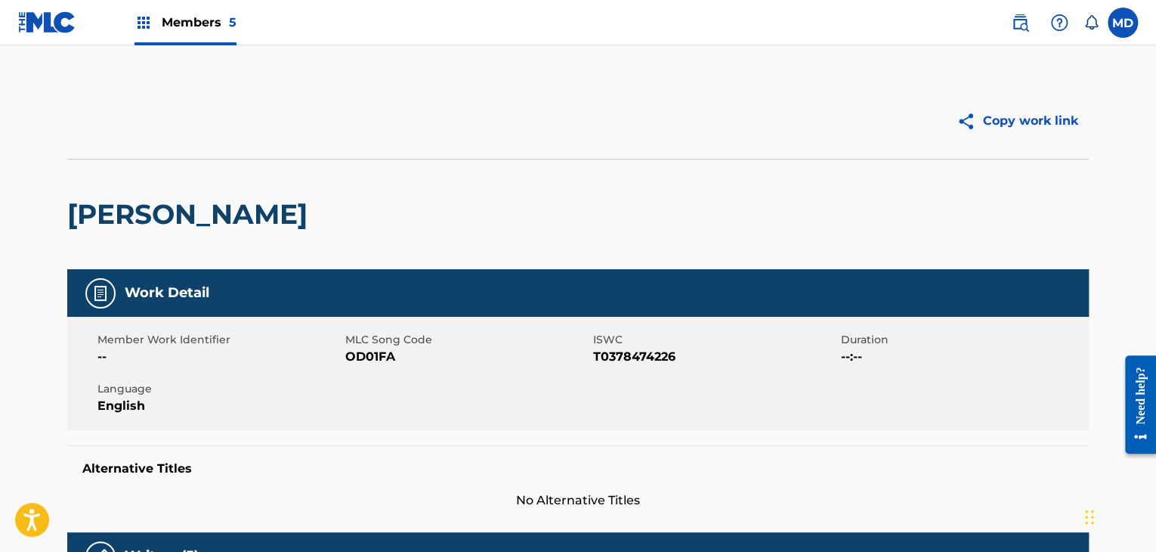
click at [118, 208] on h2 "[PERSON_NAME]" at bounding box center [191, 214] width 248 height 34
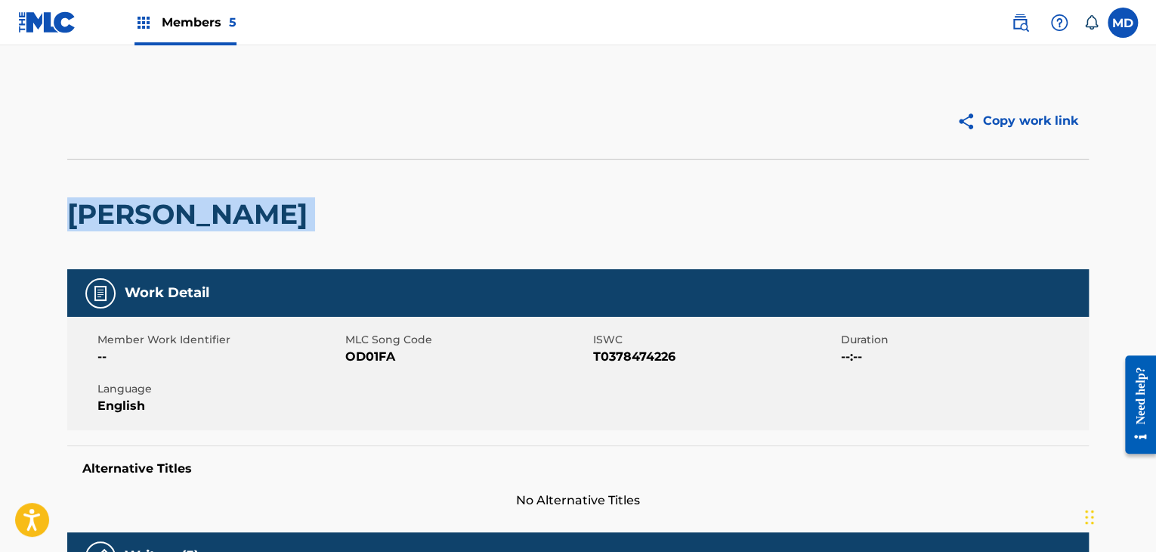
click at [118, 208] on h2 "[PERSON_NAME]" at bounding box center [191, 214] width 248 height 34
copy div "[PERSON_NAME]"
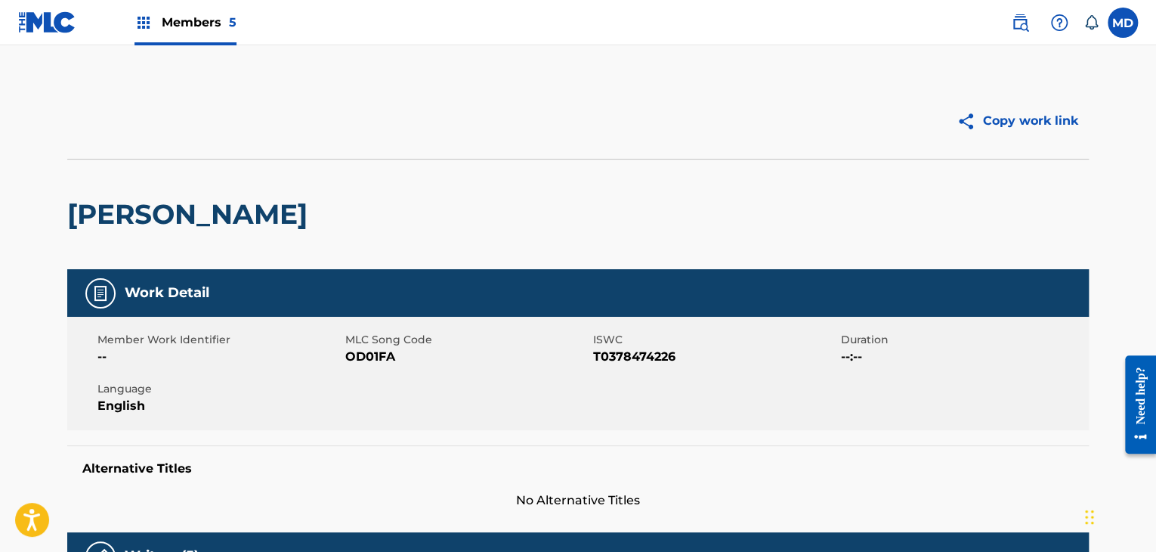
click at [362, 352] on span "OD01FA" at bounding box center [467, 357] width 244 height 18
drag, startPoint x: 362, startPoint y: 352, endPoint x: 369, endPoint y: 347, distance: 8.6
click at [363, 352] on span "OD01FA" at bounding box center [467, 357] width 244 height 18
copy span "OD01FA"
click at [598, 355] on span "T0378474226" at bounding box center [715, 357] width 244 height 18
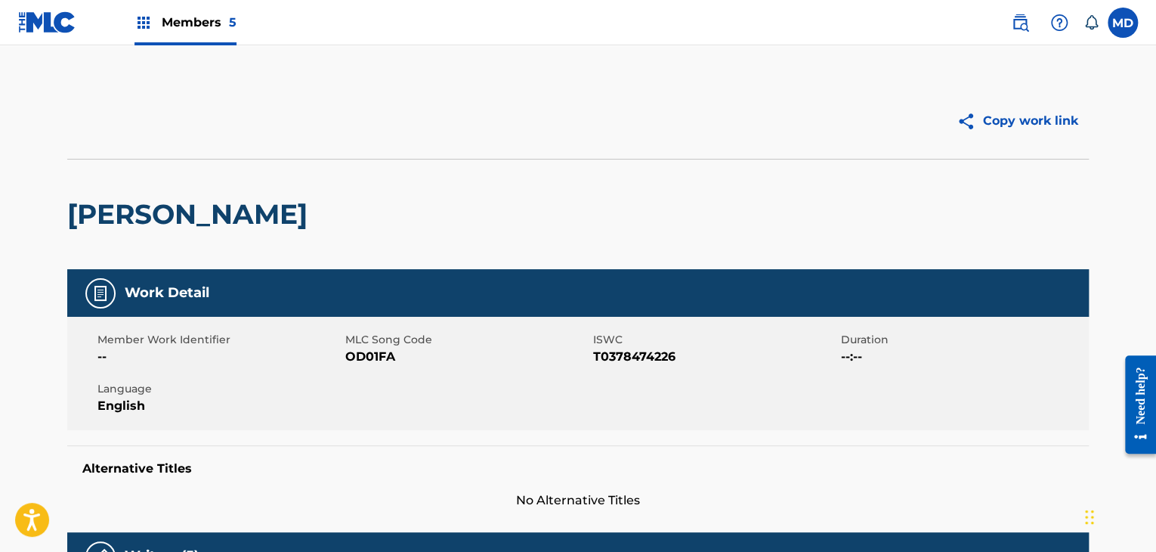
click at [598, 355] on span "T0378474226" at bounding box center [715, 357] width 244 height 18
click at [613, 357] on span "T0378474226" at bounding box center [715, 357] width 244 height 18
copy span "T0378474226"
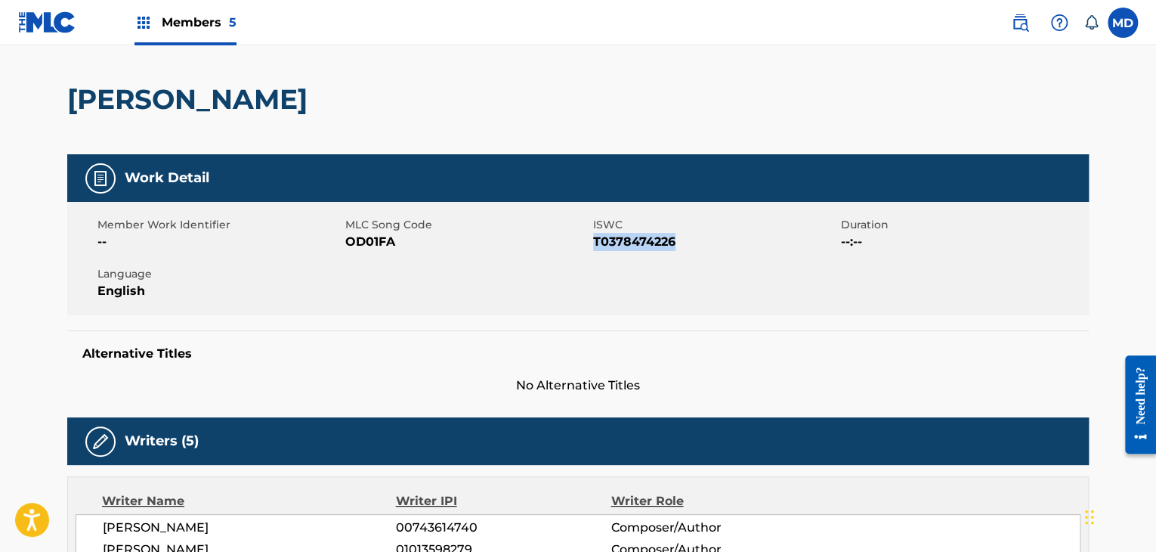
scroll to position [378, 0]
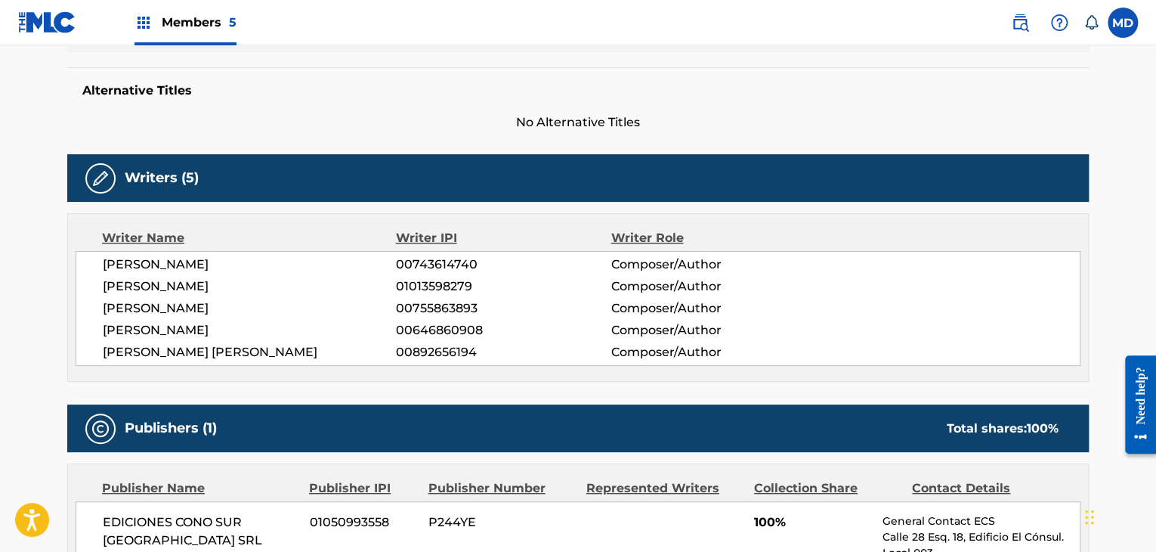
drag, startPoint x: 119, startPoint y: 269, endPoint x: 263, endPoint y: 304, distance: 148.6
click at [264, 305] on div "SERGIO ENRIQUE IRIBARNE 00743614740 Composer/Author PABLO LUCINI 01013598279 Co…" at bounding box center [578, 308] width 1005 height 115
click at [223, 317] on div "SERGIO ENRIQUE IRIBARNE 00743614740 Composer/Author PABLO LUCINI 01013598279 Co…" at bounding box center [578, 308] width 1005 height 115
click at [76, 279] on div "SERGIO ENRIQUE IRIBARNE 00743614740 Composer/Author PABLO LUCINI 01013598279 Co…" at bounding box center [578, 308] width 1005 height 115
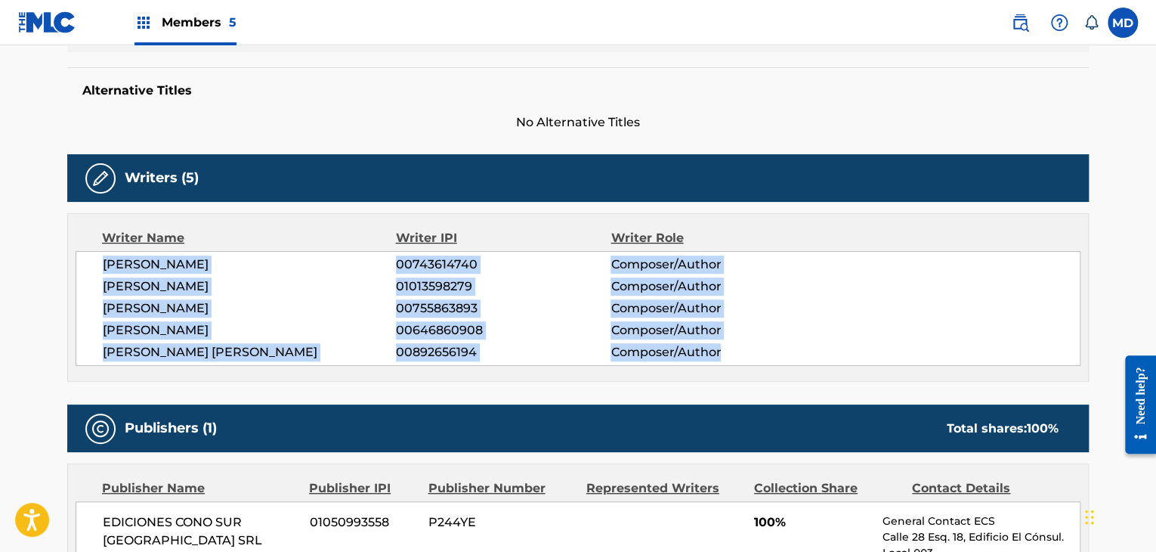
drag, startPoint x: 93, startPoint y: 265, endPoint x: 734, endPoint y: 344, distance: 645.5
click at [734, 344] on div "SERGIO ENRIQUE IRIBARNE 00743614740 Composer/Author PABLO LUCINI 01013598279 Co…" at bounding box center [578, 308] width 1005 height 115
copy div "SERGIO ENRIQUE IRIBARNE 00743614740 Composer/Author PABLO LUCINI 01013598279 Co…"
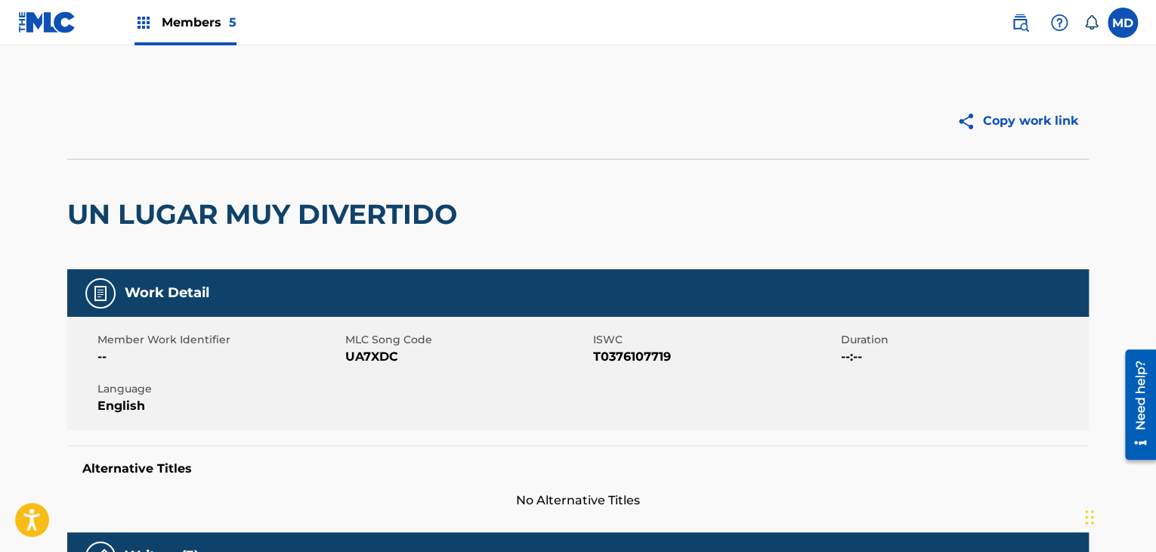
click at [279, 209] on h2 "UN LUGAR MUY DIVERTIDO" at bounding box center [265, 214] width 397 height 34
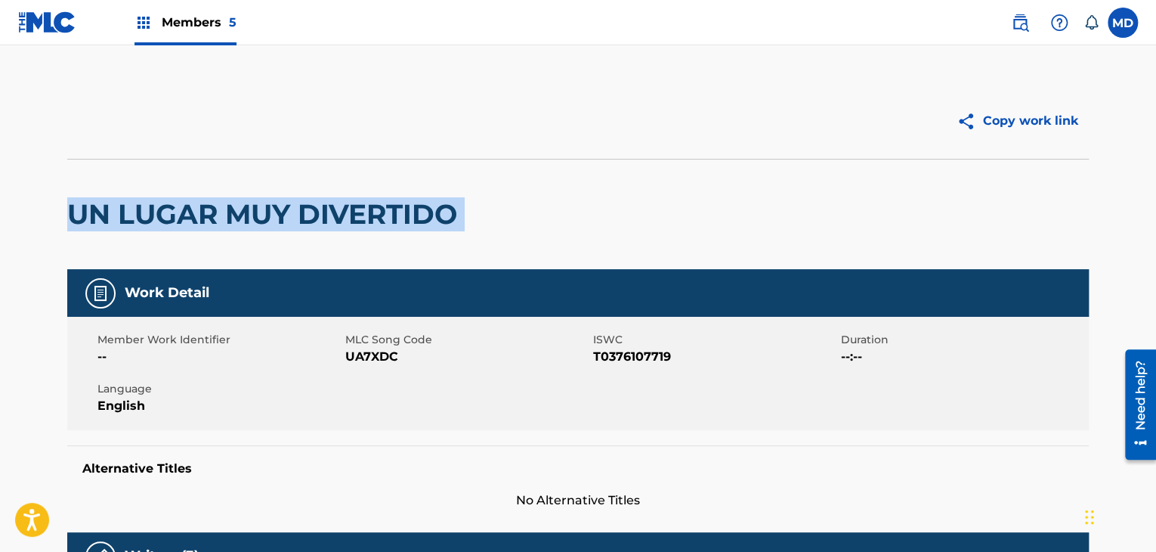
click at [279, 209] on h2 "UN LUGAR MUY DIVERTIDO" at bounding box center [265, 214] width 397 height 34
copy div "UN LUGAR MUY DIVERTIDO"
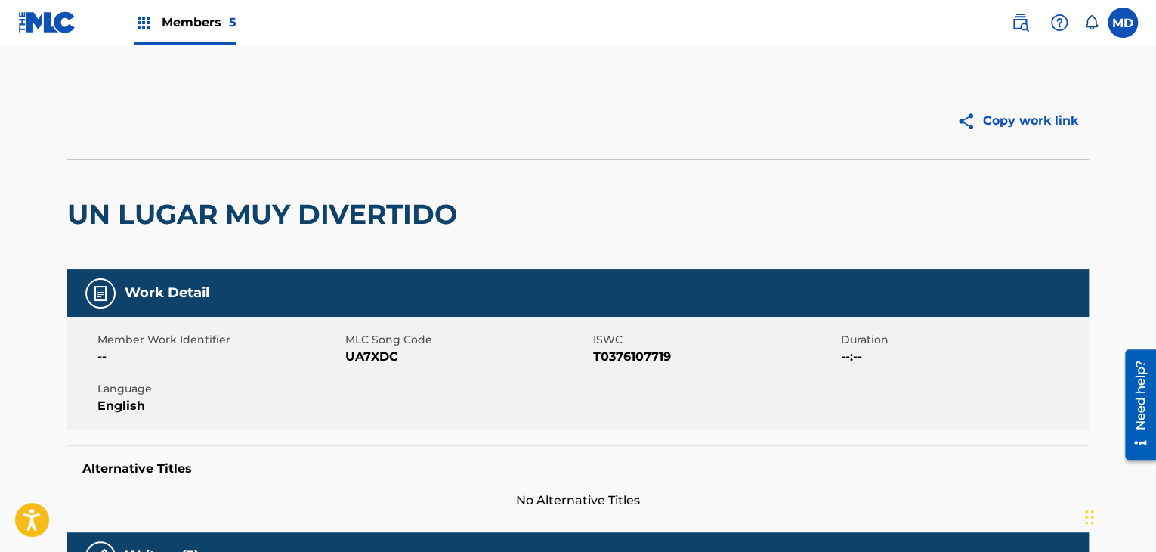
click at [382, 354] on span "UA7XDC" at bounding box center [467, 357] width 244 height 18
copy span "UA7XDC"
click at [612, 349] on span "T0376107719" at bounding box center [715, 357] width 244 height 18
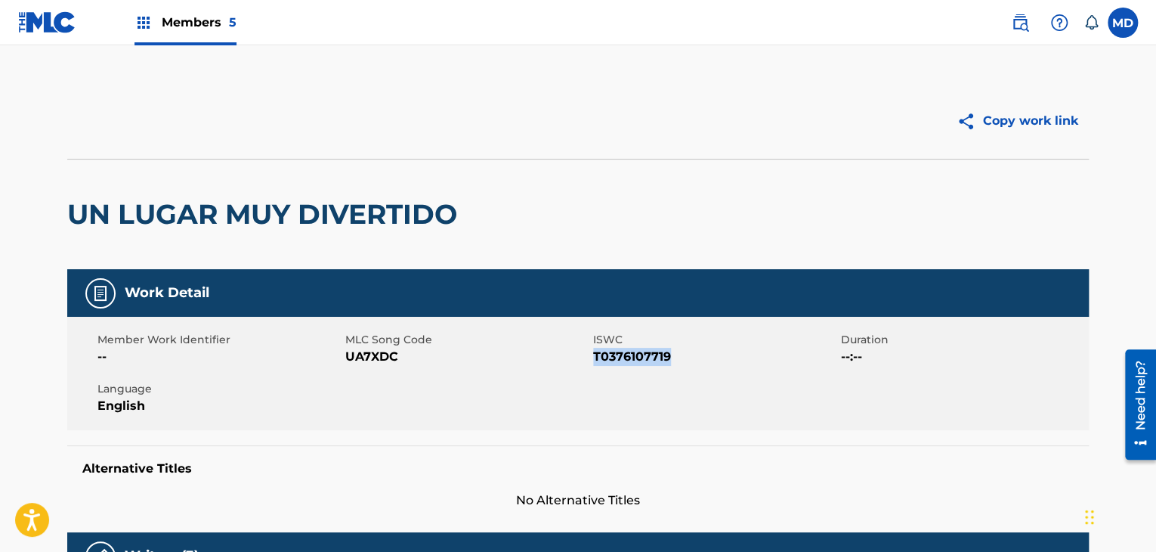
copy span "T0376107719"
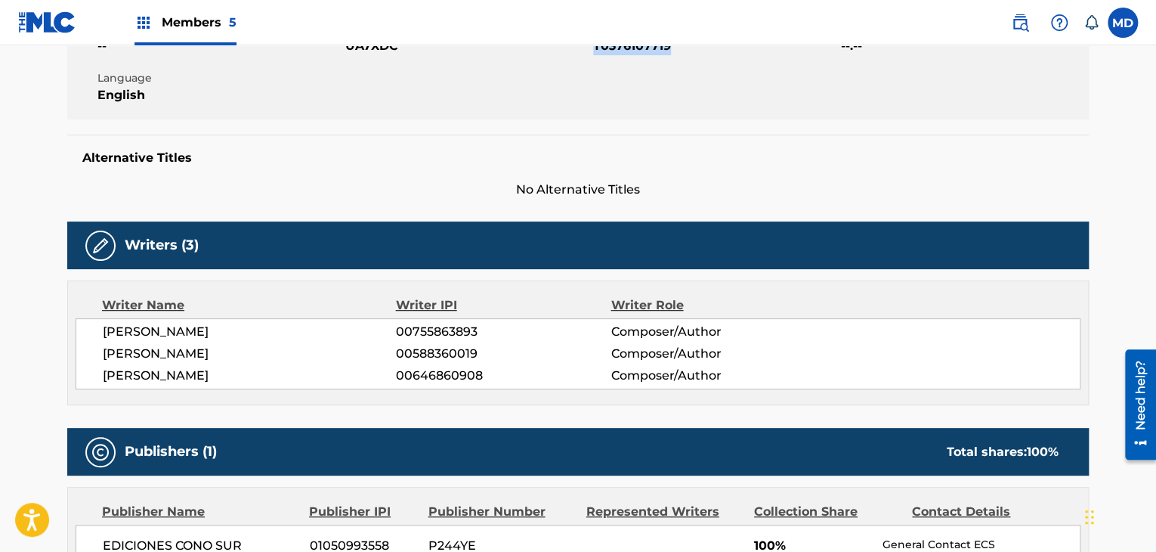
scroll to position [378, 0]
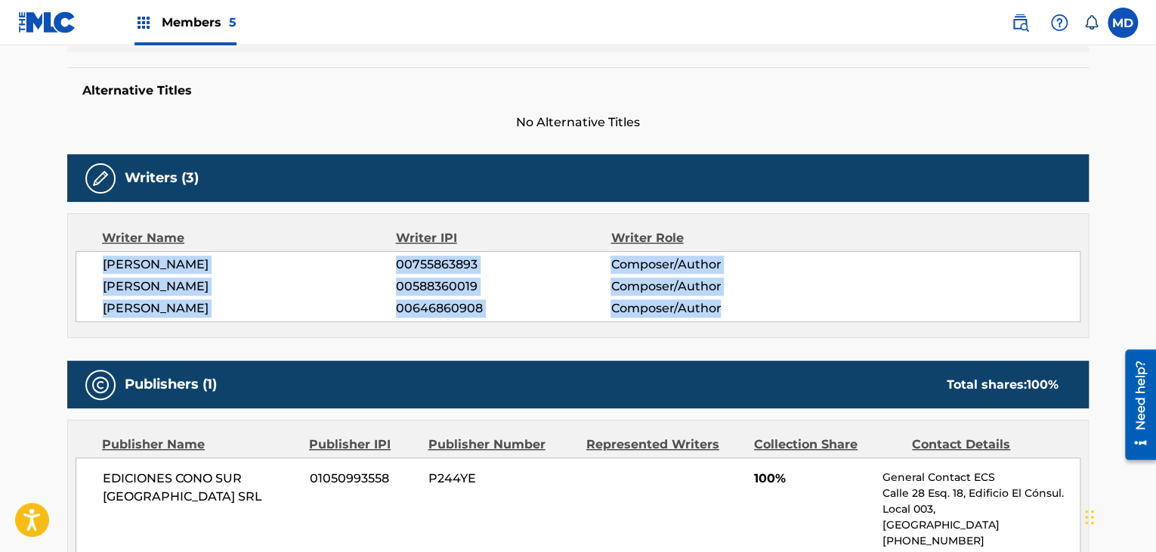
drag, startPoint x: 106, startPoint y: 271, endPoint x: 760, endPoint y: 306, distance: 655.2
click at [760, 306] on div "MAURICIO GERMAN ZUBIRI 00755863893 Composer/Author HUGO ALEJANDRO FIGUERAS 0058…" at bounding box center [578, 286] width 1005 height 71
copy div "MAURICIO GERMAN ZUBIRI 00755863893 Composer/Author HUGO ALEJANDRO FIGUERAS 0058…"
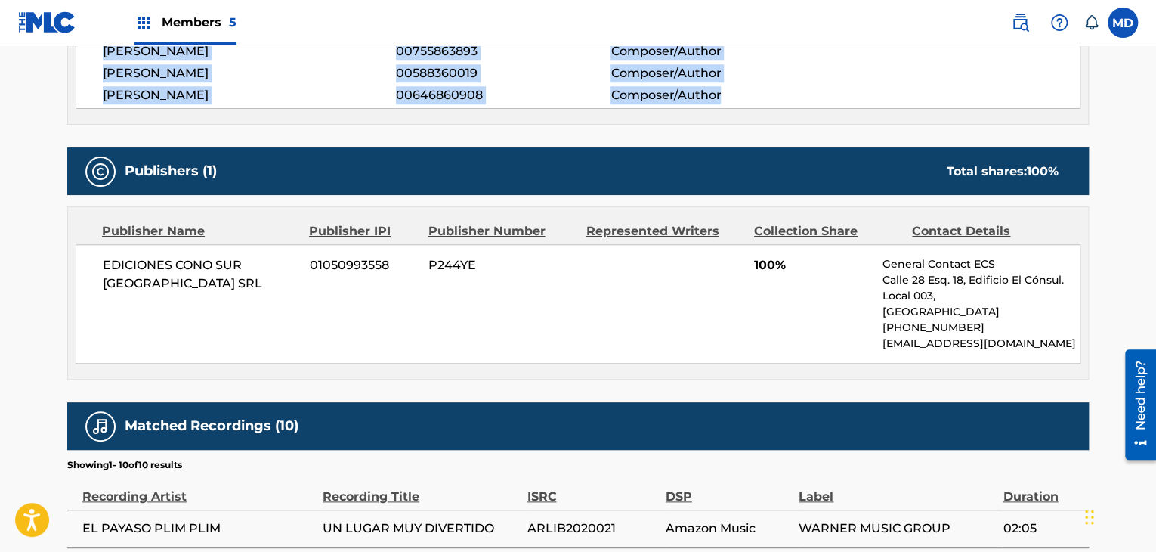
scroll to position [629, 0]
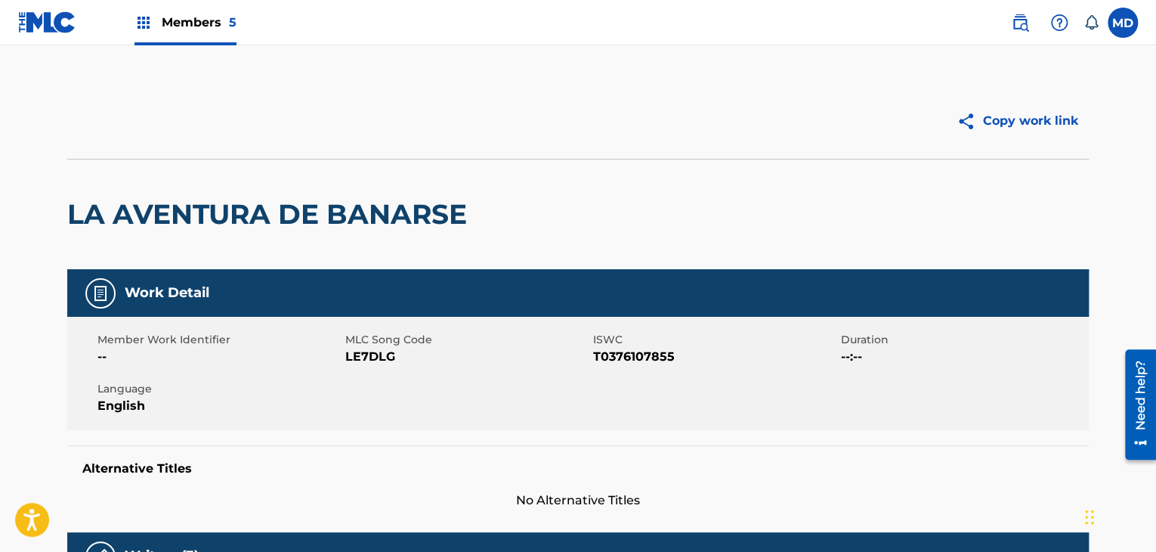
click at [208, 220] on h2 "LA AVENTURA DE BANARSE" at bounding box center [270, 214] width 407 height 34
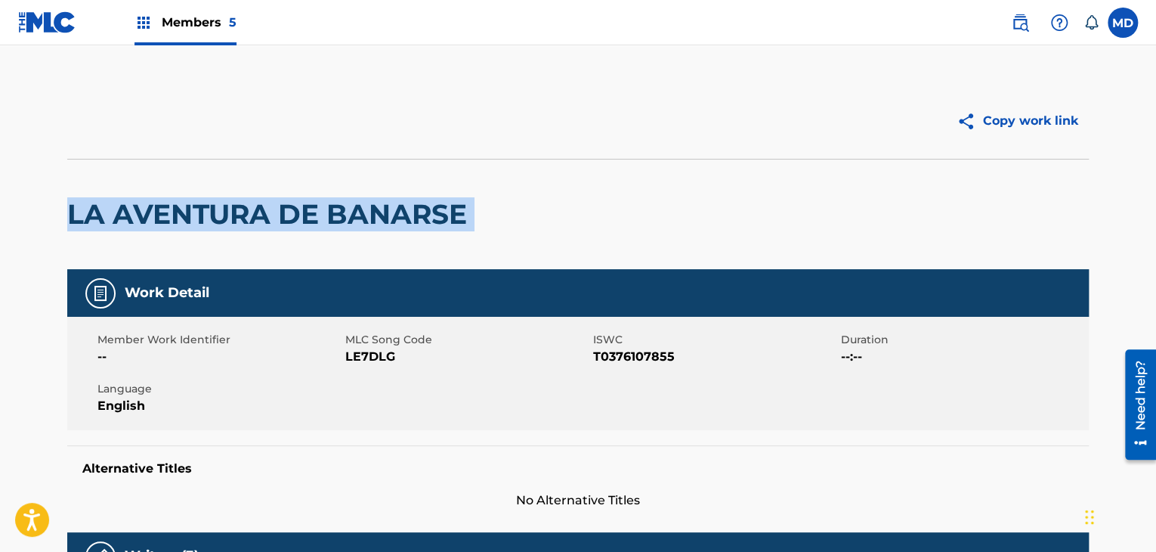
click at [208, 220] on h2 "LA AVENTURA DE BANARSE" at bounding box center [270, 214] width 407 height 34
copy div "LA AVENTURA DE BANARSE"
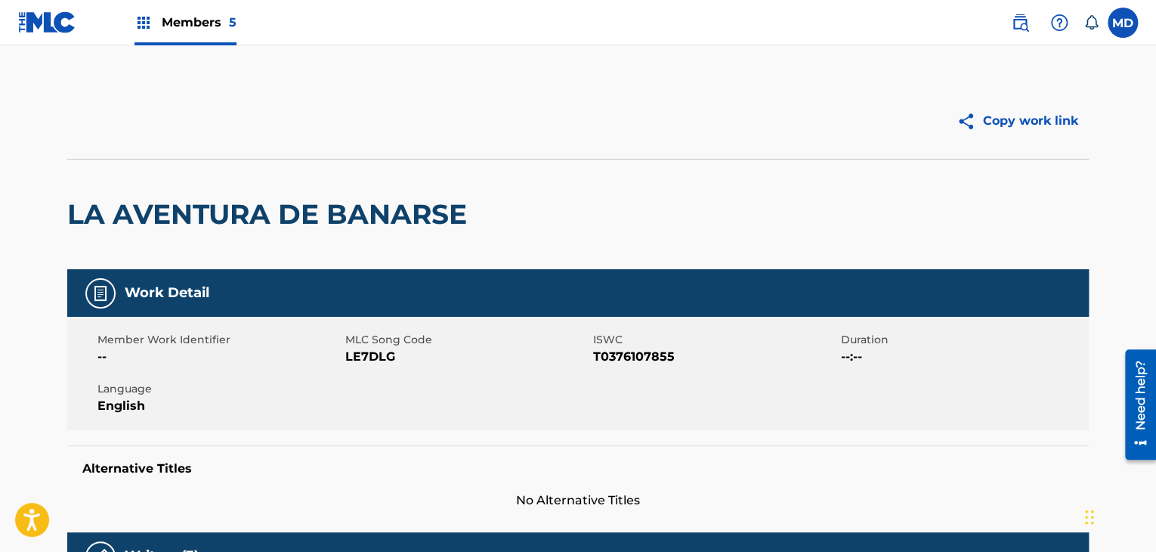
click at [378, 355] on span "LE7DLG" at bounding box center [467, 357] width 244 height 18
copy span "LE7DLG"
click at [628, 346] on span "ISWC" at bounding box center [715, 340] width 244 height 16
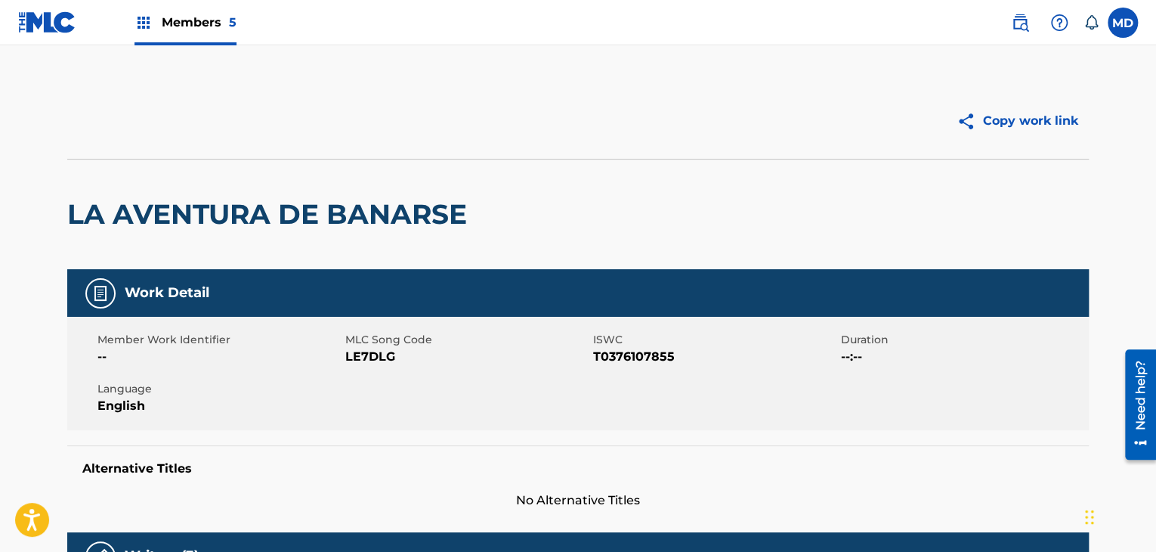
click at [630, 351] on span "T0376107855" at bounding box center [715, 357] width 244 height 18
copy span "T0376107855"
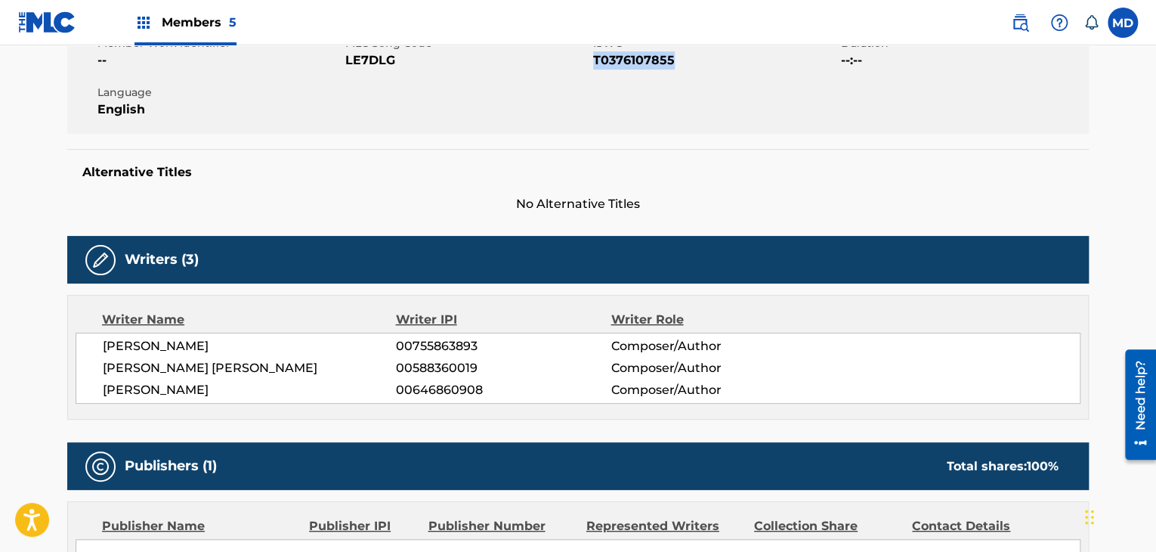
scroll to position [335, 0]
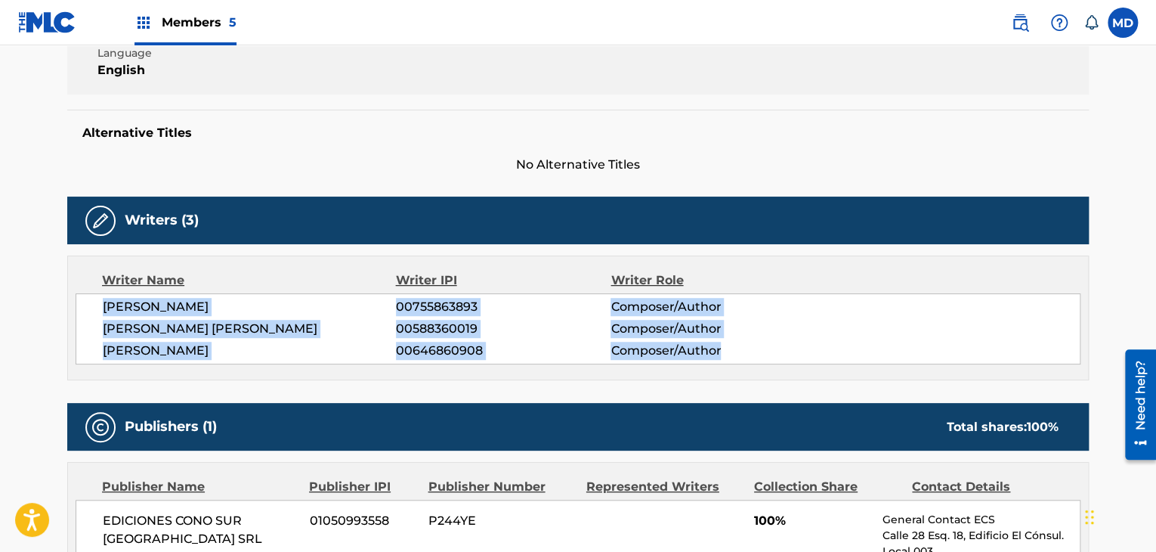
drag, startPoint x: 100, startPoint y: 304, endPoint x: 741, endPoint y: 342, distance: 642.6
click at [741, 342] on div "MAURICIO GERMAN ZUBIRI 00755863893 Composer/Author HUGO ALEJANDRO FIGUERAS 0058…" at bounding box center [578, 328] width 1005 height 71
copy div "MAURICIO GERMAN ZUBIRI 00755863893 Composer/Author HUGO ALEJANDRO FIGUERAS 0058…"
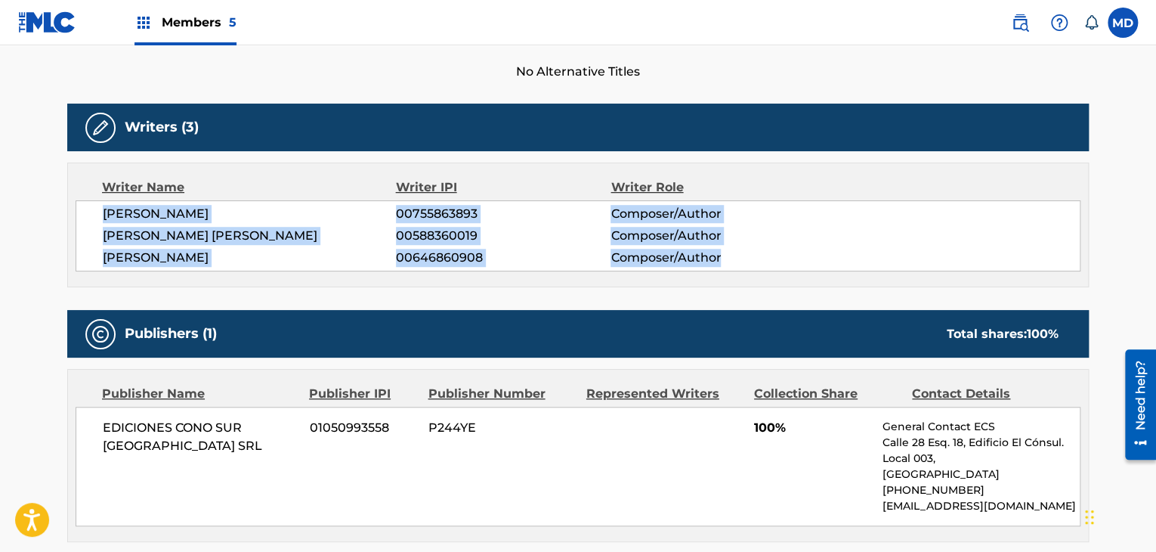
scroll to position [429, 0]
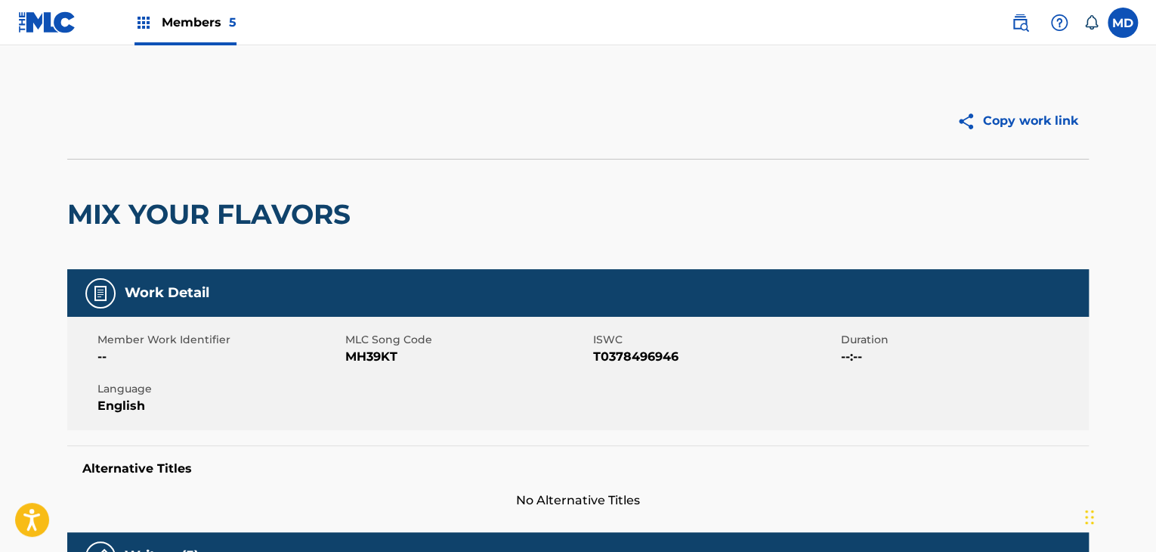
click at [202, 207] on h2 "MIX YOUR FLAVORS" at bounding box center [212, 214] width 291 height 34
click at [243, 206] on h2 "MIX YOUR FLAVORS" at bounding box center [212, 214] width 291 height 34
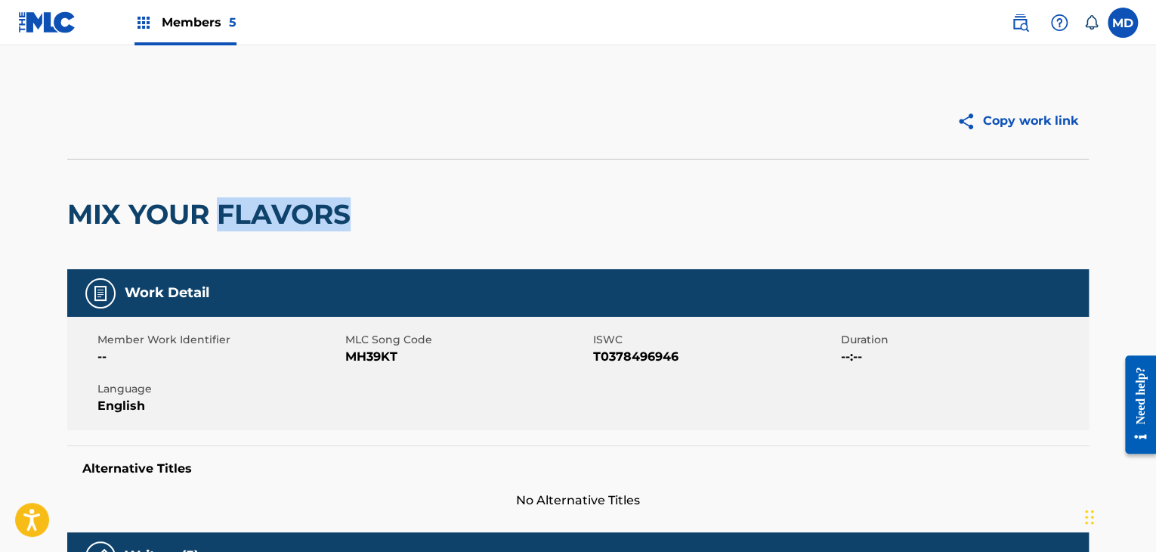
click at [243, 206] on h2 "MIX YOUR FLAVORS" at bounding box center [212, 214] width 291 height 34
copy div "MIX YOUR FLAVORS"
click at [355, 367] on div "Member Work Identifier -- MLC Song Code MH39KT ISWC T0378496946 Duration --:-- …" at bounding box center [577, 373] width 1021 height 113
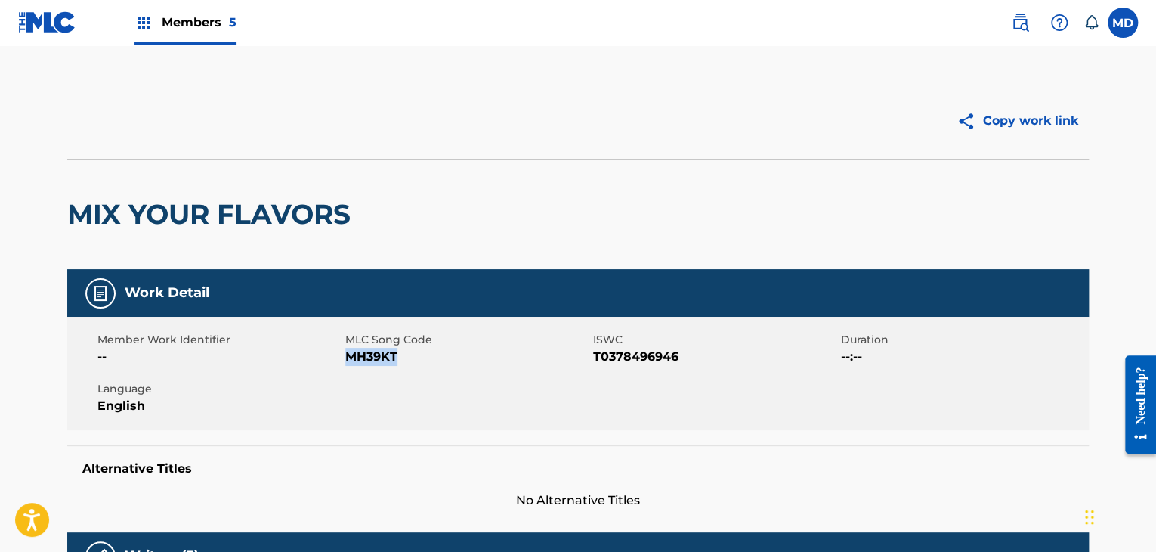
copy span "MH39KT"
click at [663, 359] on span "T0378496946" at bounding box center [715, 357] width 244 height 18
copy span "T0378496946"
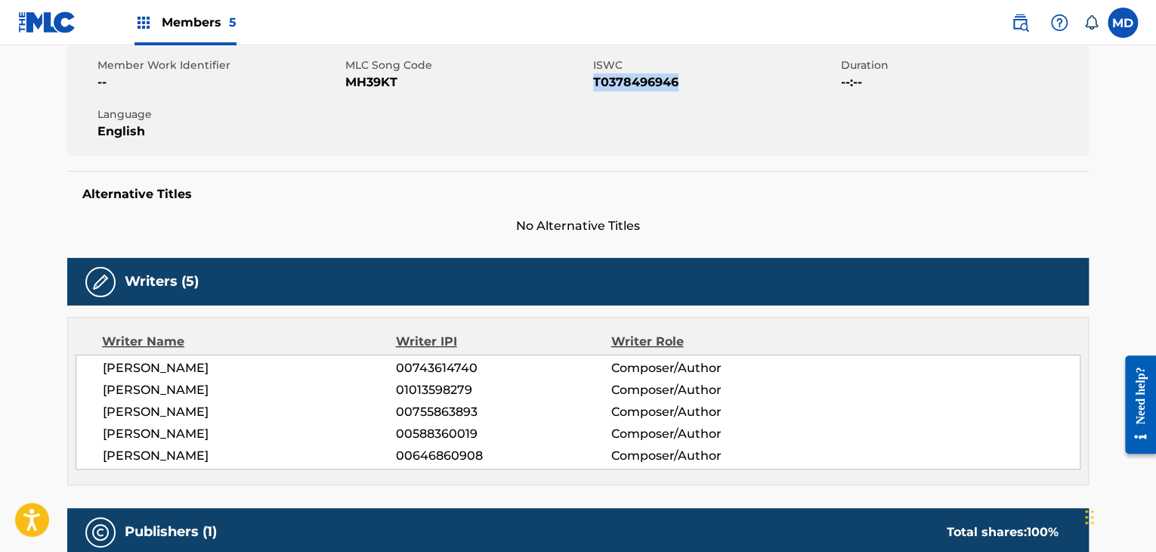
scroll to position [378, 0]
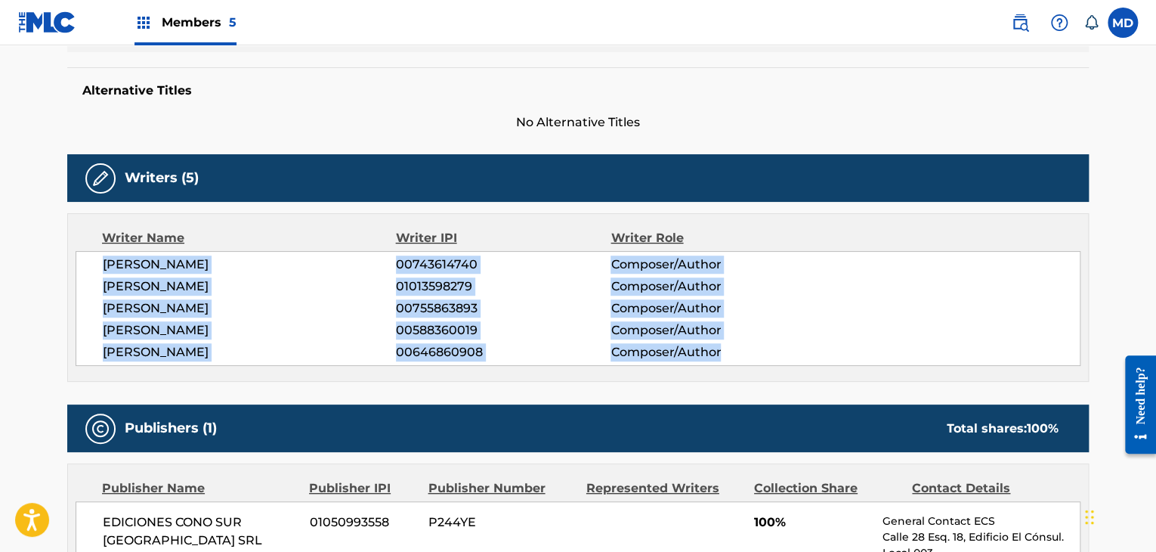
drag, startPoint x: 103, startPoint y: 267, endPoint x: 864, endPoint y: 289, distance: 761.9
click at [879, 353] on div "SERGIO ENRIQUE IRIBARNE 00743614740 Composer/Author PABLO LUCINI 01013598279 Co…" at bounding box center [578, 308] width 1005 height 115
copy div "SERGIO ENRIQUE IRIBARNE 00743614740 Composer/Author PABLO LUCINI 01013598279 Co…"
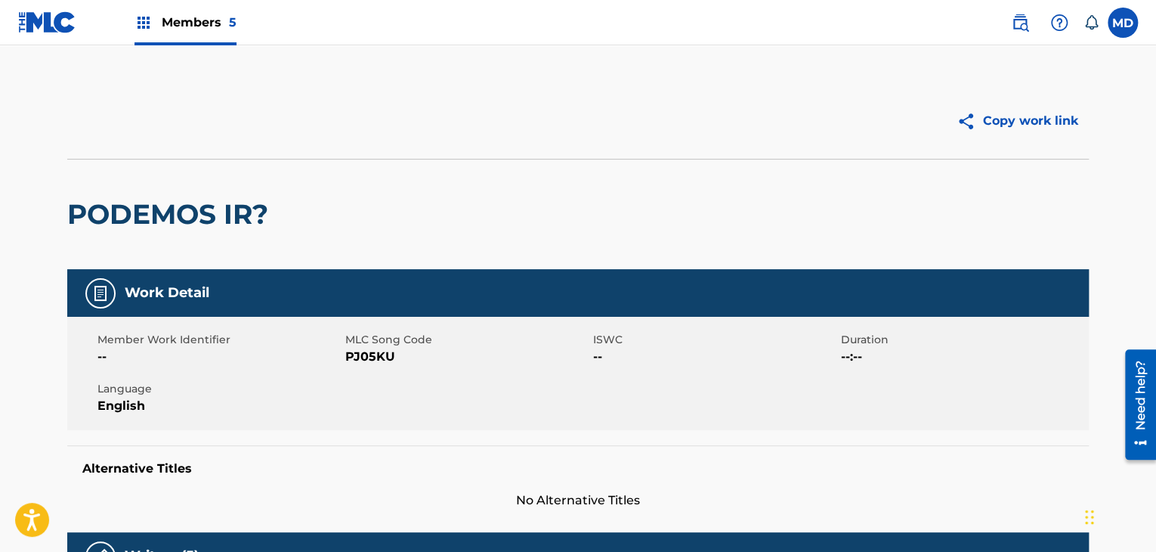
click at [217, 212] on h2 "PODEMOS IR?" at bounding box center [171, 214] width 209 height 34
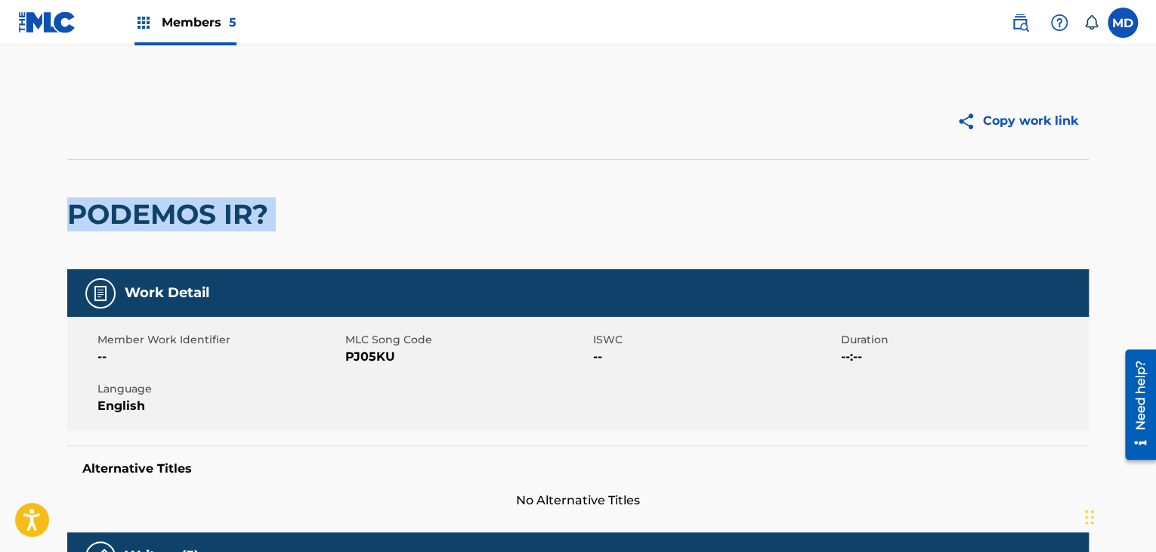
click at [217, 212] on h2 "PODEMOS IR?" at bounding box center [171, 214] width 209 height 34
copy div "PODEMOS IR?"
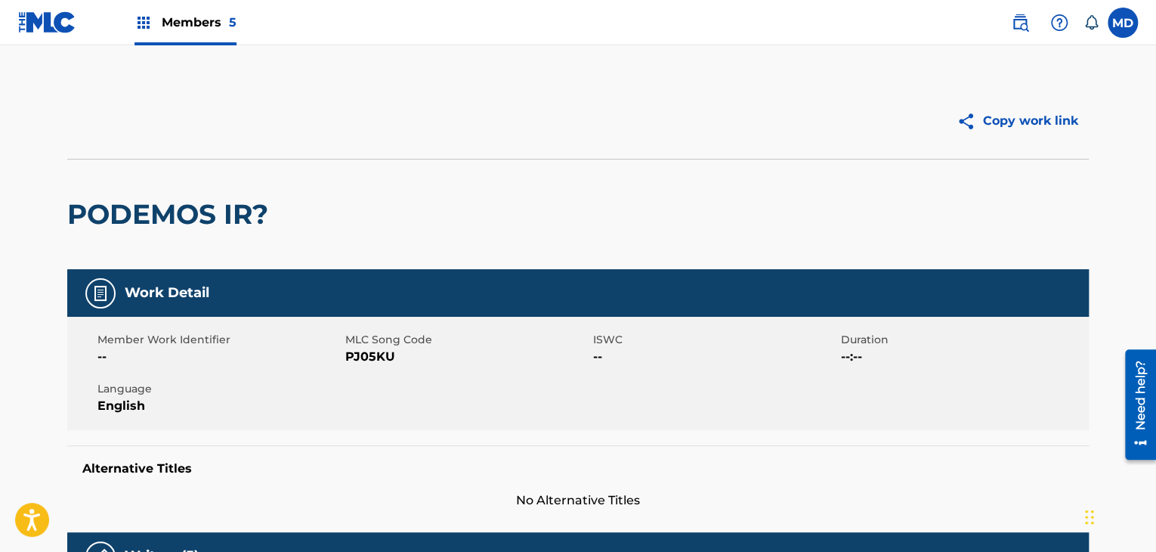
click at [363, 355] on span "PJ05KU" at bounding box center [467, 357] width 244 height 18
copy span "PJ05KU"
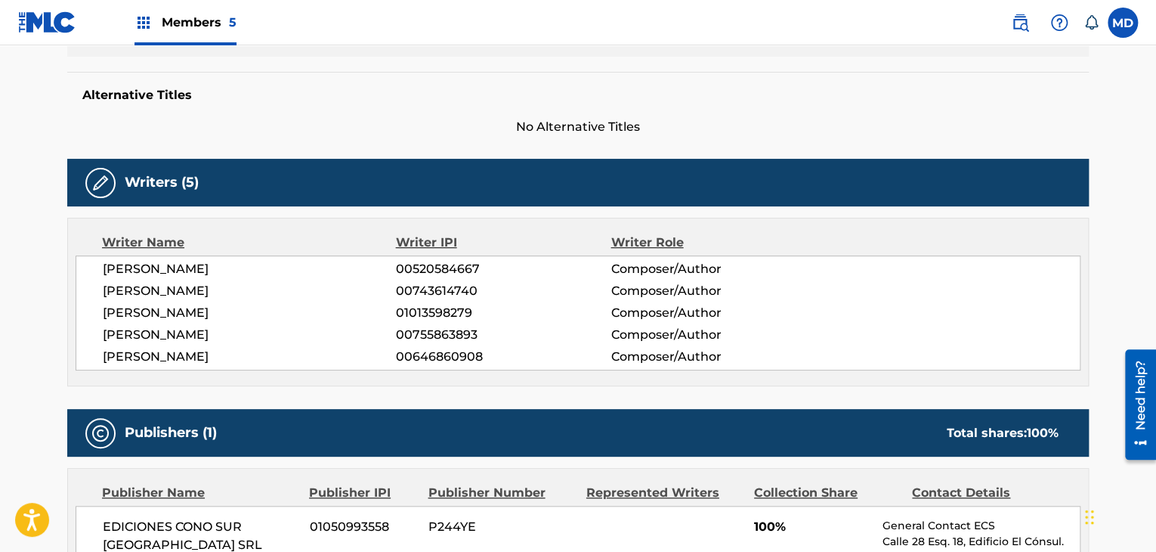
scroll to position [378, 0]
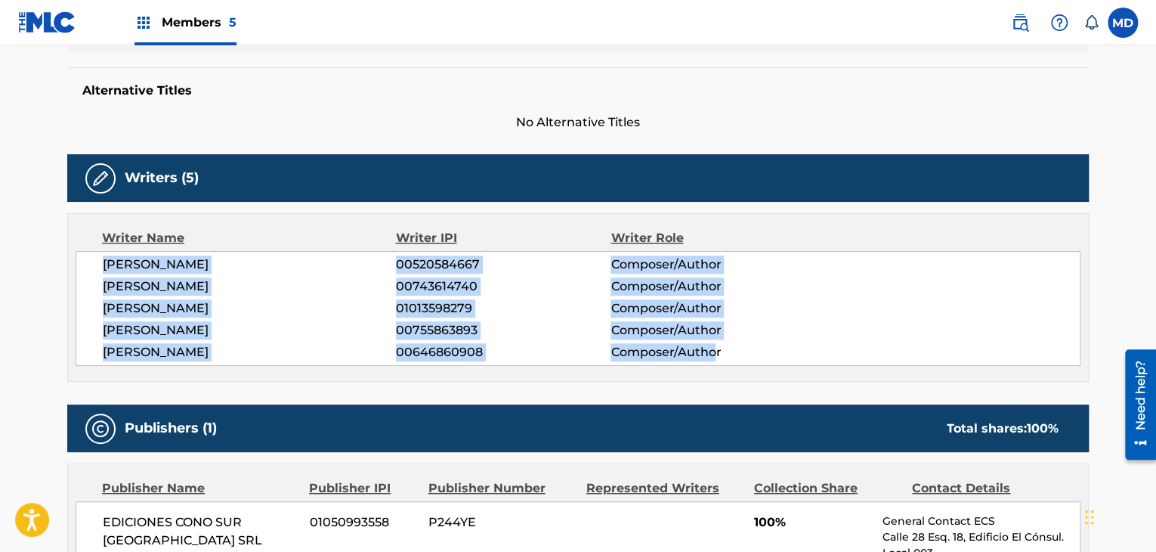
drag, startPoint x: 100, startPoint y: 264, endPoint x: 715, endPoint y: 348, distance: 621.4
click at [715, 348] on div "[PERSON_NAME] 00520584667 Composer/Author [PERSON_NAME] 00743614740 Composer/Au…" at bounding box center [578, 308] width 1005 height 115
copy div "[PERSON_NAME] 00520584667 Composer/Author [PERSON_NAME] 00743614740 Composer/Au…"
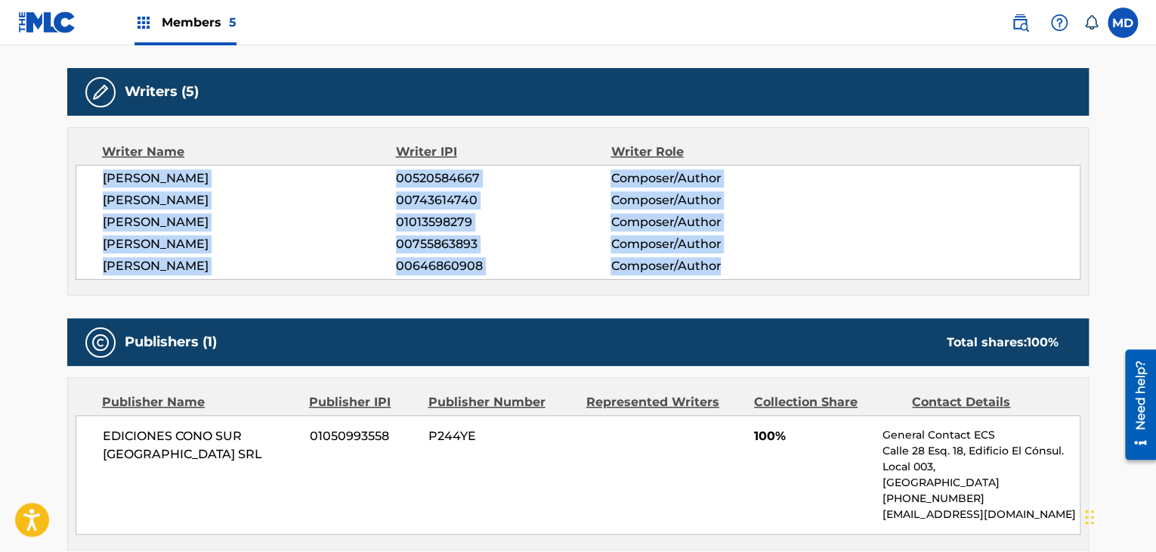
scroll to position [629, 0]
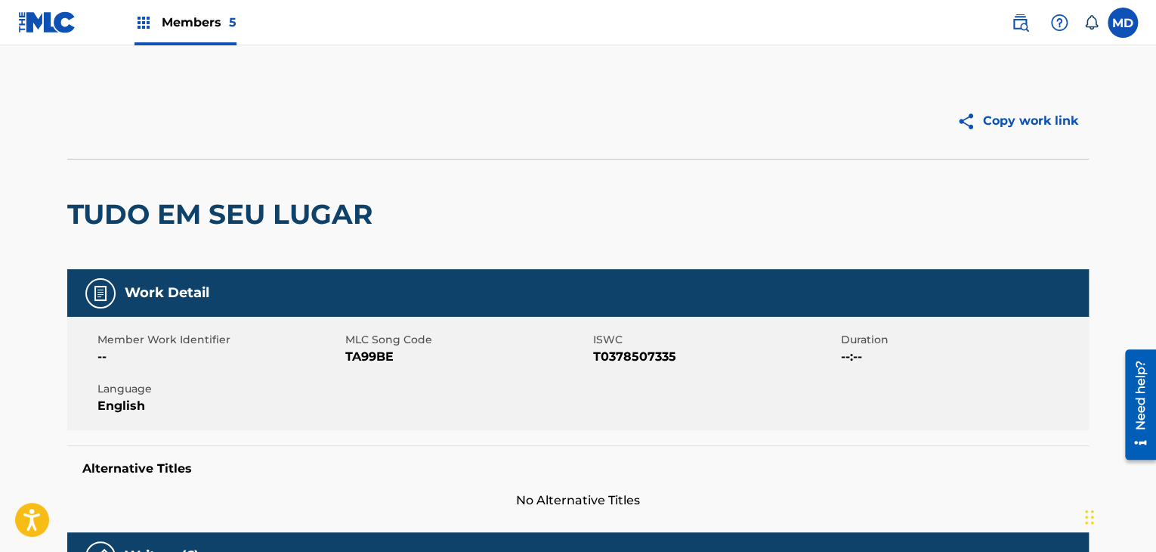
click at [176, 192] on div "TUDO EM SEU LUGAR" at bounding box center [223, 214] width 313 height 110
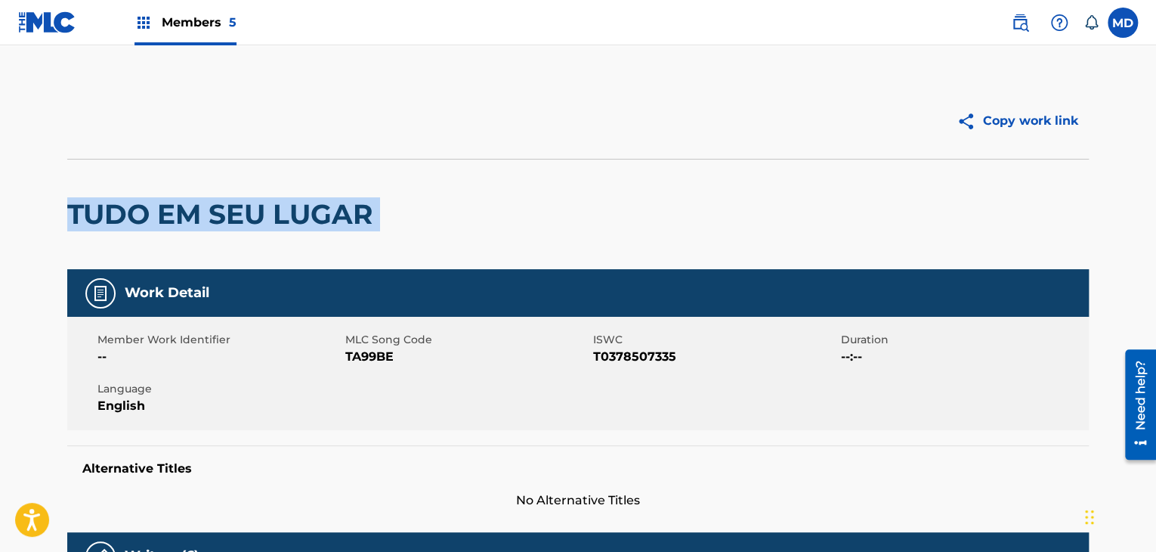
click at [176, 192] on div "TUDO EM SEU LUGAR" at bounding box center [223, 214] width 313 height 110
copy div "TUDO EM SEU LUGAR"
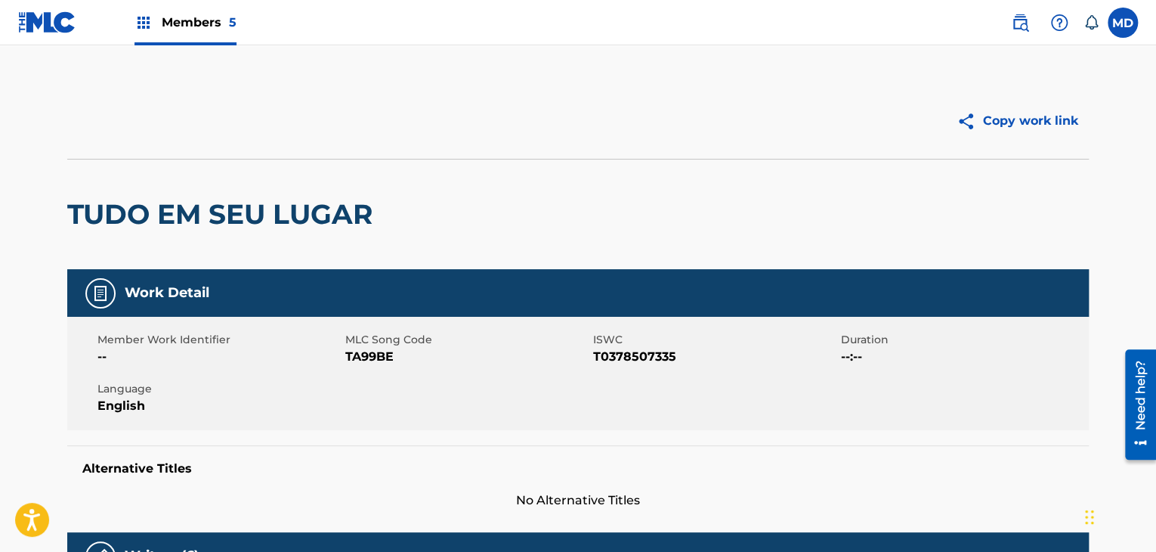
click at [350, 362] on span "TA99BE" at bounding box center [467, 357] width 244 height 18
copy span "TA99BE"
click at [636, 363] on span "T0378507335" at bounding box center [715, 357] width 244 height 18
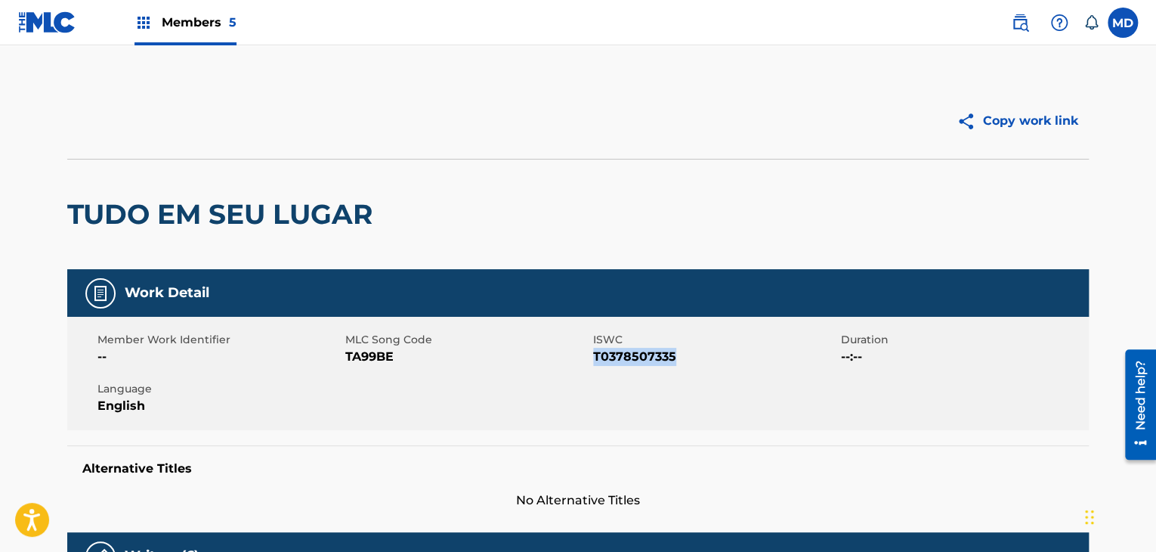
copy span "T0378507335"
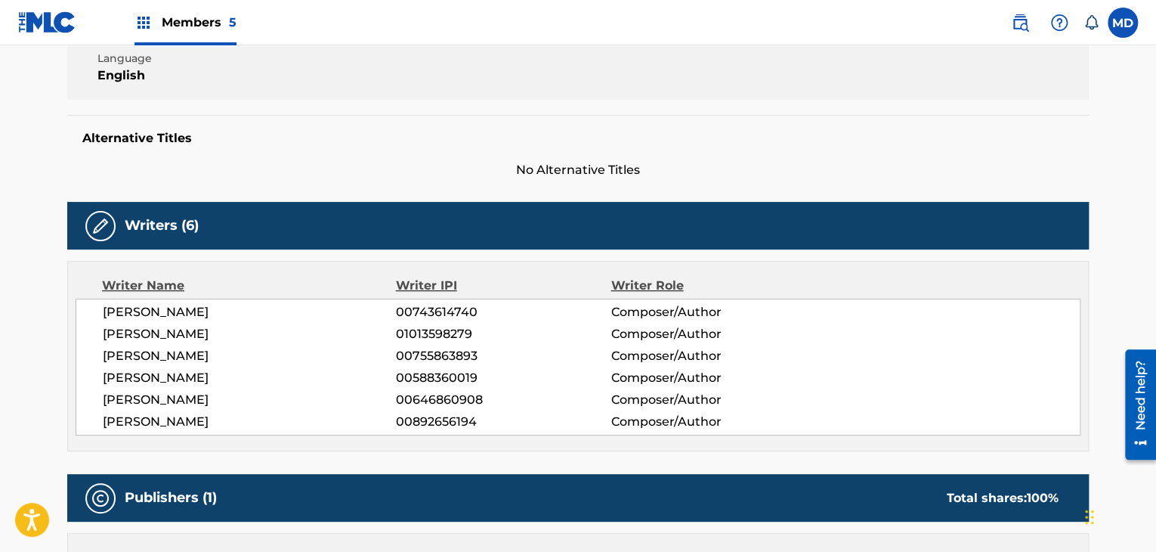
scroll to position [378, 0]
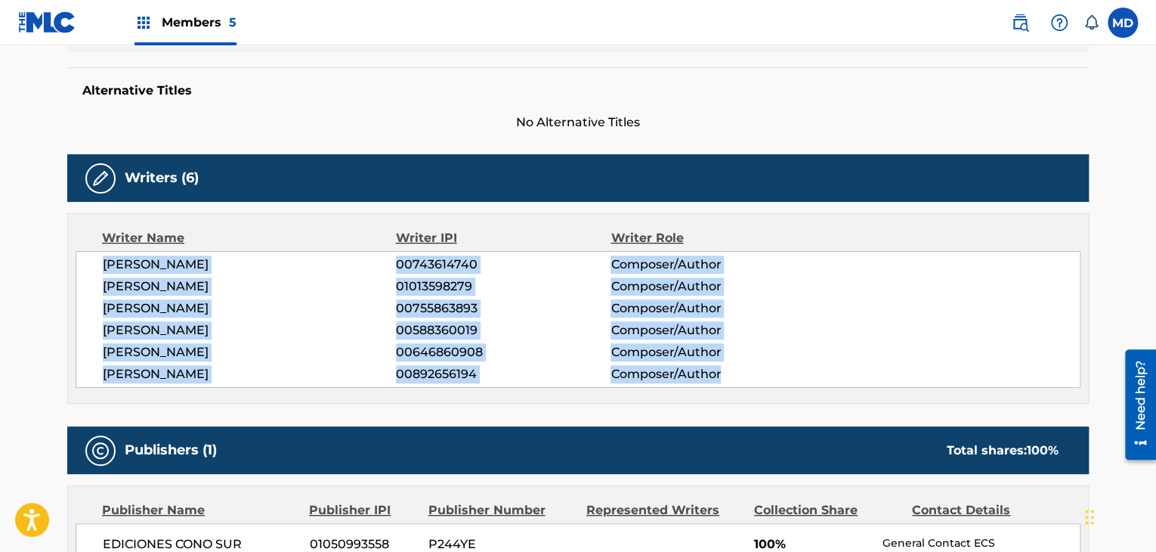
drag, startPoint x: 103, startPoint y: 264, endPoint x: 771, endPoint y: 382, distance: 678.9
click at [771, 382] on div "SERGIO ENRIQUE IRIBARNE 00743614740 Composer/Author PABLO LUCINI 01013598279 Co…" at bounding box center [578, 319] width 1005 height 137
copy div "[PERSON_NAME] 00743614740 Composer/Author [PERSON_NAME] 01013598279 Composer/Au…"
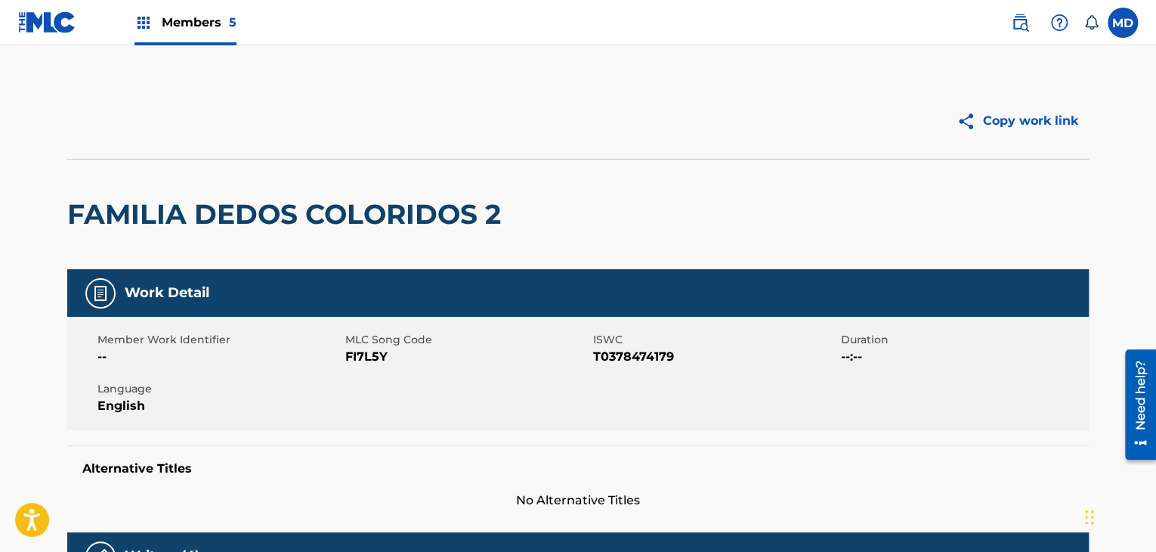
click at [466, 213] on h2 "FAMILIA DEDOS COLORIDOS 2" at bounding box center [287, 214] width 441 height 34
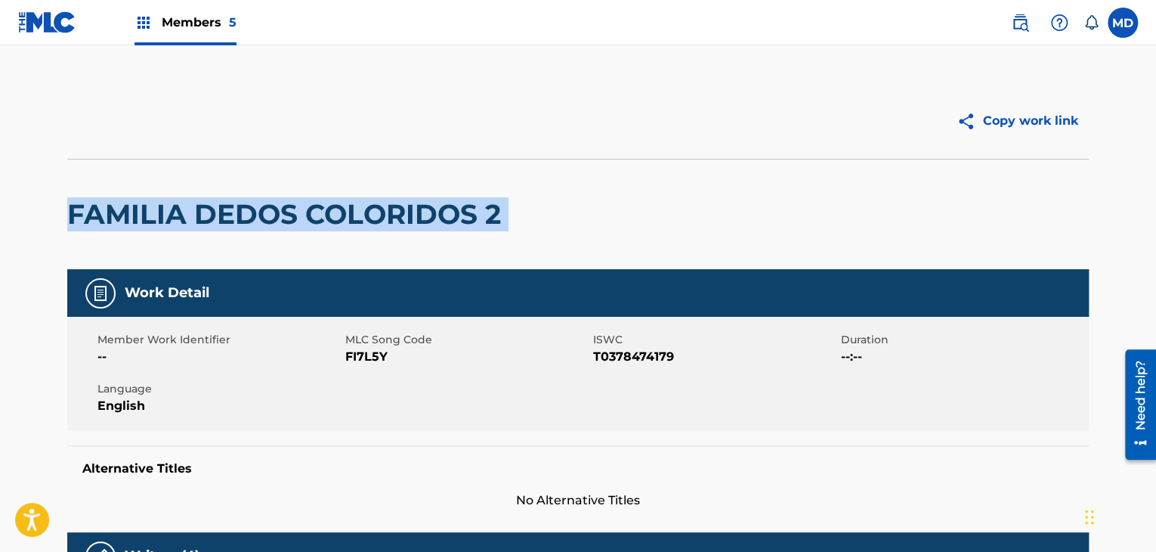
click at [466, 213] on h2 "FAMILIA DEDOS COLORIDOS 2" at bounding box center [287, 214] width 441 height 34
copy div "FAMILIA DEDOS COLORIDOS 2"
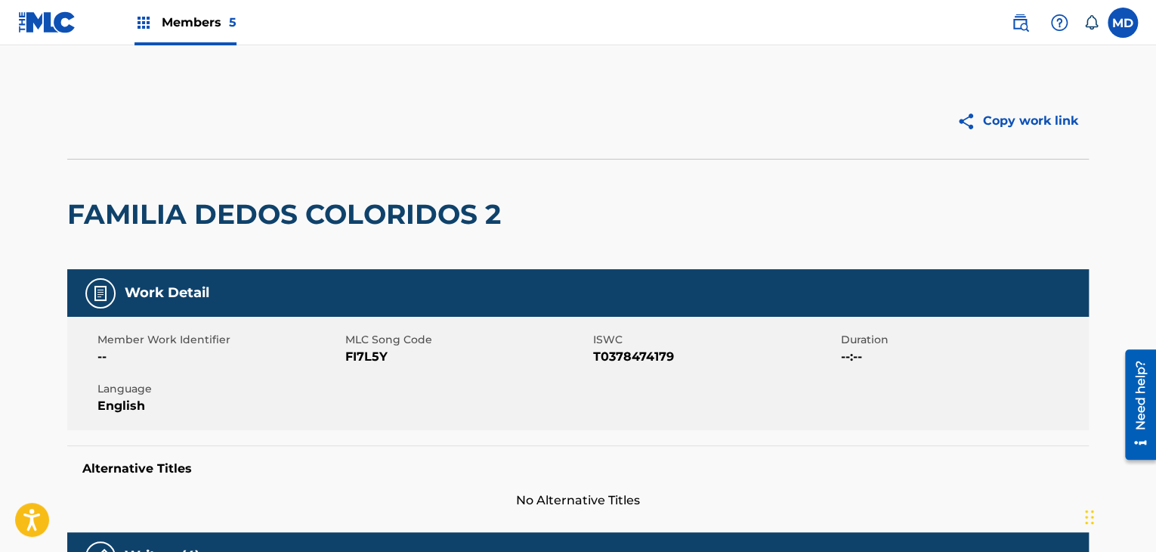
click at [353, 362] on span "FI7L5Y" at bounding box center [467, 357] width 244 height 18
copy span "FI7L5Y"
click at [609, 354] on span "T0378474179" at bounding box center [715, 357] width 244 height 18
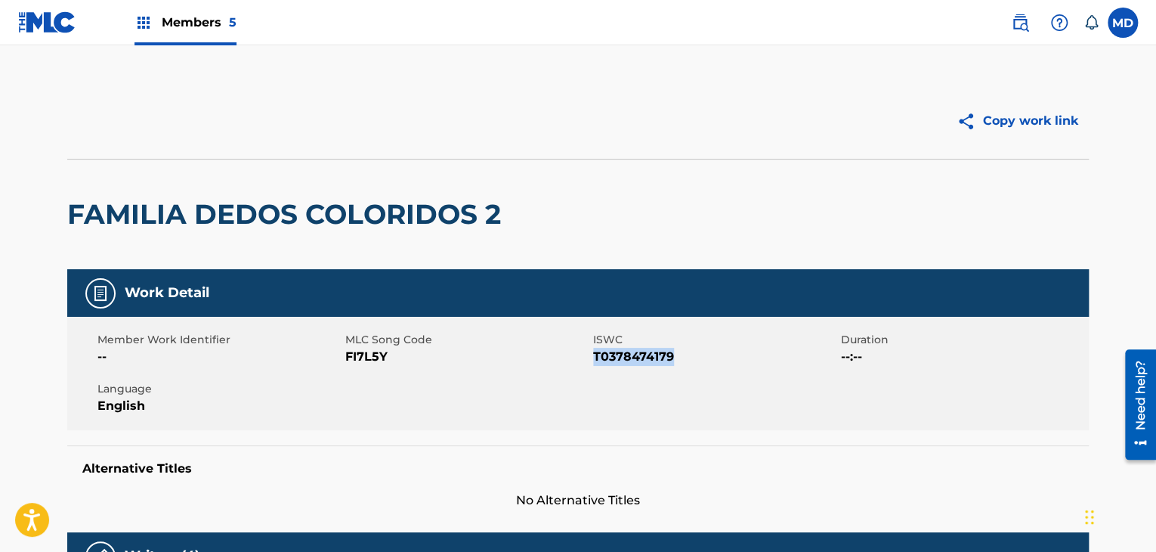
copy span "T0378474179"
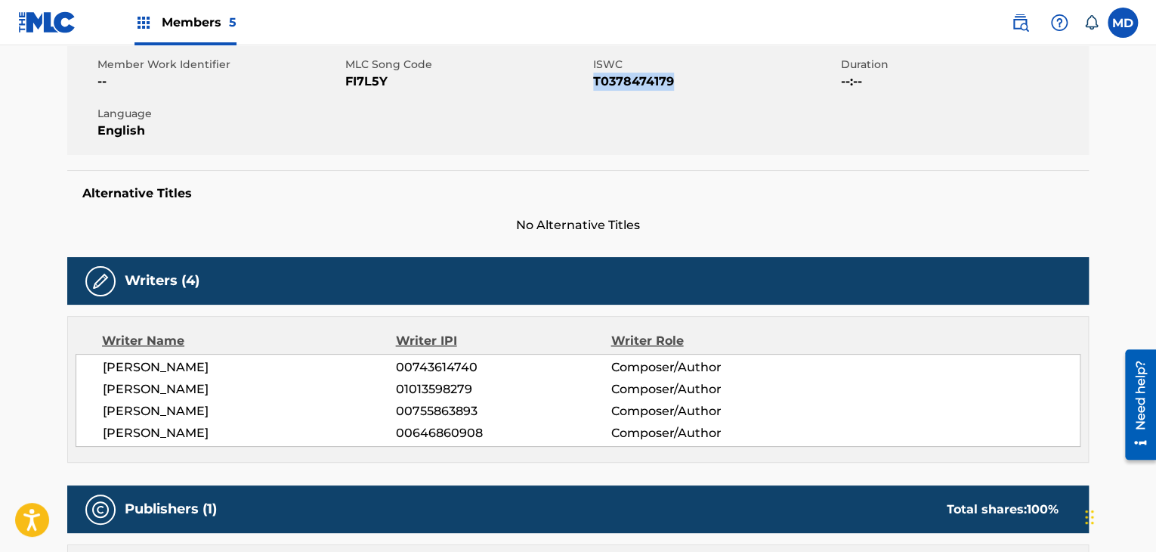
scroll to position [378, 0]
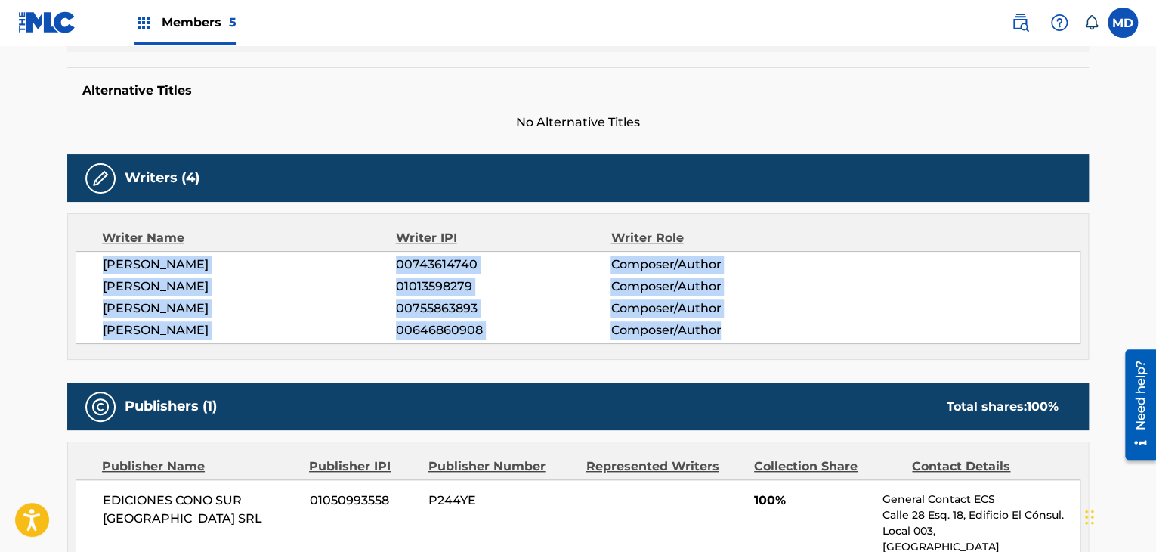
drag, startPoint x: 76, startPoint y: 261, endPoint x: 773, endPoint y: 340, distance: 701.8
click at [773, 340] on div "Writer Name Writer IPI Writer Role SERGIO ENRIQUE IRIBARNE 00743614740 Composer…" at bounding box center [577, 286] width 1021 height 147
copy div "SERGIO ENRIQUE IRIBARNE 00743614740 Composer/Author PABLO LUCINI 01013598279 Co…"
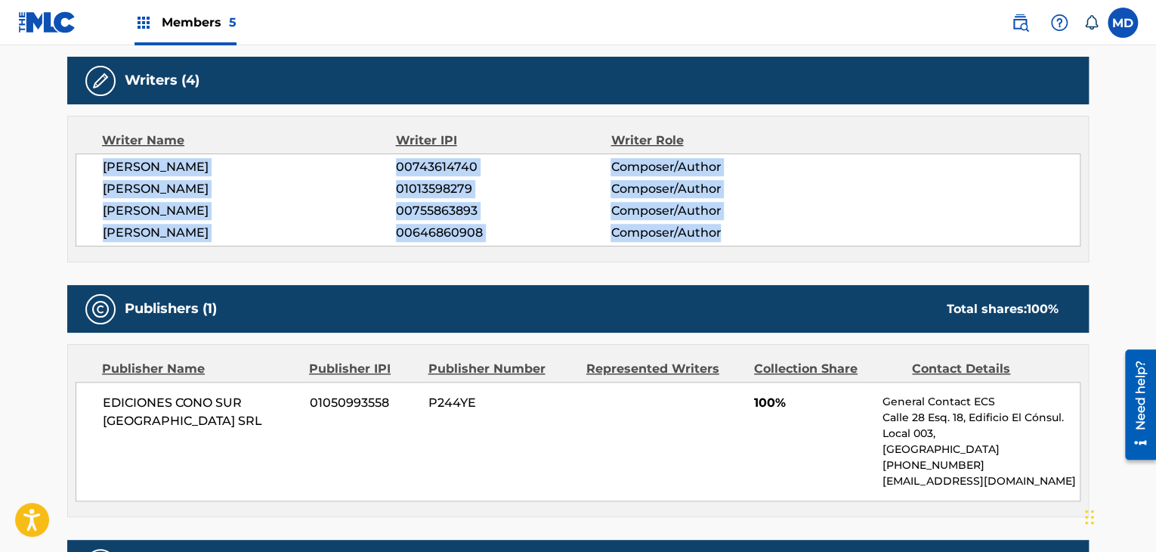
scroll to position [503, 0]
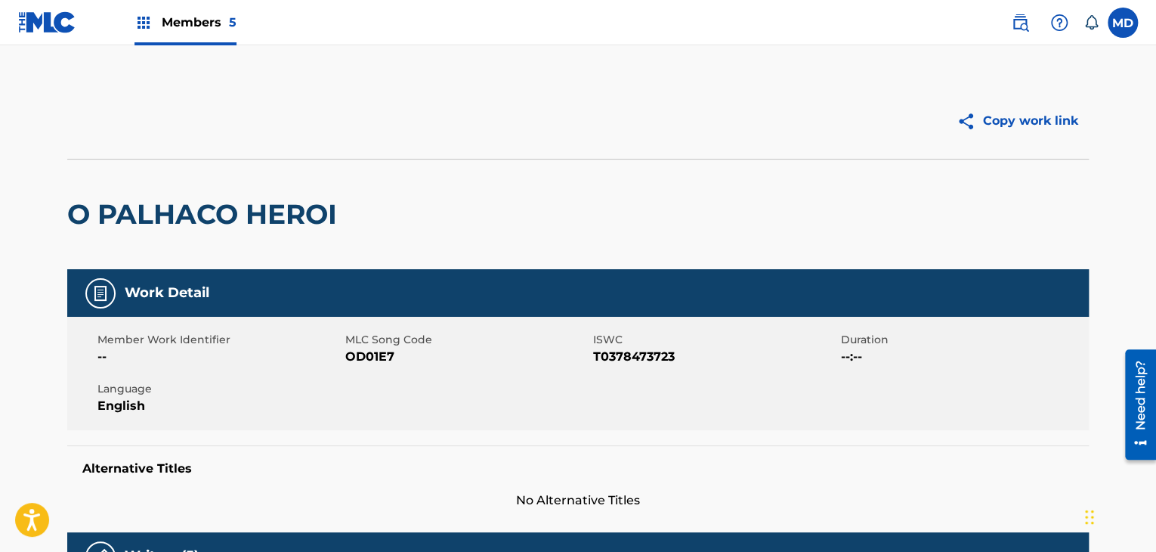
drag, startPoint x: 266, startPoint y: 171, endPoint x: 269, endPoint y: 191, distance: 20.6
click at [266, 176] on div "O PALHACO HEROI" at bounding box center [205, 214] width 277 height 110
click at [263, 214] on h2 "O PALHACO HEROI" at bounding box center [205, 214] width 277 height 34
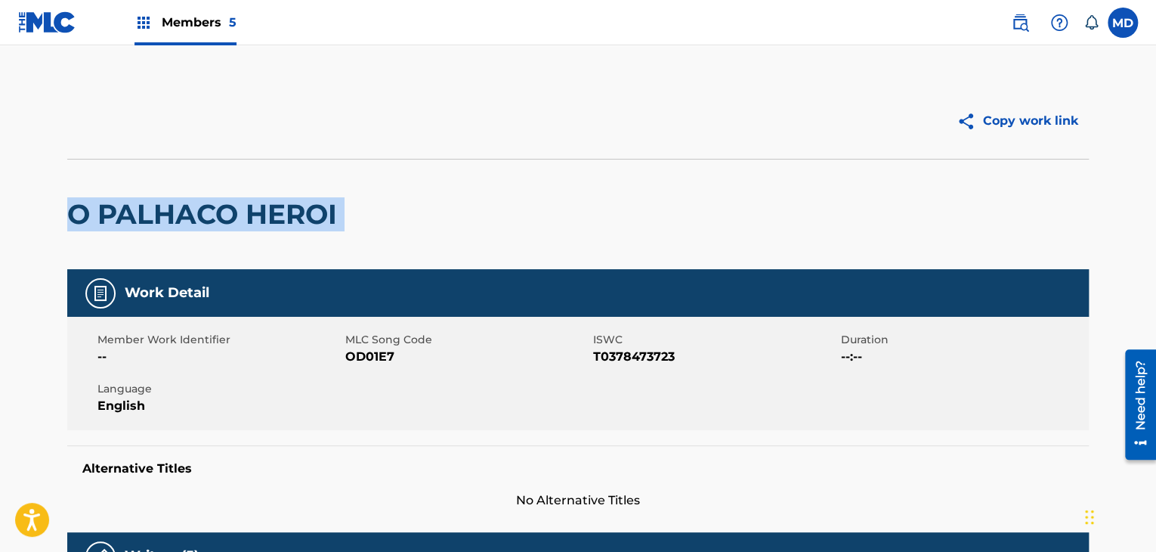
click at [263, 214] on h2 "O PALHACO HEROI" at bounding box center [205, 214] width 277 height 34
copy div "O PALHACO HEROI"
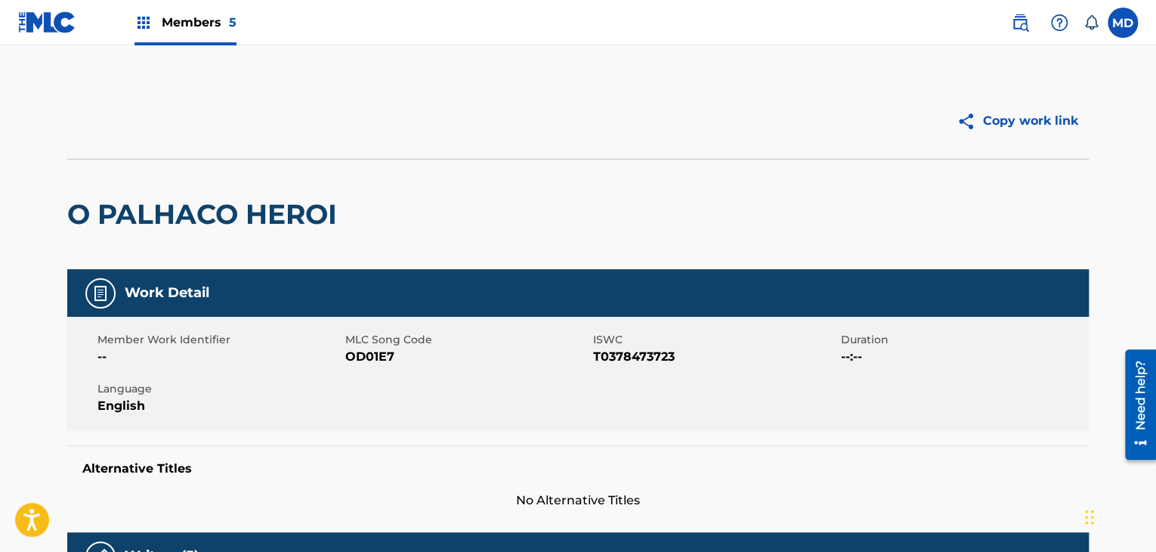
click at [370, 363] on span "OD01E7" at bounding box center [467, 357] width 244 height 18
copy span "OD01E7"
click at [613, 348] on span "T0378473723" at bounding box center [715, 357] width 244 height 18
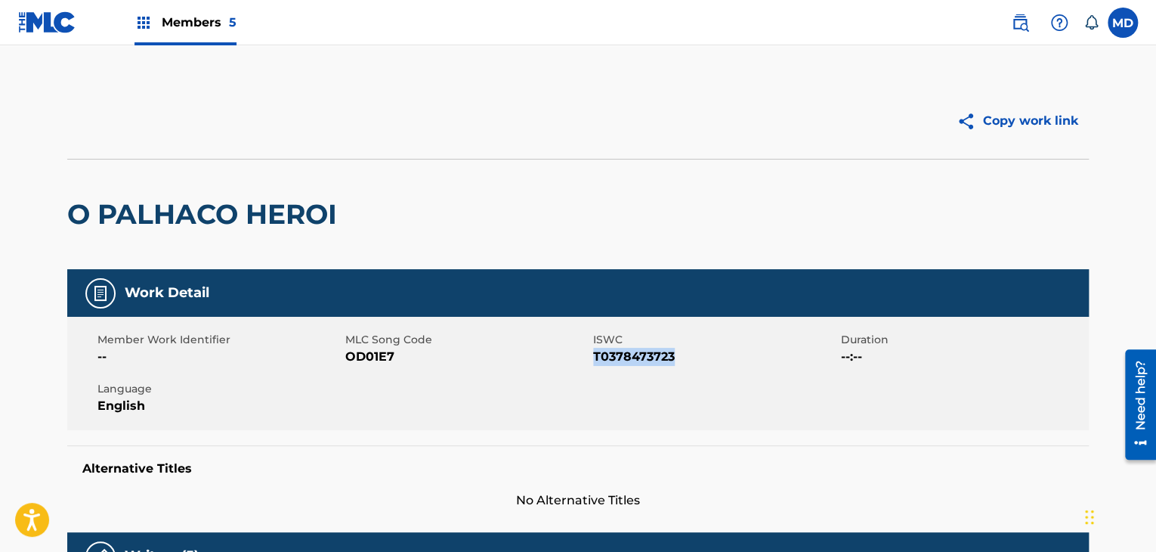
copy span "T0378473723"
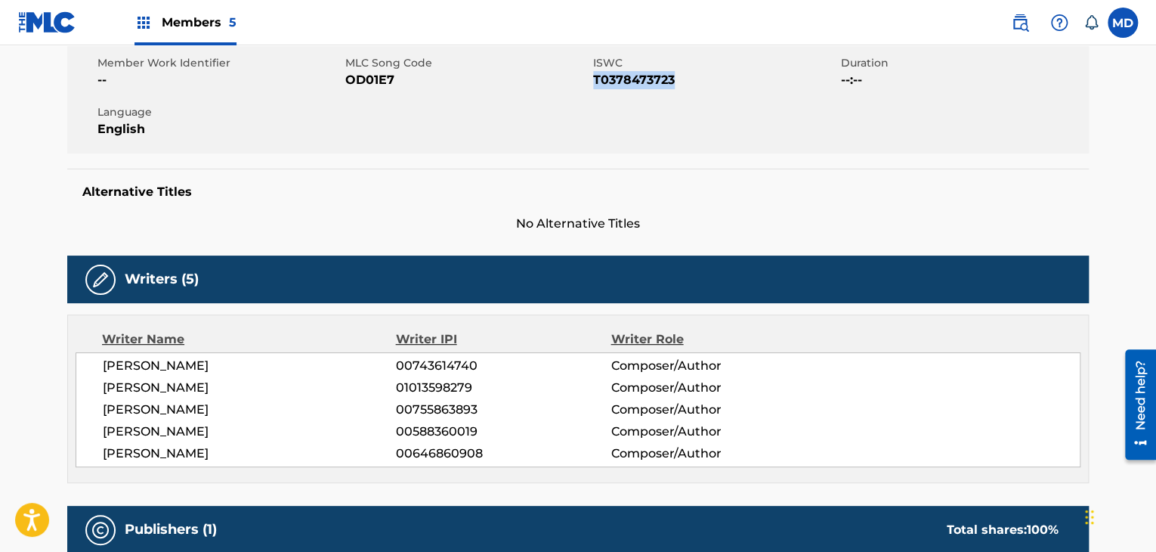
scroll to position [378, 0]
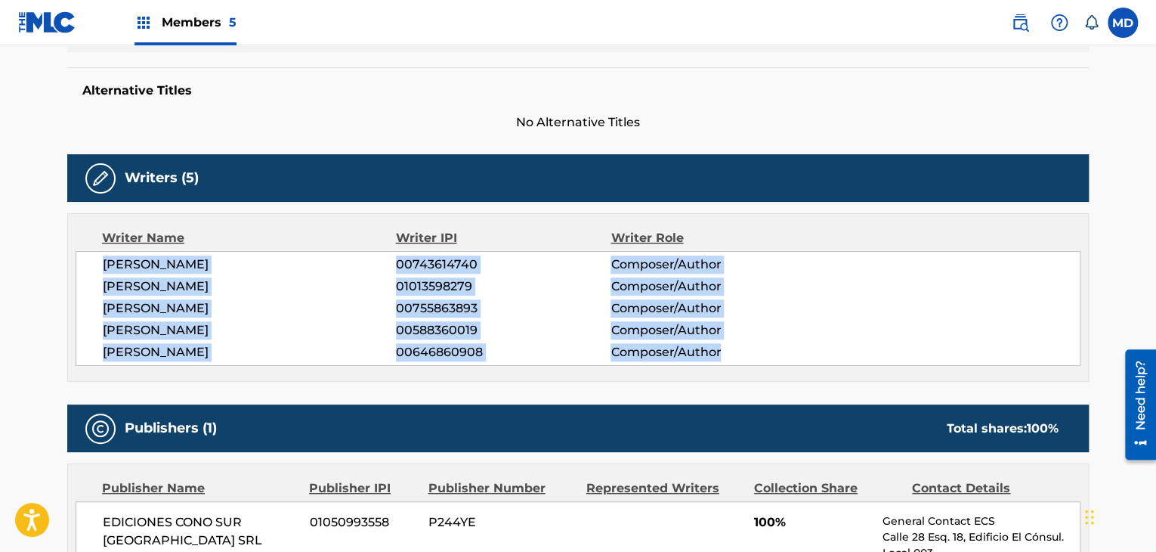
drag, startPoint x: 101, startPoint y: 269, endPoint x: 762, endPoint y: 354, distance: 666.4
click at [762, 354] on div "SERGIO ENRIQUE IRIBARNE 00743614740 Composer/Author PABLO LUCINI 01013598279 Co…" at bounding box center [578, 308] width 1005 height 115
copy div "SERGIO ENRIQUE IRIBARNE 00743614740 Composer/Author PABLO LUCINI 01013598279 Co…"
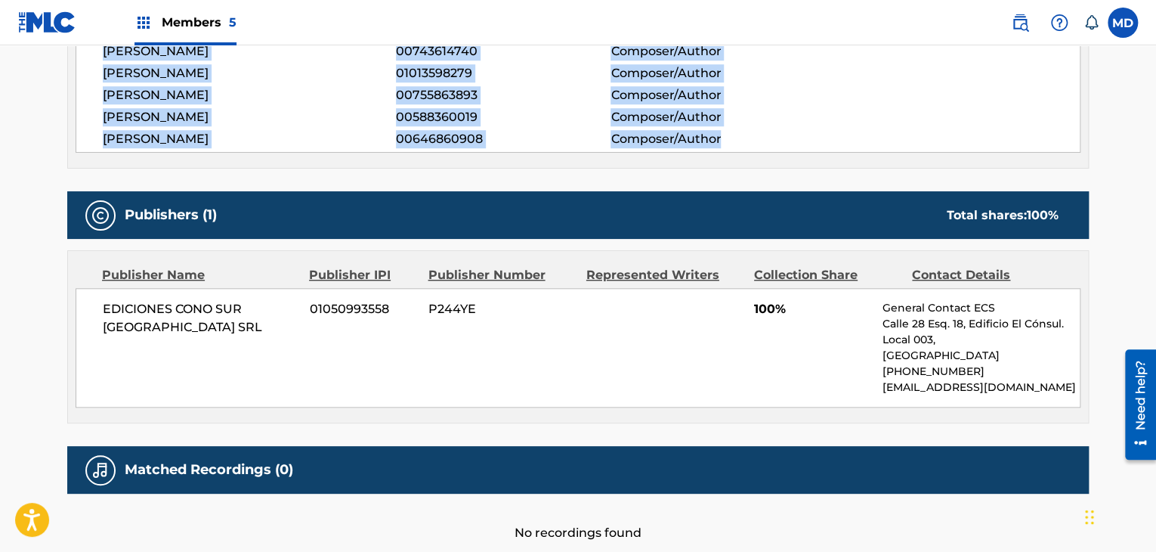
scroll to position [629, 0]
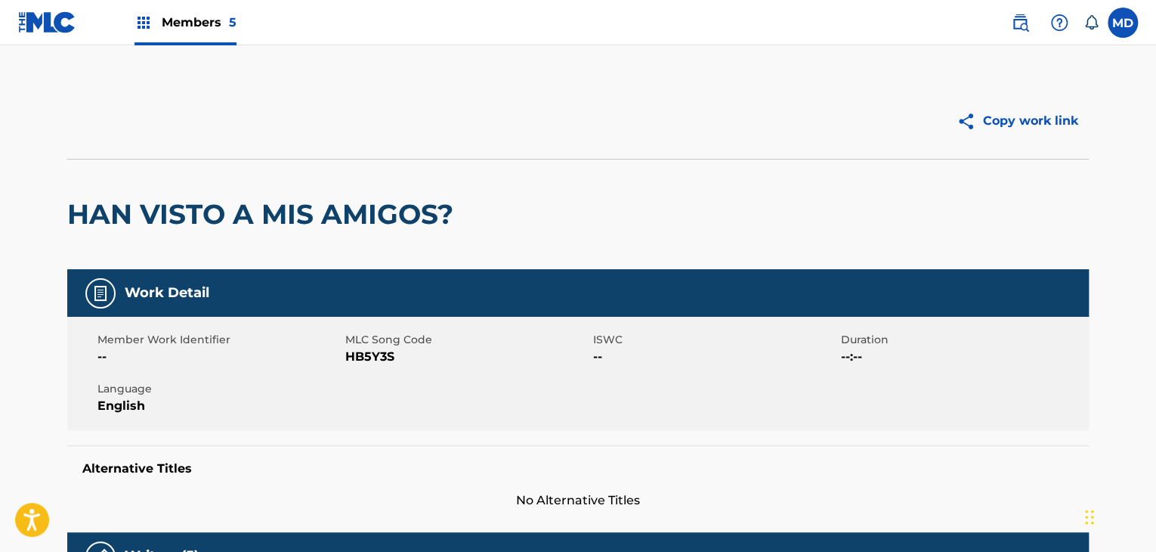
click at [183, 203] on h2 "HAN VISTO A MIS AMIGOS?" at bounding box center [264, 214] width 394 height 34
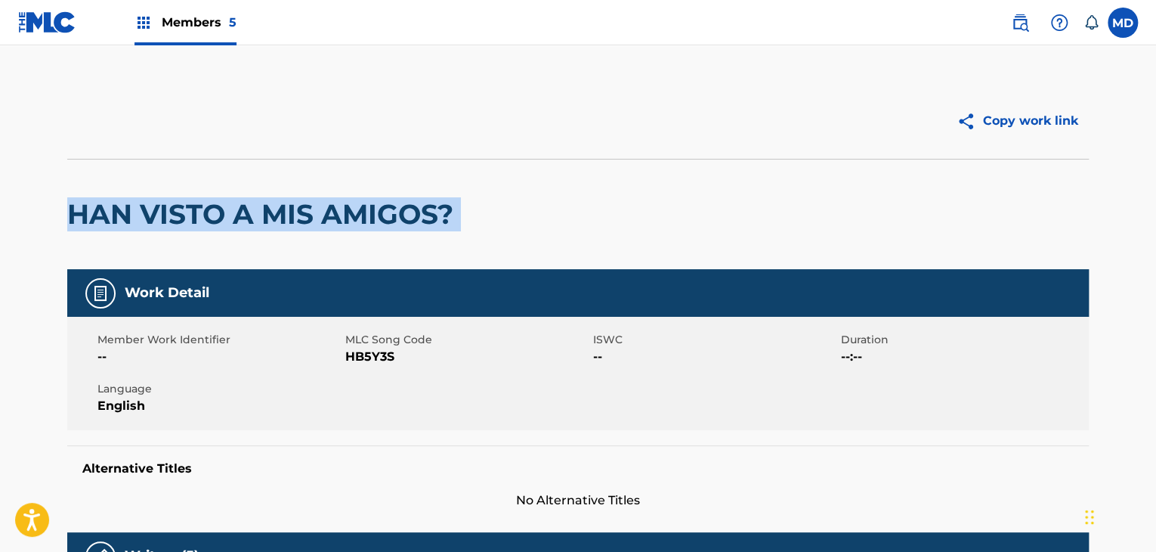
click at [183, 203] on h2 "HAN VISTO A MIS AMIGOS?" at bounding box center [264, 214] width 394 height 34
copy div "HAN VISTO A MIS AMIGOS?"
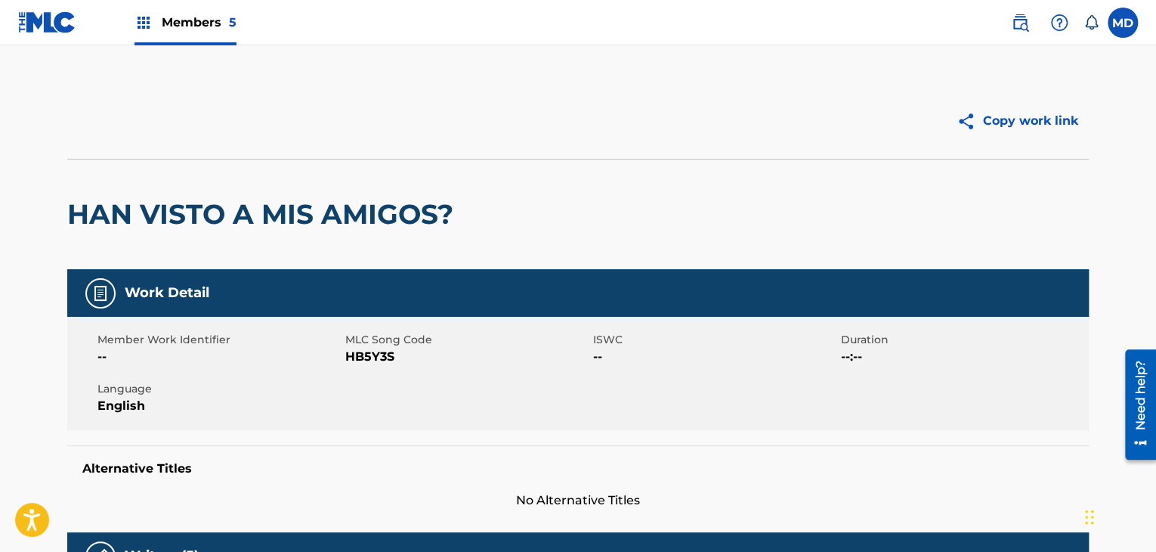
click at [360, 353] on span "HB5Y3S" at bounding box center [467, 357] width 244 height 18
copy span "HB5Y3S"
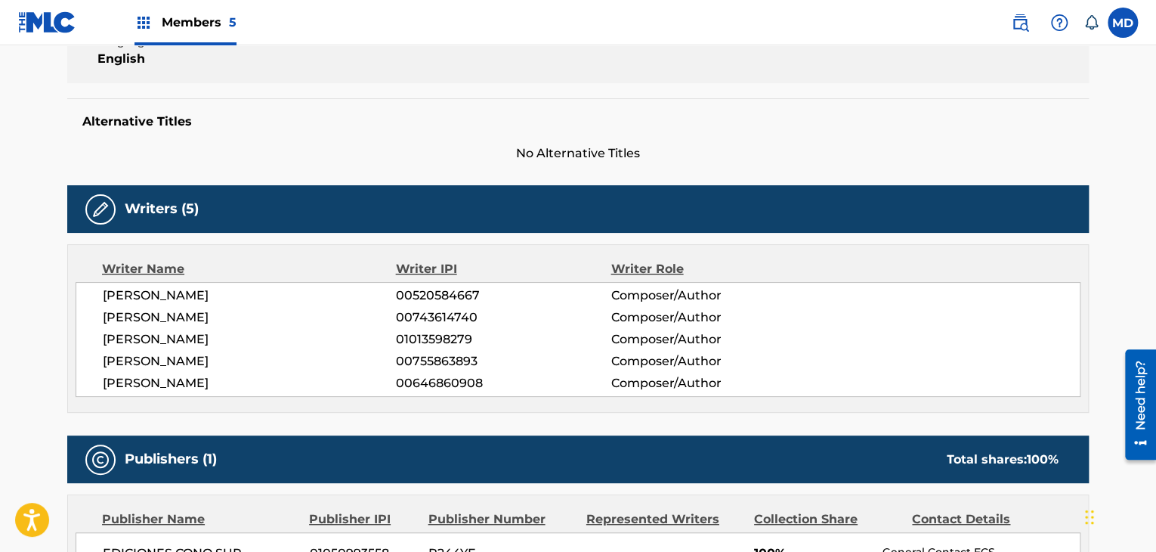
scroll to position [378, 0]
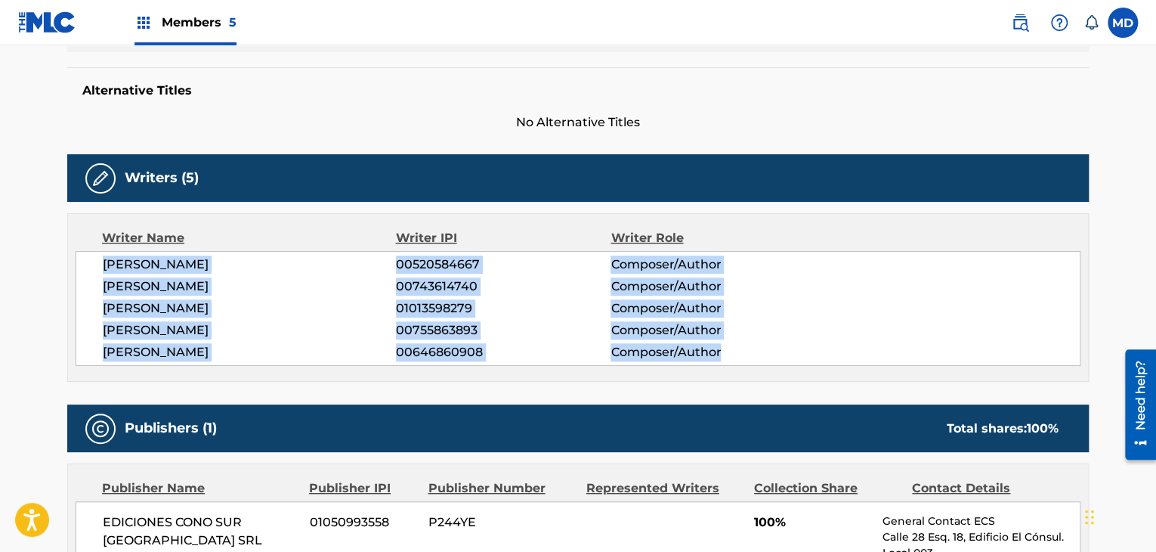
drag, startPoint x: 242, startPoint y: 283, endPoint x: 789, endPoint y: 372, distance: 554.2
click at [789, 372] on div "Writer Name Writer IPI Writer Role TOMAS JOSE TYRRELL 00520584667 Composer/Auth…" at bounding box center [577, 297] width 1021 height 168
copy div "TOMAS JOSE TYRRELL 00520584667 Composer/Author SERGIO ENRIQUE IRIBARNE 00743614…"
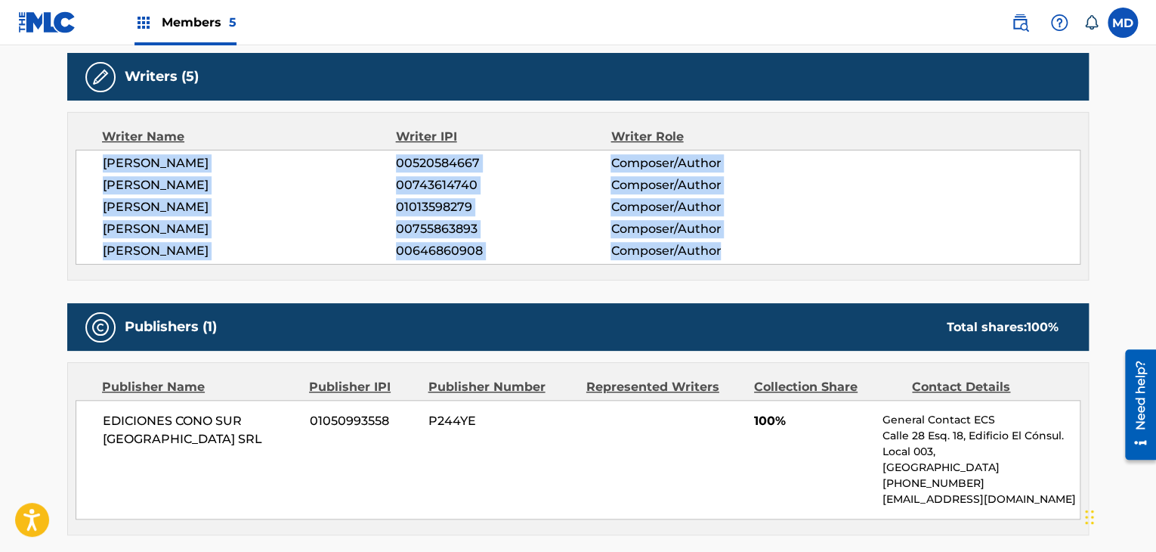
scroll to position [503, 0]
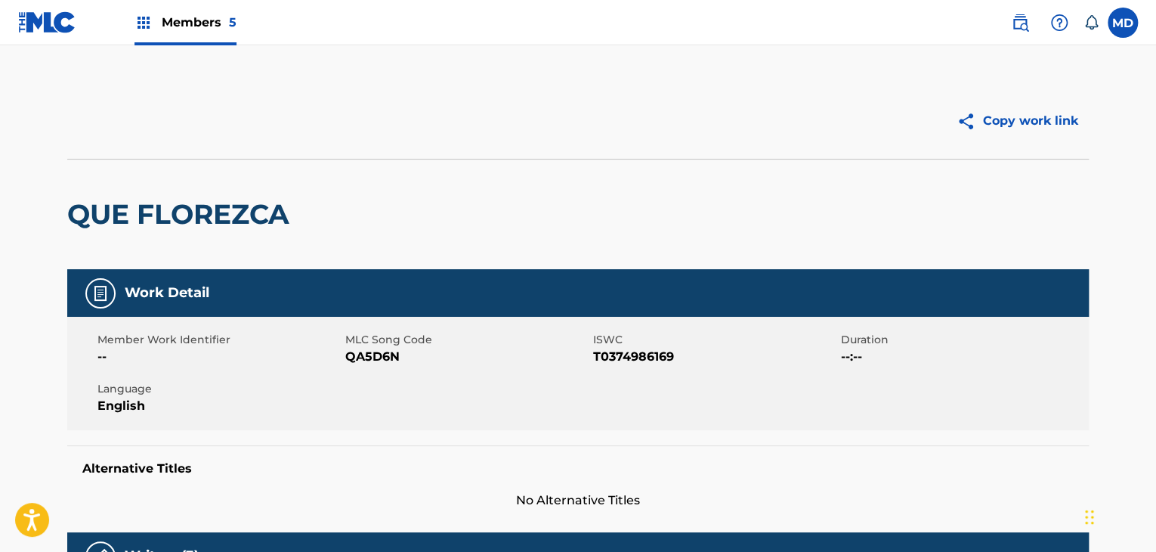
click at [226, 202] on h2 "QUE FLOREZCA" at bounding box center [182, 214] width 230 height 34
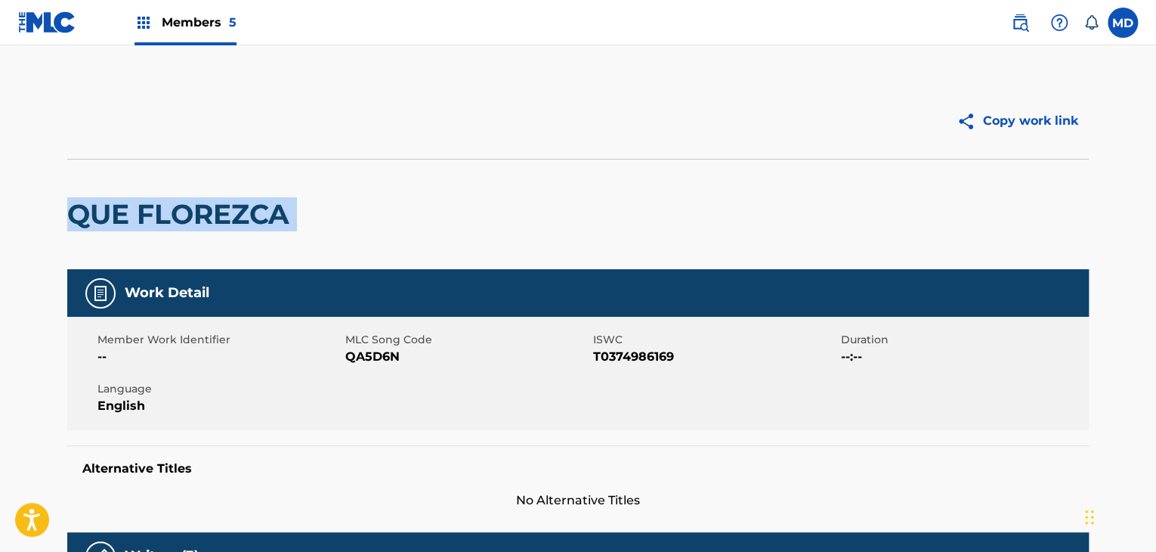
click at [226, 202] on h2 "QUE FLOREZCA" at bounding box center [182, 214] width 230 height 34
copy div "QUE FLOREZCA"
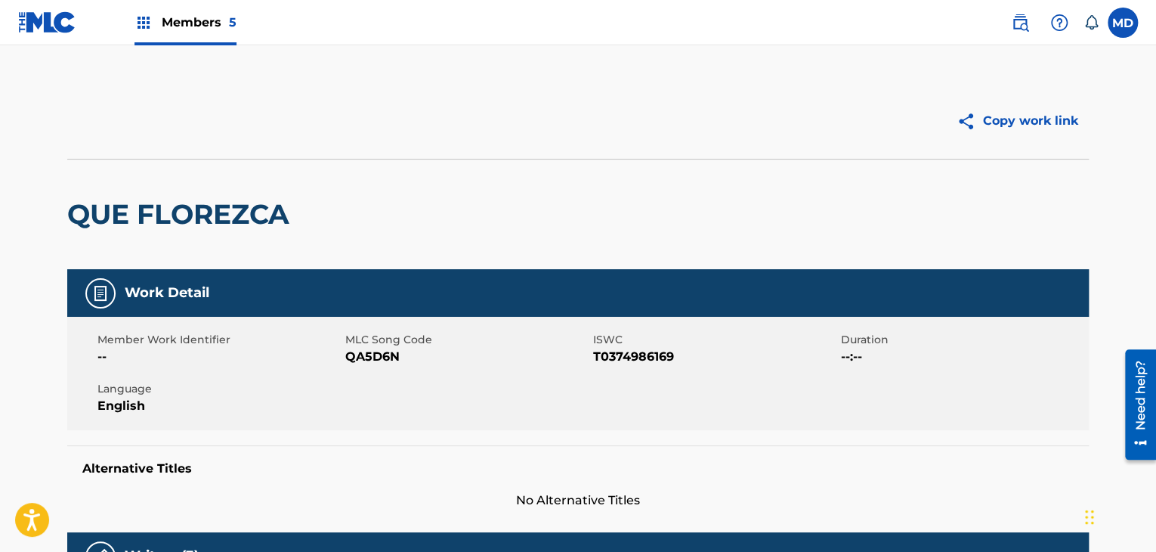
click at [359, 360] on span "QA5D6N" at bounding box center [467, 357] width 244 height 18
copy span "QA5D6N"
click at [634, 350] on span "T0374986169" at bounding box center [715, 357] width 244 height 18
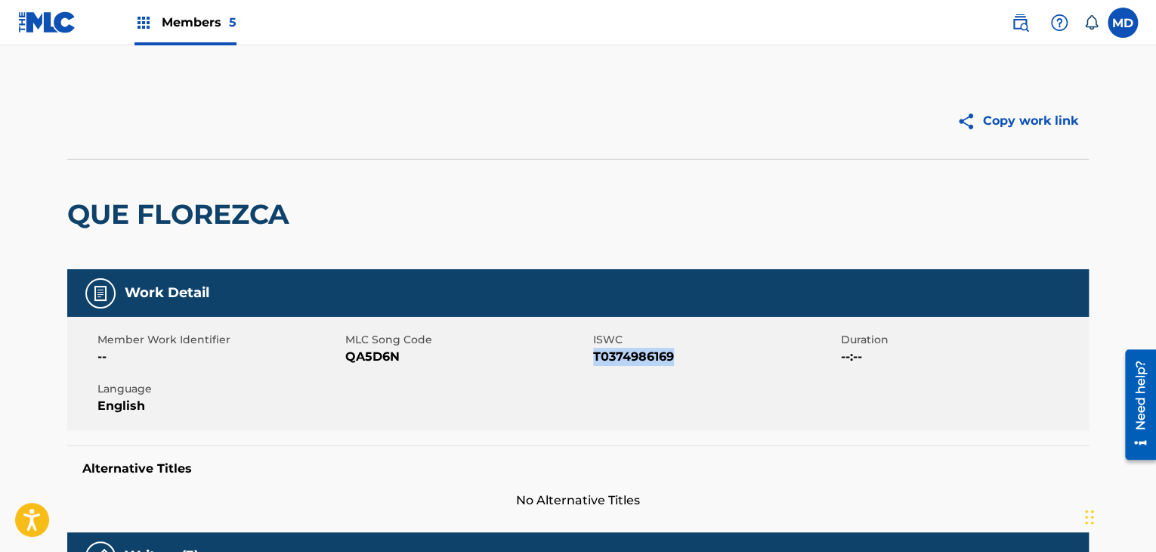
copy span "T0374986169"
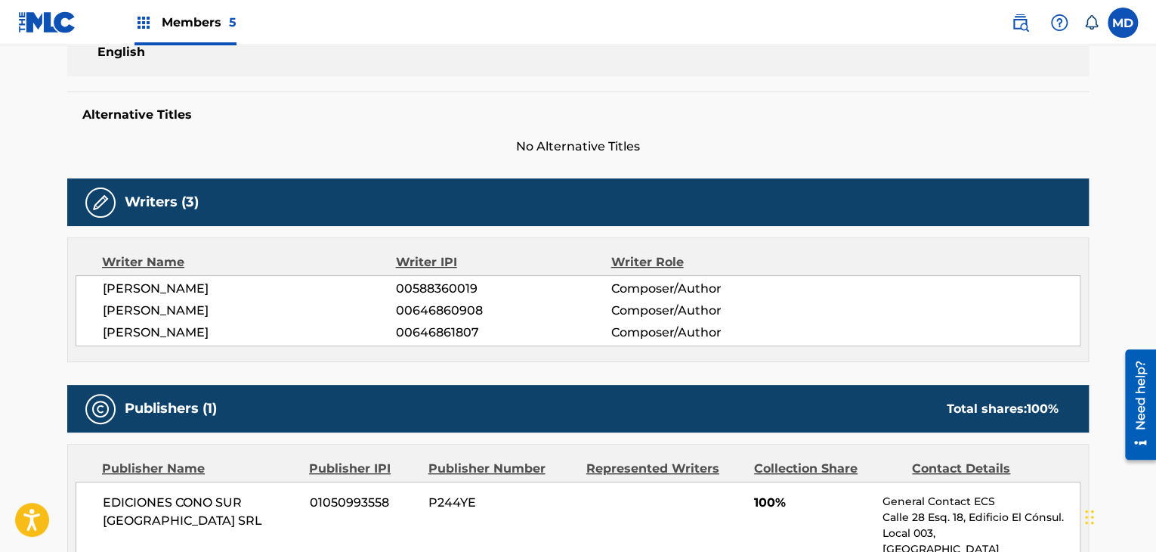
scroll to position [378, 0]
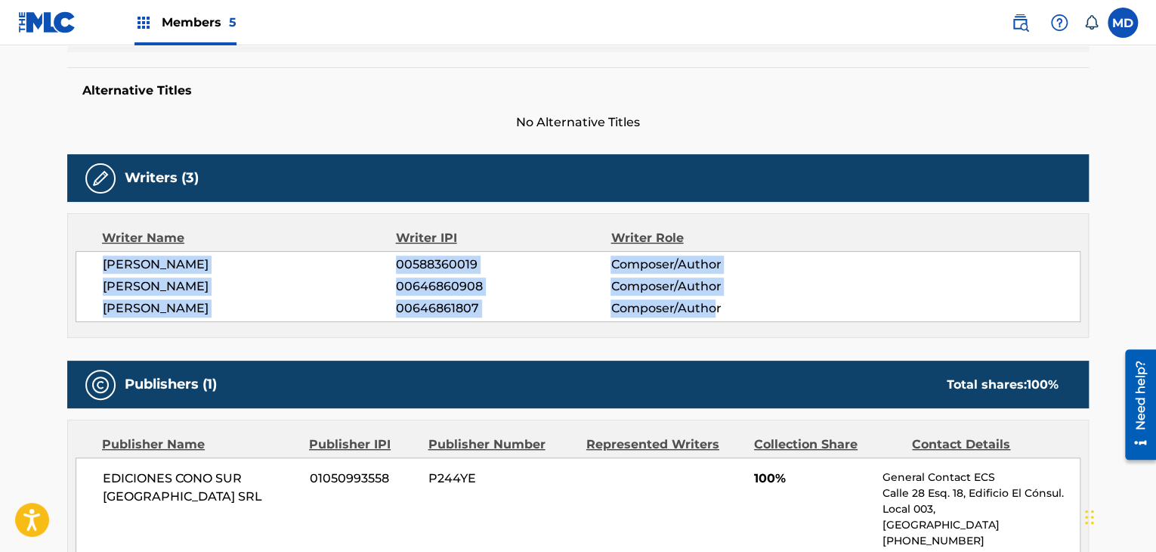
drag, startPoint x: 97, startPoint y: 267, endPoint x: 716, endPoint y: 310, distance: 620.2
click at [716, 310] on div "HUGO ALEJANDRO FIGUERAS 00588360019 Composer/Author GUILLERMO HORACIO PINO 0064…" at bounding box center [578, 286] width 1005 height 71
copy div "HUGO ALEJANDRO FIGUERAS 00588360019 Composer/Author GUILLERMO HORACIO PINO 0064…"
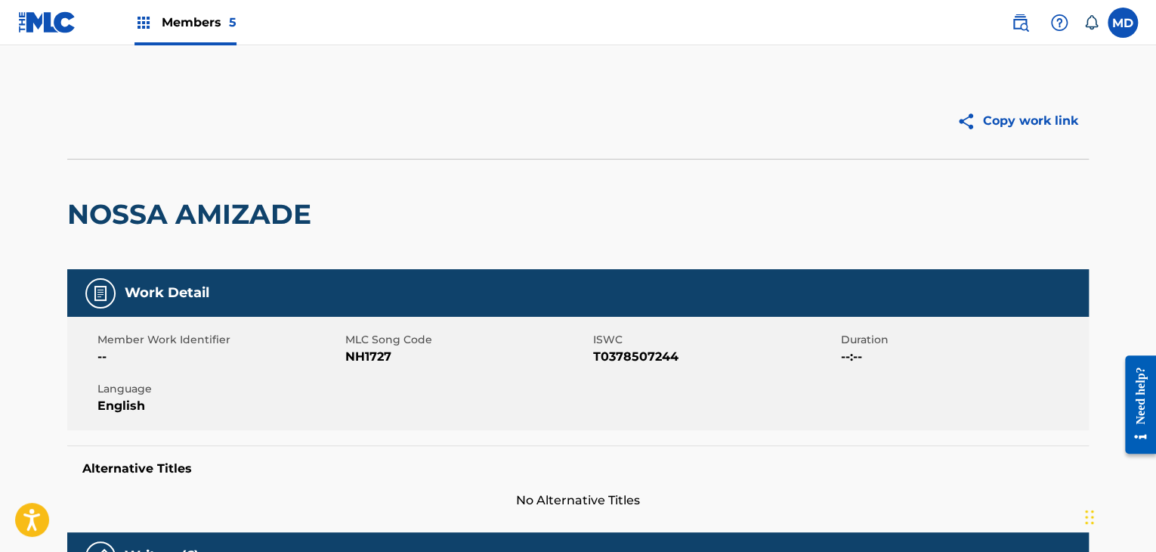
click at [142, 212] on h2 "NOSSA AMIZADE" at bounding box center [193, 214] width 252 height 34
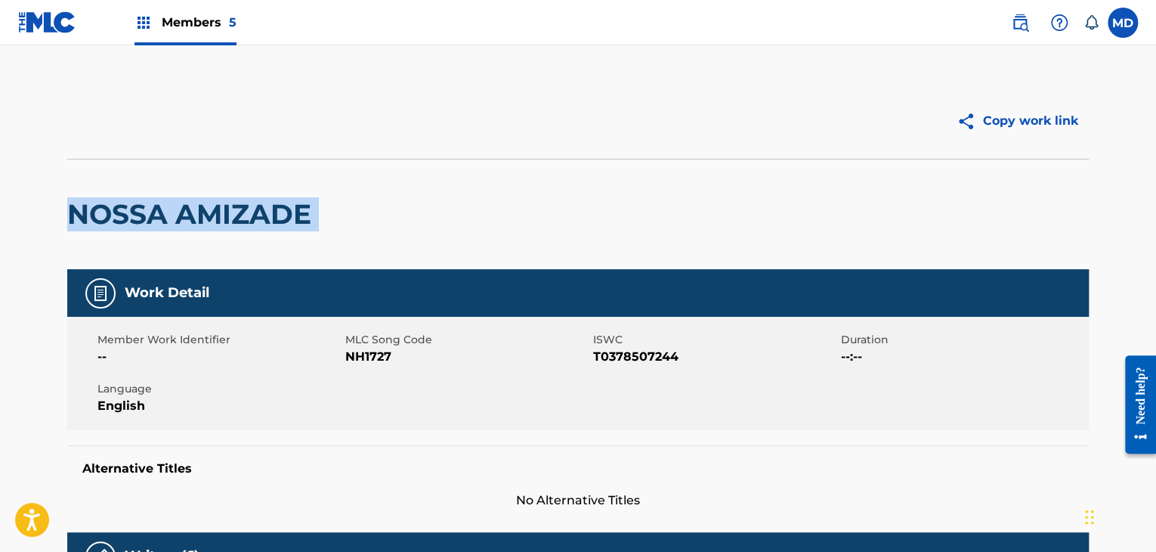
click at [142, 212] on h2 "NOSSA AMIZADE" at bounding box center [193, 214] width 252 height 34
copy div "NOSSA AMIZADE"
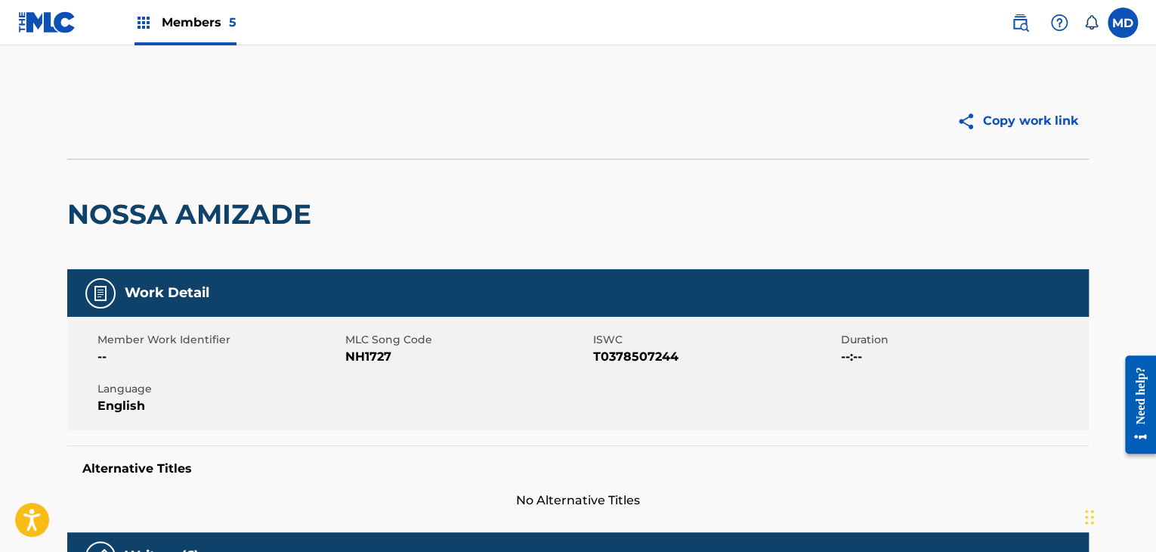
drag, startPoint x: 356, startPoint y: 373, endPoint x: 369, endPoint y: 354, distance: 22.8
click at [359, 369] on div "Member Work Identifier -- MLC Song Code NH1727 ISWC T0378507244 Duration --:-- …" at bounding box center [577, 373] width 1021 height 113
click at [369, 354] on span "NH1727" at bounding box center [467, 357] width 244 height 18
copy span "NH1727"
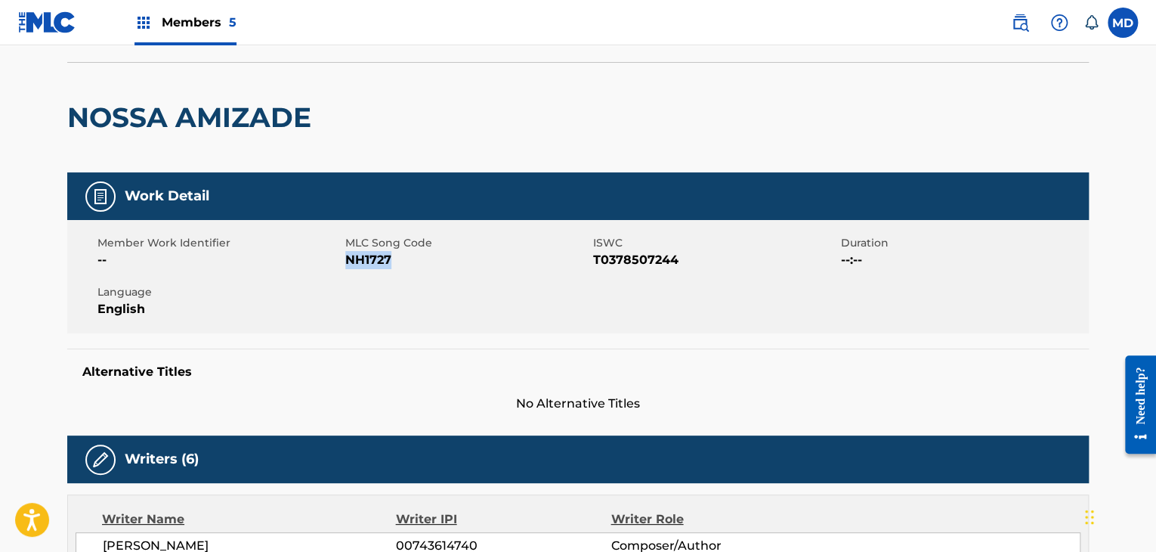
scroll to position [125, 0]
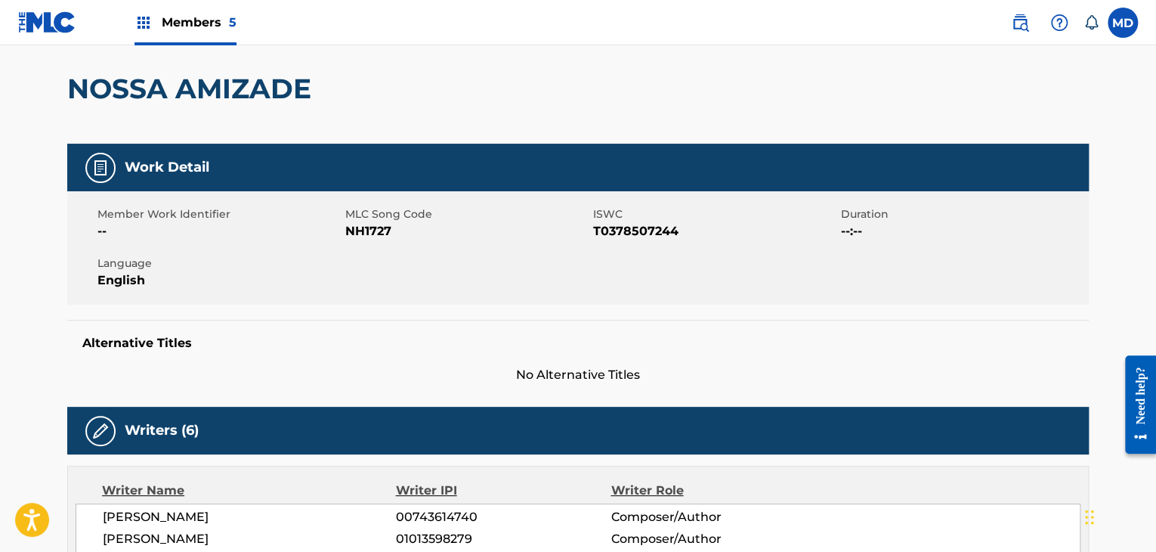
click at [610, 233] on span "T0378507244" at bounding box center [715, 231] width 244 height 18
copy span "T0378507244"
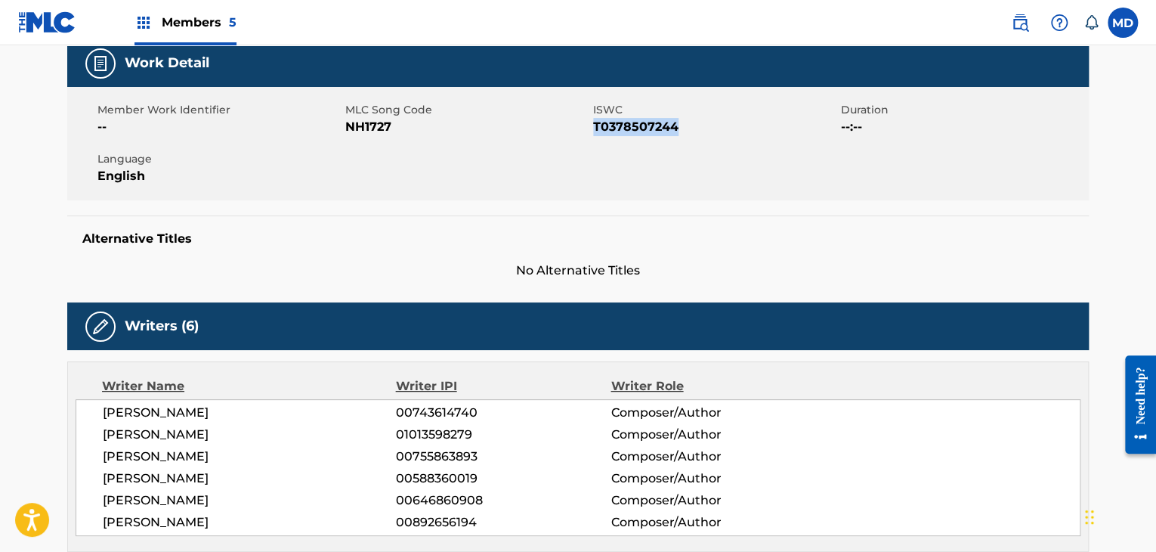
scroll to position [252, 0]
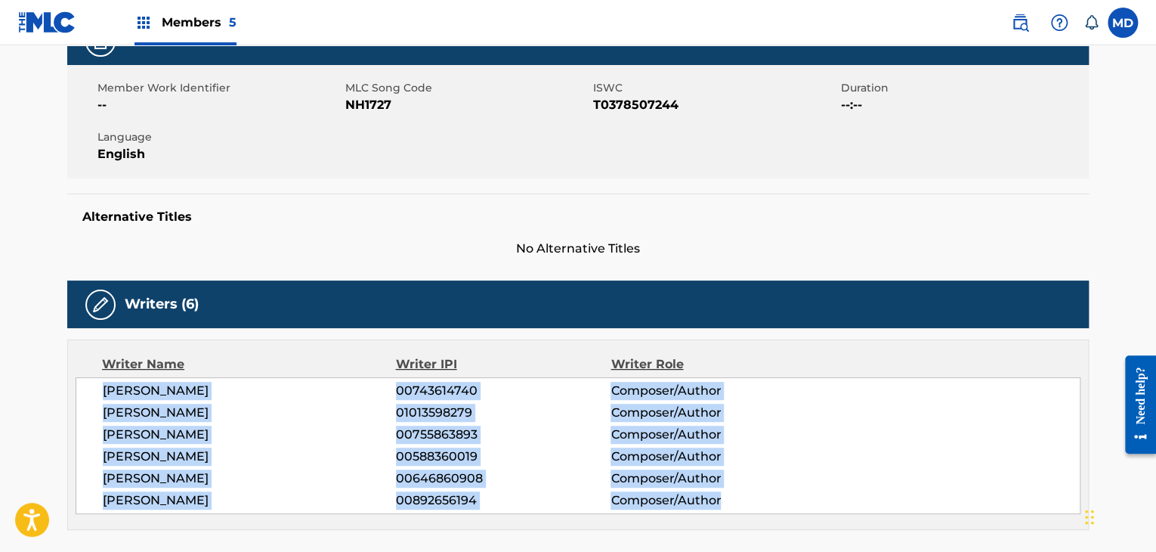
drag, startPoint x: 99, startPoint y: 390, endPoint x: 741, endPoint y: 494, distance: 650.6
click at [741, 494] on div "SERGIO ENRIQUE IRIBARNE 00743614740 Composer/Author PABLO LUCINI 01013598279 Co…" at bounding box center [578, 445] width 1005 height 137
copy div "SERGIO ENRIQUE IRIBARNE 00743614740 Composer/Author PABLO LUCINI 01013598279 Co…"
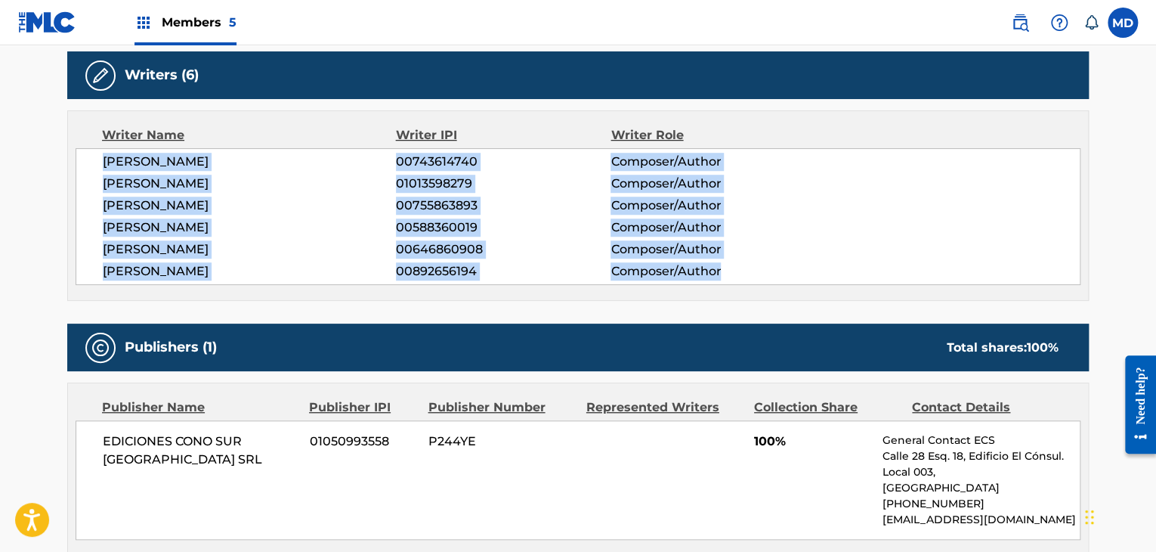
scroll to position [503, 0]
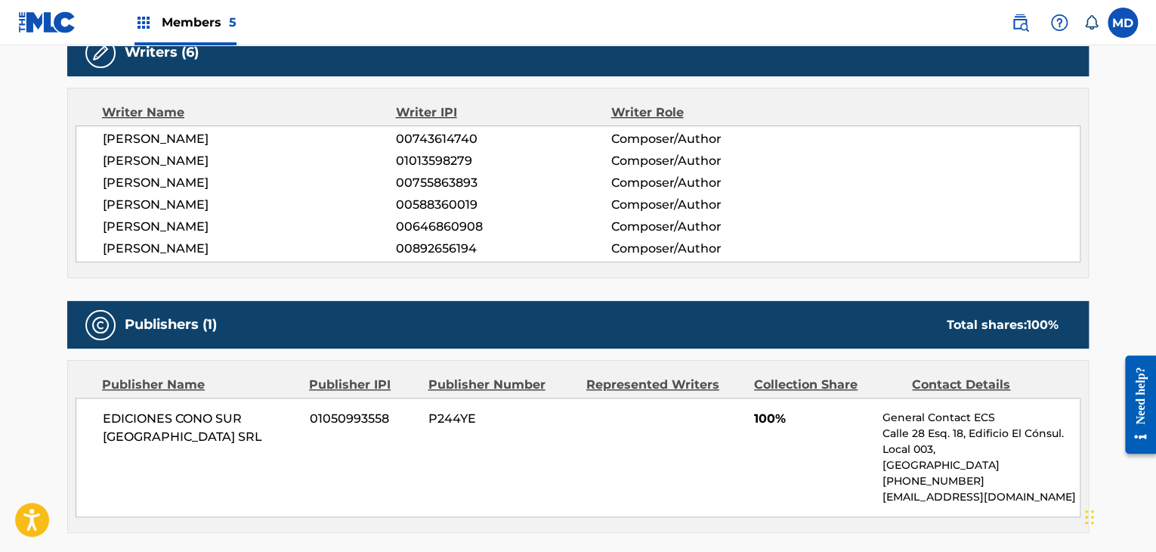
click at [354, 393] on div "Publisher Name Publisher IPI Publisher Number Represented Writers Collection Sh…" at bounding box center [578, 445] width 1020 height 171
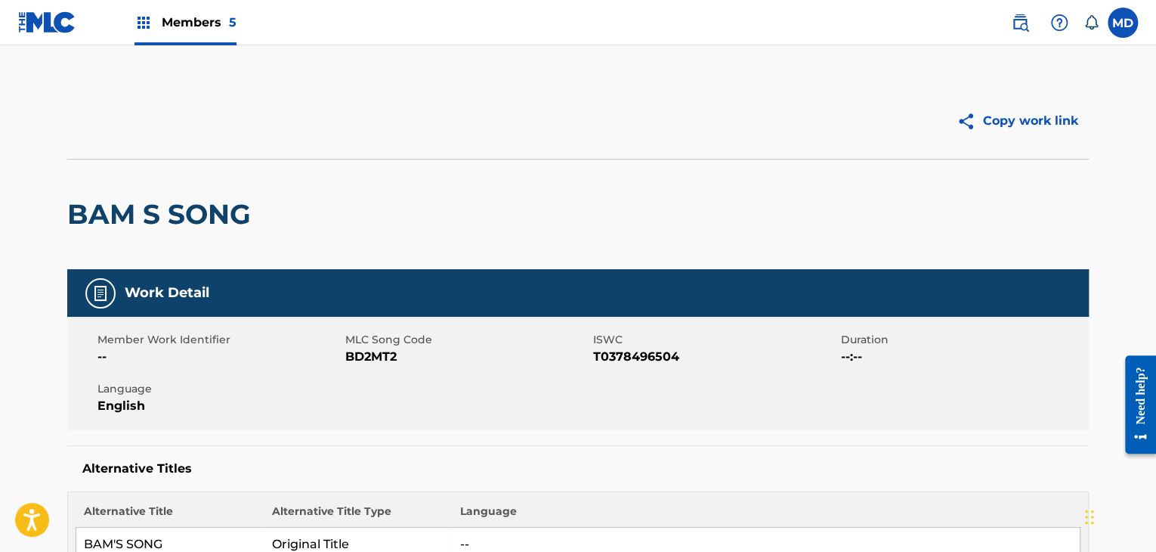
click at [166, 209] on h2 "BAM S SONG" at bounding box center [162, 214] width 191 height 34
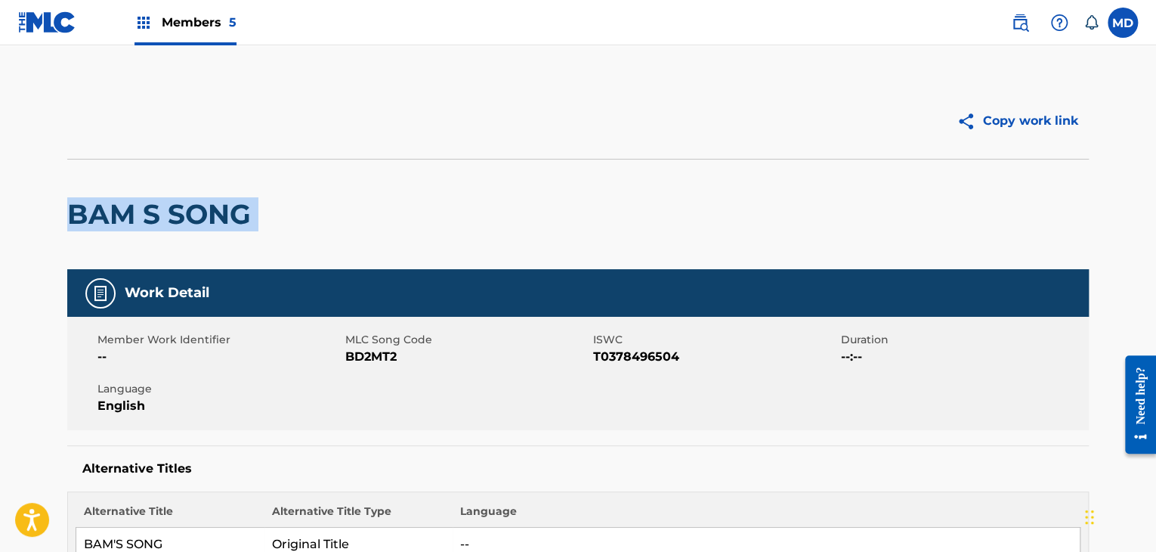
click at [166, 209] on h2 "BAM S SONG" at bounding box center [162, 214] width 191 height 34
copy div "BAM S SONG"
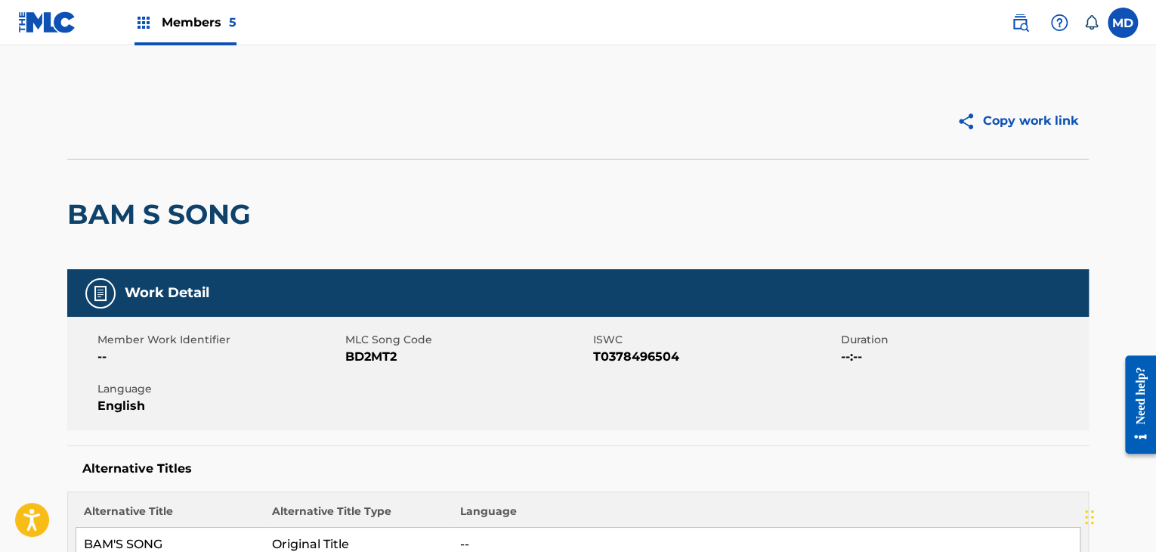
click at [346, 357] on span "BD2MT2" at bounding box center [467, 357] width 244 height 18
copy span "BD2MT2"
click at [620, 348] on span "T0378496504" at bounding box center [715, 357] width 244 height 18
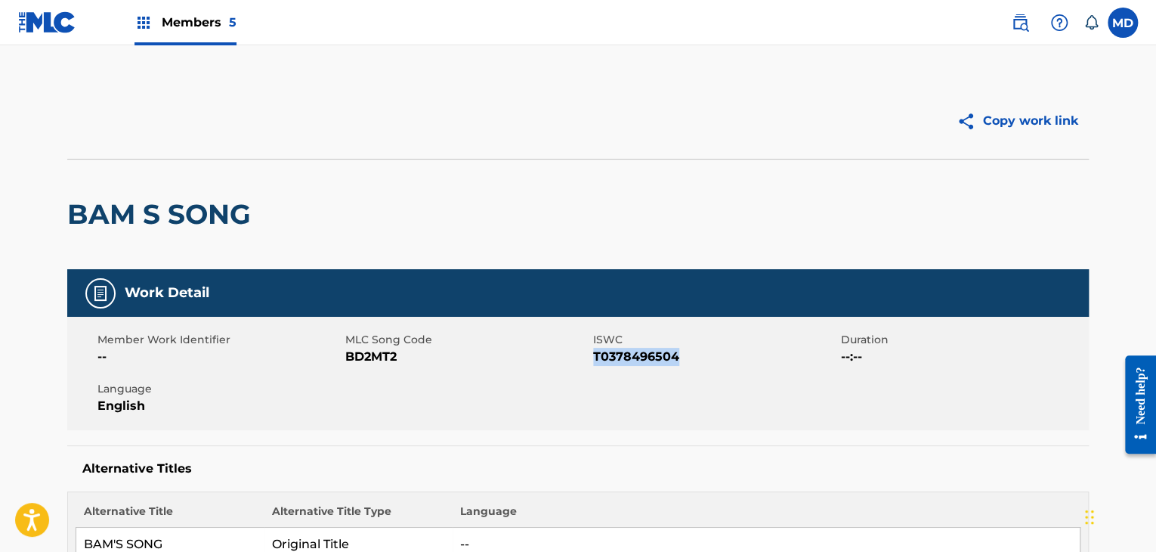
copy span "T0378496504"
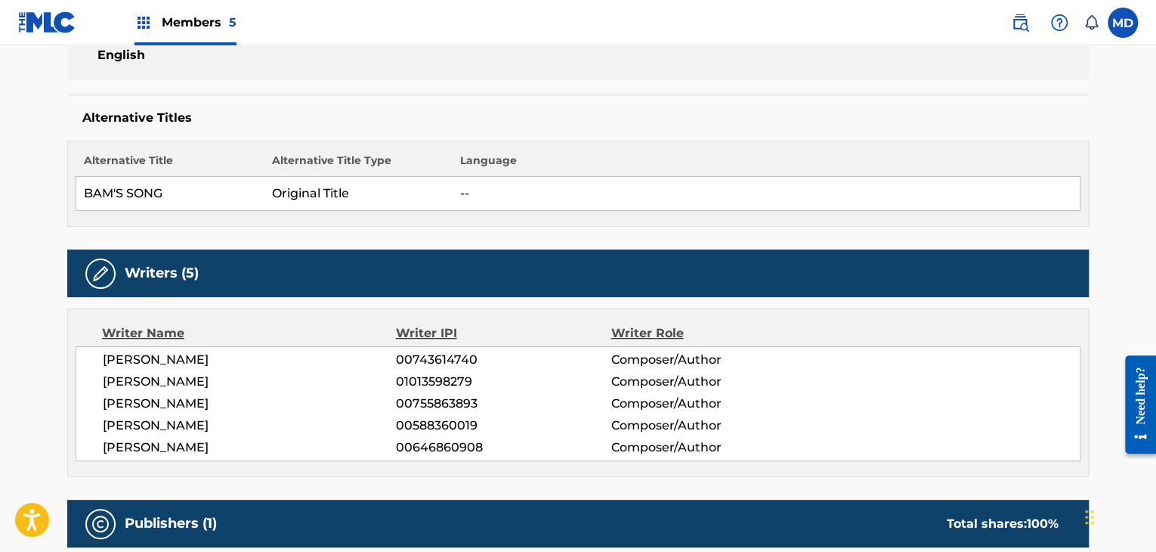
scroll to position [378, 0]
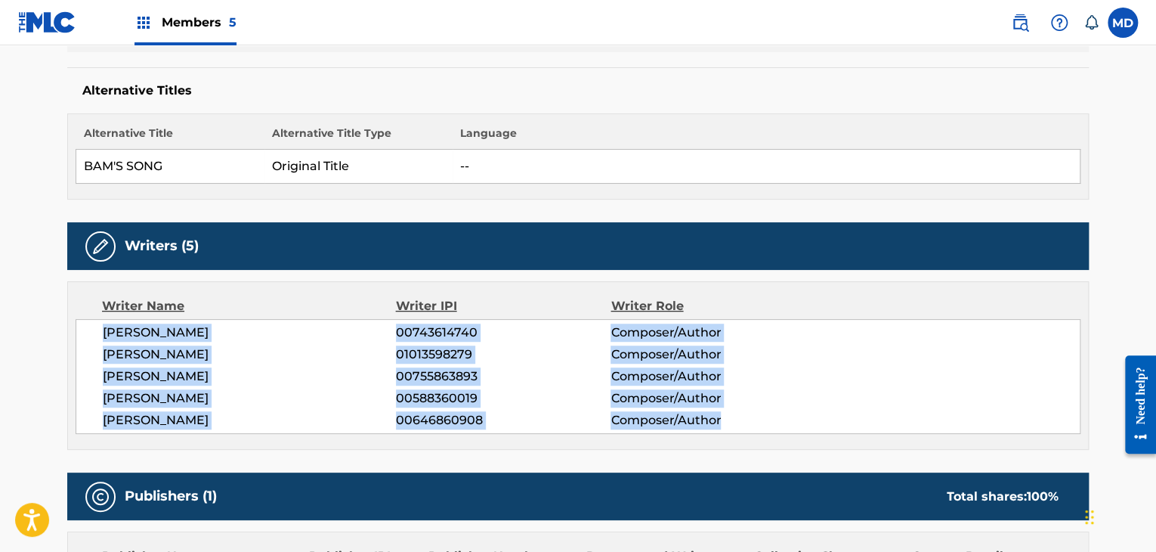
drag, startPoint x: 101, startPoint y: 325, endPoint x: 906, endPoint y: 423, distance: 810.6
click at [906, 423] on div "[PERSON_NAME] 00743614740 Composer/Author [PERSON_NAME] 01013598279 Composer/Au…" at bounding box center [578, 376] width 1005 height 115
copy div "[PERSON_NAME] 00743614740 Composer/Author [PERSON_NAME] 01013598279 Composer/Au…"
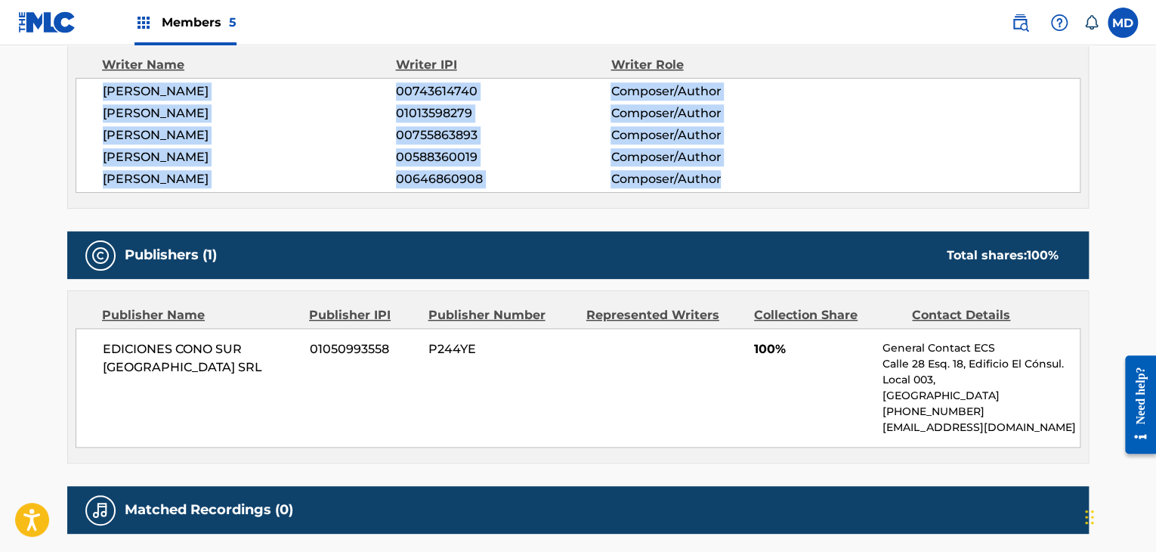
scroll to position [364, 0]
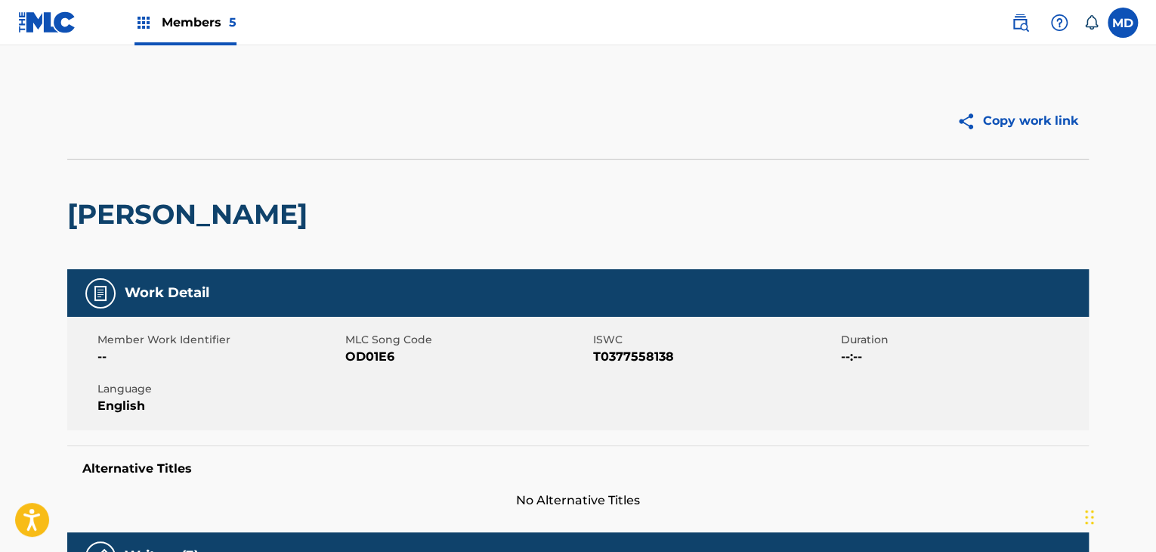
click at [166, 212] on h2 "[PERSON_NAME]" at bounding box center [191, 214] width 248 height 34
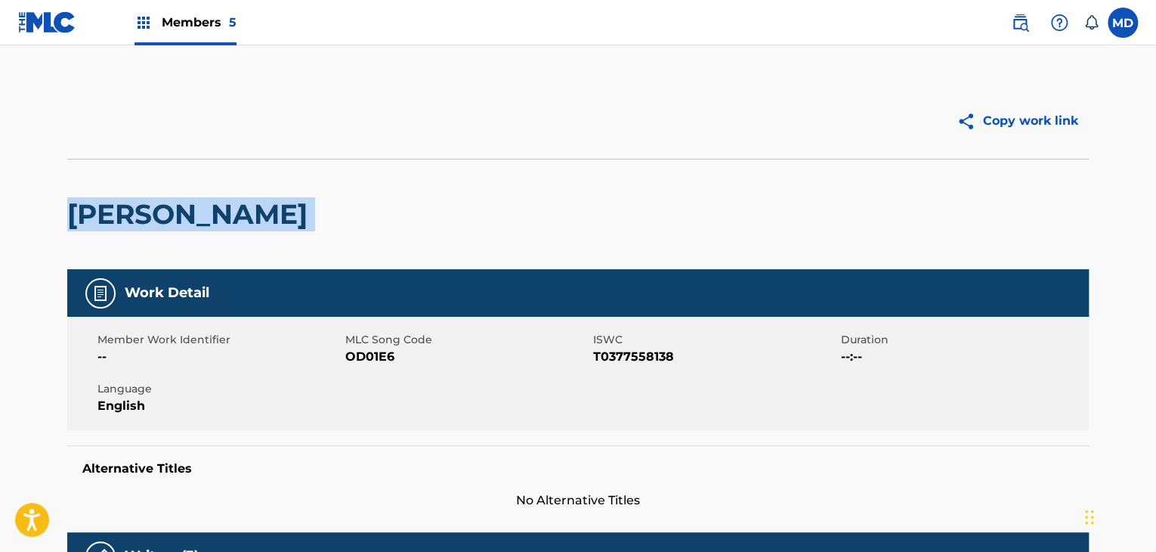
click at [166, 212] on h2 "[PERSON_NAME]" at bounding box center [191, 214] width 248 height 34
copy div "[PERSON_NAME]"
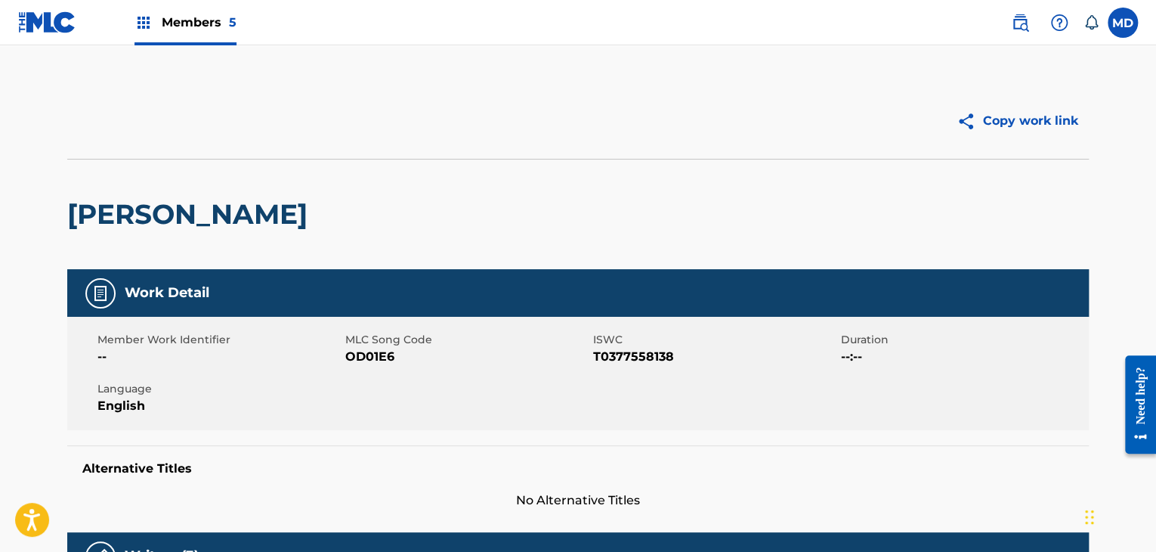
click at [366, 358] on span "OD01E6" at bounding box center [467, 357] width 244 height 18
copy span "OD01E6"
click at [604, 353] on span "T0377558138" at bounding box center [715, 357] width 244 height 18
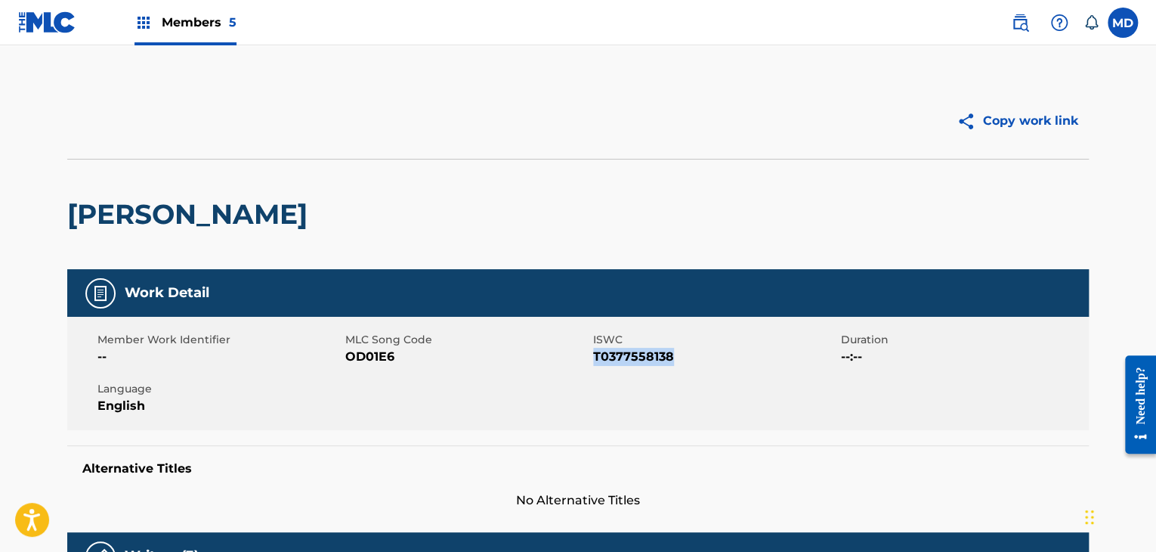
copy span "T0377558138"
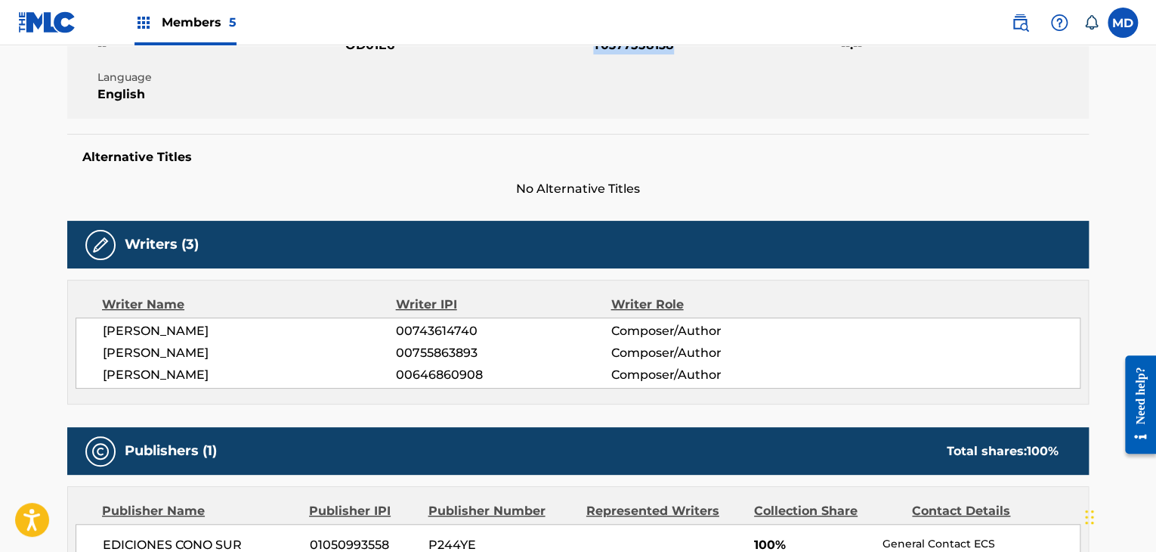
scroll to position [378, 0]
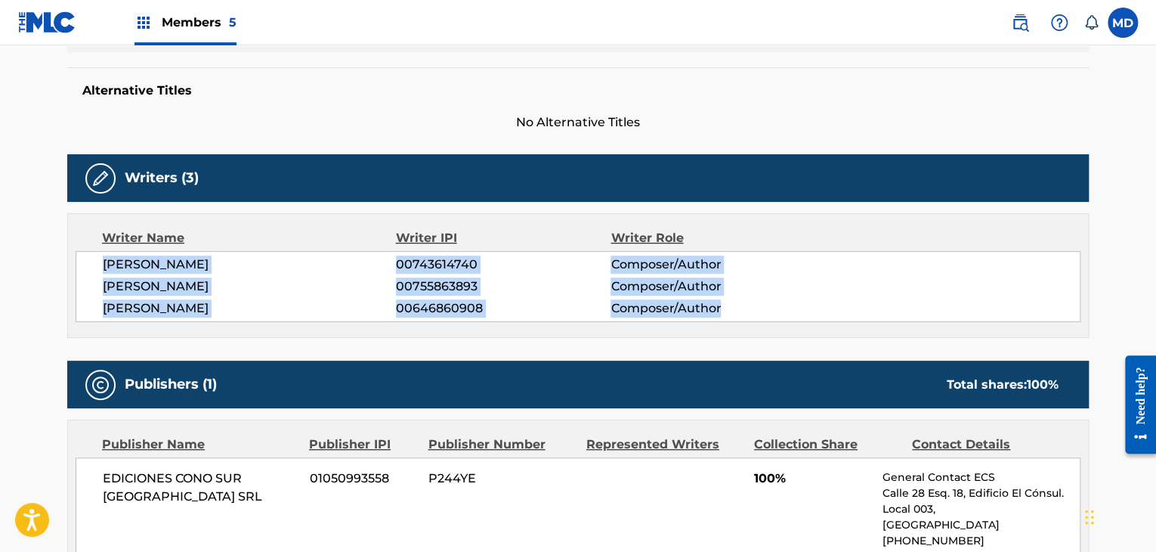
drag, startPoint x: 100, startPoint y: 261, endPoint x: 721, endPoint y: 305, distance: 622.6
click at [721, 305] on div "SERGIO ENRIQUE IRIBARNE 00743614740 Composer/Author MAURICIO GERMAN ZUBIRI 0075…" at bounding box center [578, 286] width 1005 height 71
copy div "SERGIO ENRIQUE IRIBARNE 00743614740 Composer/Author MAURICIO GERMAN ZUBIRI 0075…"
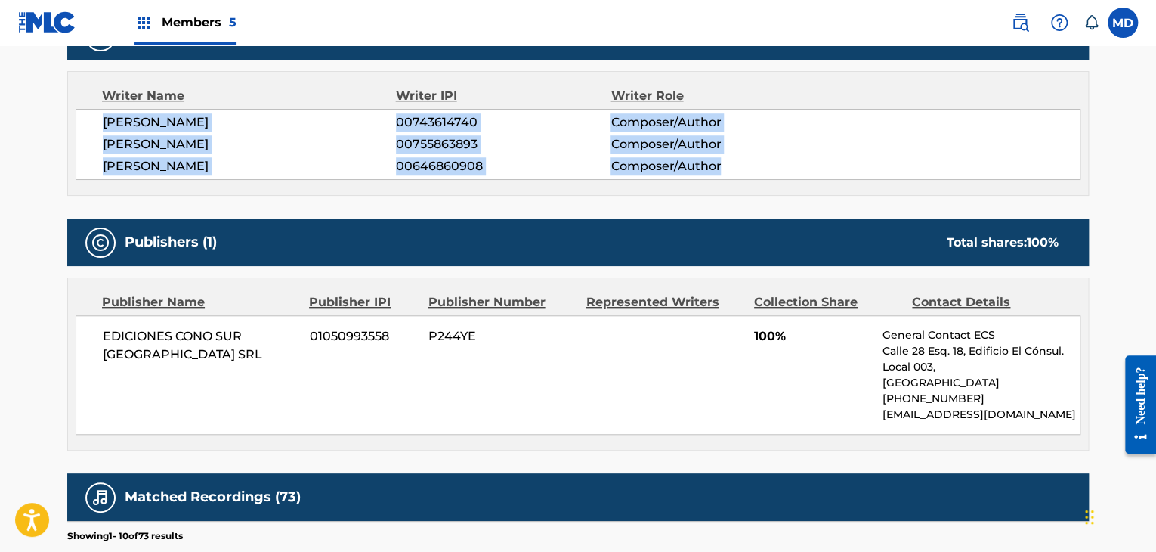
scroll to position [629, 0]
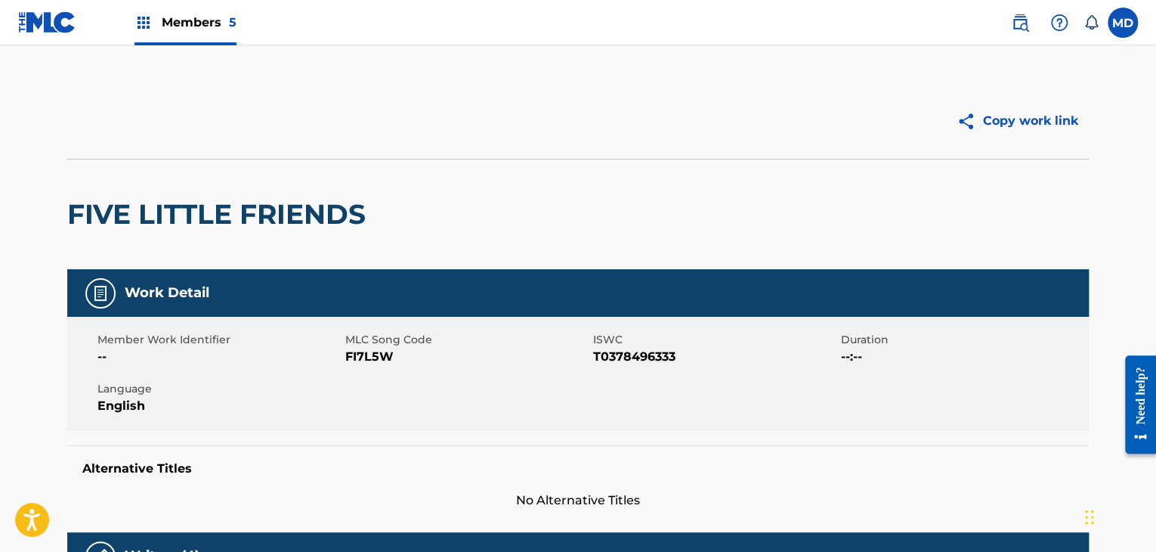
click at [291, 207] on h2 "FIVE LITTLE FRIENDS" at bounding box center [220, 214] width 306 height 34
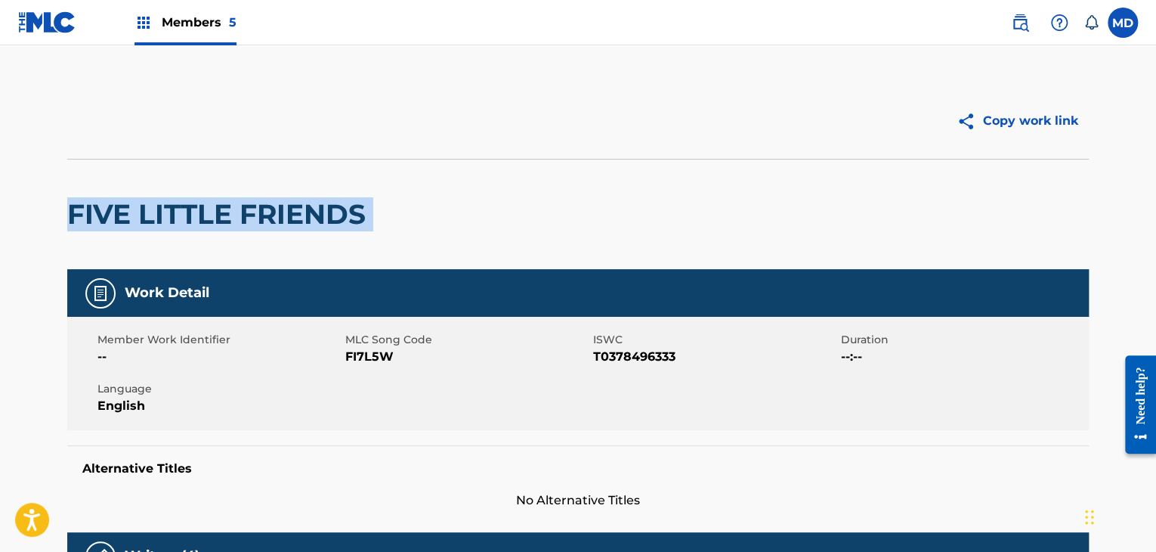
click at [291, 207] on h2 "FIVE LITTLE FRIENDS" at bounding box center [220, 214] width 306 height 34
copy div "FIVE LITTLE FRIENDS"
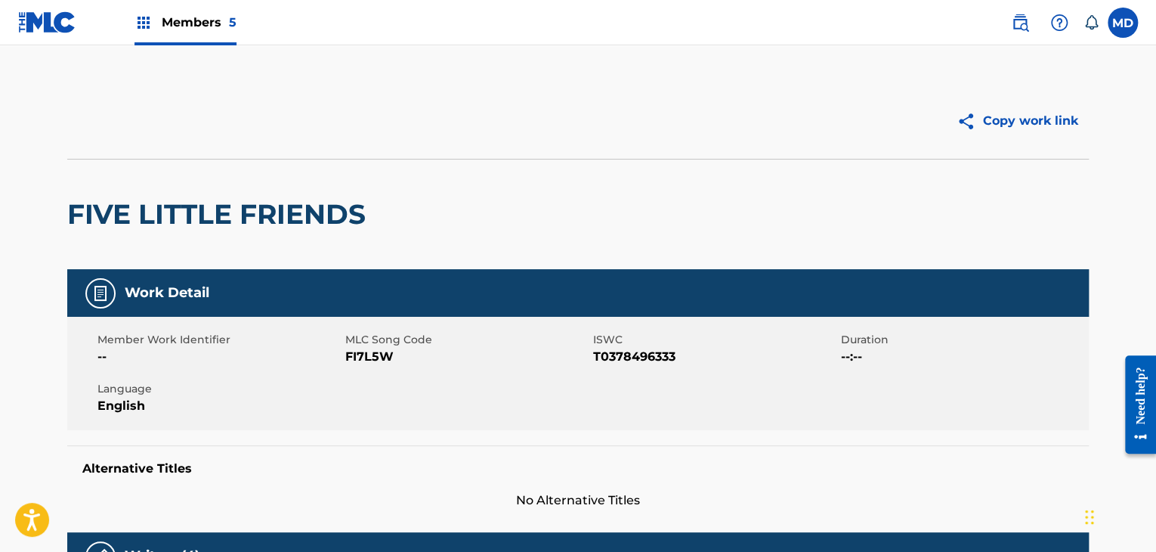
click at [396, 354] on span "FI7L5W" at bounding box center [467, 357] width 244 height 18
click at [387, 360] on span "FI7L5W" at bounding box center [467, 357] width 244 height 18
click at [384, 358] on span "FI7L5W" at bounding box center [467, 357] width 244 height 18
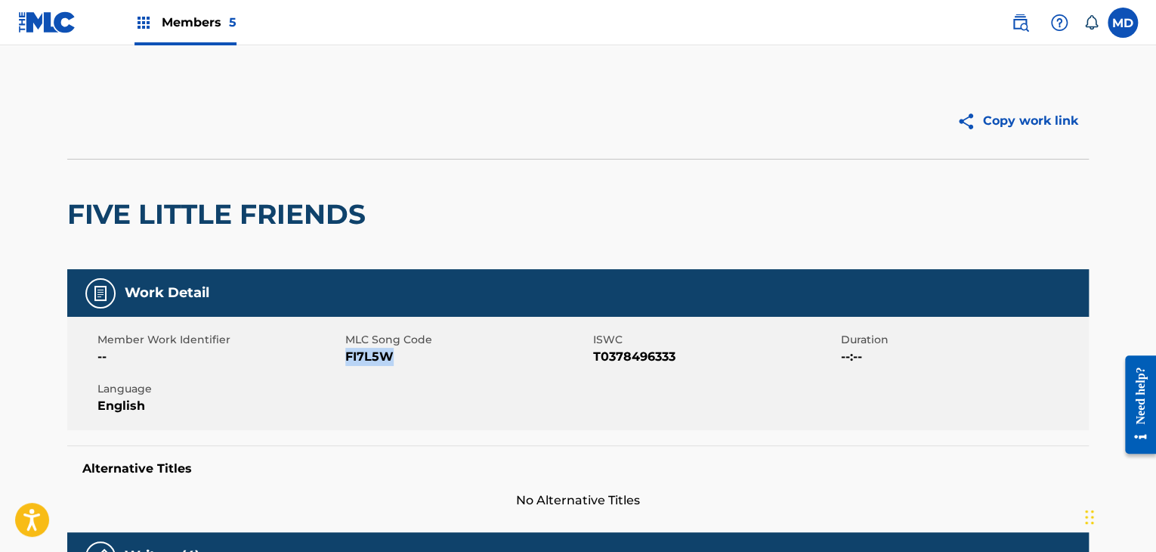
click at [384, 358] on span "FI7L5W" at bounding box center [467, 357] width 244 height 18
copy span "FI7L5W"
click at [602, 351] on span "T0378496333" at bounding box center [715, 357] width 244 height 18
click at [602, 350] on span "T0378496333" at bounding box center [715, 357] width 244 height 18
copy span "T0378496333"
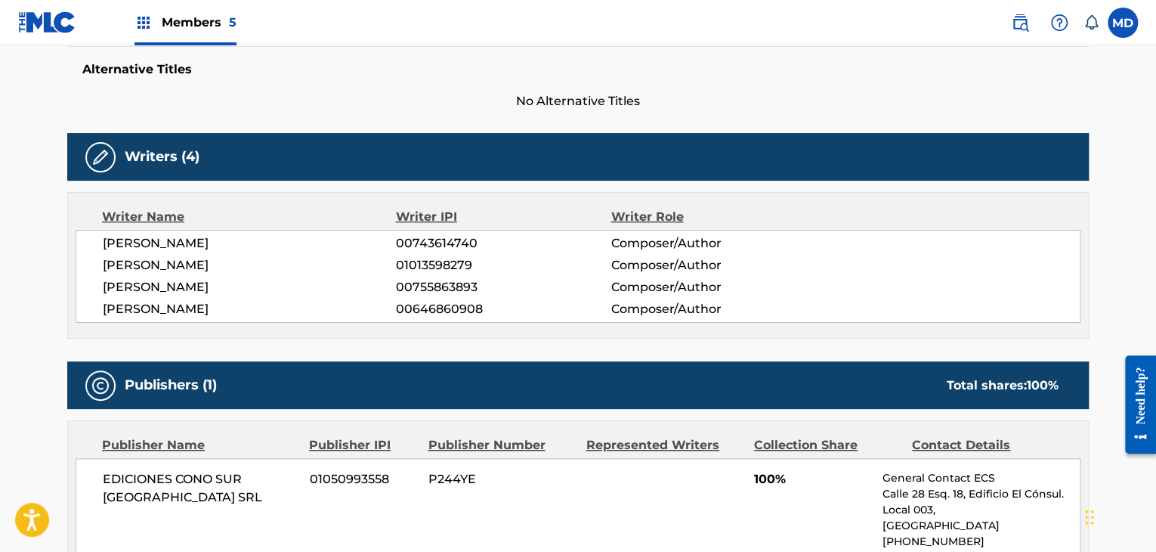
scroll to position [503, 0]
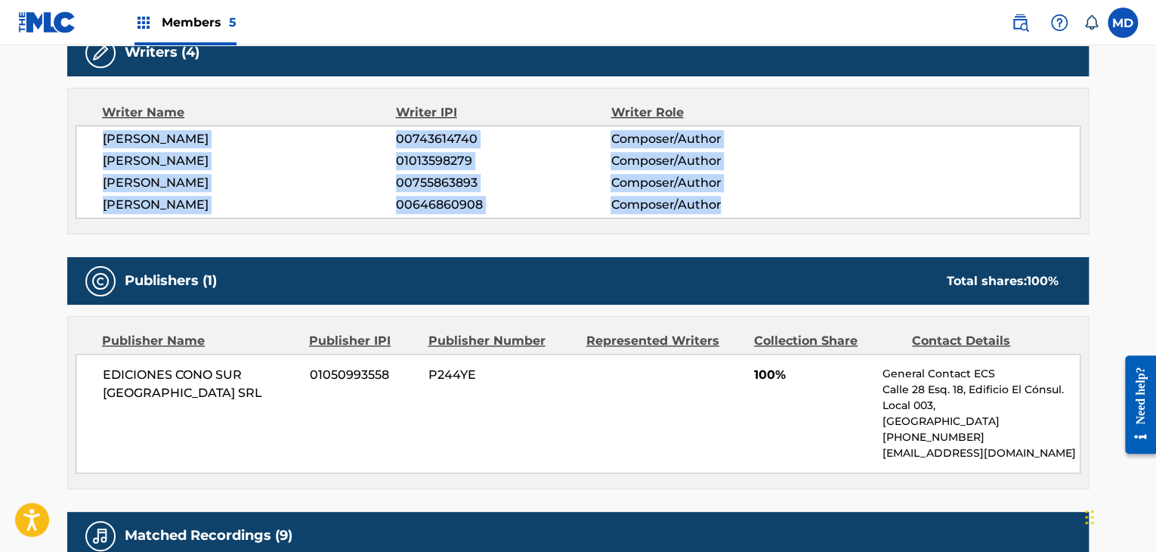
drag, startPoint x: 90, startPoint y: 132, endPoint x: 725, endPoint y: 206, distance: 639.7
click at [725, 206] on div "[PERSON_NAME] 00743614740 Composer/Author [PERSON_NAME] 01013598279 Composer/Au…" at bounding box center [578, 171] width 1005 height 93
copy div "[PERSON_NAME] 00743614740 Composer/Author [PERSON_NAME] 01013598279 Composer/Au…"
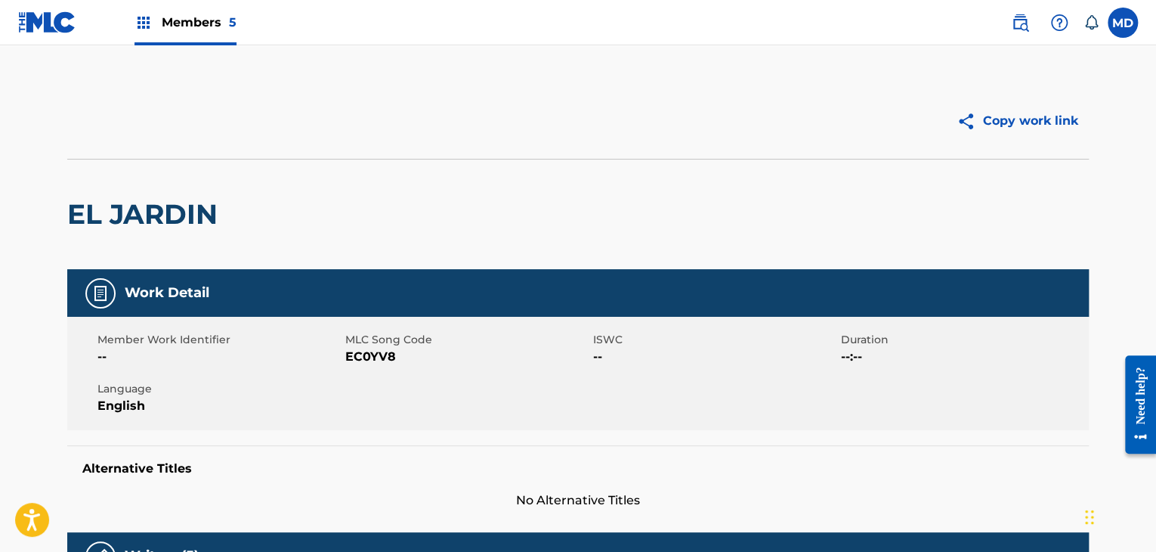
click at [136, 210] on h2 "EL JARDIN" at bounding box center [146, 214] width 158 height 34
copy div "EL JARDIN"
click at [360, 354] on span "EC0YV8" at bounding box center [467, 357] width 244 height 18
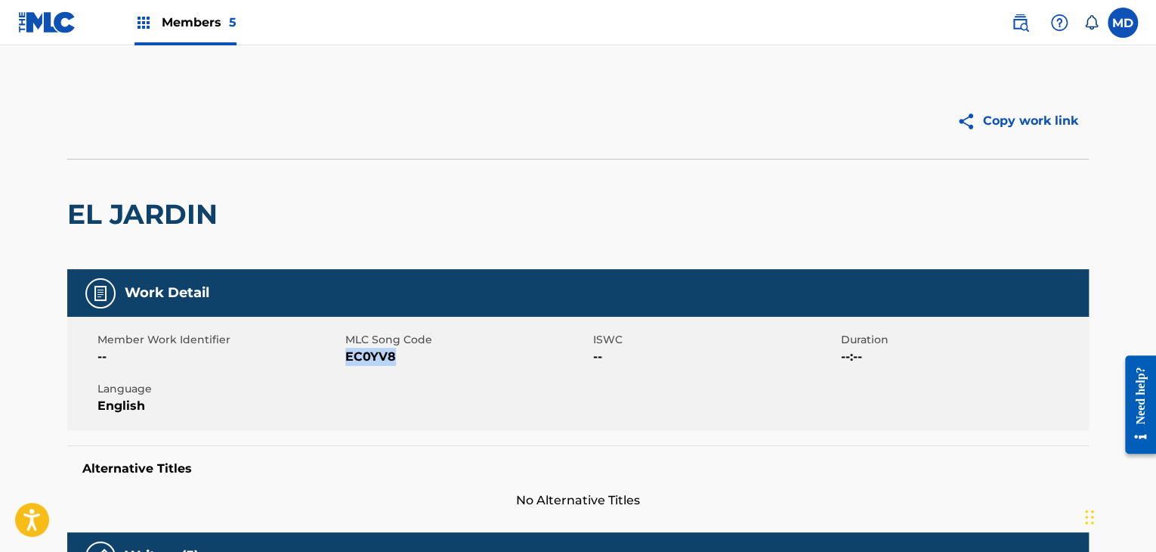
click at [360, 354] on span "EC0YV8" at bounding box center [467, 357] width 244 height 18
copy span "EC0YV8"
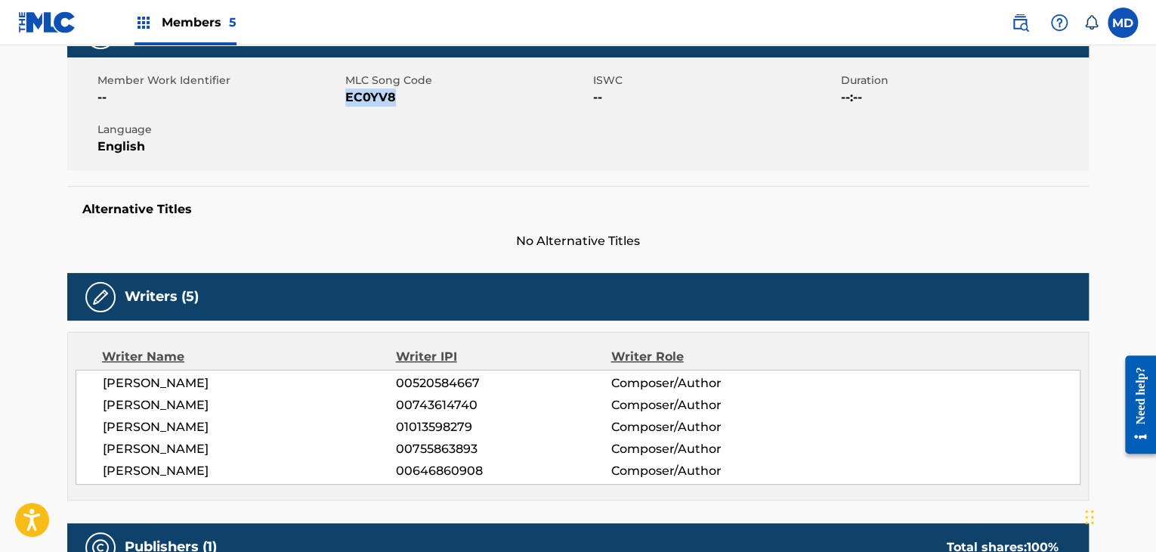
scroll to position [378, 0]
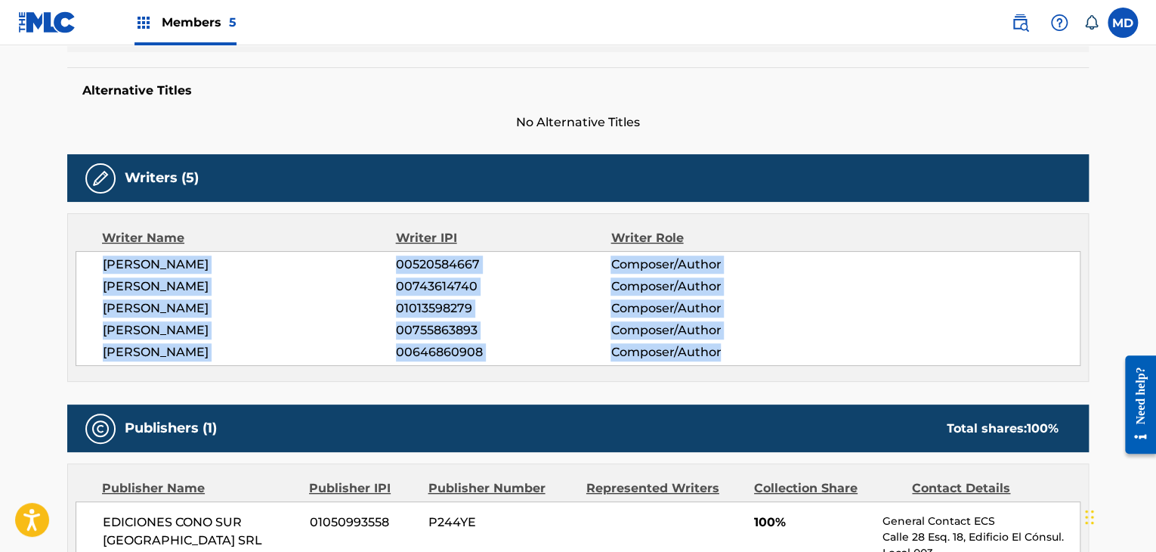
drag, startPoint x: 100, startPoint y: 261, endPoint x: 854, endPoint y: 367, distance: 762.1
click at [854, 367] on div "Writer Name Writer IPI Writer Role TOMAS JOSE TYRRELL 00520584667 Composer/Auth…" at bounding box center [577, 297] width 1021 height 168
copy div "TOMAS JOSE TYRRELL 00520584667 Composer/Author SERGIO ENRIQUE IRIBARNE 00743614…"
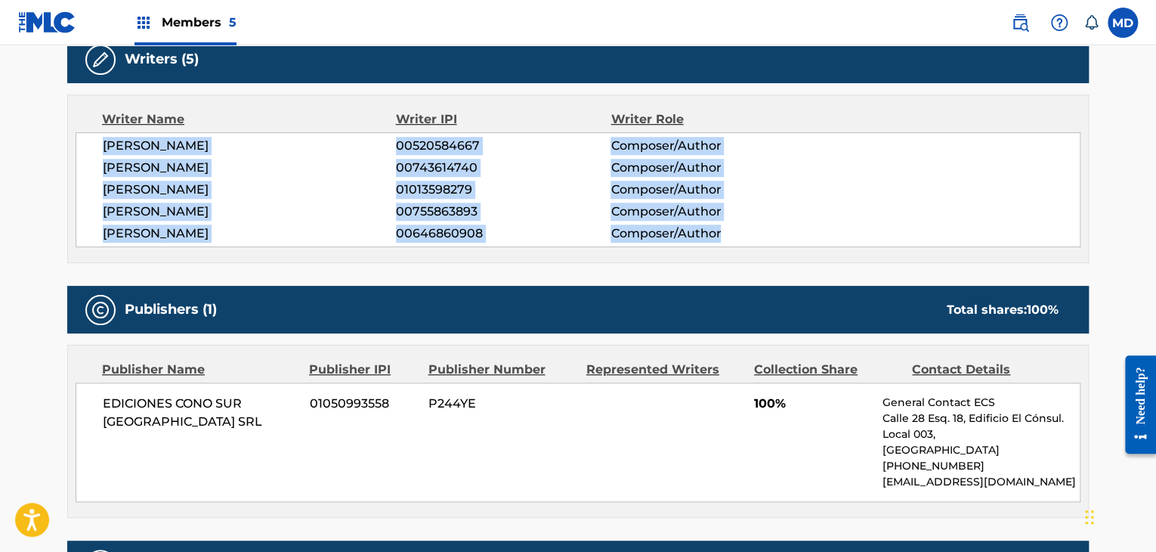
scroll to position [629, 0]
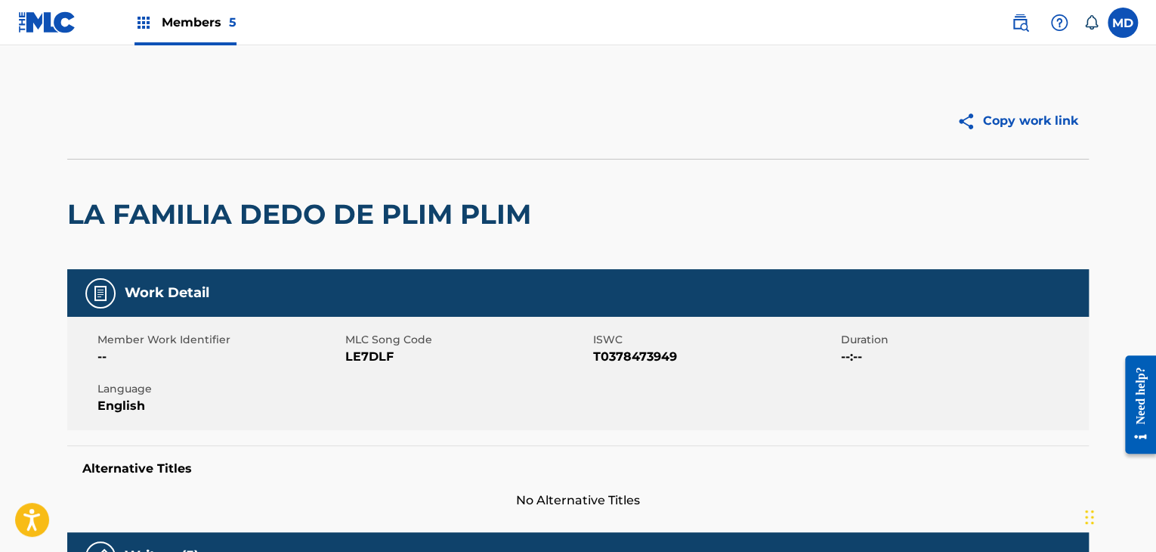
click at [520, 218] on h2 "LA FAMILIA DEDO DE PLIM PLIM" at bounding box center [302, 214] width 471 height 34
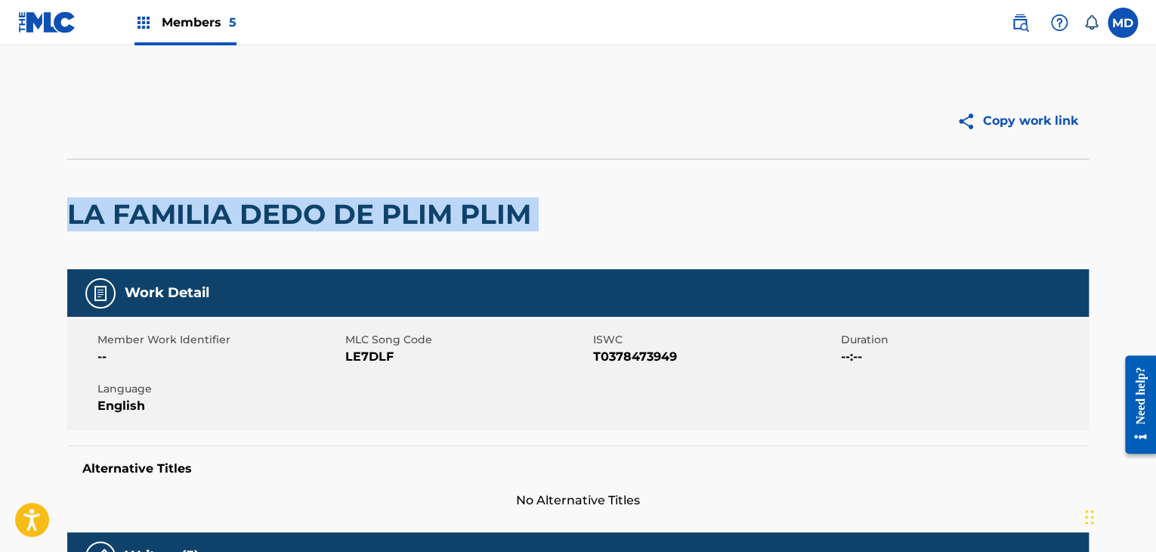
click at [520, 218] on h2 "LA FAMILIA DEDO DE PLIM PLIM" at bounding box center [302, 214] width 471 height 34
copy div "LA FAMILIA DEDO DE PLIM PLIM"
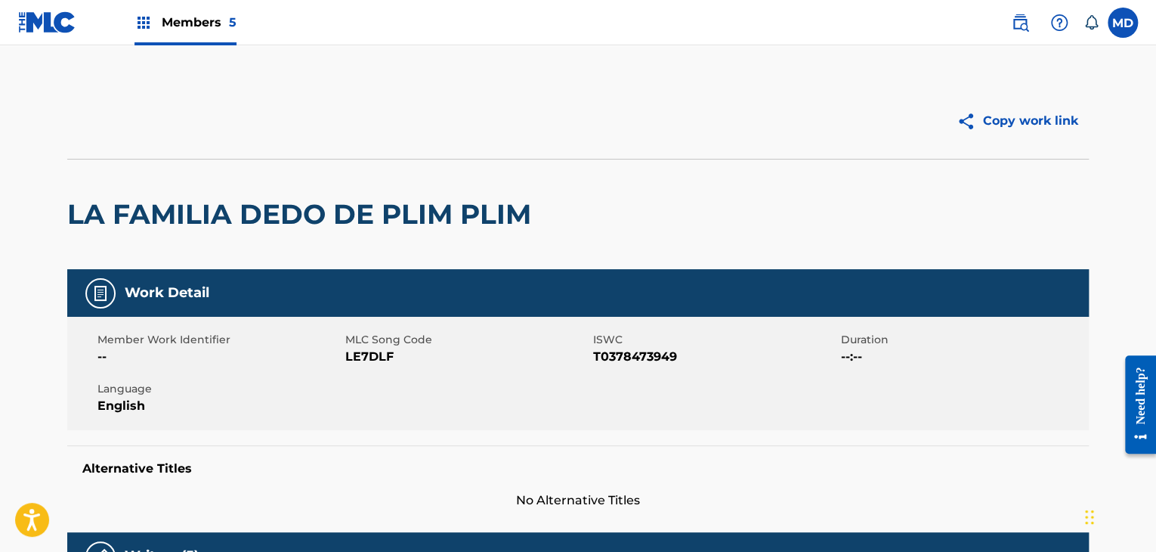
click at [363, 362] on span "LE7DLF" at bounding box center [467, 357] width 244 height 18
copy span "LE7DLF"
click at [630, 361] on span "T0378473949" at bounding box center [715, 357] width 244 height 18
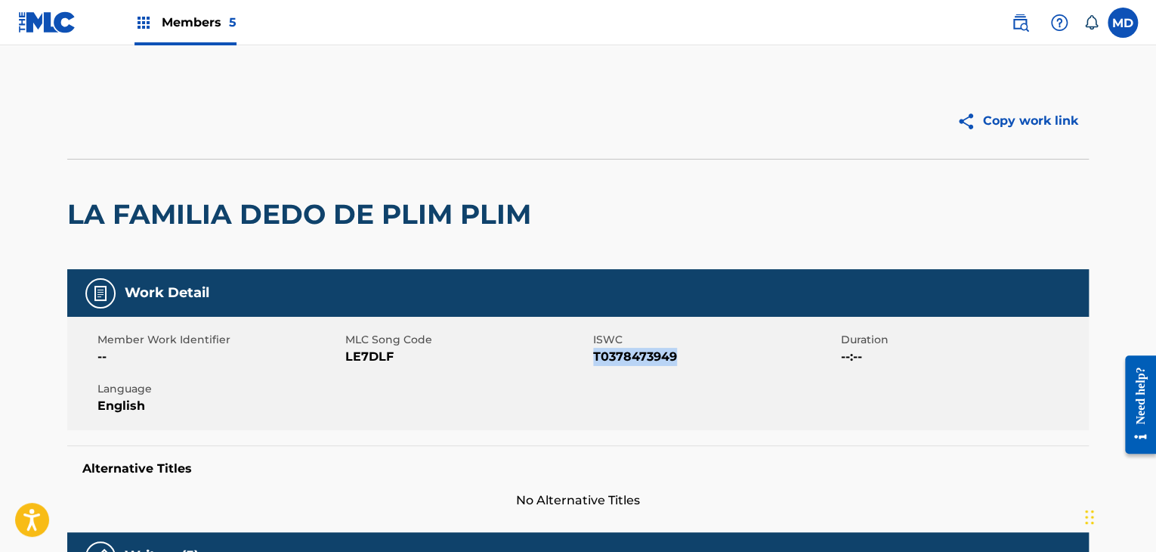
copy span "T0378473949"
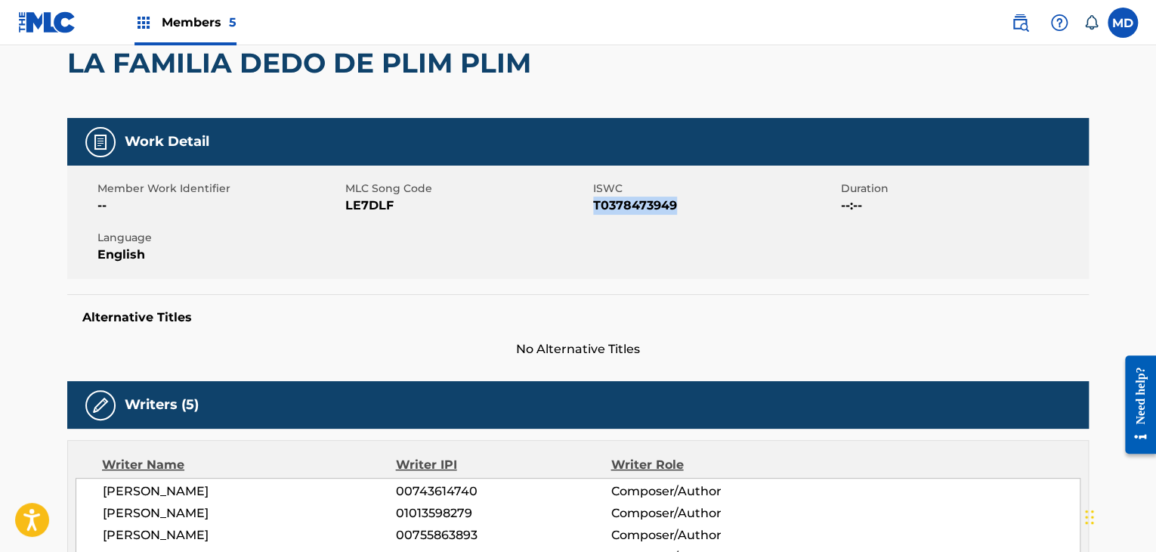
scroll to position [378, 0]
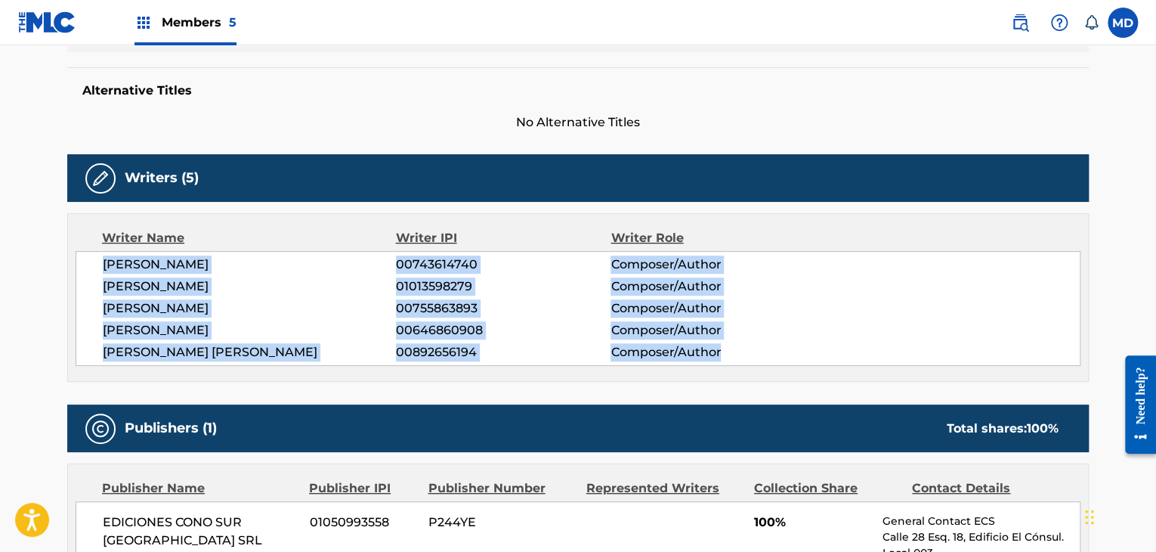
drag, startPoint x: 91, startPoint y: 258, endPoint x: 734, endPoint y: 345, distance: 648.9
click at [734, 345] on div "[PERSON_NAME] 00743614740 Composer/Author [PERSON_NAME] 01013598279 Composer/Au…" at bounding box center [578, 308] width 1005 height 115
copy div "[PERSON_NAME] 00743614740 Composer/Author [PERSON_NAME] 01013598279 Composer/Au…"
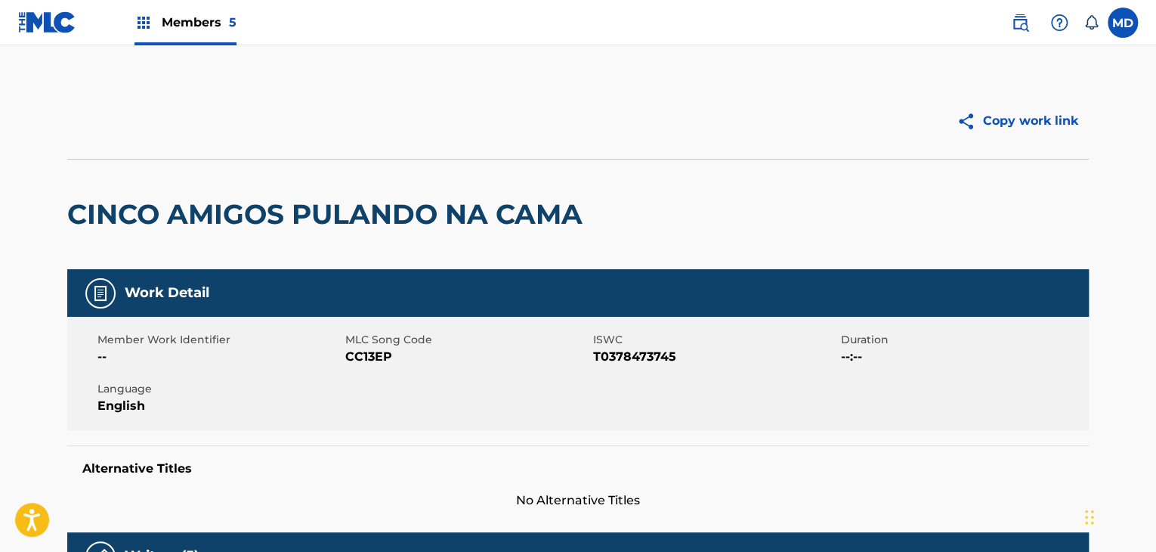
click at [238, 196] on div "CINCO AMIGOS PULANDO NA CAMA" at bounding box center [328, 214] width 523 height 110
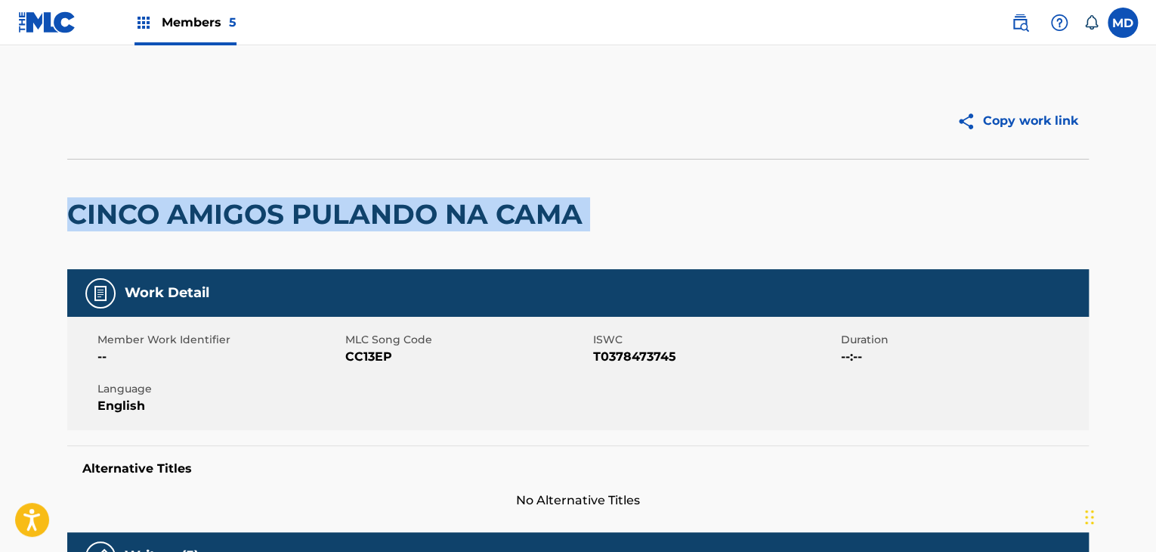
click at [238, 196] on div "CINCO AMIGOS PULANDO NA CAMA" at bounding box center [328, 214] width 523 height 110
copy div "CINCO AMIGOS PULANDO NA CAMA"
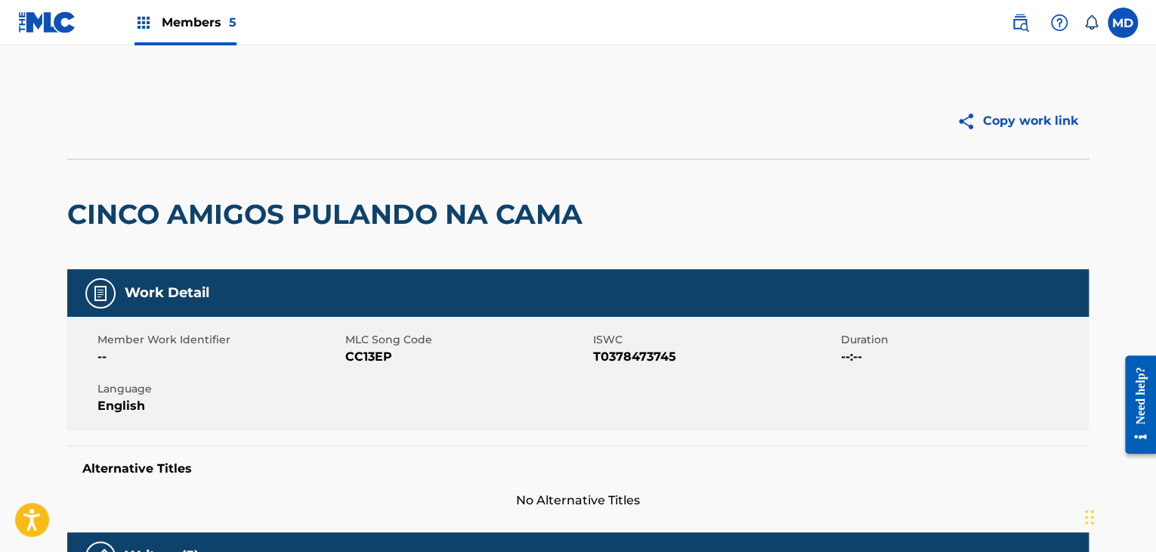
click at [357, 360] on span "CC13EP" at bounding box center [467, 357] width 244 height 18
copy span "CC13EP"
click at [621, 355] on span "T0378473745" at bounding box center [715, 357] width 244 height 18
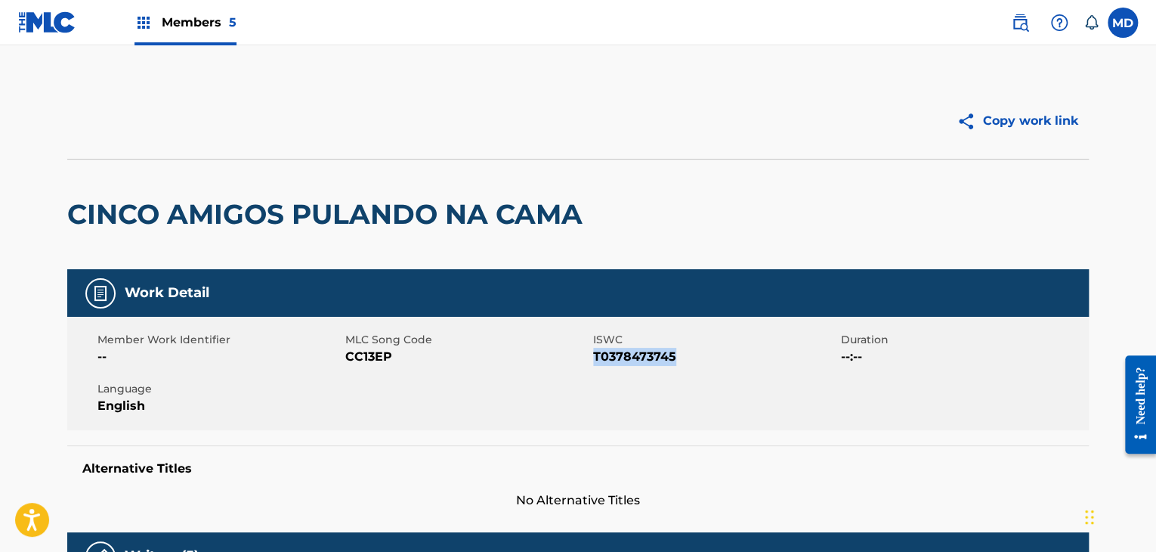
copy span "T0378473745"
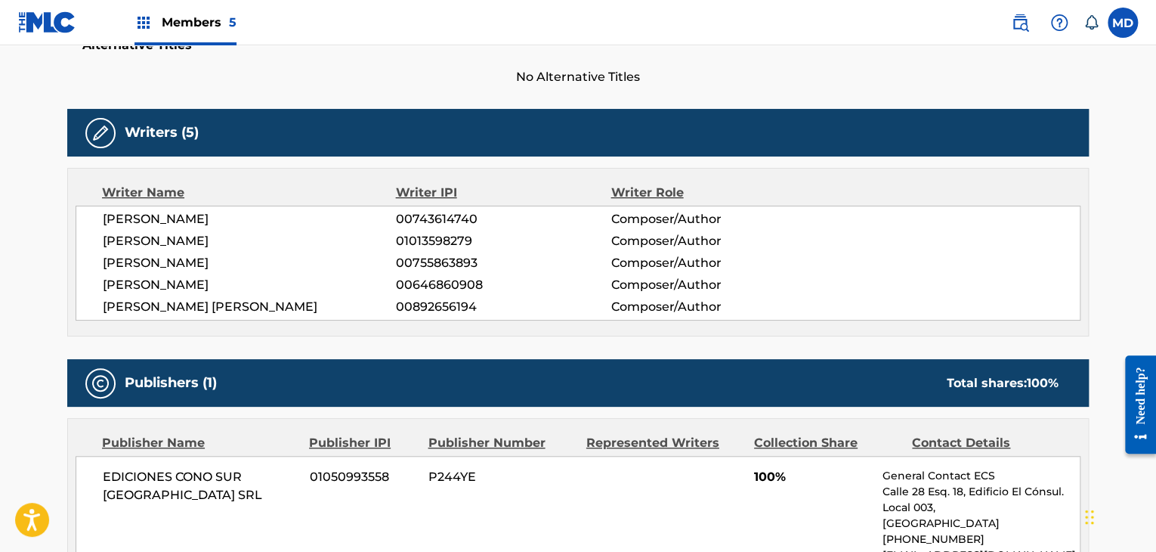
scroll to position [503, 0]
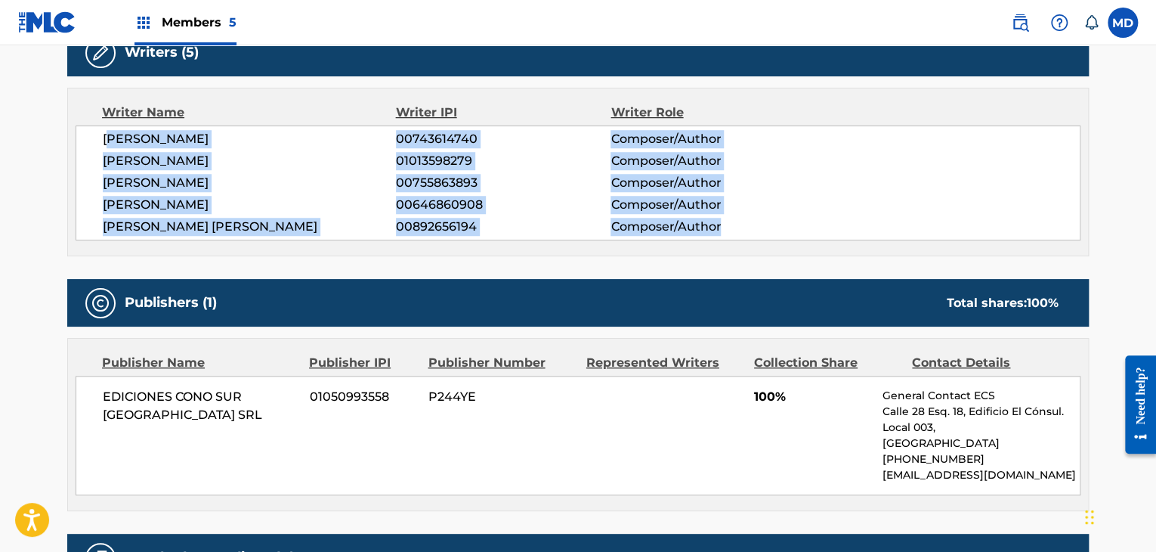
drag, startPoint x: 119, startPoint y: 147, endPoint x: 931, endPoint y: 249, distance: 817.7
click at [874, 254] on div "Writer Name Writer IPI Writer Role SERGIO ENRIQUE IRIBARNE 00743614740 Composer…" at bounding box center [577, 172] width 1021 height 168
click at [931, 249] on div "Writer Name Writer IPI Writer Role SERGIO ENRIQUE IRIBARNE 00743614740 Composer…" at bounding box center [577, 172] width 1021 height 168
drag, startPoint x: 82, startPoint y: 131, endPoint x: 798, endPoint y: 225, distance: 722.4
click at [798, 225] on div "SERGIO ENRIQUE IRIBARNE 00743614740 Composer/Author PABLO LUCINI 01013598279 Co…" at bounding box center [578, 182] width 1005 height 115
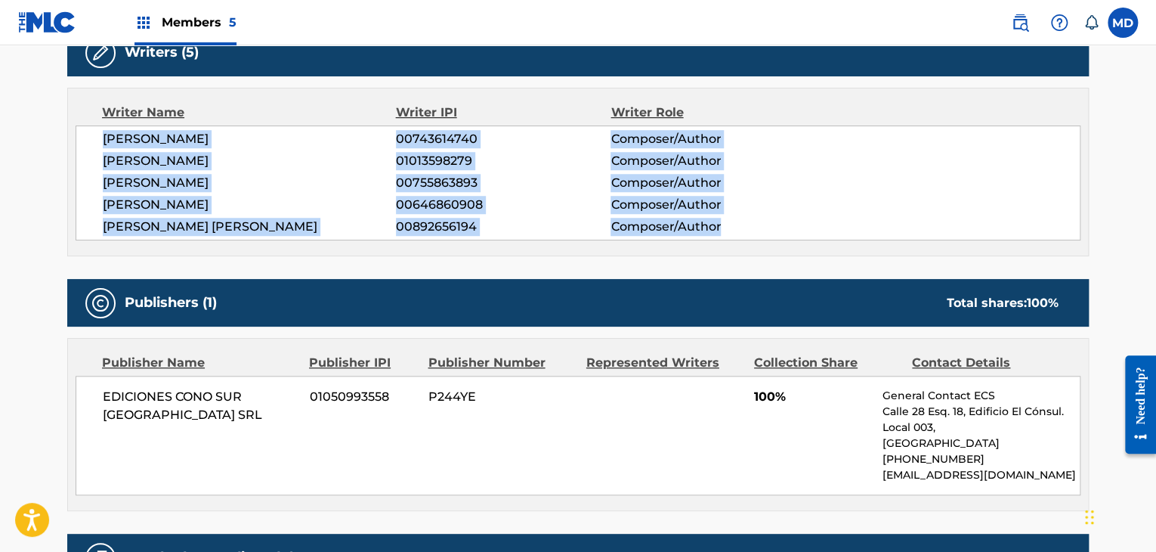
copy div "SERGIO ENRIQUE IRIBARNE 00743614740 Composer/Author PABLO LUCINI 01013598279 Co…"
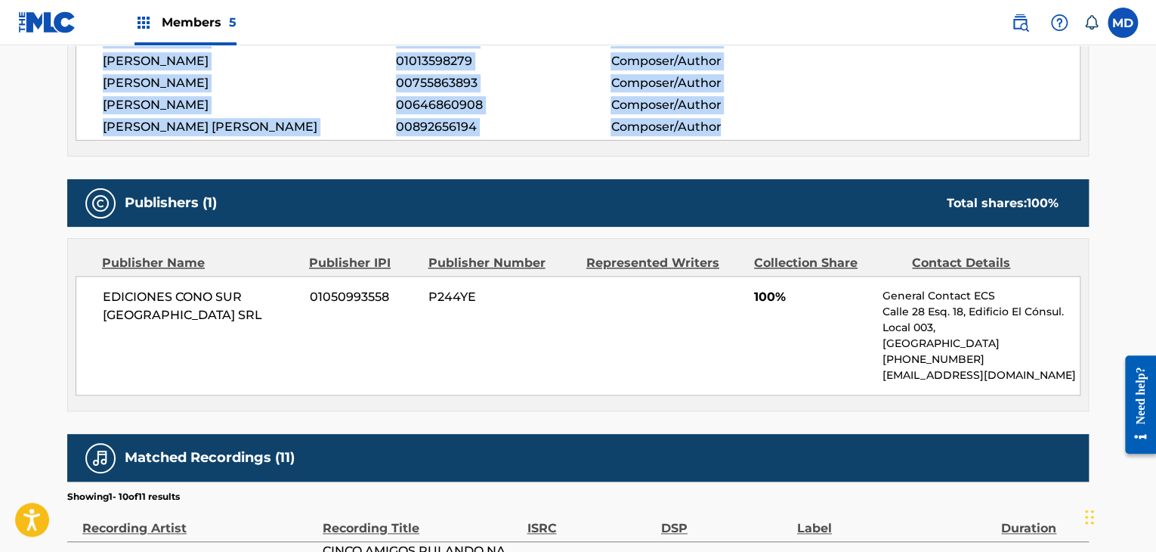
scroll to position [629, 0]
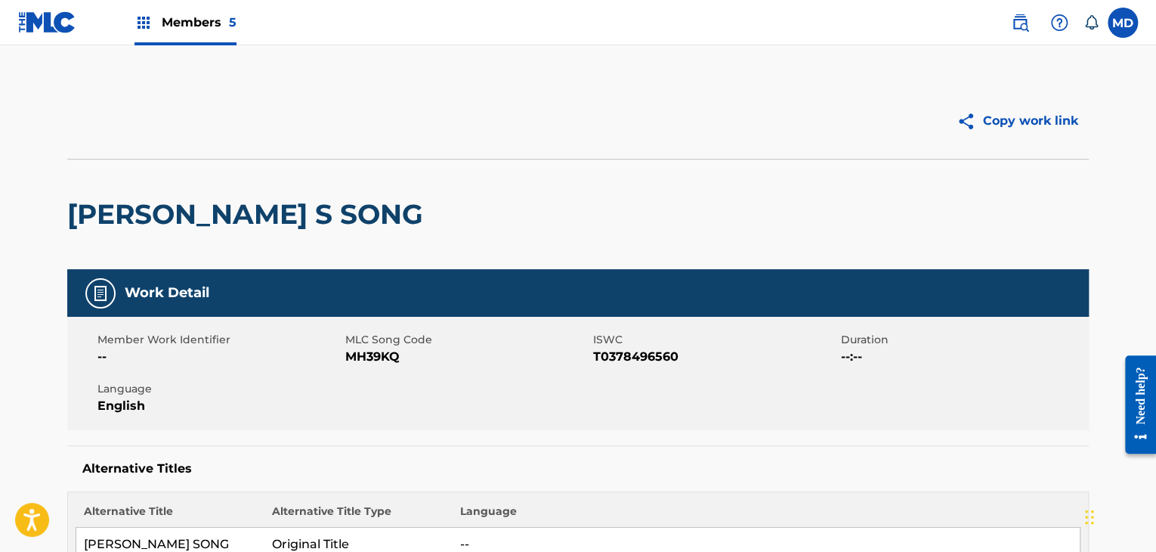
click at [181, 224] on h2 "[PERSON_NAME] S SONG" at bounding box center [248, 214] width 363 height 34
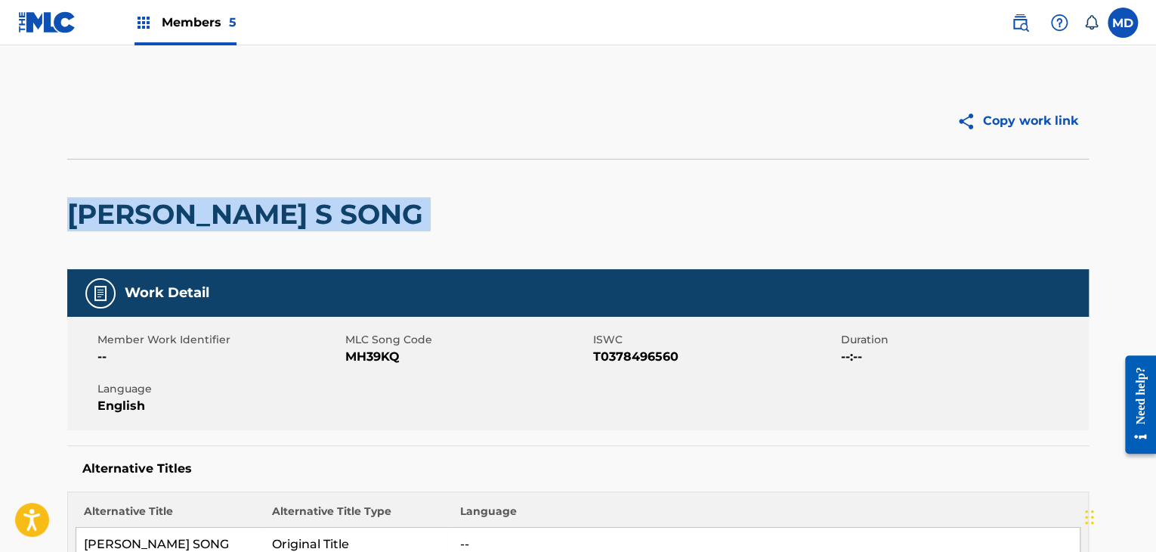
click at [181, 224] on h2 "[PERSON_NAME] S SONG" at bounding box center [248, 214] width 363 height 34
copy div "[PERSON_NAME] S SONG"
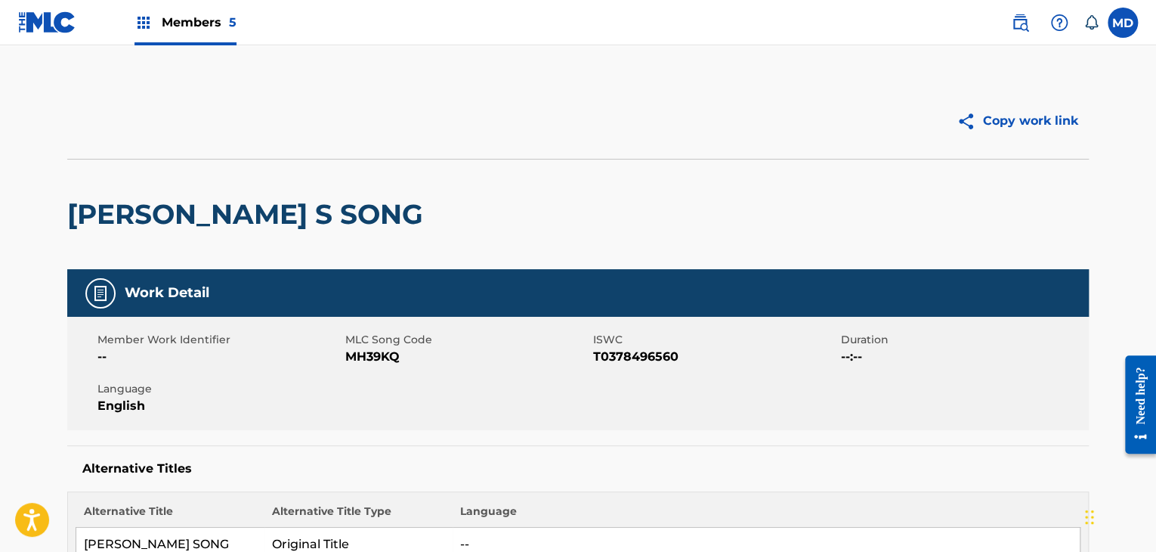
click at [351, 355] on span "MH39KQ" at bounding box center [467, 357] width 244 height 18
copy span "MH39KQ"
click at [621, 361] on span "T0378496560" at bounding box center [715, 357] width 244 height 18
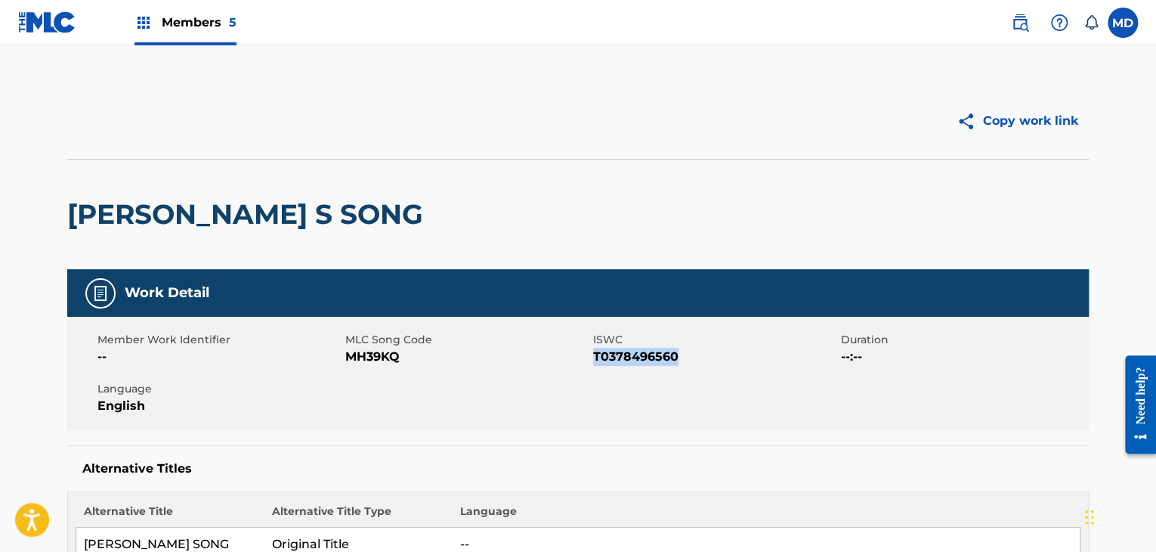
copy span "T0378496560"
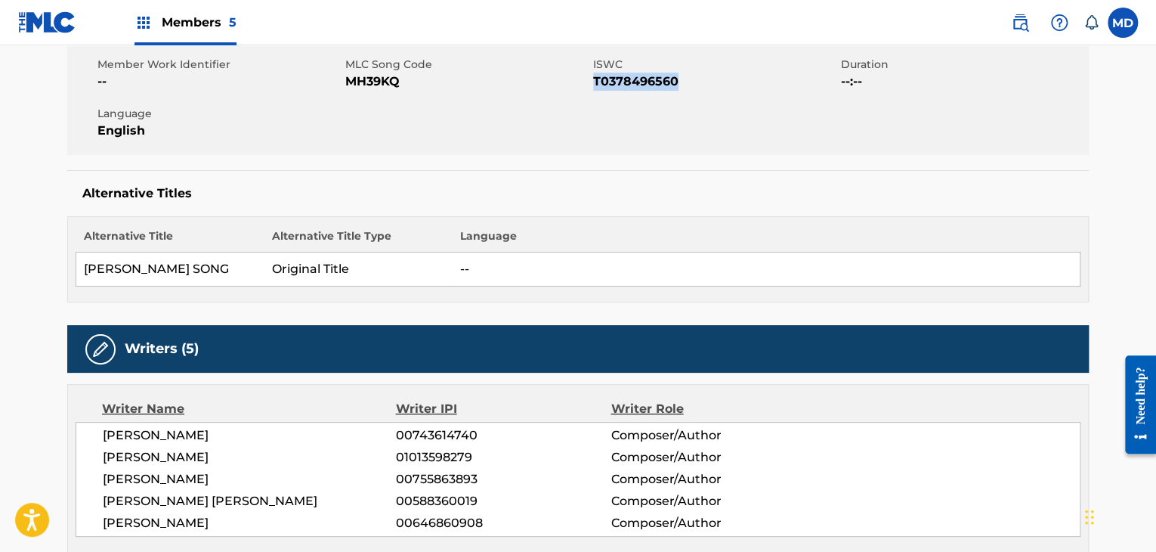
scroll to position [378, 0]
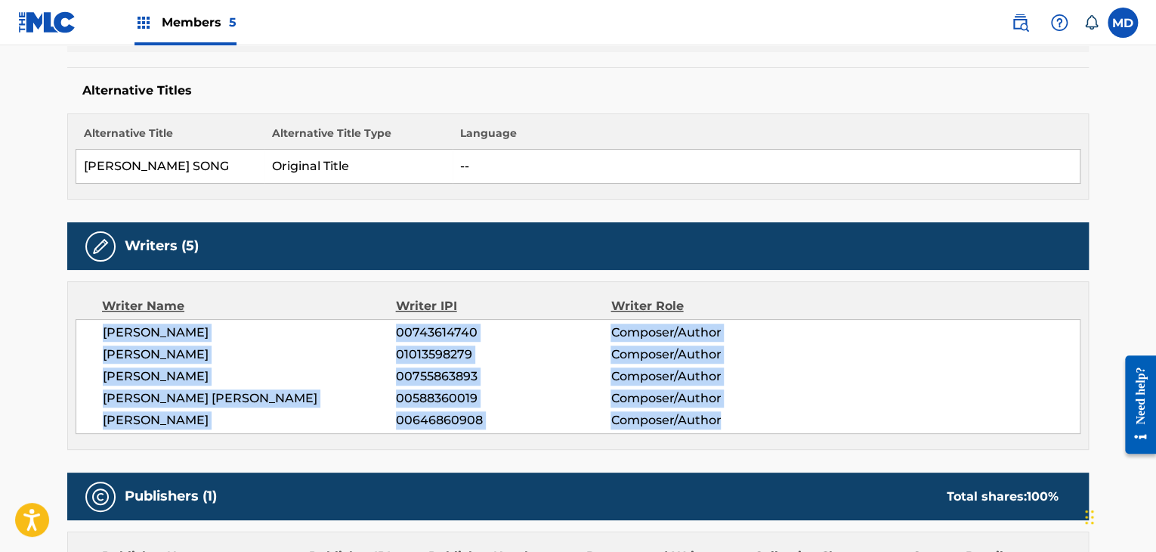
drag, startPoint x: 115, startPoint y: 348, endPoint x: 779, endPoint y: 421, distance: 668.1
click at [779, 421] on div "[PERSON_NAME] 00743614740 Composer/Author [PERSON_NAME] 01013598279 Composer/Au…" at bounding box center [578, 376] width 1005 height 115
copy div "[PERSON_NAME] 00743614740 Composer/Author [PERSON_NAME] 01013598279 Composer/Au…"
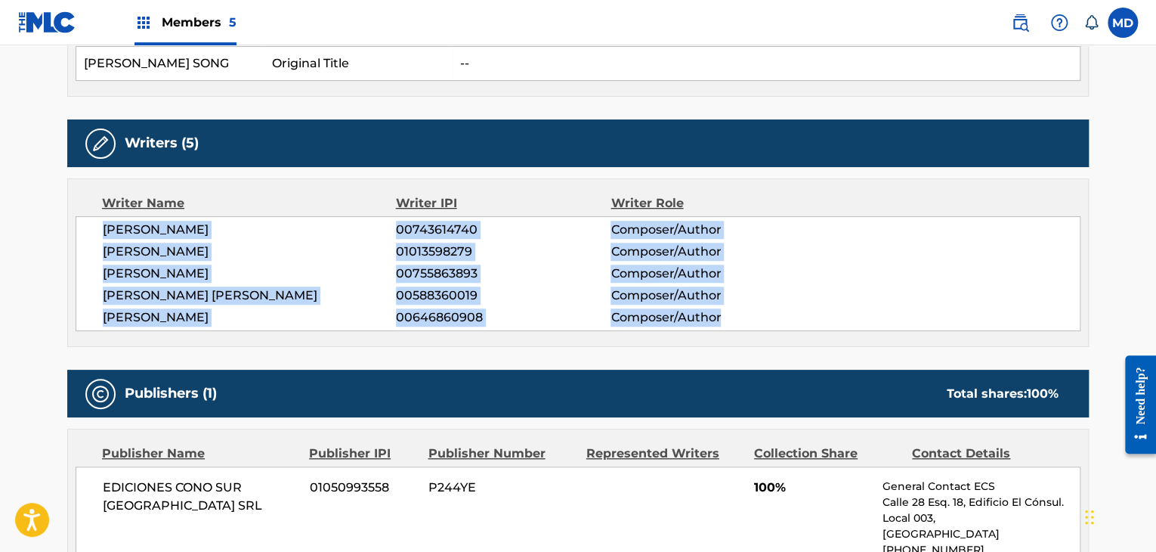
scroll to position [503, 0]
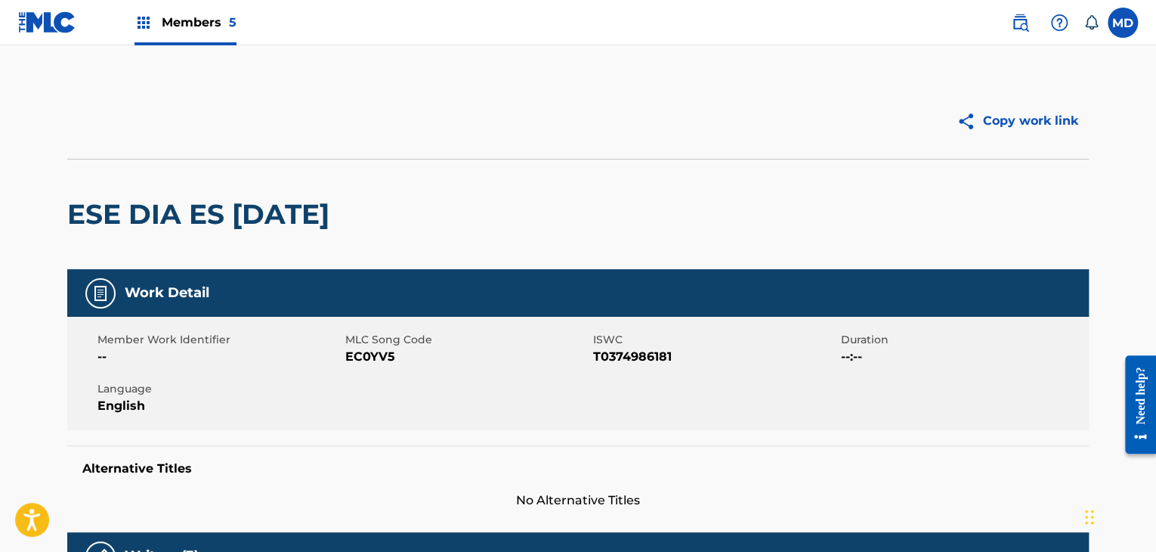
click at [120, 227] on h2 "ESE DIA ES HOY" at bounding box center [202, 214] width 270 height 34
click at [121, 227] on h2 "ESE DIA ES HOY" at bounding box center [202, 214] width 270 height 34
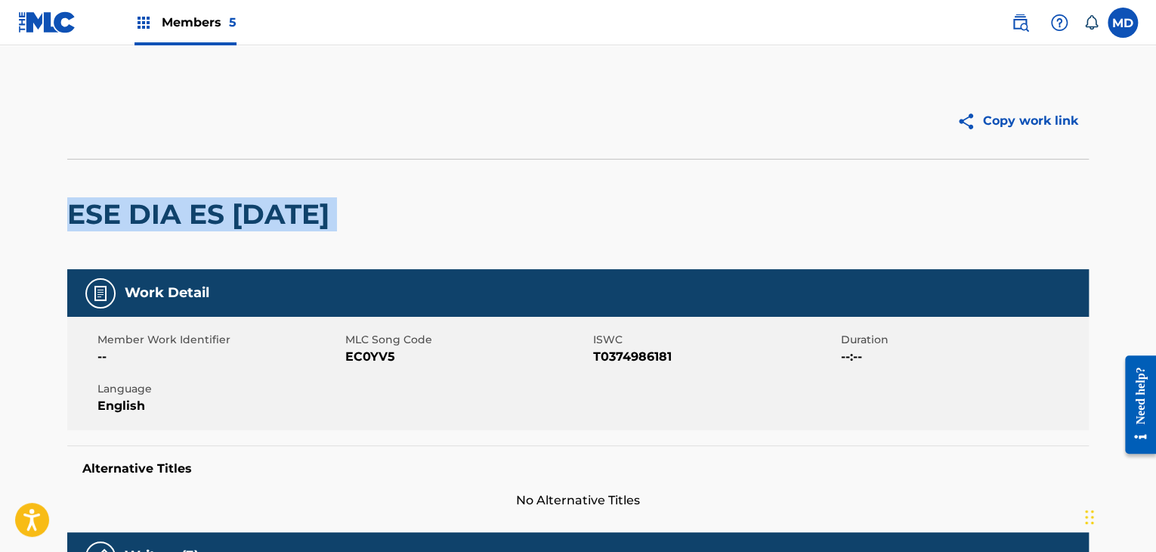
click at [121, 227] on h2 "ESE DIA ES HOY" at bounding box center [202, 214] width 270 height 34
copy div "ESE DIA ES HOY"
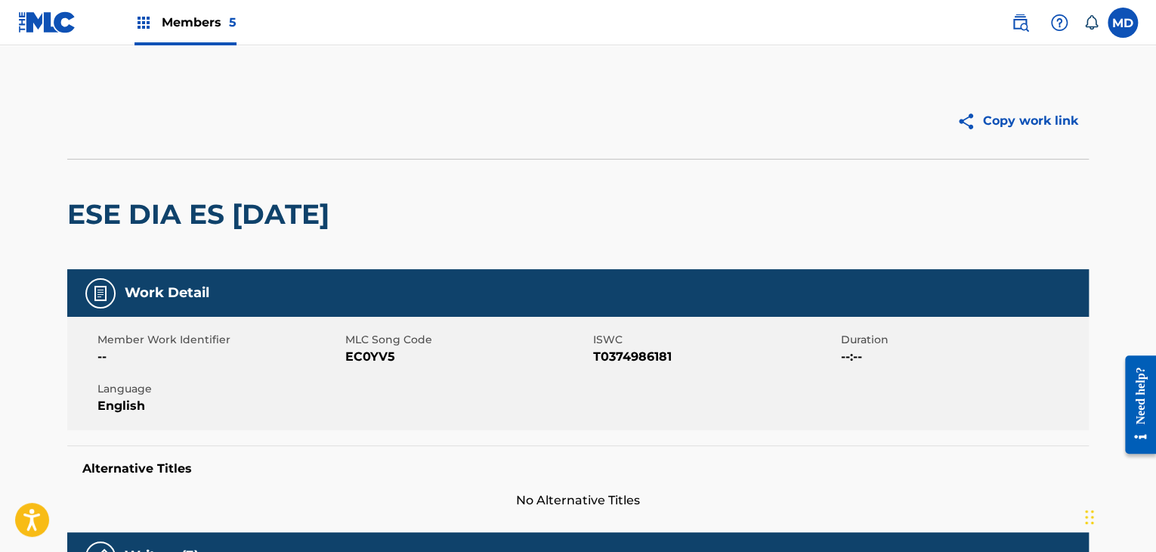
click at [351, 354] on span "EC0YV5" at bounding box center [467, 357] width 244 height 18
copy span "EC0YV5"
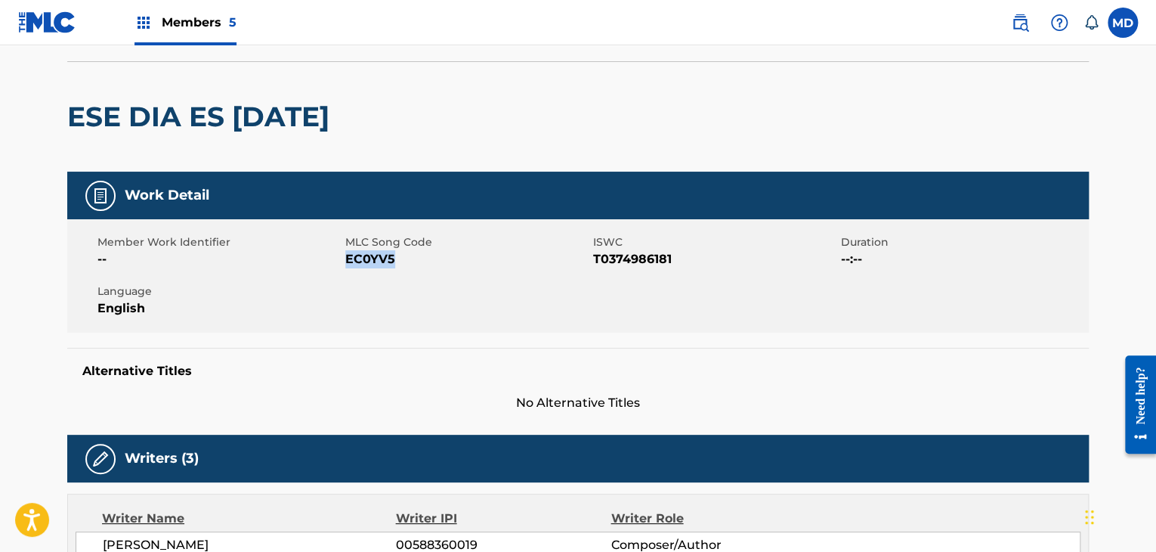
scroll to position [125, 0]
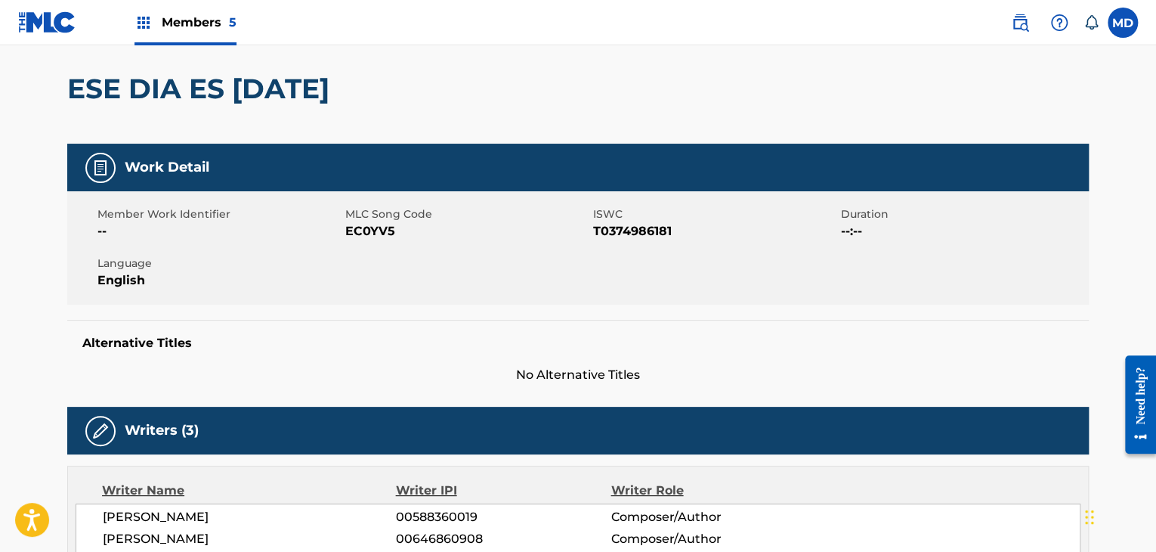
click at [625, 223] on span "T0374986181" at bounding box center [715, 231] width 244 height 18
click at [626, 223] on span "T0374986181" at bounding box center [715, 231] width 244 height 18
click at [629, 229] on span "T0374986181" at bounding box center [715, 231] width 244 height 18
copy span "T0374986181"
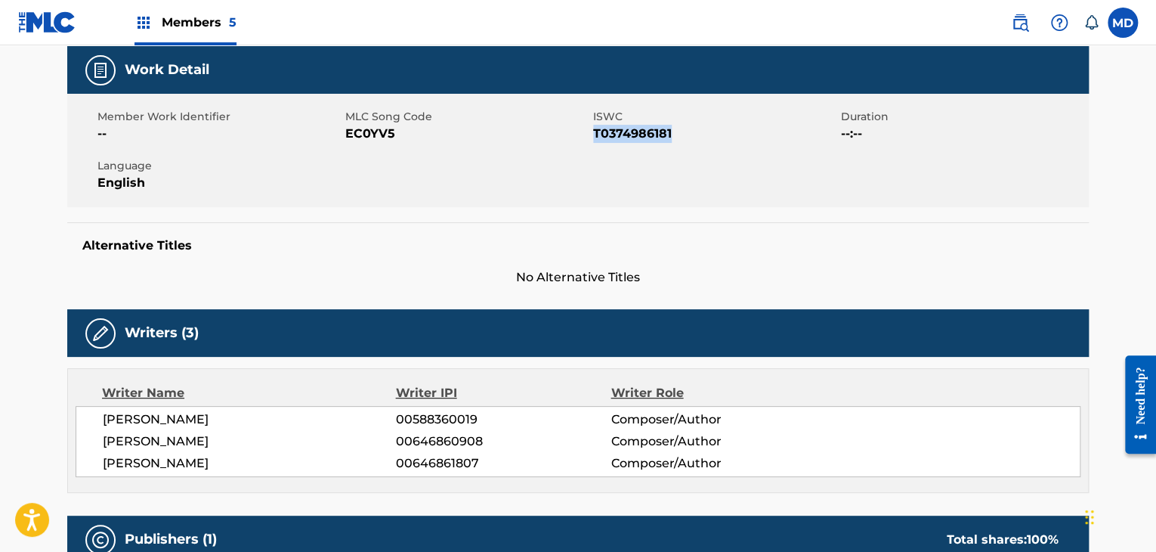
scroll to position [252, 0]
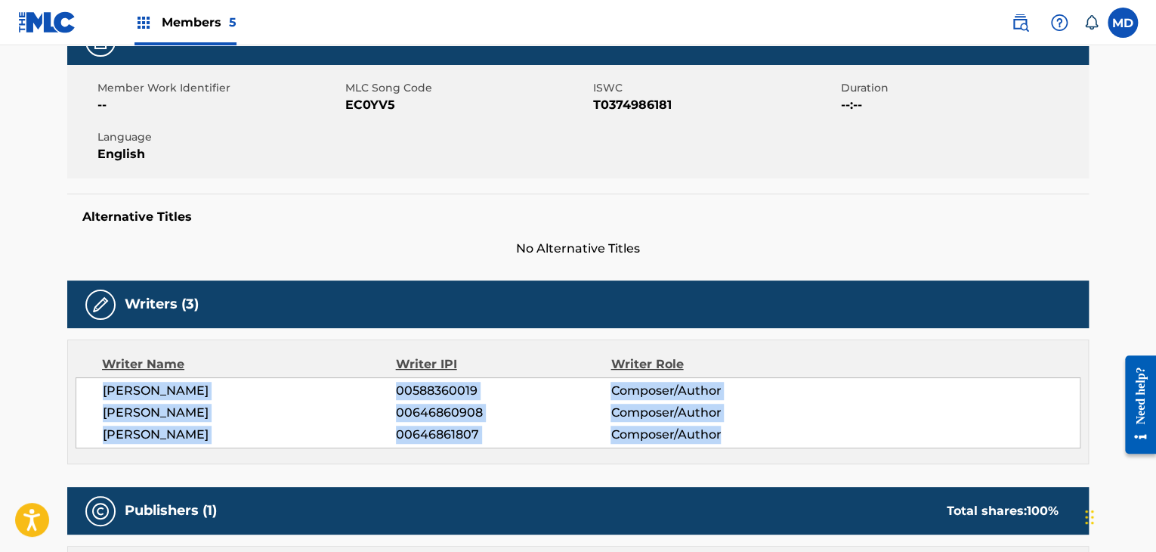
drag, startPoint x: 91, startPoint y: 399, endPoint x: 771, endPoint y: 309, distance: 685.1
click at [752, 448] on div "Writer Name Writer IPI Writer Role HUGO ALEJANDRO FIGUERAS 00588360019 Composer…" at bounding box center [577, 401] width 1021 height 125
copy div "HUGO ALEJANDRO FIGUERAS 00588360019 Composer/Author GUILLERMO HORACIO PINO 0064…"
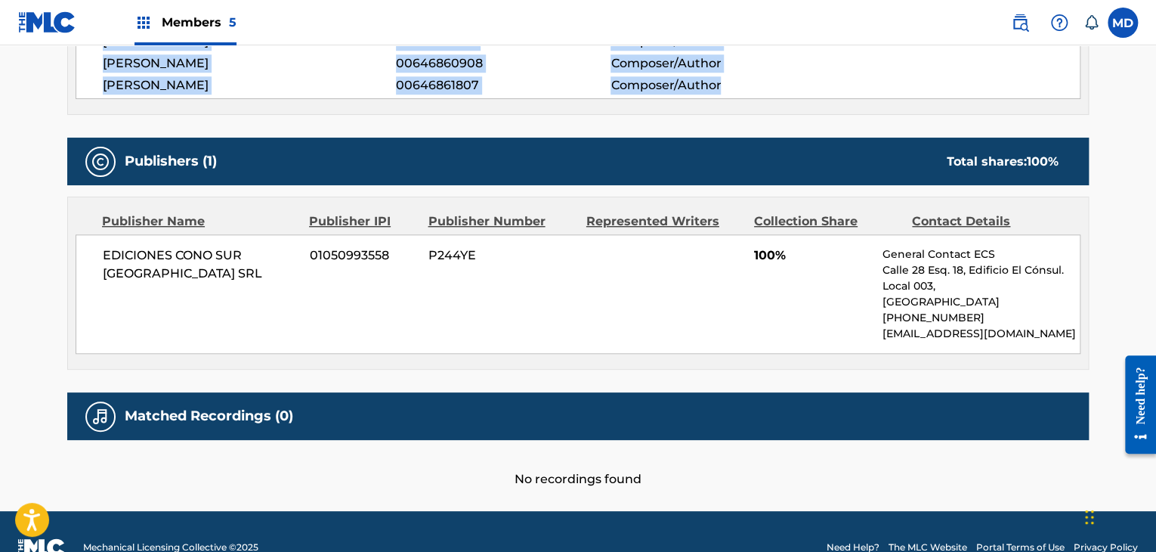
scroll to position [631, 0]
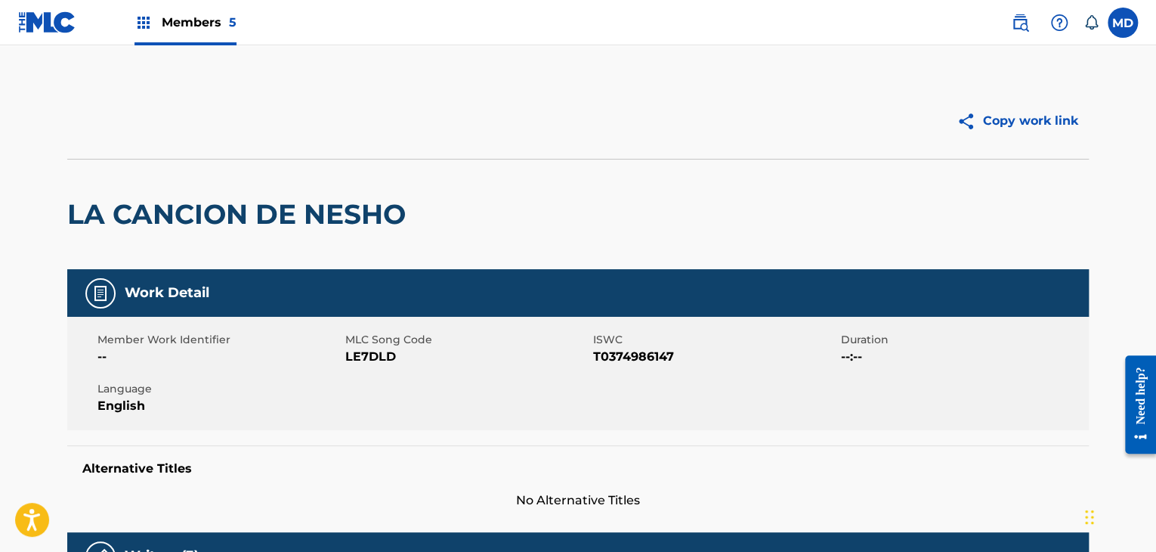
click at [190, 221] on h2 "LA CANCION DE NESHO" at bounding box center [240, 214] width 346 height 34
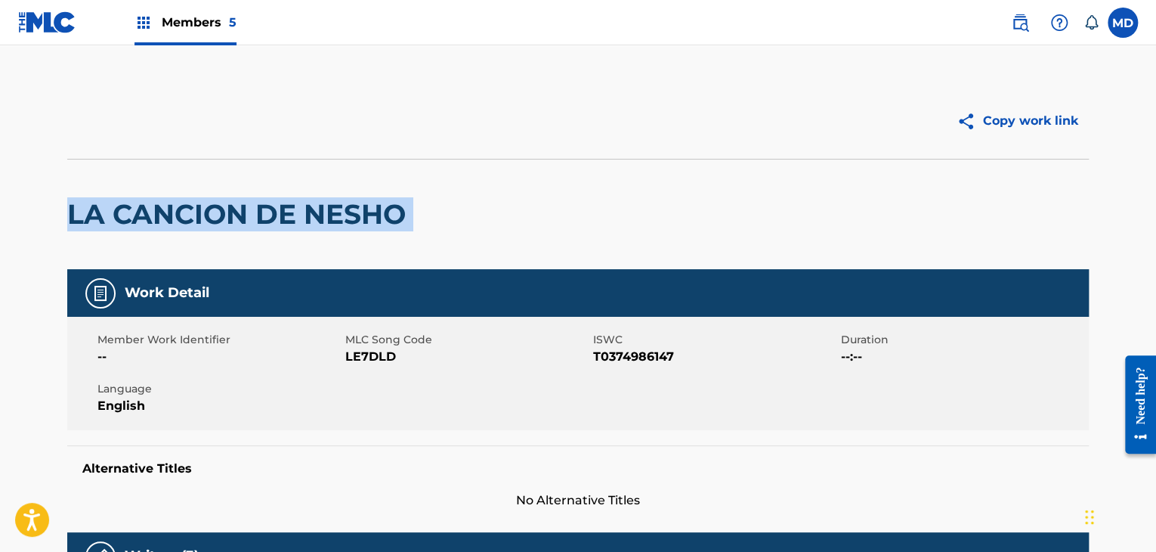
click at [190, 221] on h2 "LA CANCION DE NESHO" at bounding box center [240, 214] width 346 height 34
copy div "LA CANCION DE NESHO"
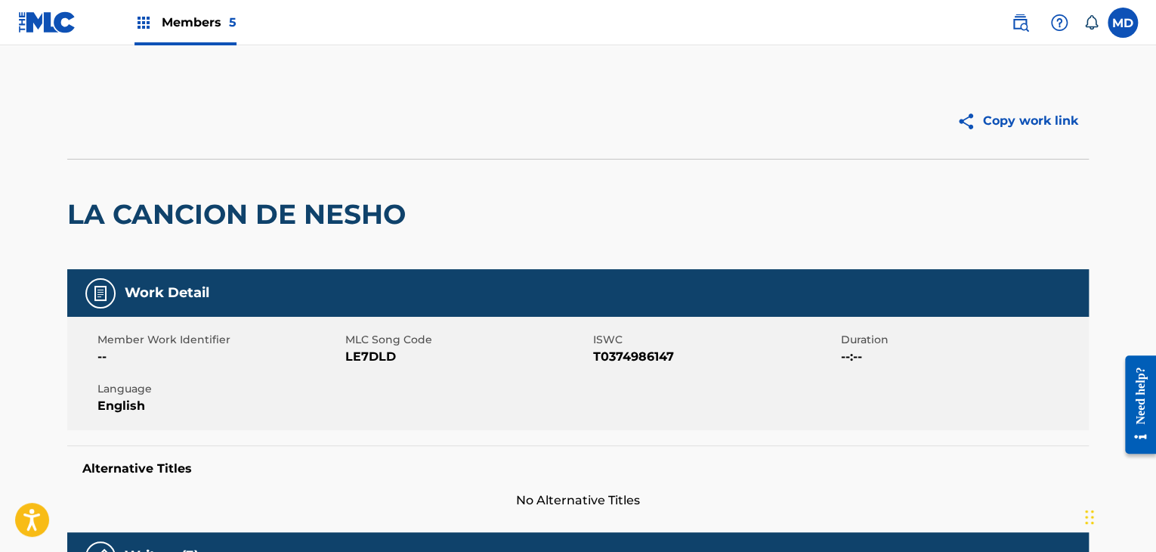
click at [370, 363] on span "LE7DLD" at bounding box center [467, 357] width 244 height 18
copy span "LE7DLD"
click at [638, 351] on span "T0374986147" at bounding box center [715, 357] width 244 height 18
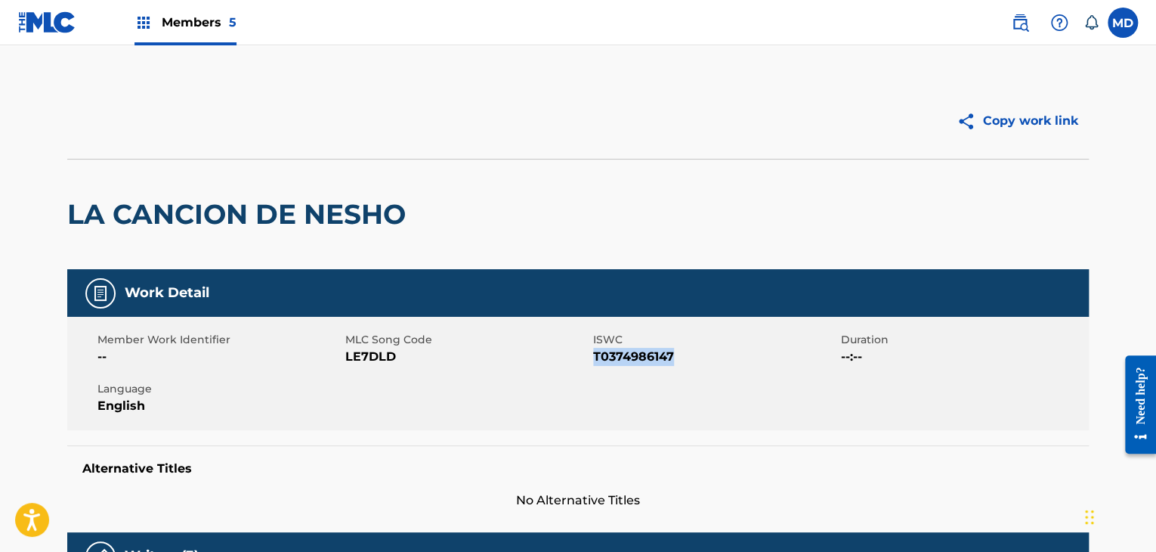
copy span "T0374986147"
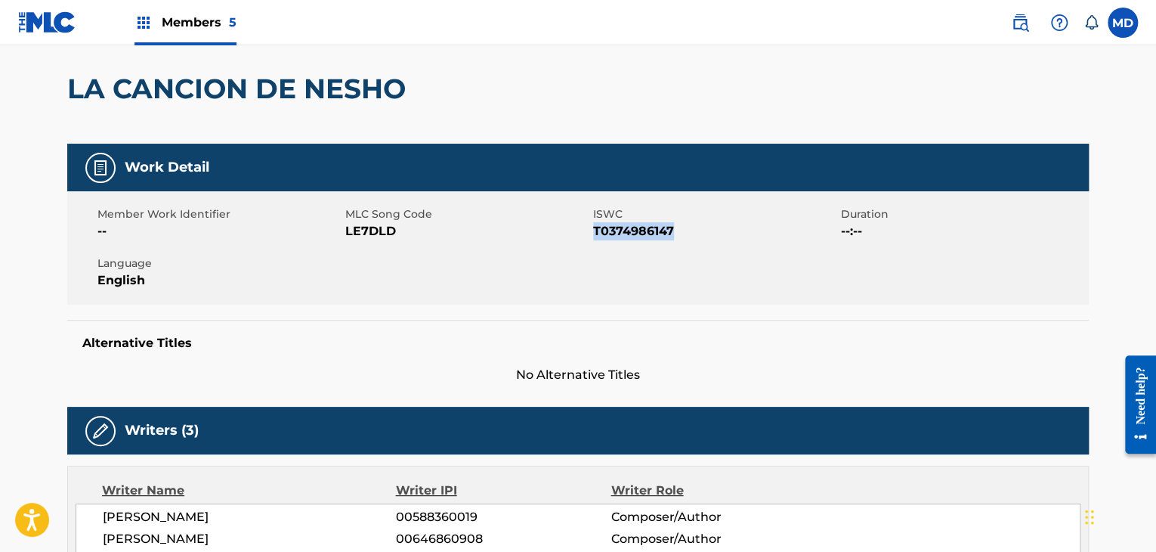
scroll to position [252, 0]
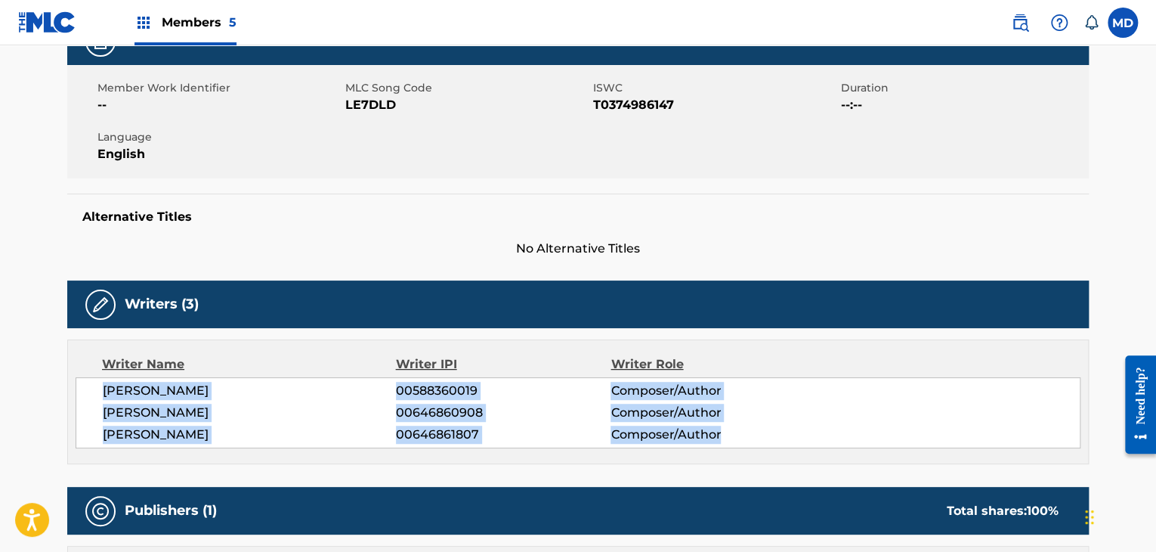
drag, startPoint x: 104, startPoint y: 392, endPoint x: 751, endPoint y: 430, distance: 648.6
click at [751, 430] on div "HUGO ALEJANDRO FIGUERAS 00588360019 Composer/Author GUILLERMO HORACIO PINO 0064…" at bounding box center [578, 412] width 1005 height 71
copy div "HUGO ALEJANDRO FIGUERAS 00588360019 Composer/Author GUILLERMO HORACIO PINO 0064…"
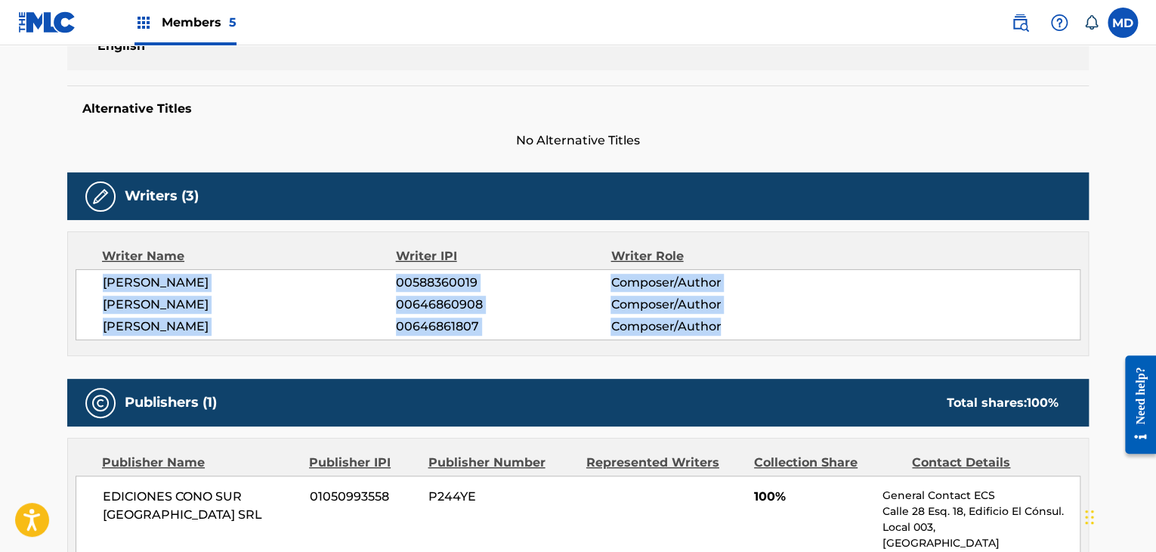
scroll to position [629, 0]
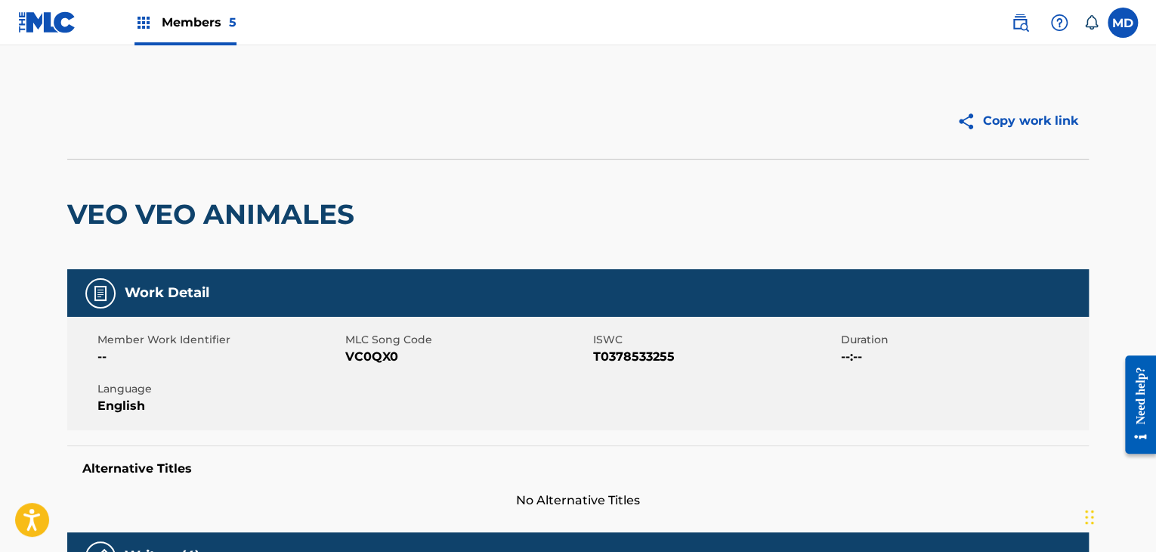
click at [312, 204] on h2 "VEO VEO ANIMALES" at bounding box center [214, 214] width 295 height 34
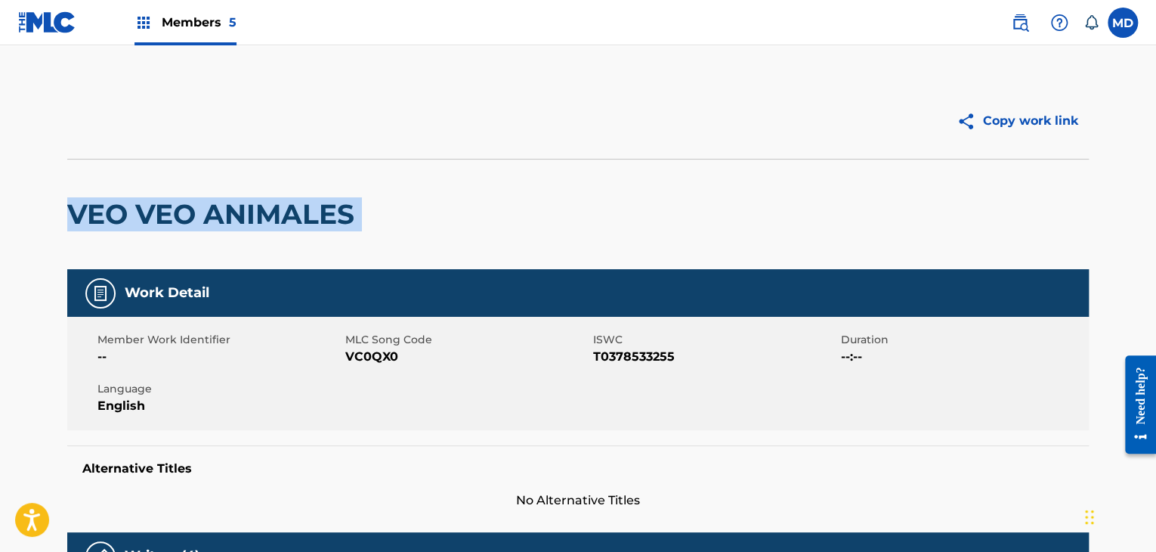
click at [312, 204] on h2 "VEO VEO ANIMALES" at bounding box center [214, 214] width 295 height 34
copy div "VEO VEO ANIMALES"
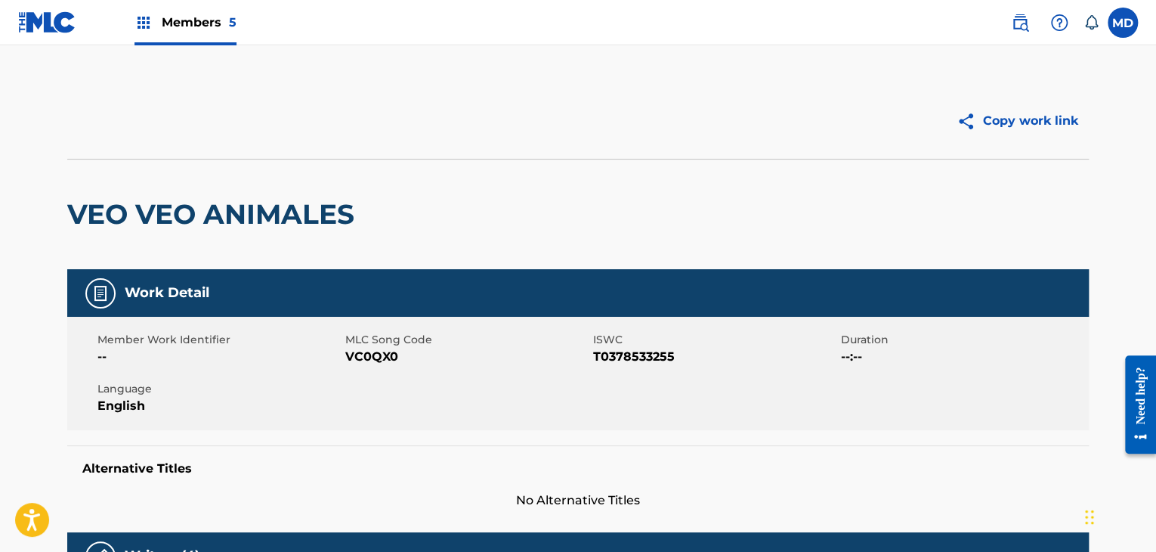
click at [371, 366] on div "Member Work Identifier -- MLC Song Code VC0QX0 ISWC T0378533255 Duration --:-- …" at bounding box center [577, 373] width 1021 height 113
copy span "VC0QX0"
click at [603, 351] on span "T0378533255" at bounding box center [715, 357] width 244 height 18
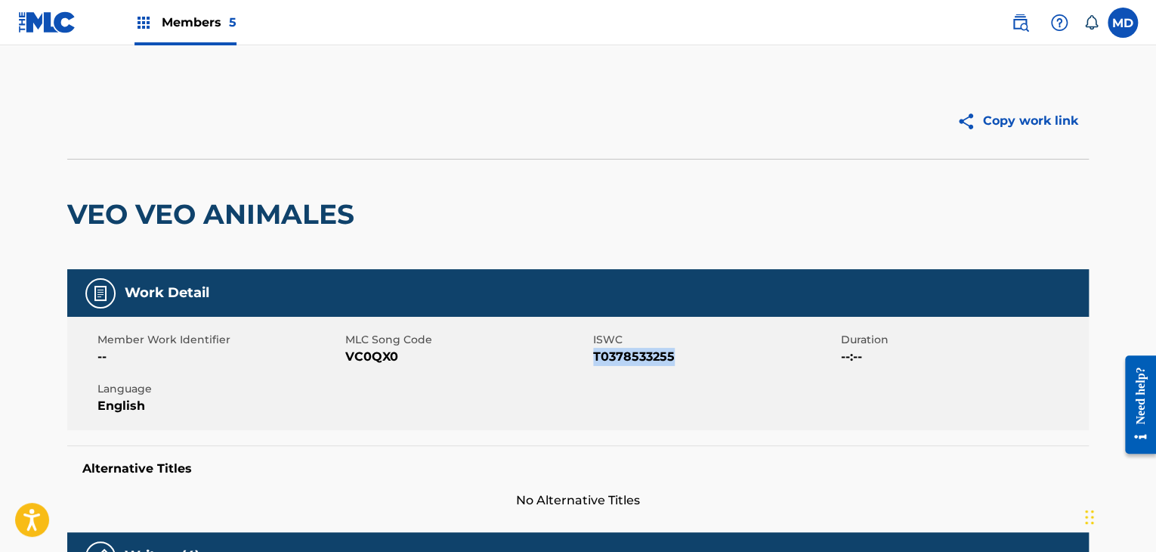
copy span "T0378533255"
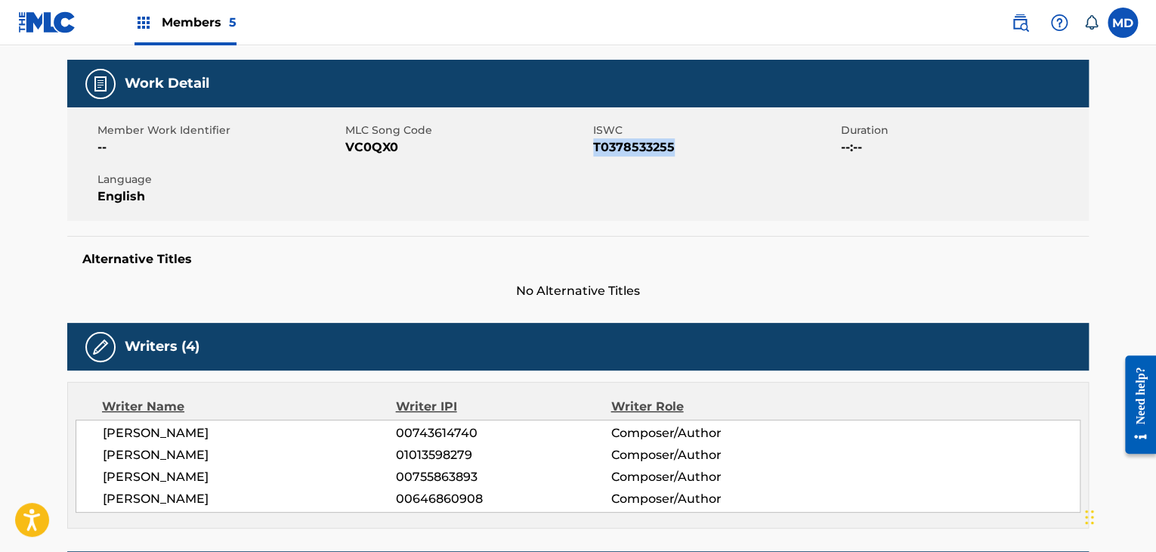
scroll to position [252, 0]
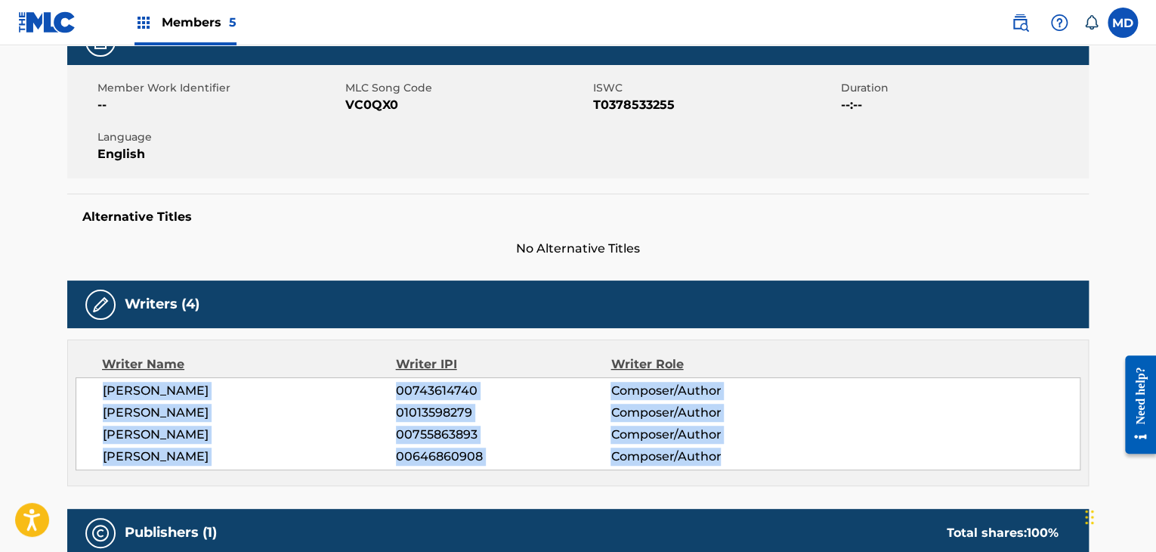
drag, startPoint x: 101, startPoint y: 394, endPoint x: 734, endPoint y: 453, distance: 635.8
click at [737, 454] on div "SERGIO ENRIQUE IRIBARNE 00743614740 Composer/Author PABLO LUCINI 01013598279 Co…" at bounding box center [578, 423] width 1005 height 93
copy div "SERGIO ENRIQUE IRIBARNE 00743614740 Composer/Author PABLO LUCINI 01013598279 Co…"
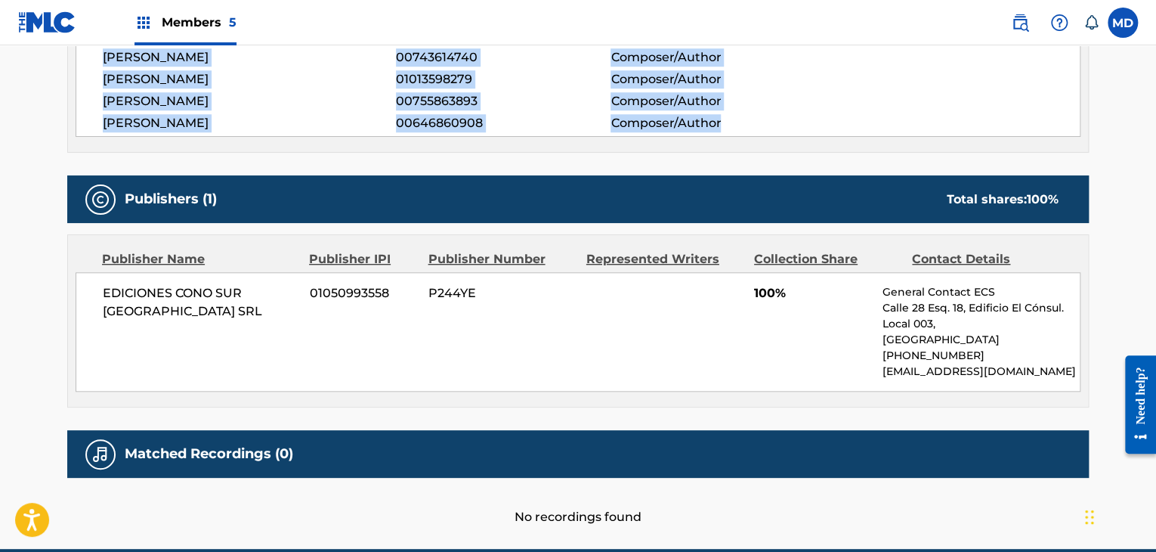
scroll to position [602, 0]
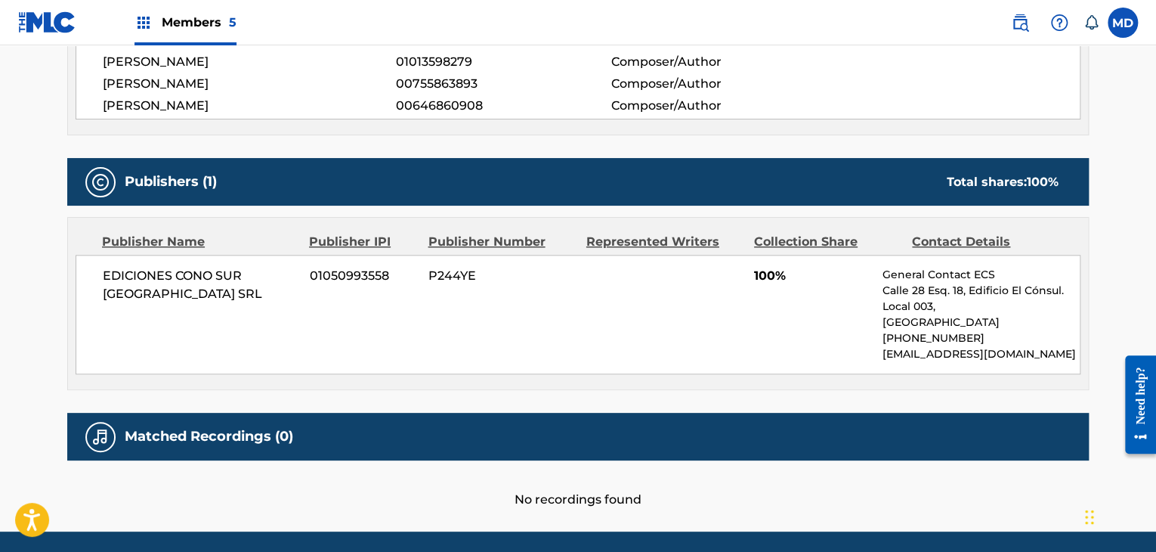
click at [483, 255] on div "EDICIONES CONO SUR URUGUAY SRL 01050993558 P244YE 100% General Contact ECS Call…" at bounding box center [578, 314] width 1005 height 119
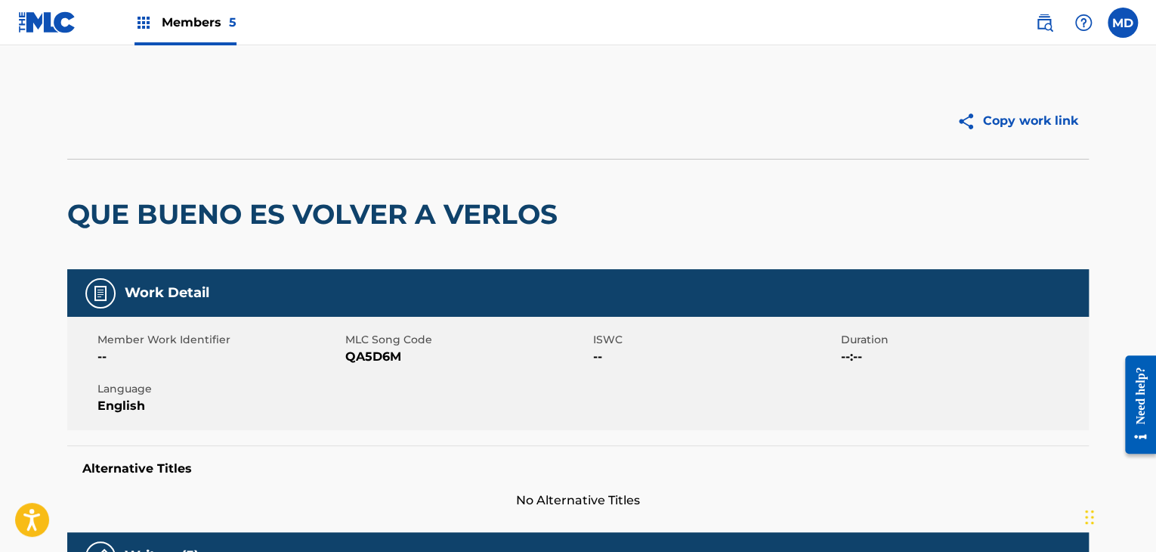
click at [155, 207] on h2 "QUE BUENO ES VOLVER A VERLOS" at bounding box center [316, 214] width 498 height 34
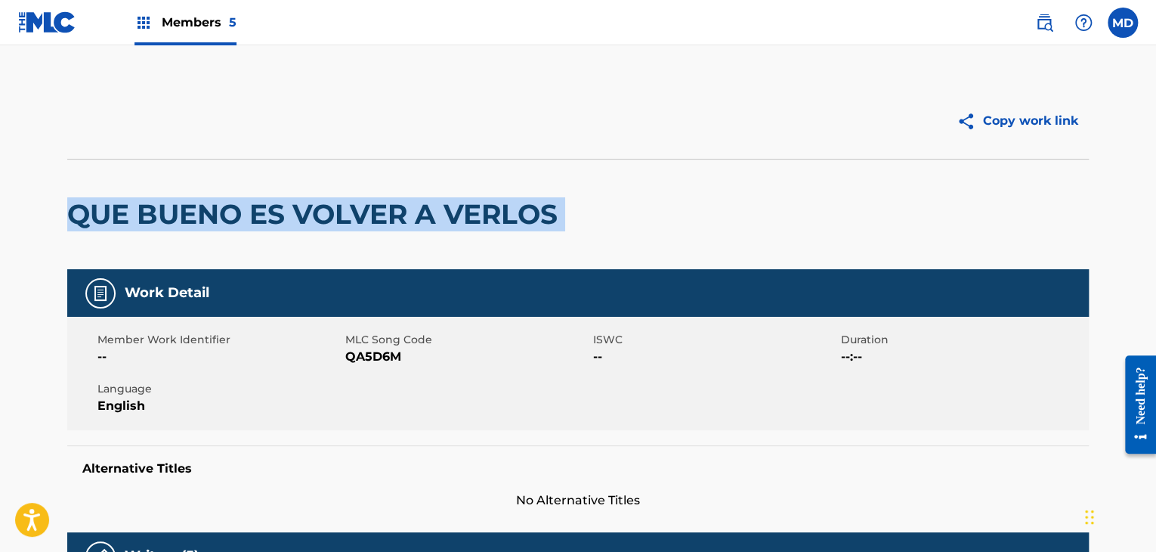
click at [155, 207] on h2 "QUE BUENO ES VOLVER A VERLOS" at bounding box center [316, 214] width 498 height 34
copy div "QUE BUENO ES VOLVER A VERLOS"
click at [370, 361] on span "QA5D6M" at bounding box center [467, 357] width 244 height 18
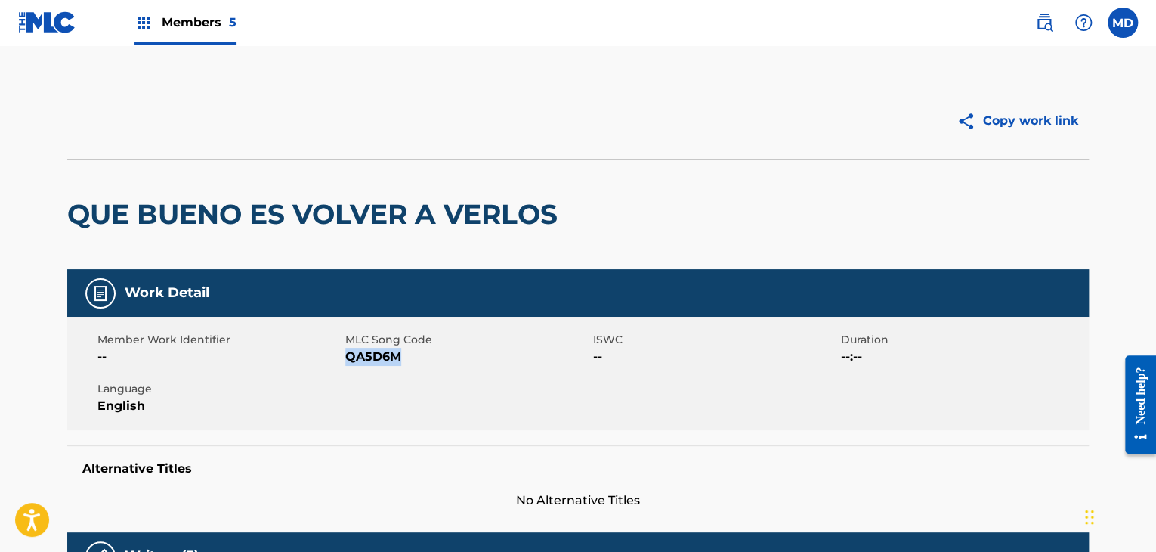
click at [370, 361] on span "QA5D6M" at bounding box center [467, 357] width 244 height 18
copy span "QA5D6M"
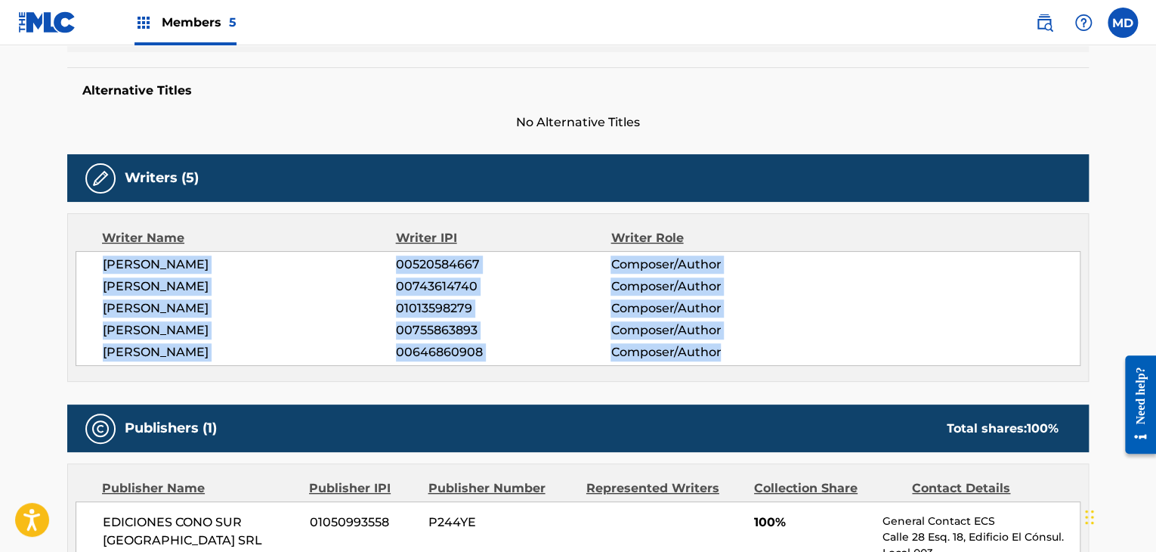
drag, startPoint x: 99, startPoint y: 268, endPoint x: 745, endPoint y: 348, distance: 650.9
click at [745, 348] on div "TOMAS JOSE TYRRELL 00520584667 Composer/Author SERGIO ENRIQUE IRIBARNE 00743614…" at bounding box center [578, 308] width 1005 height 115
copy div "TOMAS JOSE TYRRELL 00520584667 Composer/Author SERGIO ENRIQUE IRIBARNE 00743614…"
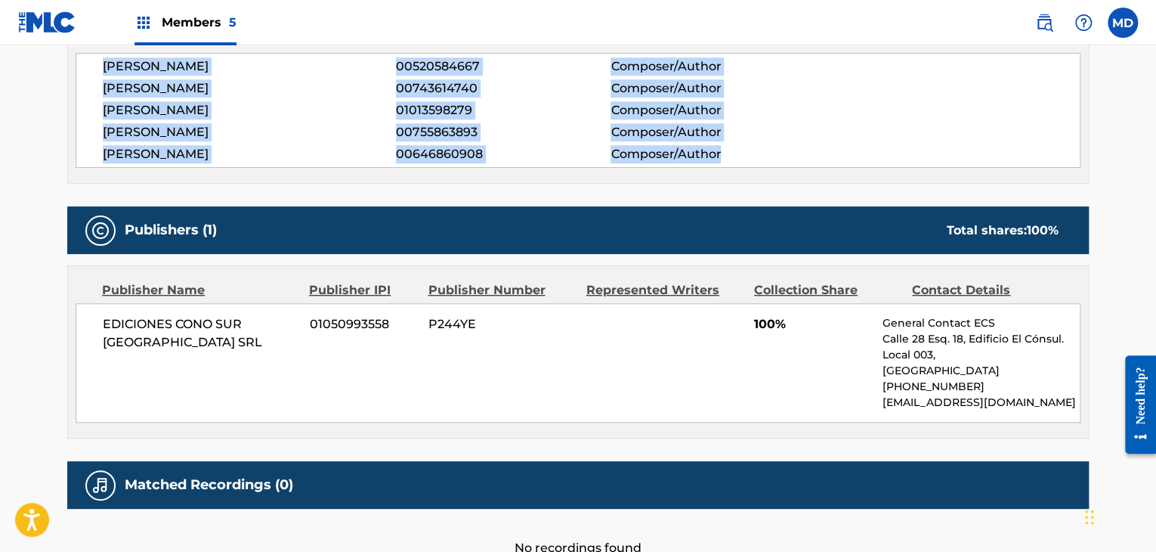
scroll to position [629, 0]
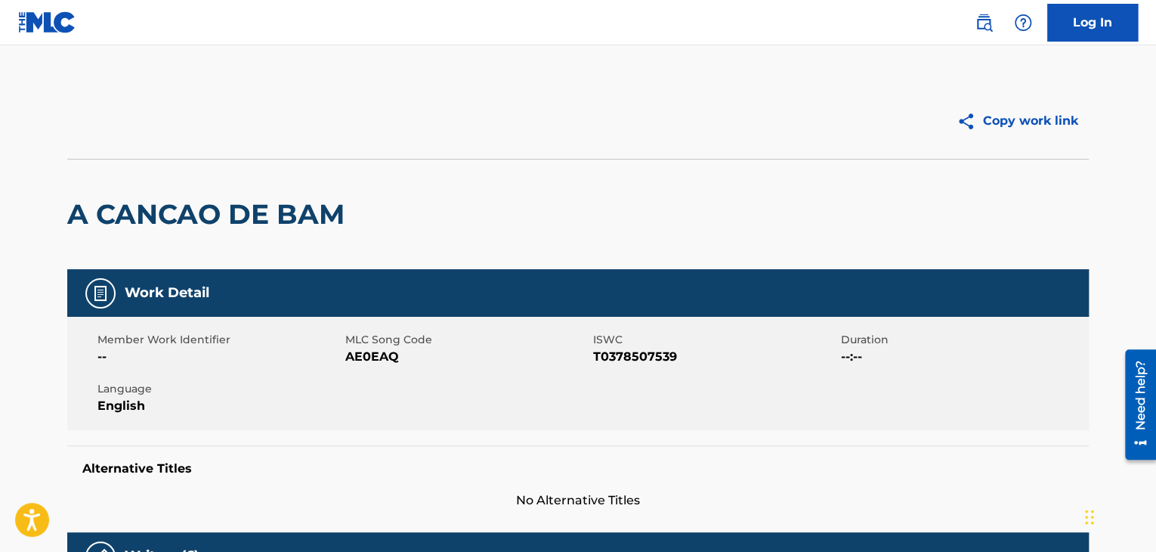
click at [221, 225] on h2 "A CANCAO DE BAM" at bounding box center [209, 214] width 285 height 34
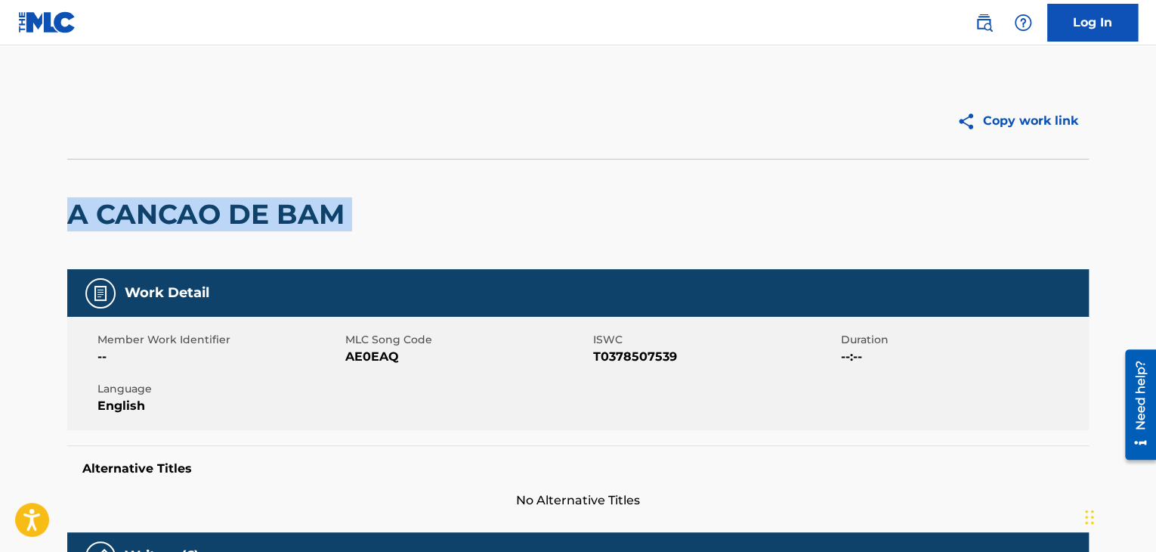
click at [221, 225] on h2 "A CANCAO DE BAM" at bounding box center [209, 214] width 285 height 34
copy div "A CANCAO DE BAM"
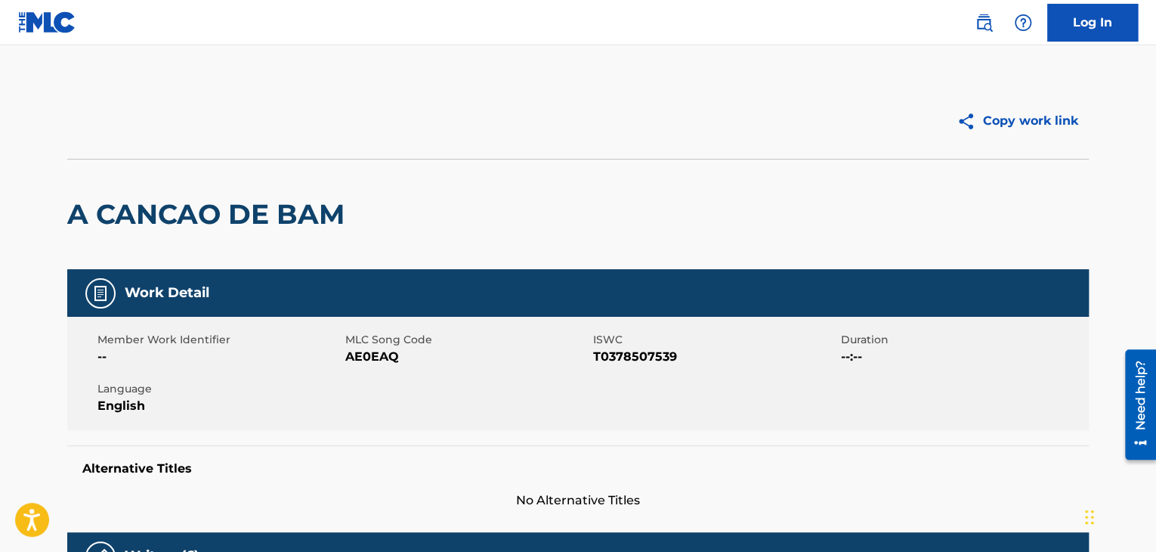
click at [391, 340] on span "MLC Song Code" at bounding box center [467, 340] width 244 height 16
click at [388, 343] on span "MLC Song Code" at bounding box center [467, 340] width 244 height 16
click at [366, 362] on span "AE0EAQ" at bounding box center [467, 357] width 244 height 18
copy span "AE0EAQ"
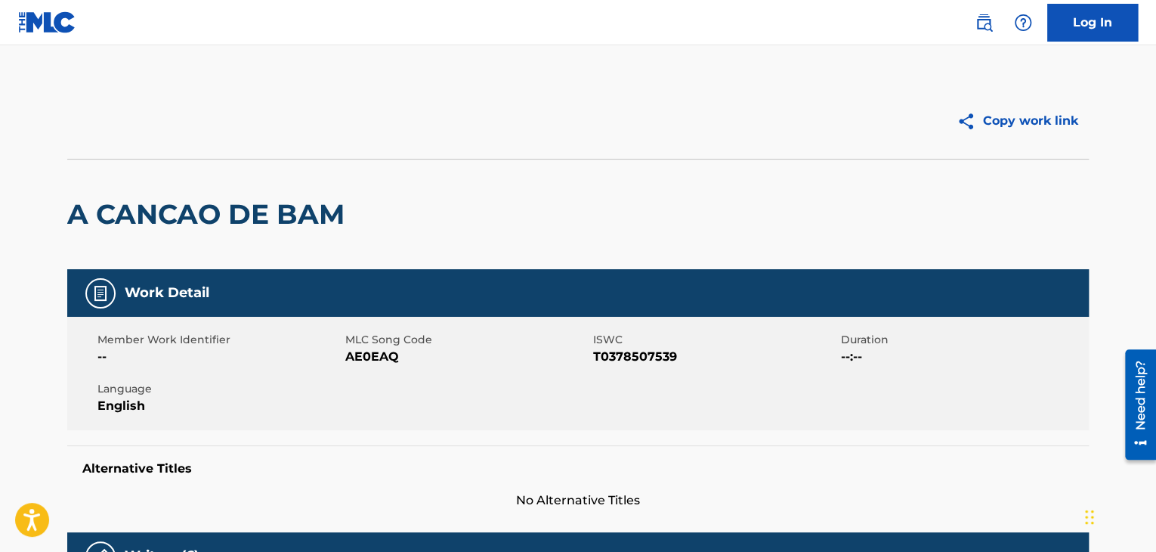
click at [619, 346] on span "ISWC" at bounding box center [715, 340] width 244 height 16
click at [622, 351] on span "T0378507539" at bounding box center [715, 357] width 244 height 18
copy span "T0378507539"
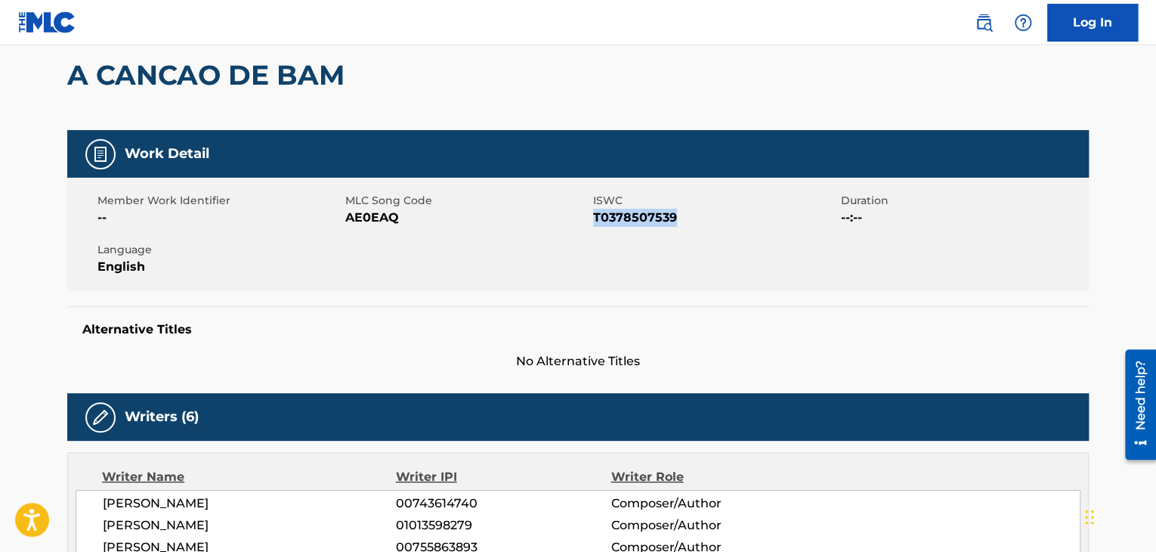
scroll to position [252, 0]
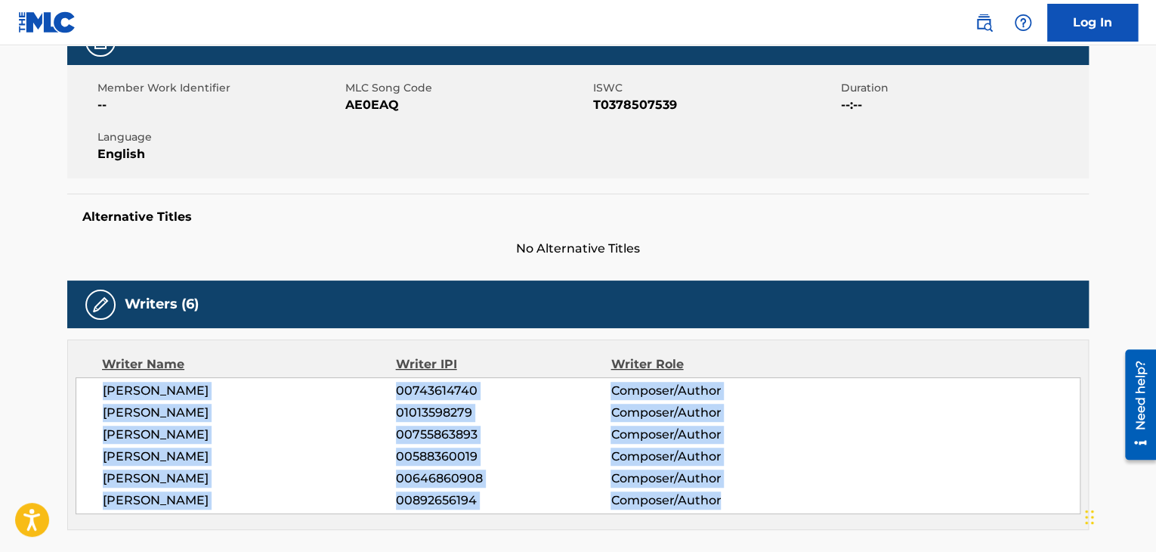
drag, startPoint x: 97, startPoint y: 387, endPoint x: 759, endPoint y: 521, distance: 675.2
click at [759, 521] on div "Writer Name Writer IPI Writer Role SERGIO ENRIQUE IRIBARNE 00743614740 Composer…" at bounding box center [577, 434] width 1021 height 190
copy div "SERGIO ENRIQUE IRIBARNE 00743614740 Composer/Author PABLO LUCINI 01013598279 Co…"
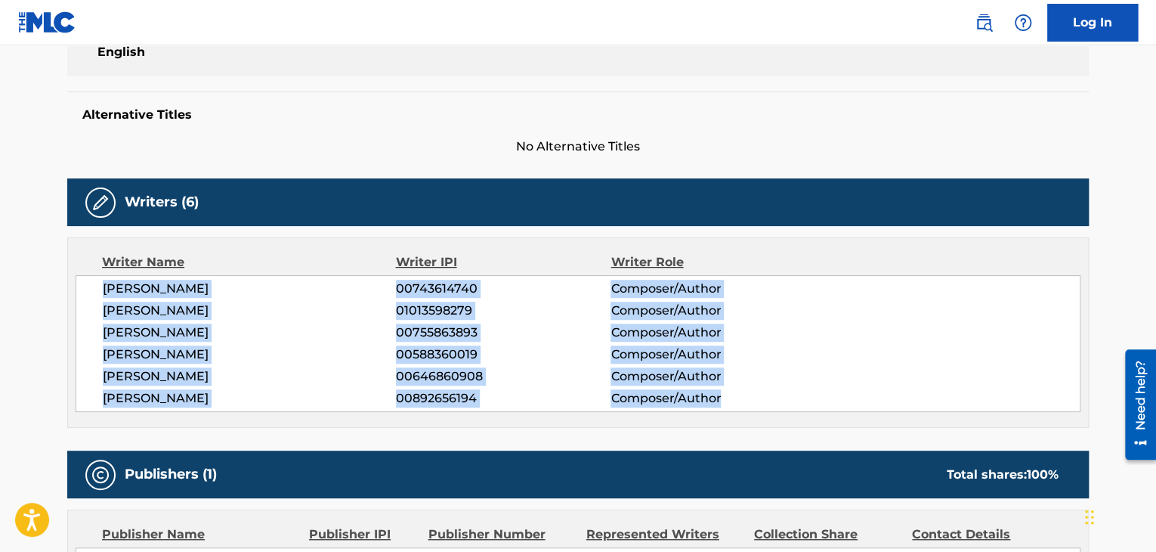
scroll to position [378, 0]
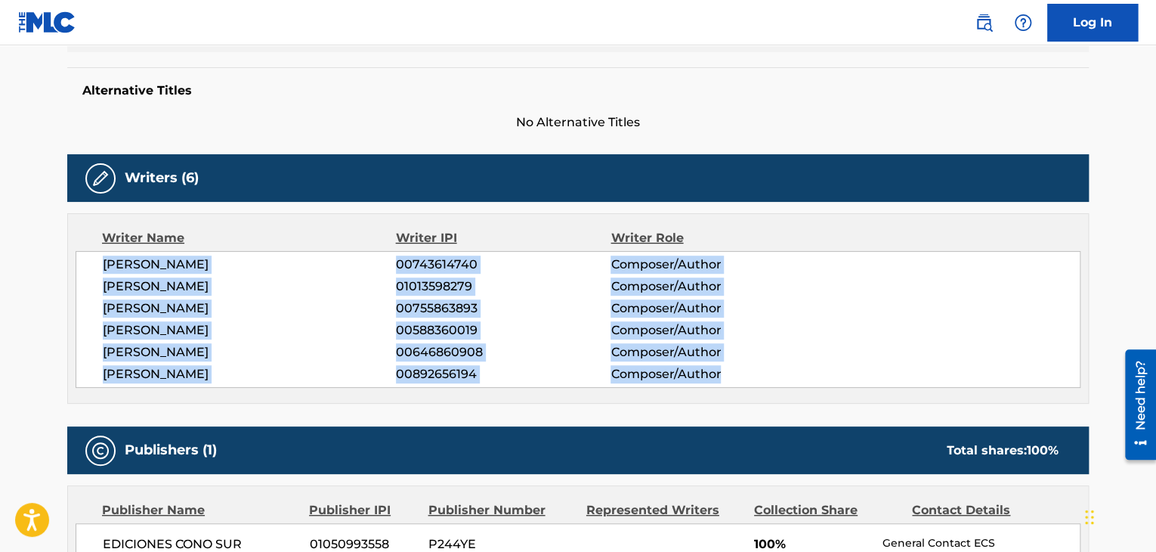
click at [736, 270] on span "Composer/Author" at bounding box center [708, 264] width 196 height 18
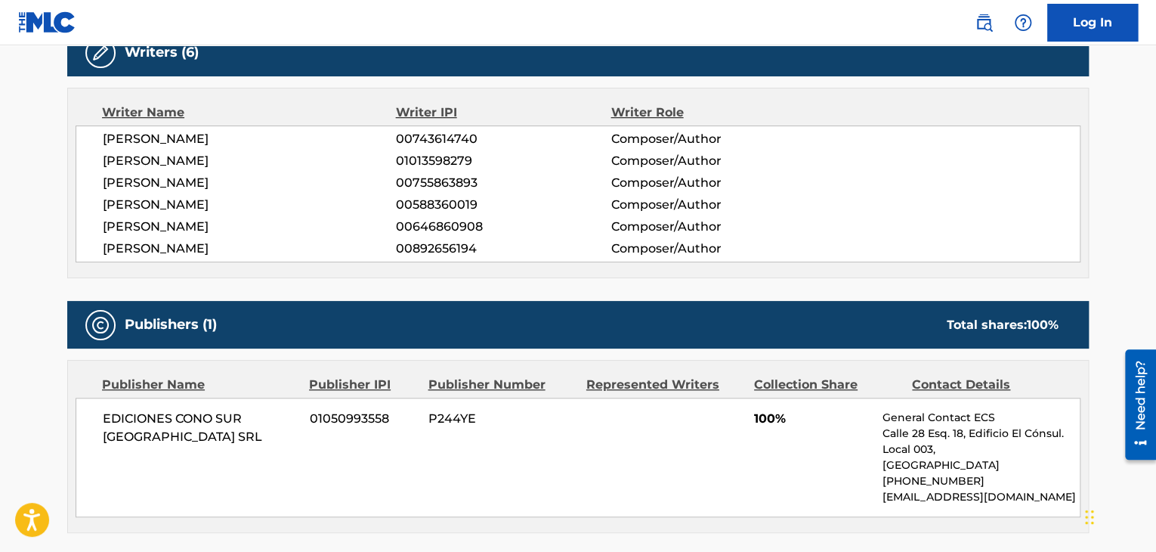
scroll to position [0, 0]
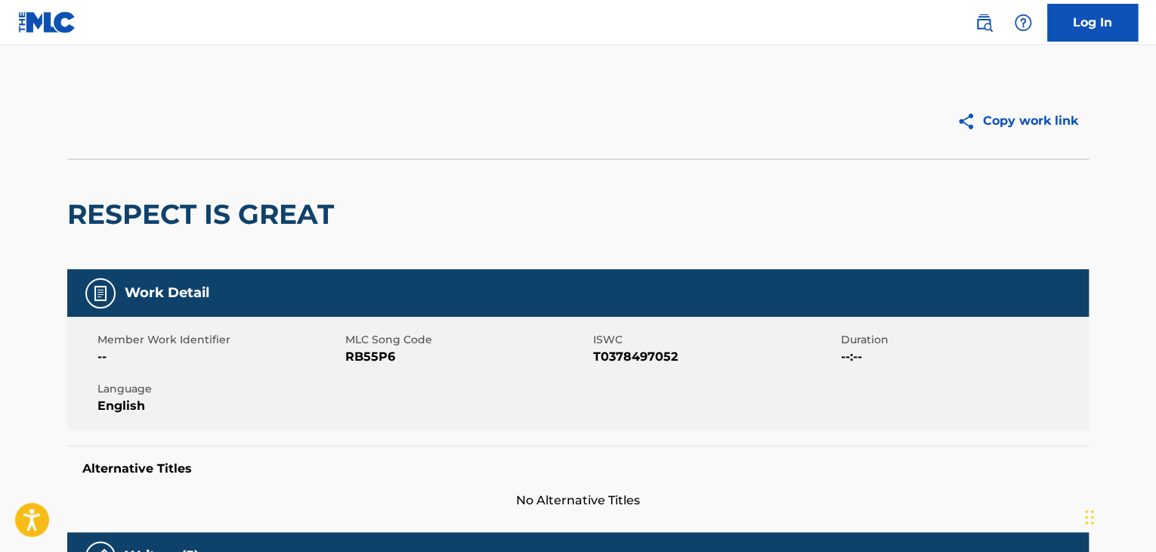
click at [152, 224] on h2 "RESPECT IS GREAT" at bounding box center [204, 214] width 274 height 34
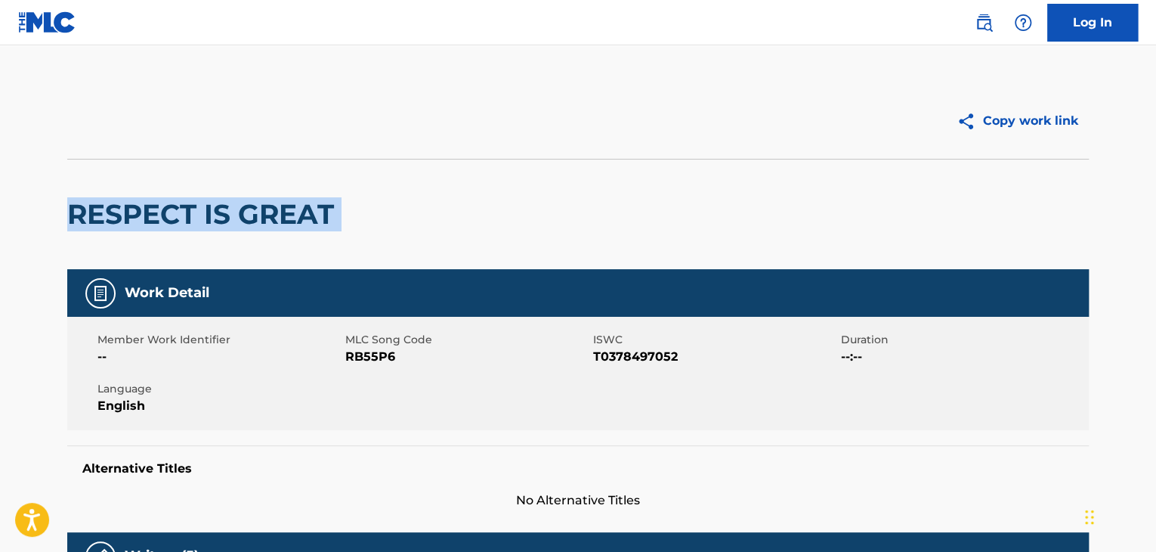
click at [152, 224] on h2 "RESPECT IS GREAT" at bounding box center [204, 214] width 274 height 34
copy div "RESPECT IS GREAT"
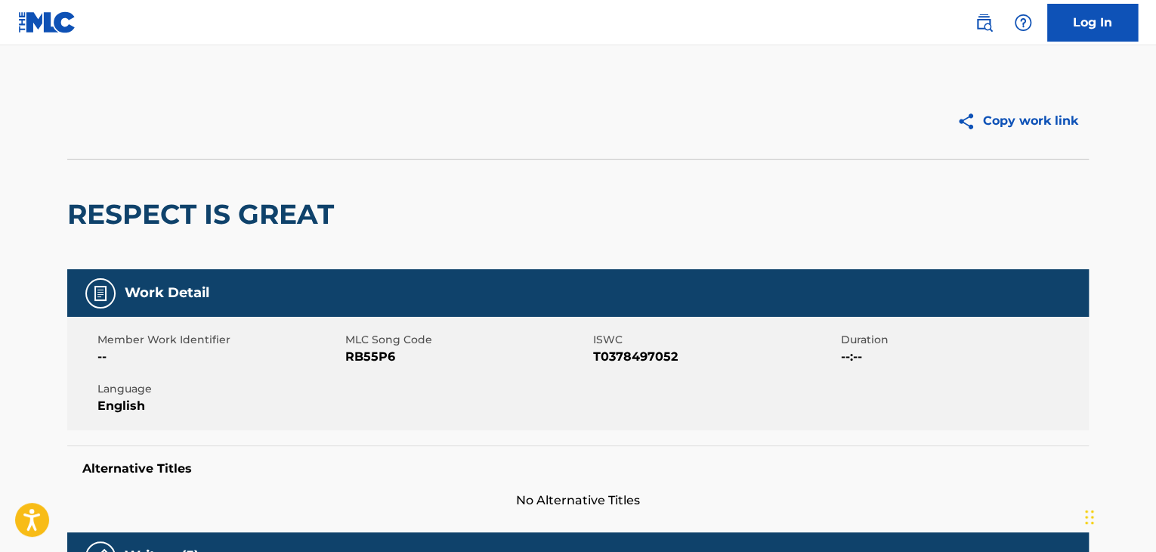
click at [372, 366] on div "Member Work Identifier -- MLC Song Code RB55P6 ISWC T0378497052 Duration --:-- …" at bounding box center [577, 373] width 1021 height 113
click at [372, 364] on span "RB55P6" at bounding box center [467, 357] width 244 height 18
click at [371, 363] on span "RB55P6" at bounding box center [467, 357] width 244 height 18
copy span "RB55P6"
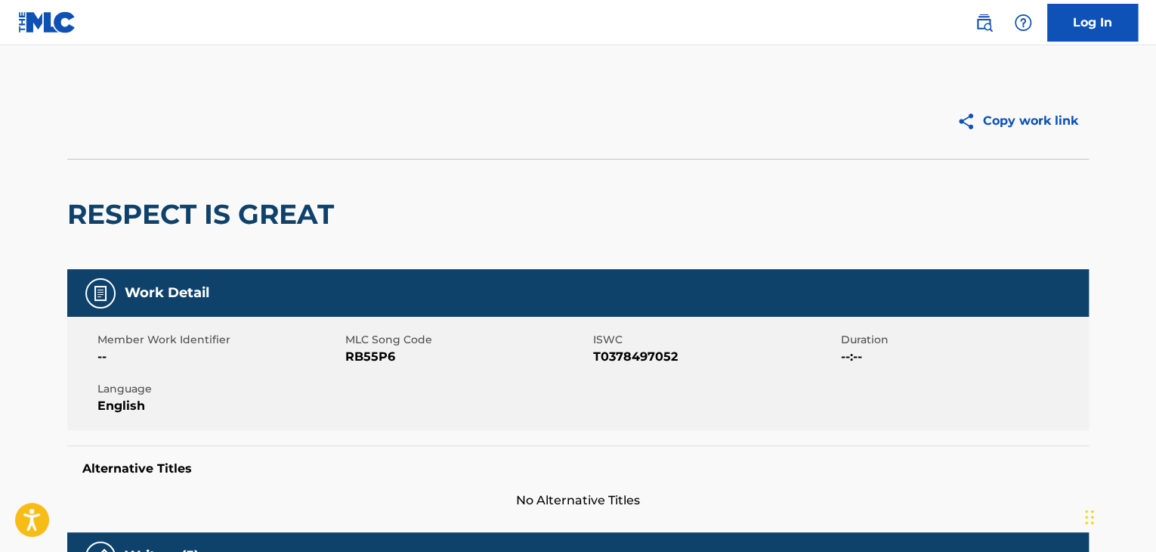
click at [666, 360] on span "T0378497052" at bounding box center [715, 357] width 244 height 18
copy span "T0378497052"
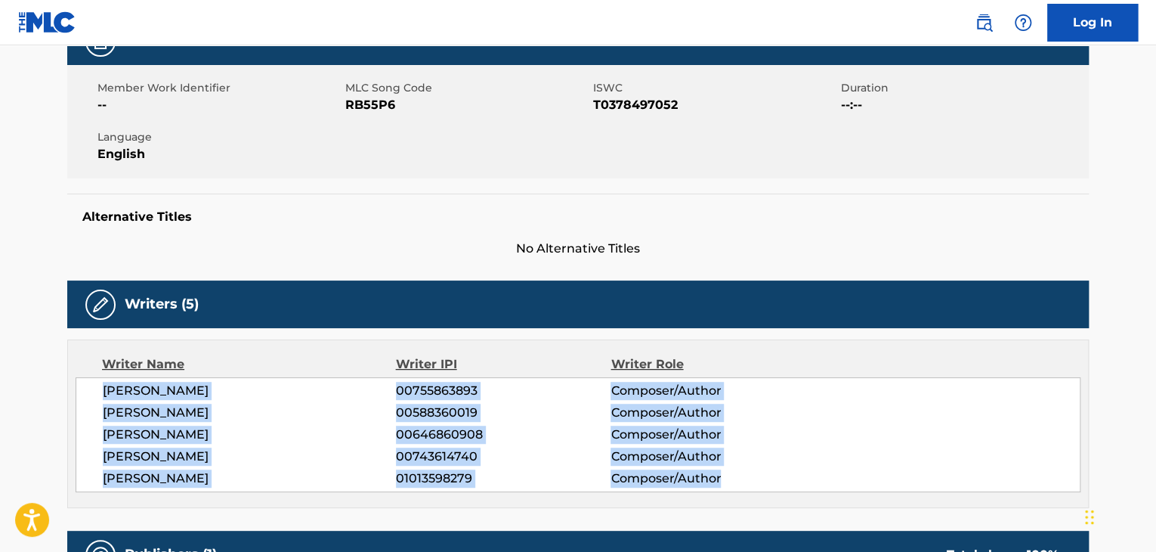
drag, startPoint x: 204, startPoint y: 407, endPoint x: 744, endPoint y: 472, distance: 544.1
click at [744, 472] on div "MAURICIO GERMAN ZUBIRI 00755863893 Composer/Author HUGO ALEJANDRO FIGUERAS 0058…" at bounding box center [578, 434] width 1005 height 115
copy div "MAURICIO GERMAN ZUBIRI 00755863893 Composer/Author HUGO ALEJANDRO FIGUERAS 0058…"
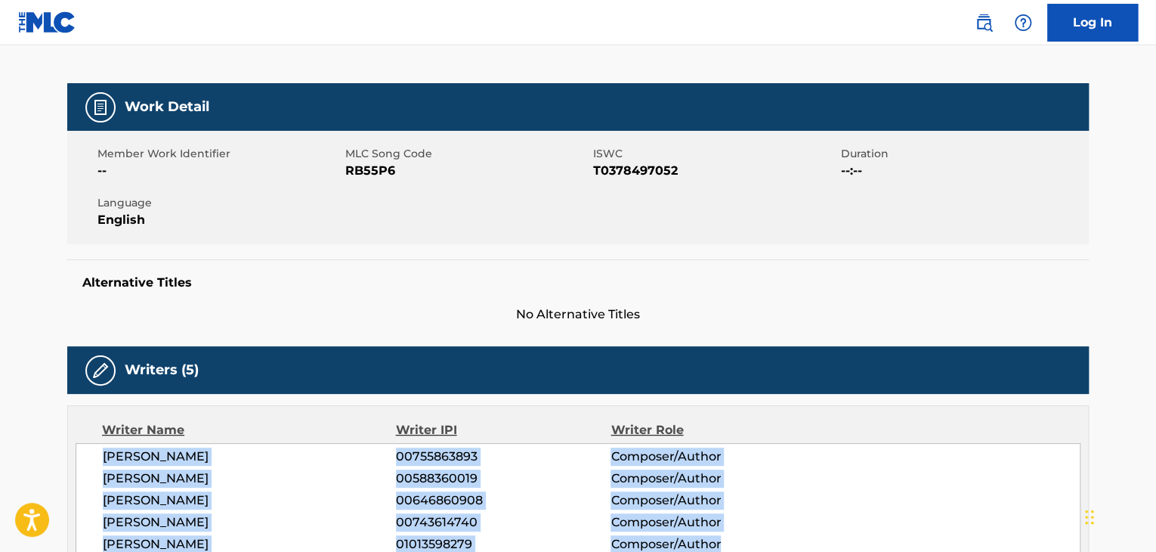
scroll to position [0, 0]
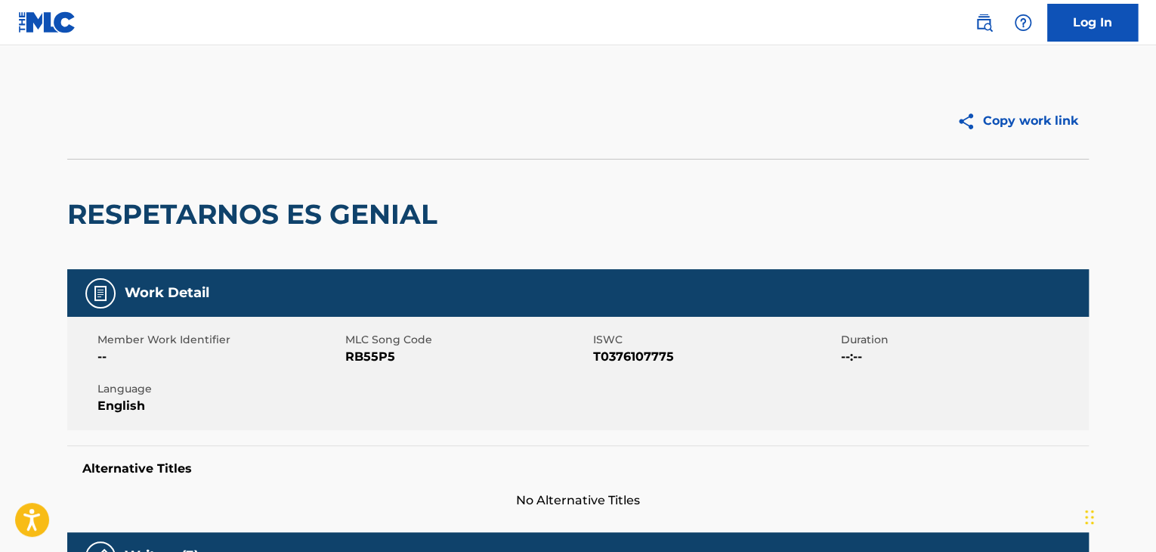
click at [361, 202] on h2 "RESPETARNOS ES GENIAL" at bounding box center [256, 214] width 378 height 34
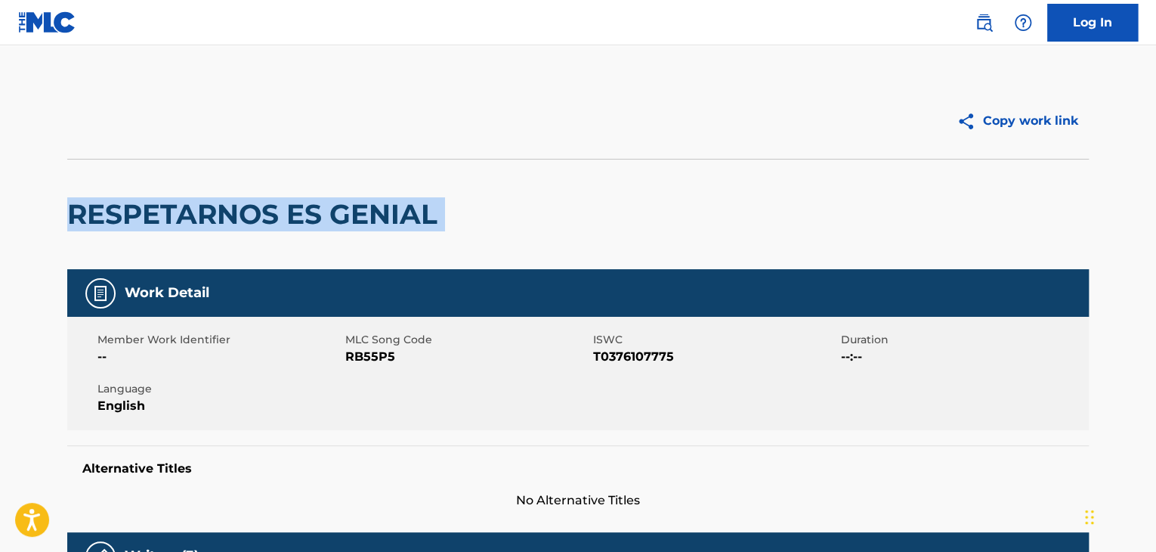
click at [361, 202] on h2 "RESPETARNOS ES GENIAL" at bounding box center [256, 214] width 378 height 34
copy div "RESPETARNOS ES GENIAL"
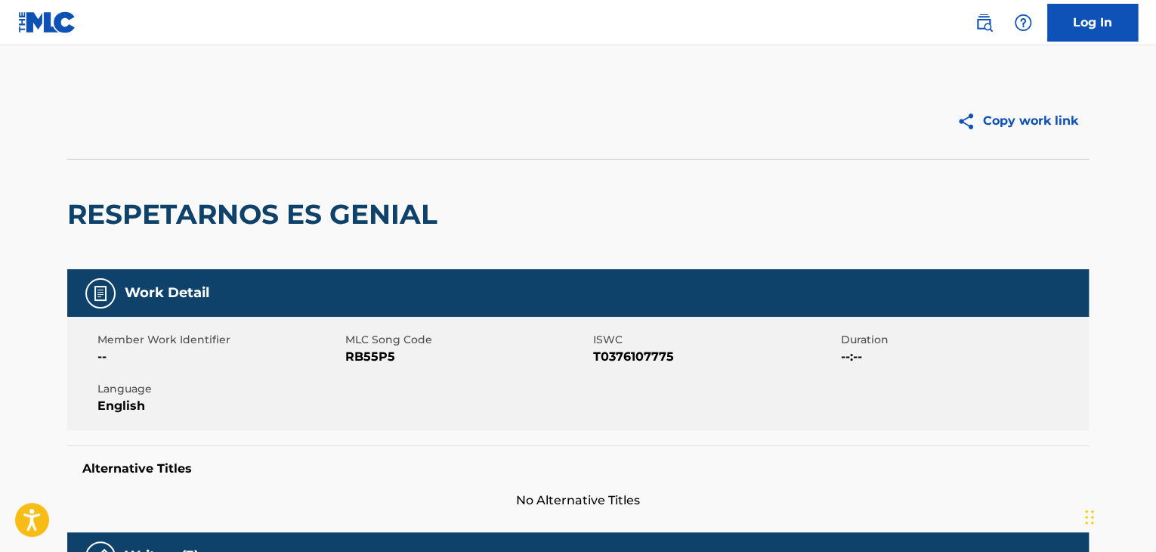
click at [354, 353] on span "RB55P5" at bounding box center [467, 357] width 244 height 18
copy span "RB55P5"
click at [620, 357] on span "T0376107775" at bounding box center [715, 357] width 244 height 18
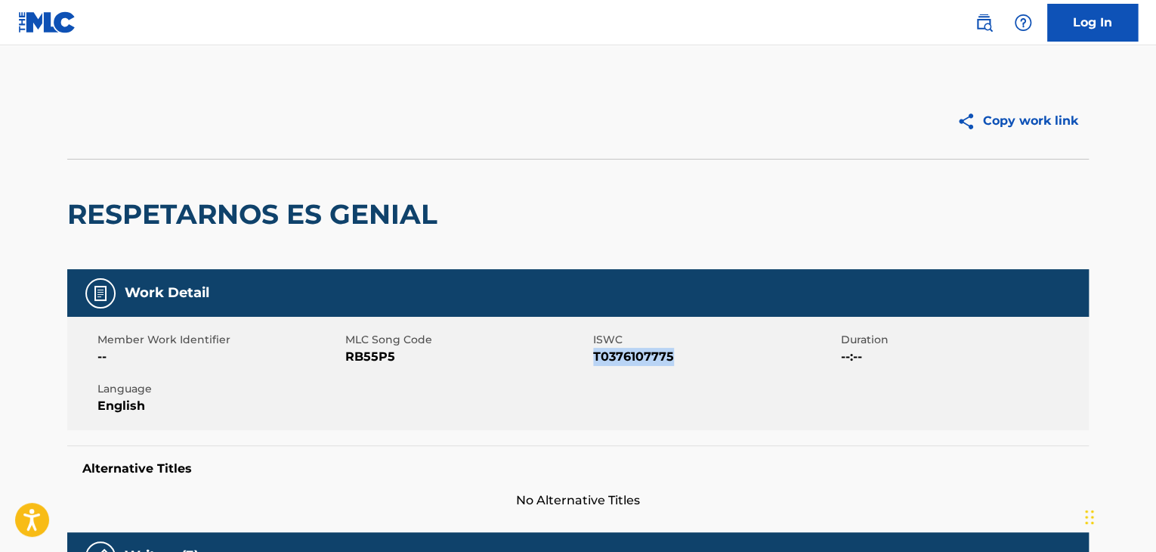
copy span "T0376107775"
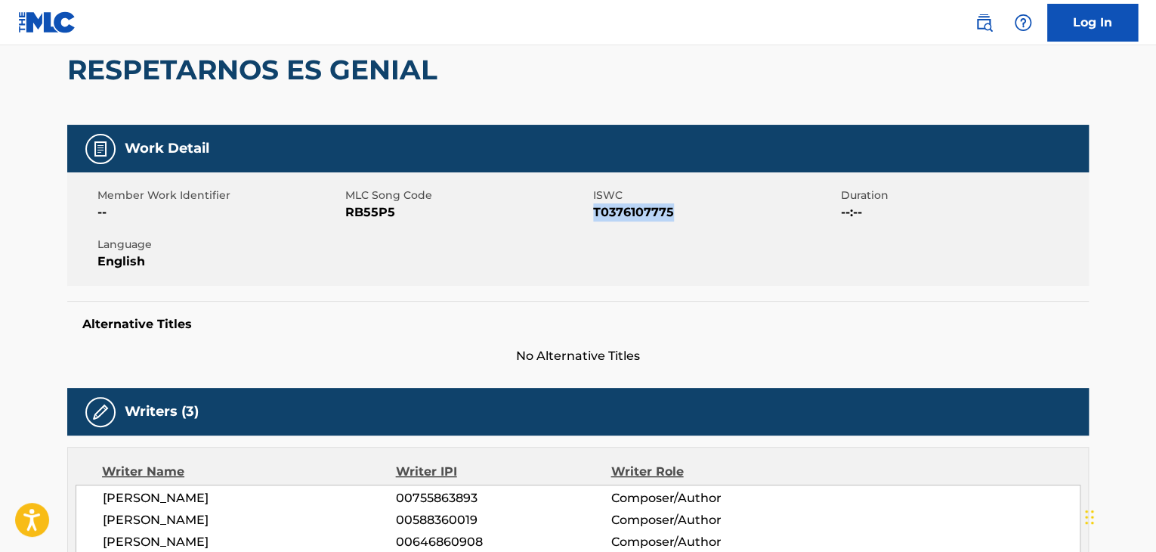
scroll to position [252, 0]
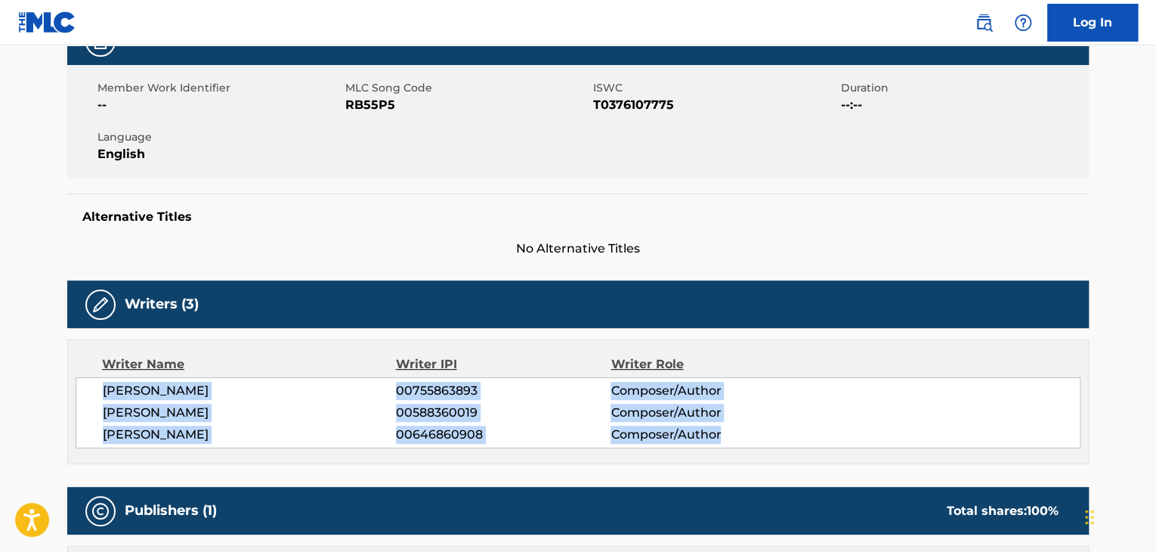
drag, startPoint x: 100, startPoint y: 394, endPoint x: 755, endPoint y: 431, distance: 656.1
click at [755, 431] on div "[PERSON_NAME] 00755863893 Composer/Author [PERSON_NAME] 00588360019 Composer/Au…" at bounding box center [578, 412] width 1005 height 71
copy div "[PERSON_NAME] 00755863893 Composer/Author [PERSON_NAME] 00588360019 Composer/Au…"
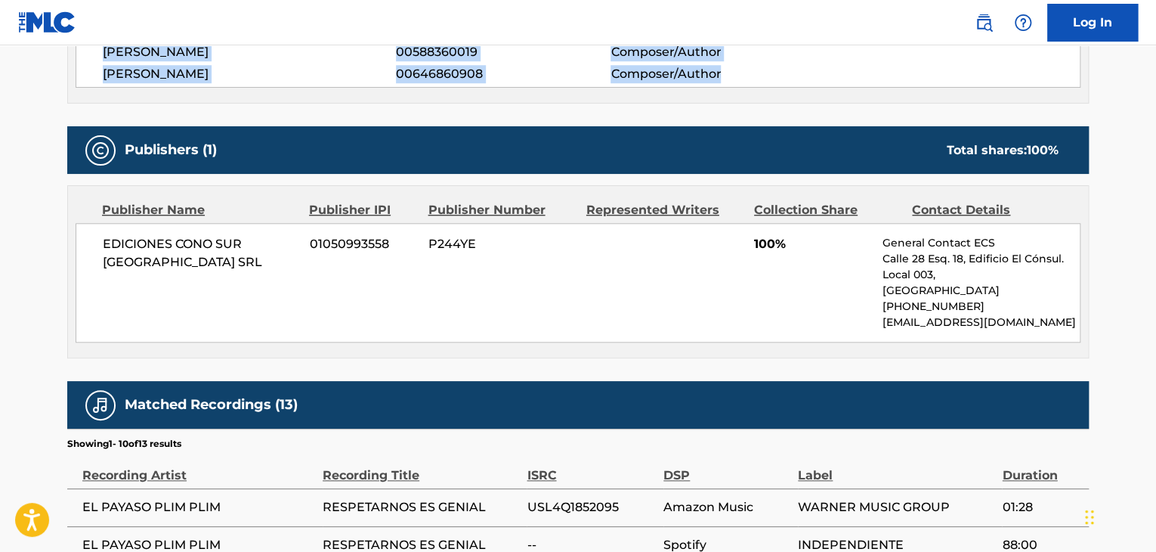
scroll to position [503, 0]
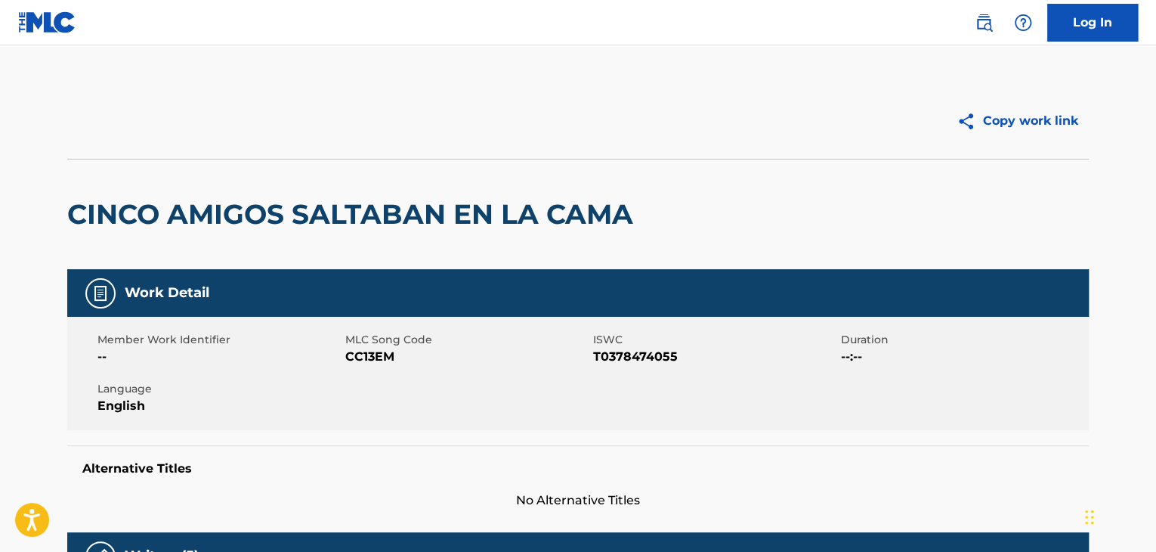
click at [209, 215] on h2 "CINCO AMIGOS SALTABAN EN LA CAMA" at bounding box center [353, 214] width 573 height 34
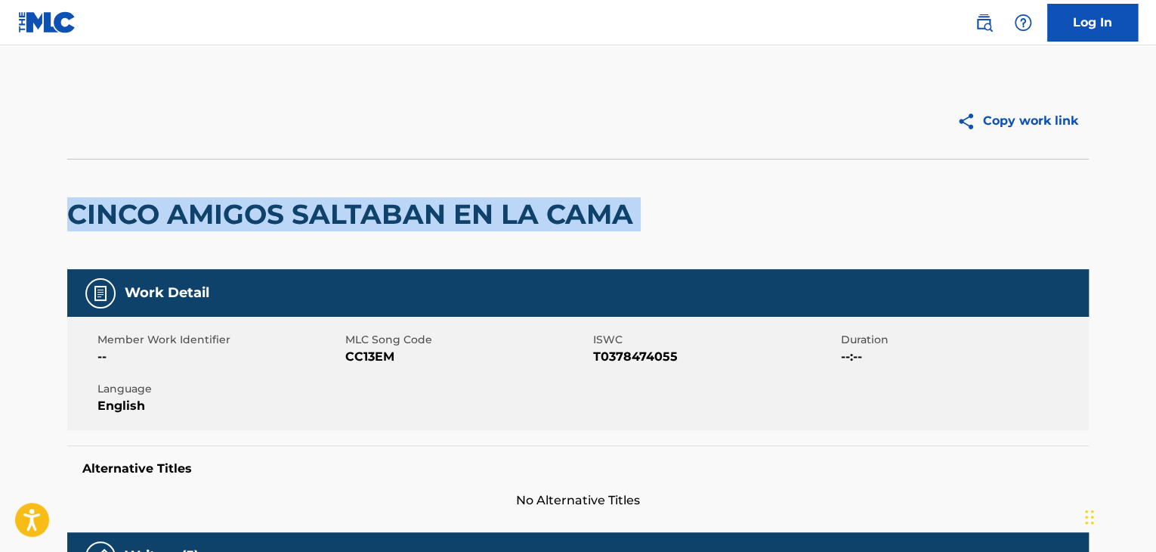
click at [209, 215] on h2 "CINCO AMIGOS SALTABAN EN LA CAMA" at bounding box center [353, 214] width 573 height 34
copy div "CINCO AMIGOS SALTABAN EN LA CAMA"
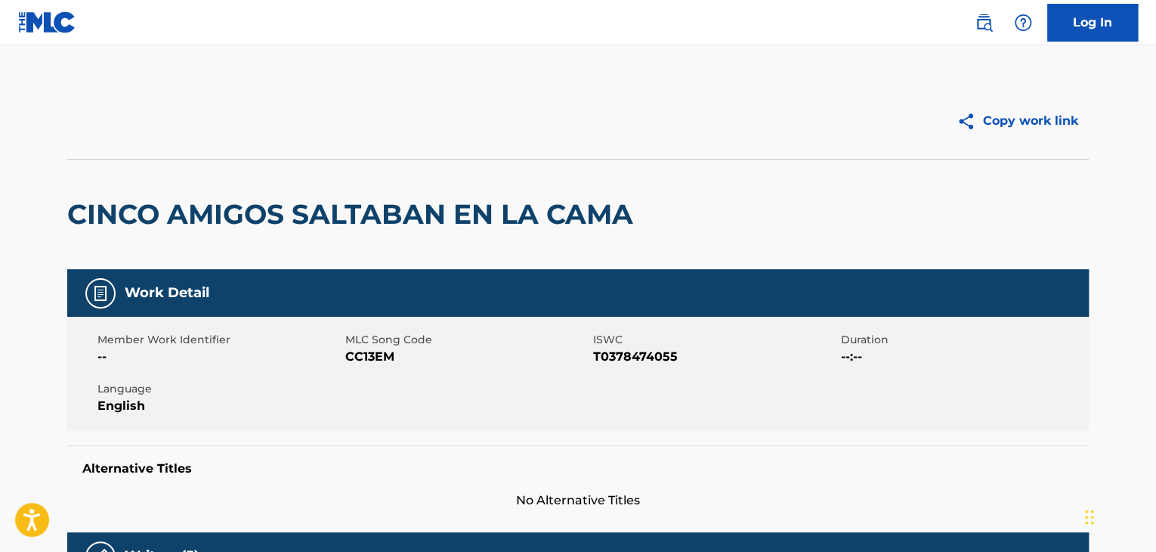
click at [360, 354] on span "CC13EM" at bounding box center [467, 357] width 244 height 18
copy span "CC13EM"
click at [636, 363] on span "T0378474055" at bounding box center [715, 357] width 244 height 18
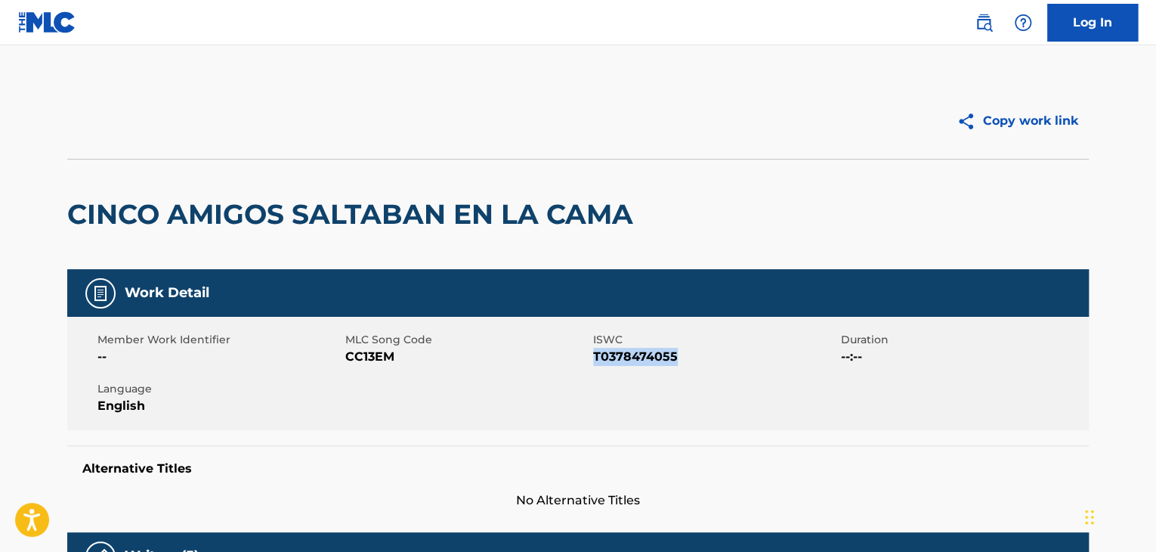
copy span "T0378474055"
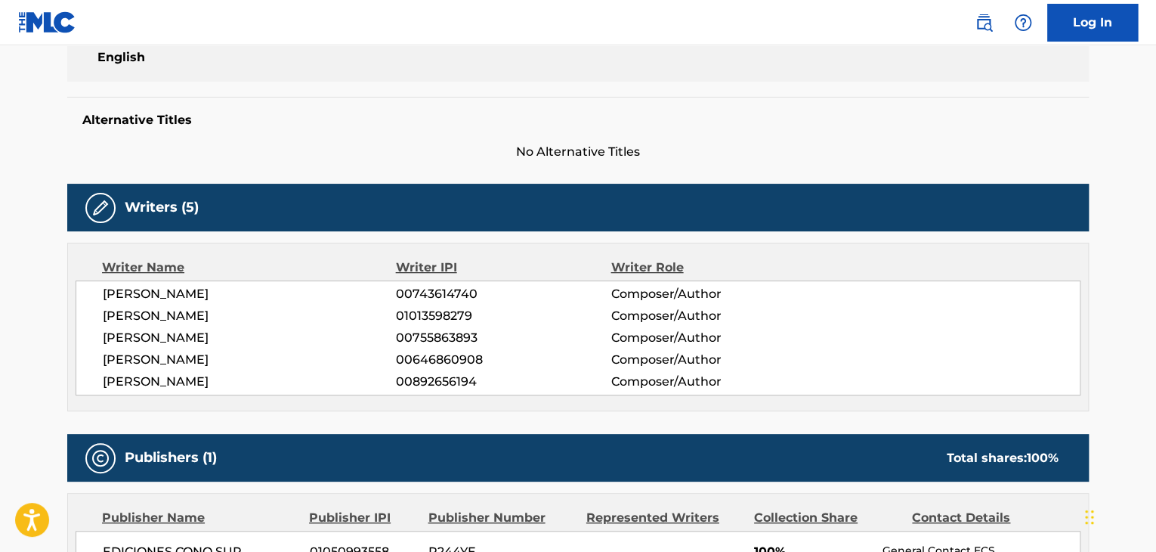
scroll to position [378, 0]
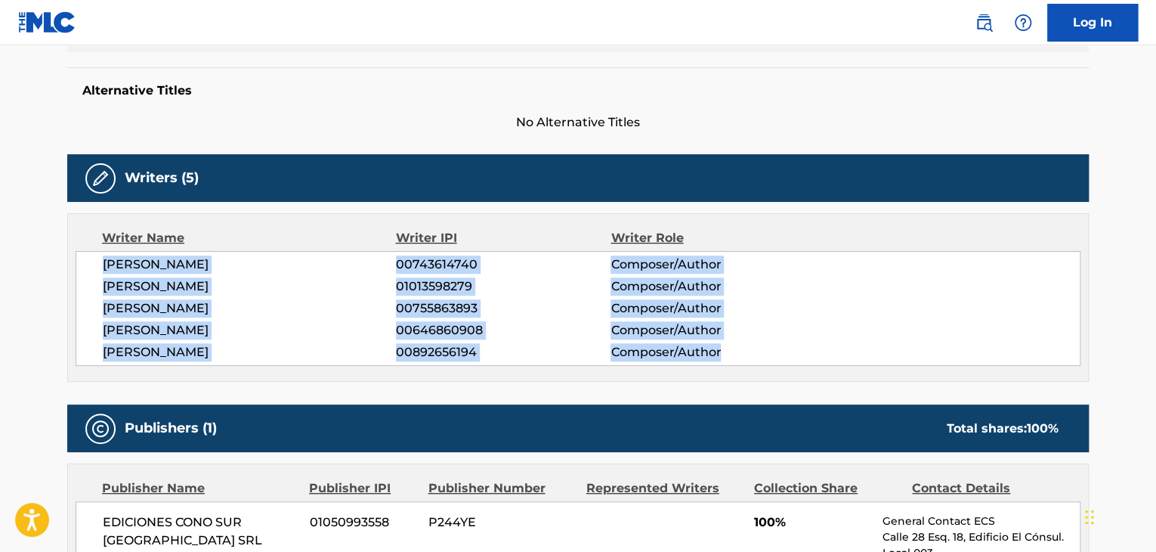
drag, startPoint x: 100, startPoint y: 260, endPoint x: 852, endPoint y: 345, distance: 756.5
click at [852, 345] on div "[PERSON_NAME] 00743614740 Composer/Author [PERSON_NAME] 01013598279 Composer/Au…" at bounding box center [578, 308] width 1005 height 115
copy div "[PERSON_NAME] 00743614740 Composer/Author [PERSON_NAME] 01013598279 Composer/Au…"
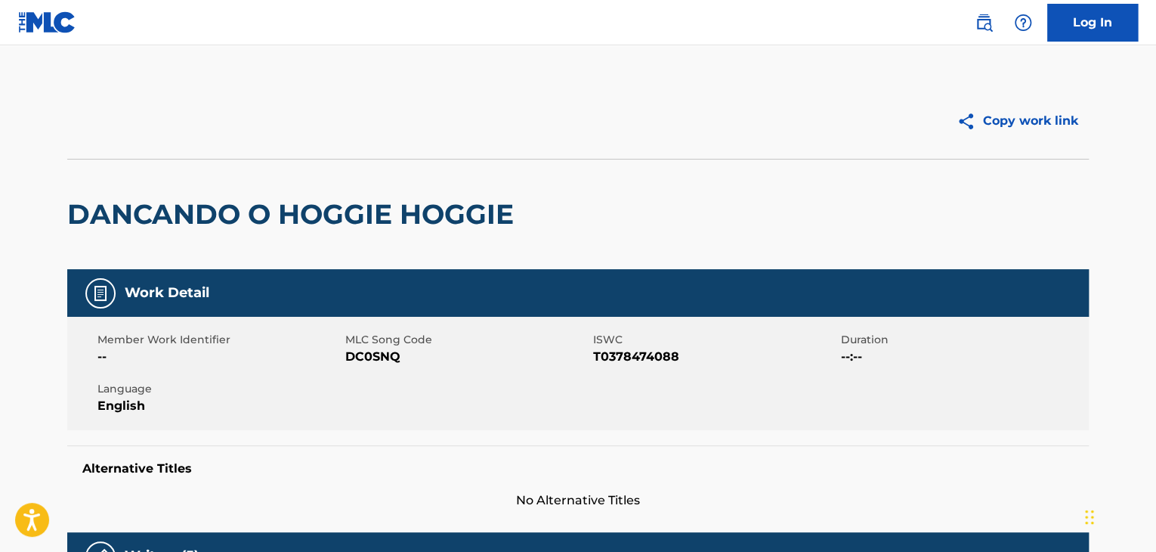
click at [297, 202] on h2 "DANCANDO O HOGGIE HOGGIE" at bounding box center [294, 214] width 454 height 34
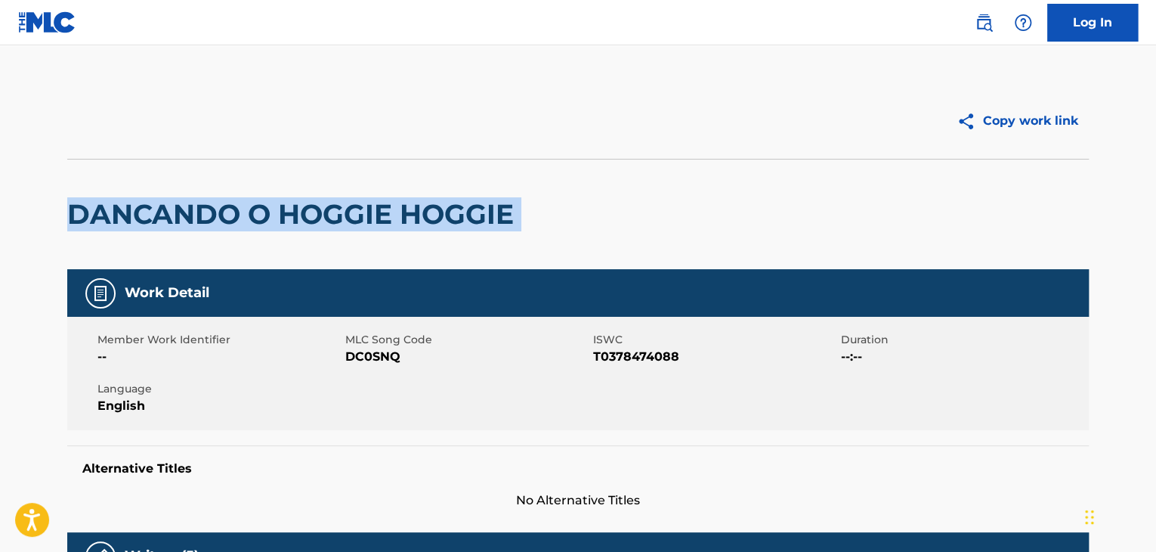
click at [297, 202] on h2 "DANCANDO O HOGGIE HOGGIE" at bounding box center [294, 214] width 454 height 34
copy div "DANCANDO O HOGGIE HOGGIE"
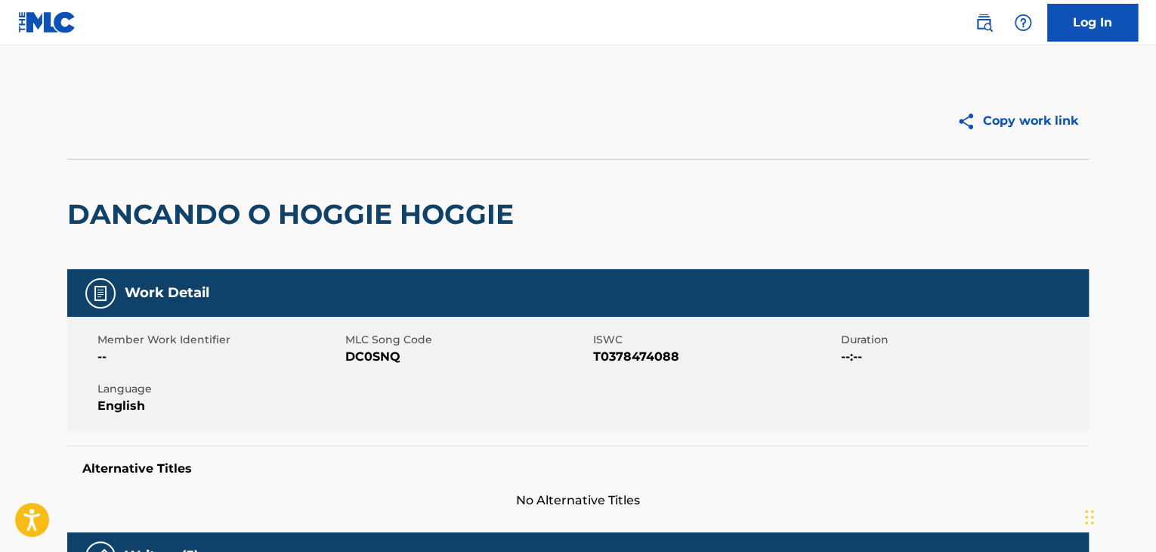
click at [357, 362] on span "DC0SNQ" at bounding box center [467, 357] width 244 height 18
copy span "DC0SNQ"
click at [607, 357] on span "T0378474088" at bounding box center [715, 357] width 244 height 18
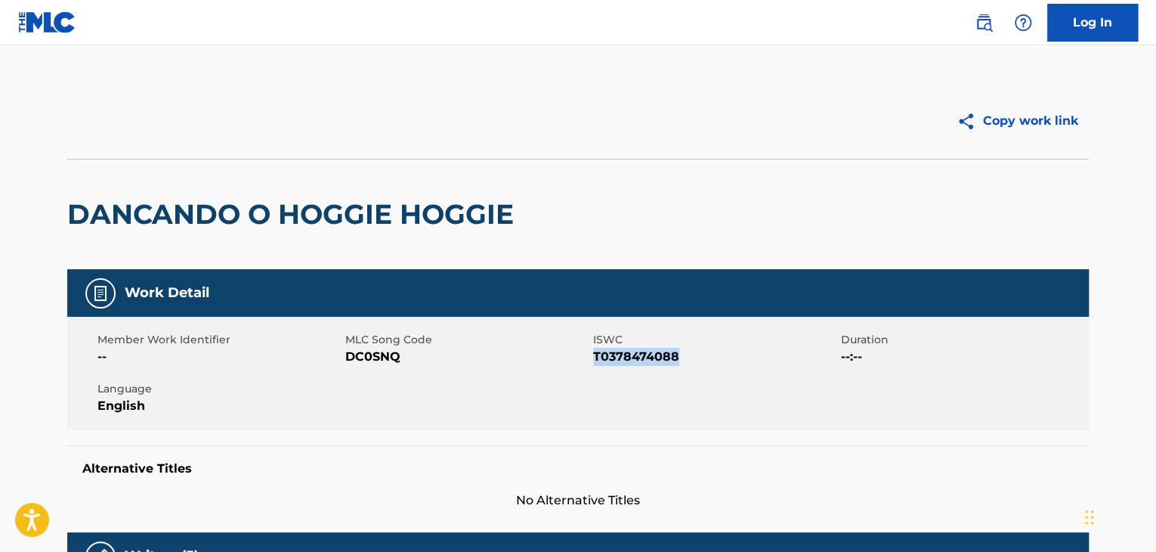
copy span "T0378474088"
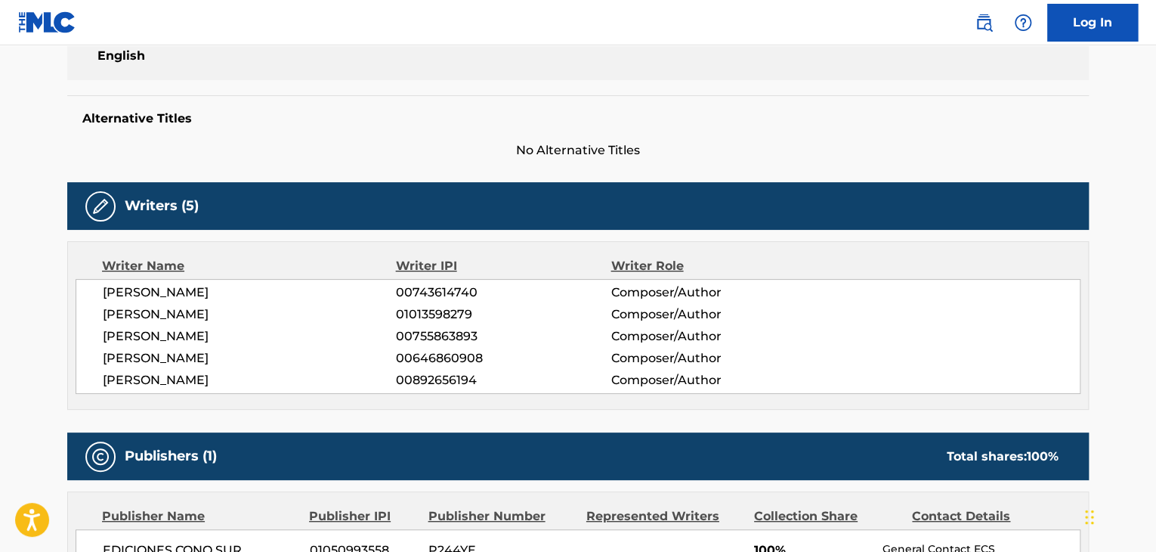
scroll to position [378, 0]
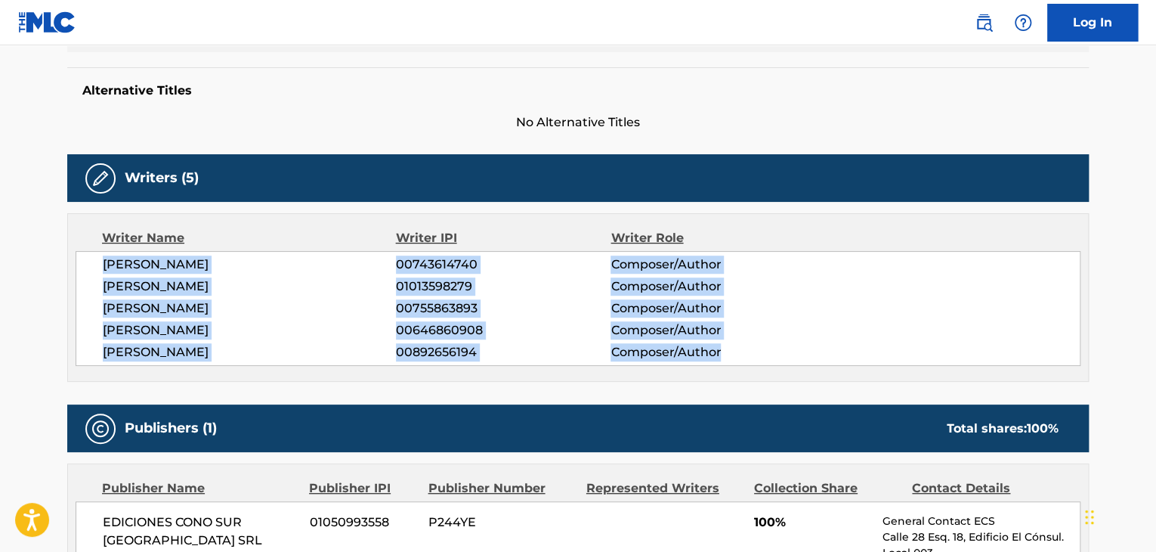
drag, startPoint x: 102, startPoint y: 264, endPoint x: 750, endPoint y: 248, distance: 648.4
click at [737, 344] on div "[PERSON_NAME] 00743614740 Composer/Author [PERSON_NAME] 01013598279 Composer/Au…" at bounding box center [578, 308] width 1005 height 115
copy div "[PERSON_NAME] 00743614740 Composer/Author [PERSON_NAME] 01013598279 Composer/Au…"
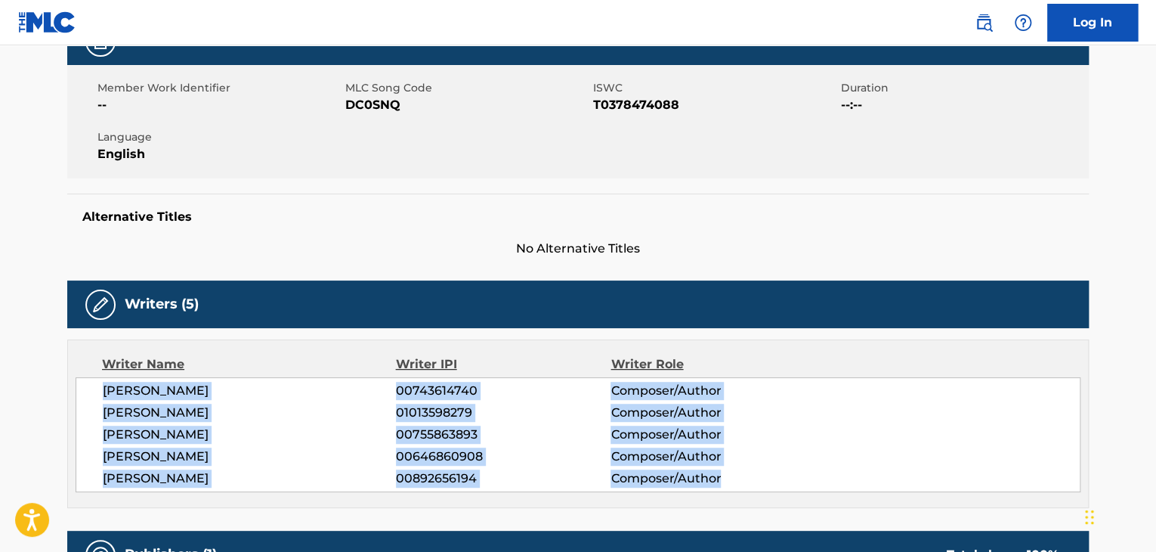
scroll to position [0, 0]
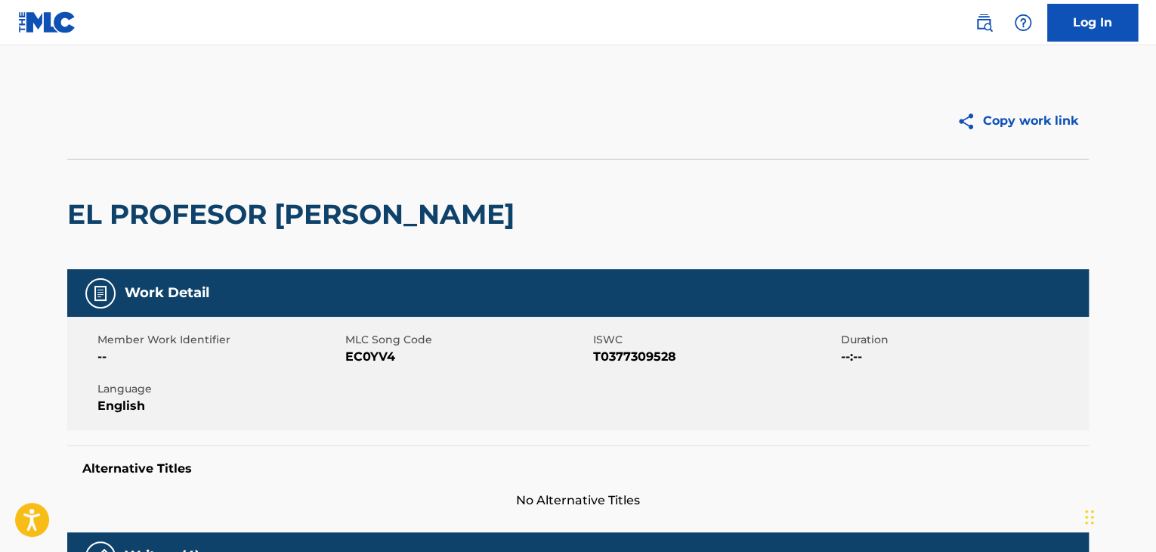
click at [307, 227] on h2 "EL PROFESOR [PERSON_NAME]" at bounding box center [294, 214] width 455 height 34
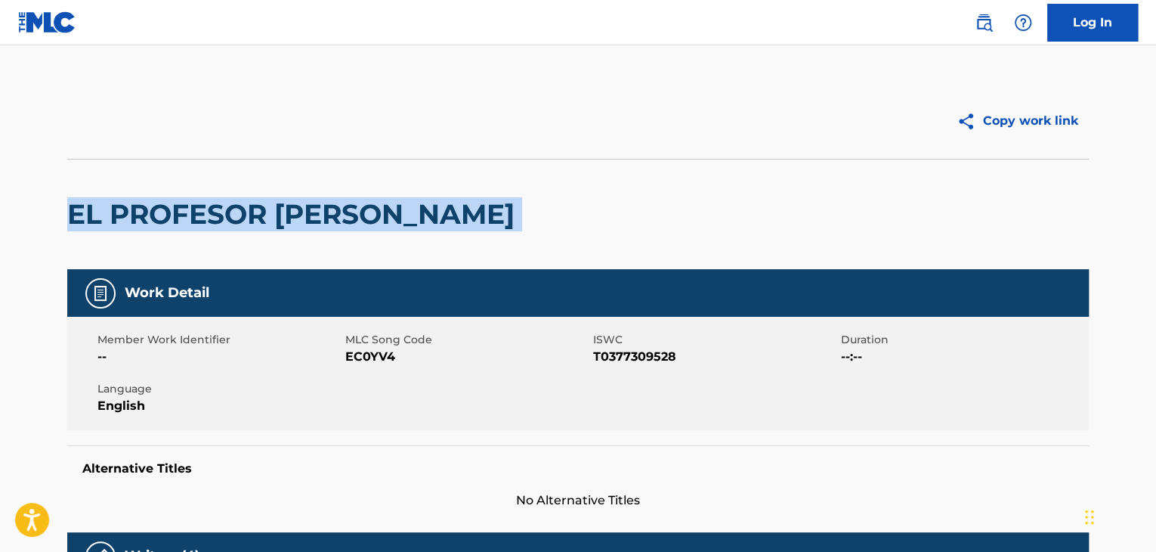
click at [307, 227] on h2 "EL PROFESOR [PERSON_NAME]" at bounding box center [294, 214] width 455 height 34
copy div "EL PROFESOR [PERSON_NAME]"
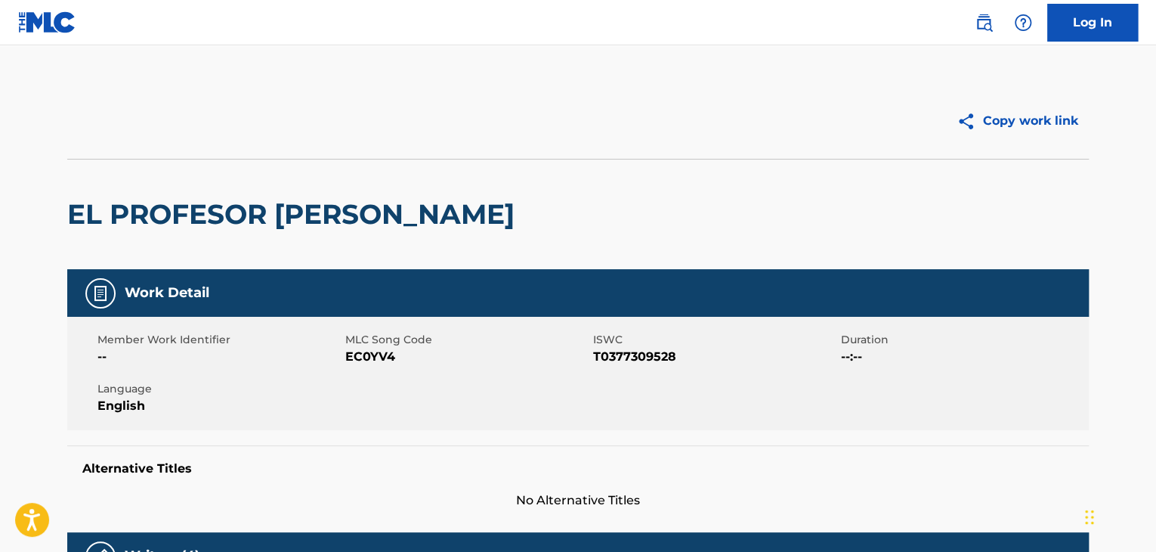
click at [366, 369] on div "Member Work Identifier -- MLC Song Code EC0YV4 ISWC T0377309528 Duration --:-- …" at bounding box center [577, 373] width 1021 height 113
copy span "EC0YV4"
click at [639, 361] on span "T0377309528" at bounding box center [715, 357] width 244 height 18
click at [639, 360] on span "T0377309528" at bounding box center [715, 357] width 244 height 18
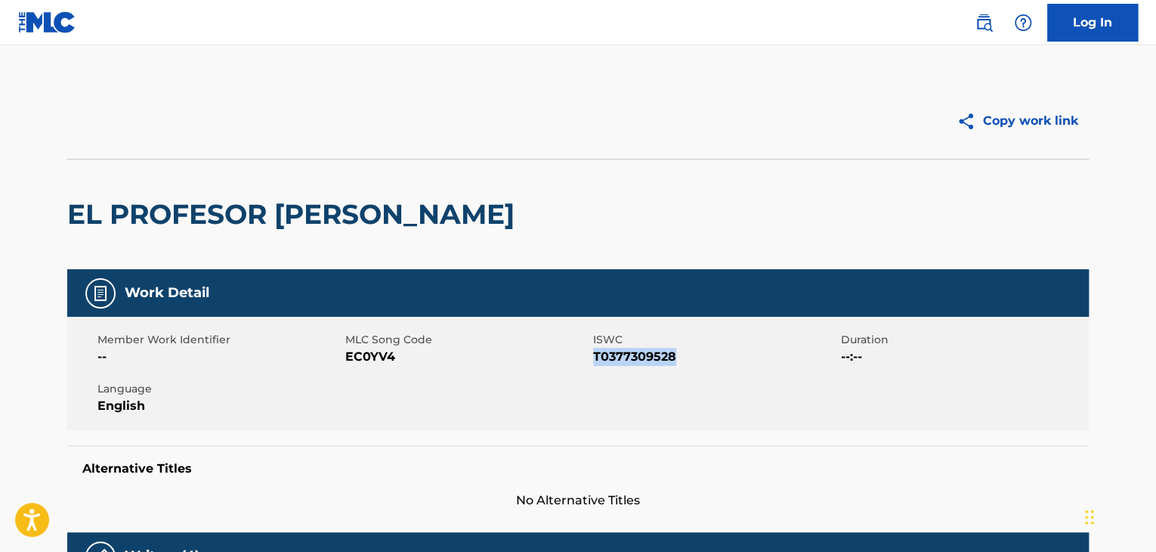
copy span "T0377309528"
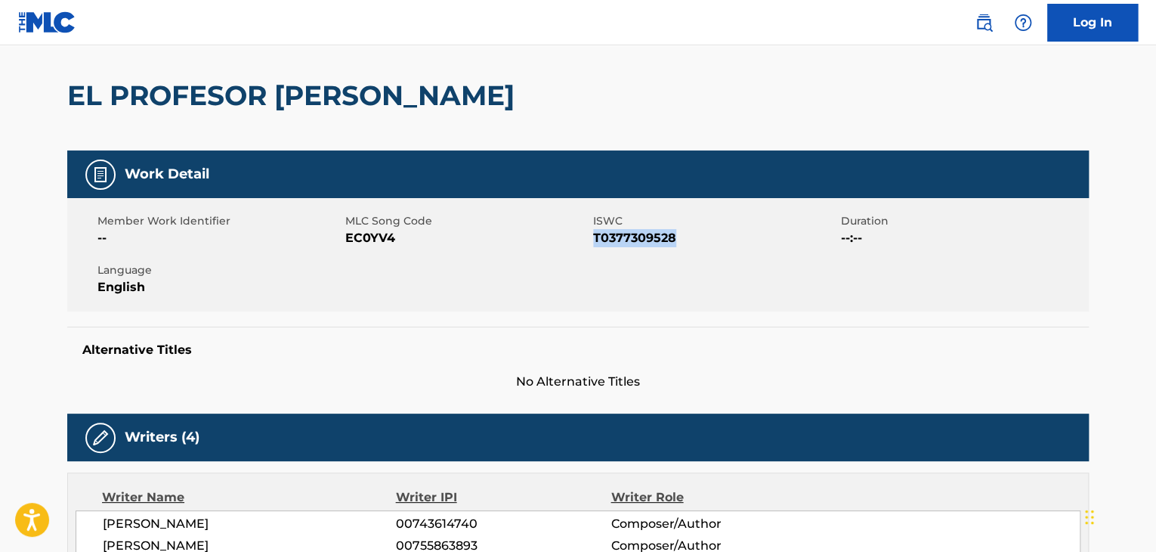
scroll to position [378, 0]
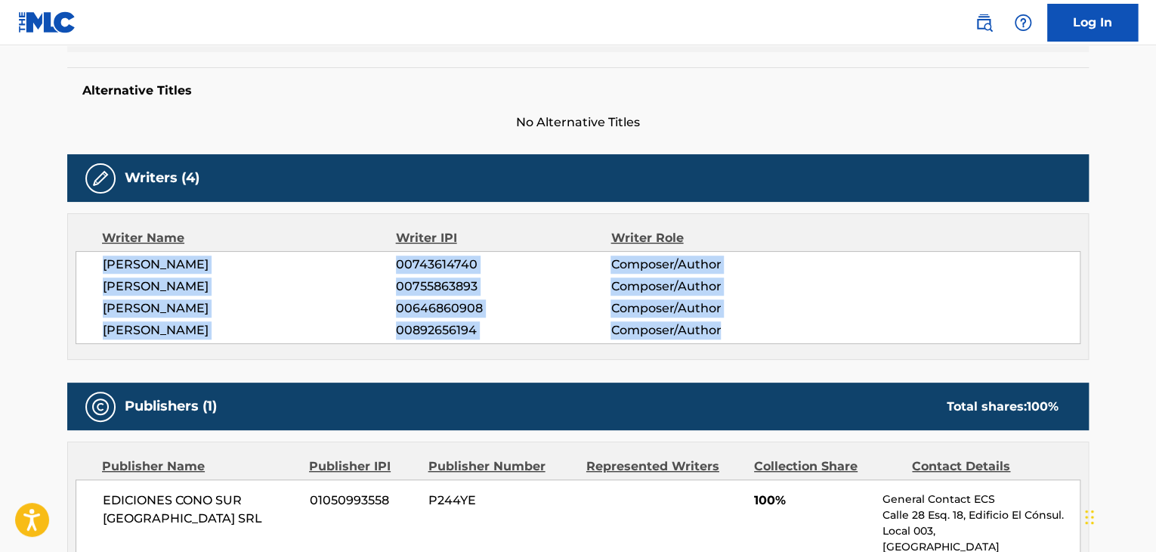
drag, startPoint x: 97, startPoint y: 271, endPoint x: 739, endPoint y: 329, distance: 644.0
click at [739, 329] on div "[PERSON_NAME] 00743614740 Composer/Author [PERSON_NAME] 00755863893 Composer/Au…" at bounding box center [578, 297] width 1005 height 93
copy div "[PERSON_NAME] 00743614740 Composer/Author [PERSON_NAME] 00755863893 Composer/Au…"
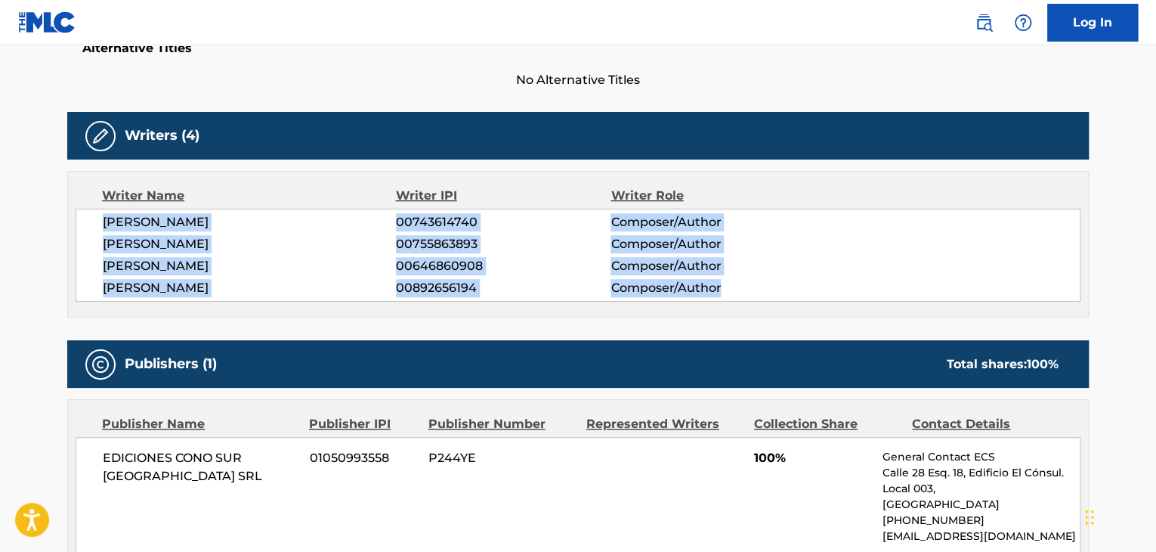
scroll to position [503, 0]
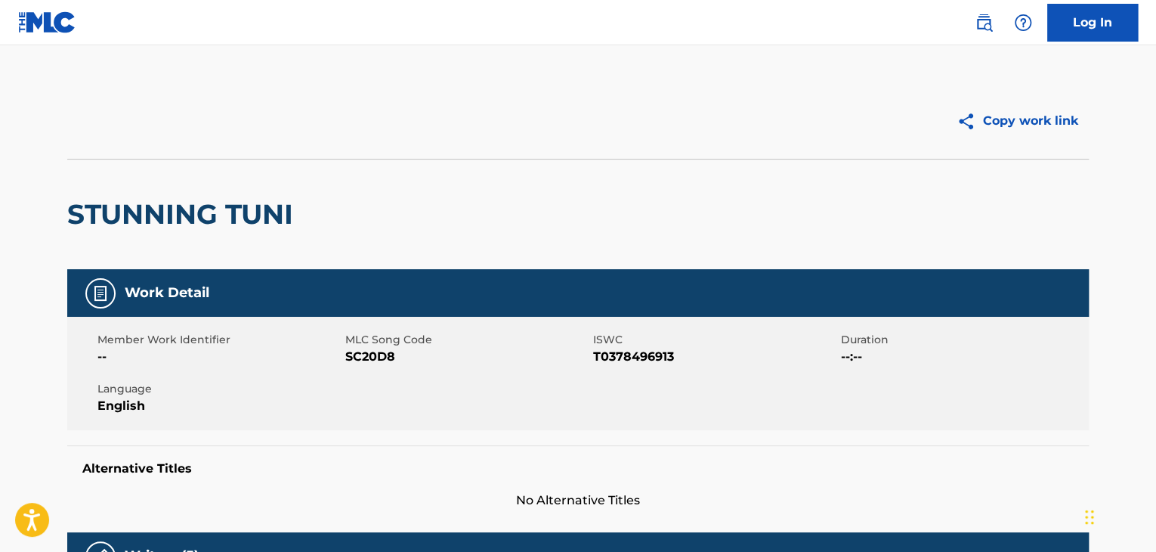
click at [201, 221] on h2 "STUNNING TUNI" at bounding box center [183, 214] width 233 height 34
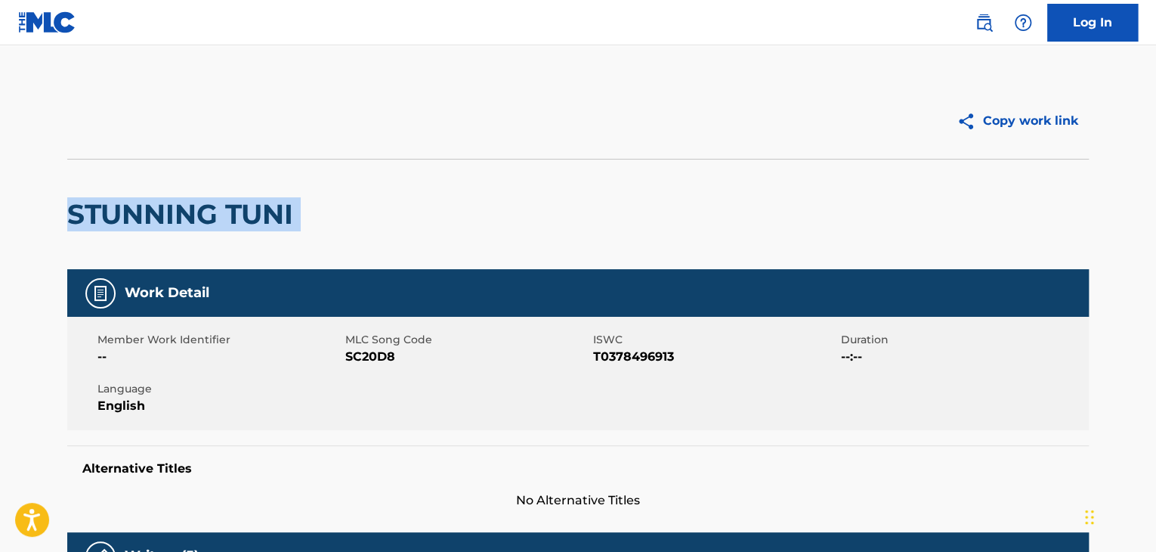
click at [201, 221] on h2 "STUNNING TUNI" at bounding box center [183, 214] width 233 height 34
copy div "STUNNING TUNI"
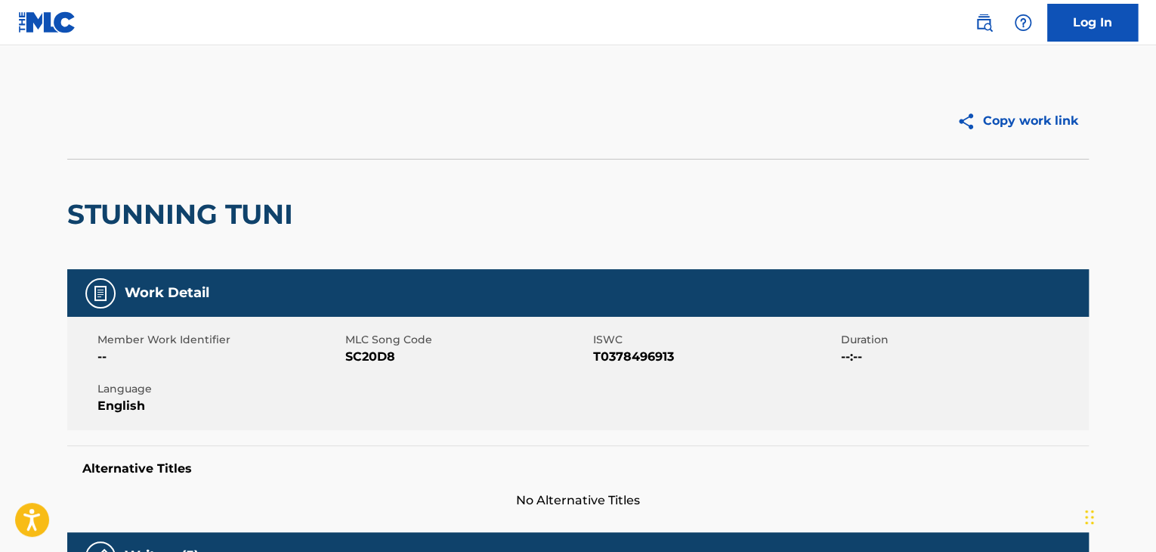
click at [381, 357] on span "SC20D8" at bounding box center [467, 357] width 244 height 18
copy span "SC20D8"
click at [602, 365] on span "T0378496913" at bounding box center [715, 357] width 244 height 18
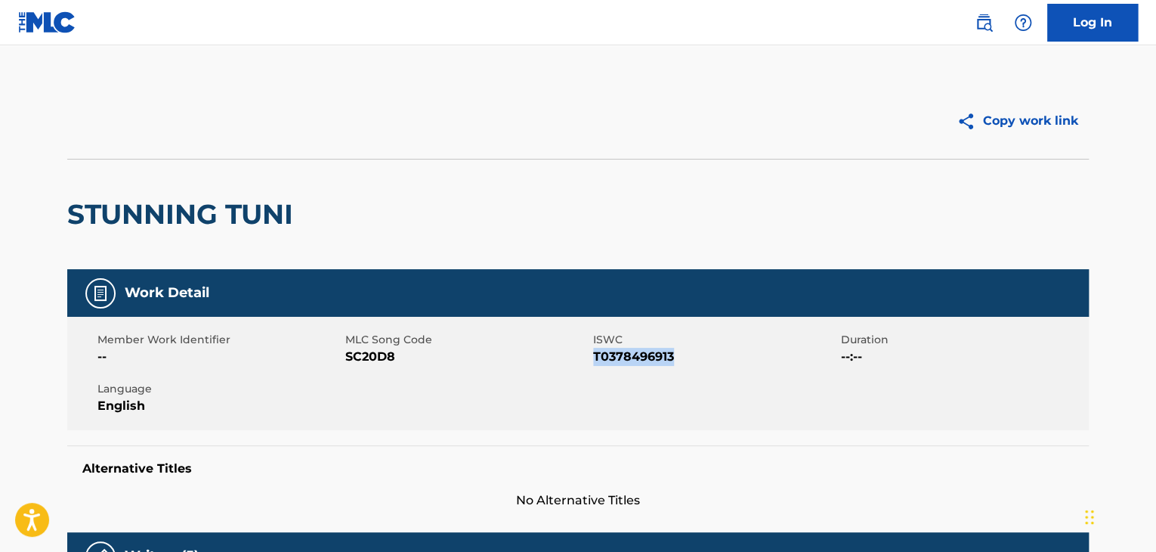
copy span "T0378496913"
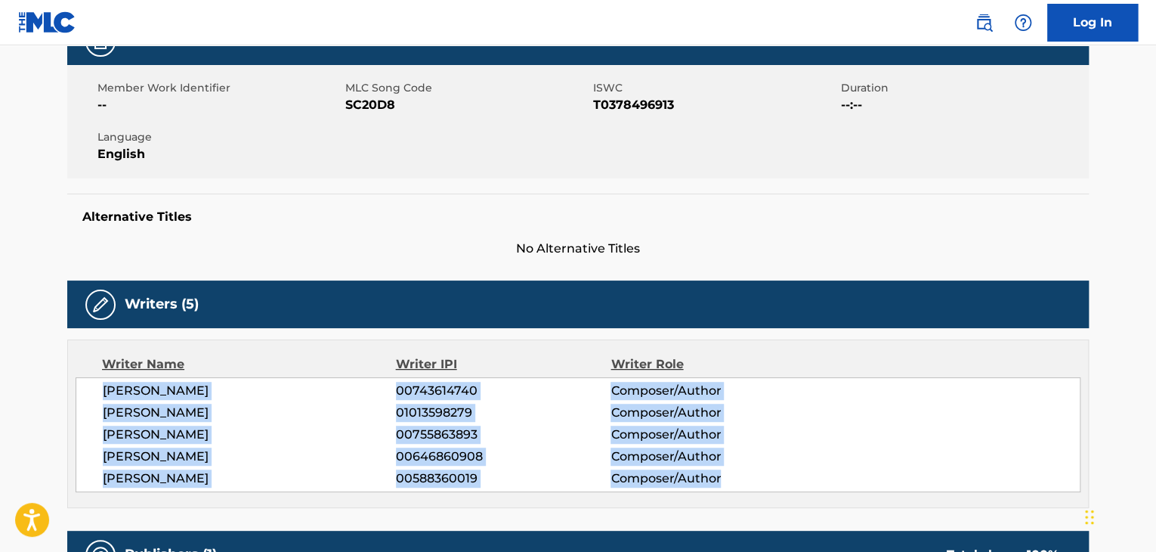
drag, startPoint x: 96, startPoint y: 387, endPoint x: 758, endPoint y: 475, distance: 667.7
click at [758, 475] on div "[PERSON_NAME] 00743614740 Composer/Author [PERSON_NAME] 01013598279 Composer/Au…" at bounding box center [578, 434] width 1005 height 115
copy div "[PERSON_NAME] 00743614740 Composer/Author [PERSON_NAME] 01013598279 Composer/Au…"
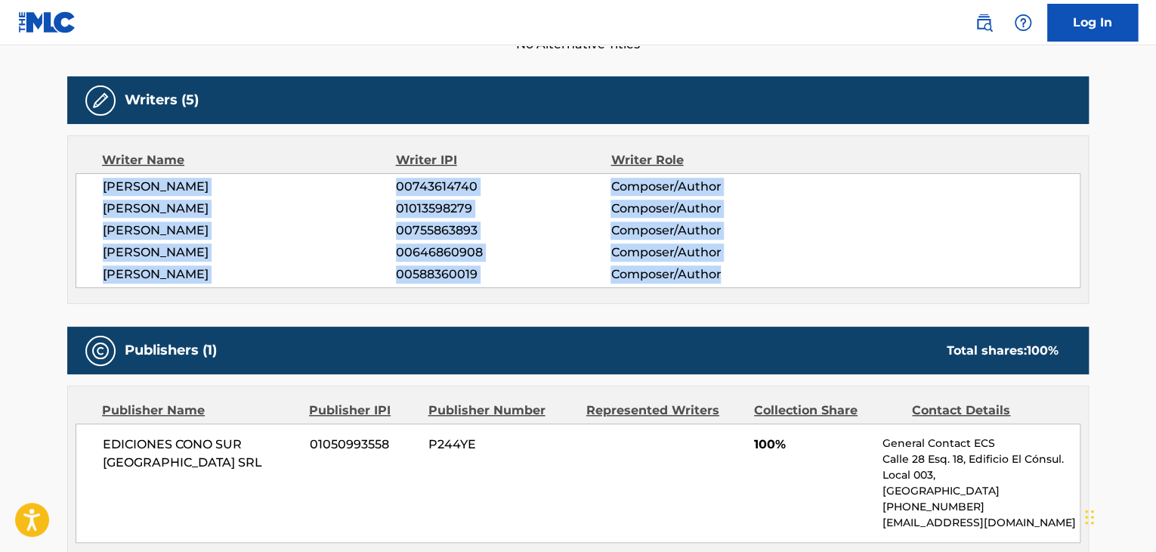
scroll to position [675, 0]
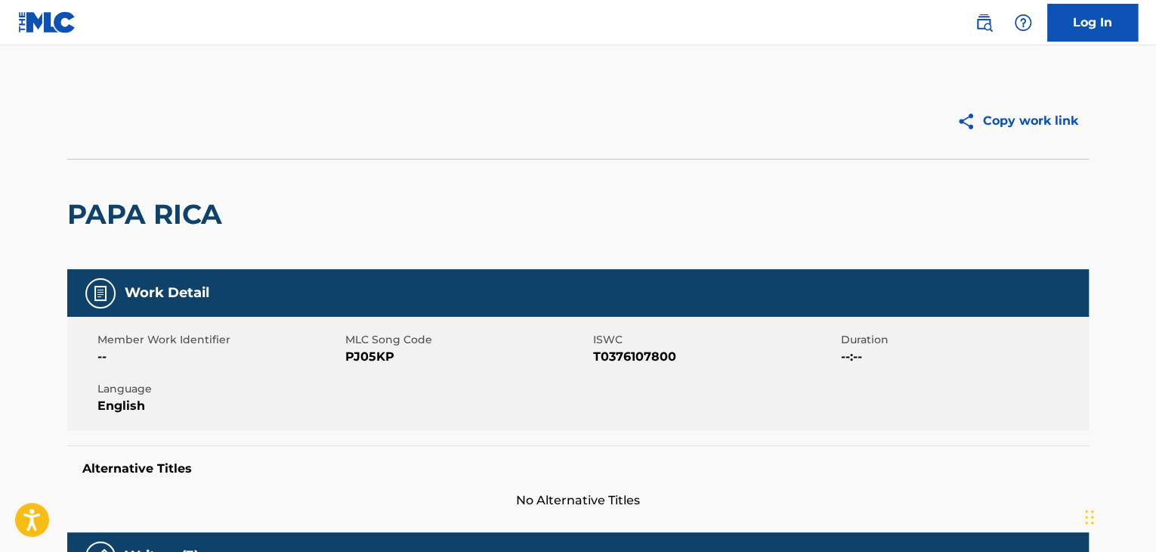
click at [168, 227] on h2 "PAPA RICA" at bounding box center [148, 214] width 162 height 34
copy div "PAPA RICA"
click at [361, 360] on span "PJ05KP" at bounding box center [467, 357] width 244 height 18
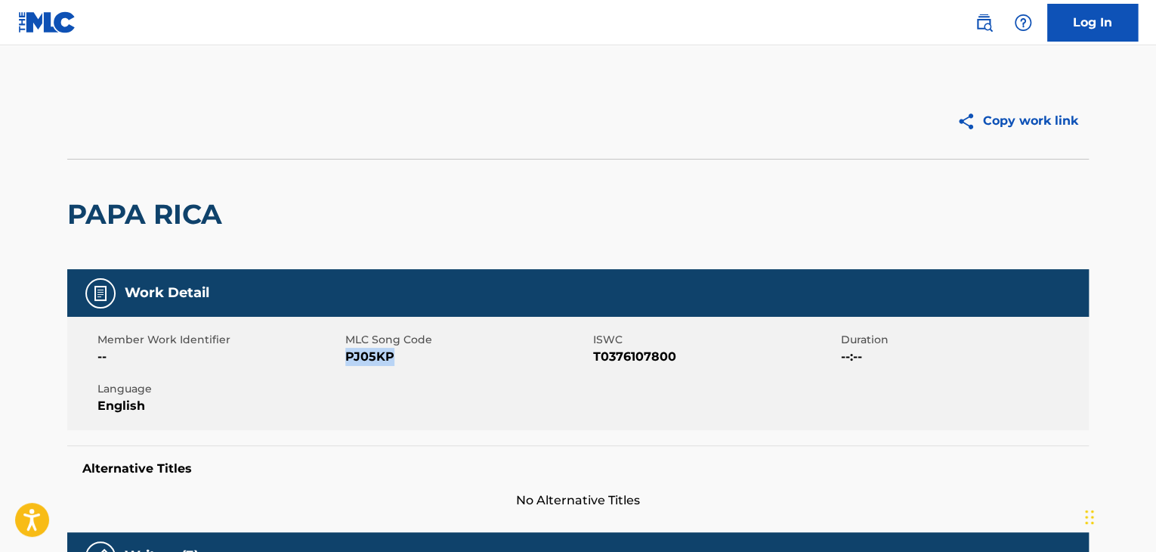
click at [361, 360] on span "PJ05KP" at bounding box center [467, 357] width 244 height 18
copy span "PJ05KP"
click at [607, 352] on span "T0376107800" at bounding box center [715, 357] width 244 height 18
copy span "T0376107800"
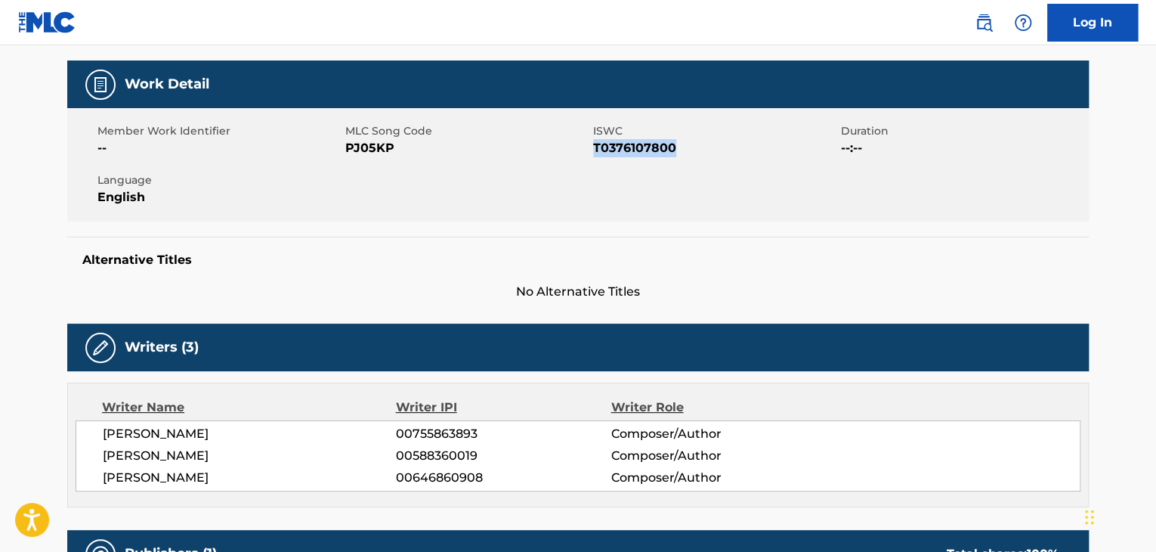
scroll to position [252, 0]
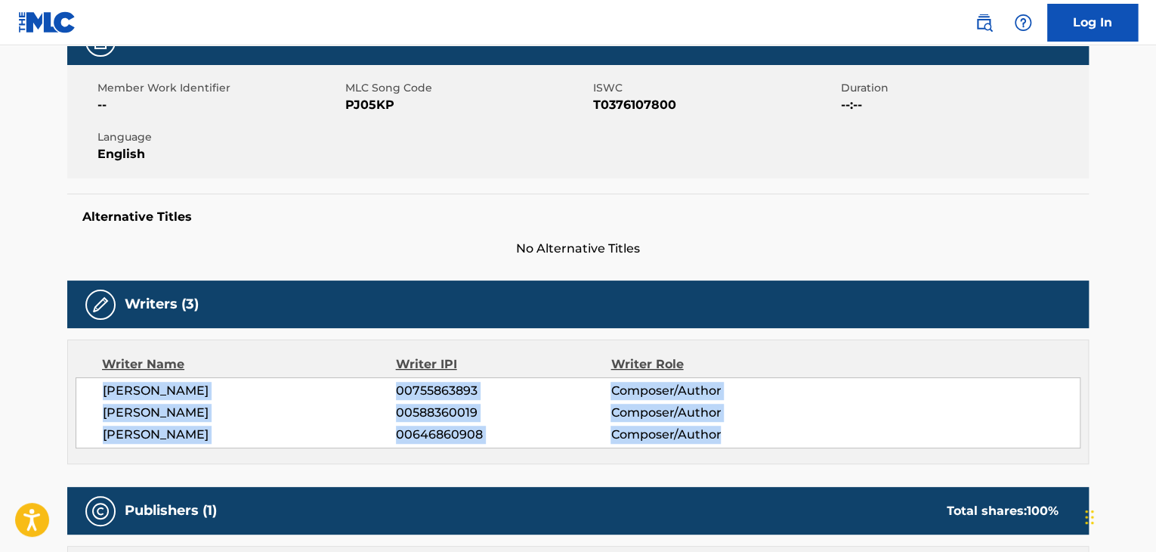
drag, startPoint x: 204, startPoint y: 376, endPoint x: 746, endPoint y: 439, distance: 546.1
click at [746, 439] on div "[PERSON_NAME] 00755863893 Composer/Author [PERSON_NAME] 00588360019 Composer/Au…" at bounding box center [578, 412] width 1005 height 71
copy div "[PERSON_NAME] 00755863893 Composer/Author [PERSON_NAME] 00588360019 Composer/Au…"
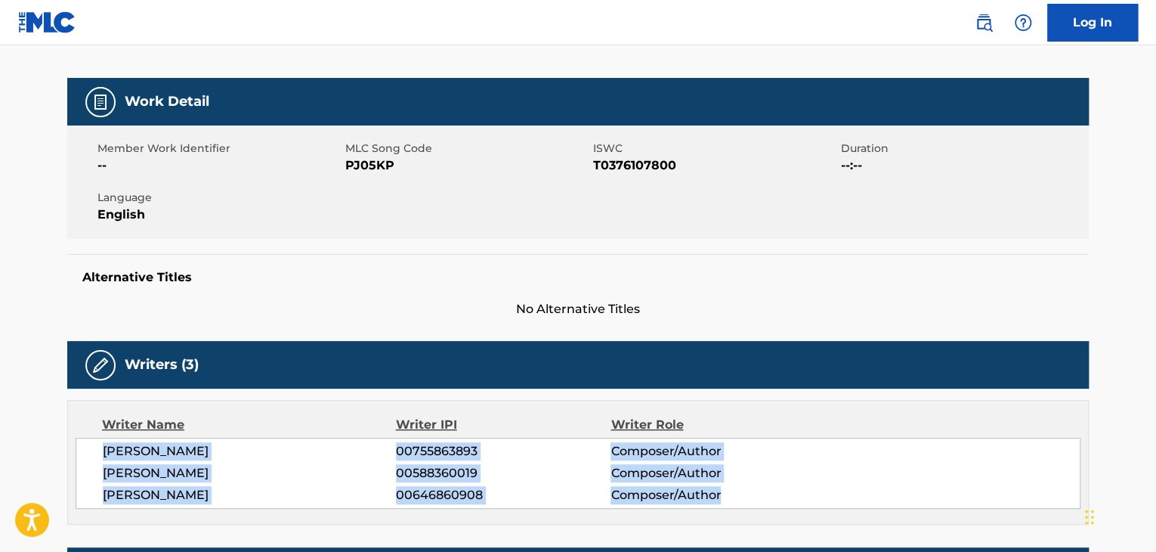
scroll to position [0, 0]
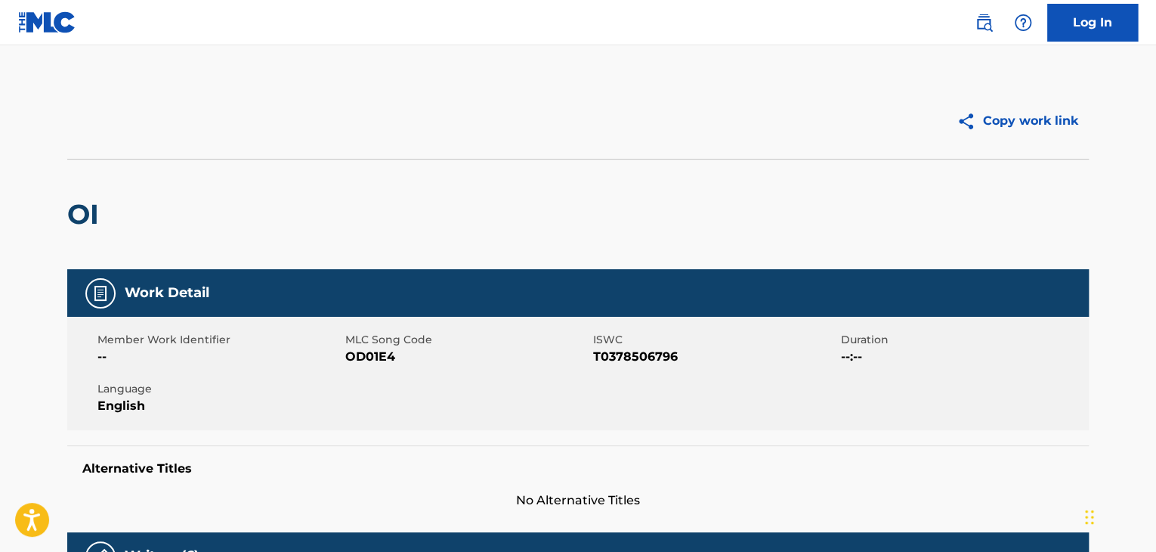
click at [105, 218] on h2 "OI" at bounding box center [86, 214] width 39 height 34
click at [81, 219] on h2 "OI" at bounding box center [86, 214] width 39 height 34
copy h2 "OI"
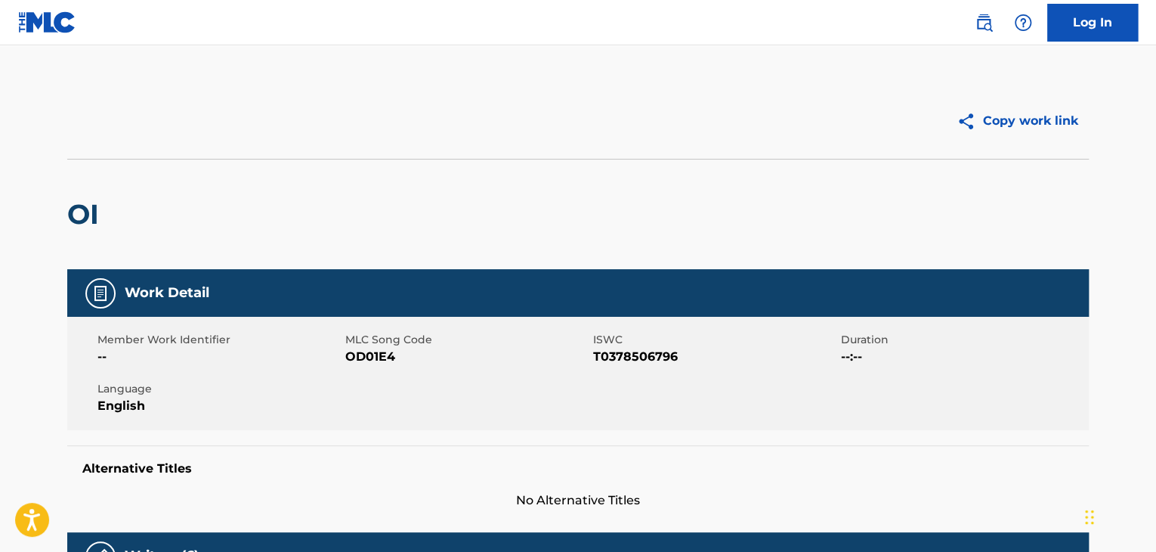
click at [370, 360] on span "OD01E4" at bounding box center [467, 357] width 244 height 18
copy span "OD01E4"
click at [643, 348] on span "T0378506796" at bounding box center [715, 357] width 244 height 18
click at [646, 358] on span "T0378506796" at bounding box center [715, 357] width 244 height 18
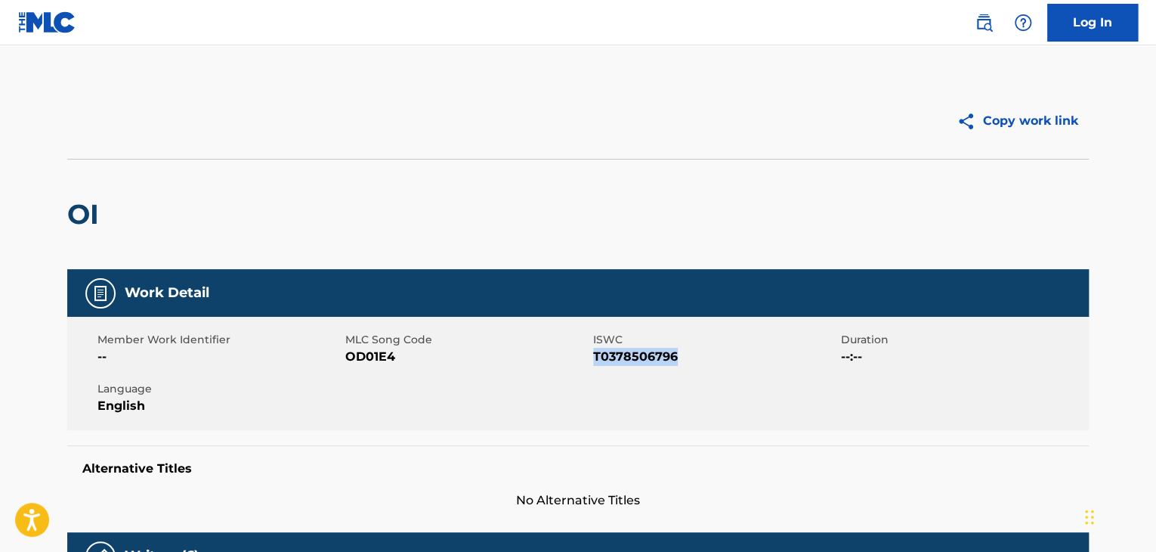
click at [646, 358] on span "T0378506796" at bounding box center [715, 357] width 244 height 18
copy span "T0378506796"
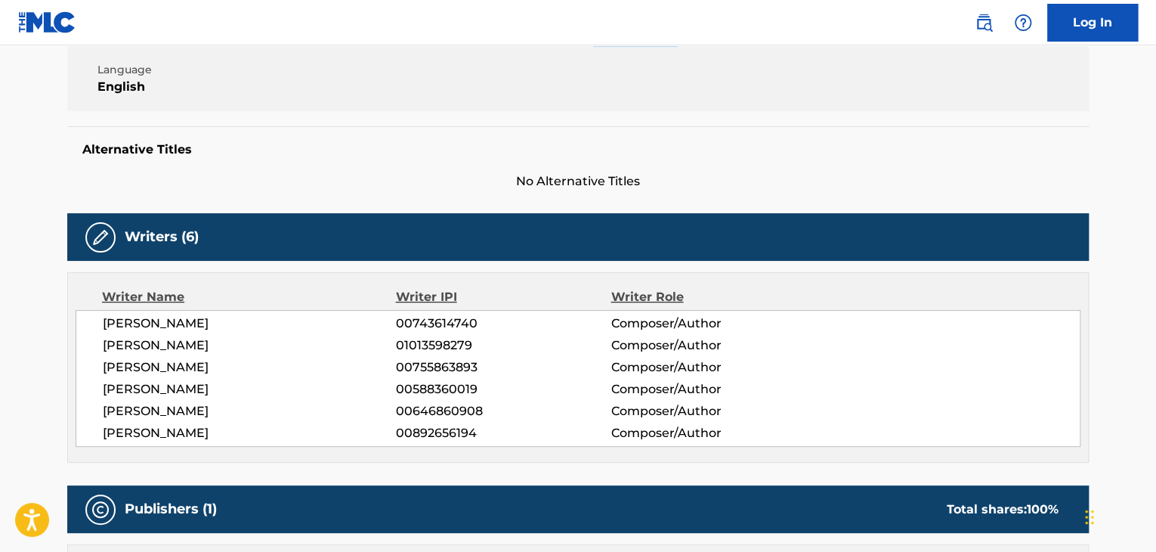
scroll to position [378, 0]
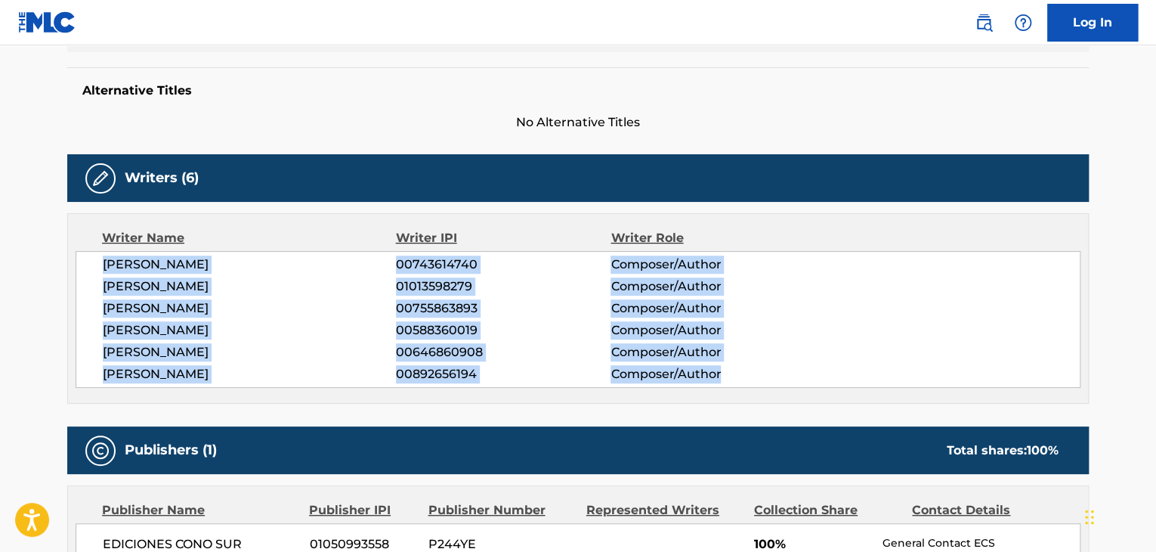
drag, startPoint x: 100, startPoint y: 263, endPoint x: 765, endPoint y: 377, distance: 674.5
click at [765, 377] on div "[PERSON_NAME] 00743614740 Composer/Author [PERSON_NAME] 01013598279 Composer/Au…" at bounding box center [578, 319] width 1005 height 137
copy div "[PERSON_NAME] 00743614740 Composer/Author [PERSON_NAME] 01013598279 Composer/Au…"
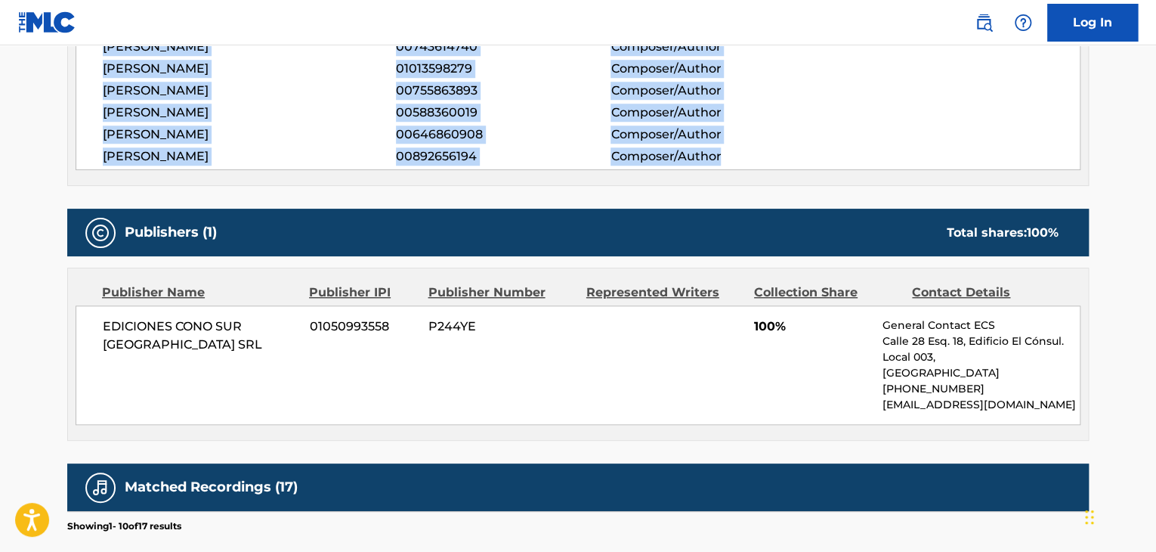
scroll to position [629, 0]
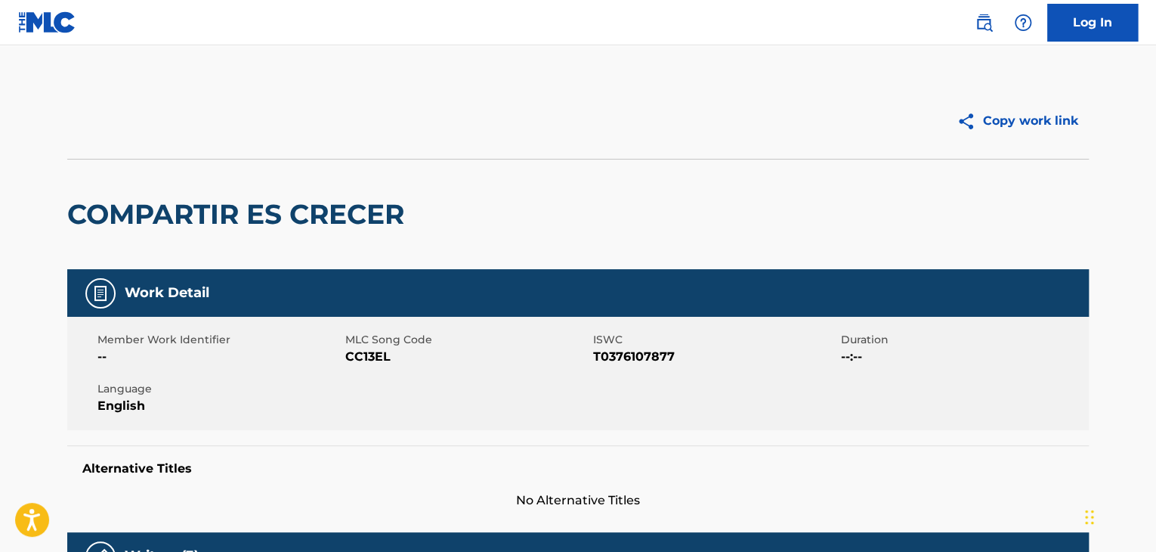
click at [181, 212] on h2 "COMPARTIR ES CRECER" at bounding box center [239, 214] width 345 height 34
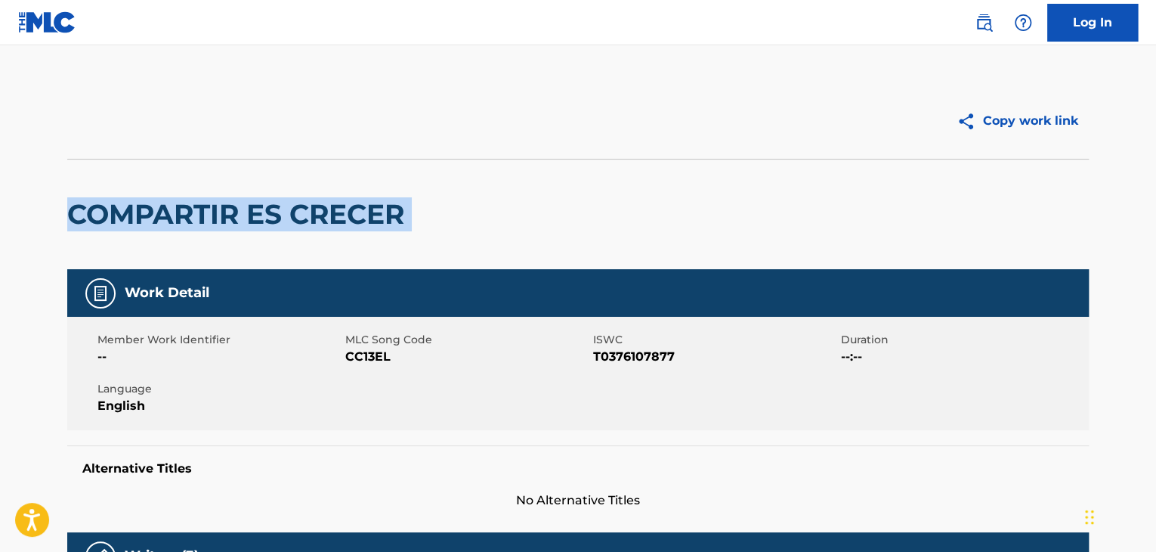
click at [181, 212] on h2 "COMPARTIR ES CRECER" at bounding box center [239, 214] width 345 height 34
copy div "COMPARTIR ES CRECER"
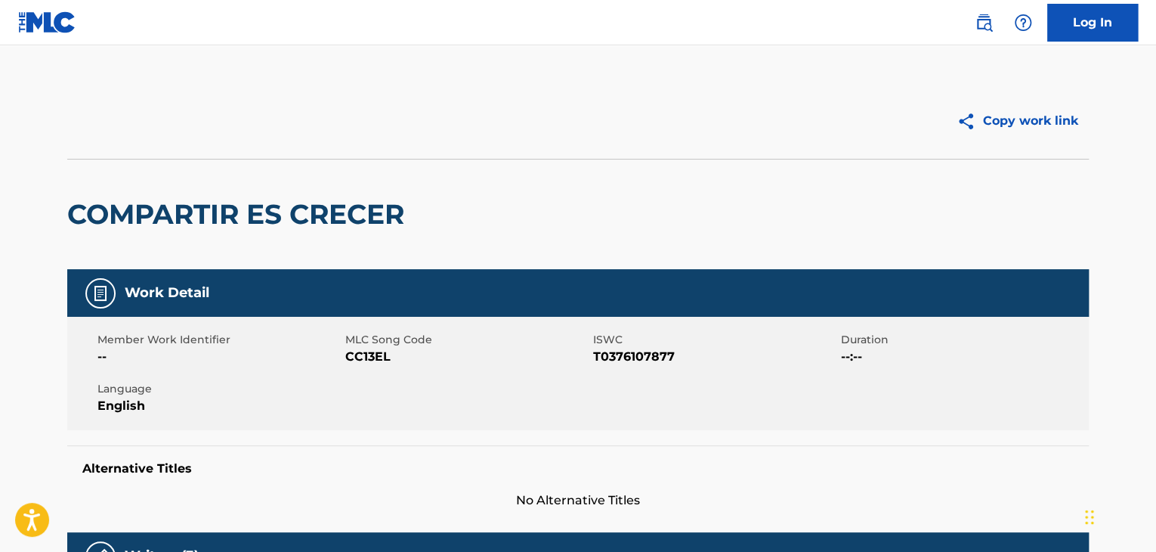
click at [382, 360] on span "CC13EL" at bounding box center [467, 357] width 244 height 18
copy span "CC13EL"
click at [625, 366] on div "Member Work Identifier -- MLC Song Code CC13EL ISWC T0376107877 Duration --:-- …" at bounding box center [577, 373] width 1021 height 113
click at [628, 349] on span "T0376107877" at bounding box center [715, 357] width 244 height 18
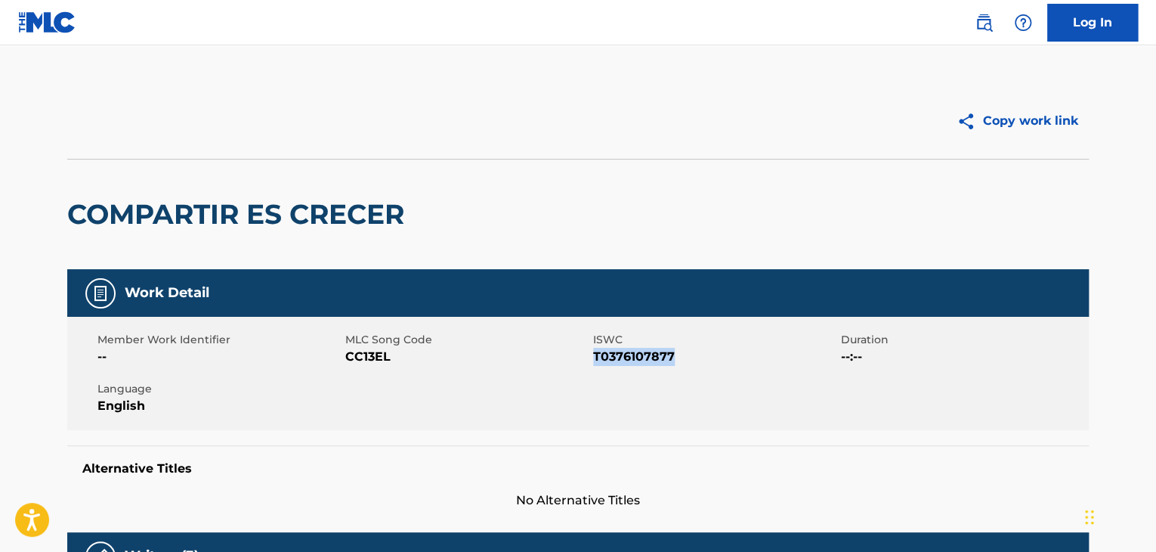
click at [628, 349] on span "T0376107877" at bounding box center [715, 357] width 244 height 18
copy span "T0376107877"
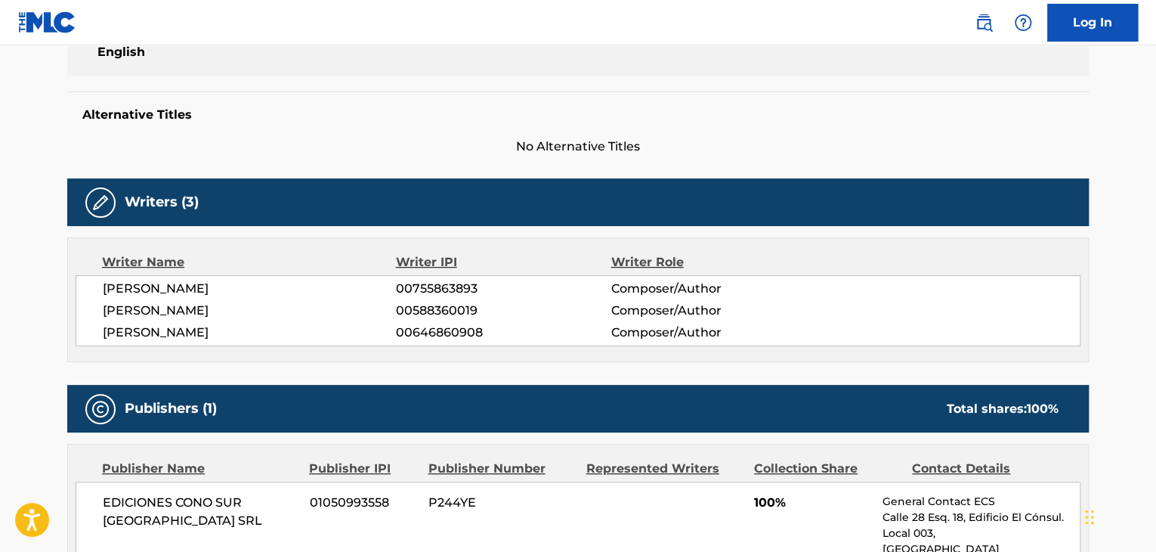
scroll to position [378, 0]
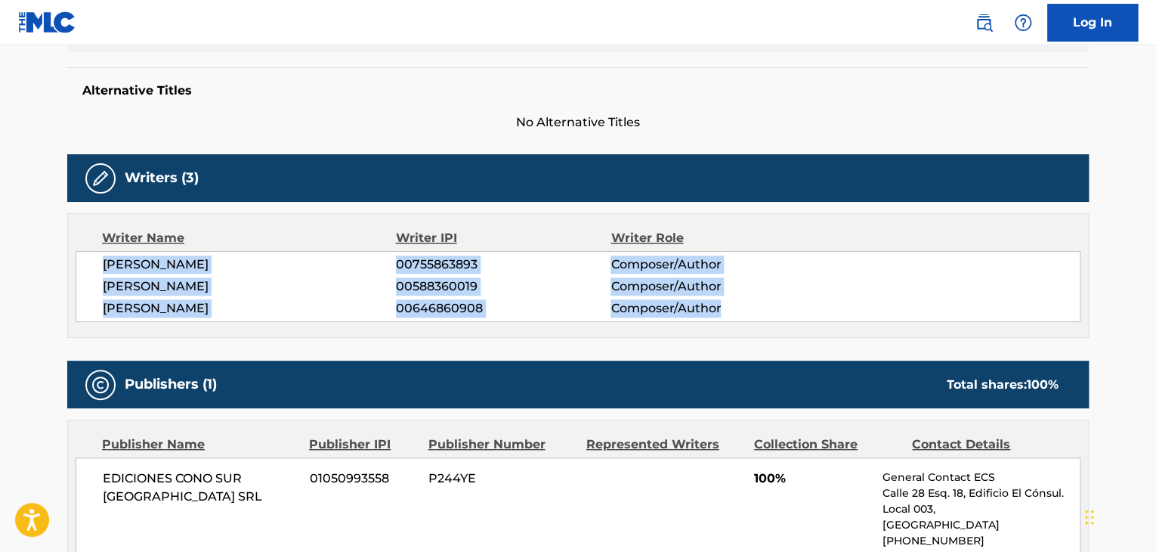
drag, startPoint x: 104, startPoint y: 261, endPoint x: 780, endPoint y: 310, distance: 677.2
click at [780, 310] on div "MAURICIO GERMAN ZUBIRI 00755863893 Composer/Author HUGO ALEJANDRO FIGUERAS 0058…" at bounding box center [578, 286] width 1005 height 71
copy div "MAURICIO GERMAN ZUBIRI 00755863893 Composer/Author HUGO ALEJANDRO FIGUERAS 0058…"
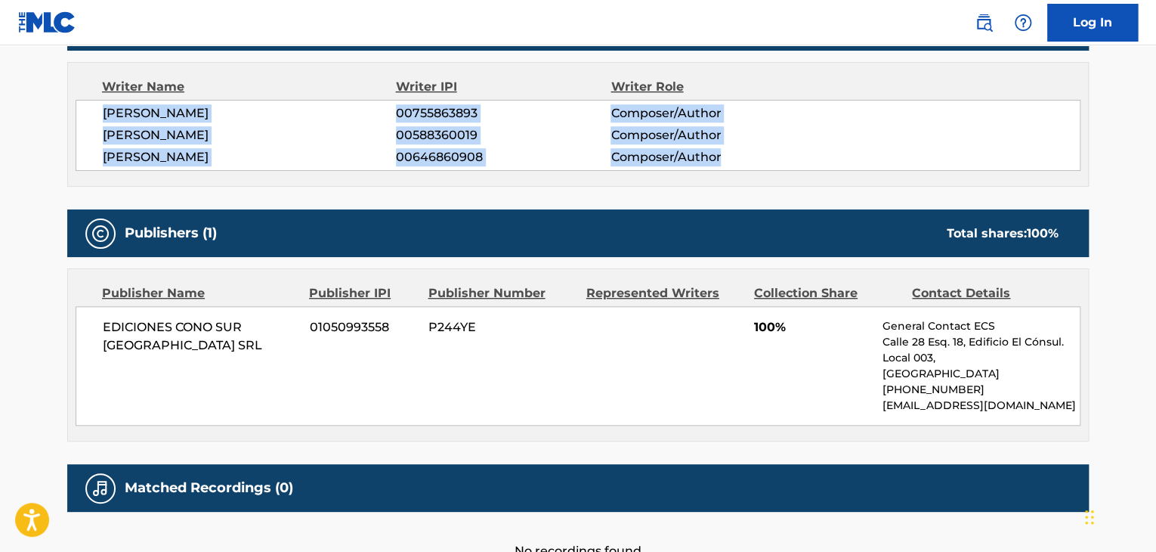
scroll to position [629, 0]
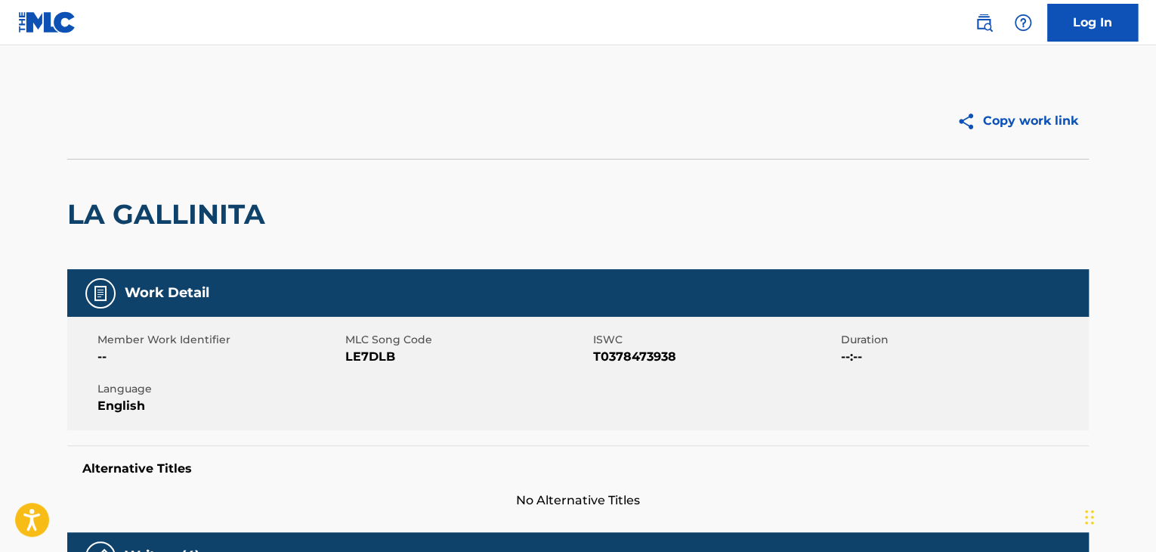
click at [215, 200] on h2 "LA GALLINITA" at bounding box center [169, 214] width 205 height 34
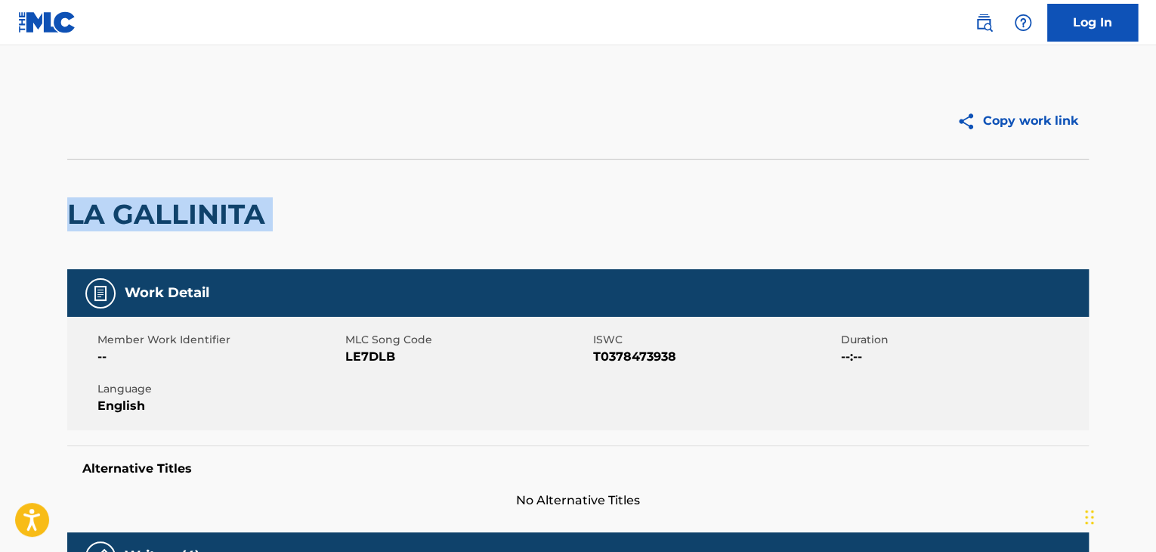
click at [215, 200] on h2 "LA GALLINITA" at bounding box center [169, 214] width 205 height 34
copy div "LA GALLINITA"
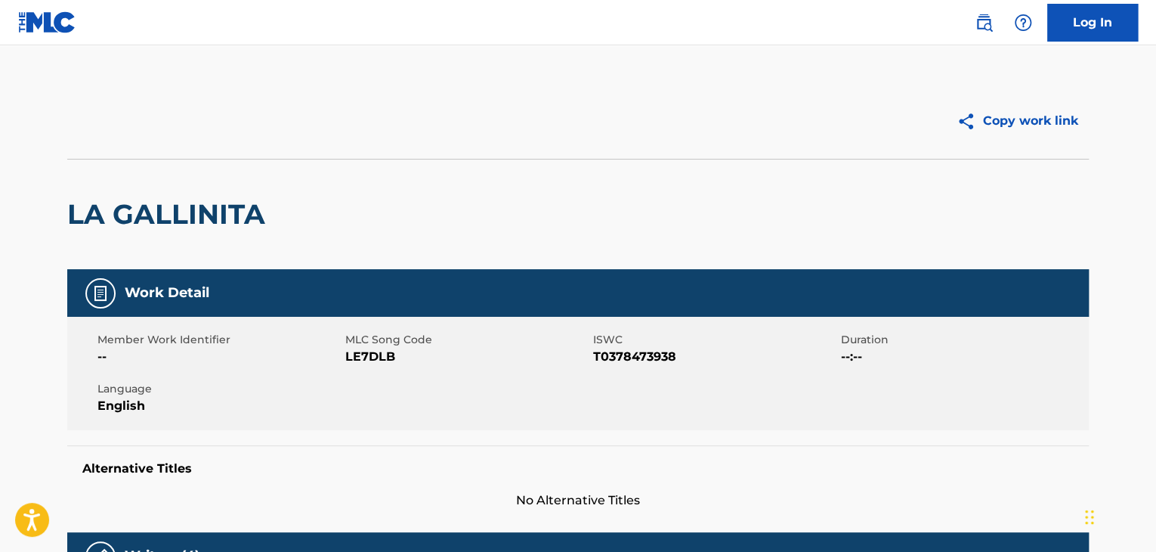
click at [384, 359] on span "LE7DLB" at bounding box center [467, 357] width 244 height 18
copy span "LE7DLB"
click at [638, 360] on span "T0378473938" at bounding box center [715, 357] width 244 height 18
click at [638, 362] on span "T0378473938" at bounding box center [715, 357] width 244 height 18
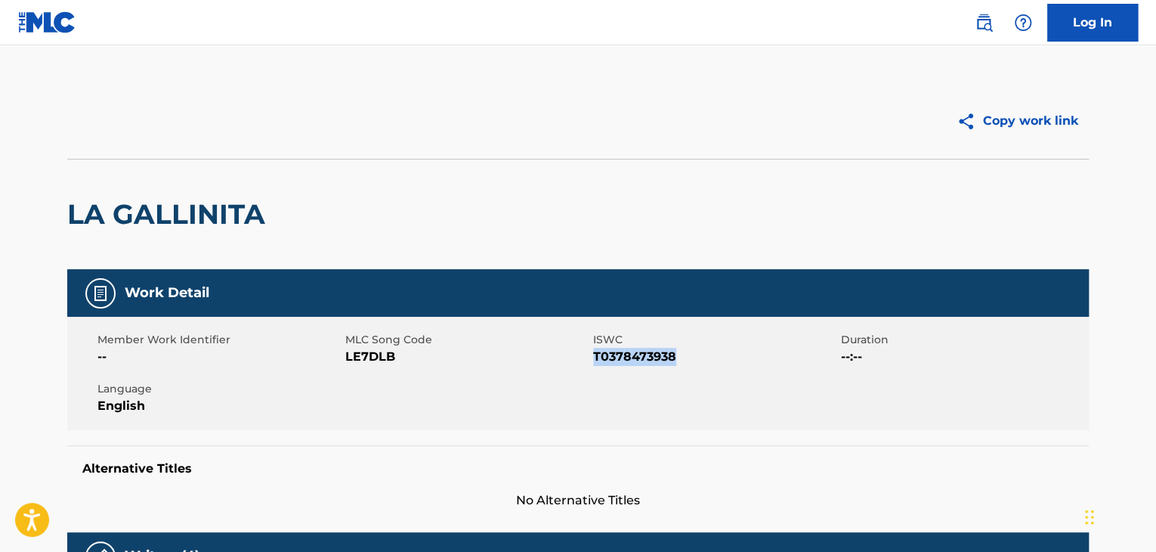
copy span "T0378473938"
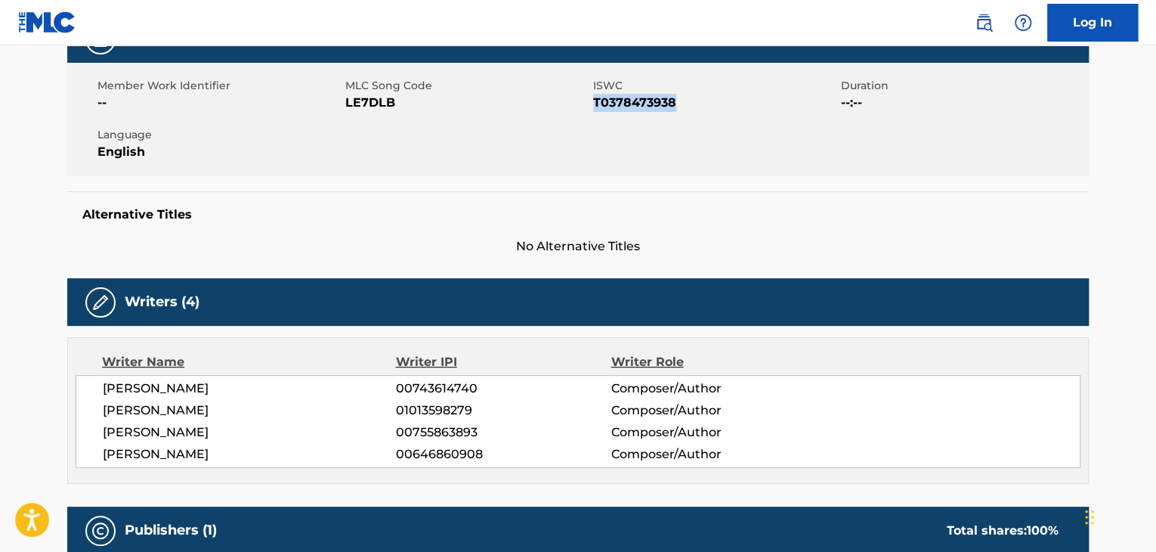
scroll to position [378, 0]
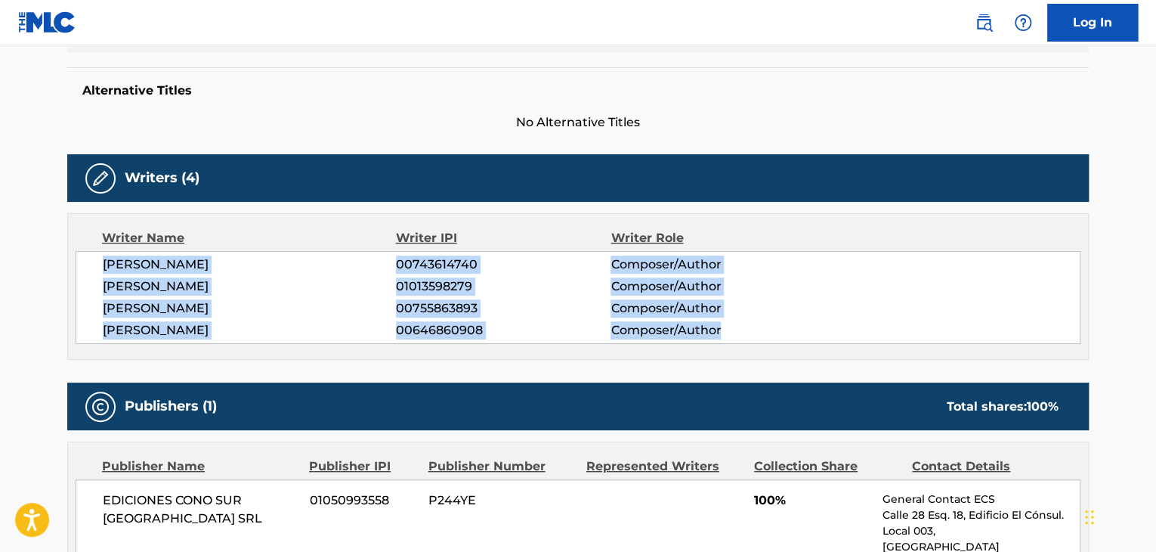
drag, startPoint x: 105, startPoint y: 272, endPoint x: 782, endPoint y: 165, distance: 685.4
click at [759, 335] on div "SERGIO ENRIQUE IRIBARNE 00743614740 Composer/Author PABLO LUCINI 01013598279 Co…" at bounding box center [578, 297] width 1005 height 93
copy div "SERGIO ENRIQUE IRIBARNE 00743614740 Composer/Author PABLO LUCINI 01013598279 Co…"
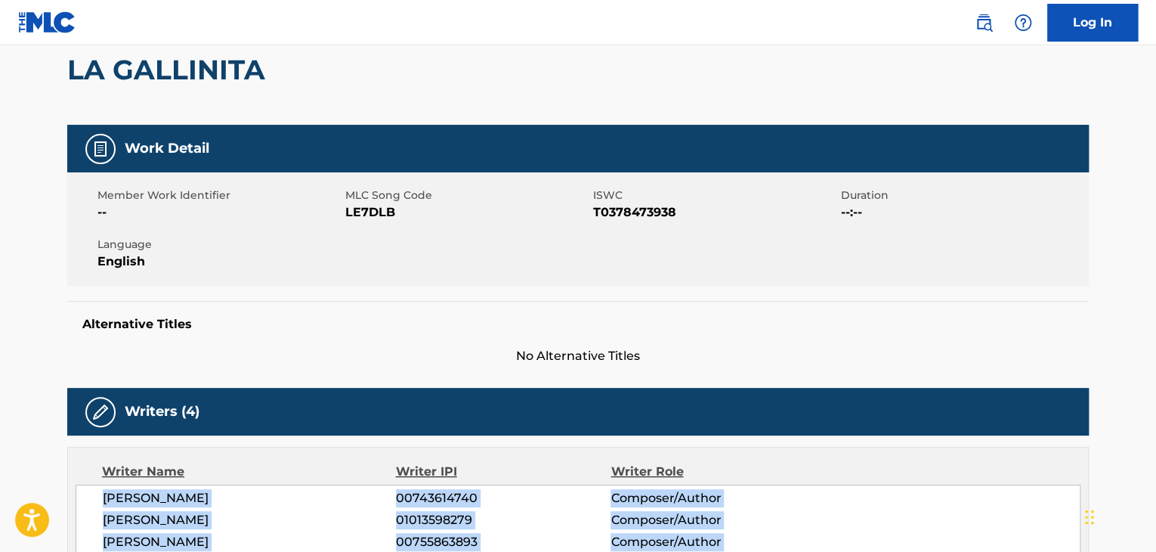
scroll to position [0, 0]
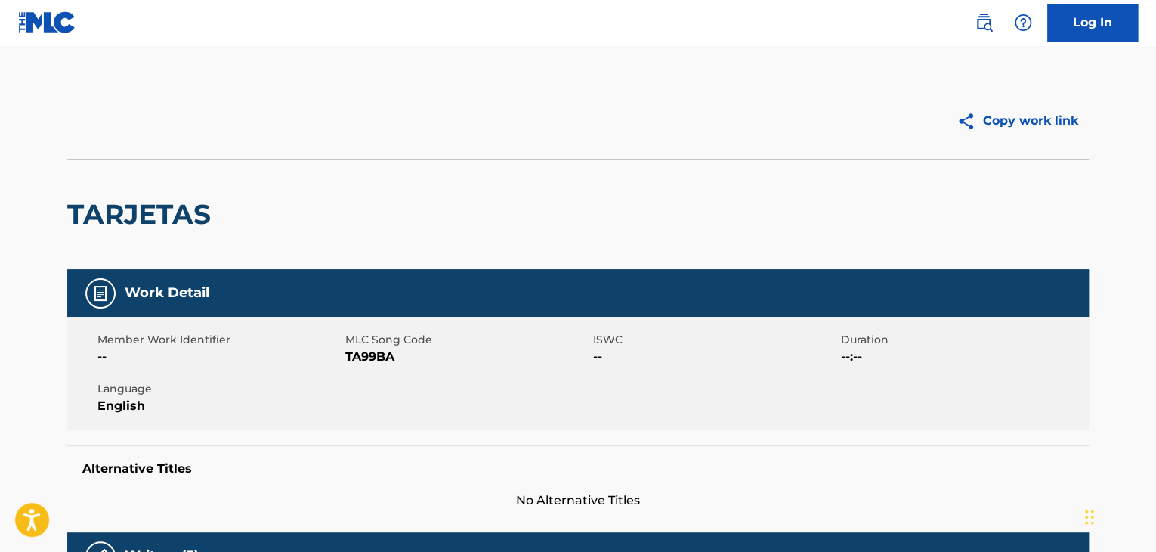
click at [148, 204] on h2 "TARJETAS" at bounding box center [142, 214] width 151 height 34
copy h2 "TARJETAS"
click at [375, 365] on span "TA99BA" at bounding box center [467, 357] width 244 height 18
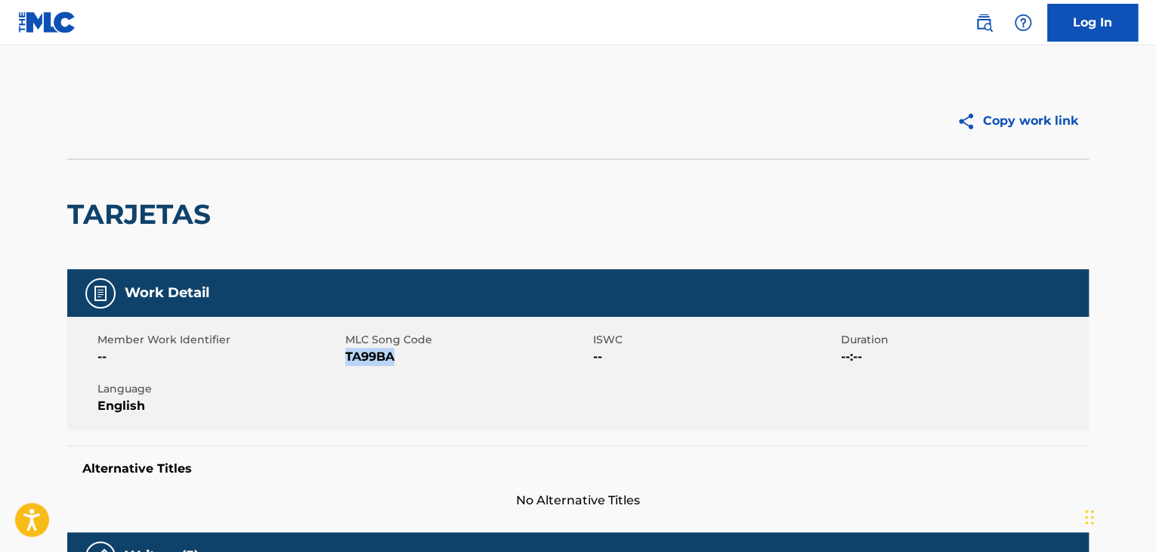
copy span "TA99BA"
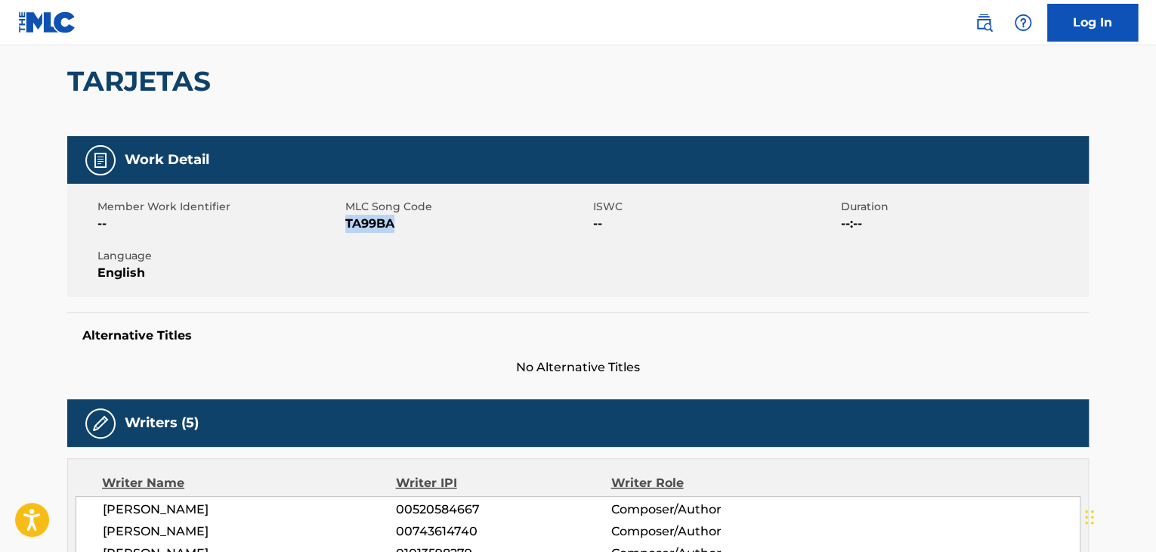
scroll to position [252, 0]
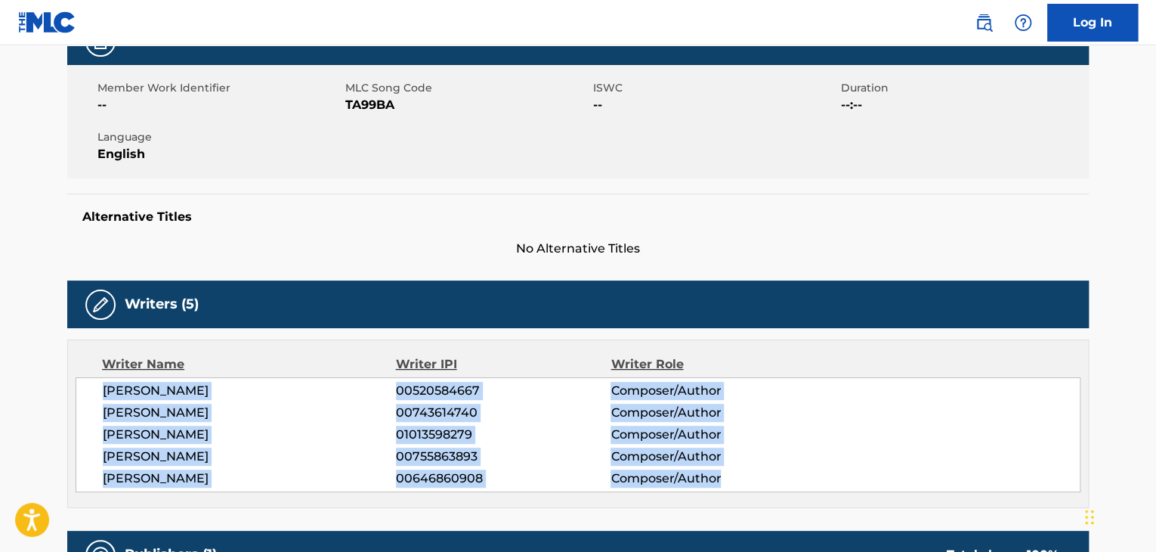
drag, startPoint x: 100, startPoint y: 393, endPoint x: 731, endPoint y: 474, distance: 636.0
click at [731, 474] on div "TOMAS JOSE TYRRELL 00520584667 Composer/Author SERGIO ENRIQUE IRIBARNE 00743614…" at bounding box center [578, 434] width 1005 height 115
copy div "TOMAS JOSE TYRRELL 00520584667 Composer/Author SERGIO ENRIQUE IRIBARNE 00743614…"
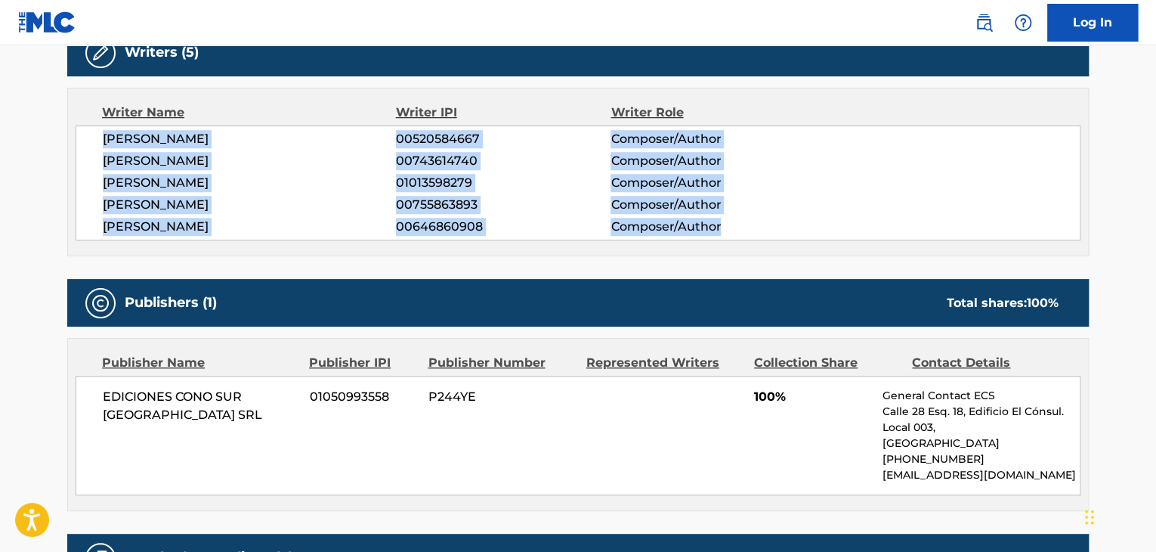
scroll to position [0, 0]
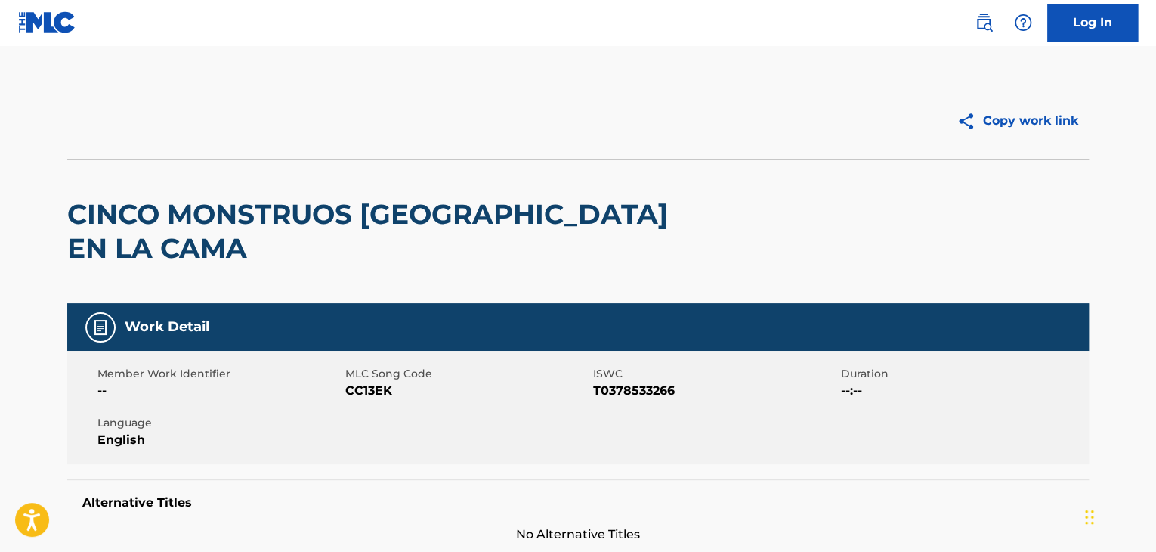
click at [97, 194] on div "CINCO MONSTRUOS [GEOGRAPHIC_DATA] EN LA CAMA" at bounding box center [373, 231] width 613 height 144
click at [97, 194] on div "CINCO MONSTRUOS SALTABAN EN LA CAMA" at bounding box center [373, 231] width 613 height 144
click at [94, 199] on h2 "CINCO MONSTRUOS SALTABAN EN LA CAMA" at bounding box center [373, 231] width 613 height 68
click at [115, 211] on h2 "CINCO MONSTRUOS SALTABAN EN LA CAMA" at bounding box center [373, 231] width 613 height 68
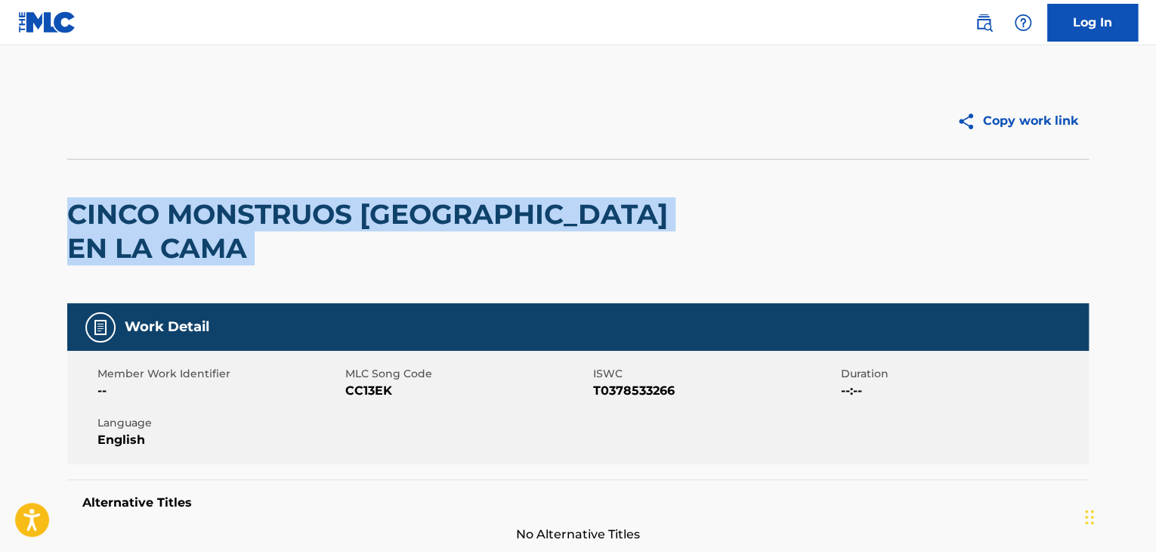
click at [115, 211] on h2 "CINCO MONSTRUOS SALTABAN EN LA CAMA" at bounding box center [373, 231] width 613 height 68
copy div "CINCO MONSTRUOS SALTABAN EN LA CAMA"
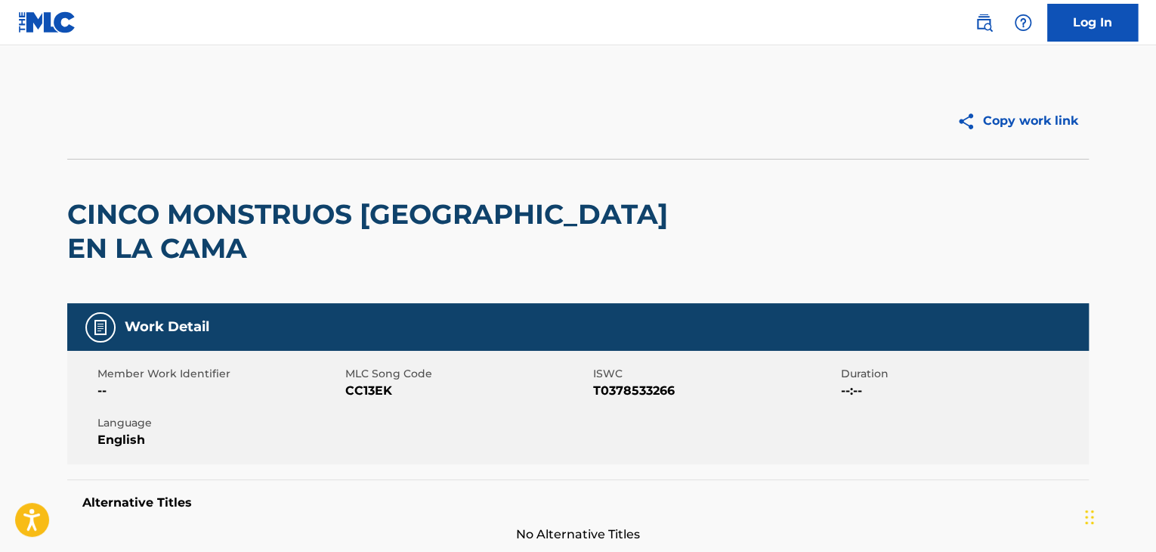
click at [355, 388] on span "CC13EK" at bounding box center [467, 391] width 244 height 18
click at [354, 388] on span "CC13EK" at bounding box center [467, 391] width 244 height 18
copy span "CC13EK"
click at [601, 392] on span "T0378533266" at bounding box center [715, 391] width 244 height 18
click at [602, 392] on span "T0378533266" at bounding box center [715, 391] width 244 height 18
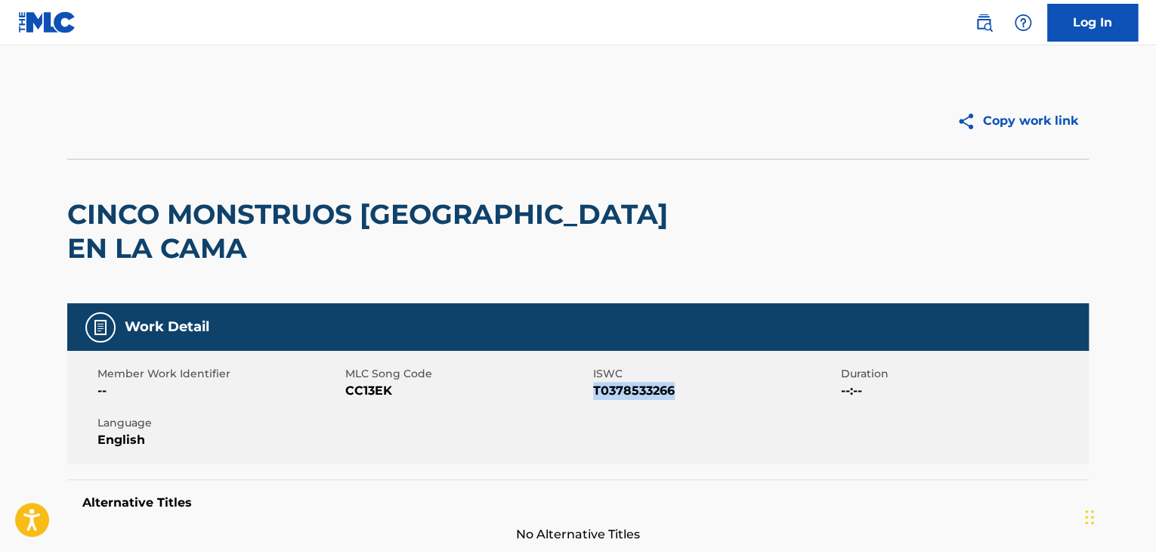
copy span "T0378533266"
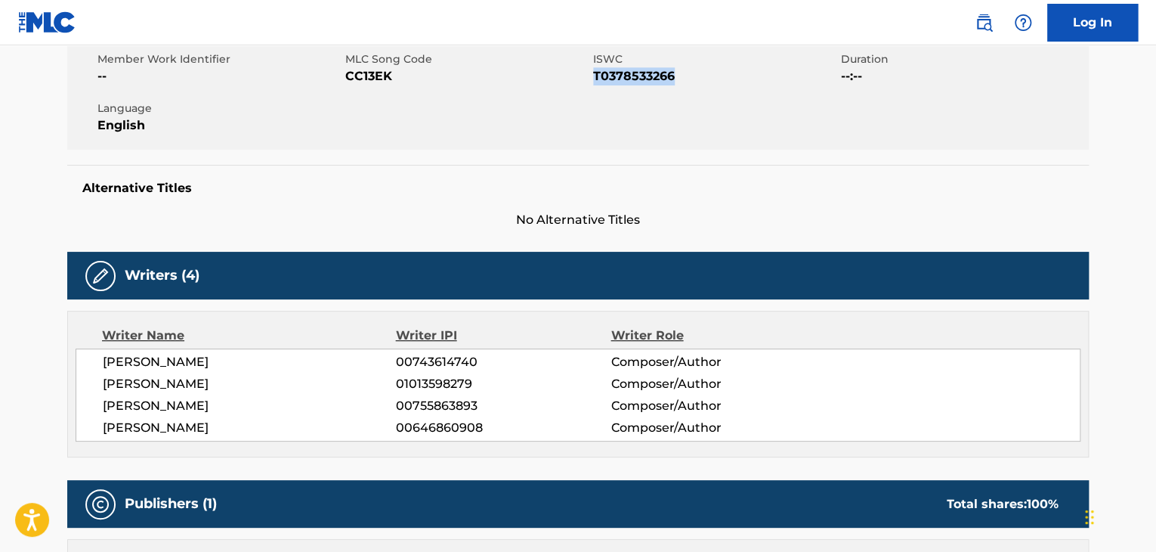
scroll to position [378, 0]
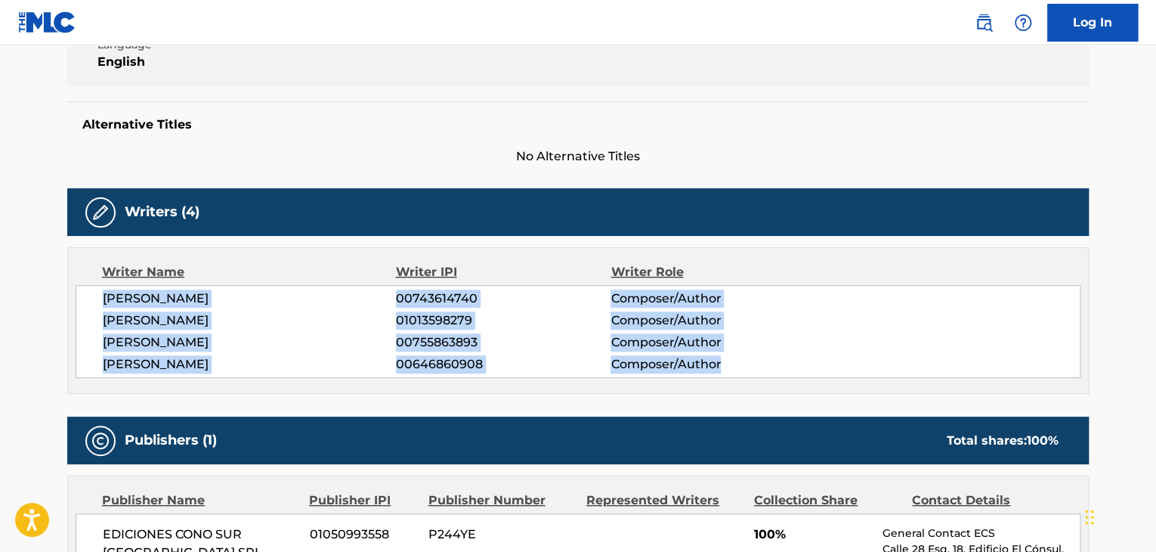
drag, startPoint x: 112, startPoint y: 300, endPoint x: 743, endPoint y: 380, distance: 636.6
click at [746, 390] on div "Writer Name Writer IPI Writer Role SERGIO ENRIQUE IRIBARNE 00743614740 Composer…" at bounding box center [577, 320] width 1021 height 147
copy div "SERGIO ENRIQUE IRIBARNE 00743614740 Composer/Author PABLO LUCINI 01013598279 Co…"
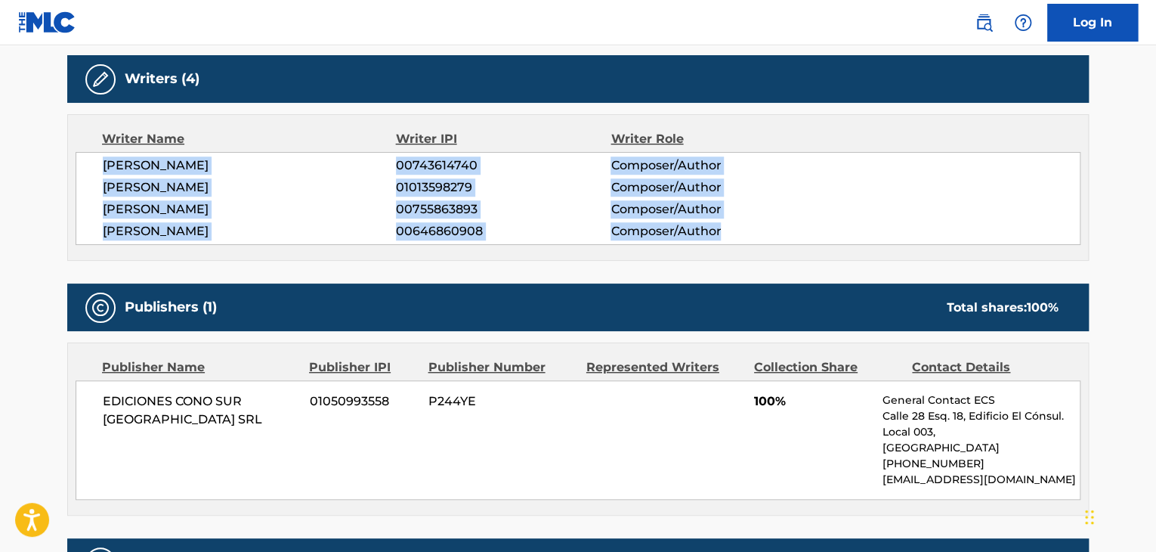
scroll to position [629, 0]
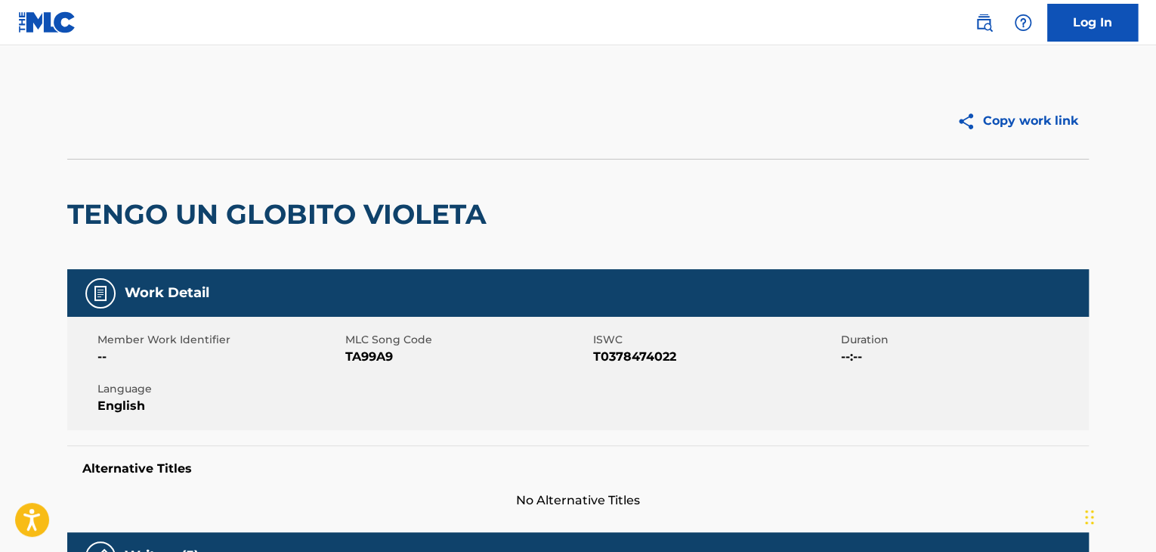
click at [425, 221] on h2 "TENGO UN GLOBITO VIOLETA" at bounding box center [280, 214] width 427 height 34
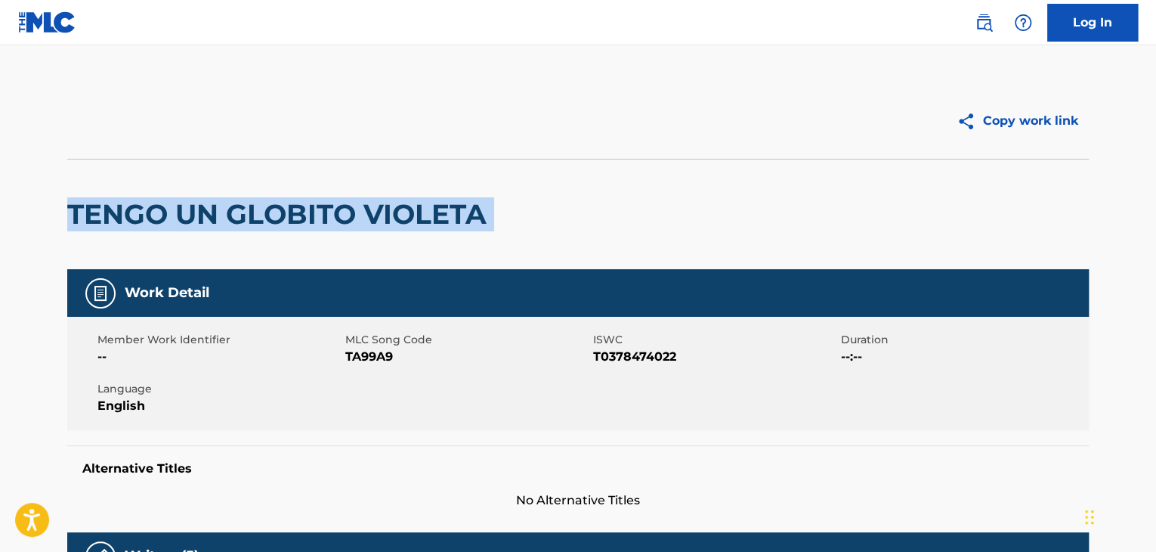
click at [425, 221] on h2 "TENGO UN GLOBITO VIOLETA" at bounding box center [280, 214] width 427 height 34
copy div "TENGO UN GLOBITO VIOLETA"
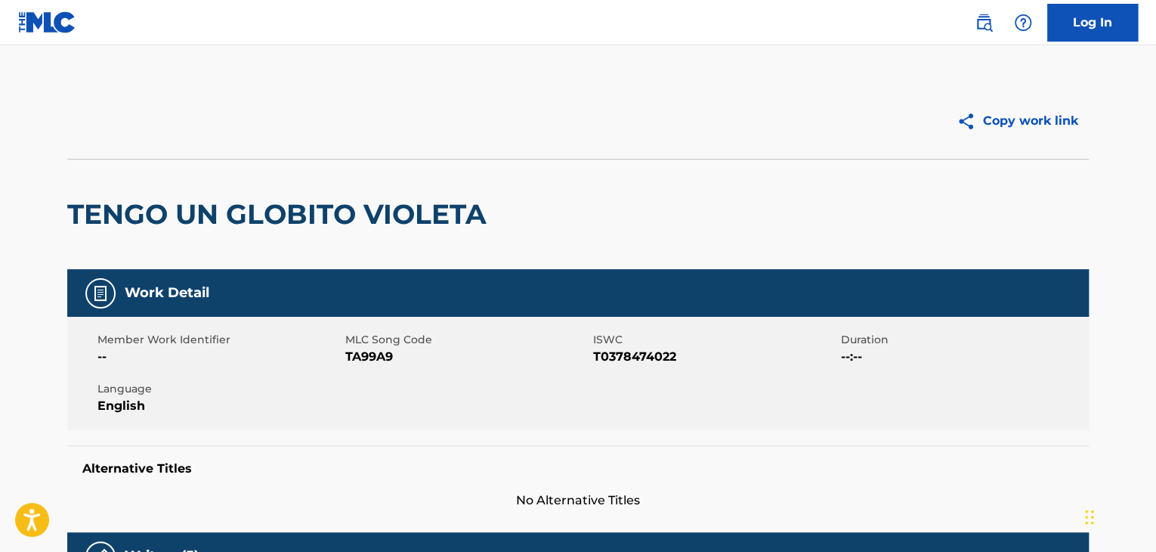
click at [354, 357] on span "TA99A9" at bounding box center [467, 357] width 244 height 18
copy span "TA99A9"
drag, startPoint x: 635, startPoint y: 338, endPoint x: 635, endPoint y: 352, distance: 14.4
click at [635, 352] on div "ISWC T0378474022" at bounding box center [717, 349] width 248 height 34
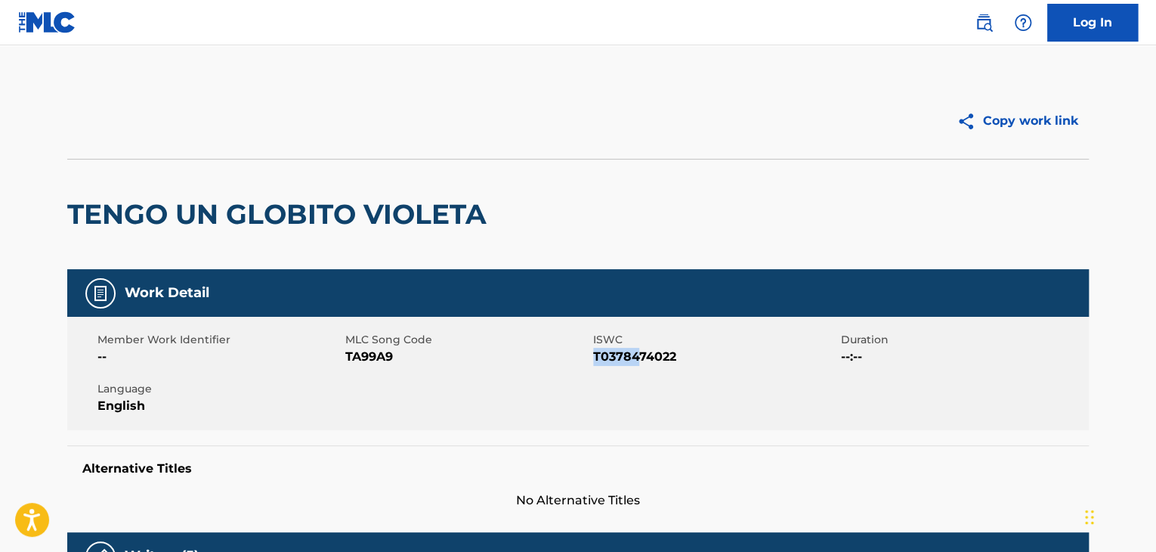
click at [635, 352] on span "T0378474022" at bounding box center [715, 357] width 244 height 18
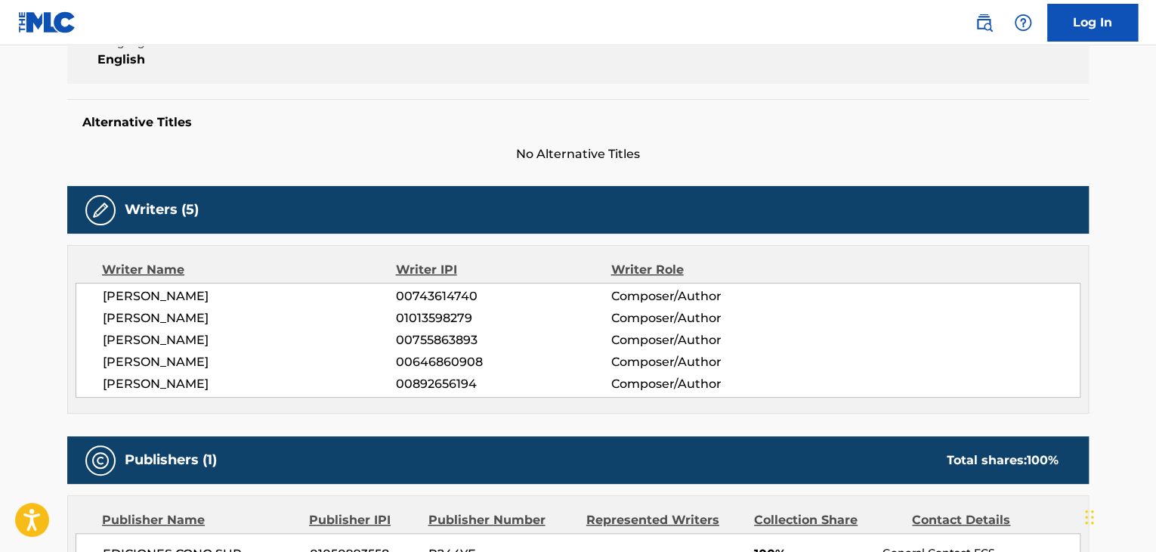
scroll to position [348, 0]
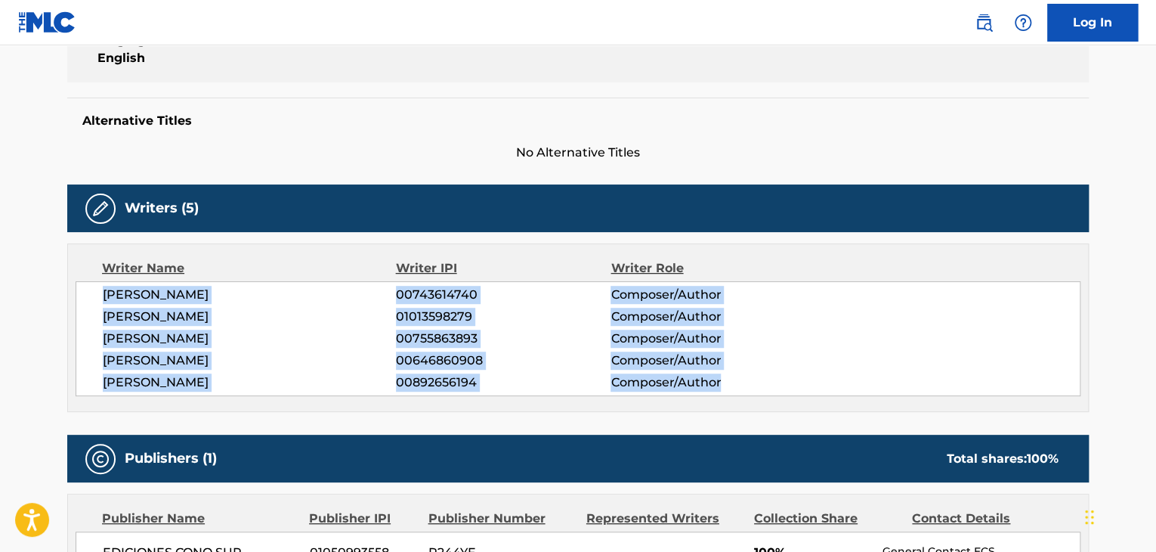
drag, startPoint x: 103, startPoint y: 295, endPoint x: 775, endPoint y: 378, distance: 677.5
click at [775, 378] on div "SERGIO ENRIQUE IRIBARNE 00743614740 Composer/Author PABLO LUCINI 01013598279 Co…" at bounding box center [578, 338] width 1005 height 115
copy div "SERGIO ENRIQUE IRIBARNE 00743614740 Composer/Author PABLO LUCINI 01013598279 Co…"
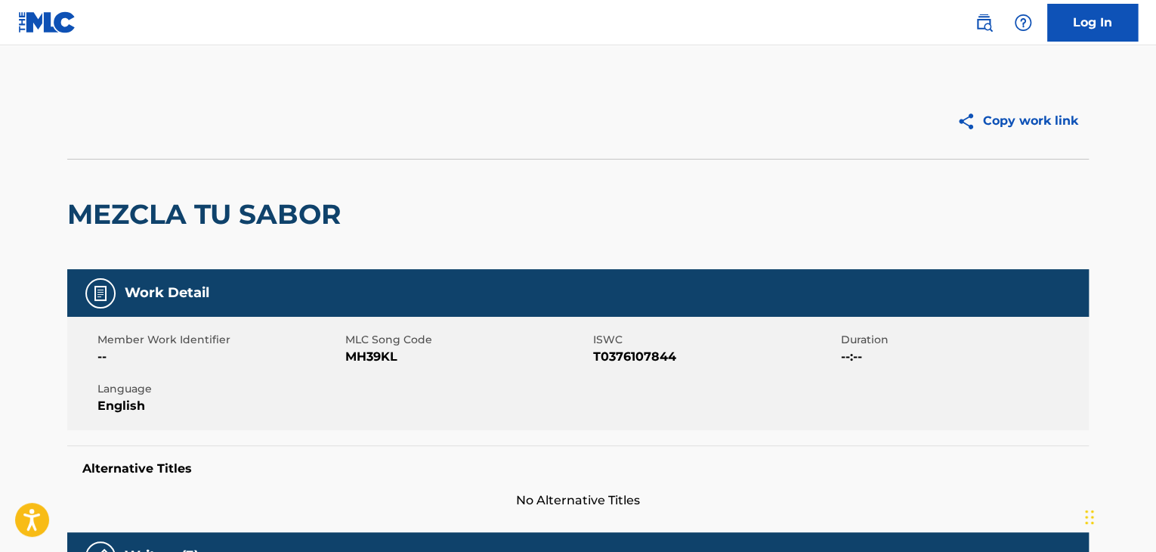
click at [187, 215] on h2 "MEZCLA TU SABOR" at bounding box center [207, 214] width 281 height 34
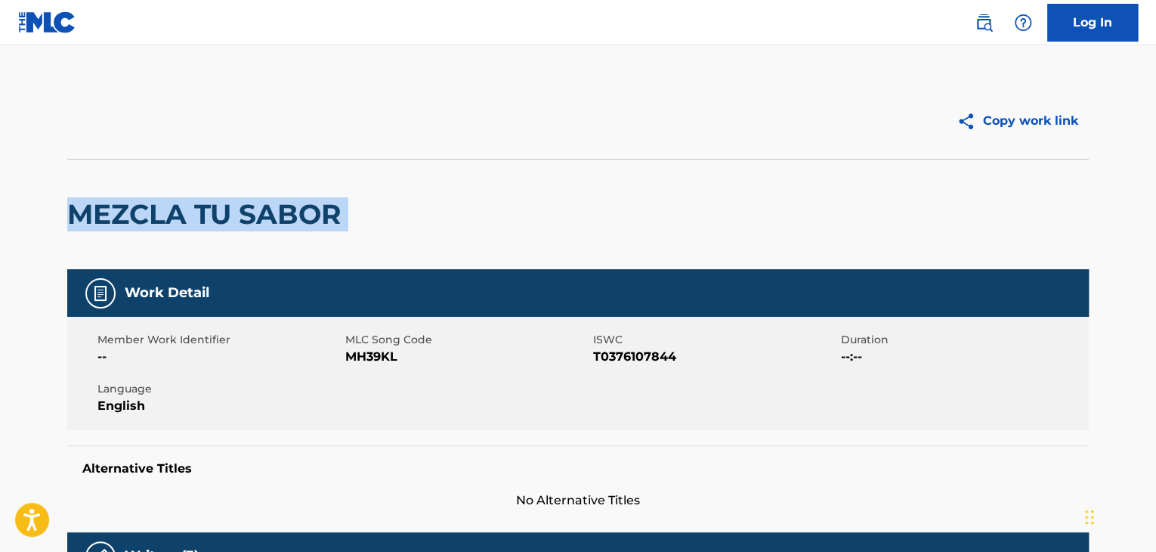
click at [187, 215] on h2 "MEZCLA TU SABOR" at bounding box center [207, 214] width 281 height 34
copy div "MEZCLA TU SABOR"
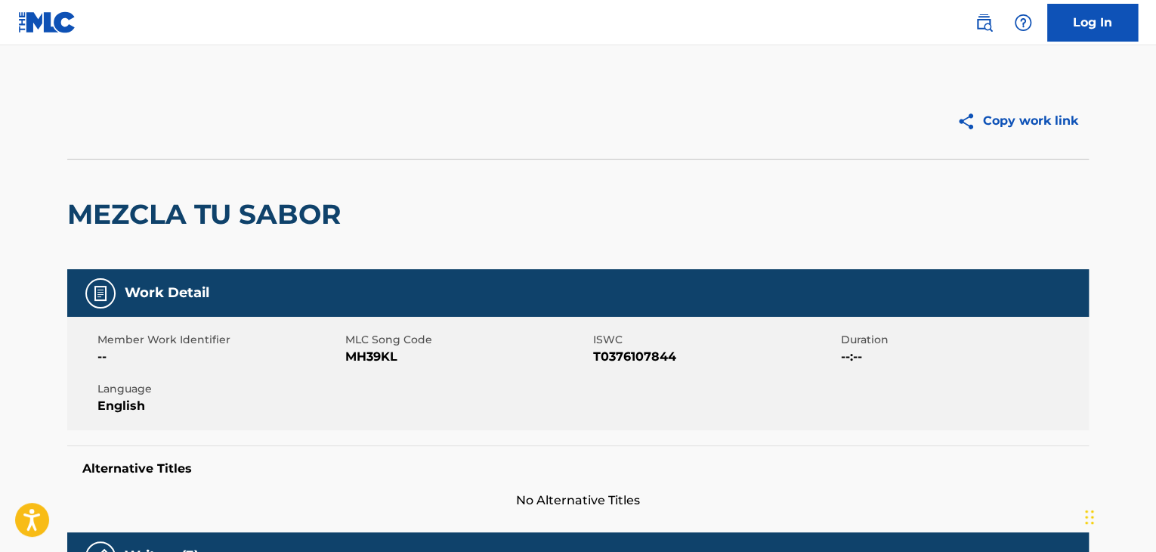
click at [376, 351] on span "MH39KL" at bounding box center [467, 357] width 244 height 18
copy span "MH39KL"
click at [632, 348] on span "T0376107844" at bounding box center [715, 357] width 244 height 18
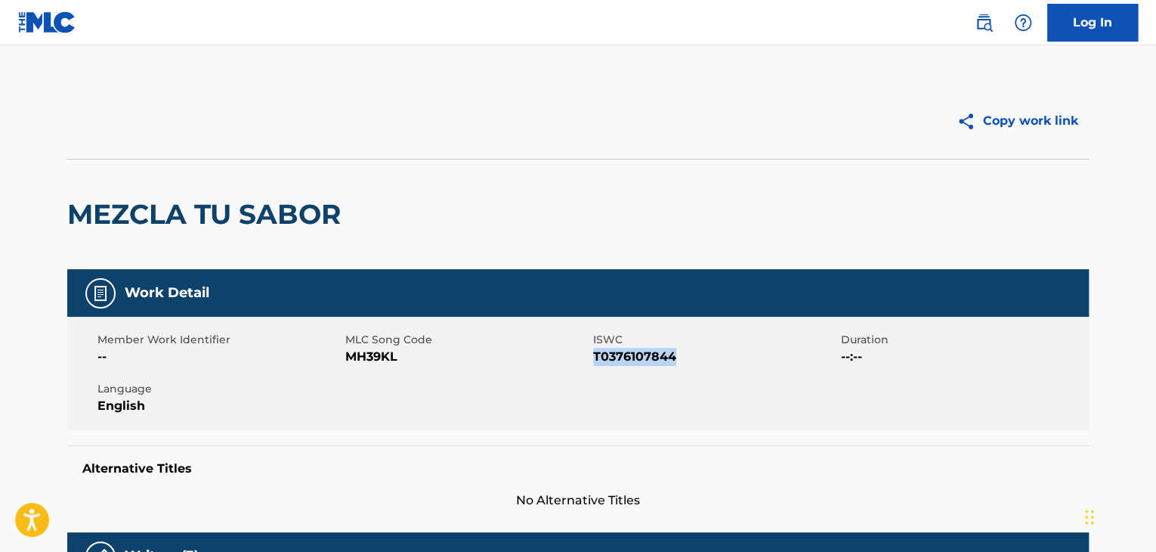
copy span "T0376107844"
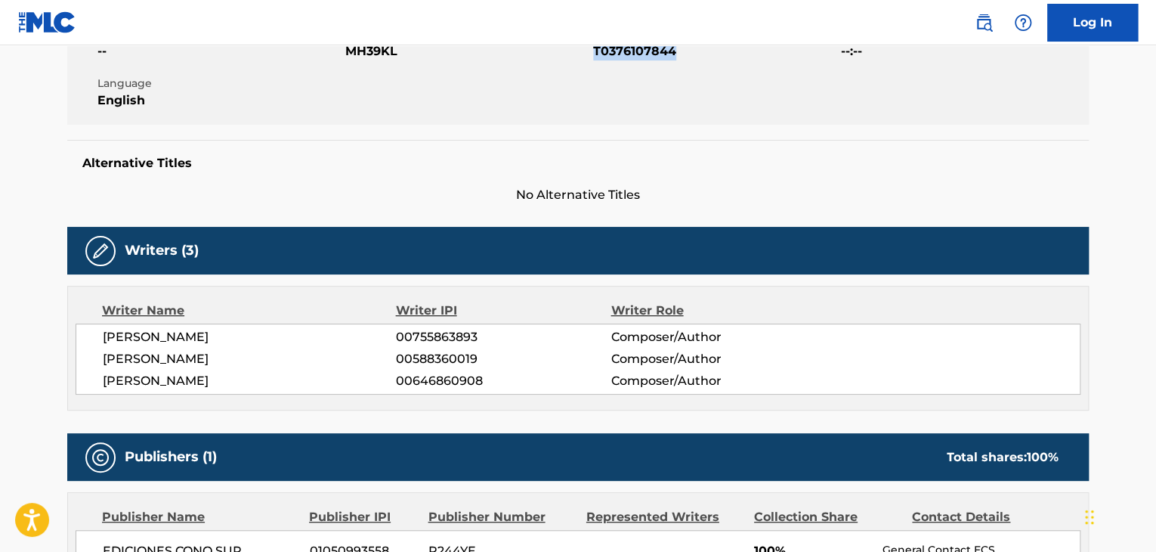
scroll to position [305, 0]
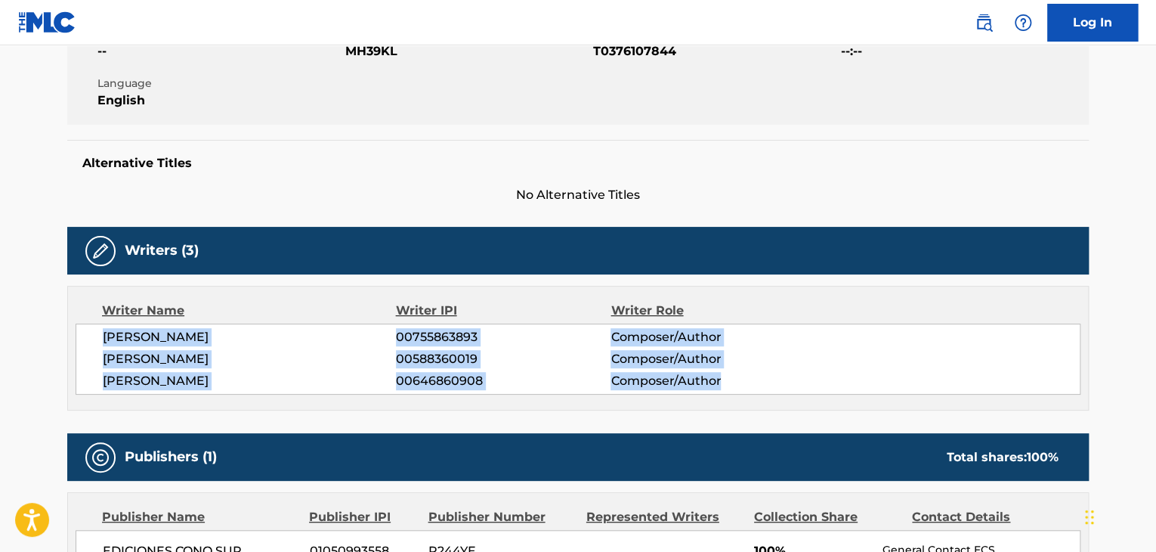
drag, startPoint x: 88, startPoint y: 338, endPoint x: 787, endPoint y: 379, distance: 700.8
click at [787, 379] on div "[PERSON_NAME] 00755863893 Composer/Author [PERSON_NAME] 00588360019 Composer/Au…" at bounding box center [578, 358] width 1005 height 71
copy div "[PERSON_NAME] 00755863893 Composer/Author [PERSON_NAME] 00588360019 Composer/Au…"
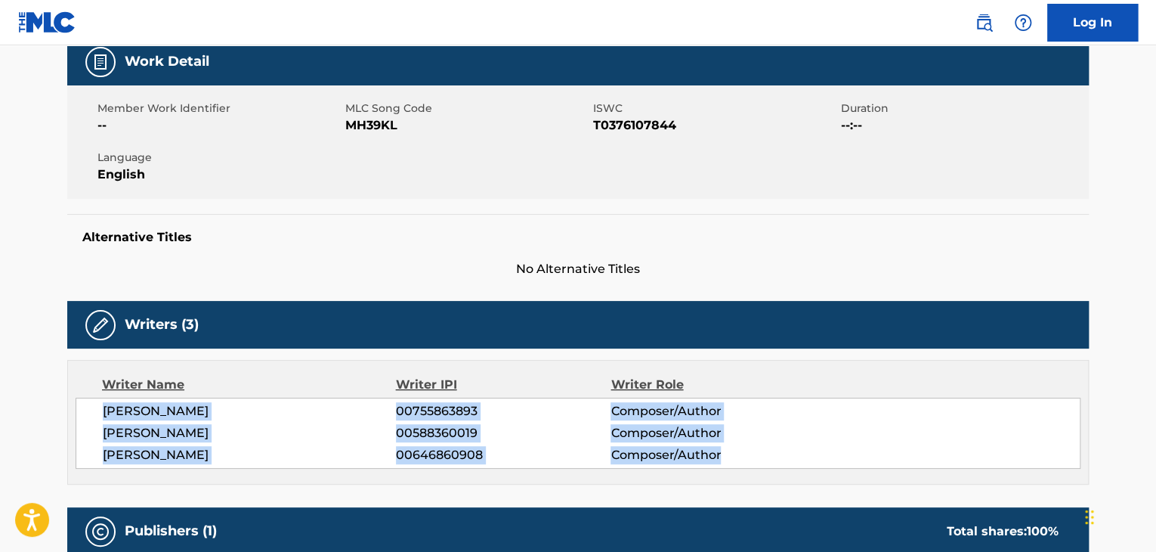
scroll to position [84, 0]
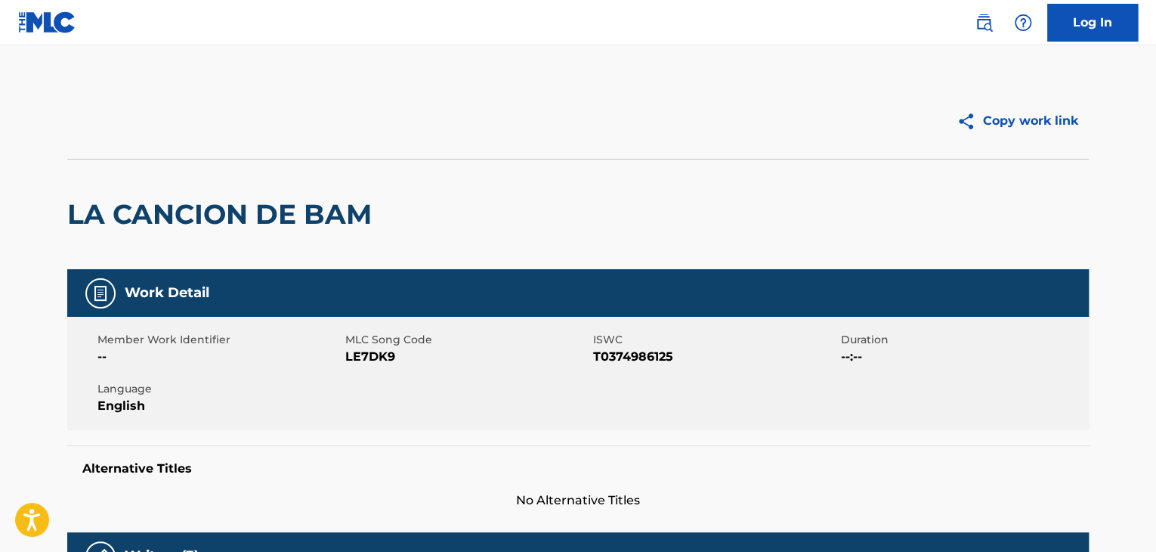
click at [217, 193] on div "LA CANCION DE BAM" at bounding box center [223, 214] width 312 height 110
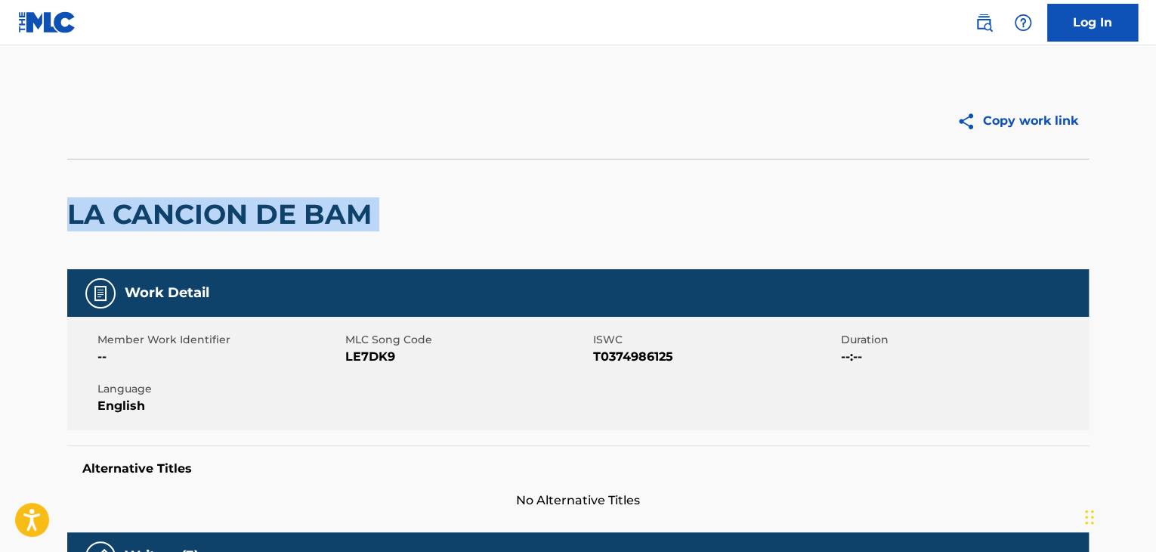
click at [217, 193] on div "LA CANCION DE BAM" at bounding box center [223, 214] width 312 height 110
copy div "LA CANCION DE BAM"
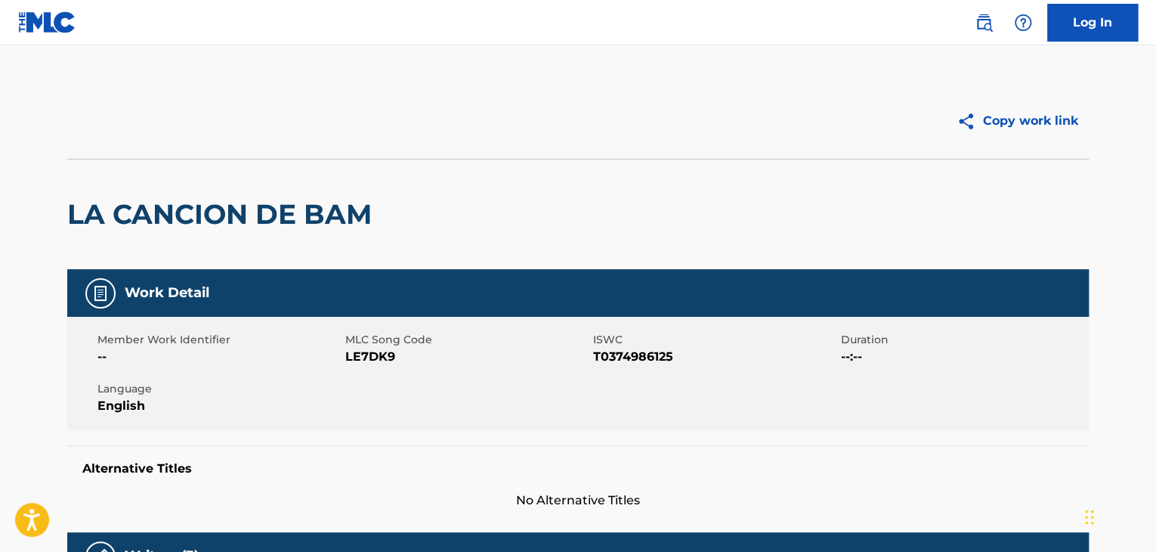
click at [360, 350] on span "LE7DK9" at bounding box center [467, 357] width 244 height 18
copy span "LE7DK9"
click at [639, 352] on span "T0374986125" at bounding box center [715, 357] width 244 height 18
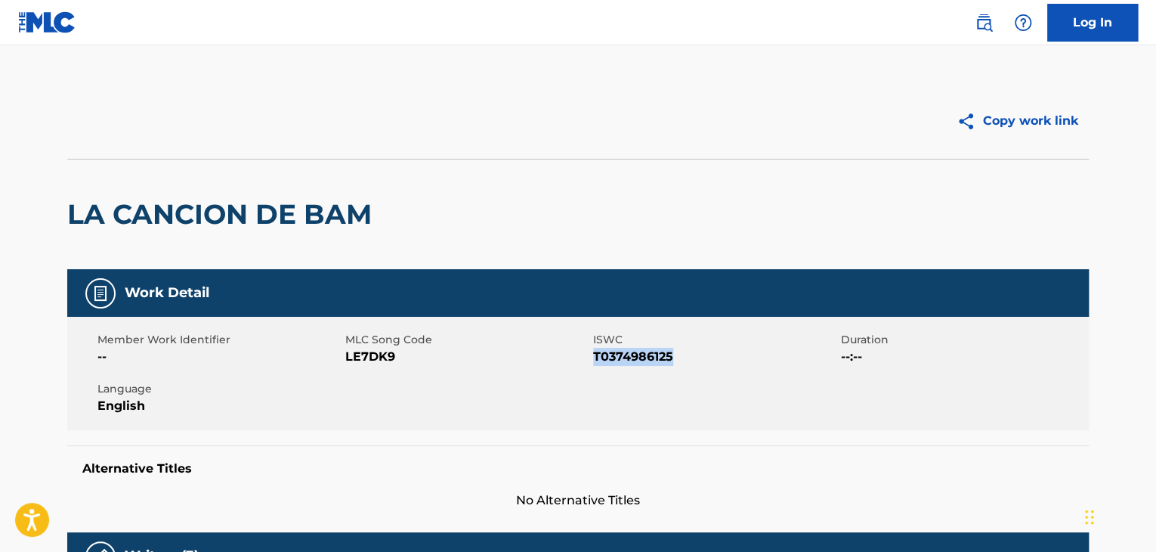
copy span "T0374986125"
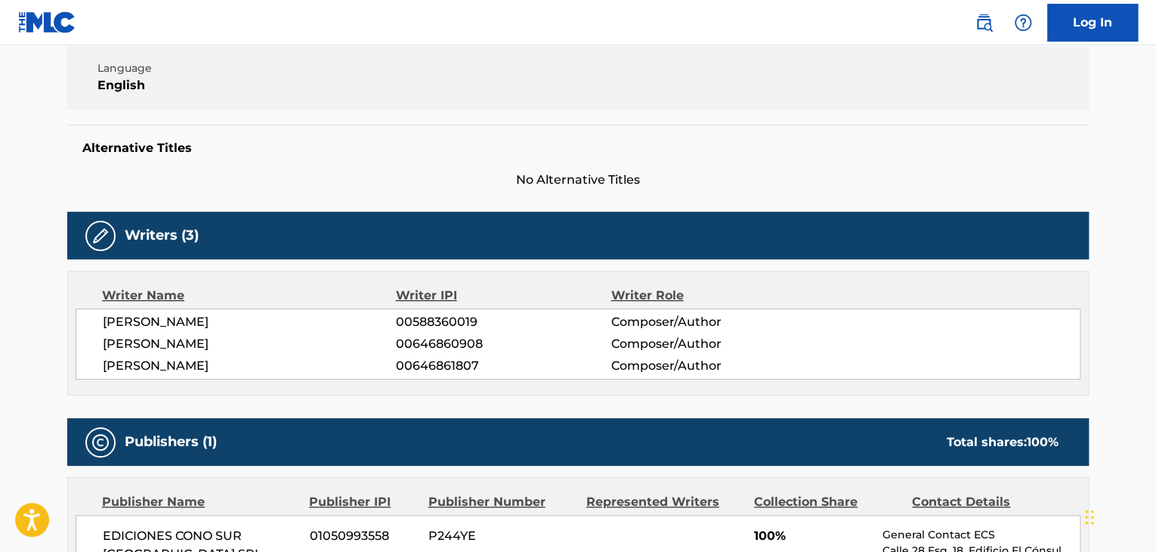
scroll to position [329, 0]
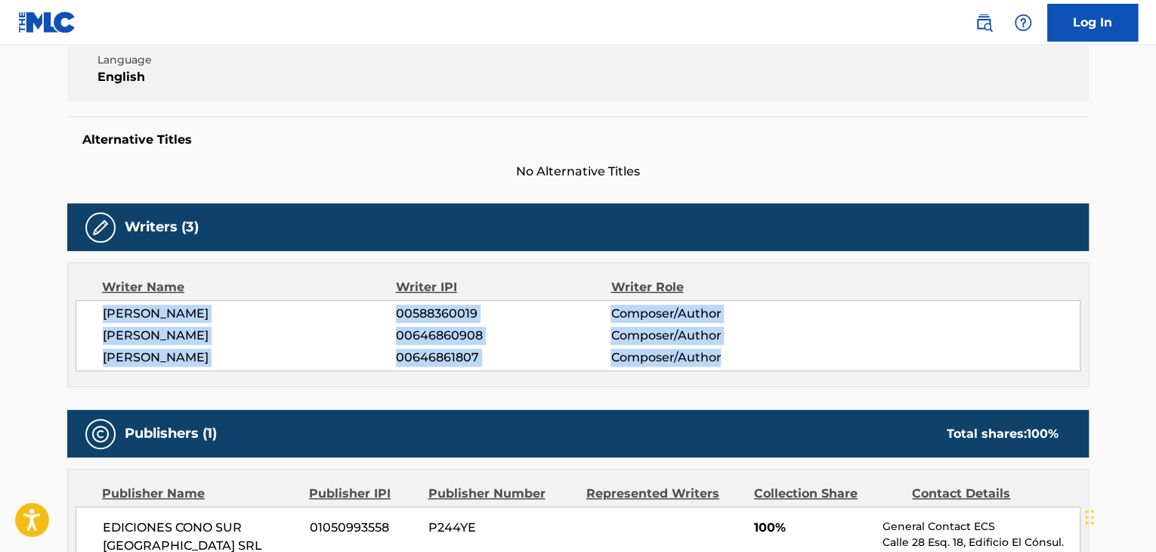
drag, startPoint x: 97, startPoint y: 317, endPoint x: 773, endPoint y: 365, distance: 677.8
click at [773, 365] on div "HUGO ALEJANDRO FIGUERAS 00588360019 Composer/Author GUILLERMO HORACIO PINO 0064…" at bounding box center [578, 335] width 1005 height 71
copy div "HUGO ALEJANDRO FIGUERAS 00588360019 Composer/Author GUILLERMO HORACIO PINO 0064…"
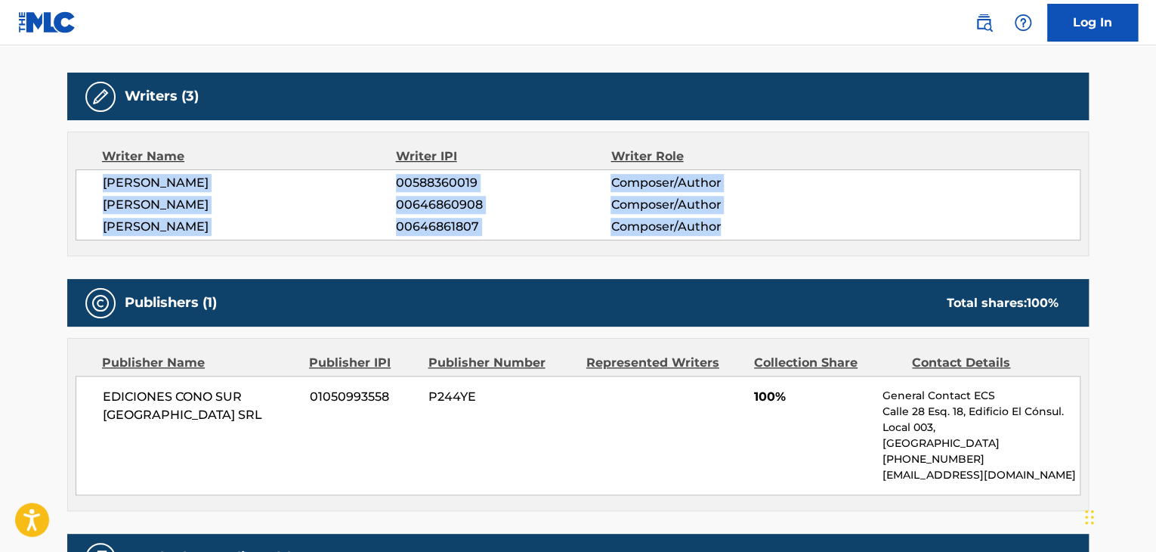
scroll to position [474, 0]
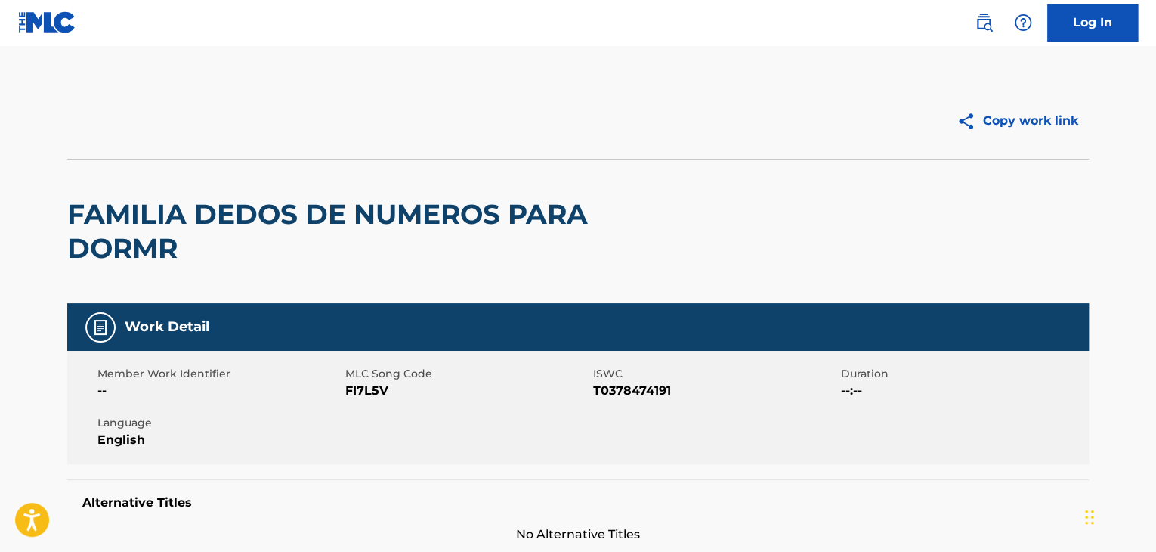
click at [91, 229] on h2 "FAMILIA DEDOS DE NUMEROS PARA DORMR" at bounding box center [373, 231] width 613 height 68
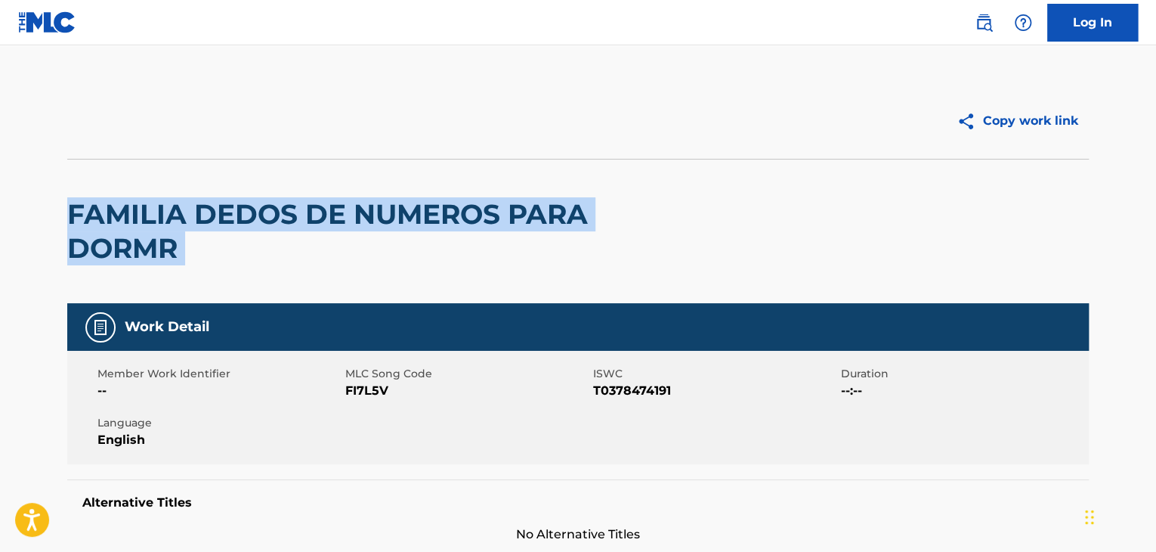
click at [91, 229] on h2 "FAMILIA DEDOS DE NUMEROS PARA DORMR" at bounding box center [373, 231] width 613 height 68
copy div "FAMILIA DEDOS DE NUMEROS PARA DORMR"
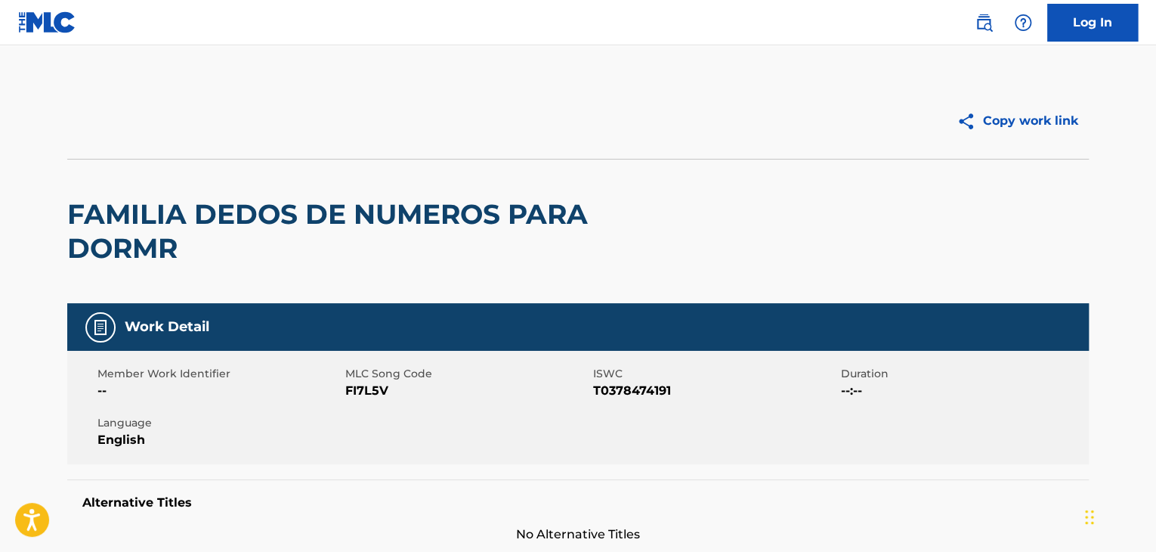
click at [374, 407] on div "Member Work Identifier -- MLC Song Code FI7L5V ISWC T0378474191 Duration --:-- …" at bounding box center [577, 407] width 1021 height 113
click at [367, 394] on span "FI7L5V" at bounding box center [467, 391] width 244 height 18
copy span "FI7L5V"
click at [601, 391] on span "T0378474191" at bounding box center [715, 391] width 244 height 18
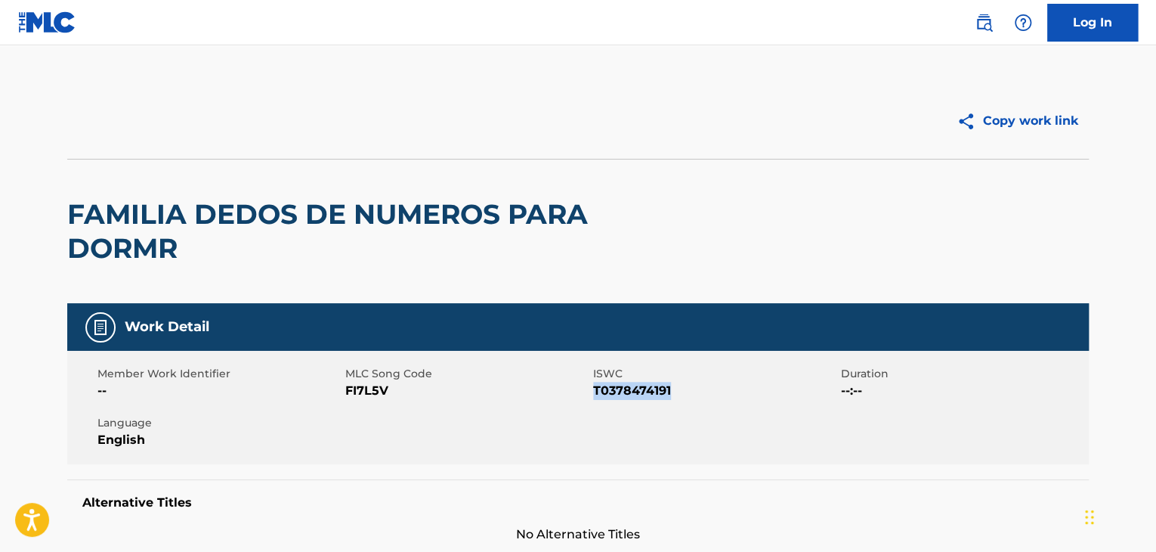
click at [601, 391] on span "T0378474191" at bounding box center [715, 391] width 244 height 18
copy span "T0378474191"
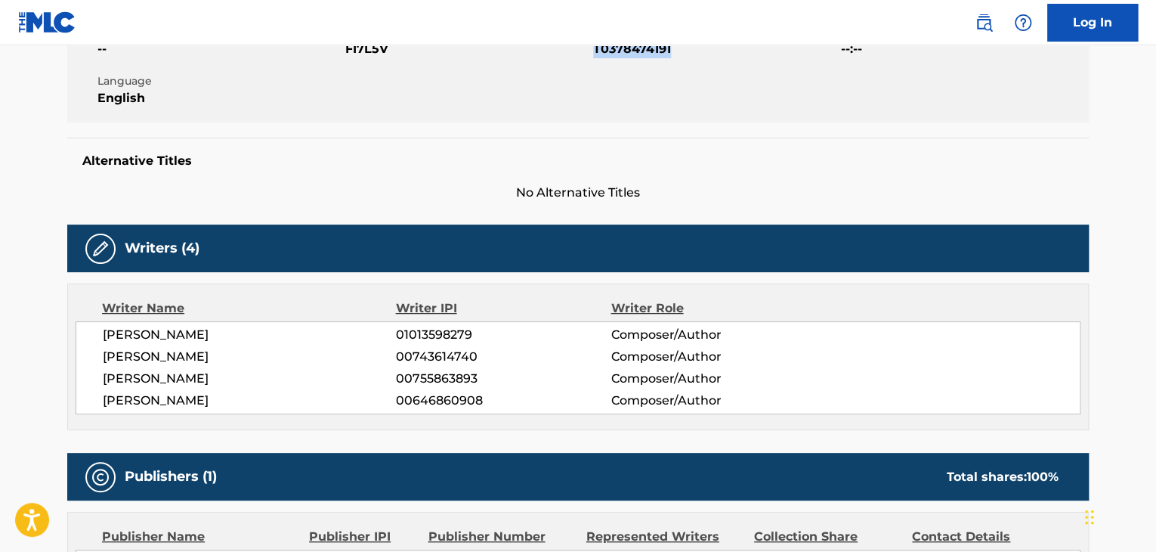
scroll to position [343, 0]
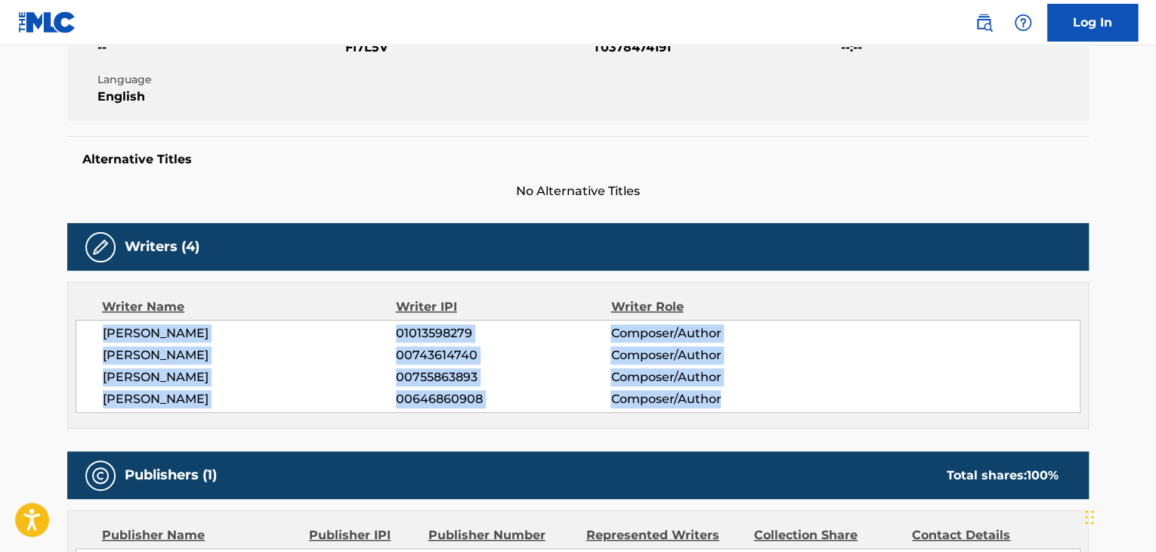
drag, startPoint x: 100, startPoint y: 333, endPoint x: 781, endPoint y: 418, distance: 685.9
click at [781, 418] on div "Writer Name Writer IPI Writer Role [PERSON_NAME] 01013598279 Composer/Author [P…" at bounding box center [577, 355] width 1021 height 147
copy div "[PERSON_NAME] 01013598279 Composer/Author [PERSON_NAME] 00743614740 Composer/Au…"
